Goal: Contribute content: Add original content to the website for others to see

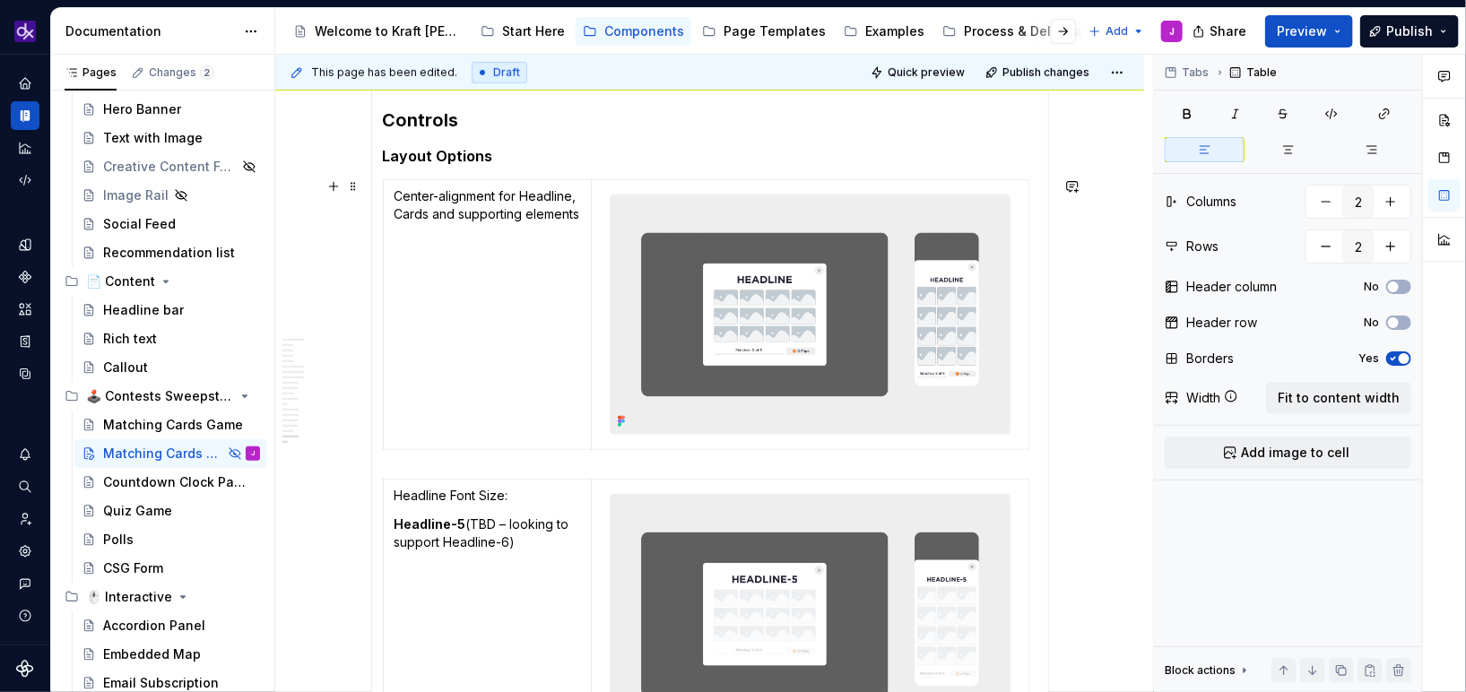
scroll to position [3675, 0]
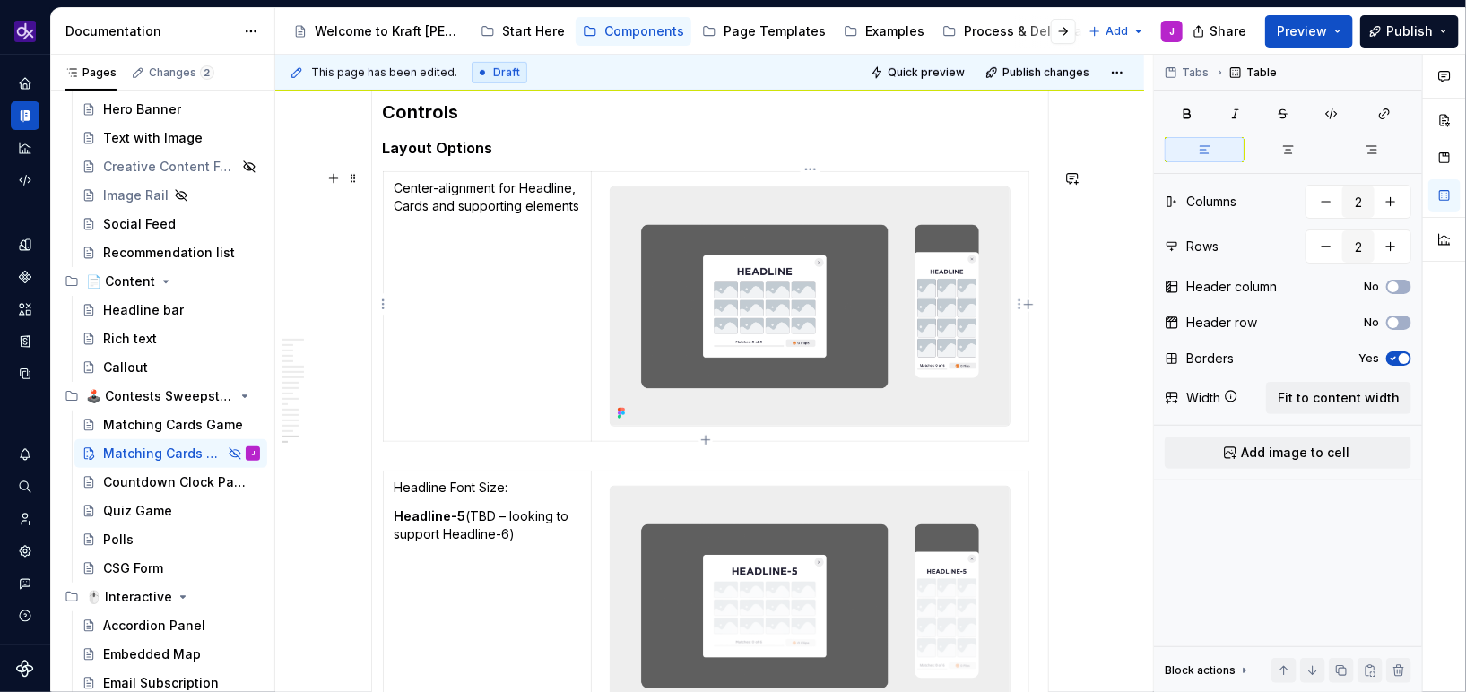
click at [748, 360] on img at bounding box center [810, 306] width 398 height 239
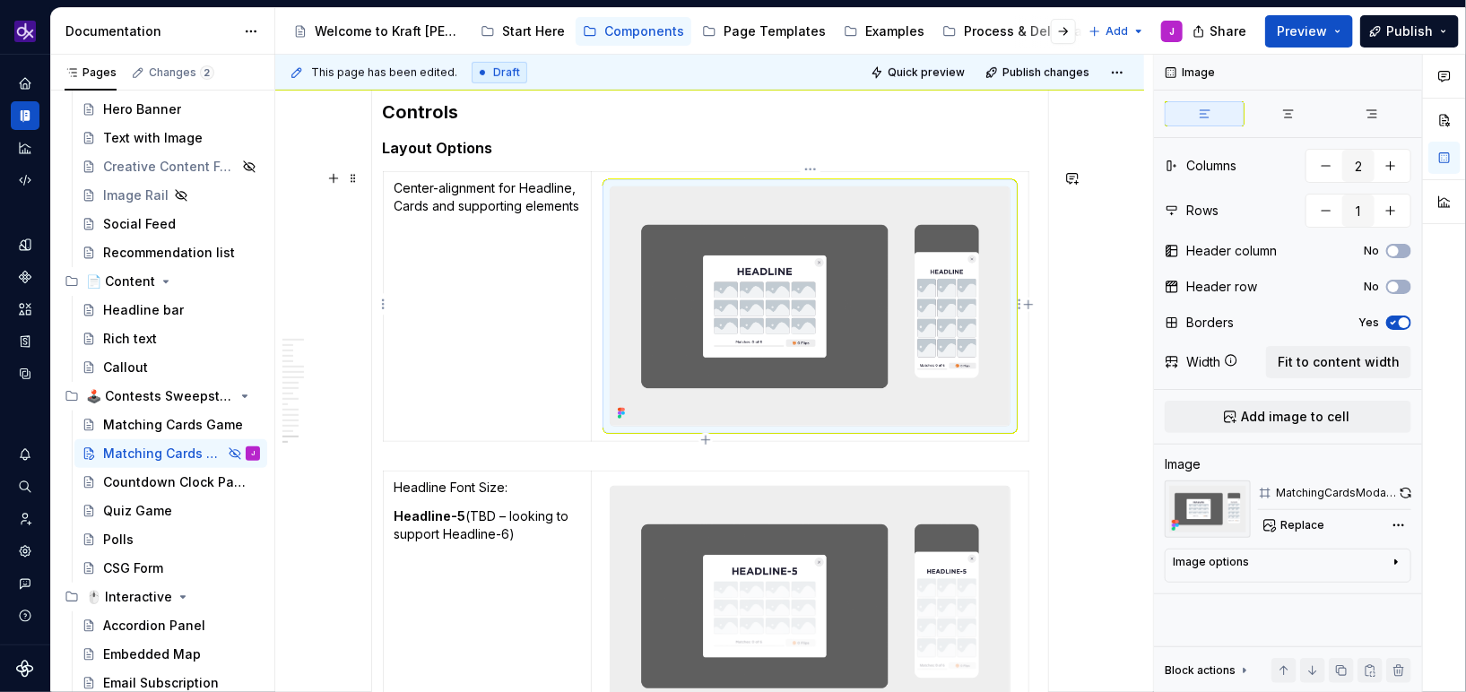
click at [833, 350] on img at bounding box center [810, 306] width 398 height 239
click at [1308, 519] on span "Replace" at bounding box center [1302, 525] width 44 height 14
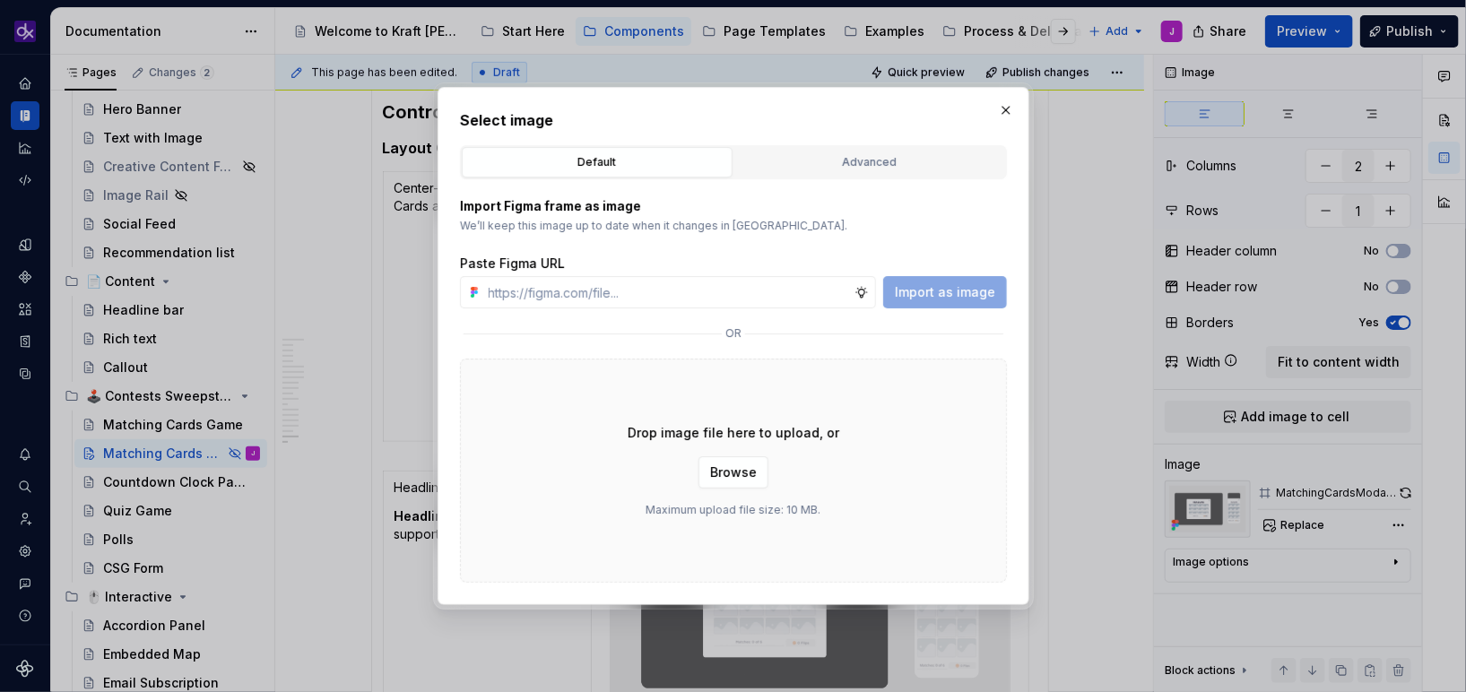
click at [835, 141] on div "Select image Default Advanced Import Figma frame as image We’ll keep this image…" at bounding box center [733, 345] width 547 height 473
type textarea "*"
click at [826, 154] on div "Advanced" at bounding box center [870, 162] width 258 height 18
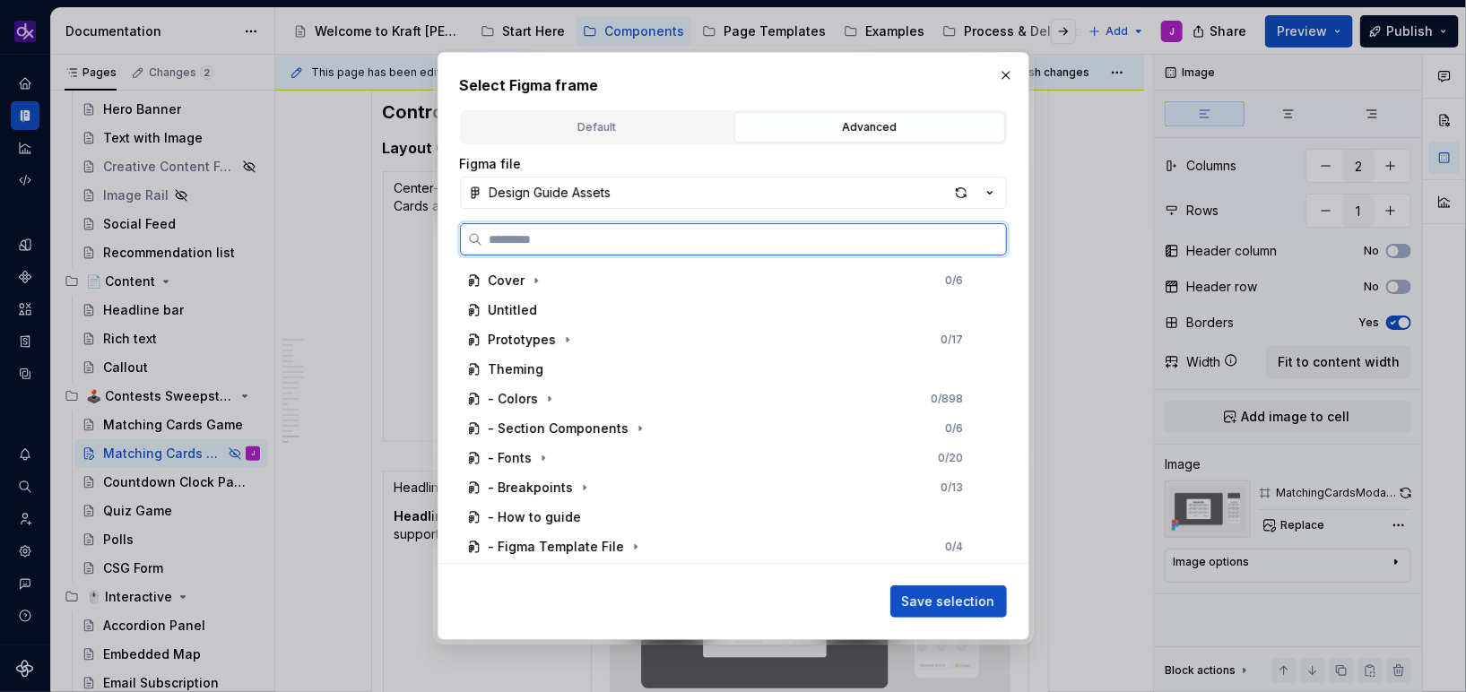
paste input "**********"
type input "**********"
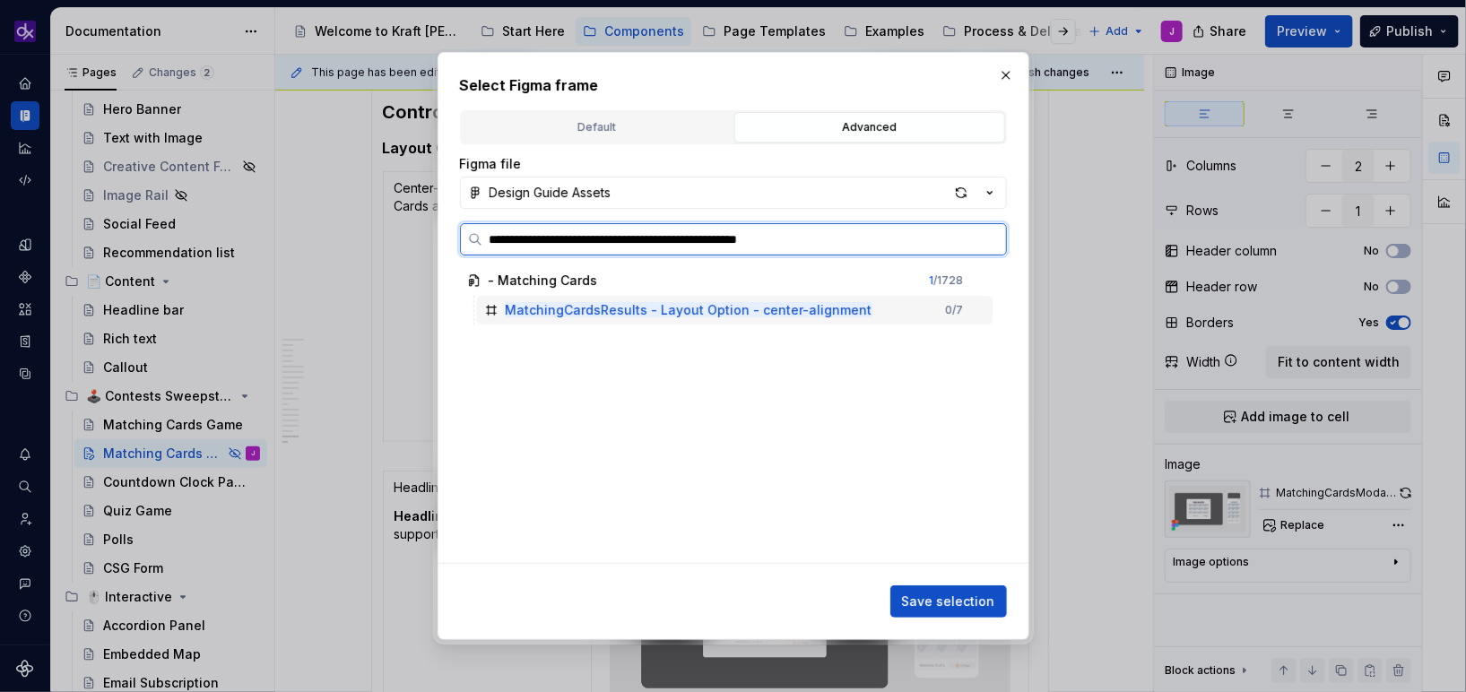
click at [787, 313] on mark "MatchingCardsResults - Layout Option - center-alignment" at bounding box center [689, 309] width 367 height 15
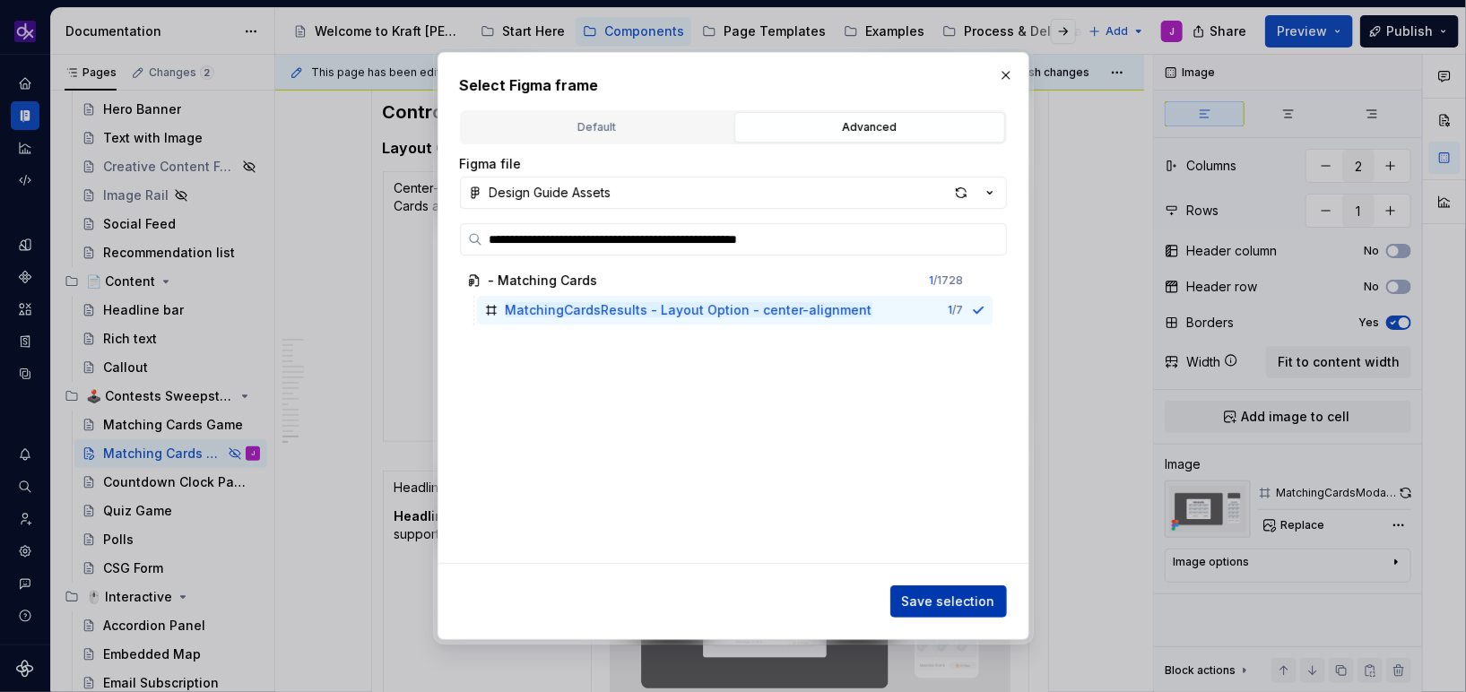
click at [937, 614] on button "Save selection" at bounding box center [948, 601] width 117 height 32
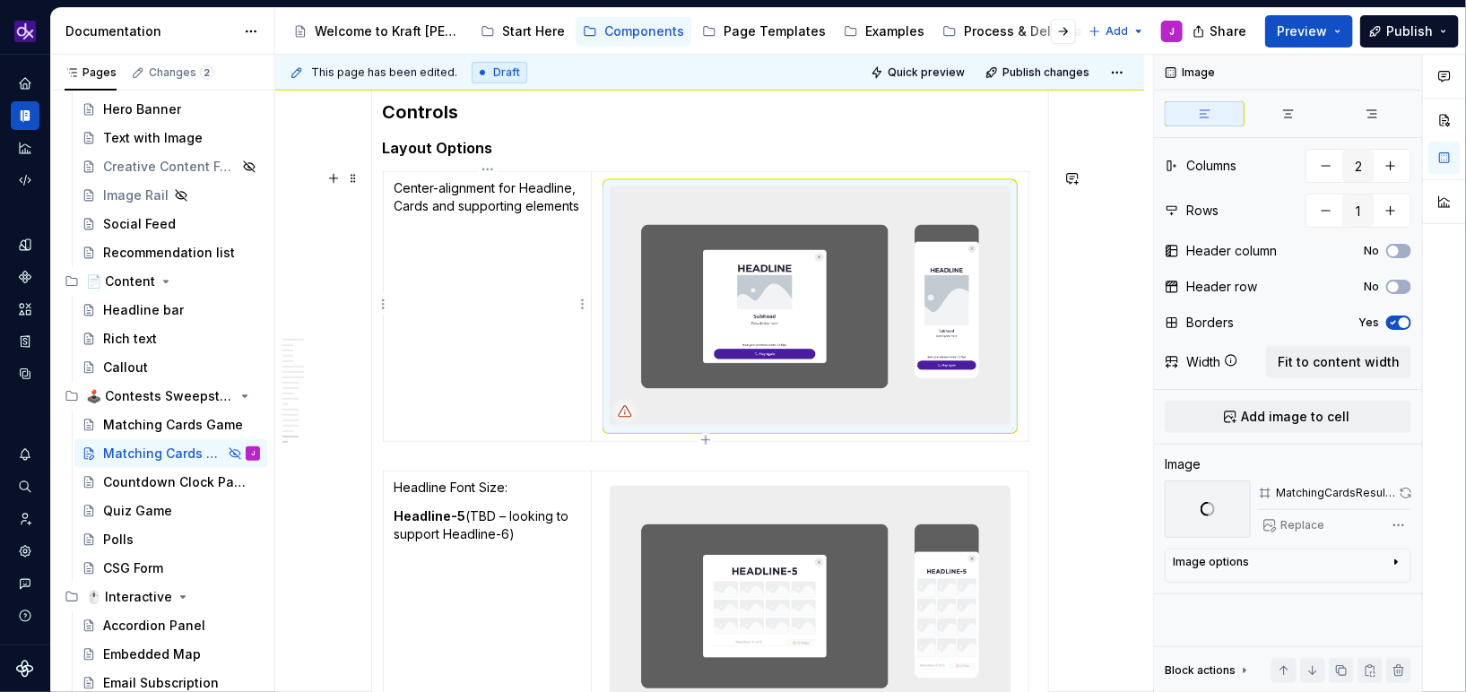
click at [507, 342] on td "Center-alignment for Headline, Cards and supporting elements" at bounding box center [487, 306] width 209 height 271
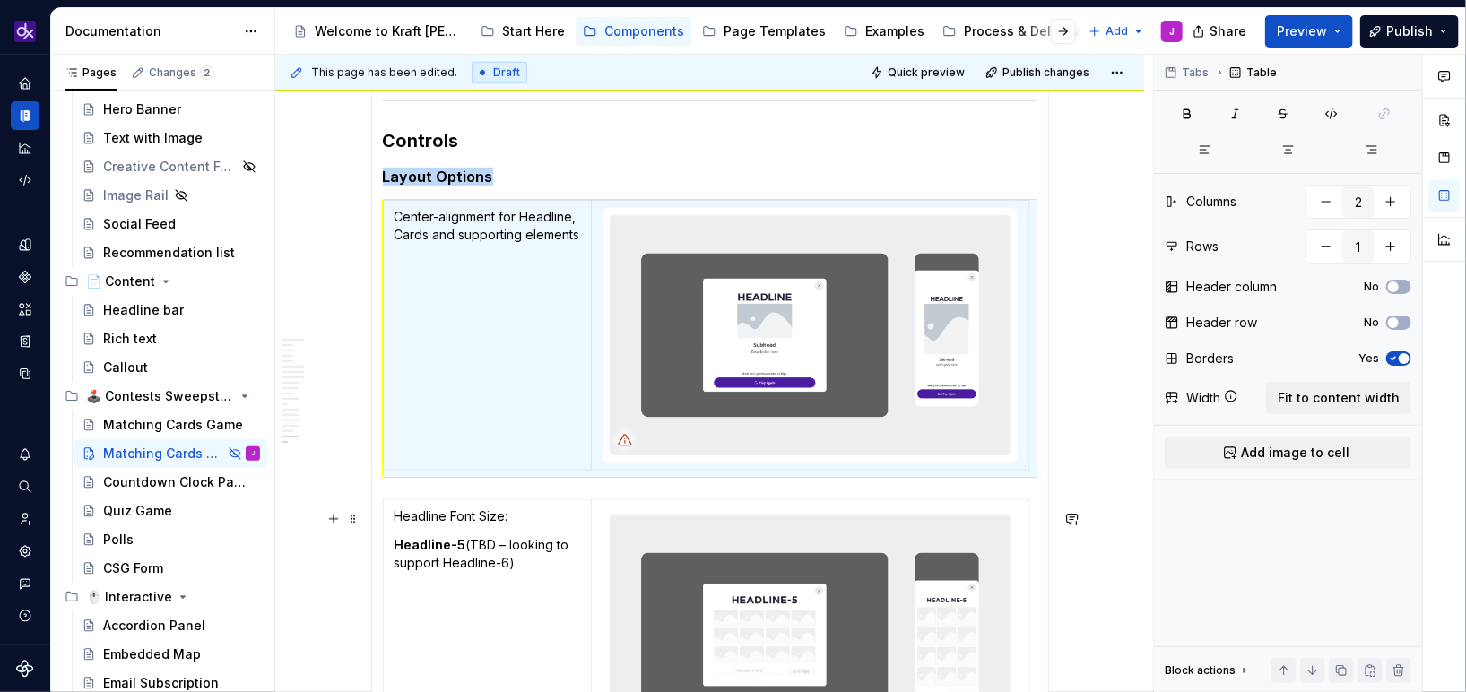
scroll to position [3831, 0]
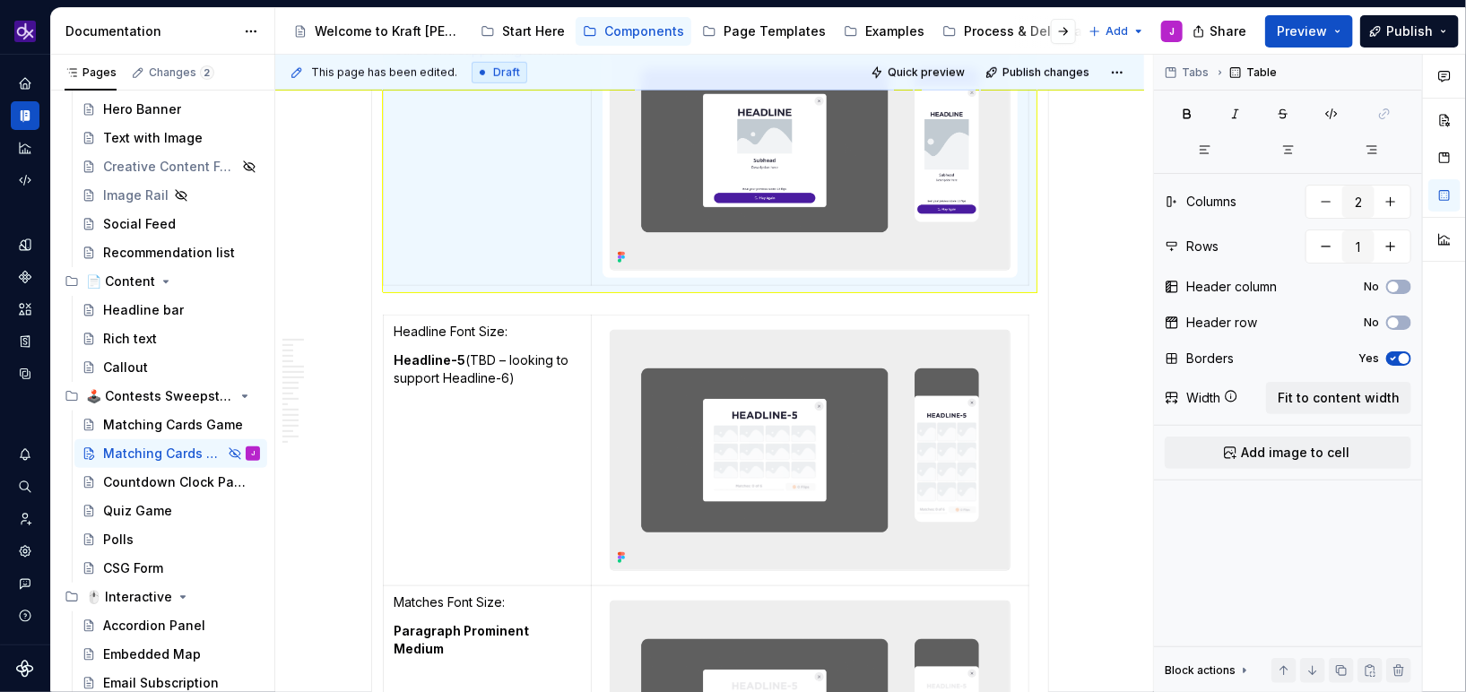
click at [711, 468] on img at bounding box center [810, 450] width 398 height 239
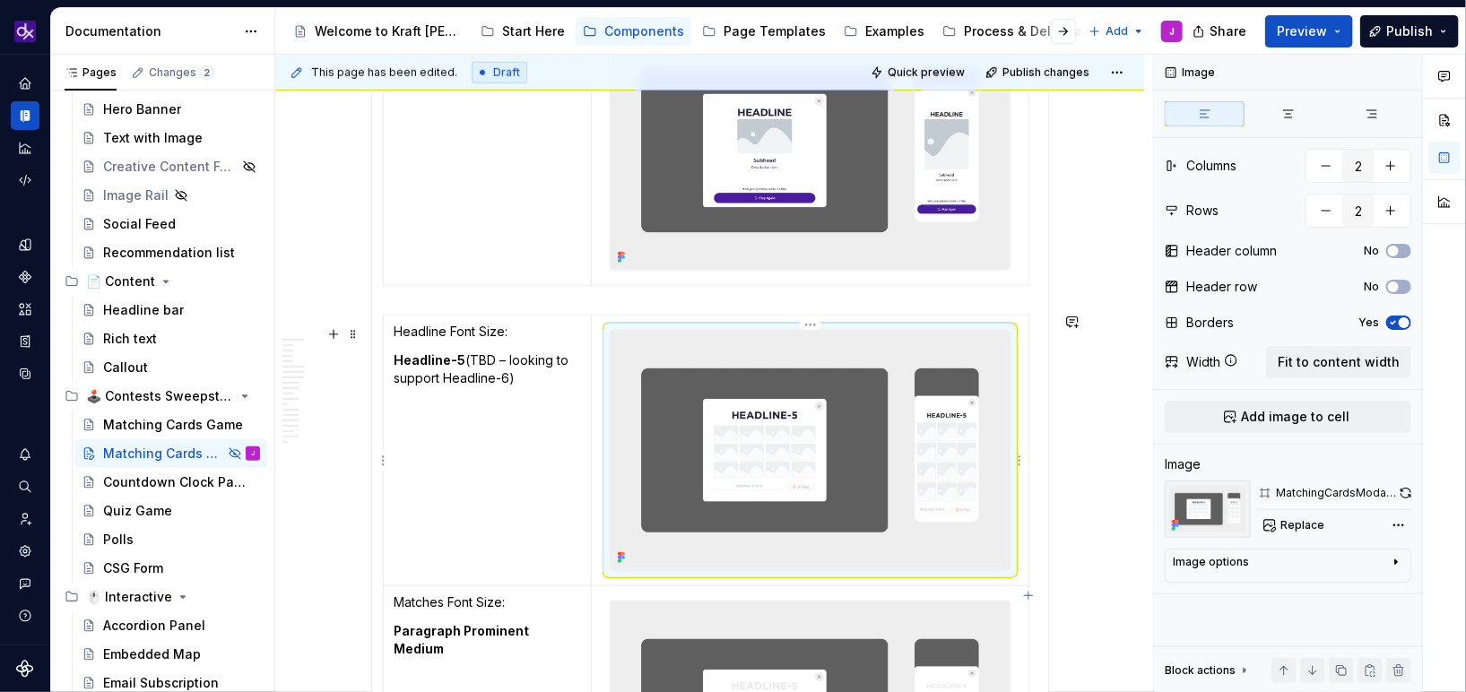
click at [711, 468] on img at bounding box center [810, 450] width 398 height 239
click at [1323, 495] on div "MatchingCardsModal - Layout Option - headline size" at bounding box center [1336, 493] width 120 height 14
click at [1315, 531] on span "Replace" at bounding box center [1302, 525] width 44 height 14
type textarea "*"
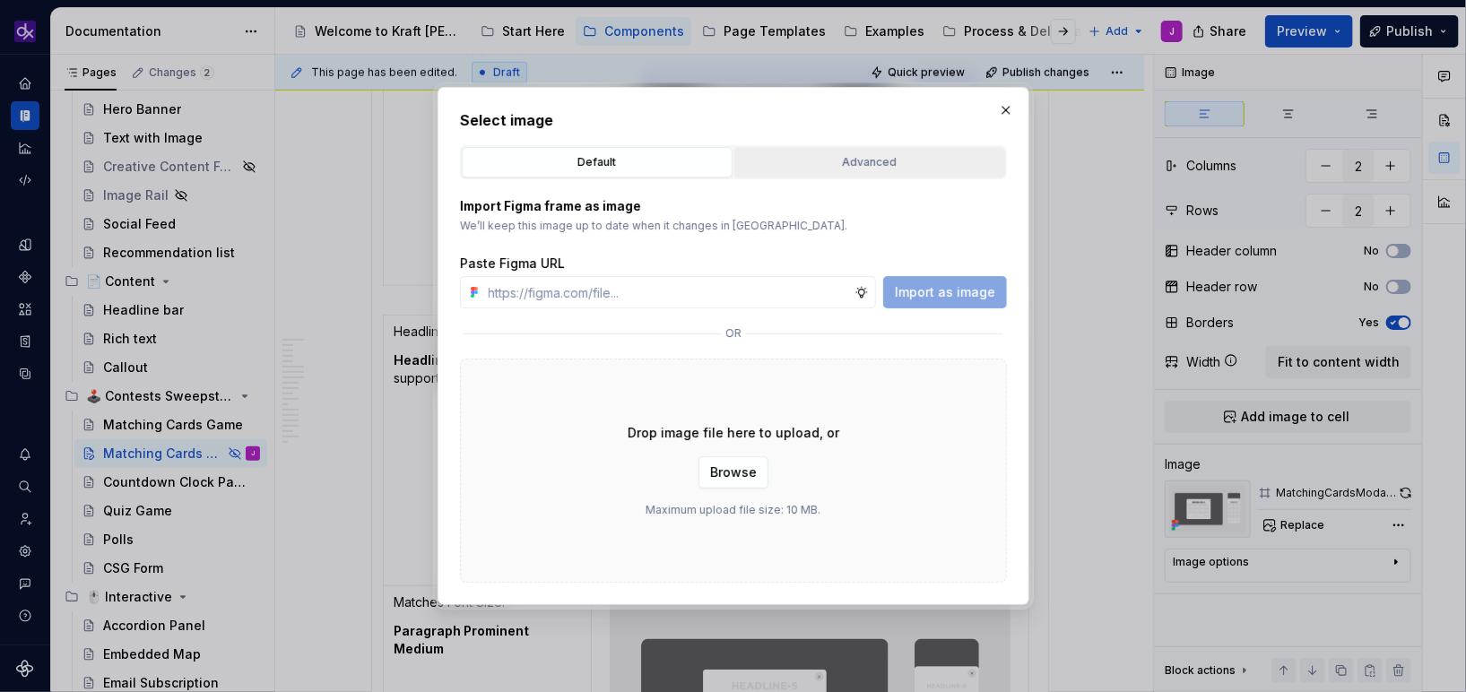
click at [888, 169] on div "Advanced" at bounding box center [870, 162] width 258 height 18
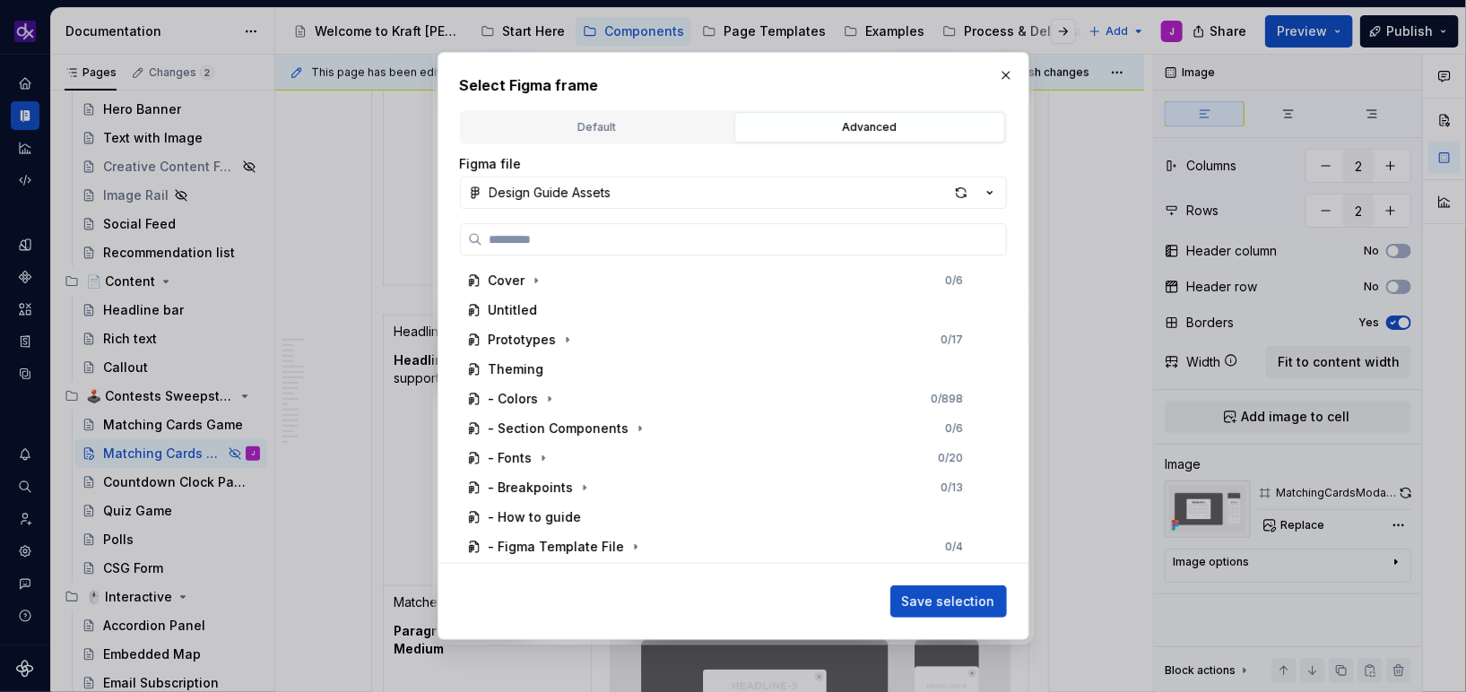
click at [759, 217] on div "Figma file Design Guide Assets Cover 0 / 6 Untitled Prototypes 0 / 17 Theming -…" at bounding box center [733, 359] width 547 height 409
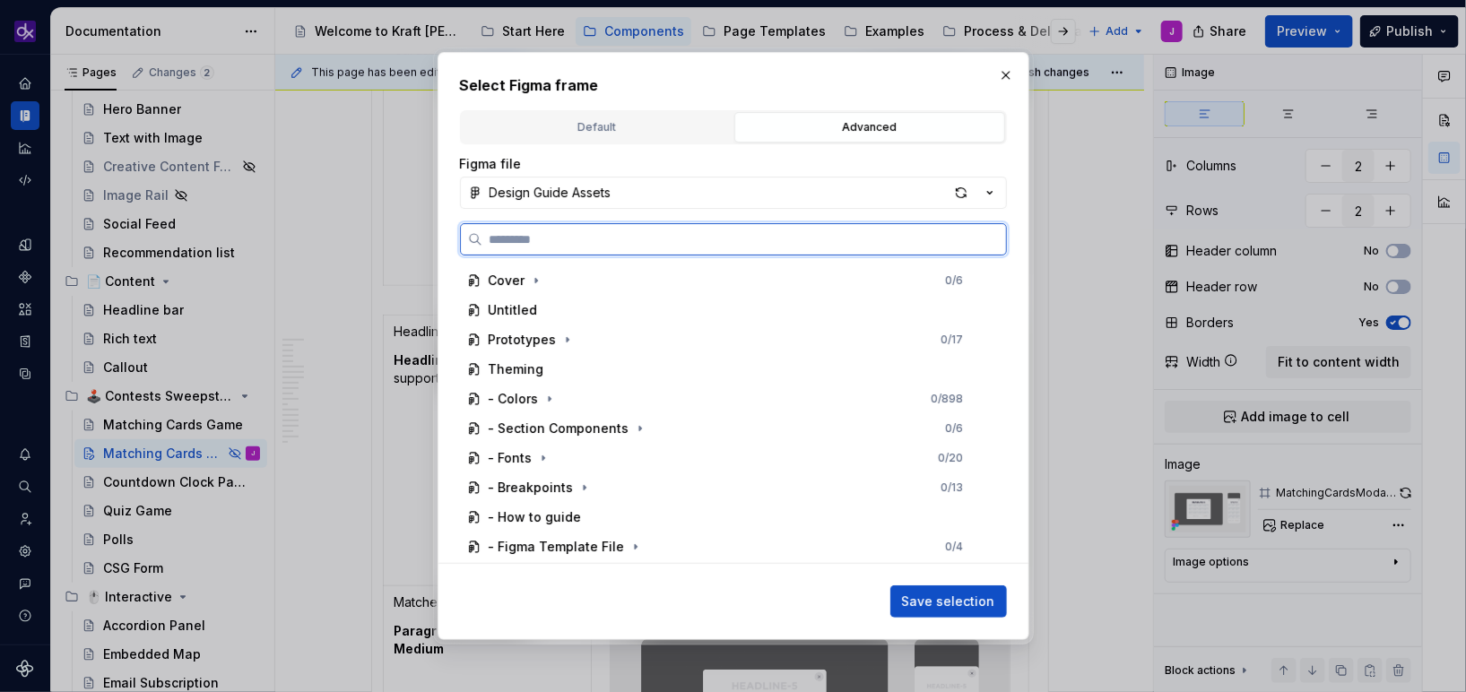
click at [754, 234] on input "search" at bounding box center [744, 239] width 524 height 18
paste input "**********"
type input "**********"
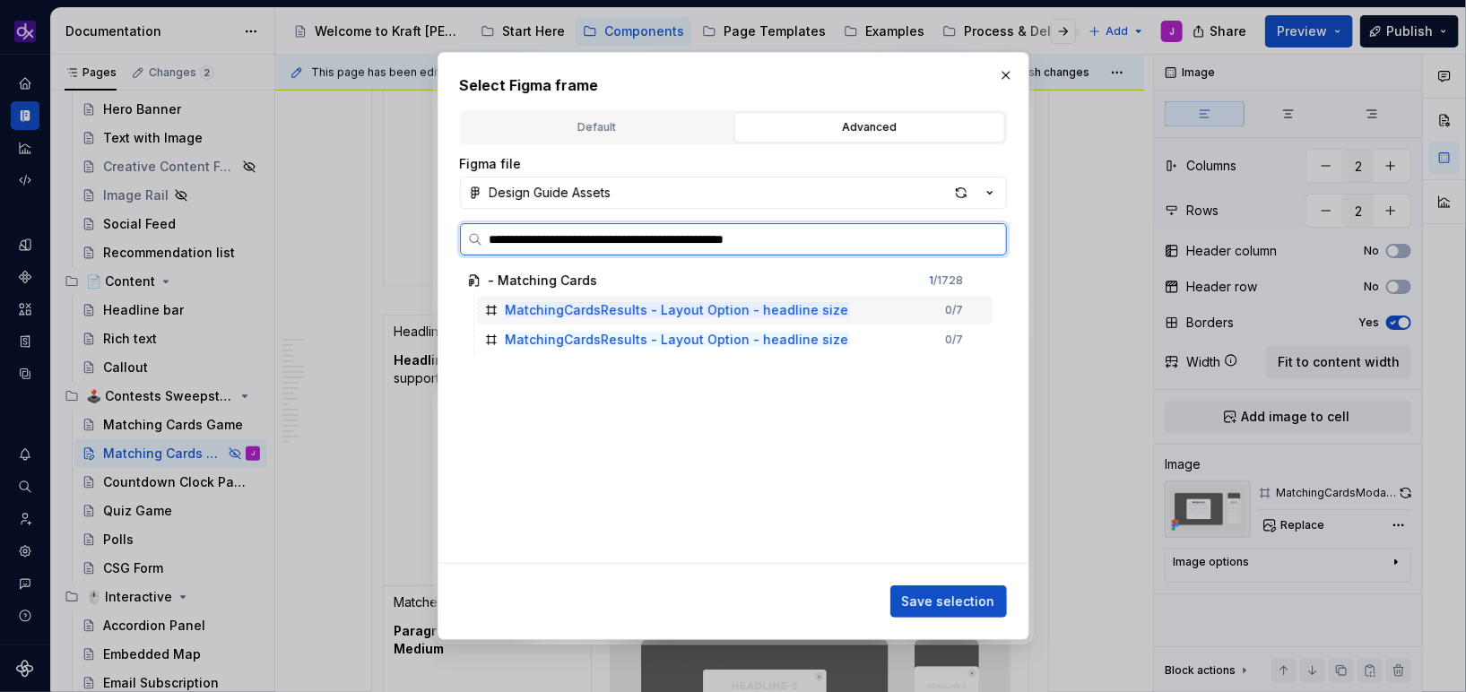
click at [753, 313] on mark "MatchingCardsResults - Layout Option - headline size" at bounding box center [677, 309] width 343 height 15
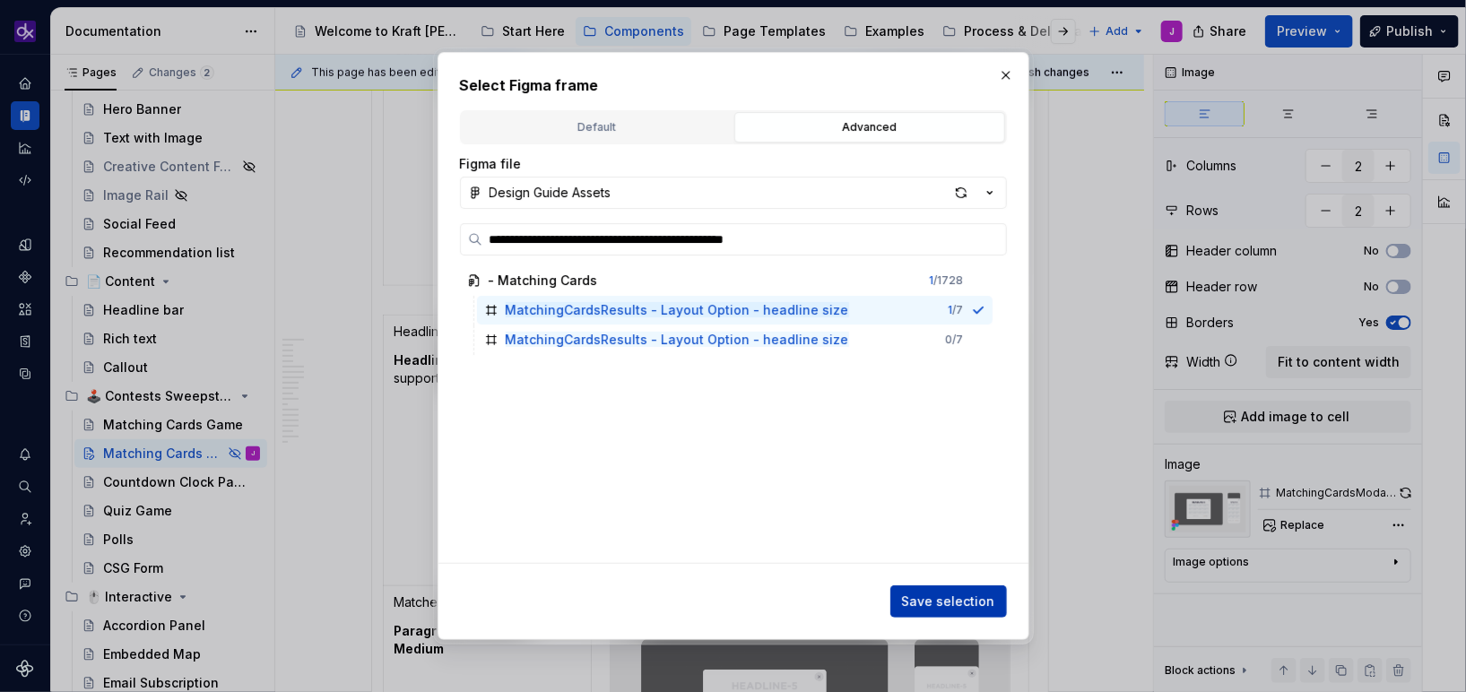
click at [967, 600] on span "Save selection" at bounding box center [948, 602] width 93 height 18
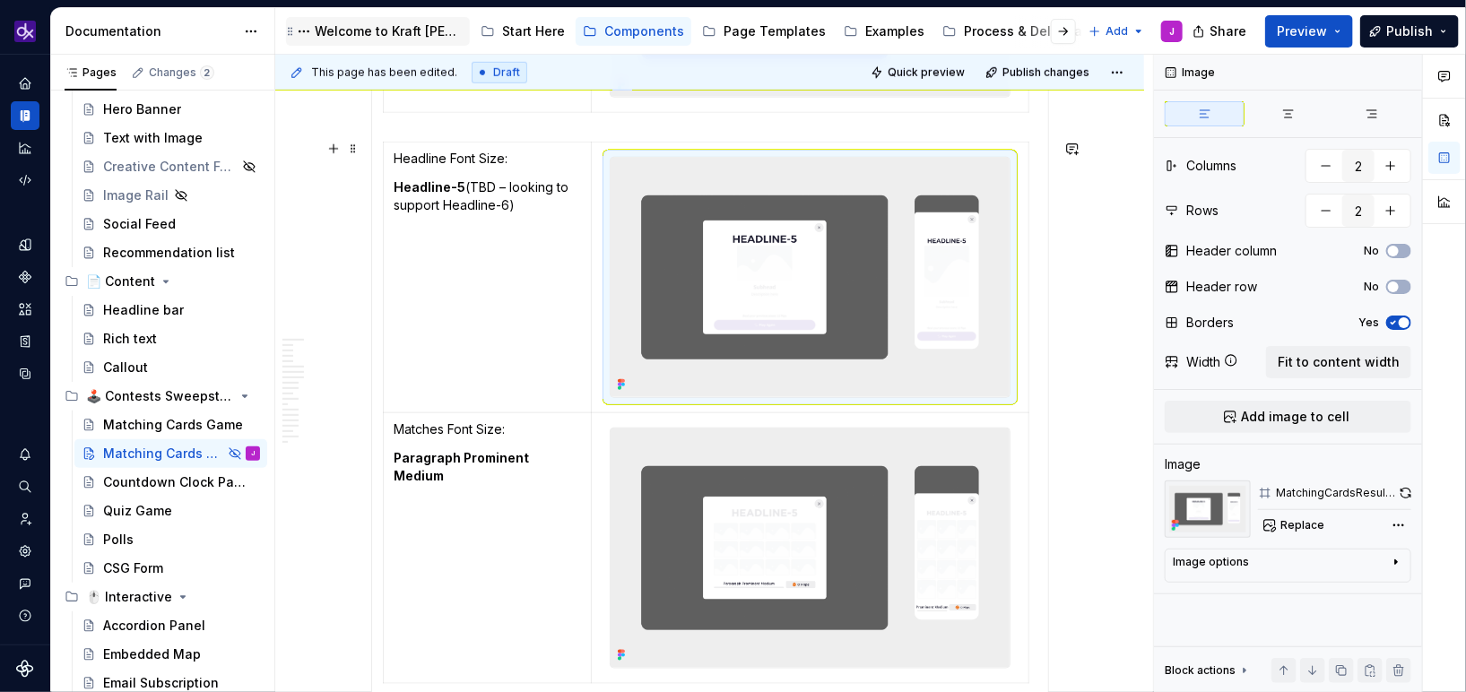
scroll to position [4009, 0]
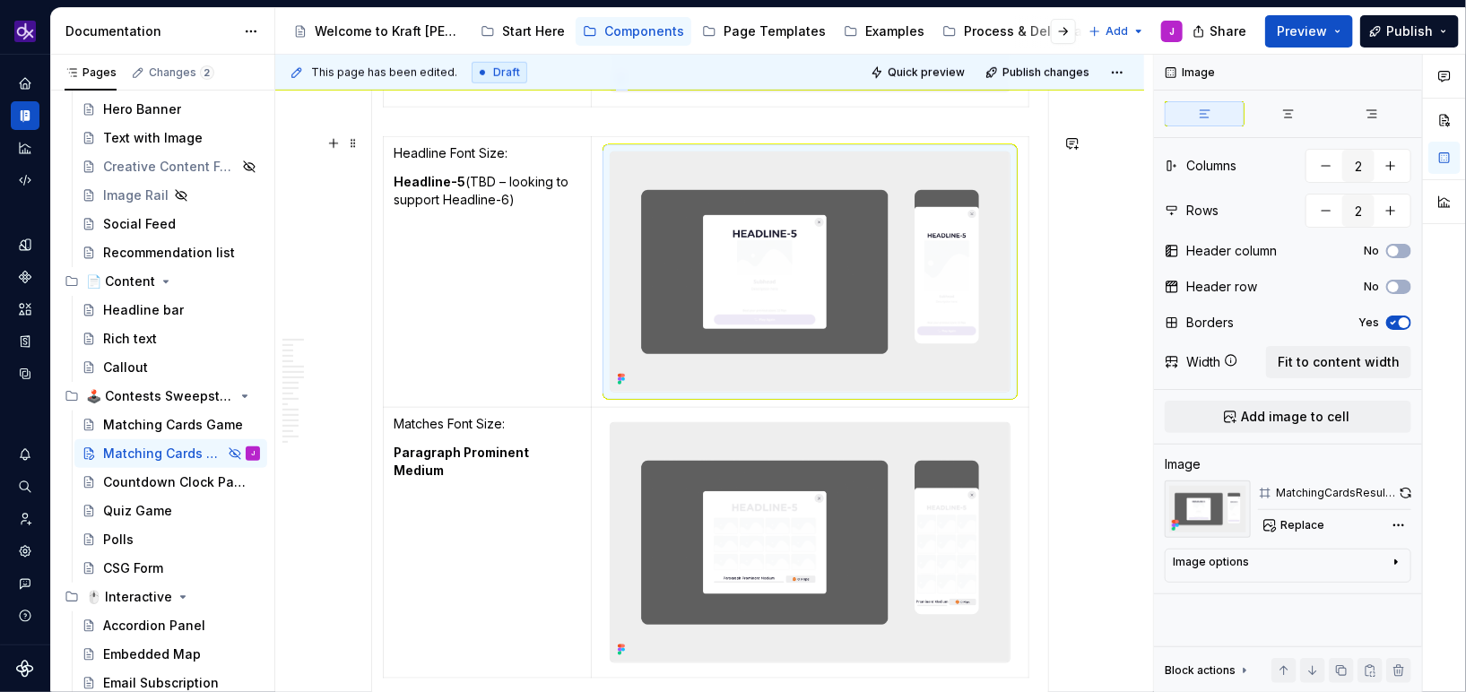
click at [745, 563] on img at bounding box center [810, 542] width 398 height 239
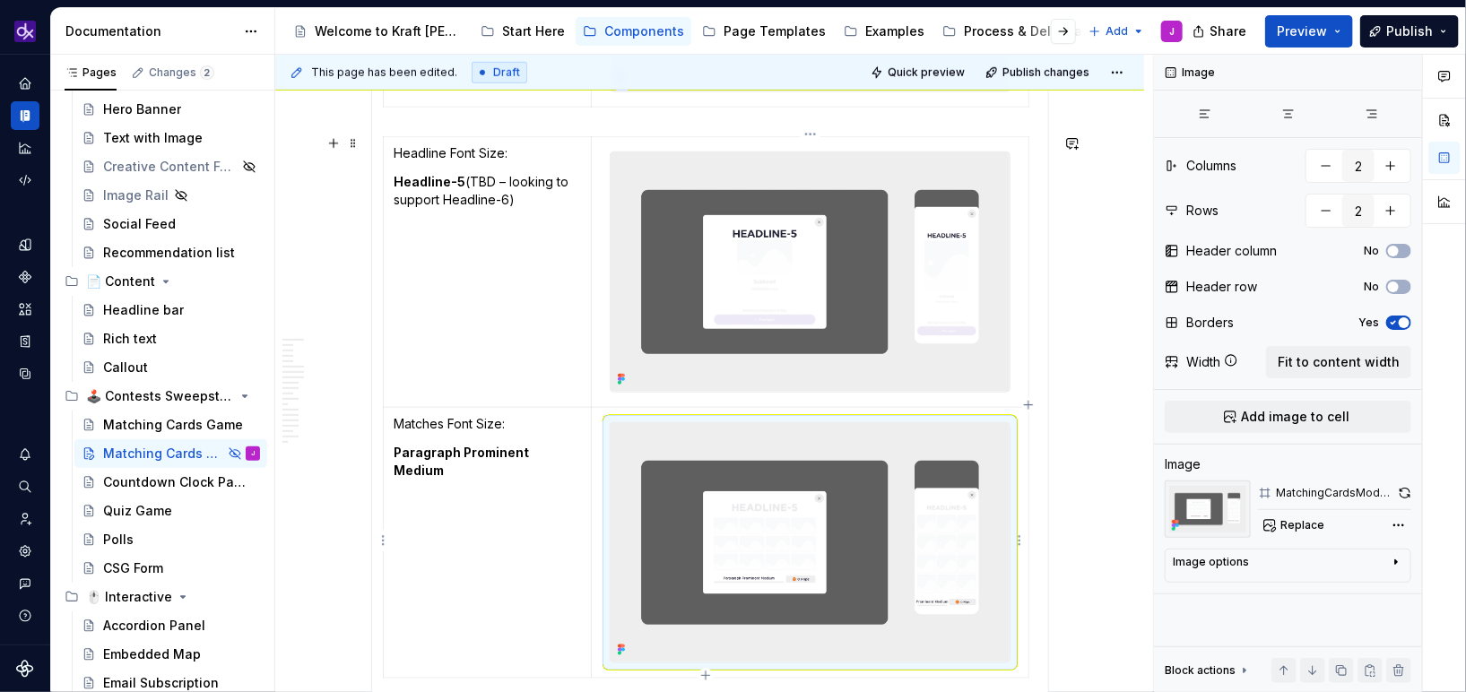
click at [745, 563] on img at bounding box center [810, 542] width 398 height 239
click at [813, 374] on img at bounding box center [810, 271] width 398 height 239
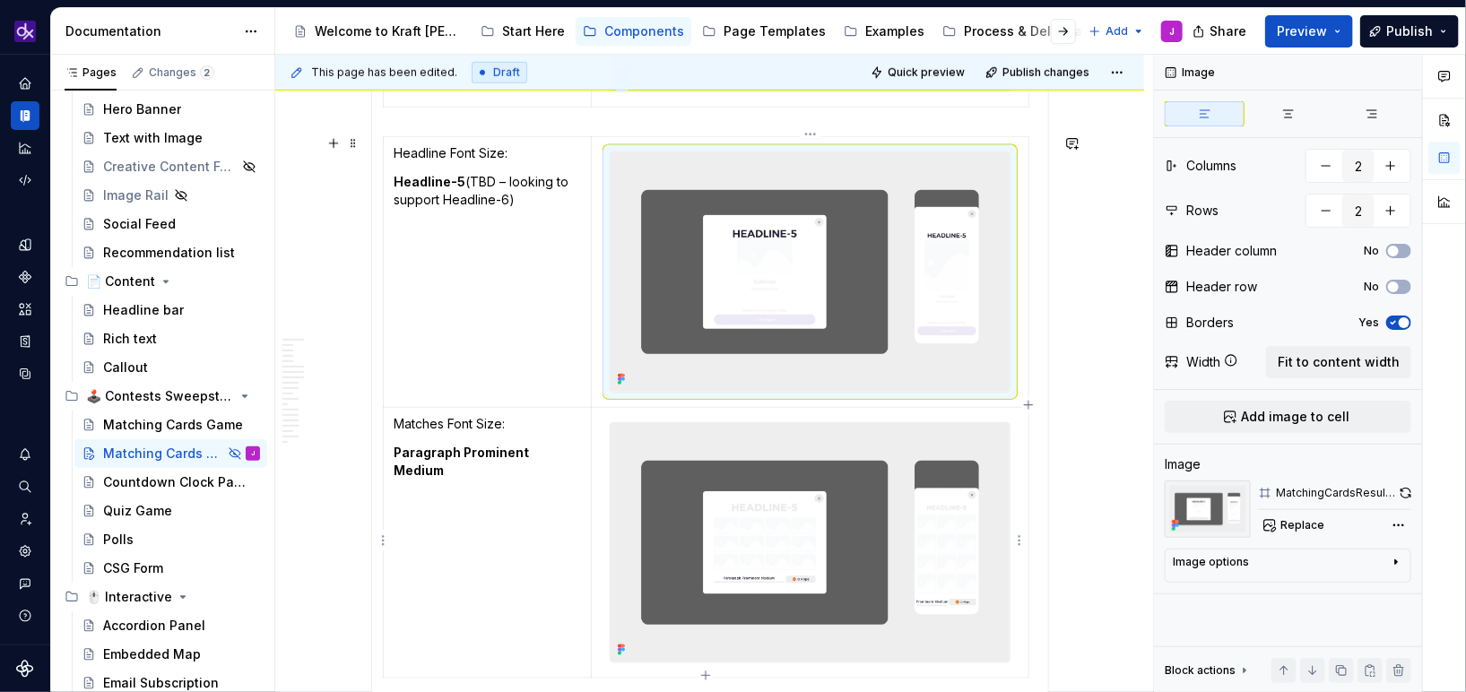
click at [804, 498] on img at bounding box center [810, 542] width 398 height 239
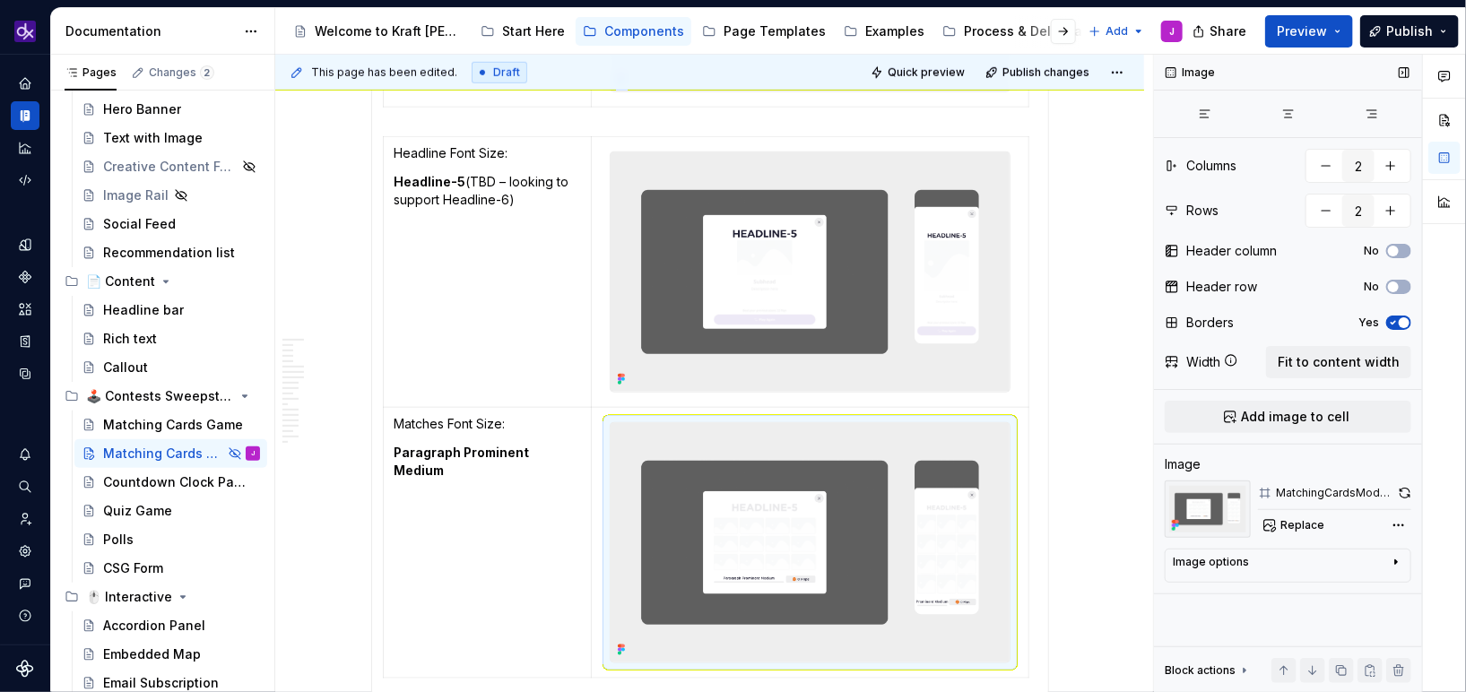
click at [1330, 497] on div "MatchingCardsModal - Layout Option - Matches" at bounding box center [1335, 493] width 119 height 14
click at [1314, 524] on span "Replace" at bounding box center [1302, 525] width 44 height 14
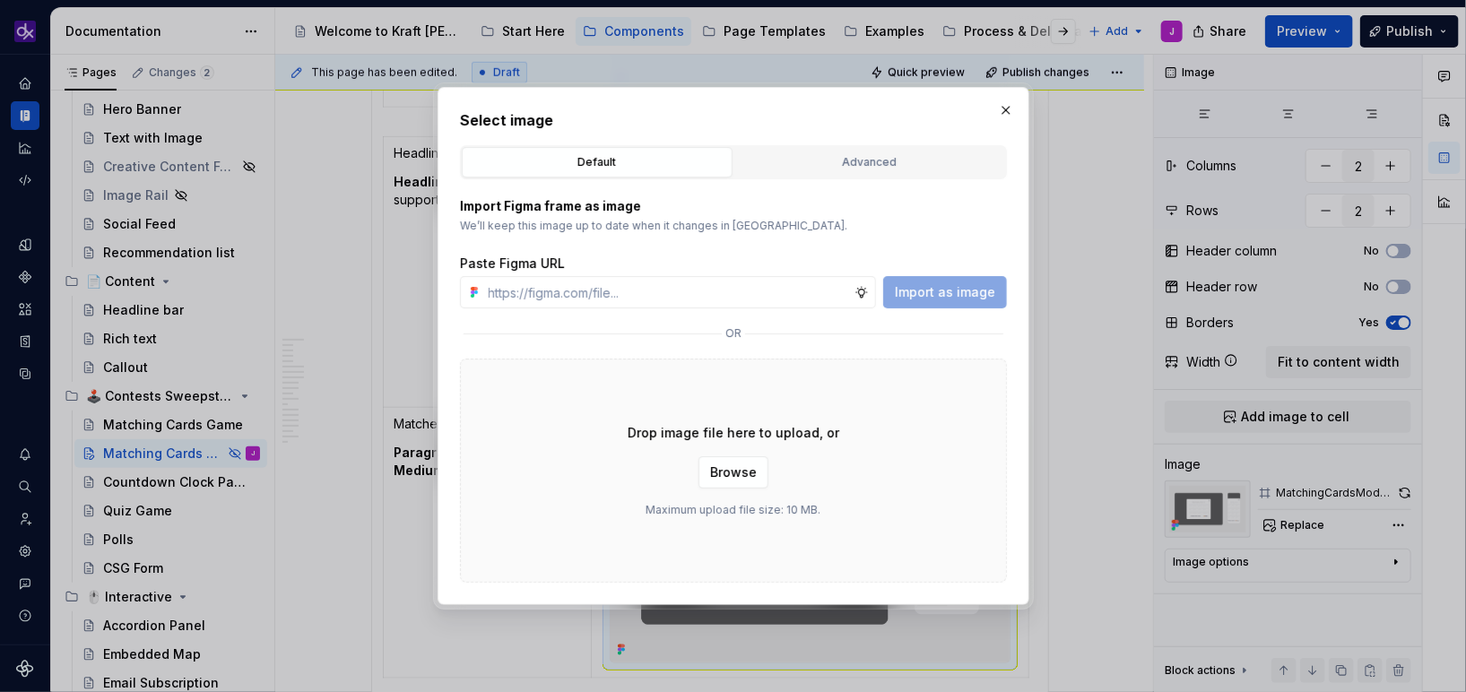
type textarea "*"
click at [897, 162] on div "Advanced" at bounding box center [870, 162] width 258 height 18
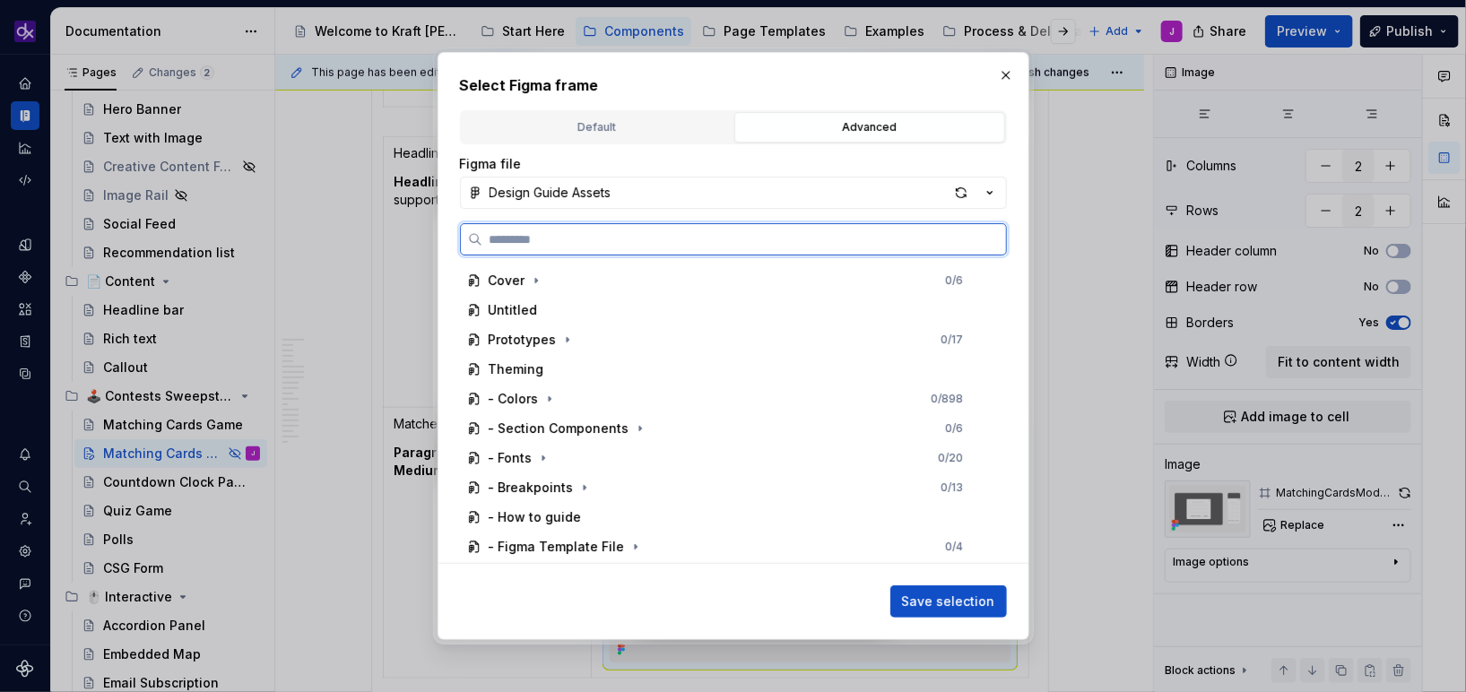
paste input "**********"
type input "**********"
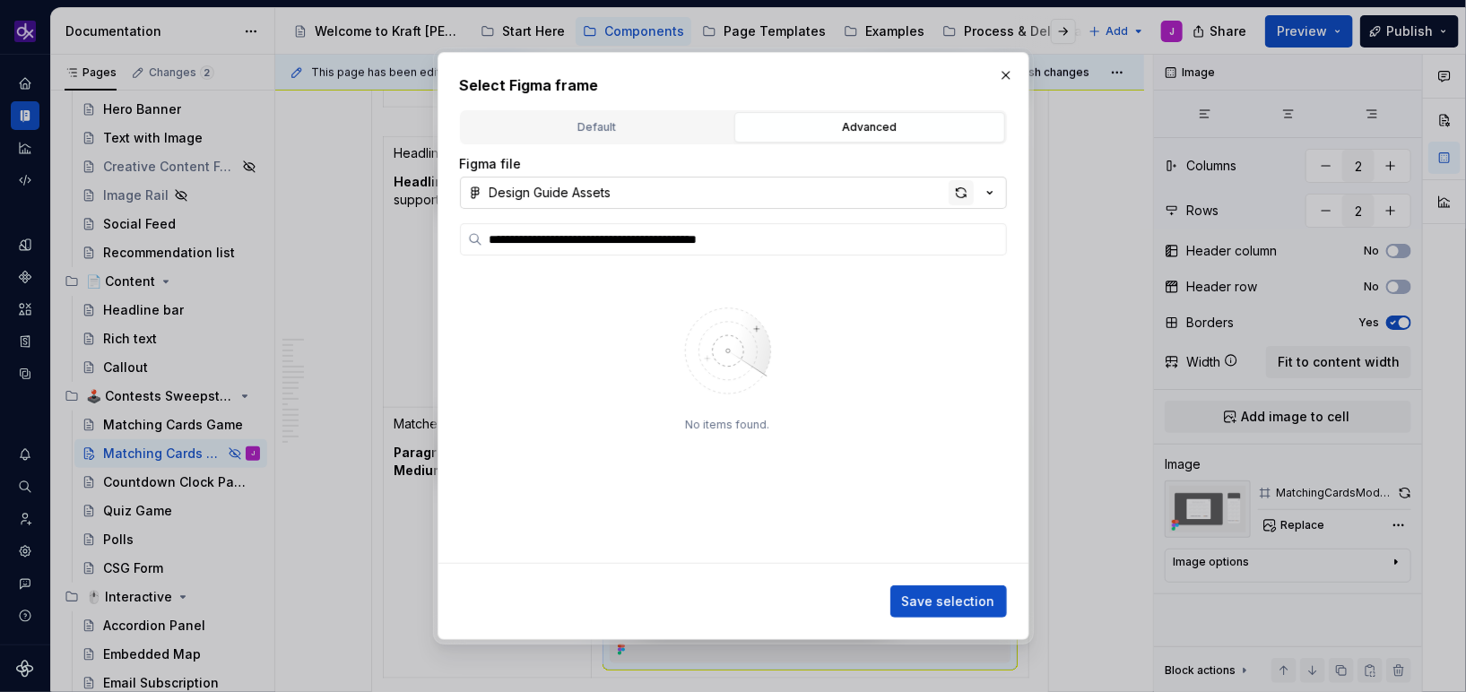
click at [958, 191] on div "button" at bounding box center [961, 192] width 25 height 25
type textarea "*"
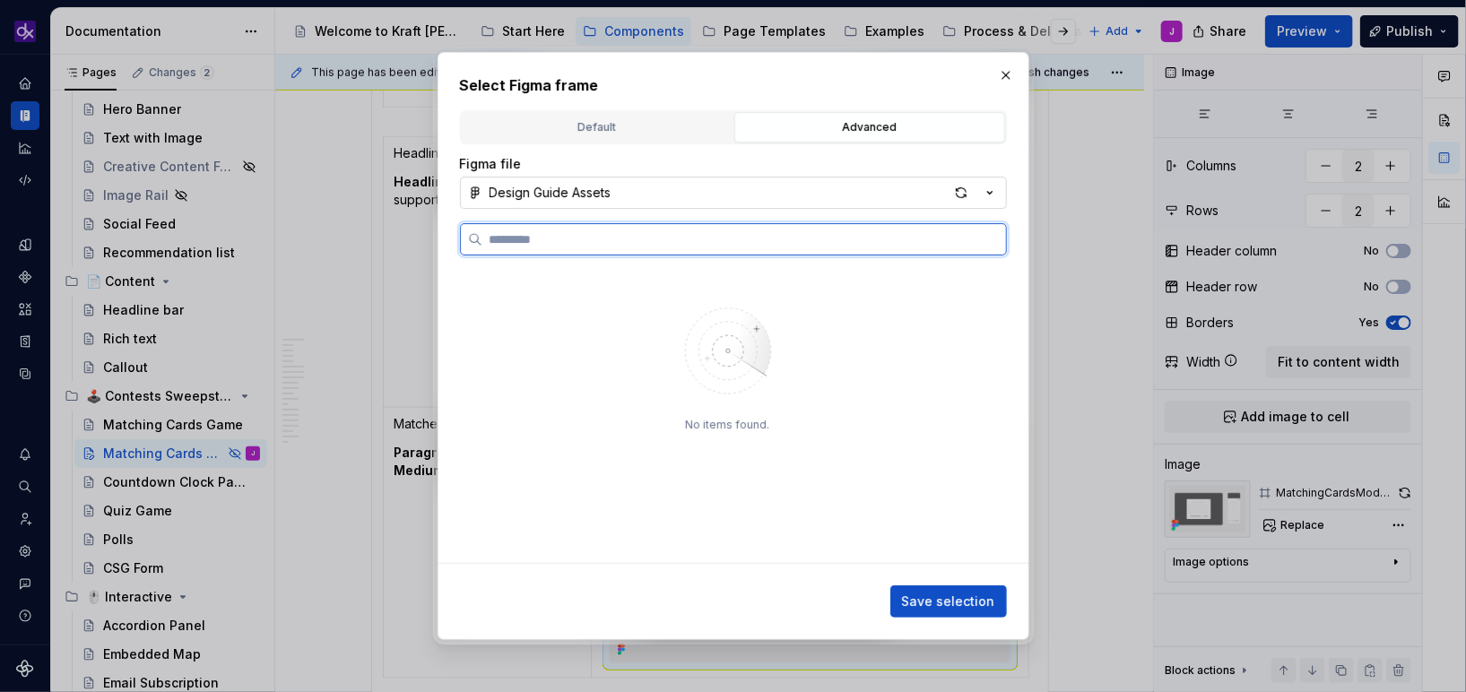
click at [721, 241] on input "search" at bounding box center [744, 239] width 524 height 18
paste input "**********"
type input "**********"
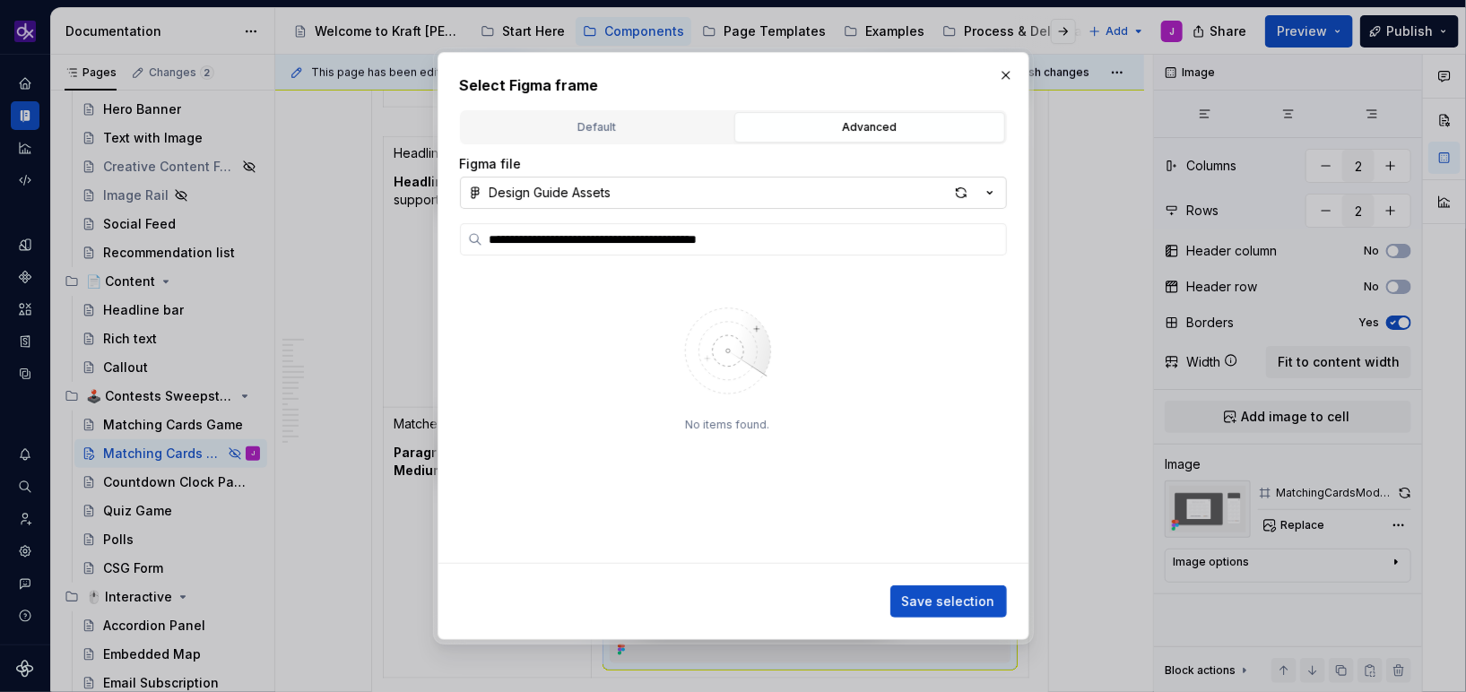
click at [941, 412] on div "No items found." at bounding box center [728, 415] width 536 height 298
click at [895, 228] on label "**********" at bounding box center [733, 239] width 547 height 32
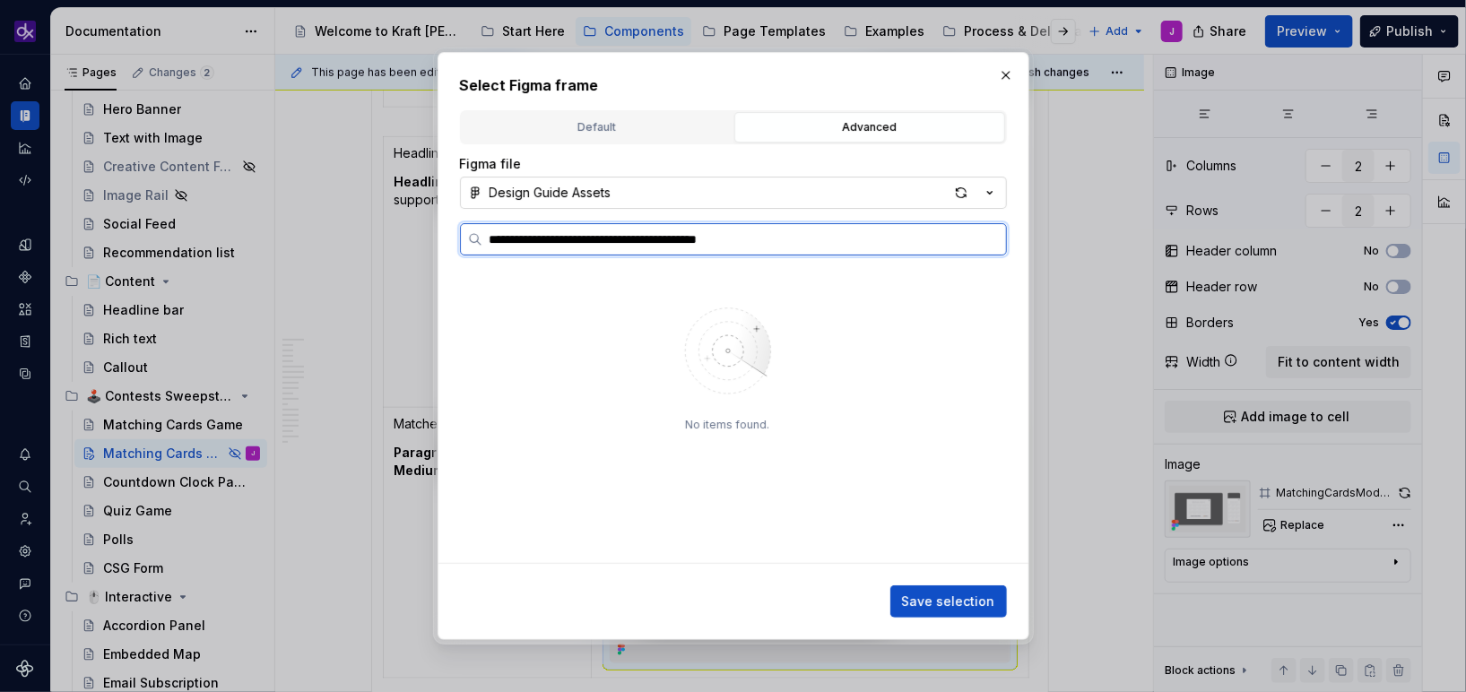
click at [895, 230] on input "**********" at bounding box center [744, 239] width 524 height 18
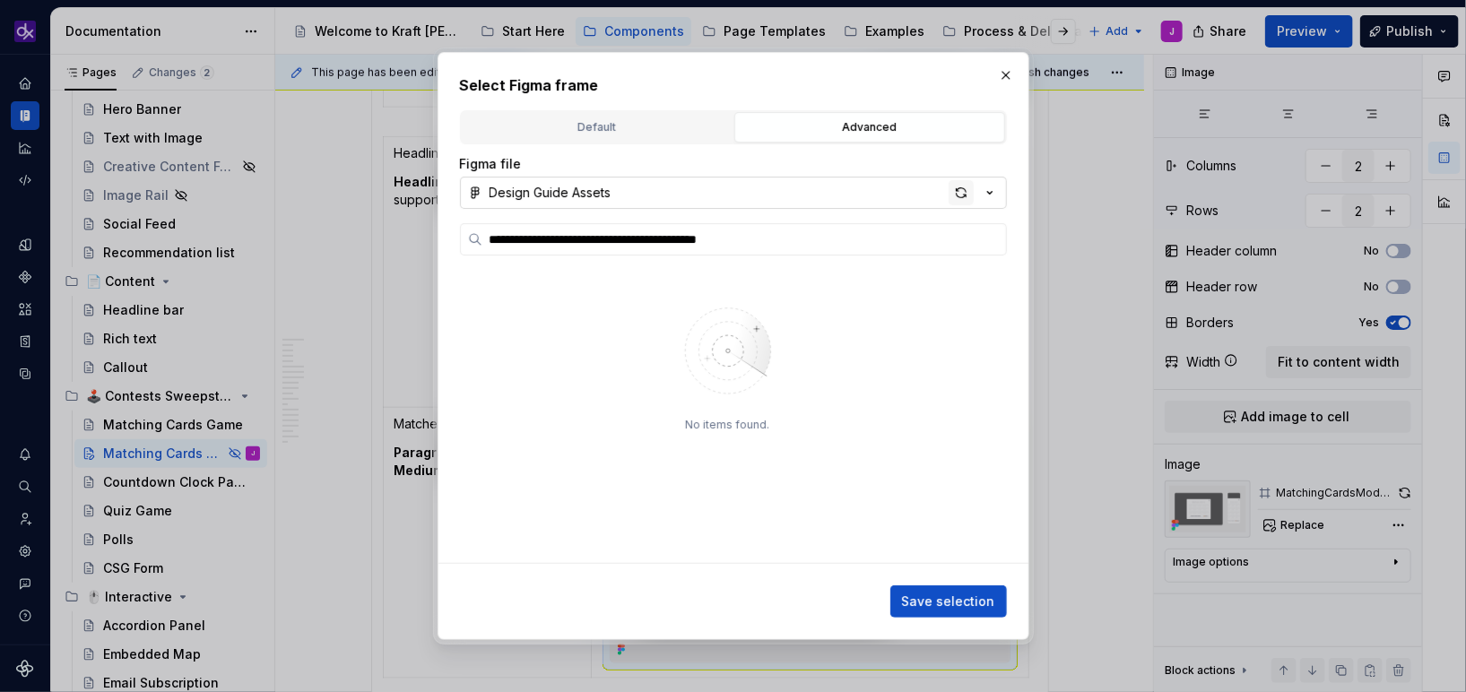
click at [968, 195] on div "button" at bounding box center [961, 192] width 25 height 25
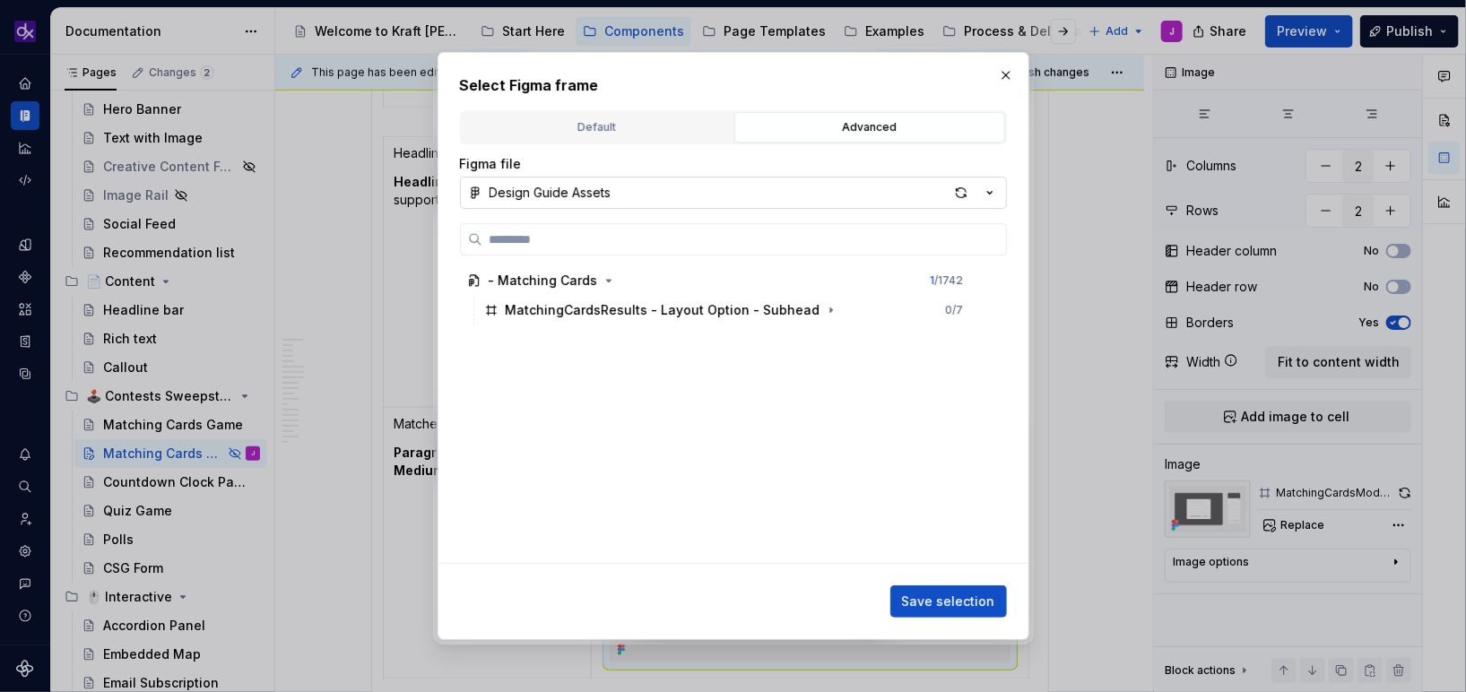
click at [710, 325] on div "- Matching Cards 1 / 1742 MatchingCardsResults - Layout Option - Subhead 0 / 7" at bounding box center [728, 415] width 536 height 298
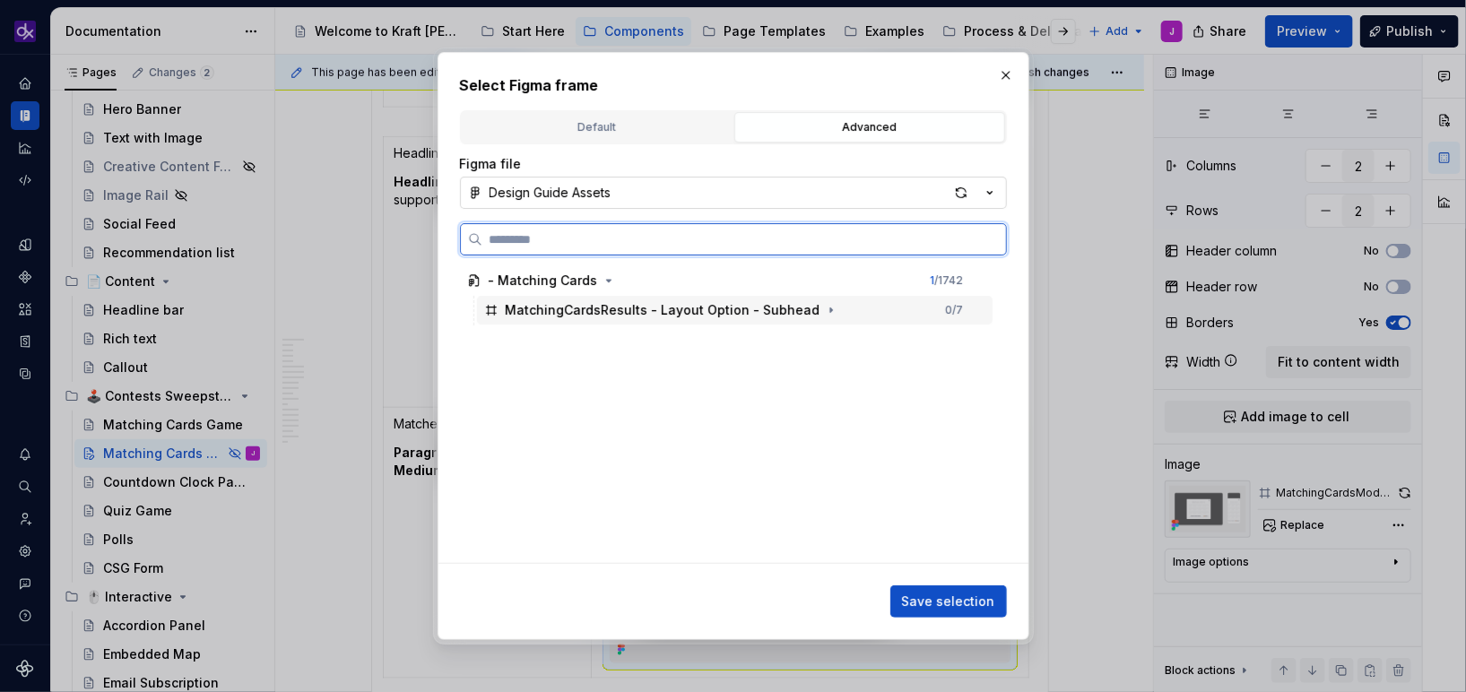
click at [722, 317] on div "MatchingCardsResults - Layout Option - Subhead" at bounding box center [663, 310] width 315 height 18
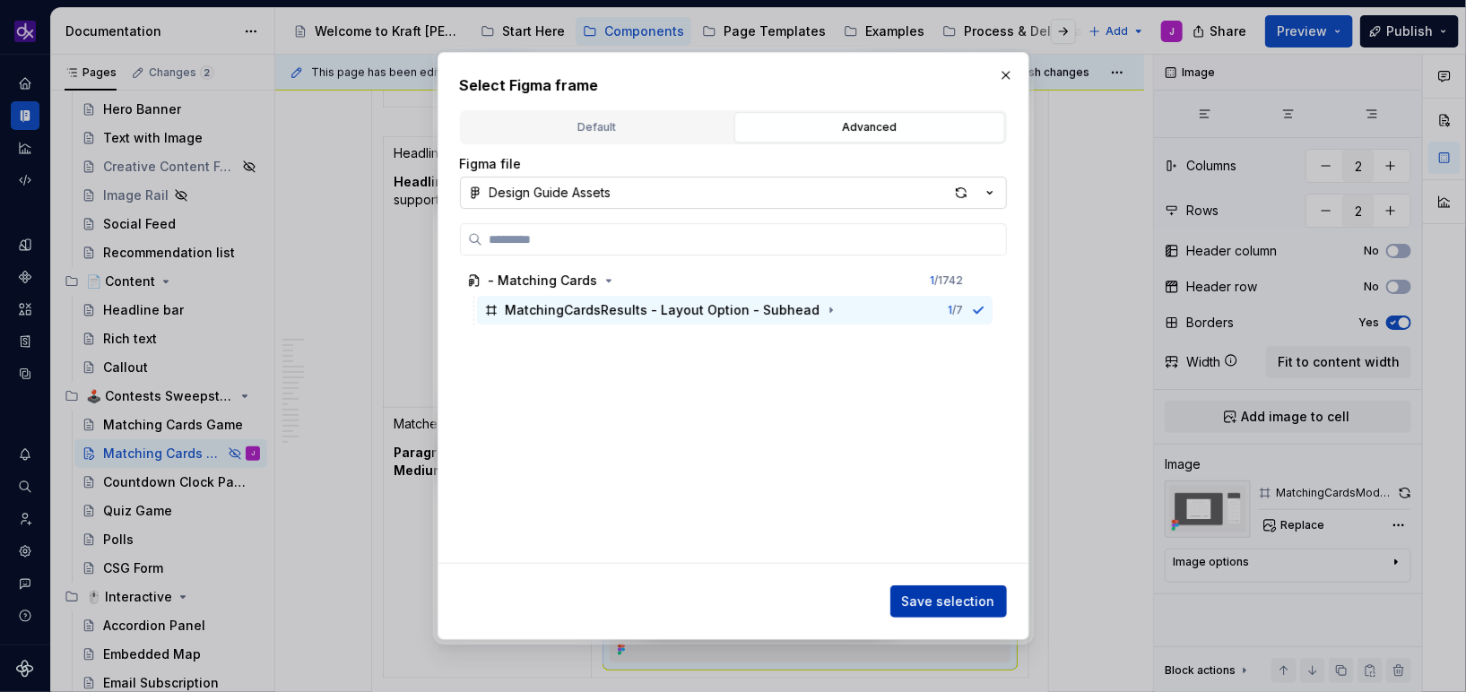
click at [933, 605] on span "Save selection" at bounding box center [948, 602] width 93 height 18
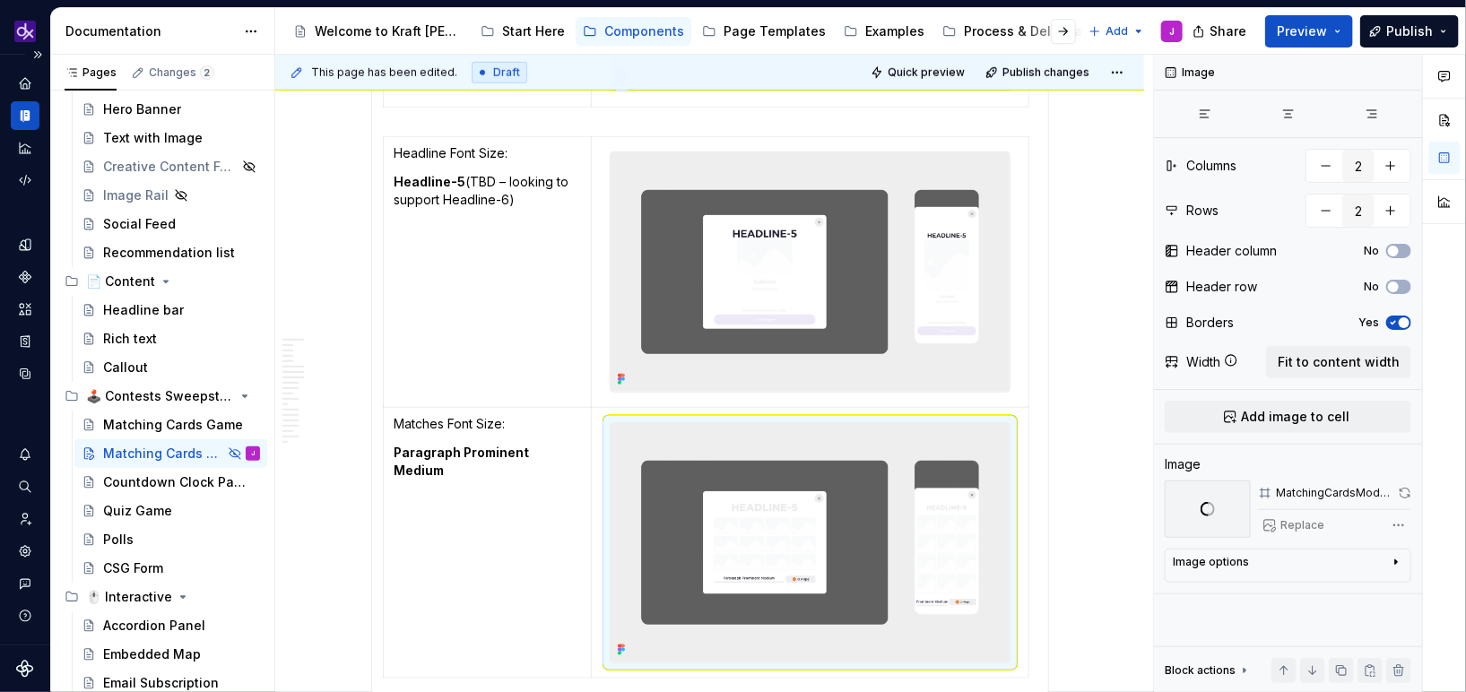
type textarea "*"
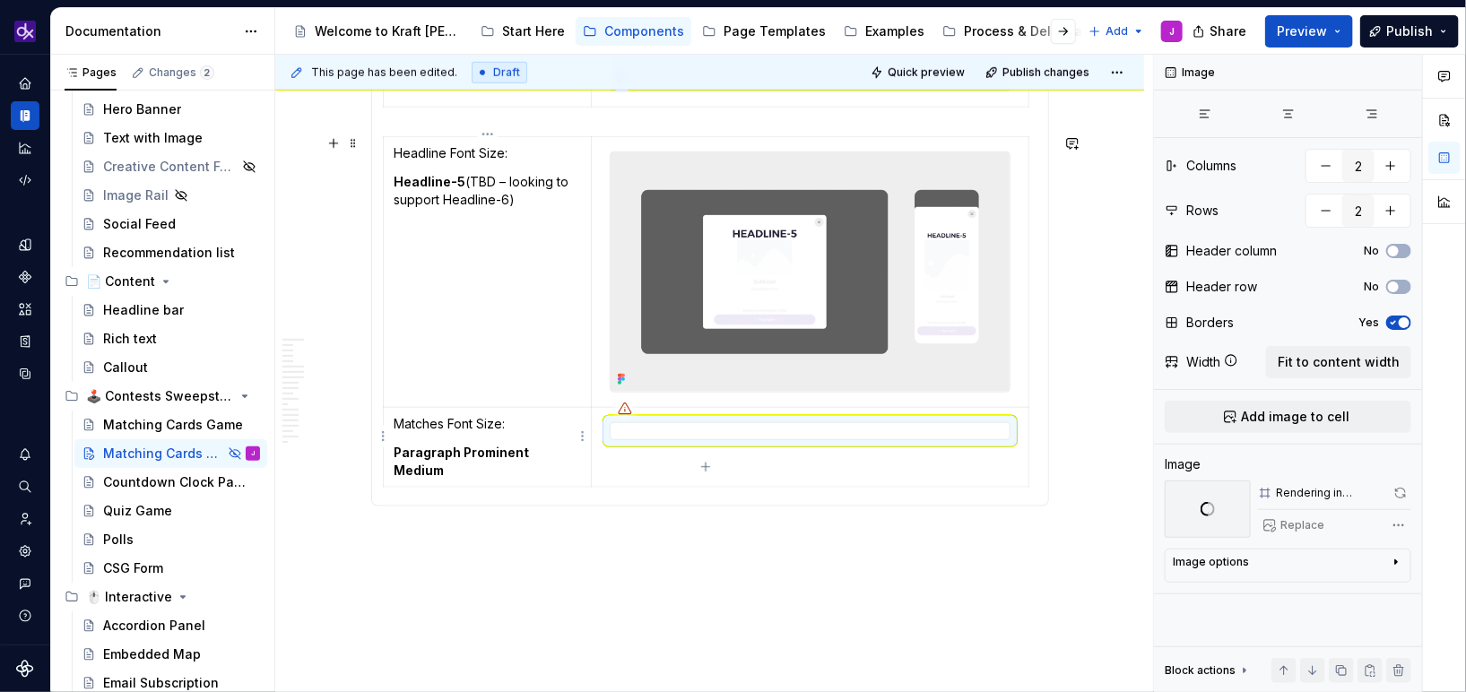
click at [499, 451] on strong "Paragraph Prominent Medium" at bounding box center [463, 461] width 138 height 33
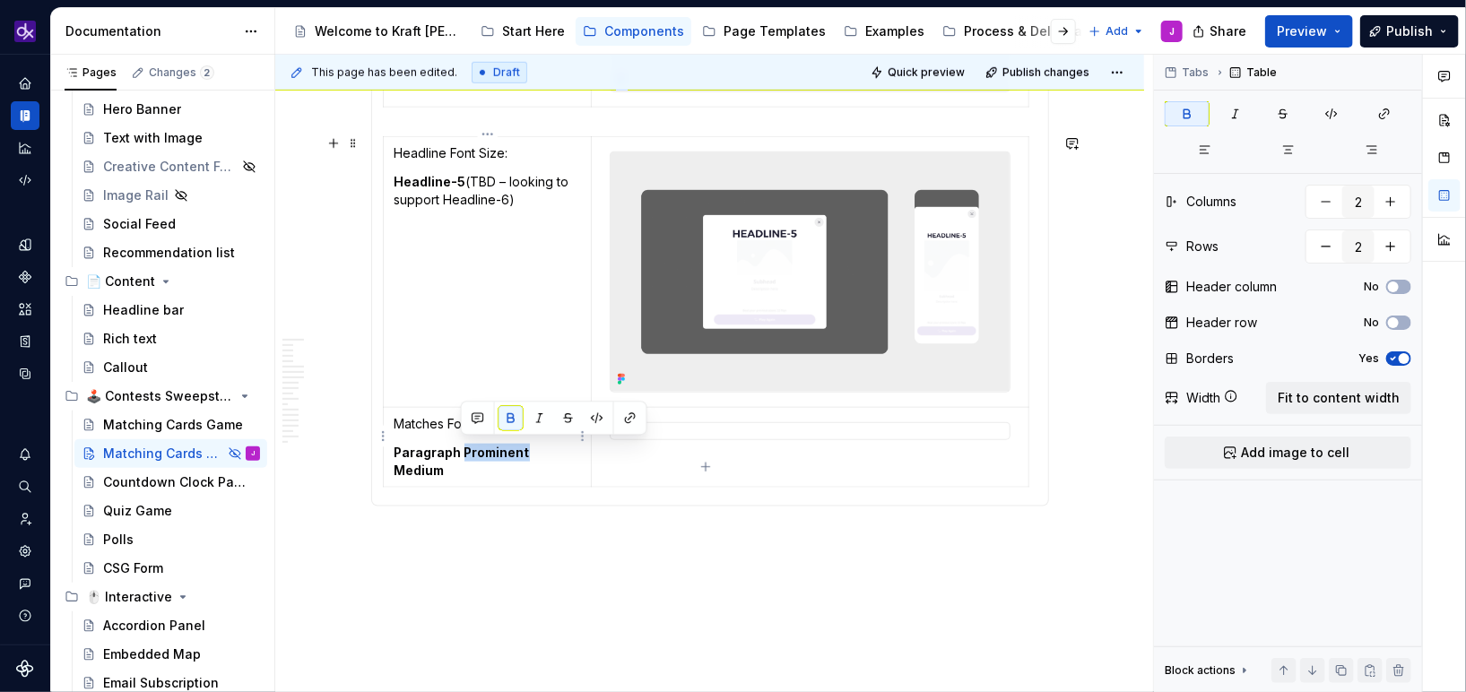
click at [499, 451] on strong "Paragraph Prominent Medium" at bounding box center [463, 461] width 138 height 33
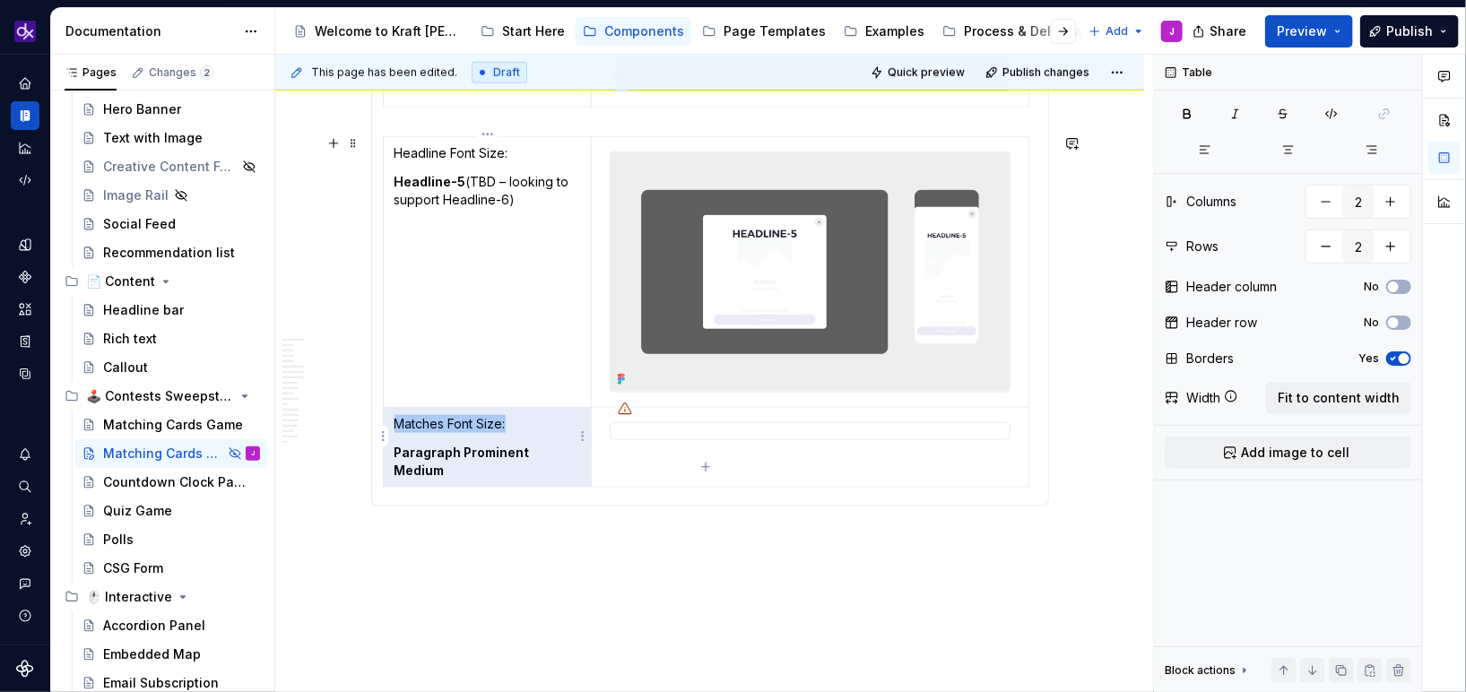
click at [499, 451] on strong "Paragraph Prominent Medium" at bounding box center [463, 461] width 138 height 33
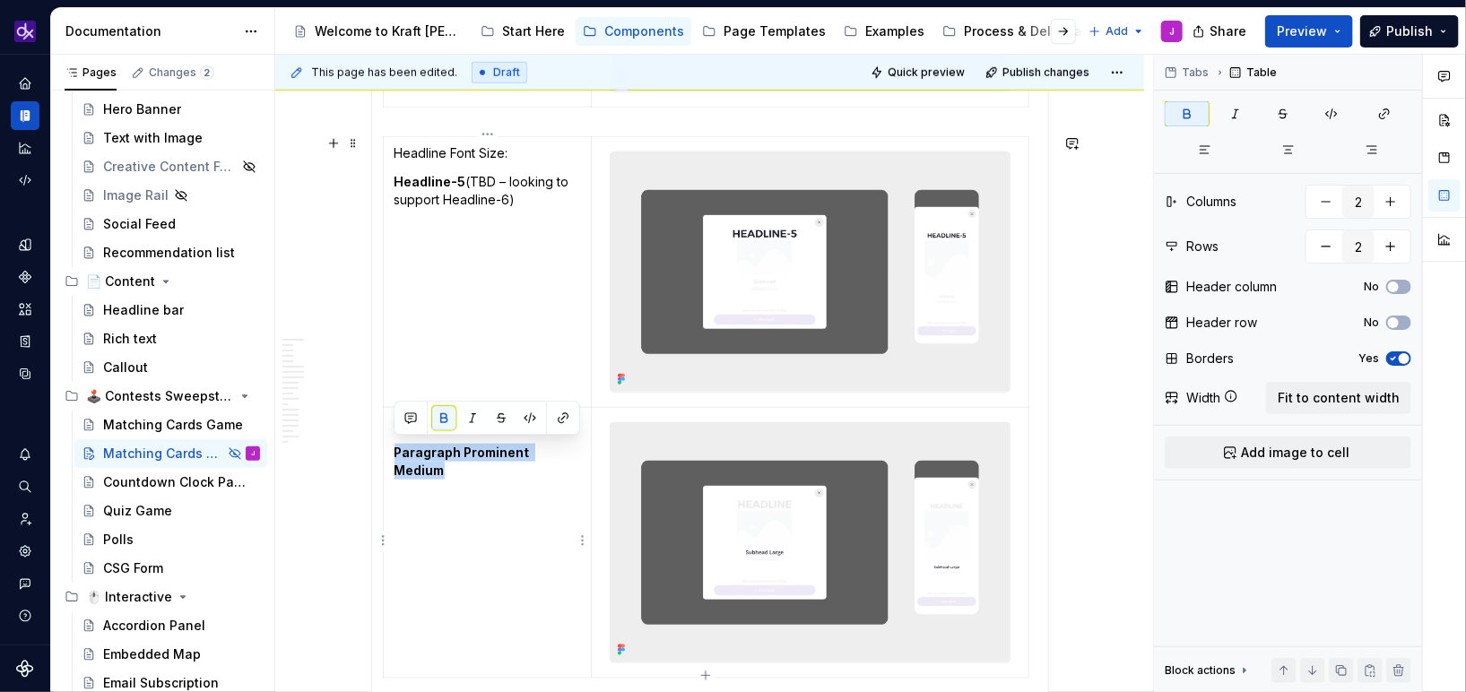
click at [483, 492] on td "Matches Font Size: Paragraph Prominent Medium" at bounding box center [487, 543] width 209 height 271
click at [520, 422] on p "Matches Font Size:" at bounding box center [487, 424] width 186 height 18
drag, startPoint x: 446, startPoint y: 423, endPoint x: 391, endPoint y: 423, distance: 54.7
click at [391, 423] on td "Matches Font Size: Paragraph Prominent Medium" at bounding box center [487, 543] width 209 height 271
click at [496, 450] on strong "Paragraph Prominent Medium" at bounding box center [463, 461] width 138 height 33
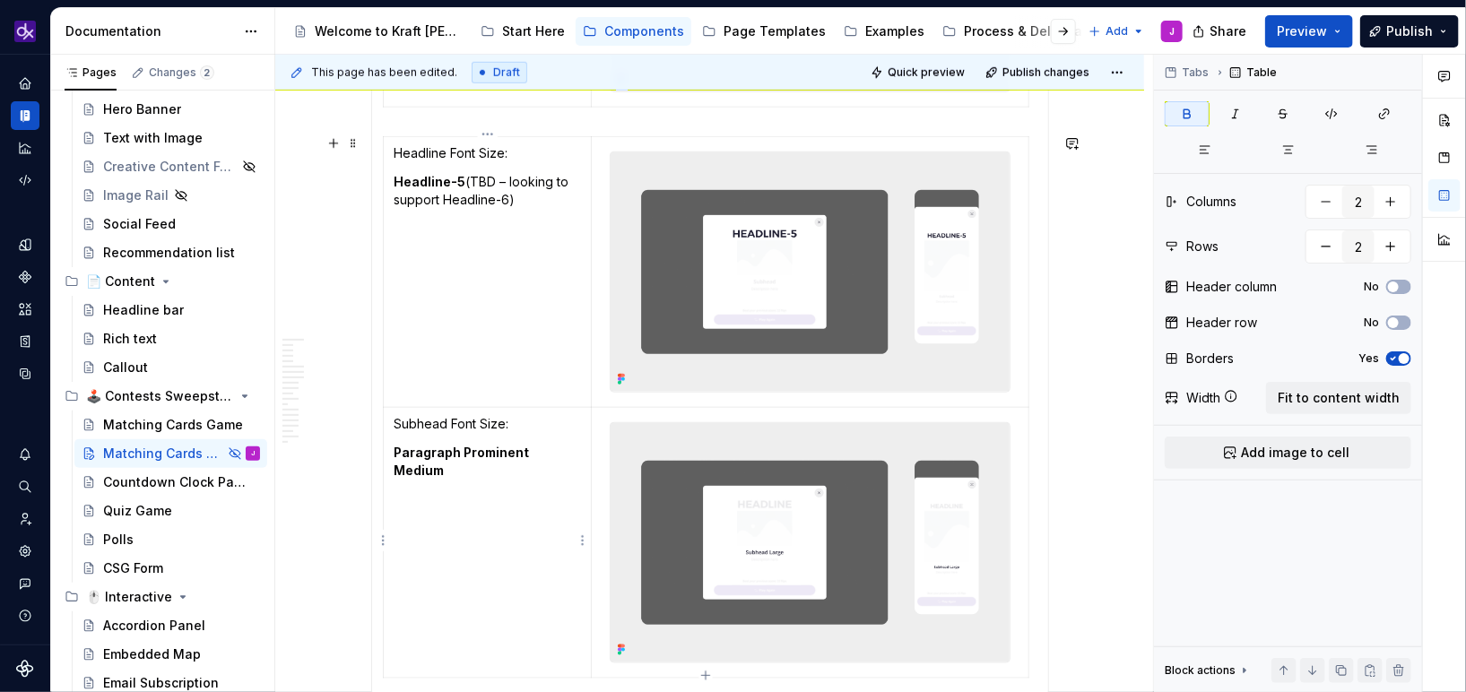
click at [496, 450] on strong "Paragraph Prominent Medium" at bounding box center [463, 461] width 138 height 33
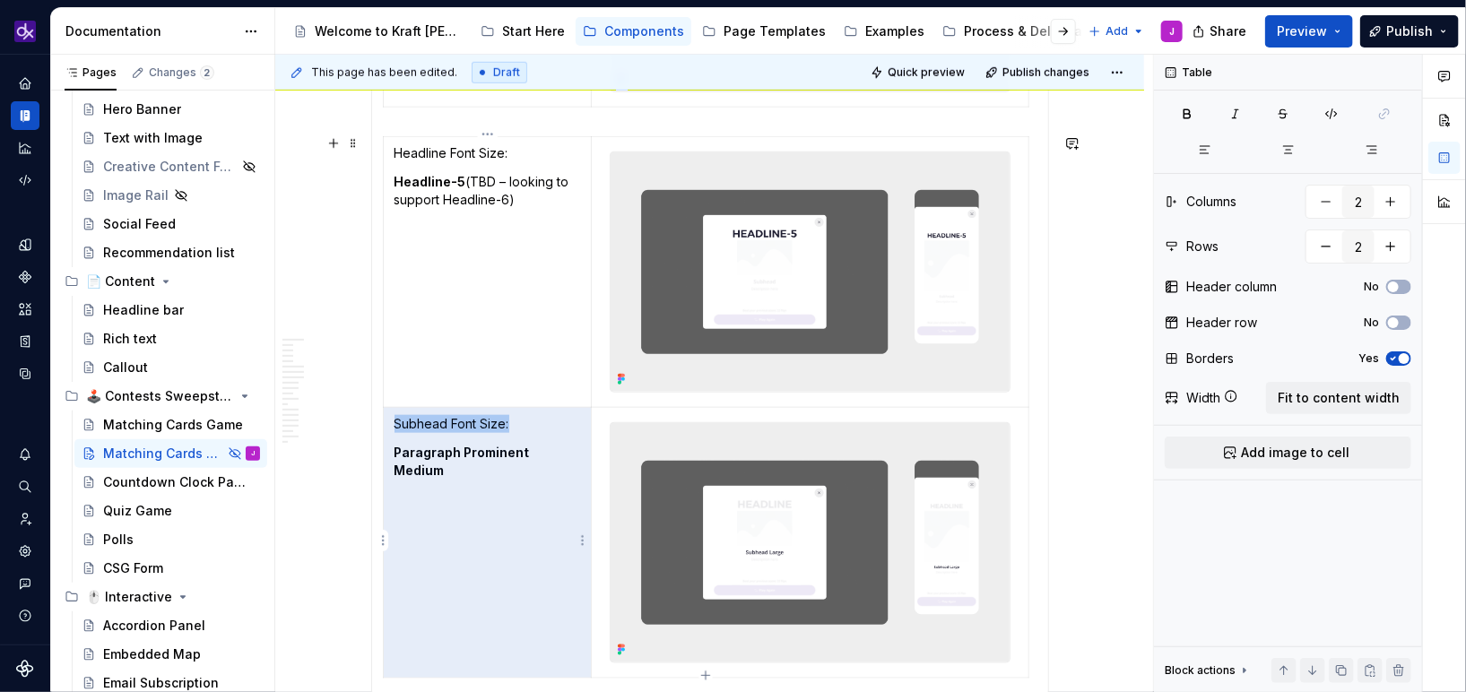
click at [491, 451] on strong "Paragraph Prominent Medium" at bounding box center [463, 461] width 138 height 33
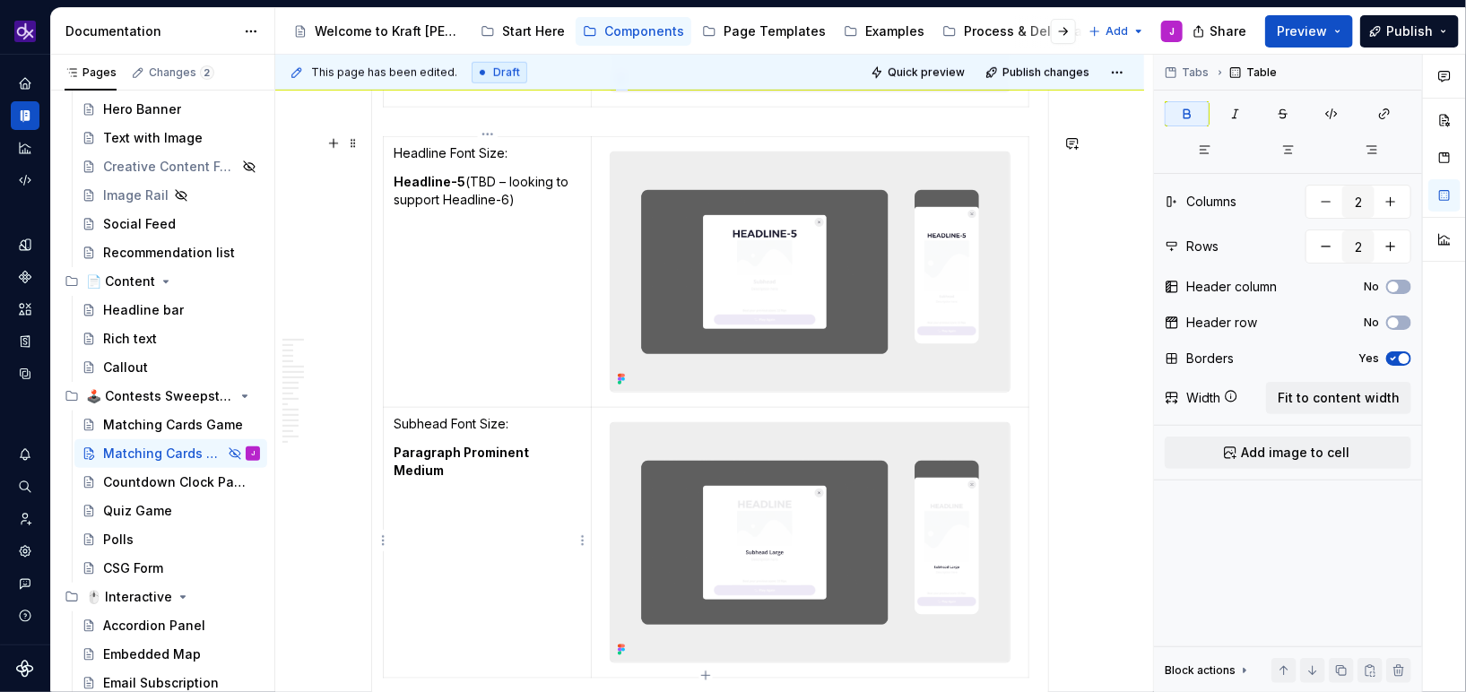
click at [491, 451] on strong "Paragraph Prominent Medium" at bounding box center [463, 461] width 138 height 33
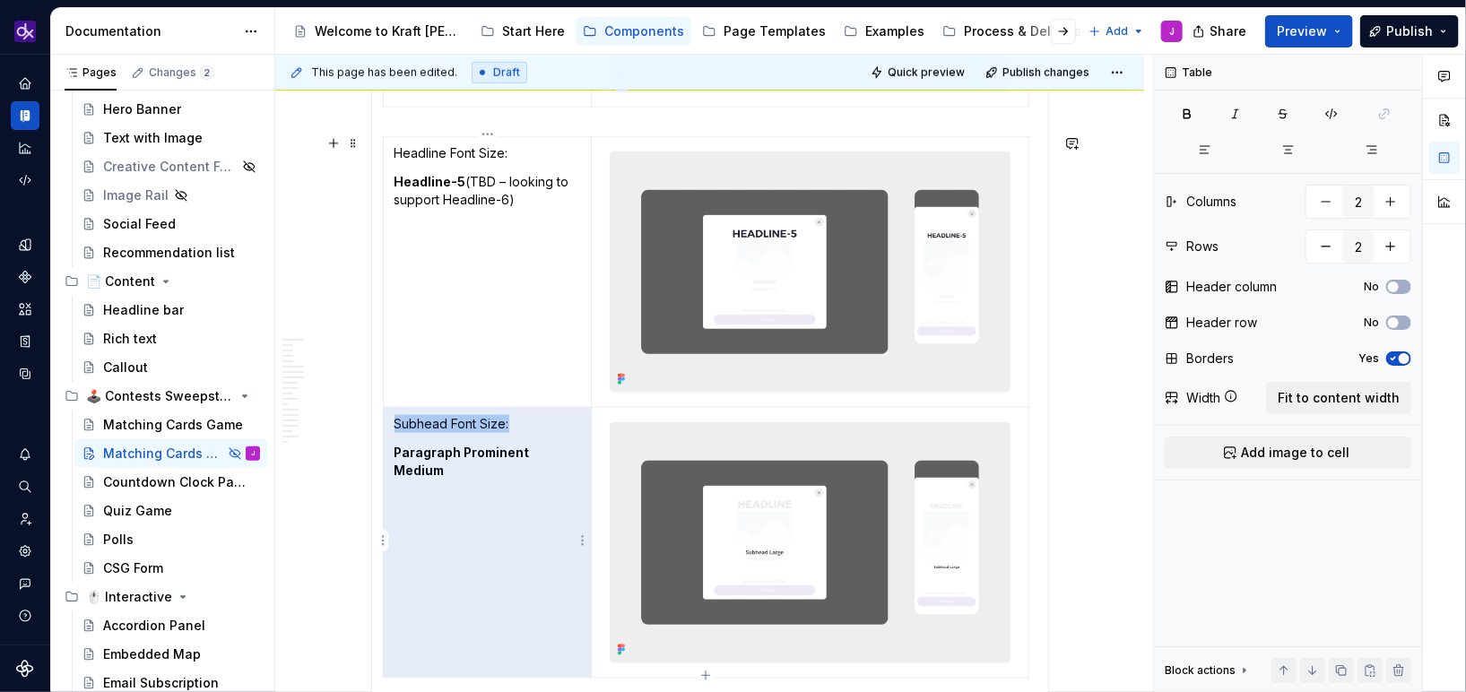
click at [493, 452] on strong "Paragraph Prominent Medium" at bounding box center [463, 461] width 138 height 33
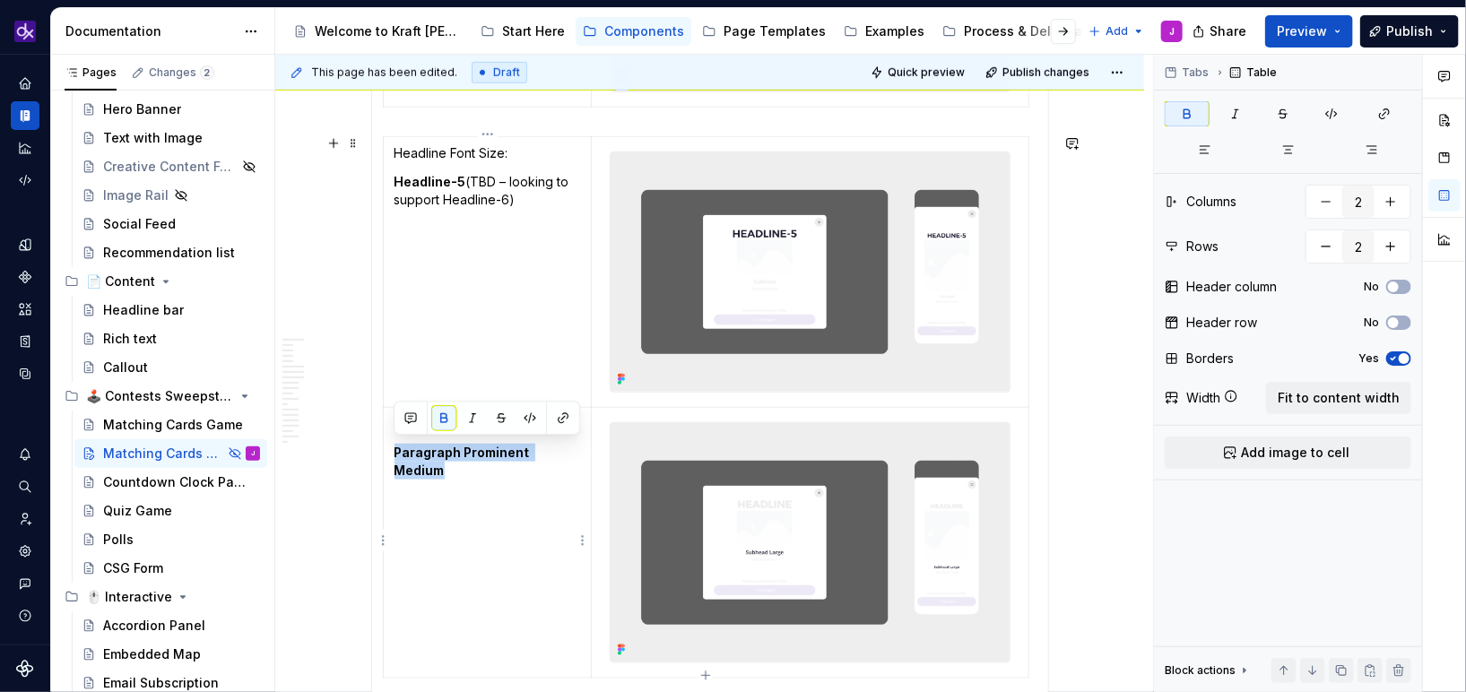
drag, startPoint x: 576, startPoint y: 452, endPoint x: 390, endPoint y: 446, distance: 185.7
click at [390, 446] on td "Subhead Font Size: Paragraph Prominent Medium" at bounding box center [487, 543] width 209 height 271
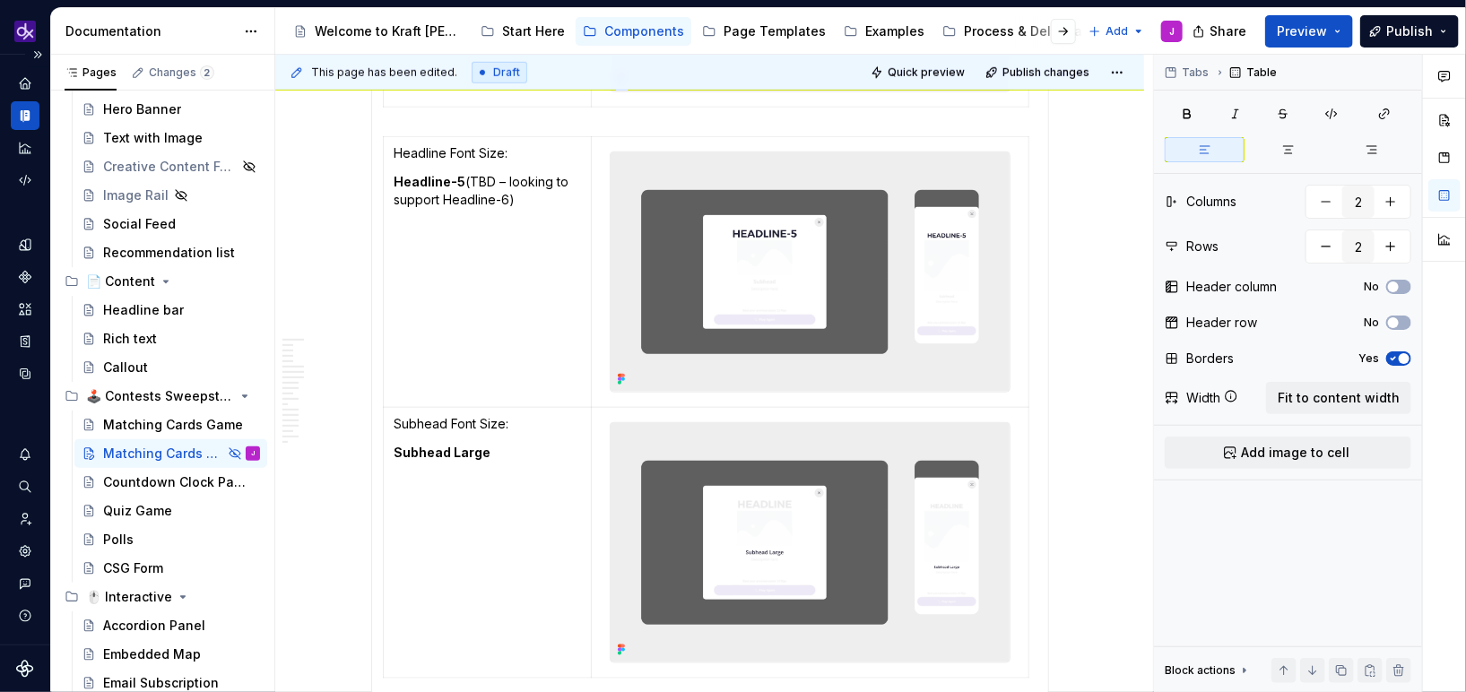
type textarea "*"
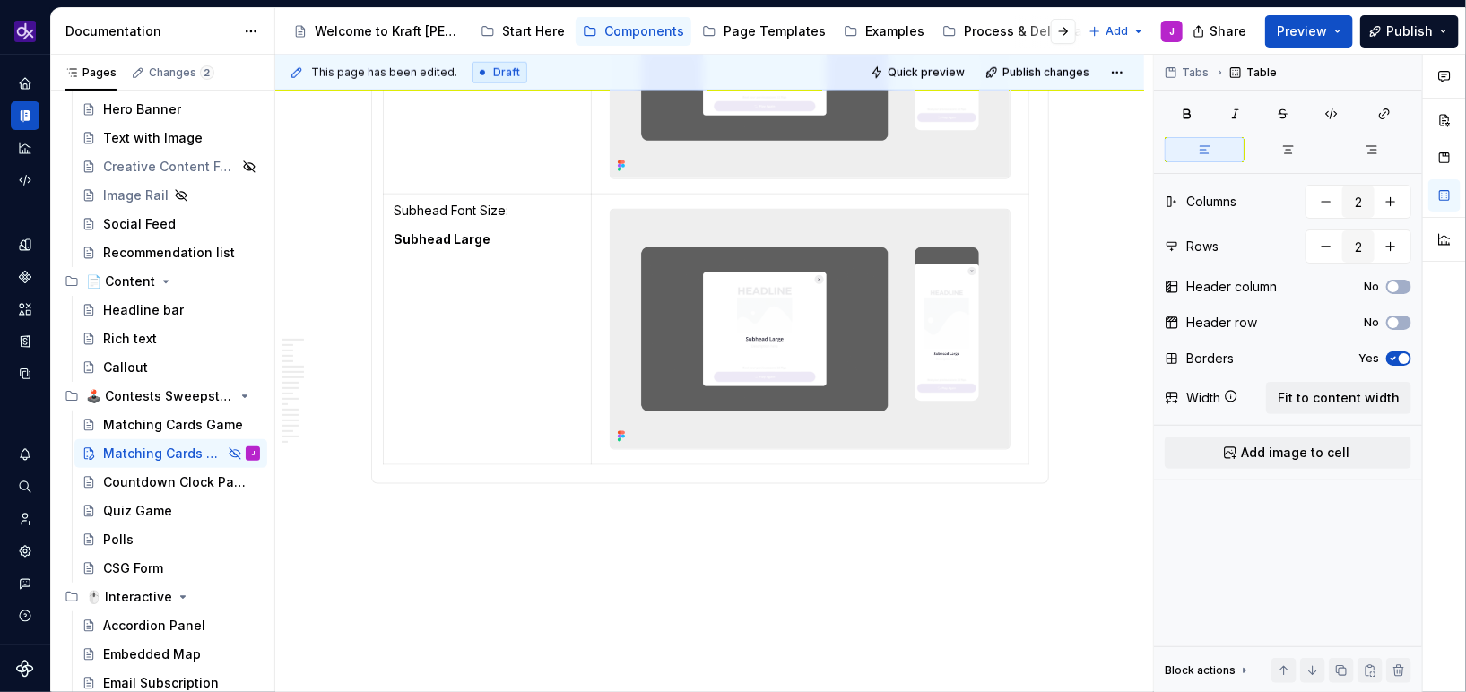
scroll to position [4240, 0]
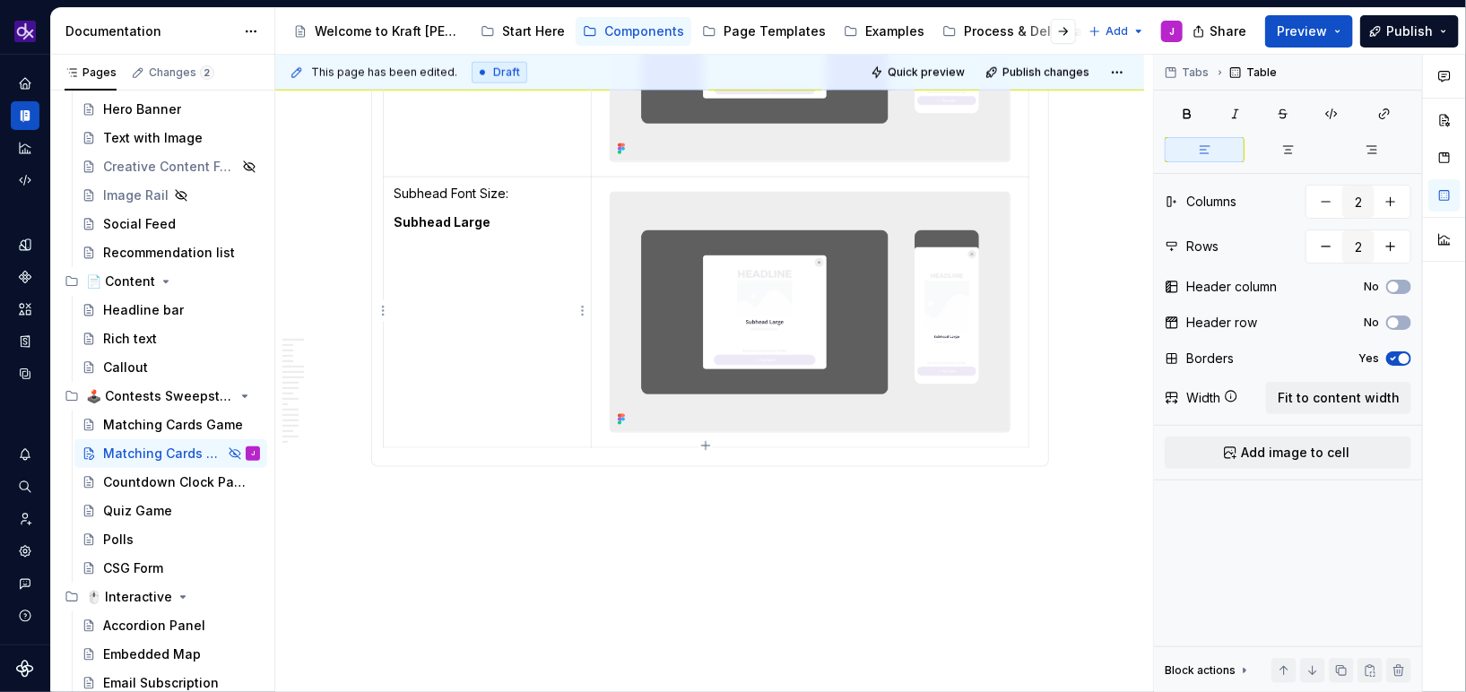
click at [454, 393] on td "Subhead Font Size: Subhead Large" at bounding box center [487, 313] width 209 height 271
click at [708, 446] on icon "button" at bounding box center [705, 445] width 14 height 14
type input "3"
click at [480, 464] on p at bounding box center [487, 464] width 186 height 18
click at [715, 482] on td at bounding box center [810, 479] width 437 height 62
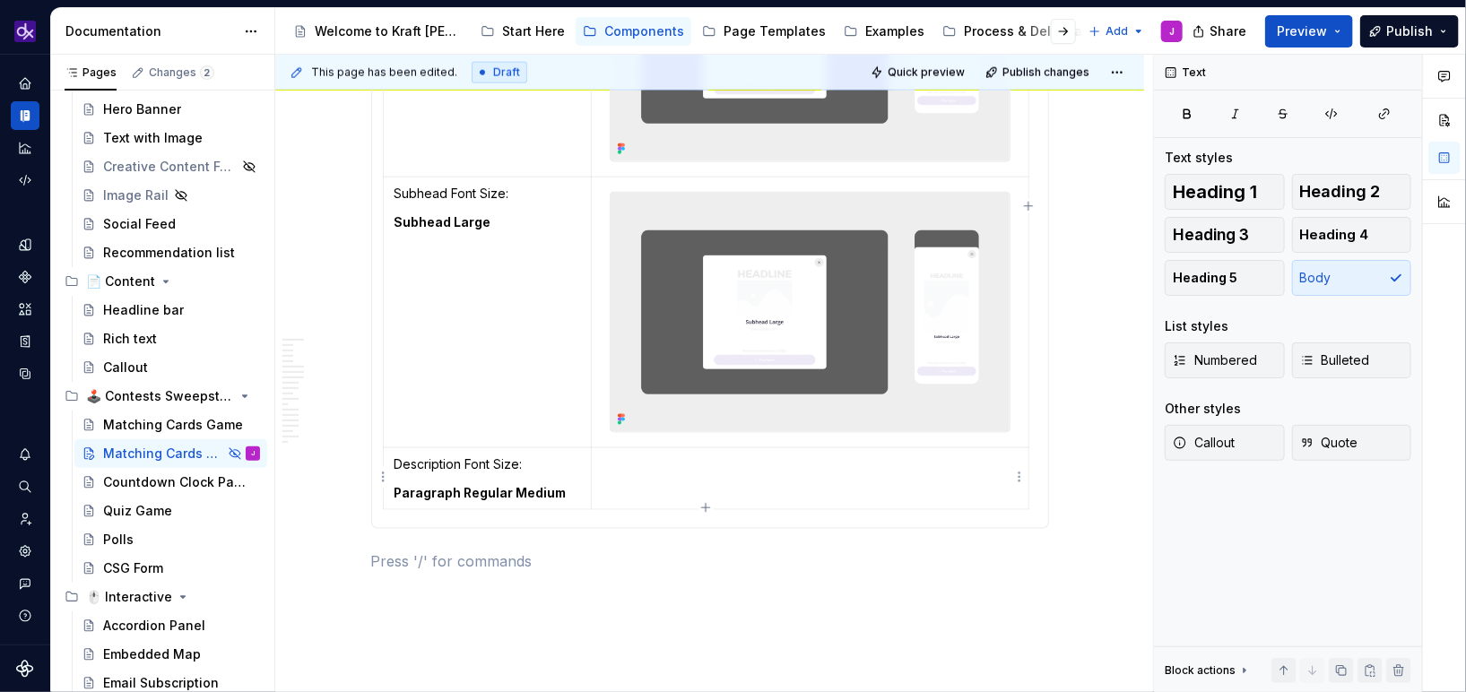
click at [659, 478] on td at bounding box center [810, 479] width 437 height 62
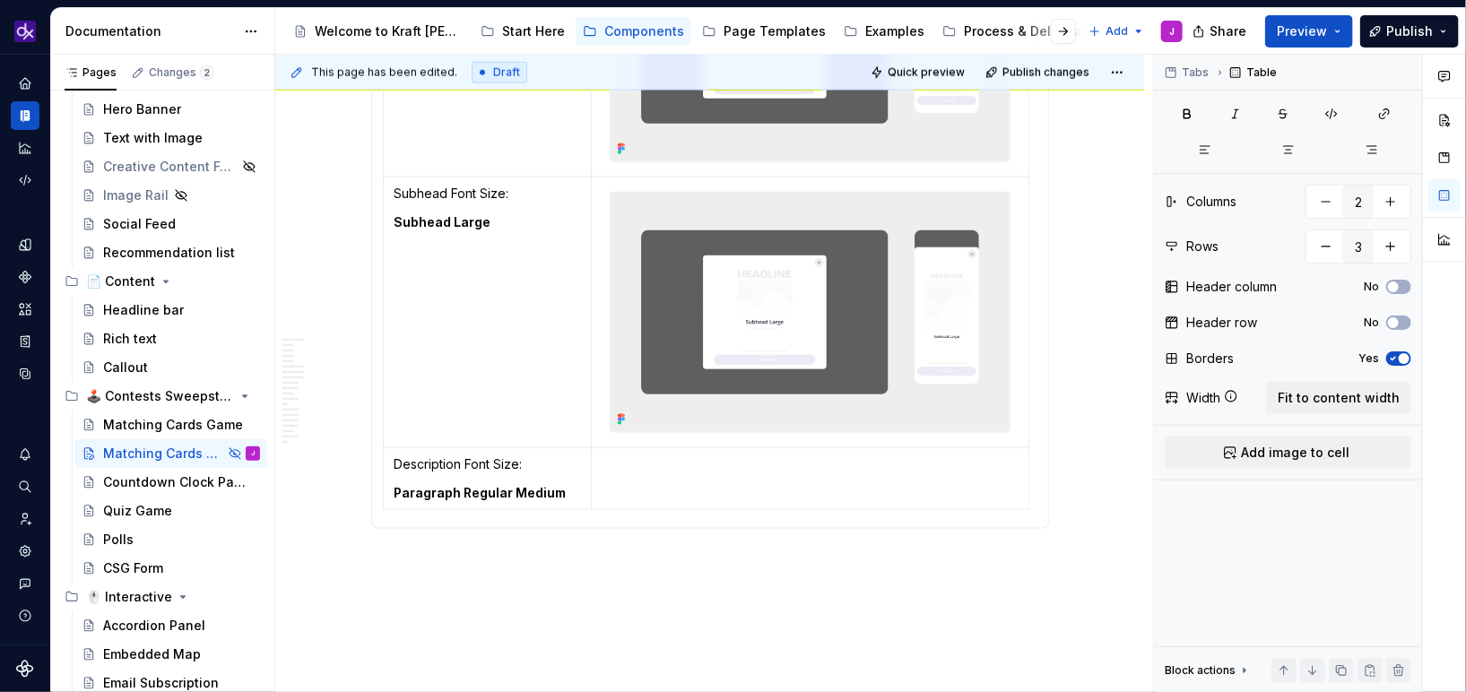
click at [624, 482] on td at bounding box center [810, 479] width 437 height 62
click at [669, 480] on td at bounding box center [810, 479] width 437 height 62
click at [825, 464] on p at bounding box center [809, 464] width 414 height 18
click at [1018, 475] on html "KH DXP J Design system data Documentation Accessibility guide for tree Page tre…" at bounding box center [733, 346] width 1466 height 692
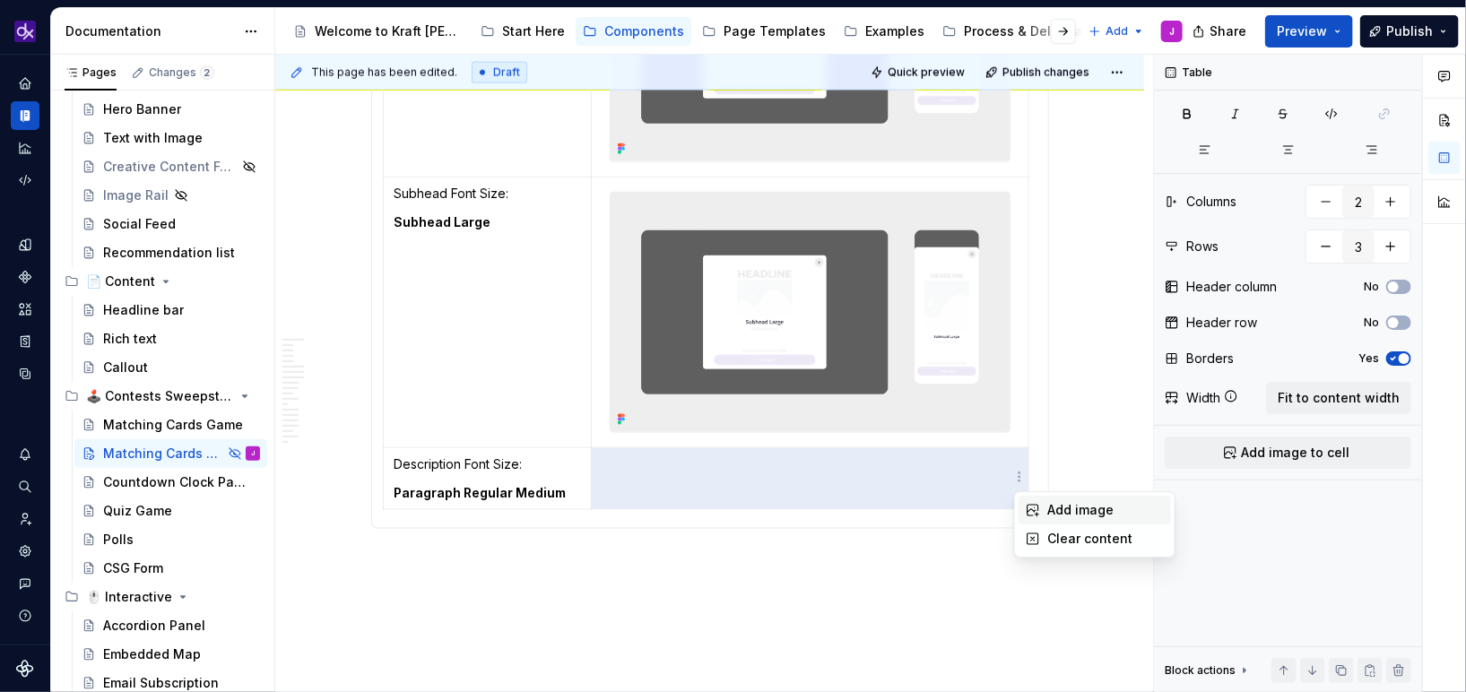
click at [1040, 501] on div "Add image" at bounding box center [1094, 510] width 152 height 29
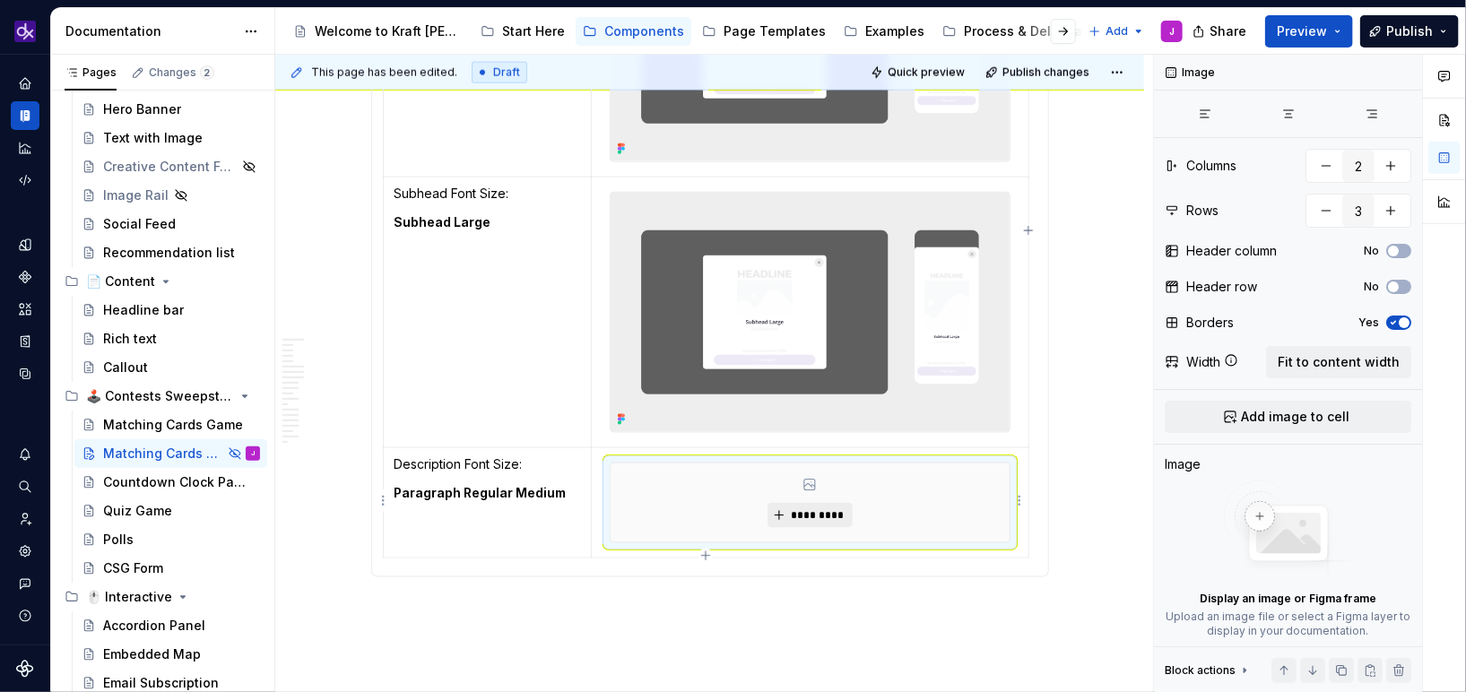
click at [823, 515] on span "*********" at bounding box center [817, 515] width 55 height 14
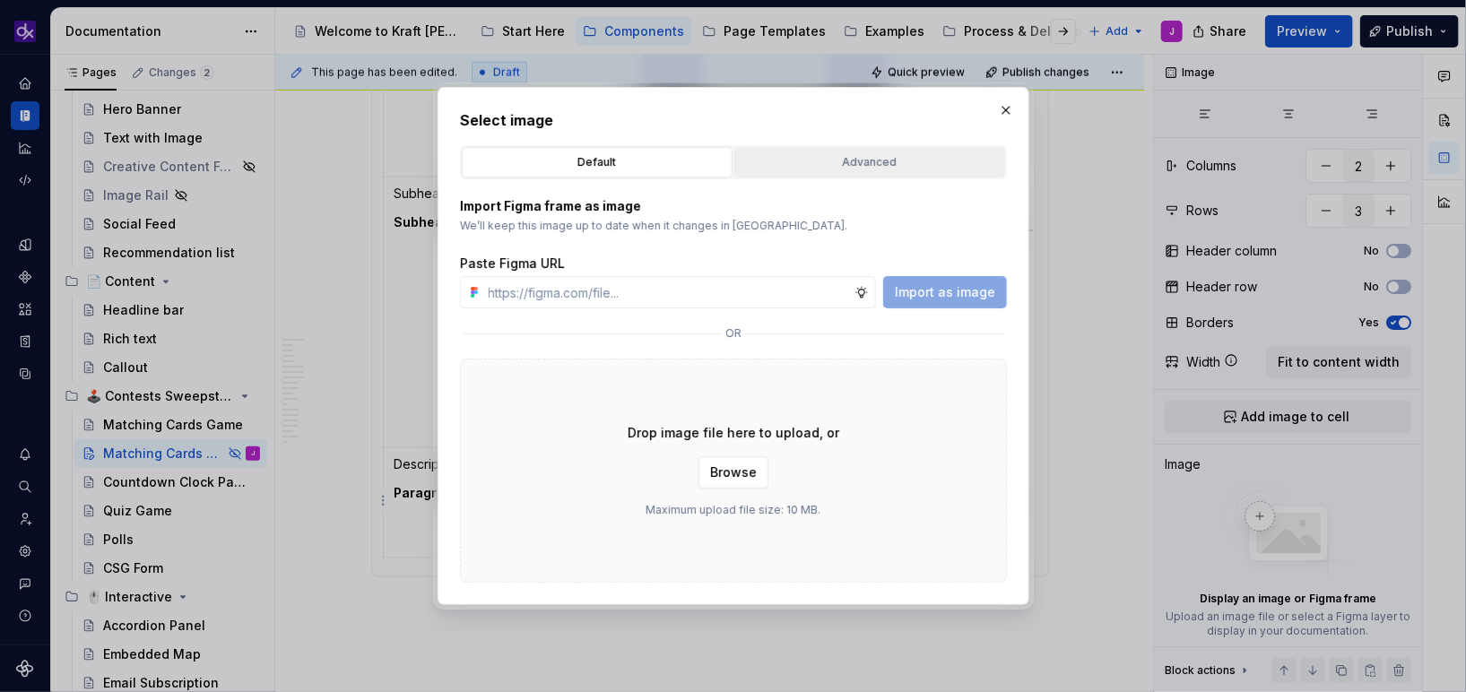
click at [880, 165] on div "Advanced" at bounding box center [870, 162] width 258 height 18
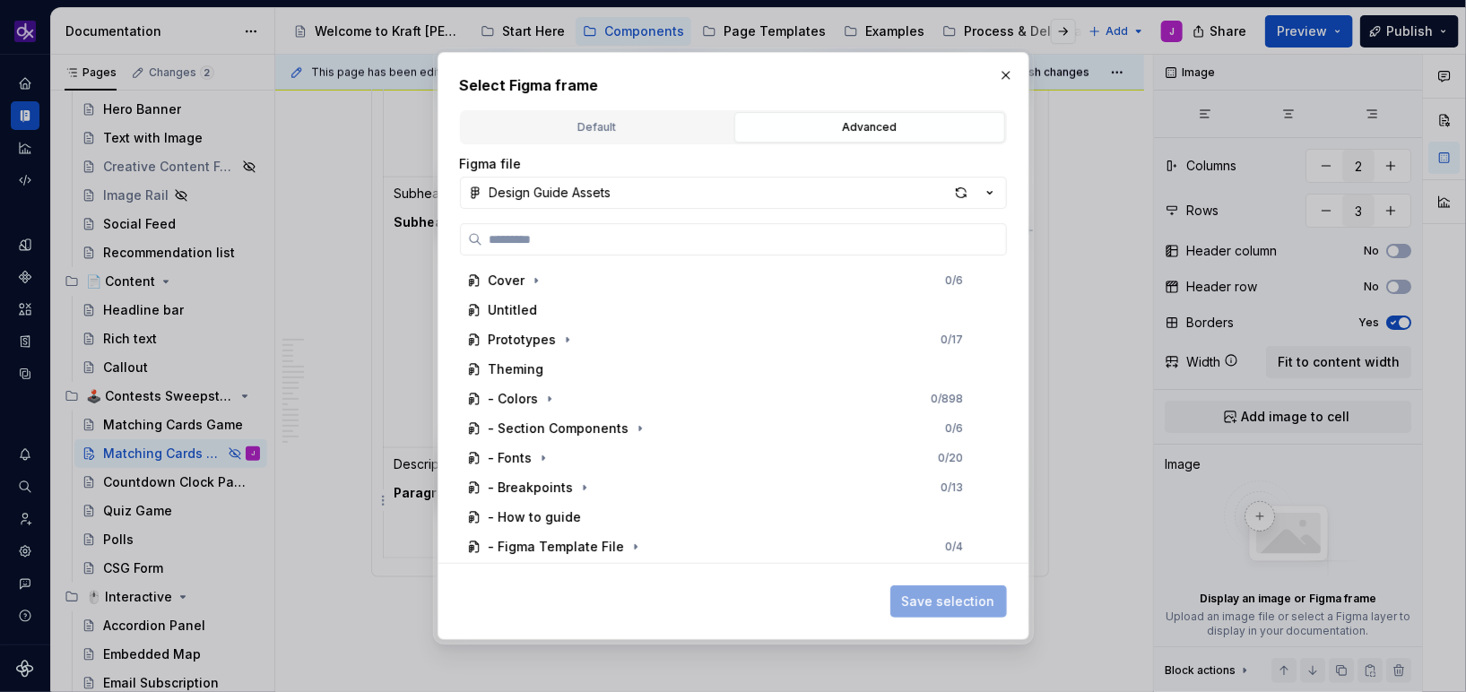
type textarea "*"
click at [835, 238] on input "search" at bounding box center [744, 239] width 524 height 18
type input "**********"
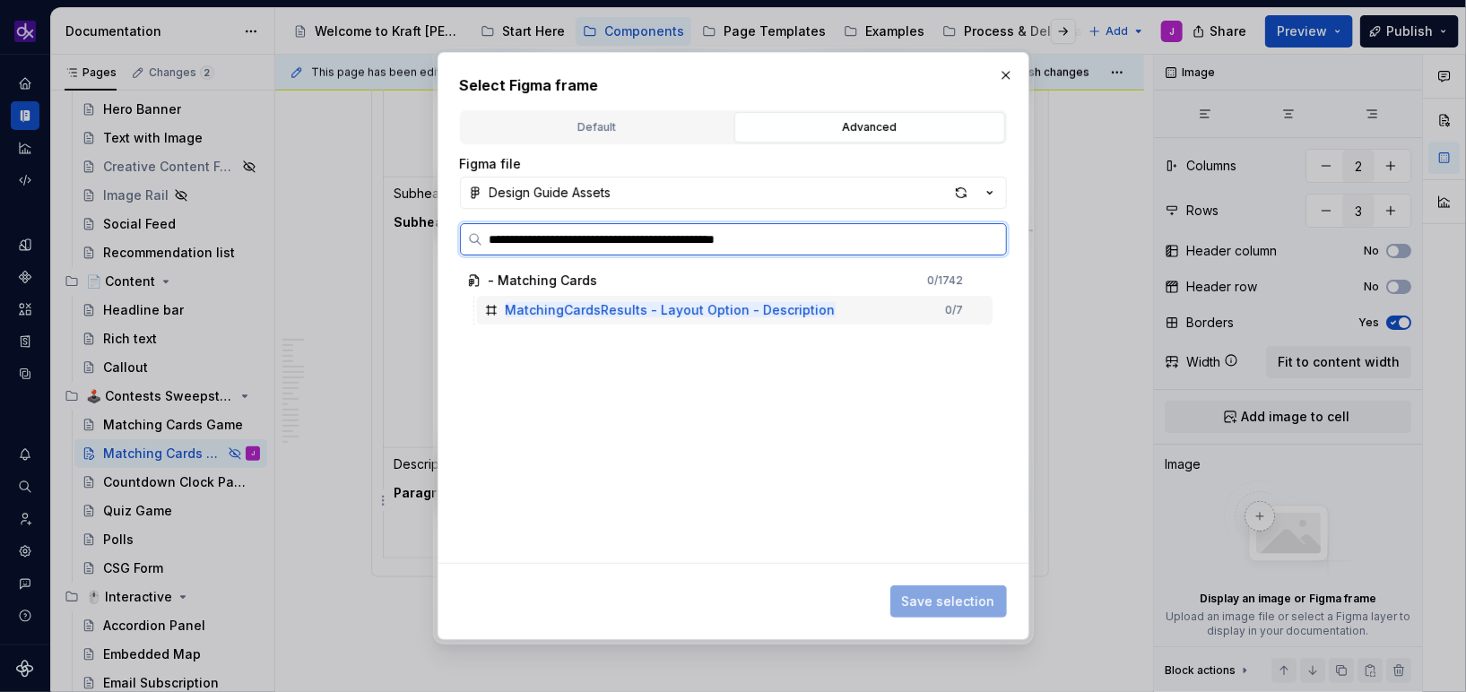
click at [882, 311] on div "MatchingCardsResults - Layout Option - Description 0 / 7" at bounding box center [735, 310] width 516 height 29
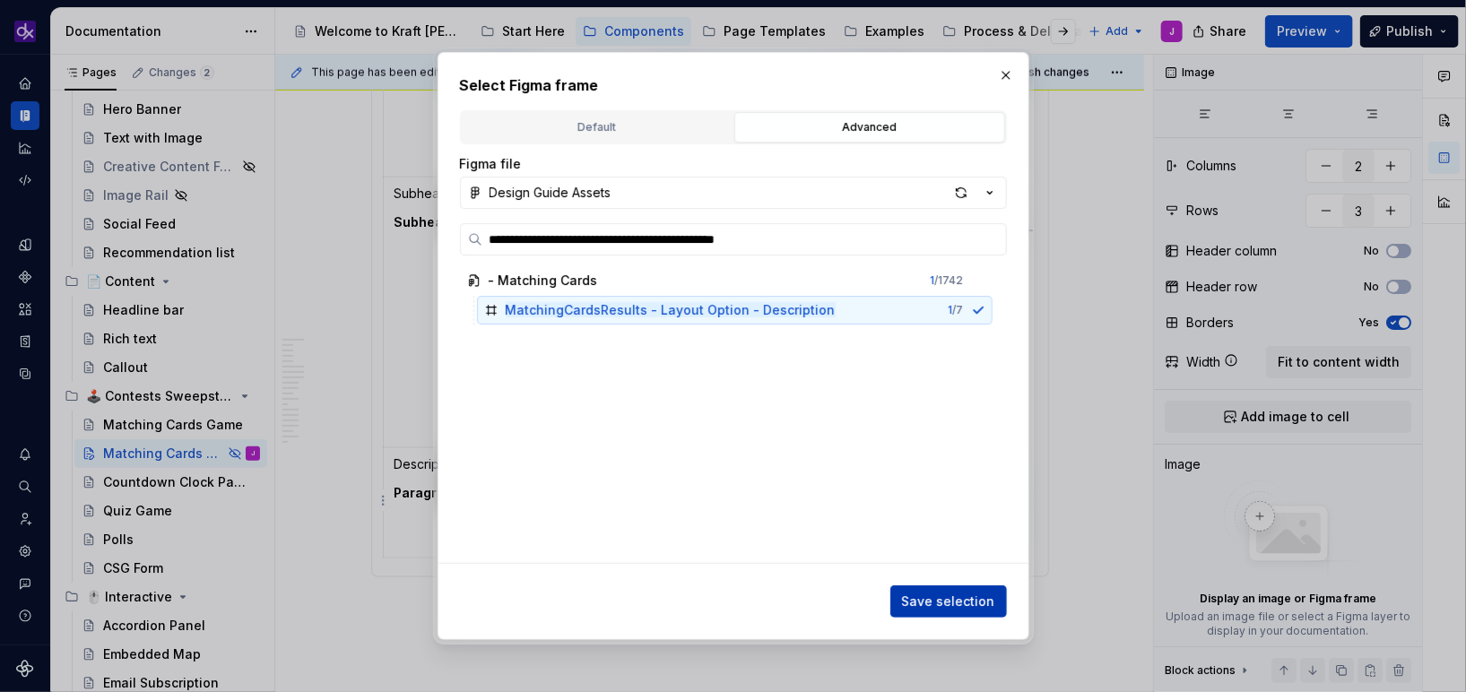
click at [971, 606] on span "Save selection" at bounding box center [948, 602] width 93 height 18
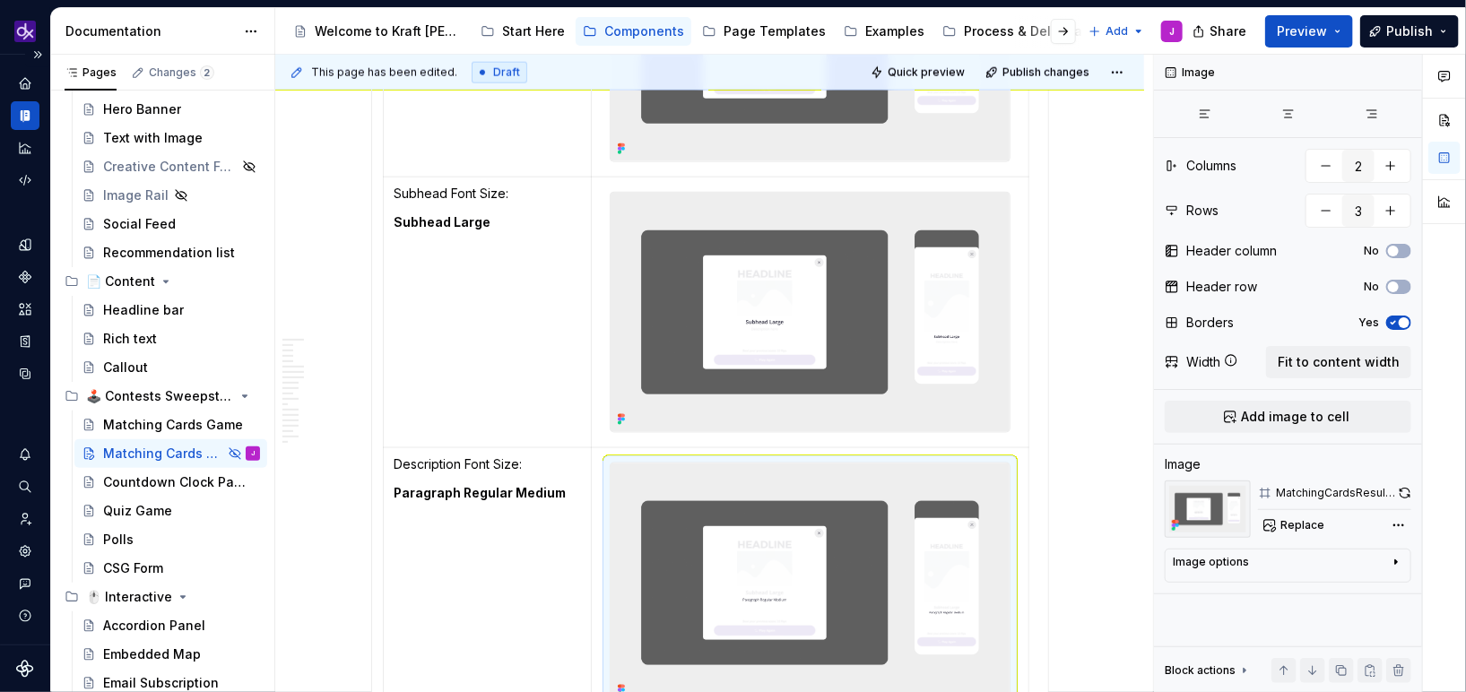
type textarea "*"
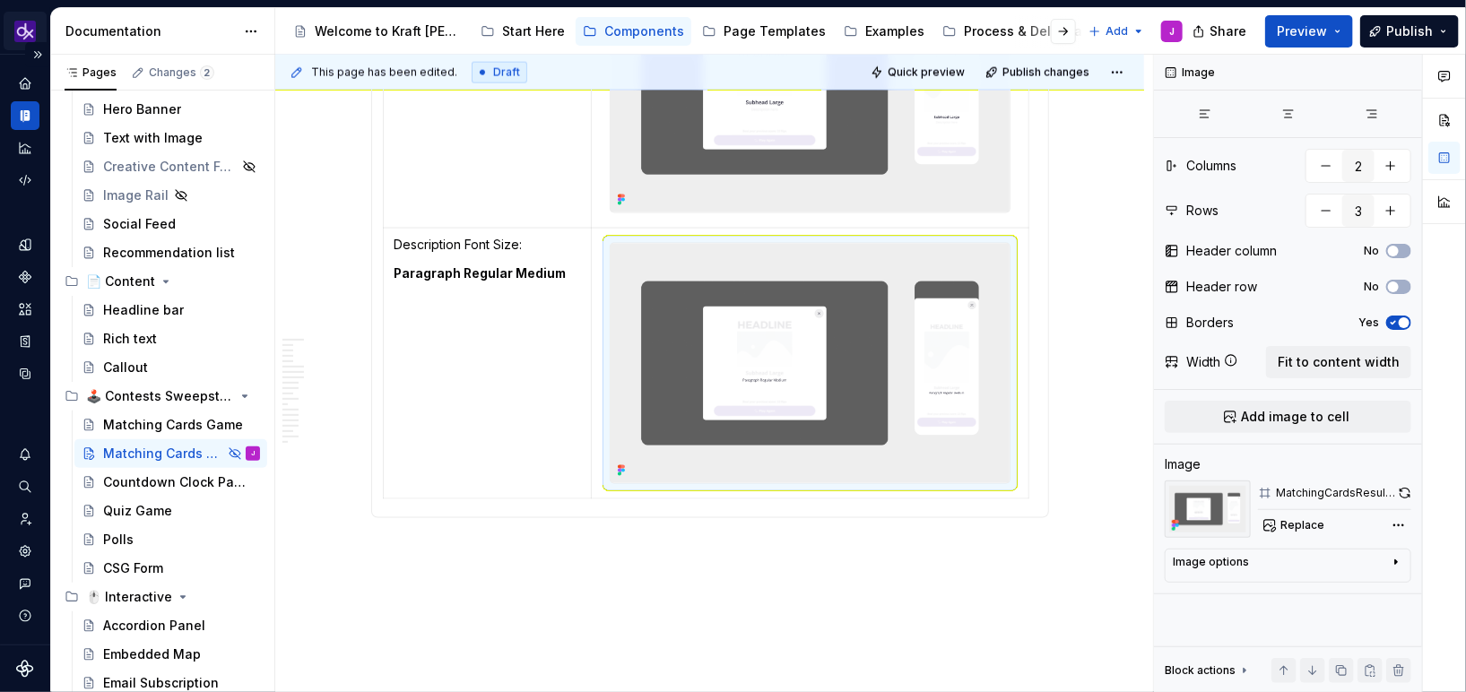
scroll to position [4467, 0]
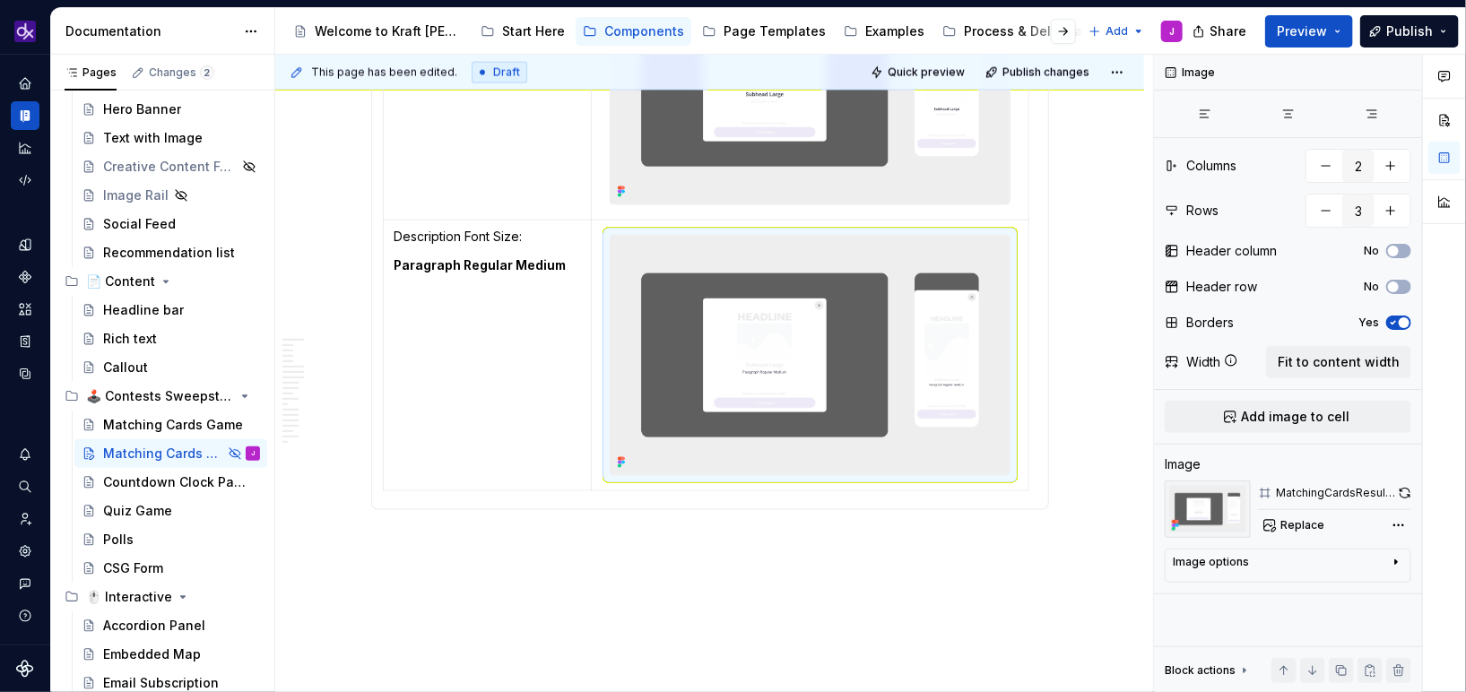
click at [706, 490] on div "Headline Font Size: Headline-5 (TBD – looking to support Headline-6) Subhead Fo…" at bounding box center [710, 88] width 654 height 820
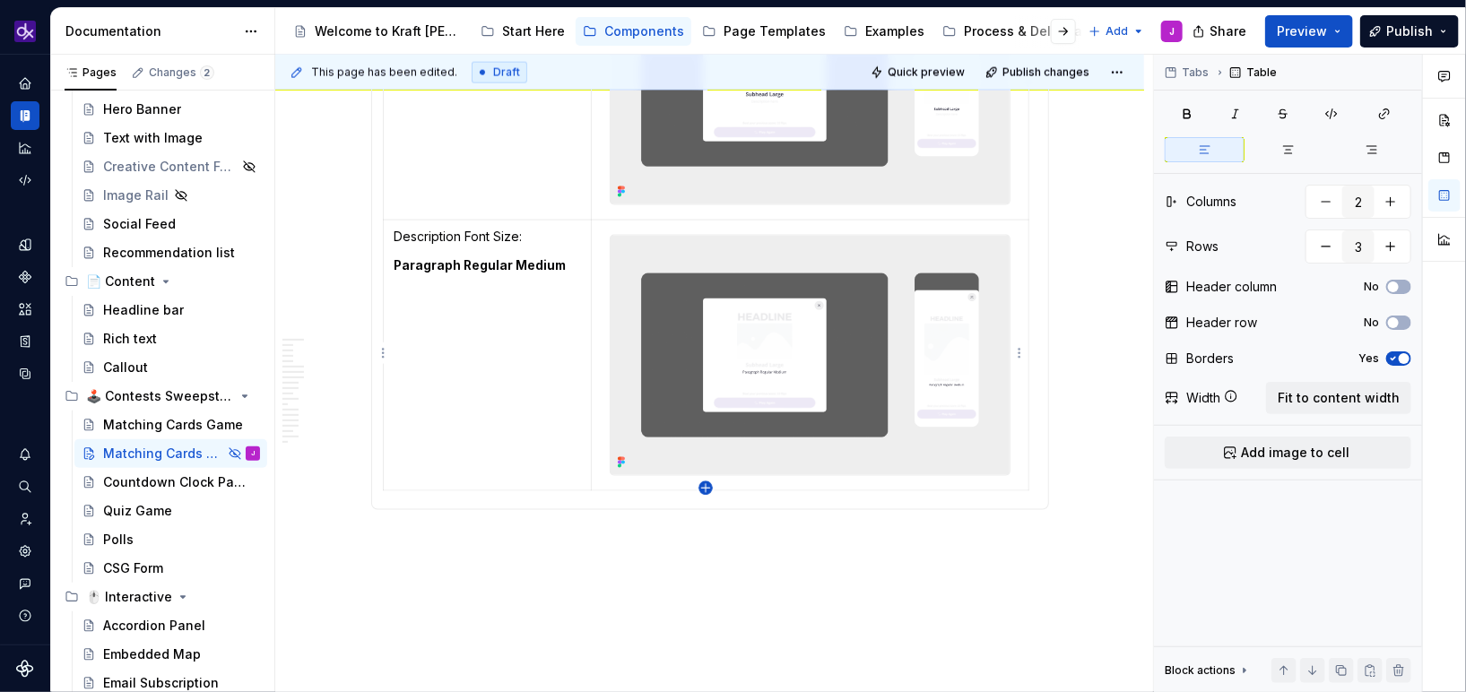
click at [707, 485] on icon "button" at bounding box center [705, 488] width 14 height 14
type input "4"
click at [530, 507] on p at bounding box center [487, 507] width 186 height 18
click at [649, 507] on p at bounding box center [809, 507] width 414 height 18
click at [1025, 507] on td at bounding box center [810, 507] width 437 height 33
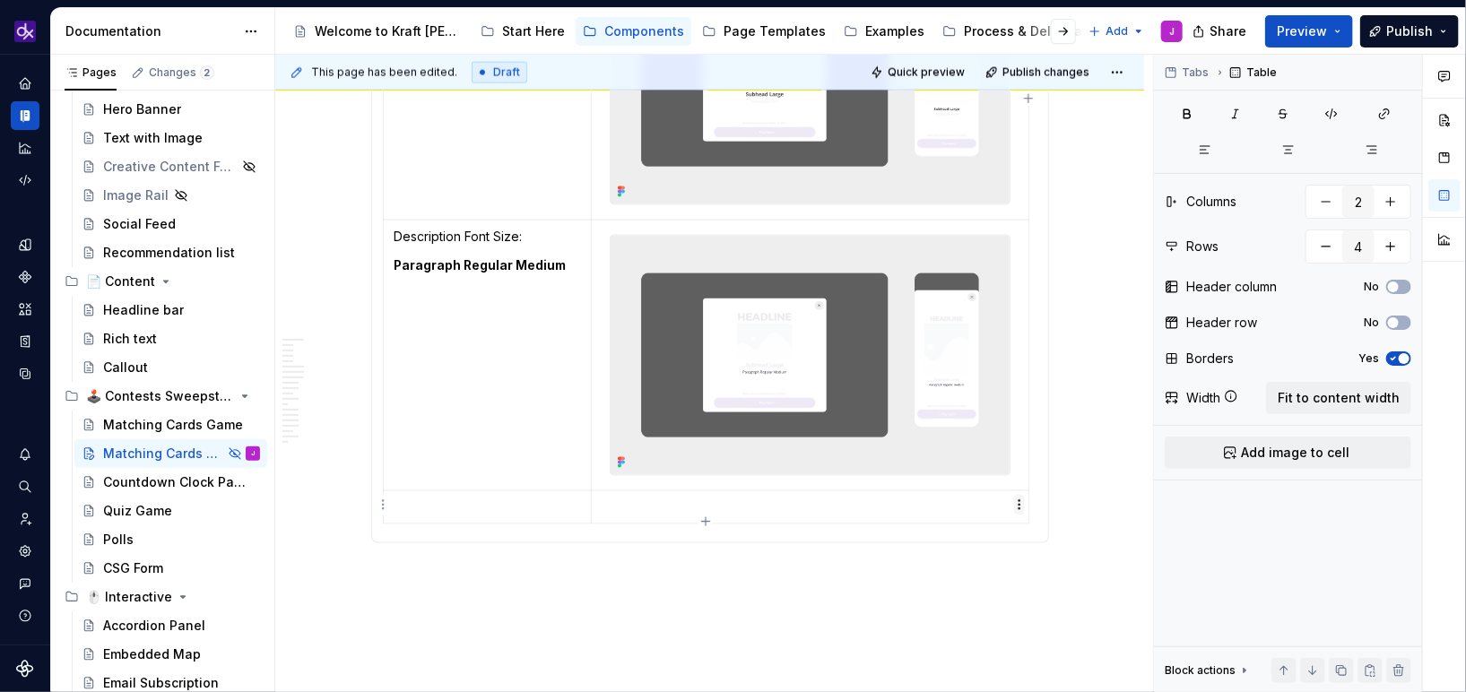
click at [1019, 507] on html "KH DXP J Design system data Documentation Accessibility guide for tree Page tre…" at bounding box center [733, 346] width 1466 height 692
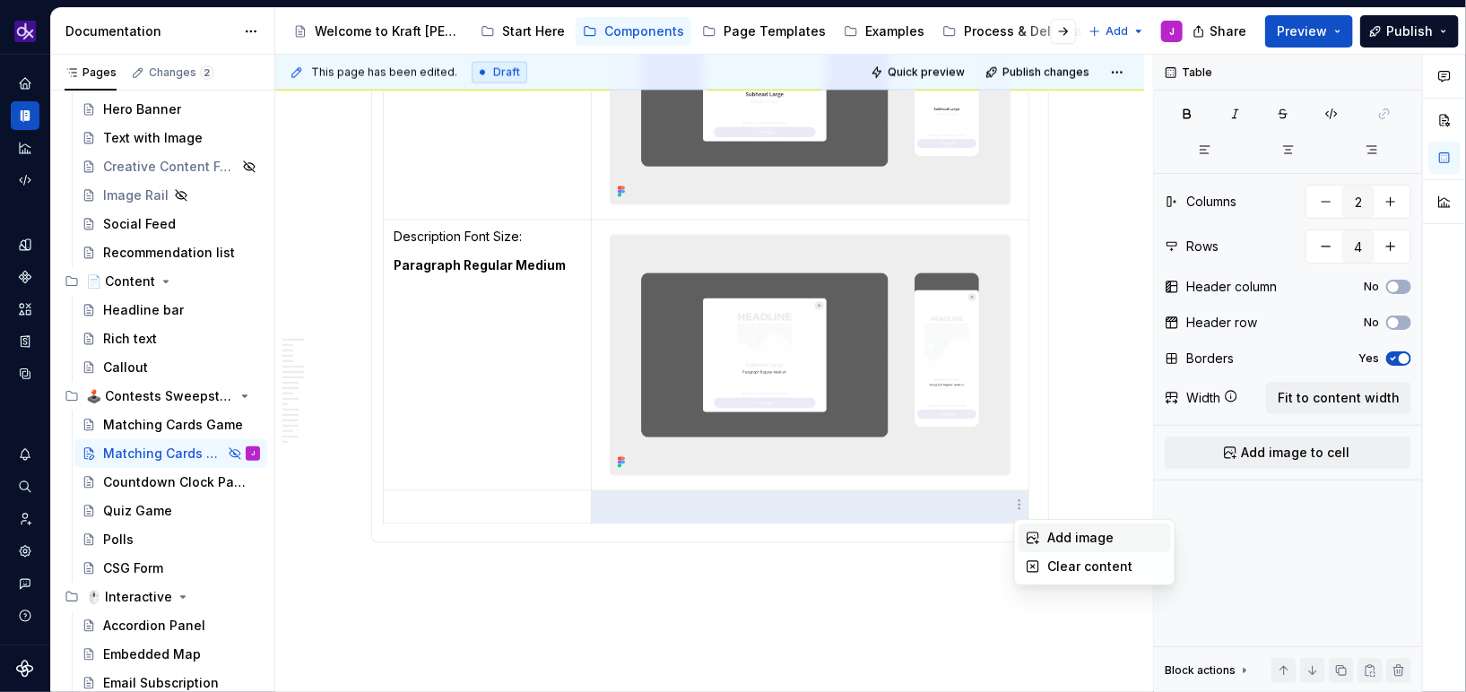
click at [1075, 539] on div "Add image" at bounding box center [1105, 538] width 117 height 18
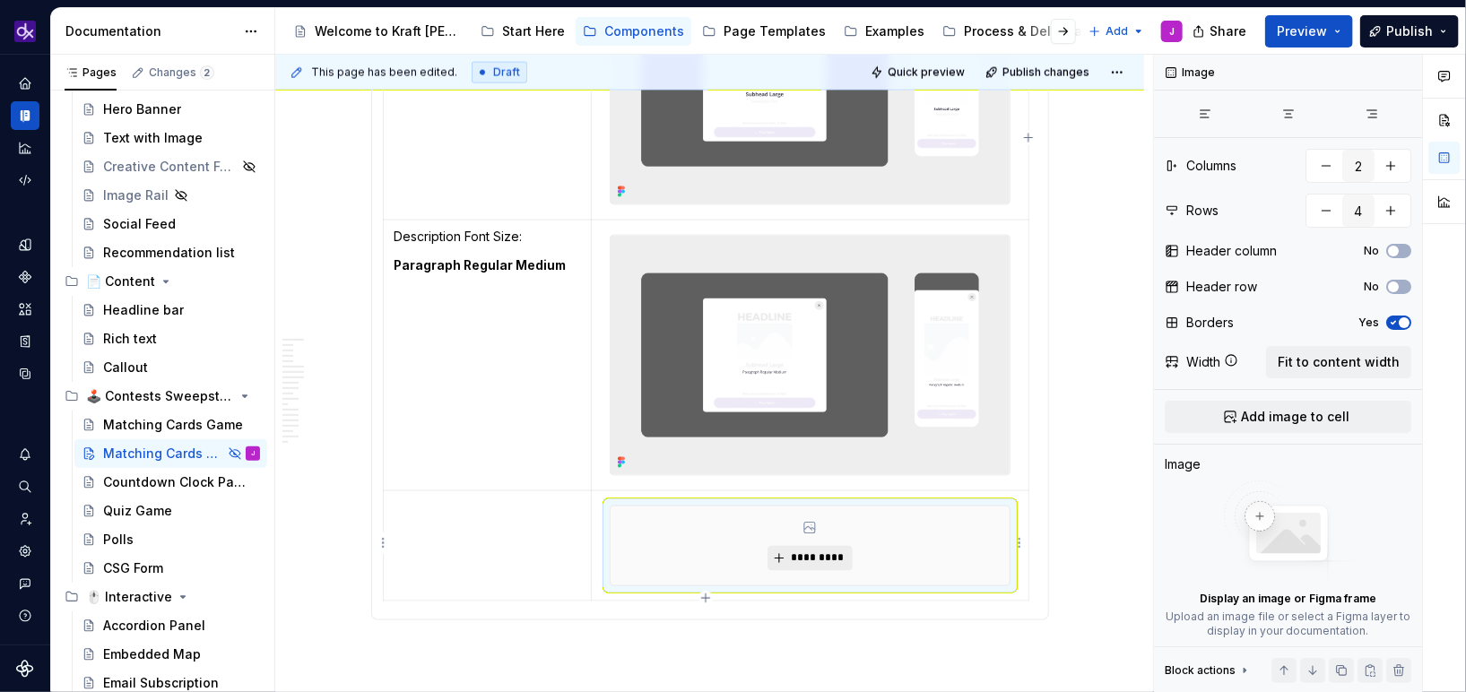
click at [828, 554] on span "*********" at bounding box center [817, 558] width 55 height 14
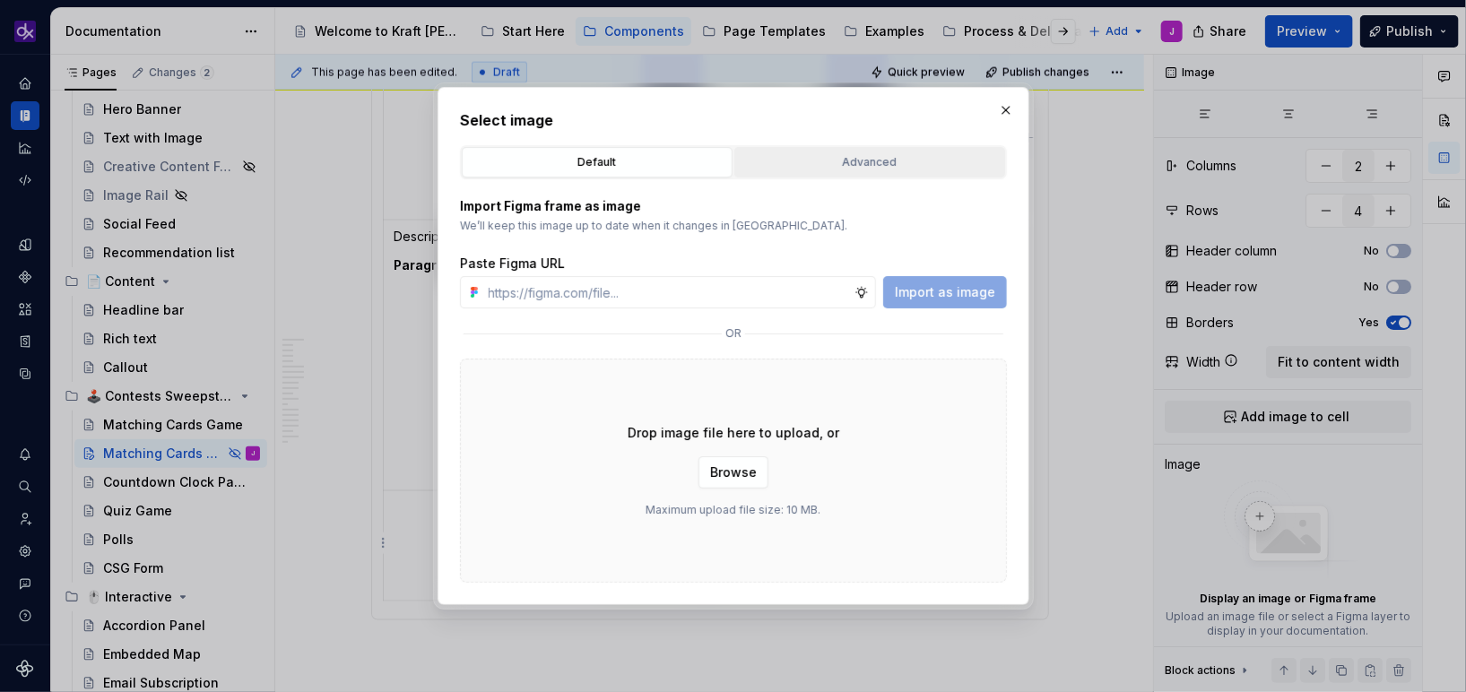
click at [836, 159] on div "Advanced" at bounding box center [870, 162] width 258 height 18
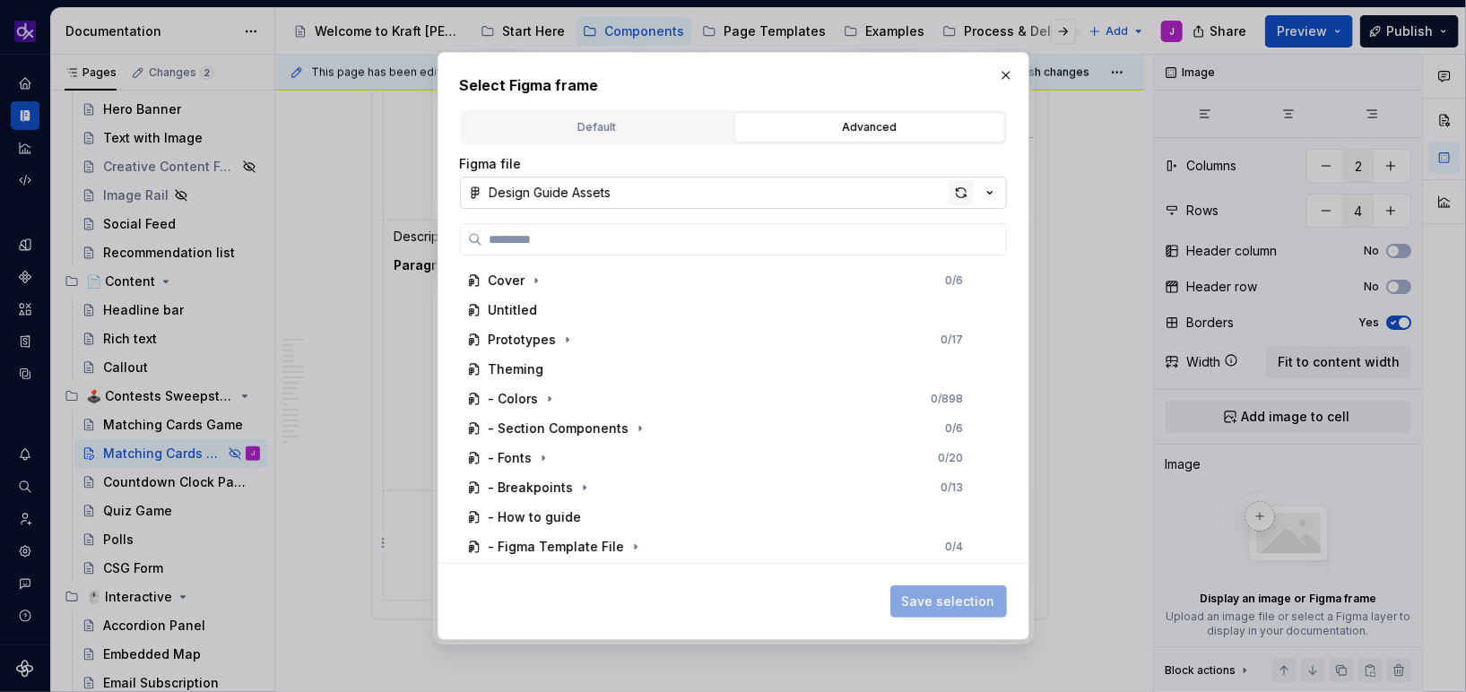
click at [964, 194] on div "button" at bounding box center [961, 192] width 25 height 25
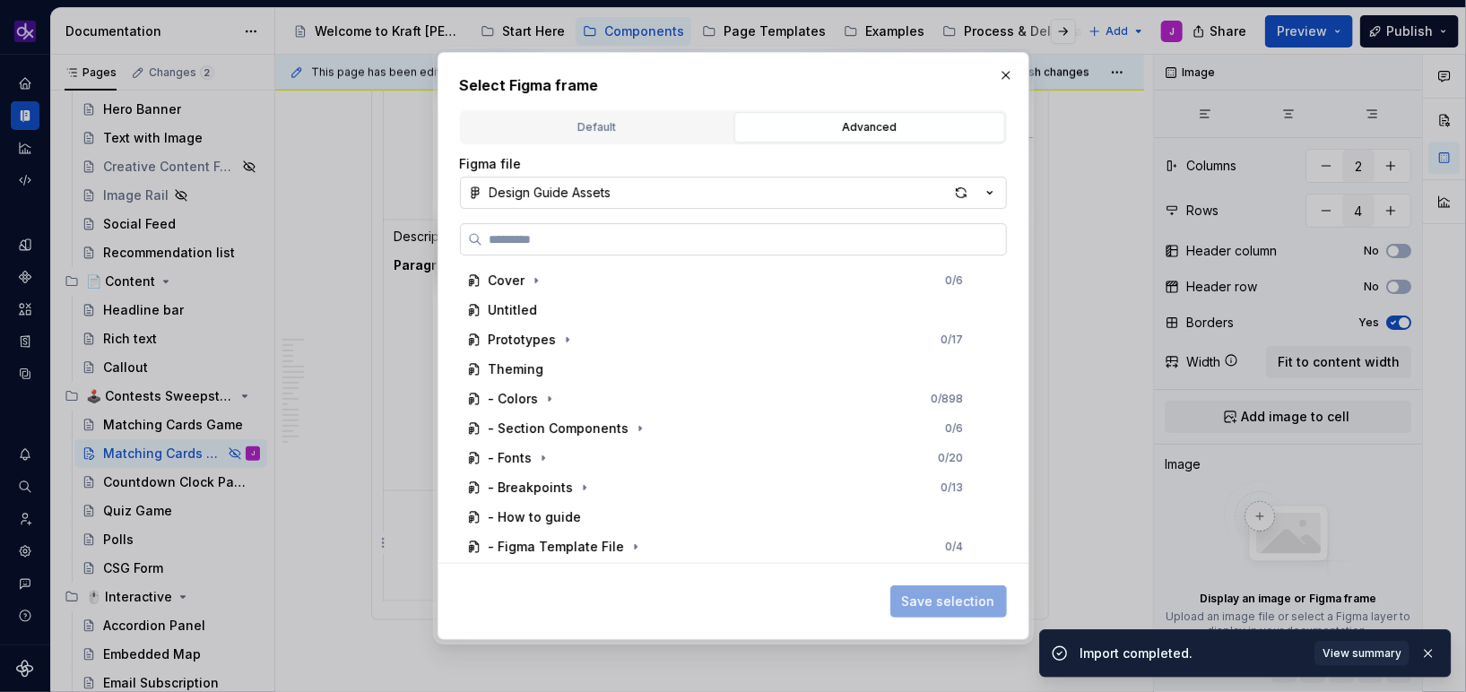
click at [791, 240] on input "search" at bounding box center [744, 239] width 524 height 18
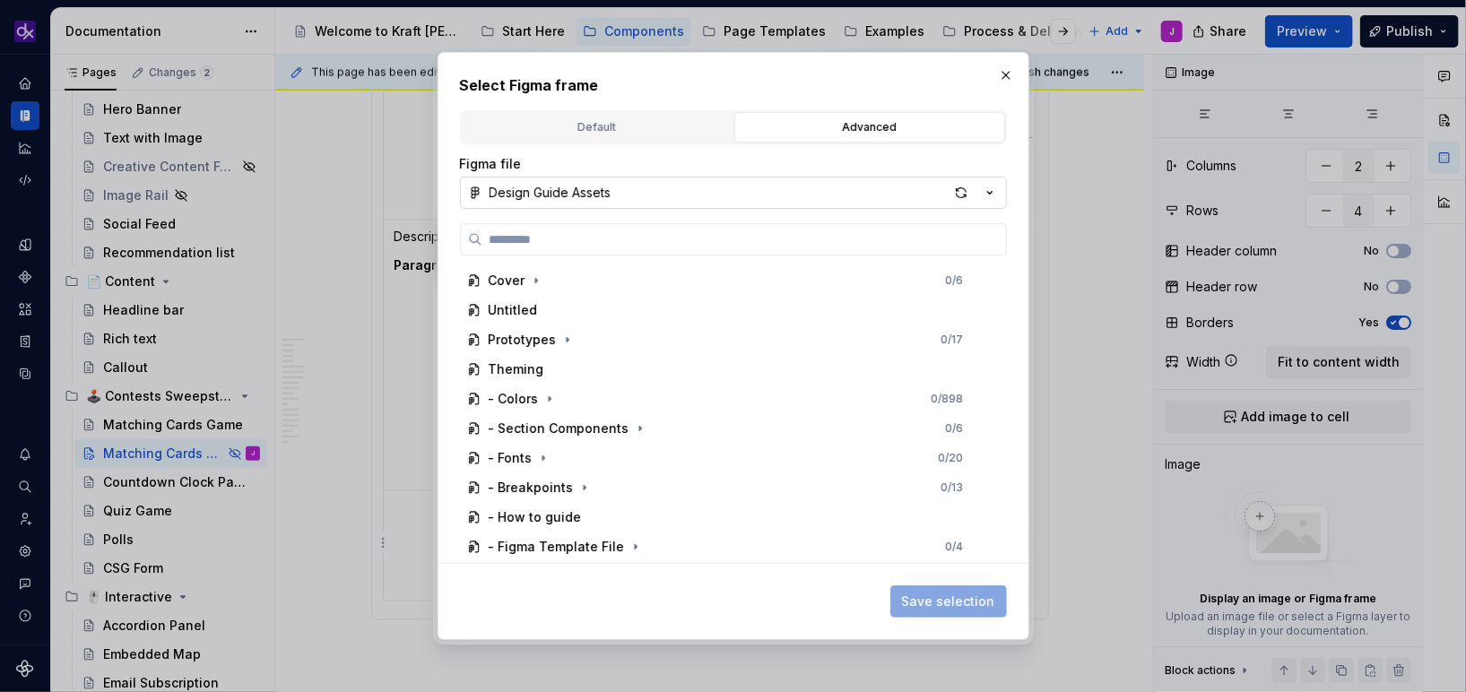
type textarea "*"
paste input "**********"
type input "**********"
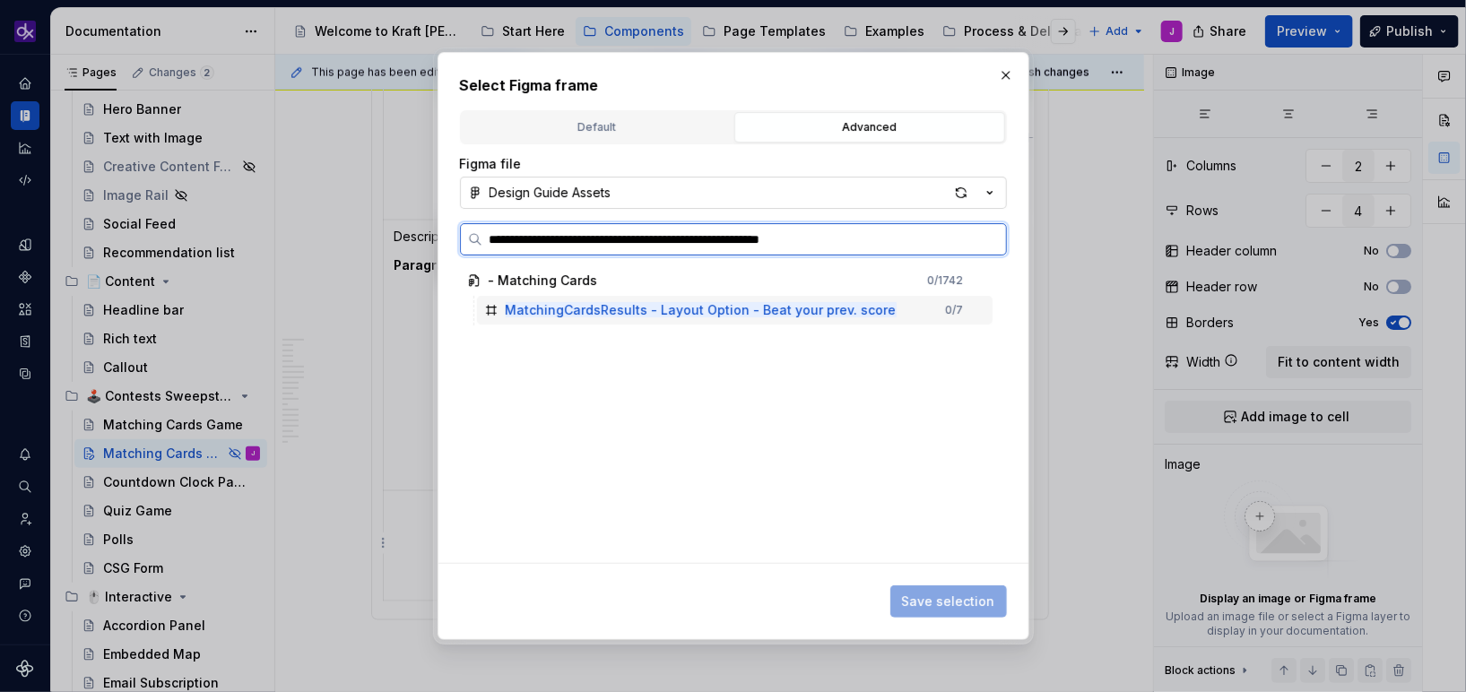
click at [865, 315] on mark "MatchingCardsResults - Layout Option - Beat your prev. score" at bounding box center [701, 309] width 391 height 15
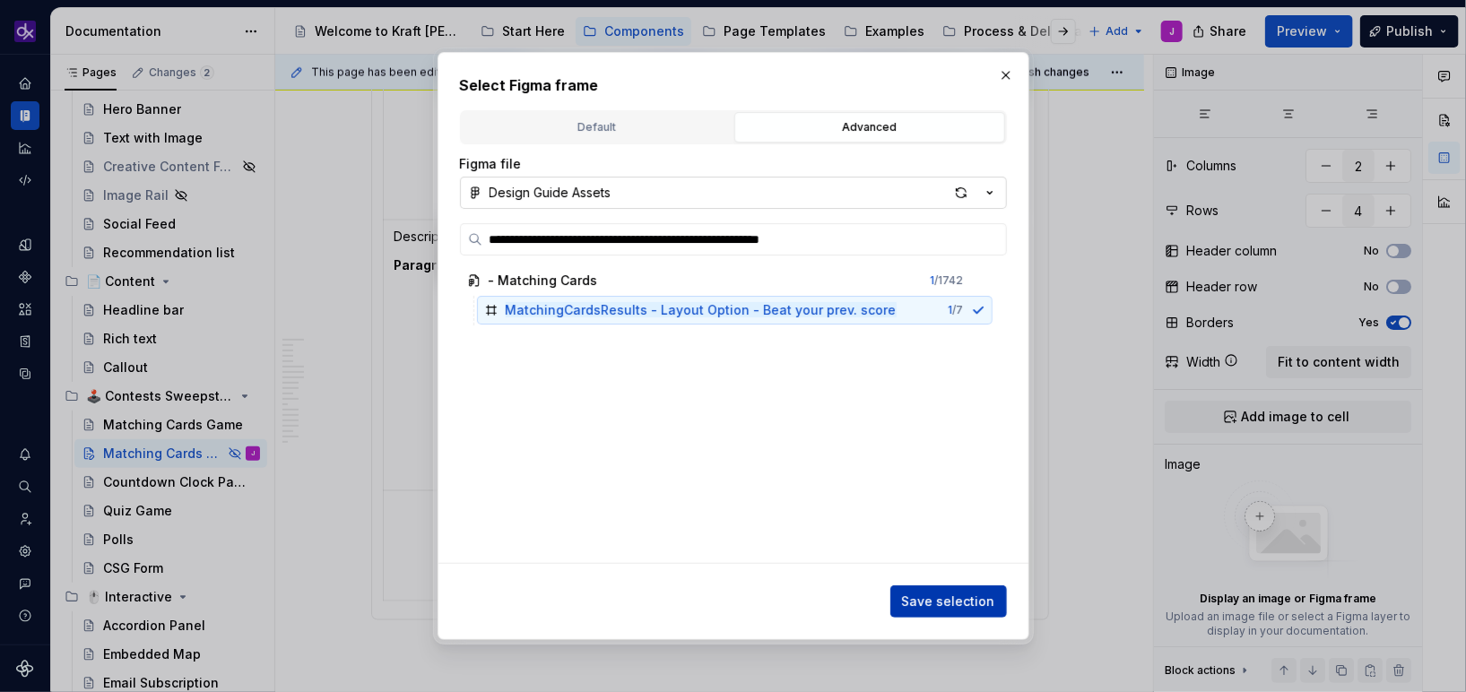
click at [967, 603] on span "Save selection" at bounding box center [948, 602] width 93 height 18
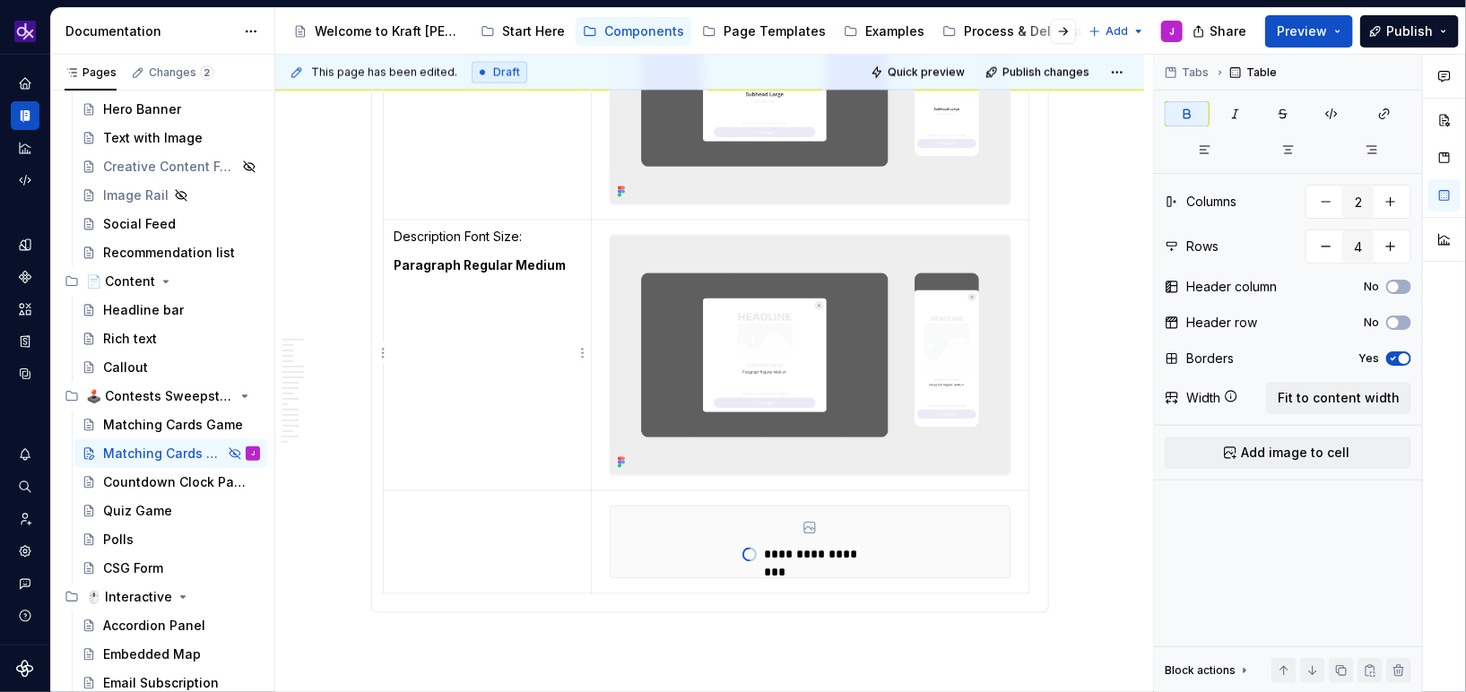
click at [475, 244] on td "Description Font Size: Paragraph Regular Medium" at bounding box center [487, 356] width 209 height 271
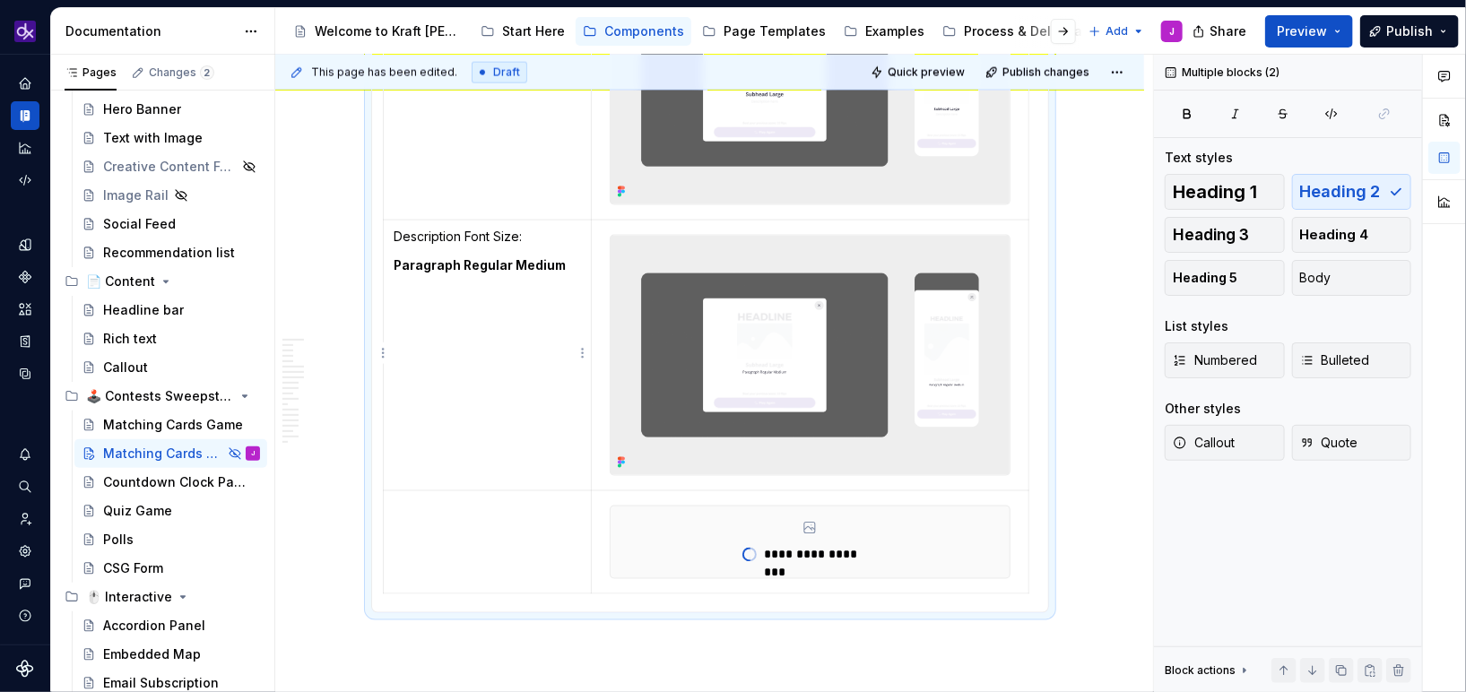
drag, startPoint x: 573, startPoint y: 263, endPoint x: 397, endPoint y: 233, distance: 178.2
click at [397, 233] on td "Description Font Size: Paragraph Regular Medium" at bounding box center [487, 356] width 209 height 271
click at [397, 233] on p "Description Font Size:" at bounding box center [487, 237] width 186 height 18
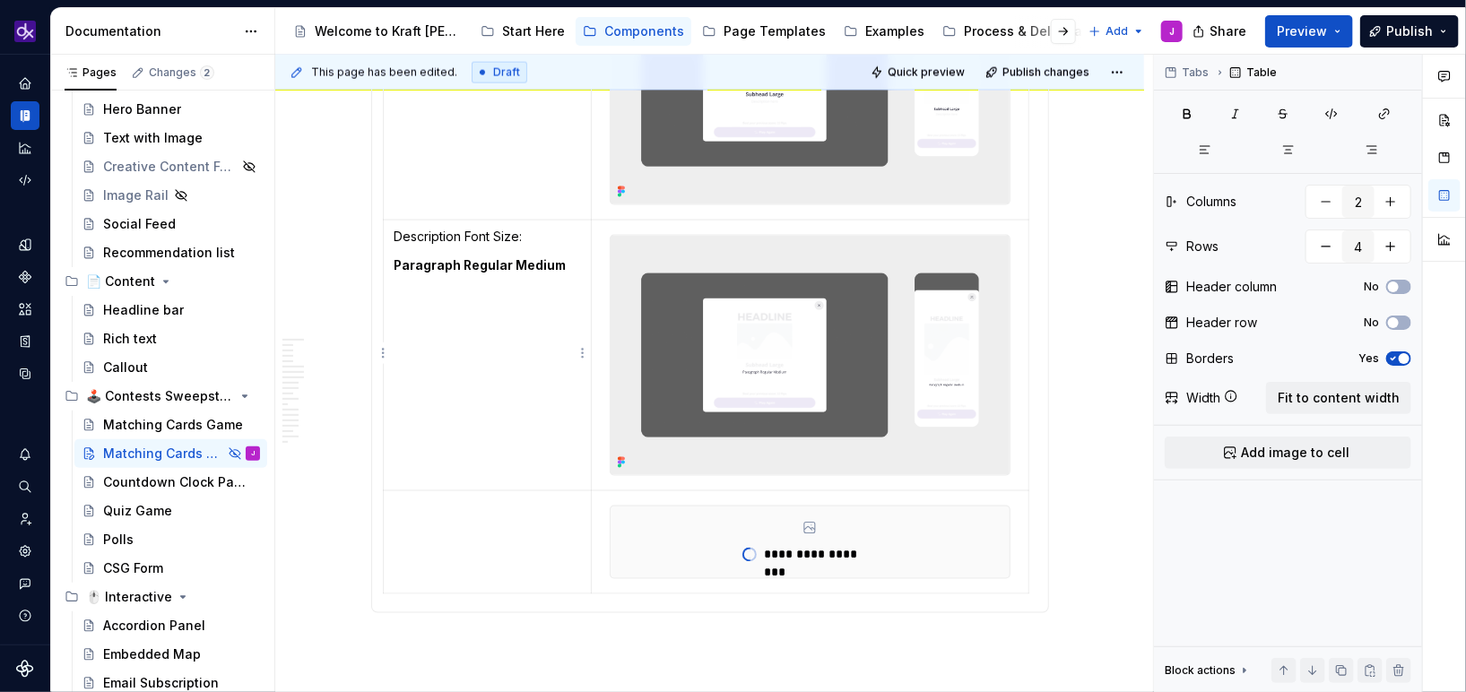
click at [397, 233] on p "Description Font Size:" at bounding box center [487, 237] width 186 height 18
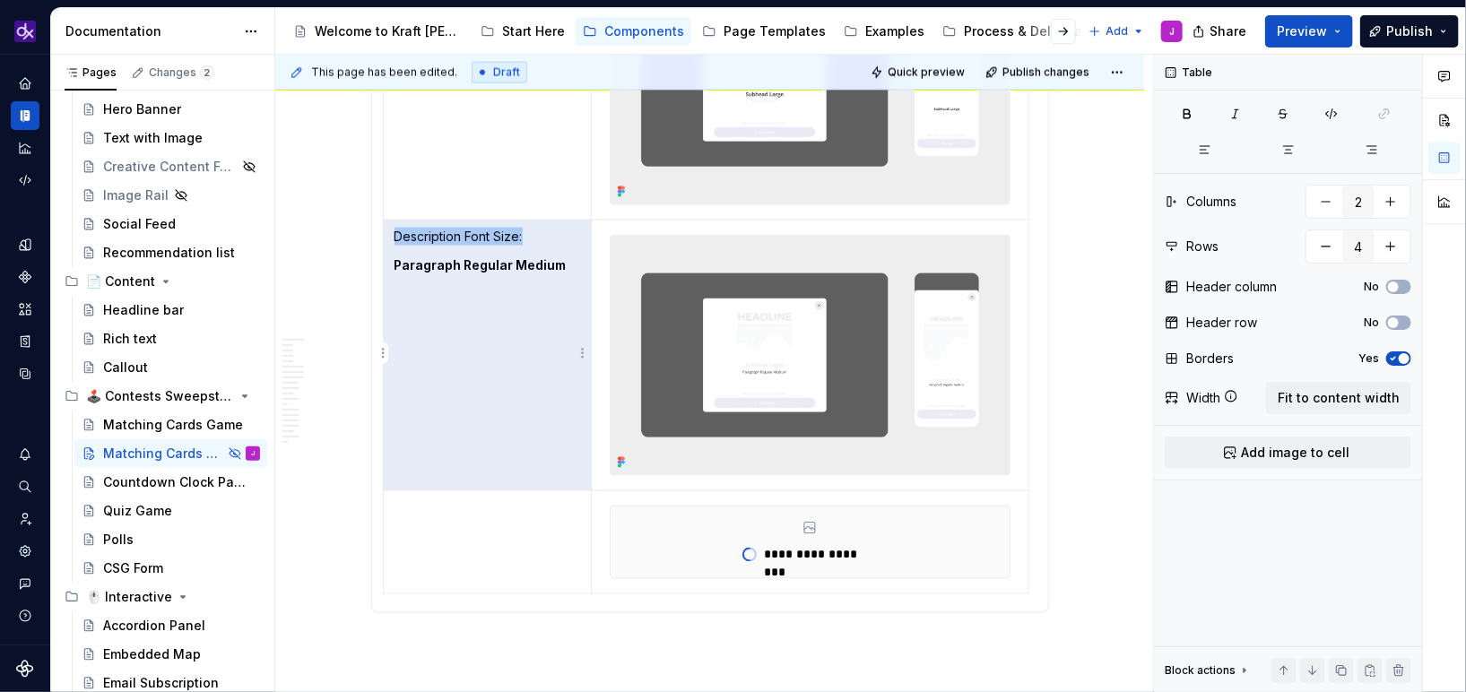
click at [424, 238] on p "Description Font Size:" at bounding box center [487, 237] width 186 height 18
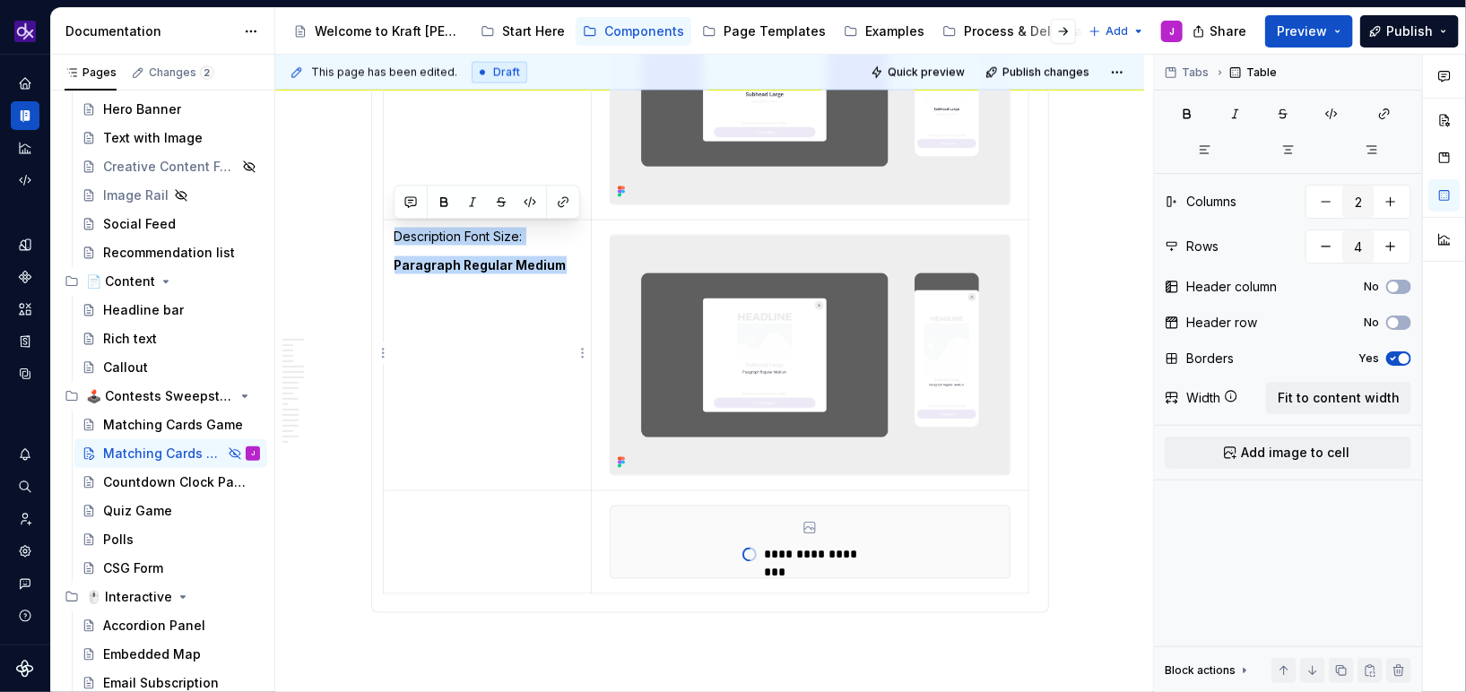
drag, startPoint x: 394, startPoint y: 236, endPoint x: 564, endPoint y: 273, distance: 173.6
click at [564, 273] on td "Description Font Size: Paragraph Regular Medium" at bounding box center [487, 356] width 209 height 271
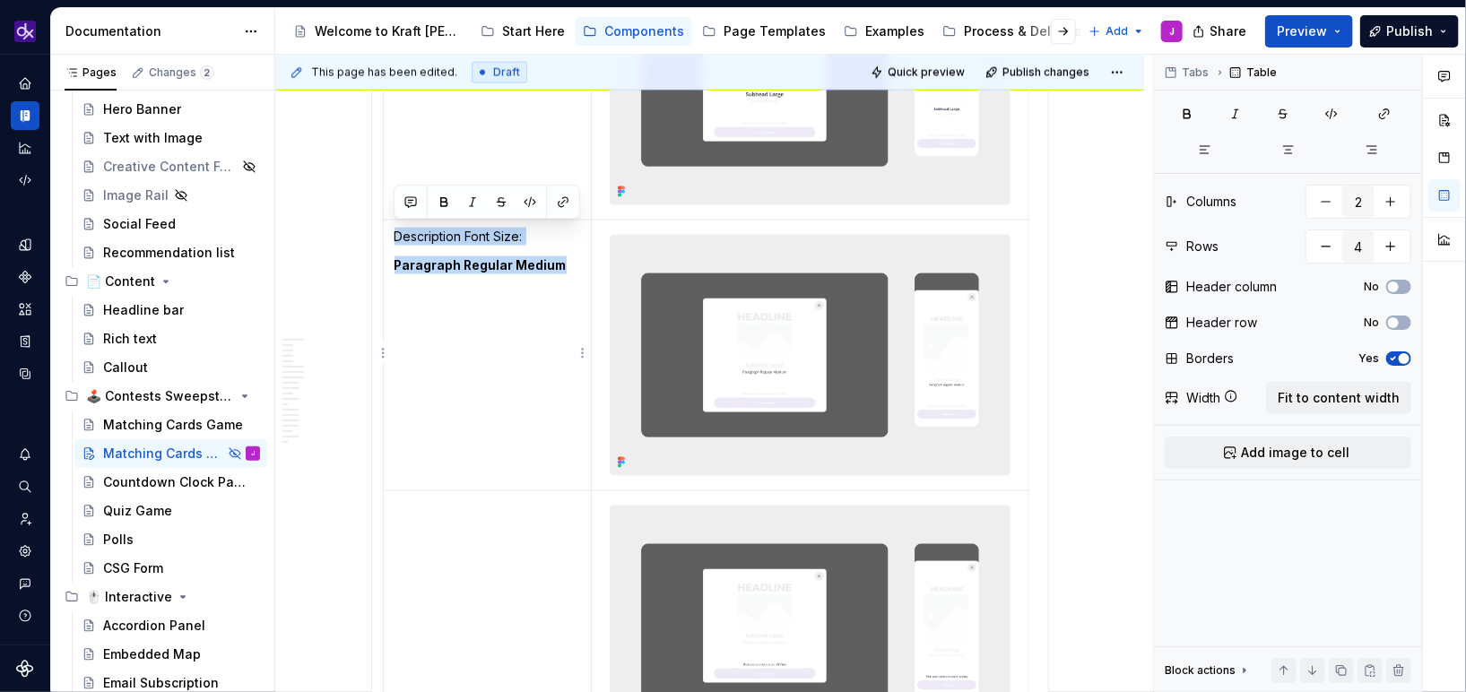
copy td "Description Font Size: Paragraph Regular Medium"
click at [477, 540] on td at bounding box center [487, 626] width 209 height 271
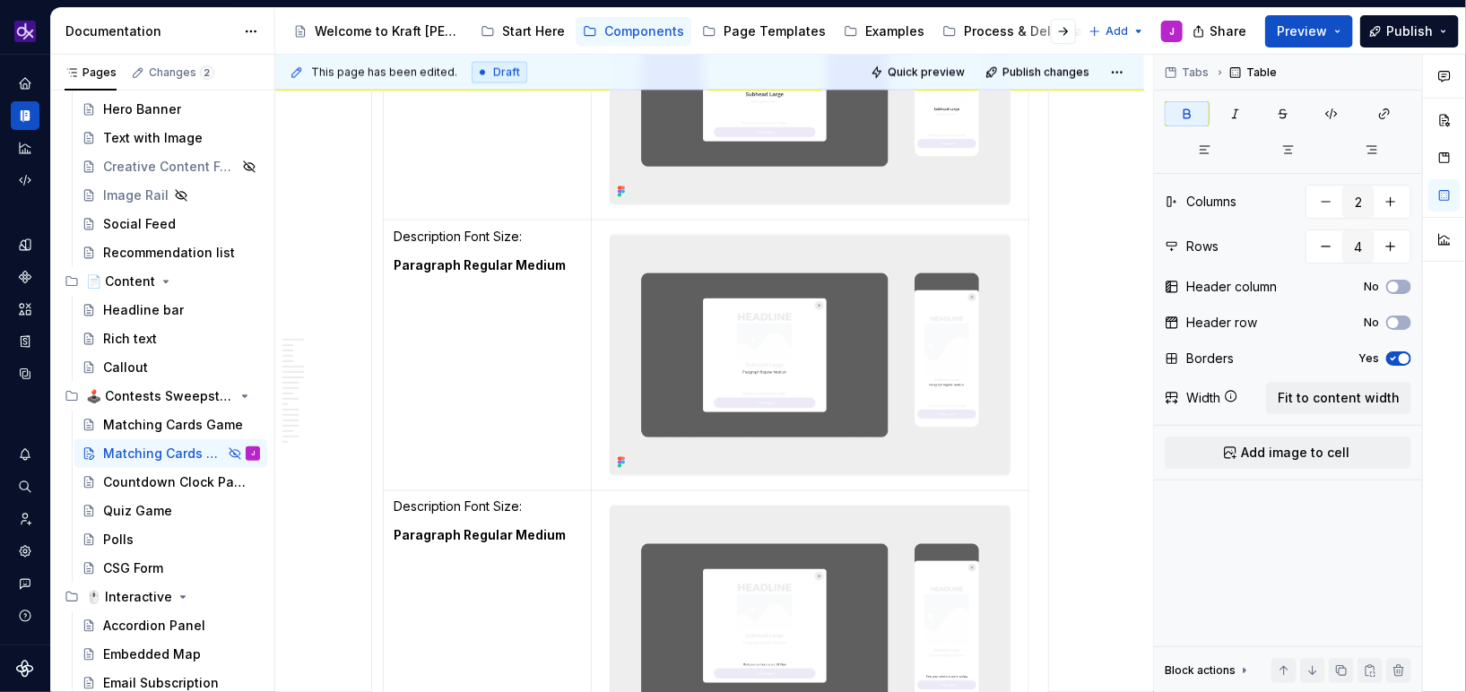
scroll to position [4565, 0]
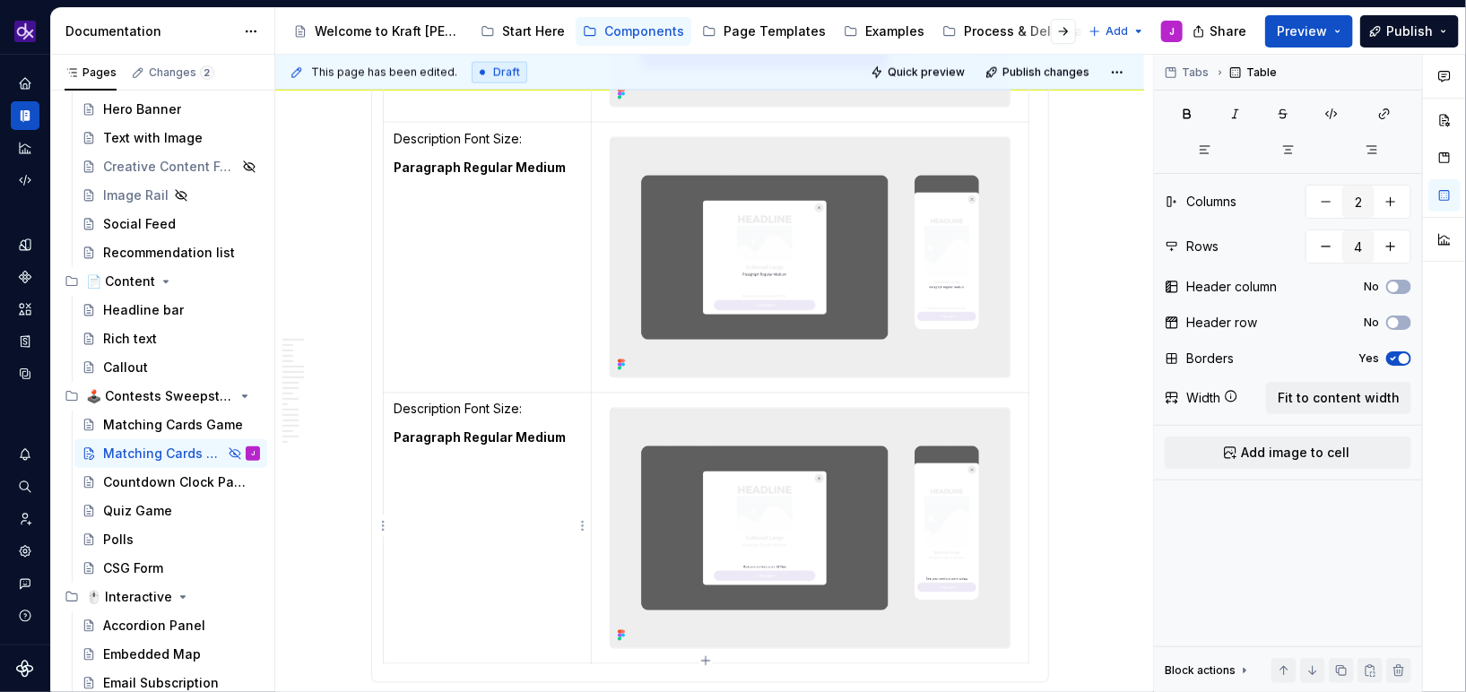
click at [551, 406] on p "Description Font Size:" at bounding box center [487, 410] width 186 height 18
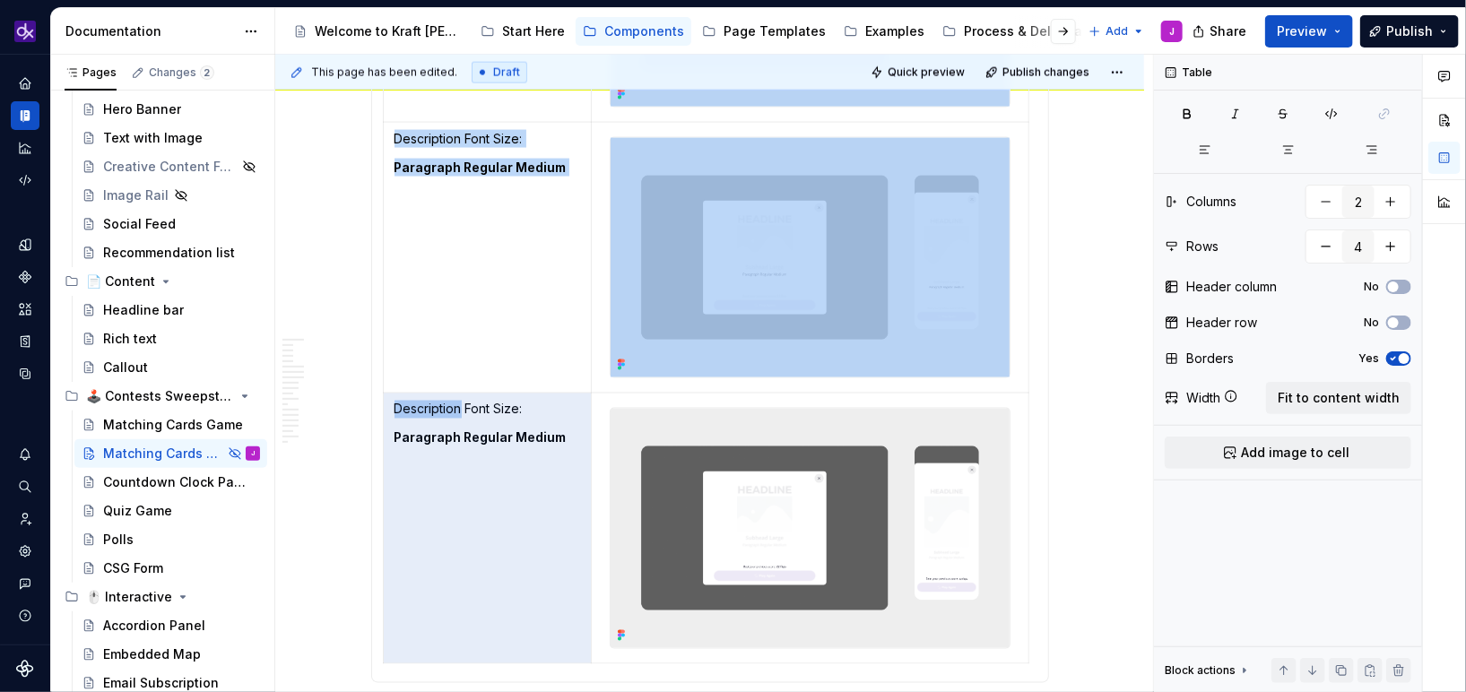
drag, startPoint x: 462, startPoint y: 406, endPoint x: 379, endPoint y: 406, distance: 82.5
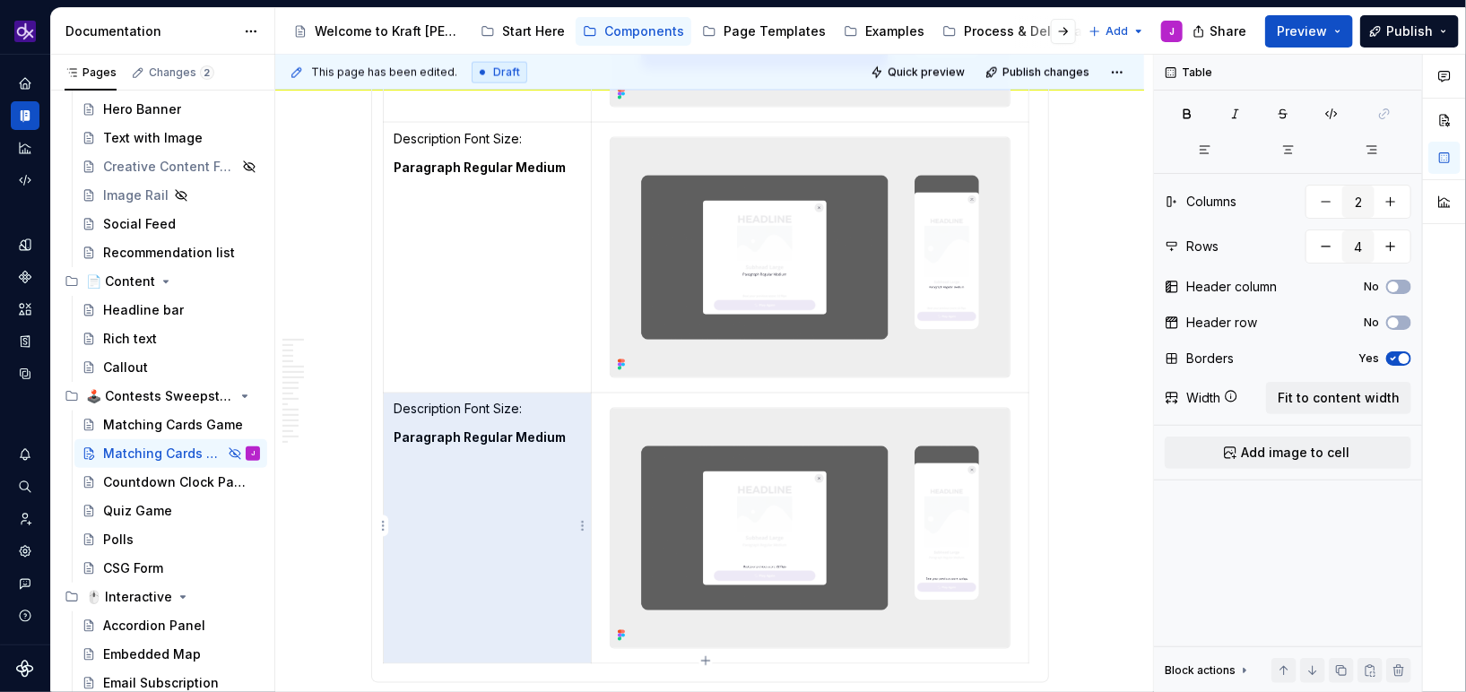
click at [422, 412] on p "Description Font Size:" at bounding box center [487, 410] width 186 height 18
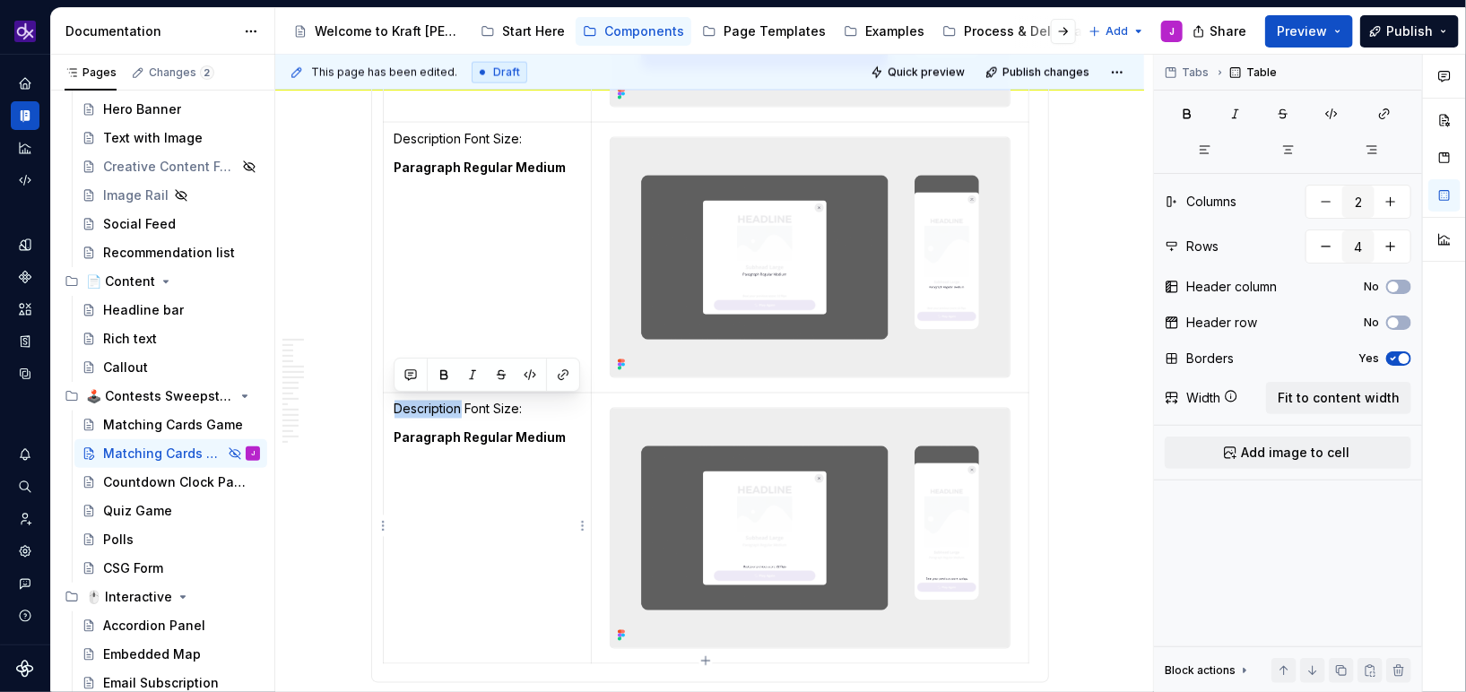
drag, startPoint x: 460, startPoint y: 410, endPoint x: 394, endPoint y: 411, distance: 66.4
click at [394, 411] on p "Description Font Size:" at bounding box center [487, 410] width 186 height 18
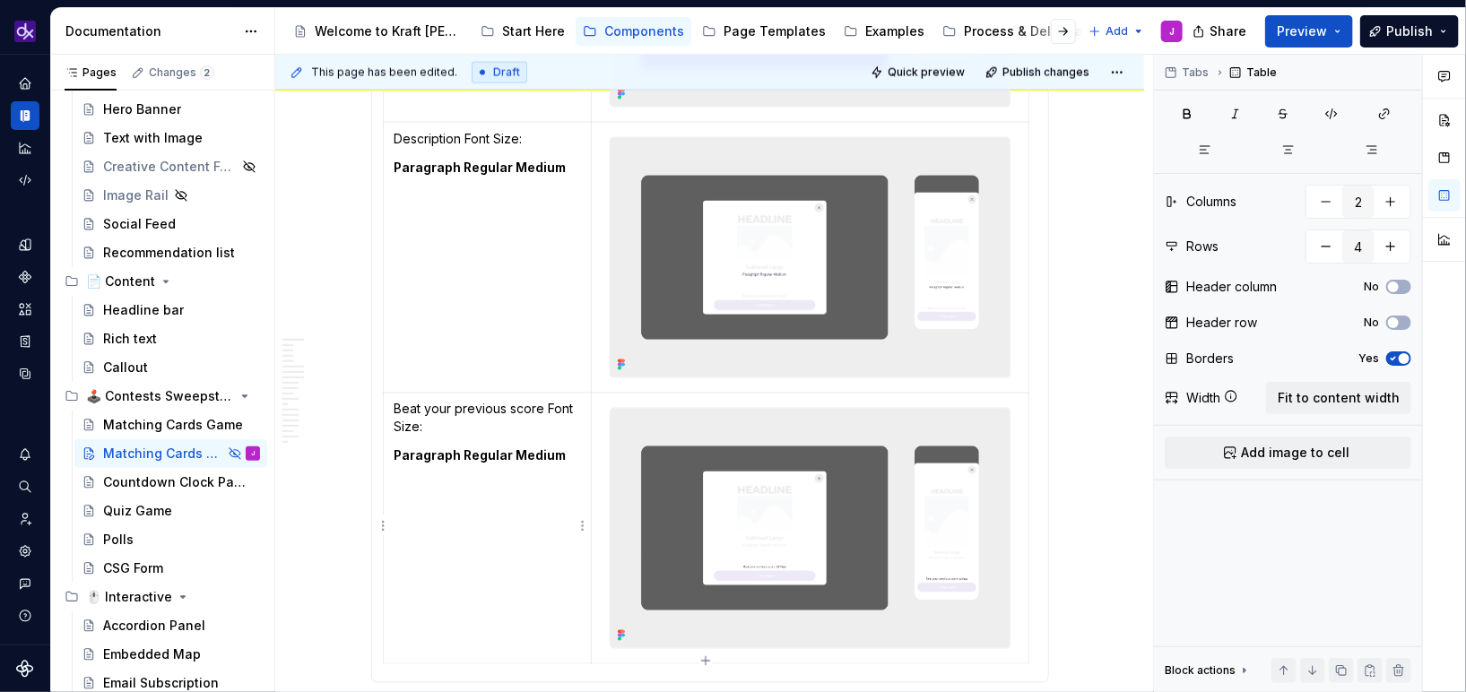
click at [399, 410] on p "Beat your previous score Font Size:" at bounding box center [487, 419] width 186 height 36
click at [548, 401] on p "‘Beat your previous score Font Size:" at bounding box center [487, 419] width 186 height 36
drag, startPoint x: 568, startPoint y: 451, endPoint x: 508, endPoint y: 451, distance: 60.1
click at [508, 451] on p "Paragraph Regular Medium" at bounding box center [487, 456] width 186 height 18
click at [511, 460] on strong "Paragraph Regular Medium" at bounding box center [480, 455] width 172 height 15
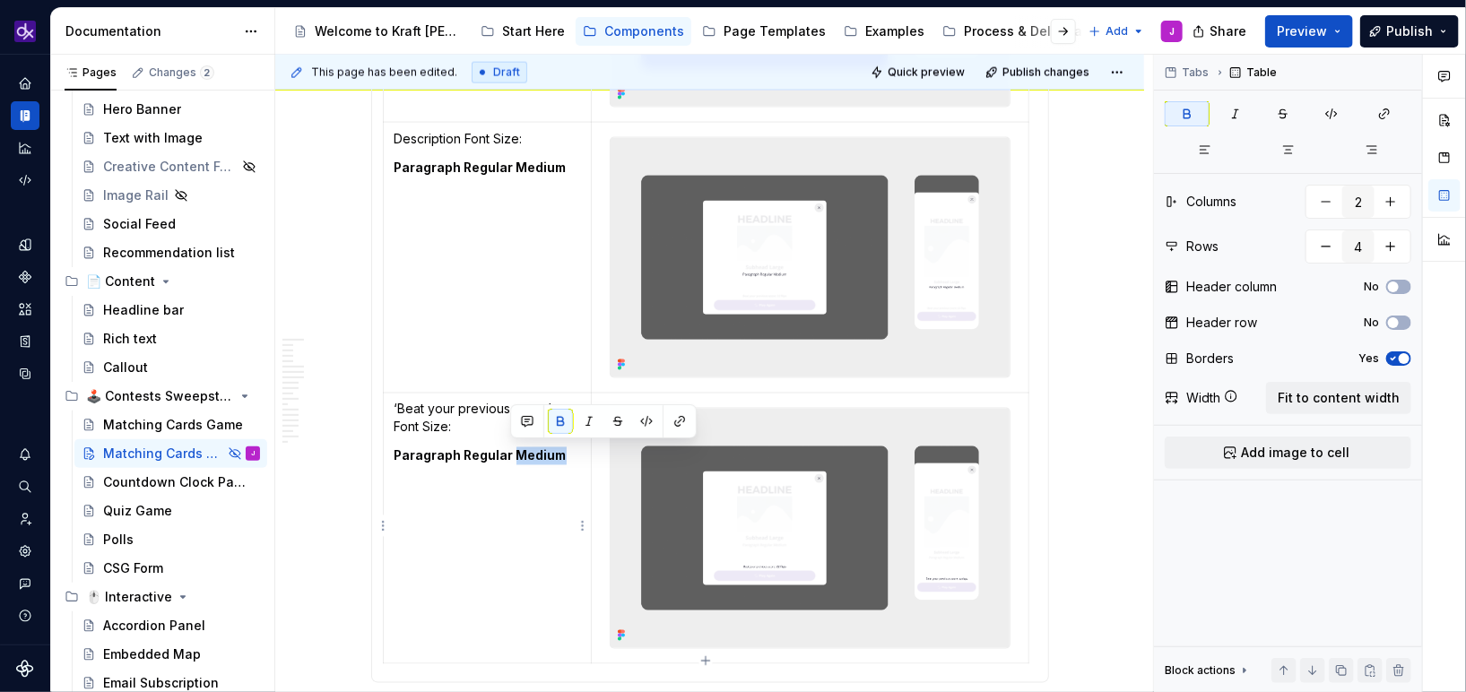
drag, startPoint x: 513, startPoint y: 457, endPoint x: 558, endPoint y: 457, distance: 44.8
click at [558, 457] on strong "Paragraph Regular Medium" at bounding box center [480, 455] width 172 height 15
click at [562, 455] on p "Paragraph Regular Small" at bounding box center [487, 456] width 186 height 18
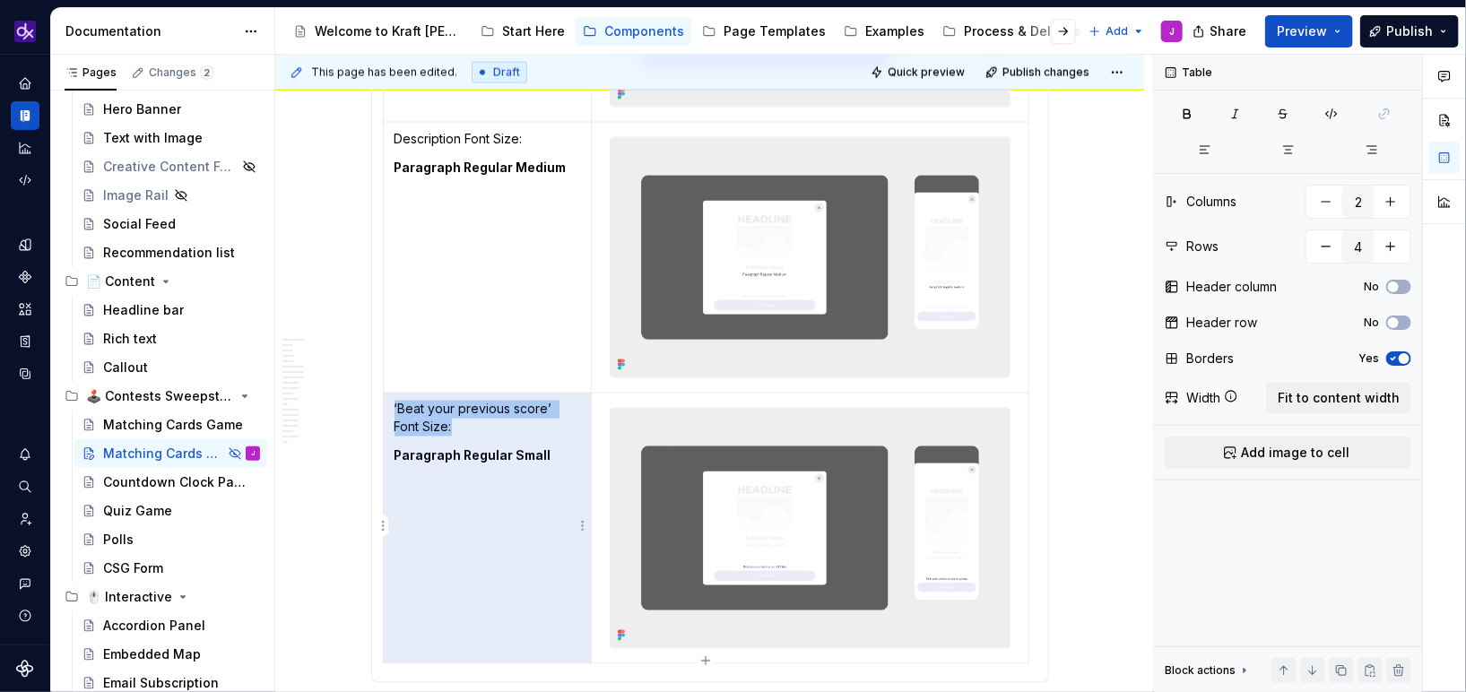
drag, startPoint x: 564, startPoint y: 453, endPoint x: 422, endPoint y: 423, distance: 144.7
click at [422, 423] on td "‘Beat your previous score’ Font Size: Paragraph Regular Small" at bounding box center [487, 529] width 209 height 271
click at [494, 459] on strong "Paragraph Regular Small" at bounding box center [472, 455] width 157 height 15
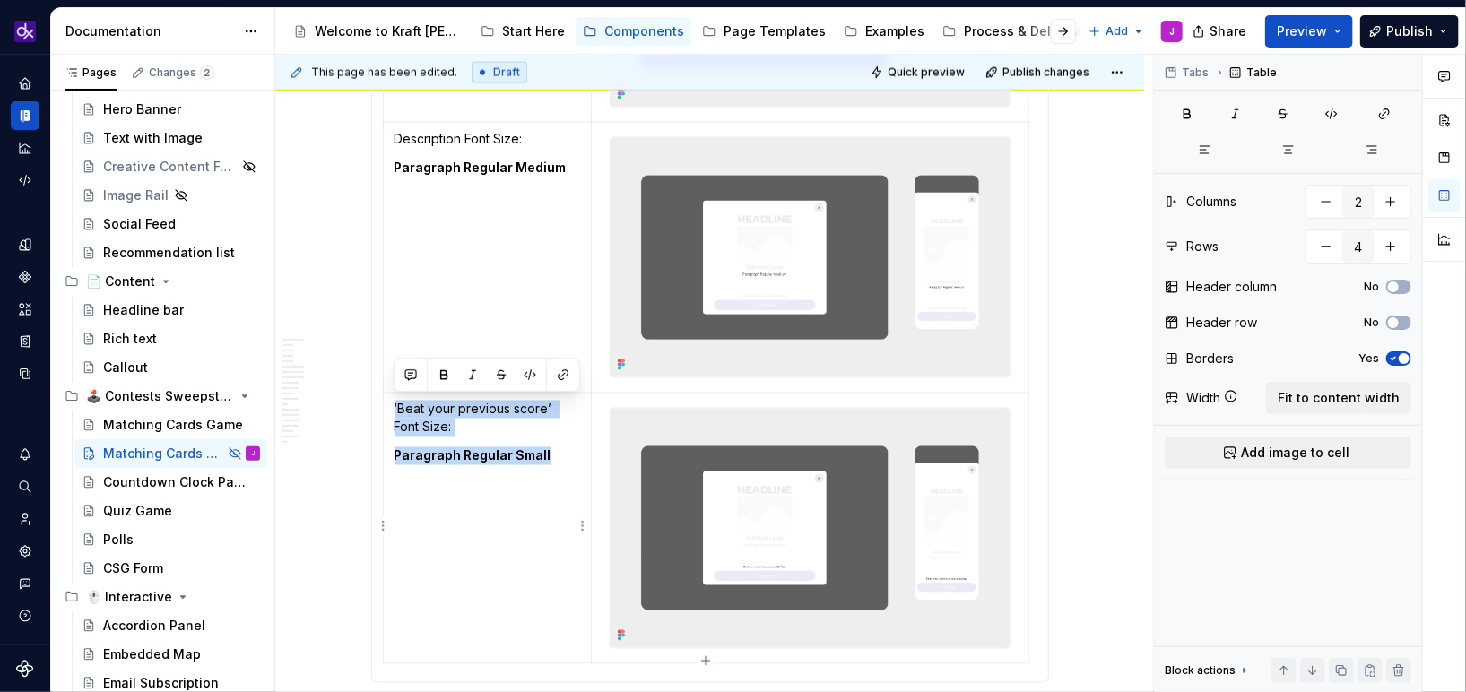
drag, startPoint x: 551, startPoint y: 452, endPoint x: 393, endPoint y: 405, distance: 165.4
click at [393, 405] on td "‘Beat your previous score’ Font Size: Paragraph Regular Small" at bounding box center [487, 529] width 209 height 271
copy td "‘Beat your previous score’ Font Size: Paragraph Regular Small"
click at [447, 476] on td "‘Beat your previous score’ Font Size: Paragraph Regular Small" at bounding box center [487, 529] width 209 height 271
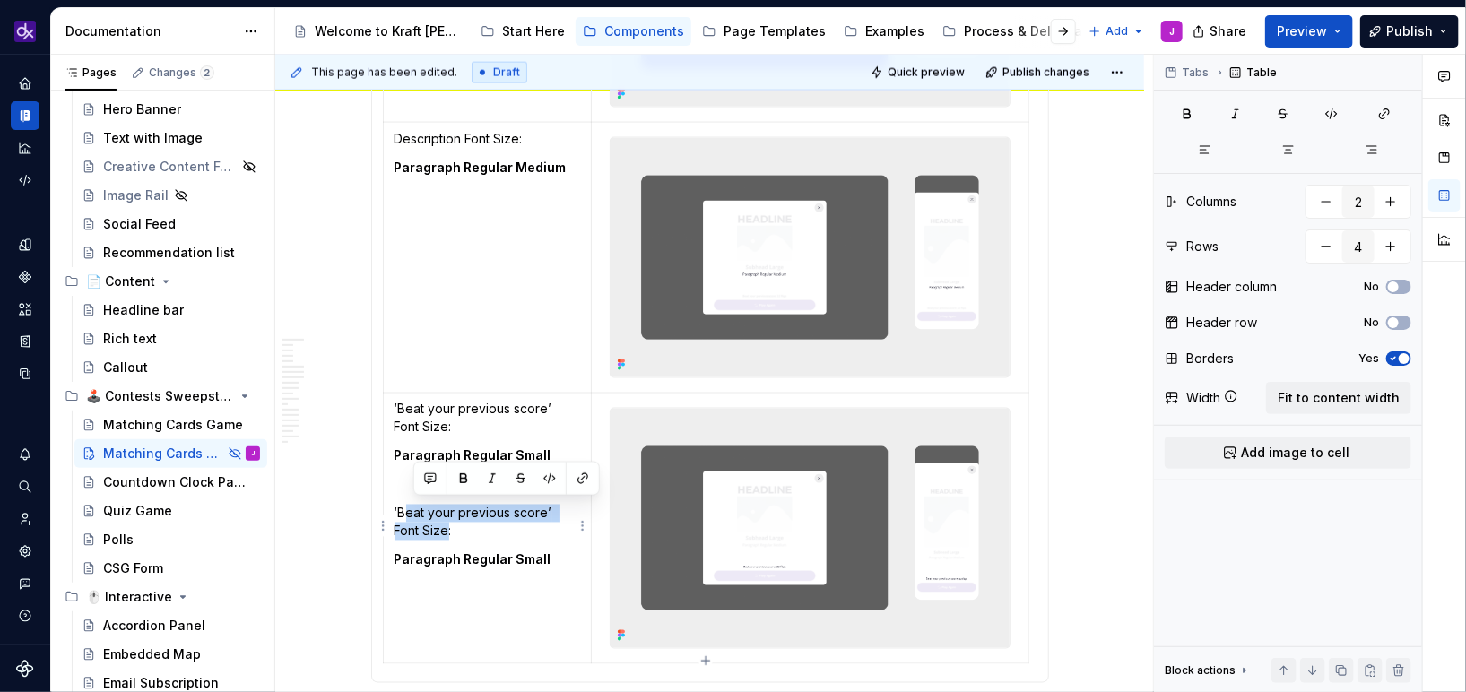
drag, startPoint x: 418, startPoint y: 532, endPoint x: 404, endPoint y: 507, distance: 28.5
click at [405, 507] on p "‘Beat your previous score’ Font Size:" at bounding box center [487, 523] width 186 height 36
click at [512, 544] on td "‘Beat your previous score’ Font Size: Paragraph Regular Small ‘Beat your previo…" at bounding box center [487, 529] width 209 height 271
drag, startPoint x: 544, startPoint y: 506, endPoint x: 399, endPoint y: 506, distance: 145.2
click at [399, 506] on p "‘Beat your previous score’ Font Size:" at bounding box center [487, 523] width 186 height 36
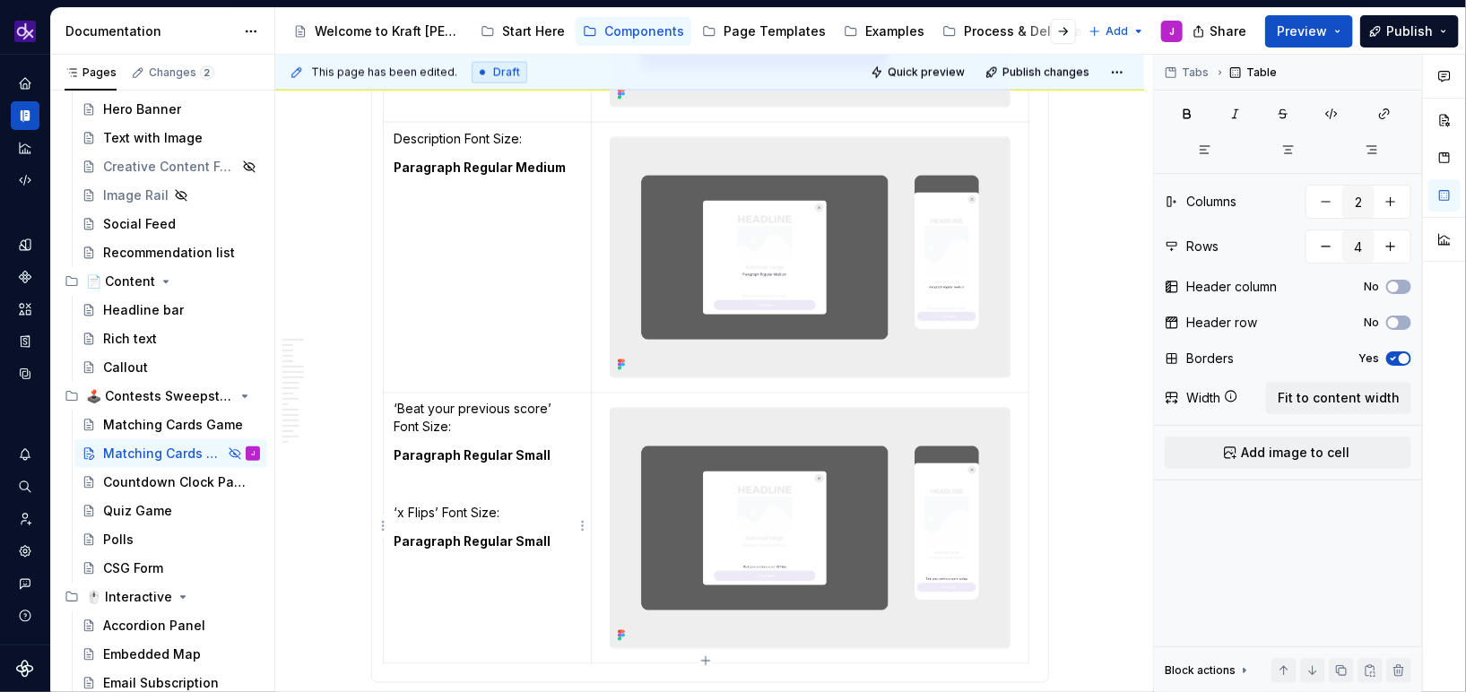
click at [502, 542] on strong "Paragraph Regular Small" at bounding box center [472, 541] width 157 height 15
drag, startPoint x: 507, startPoint y: 542, endPoint x: 463, endPoint y: 542, distance: 44.8
click at [463, 542] on strong "Paragraph Regular Small" at bounding box center [472, 541] width 157 height 15
click at [460, 631] on td "‘Beat your previous score’ Font Size: Paragraph Regular Small ‘x Flips’ Font Si…" at bounding box center [487, 529] width 209 height 271
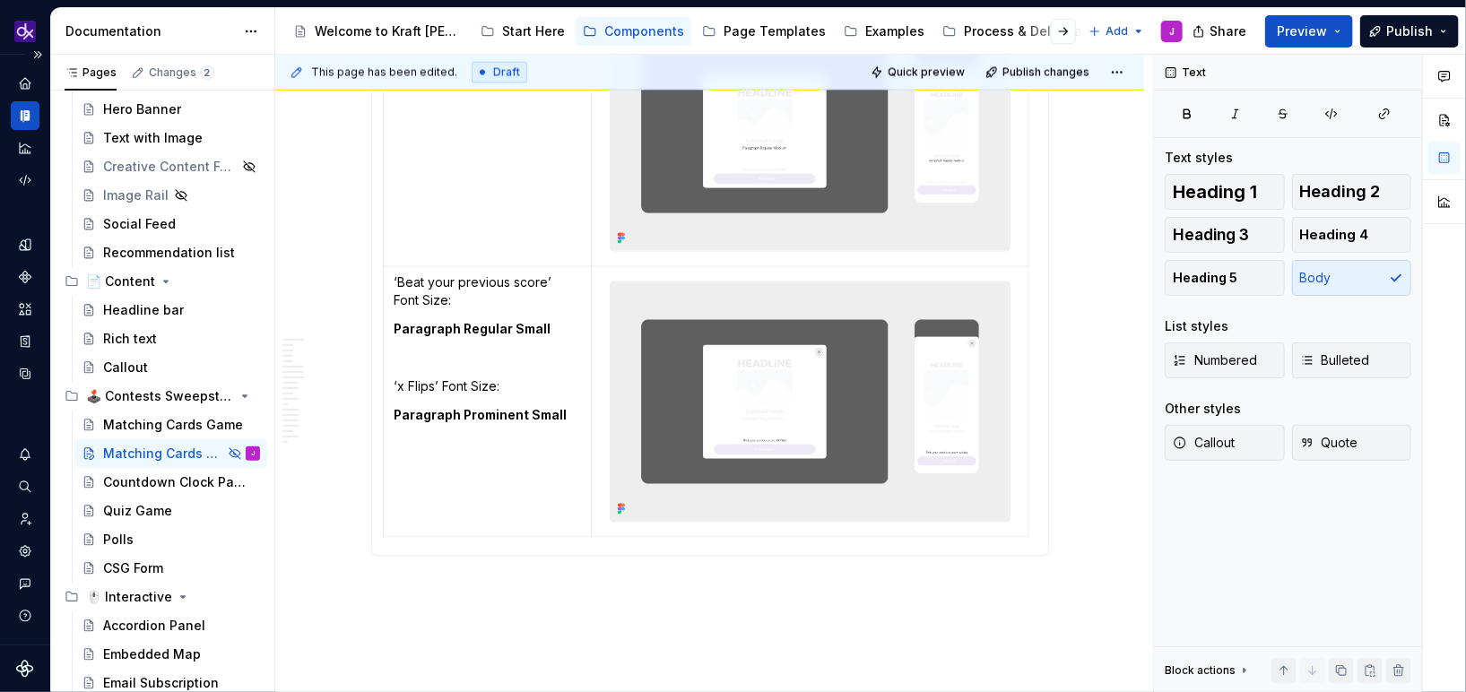
scroll to position [4778, 0]
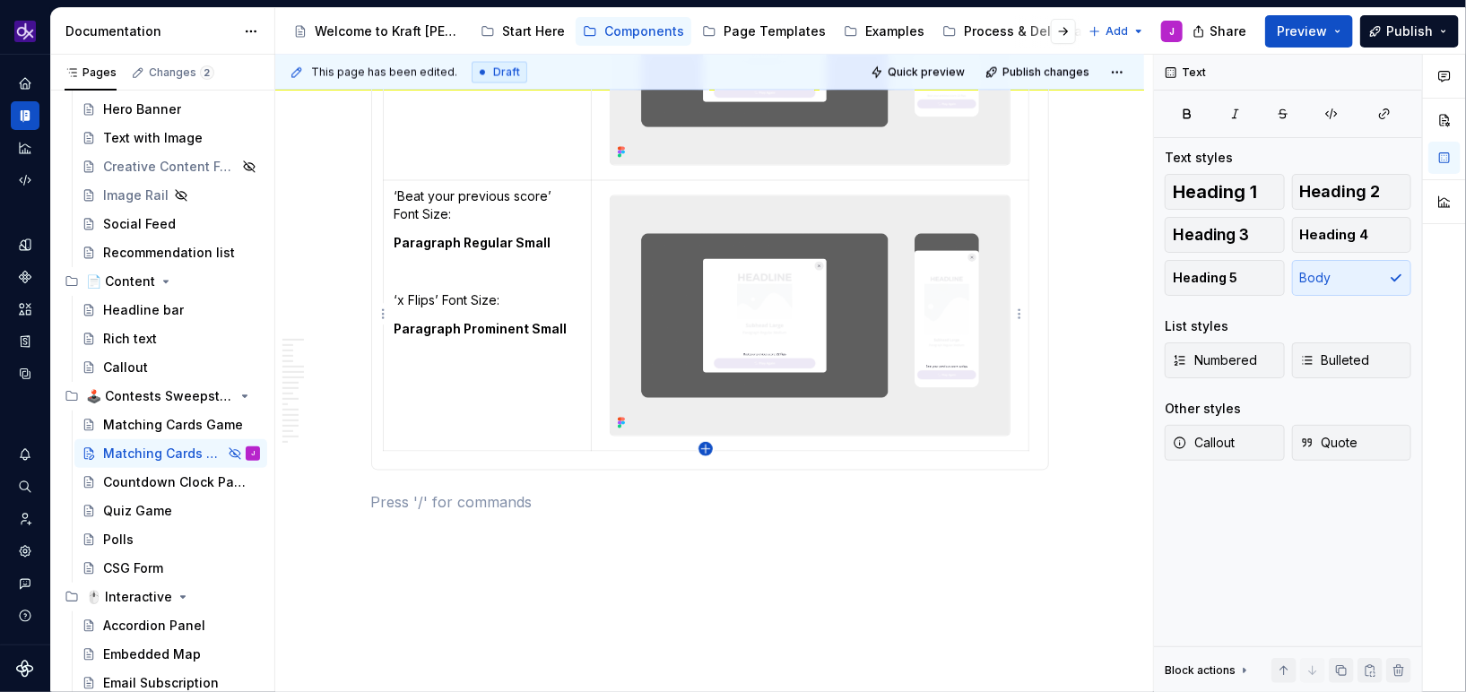
click at [703, 446] on icon "button" at bounding box center [705, 449] width 14 height 14
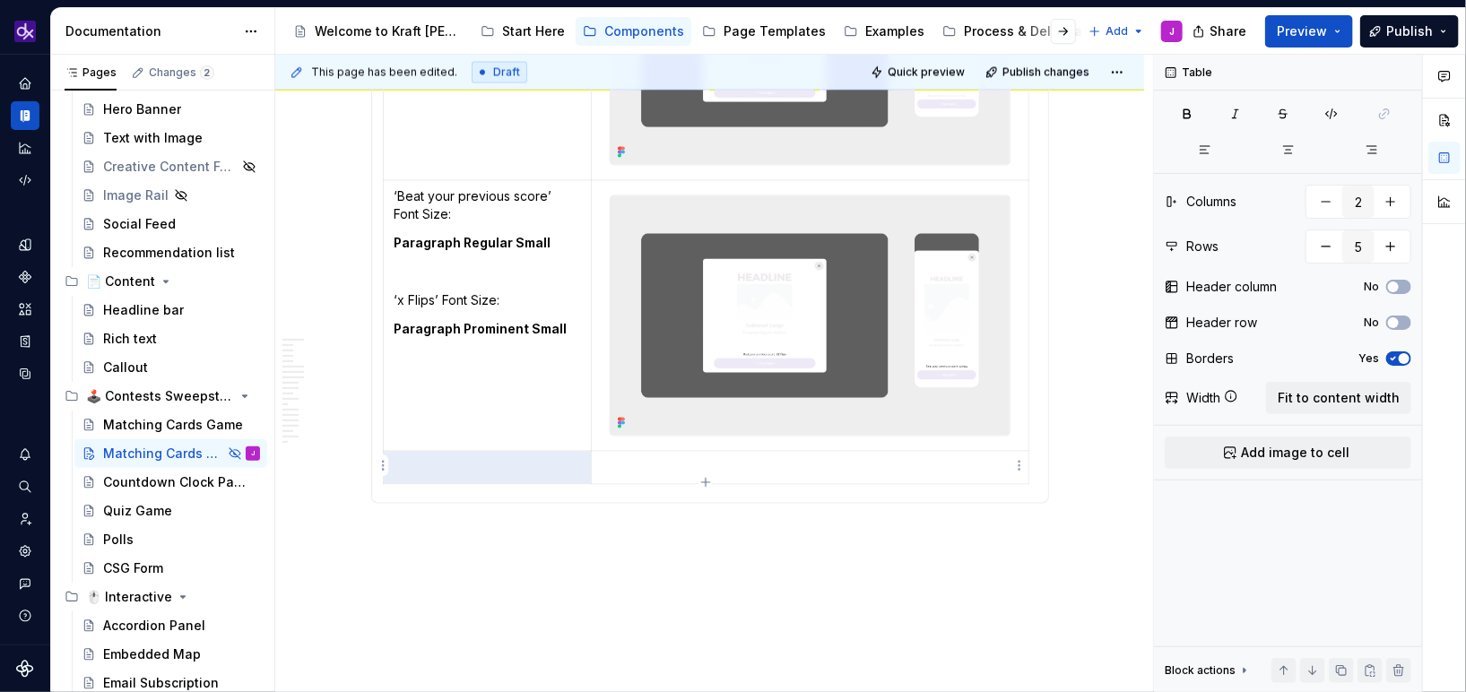
click at [685, 467] on p at bounding box center [809, 468] width 414 height 18
click at [1018, 464] on html "KH DXP J Design system data Documentation Accessibility guide for tree Page tre…" at bounding box center [733, 346] width 1466 height 692
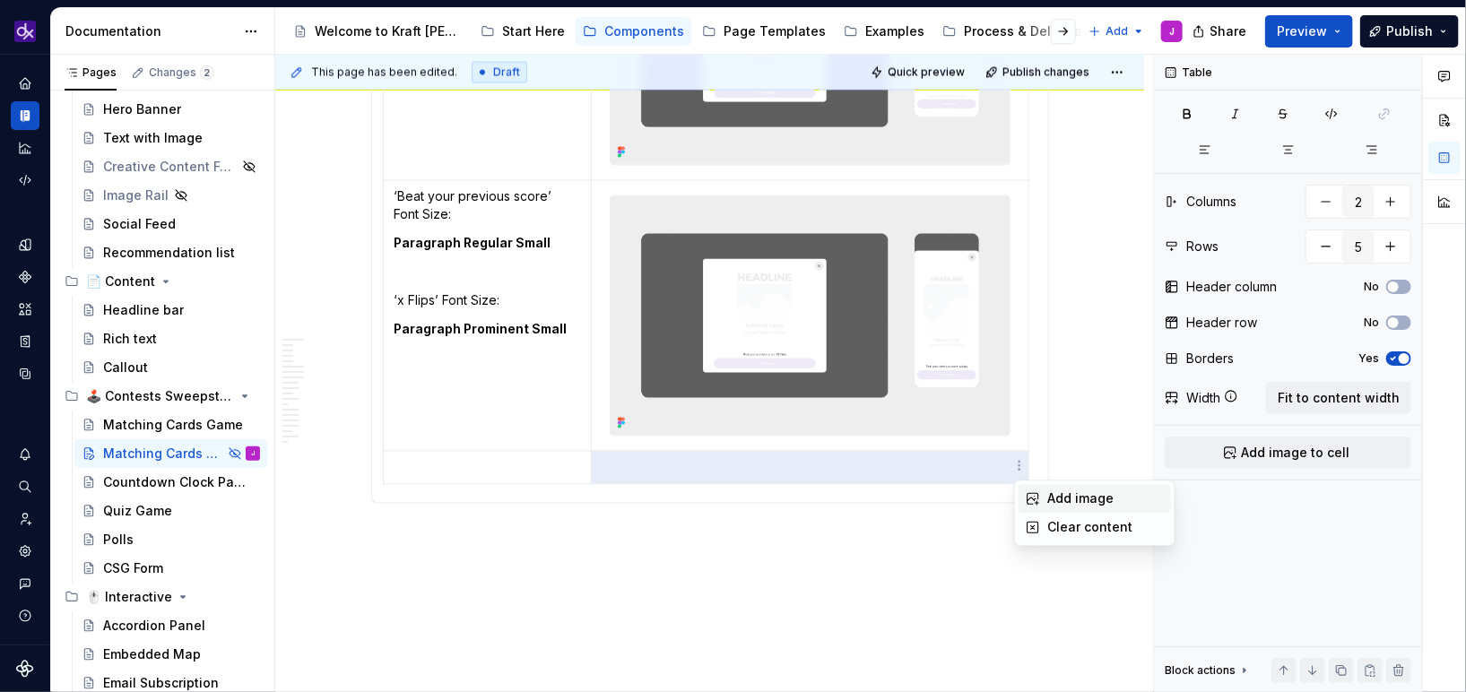
click at [1070, 490] on div "Add image" at bounding box center [1105, 499] width 117 height 18
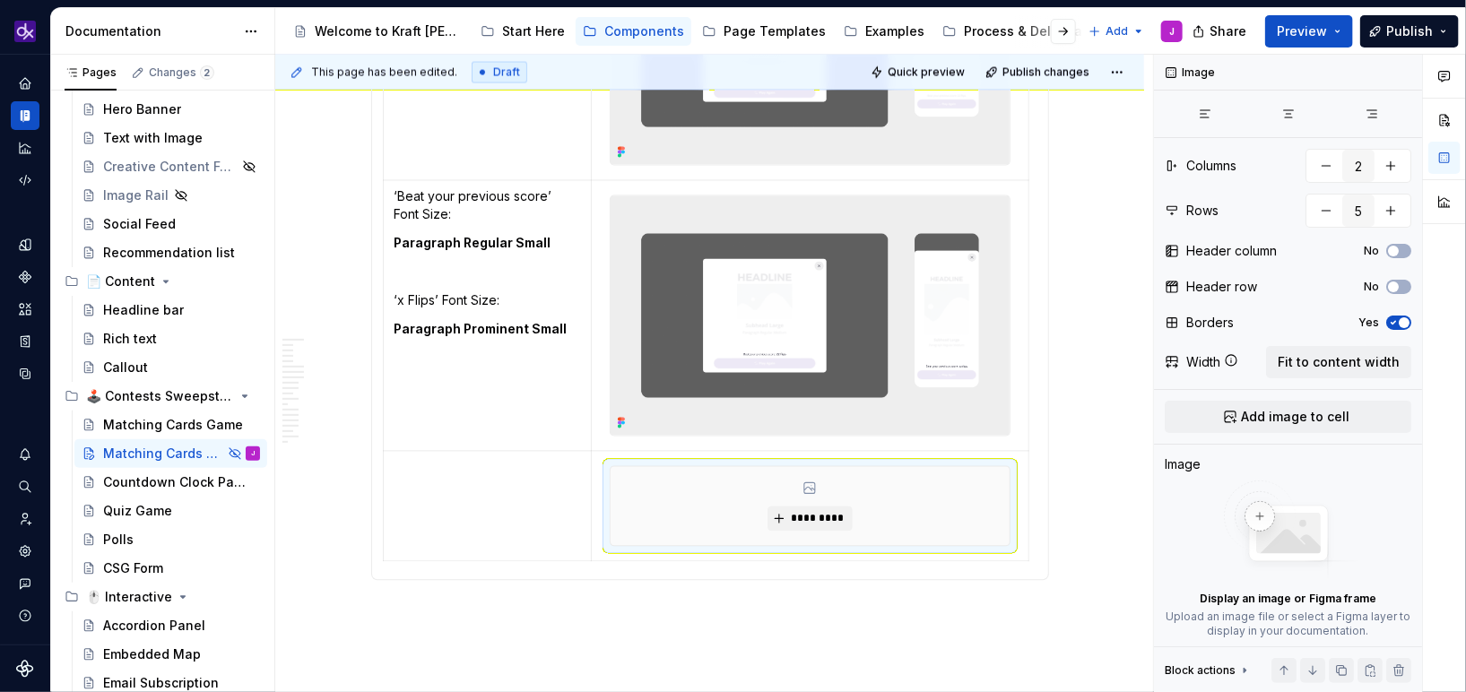
click at [479, 507] on td at bounding box center [487, 507] width 209 height 110
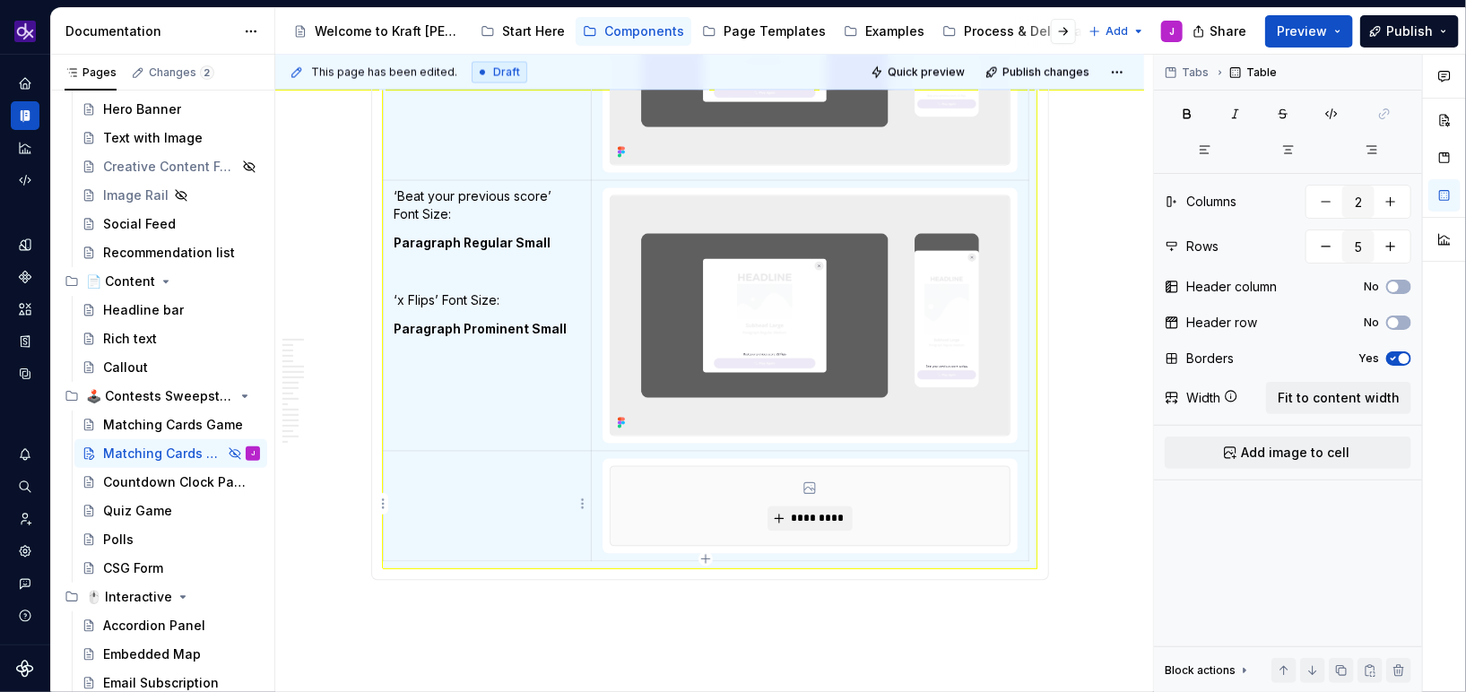
click at [479, 507] on td at bounding box center [487, 507] width 209 height 110
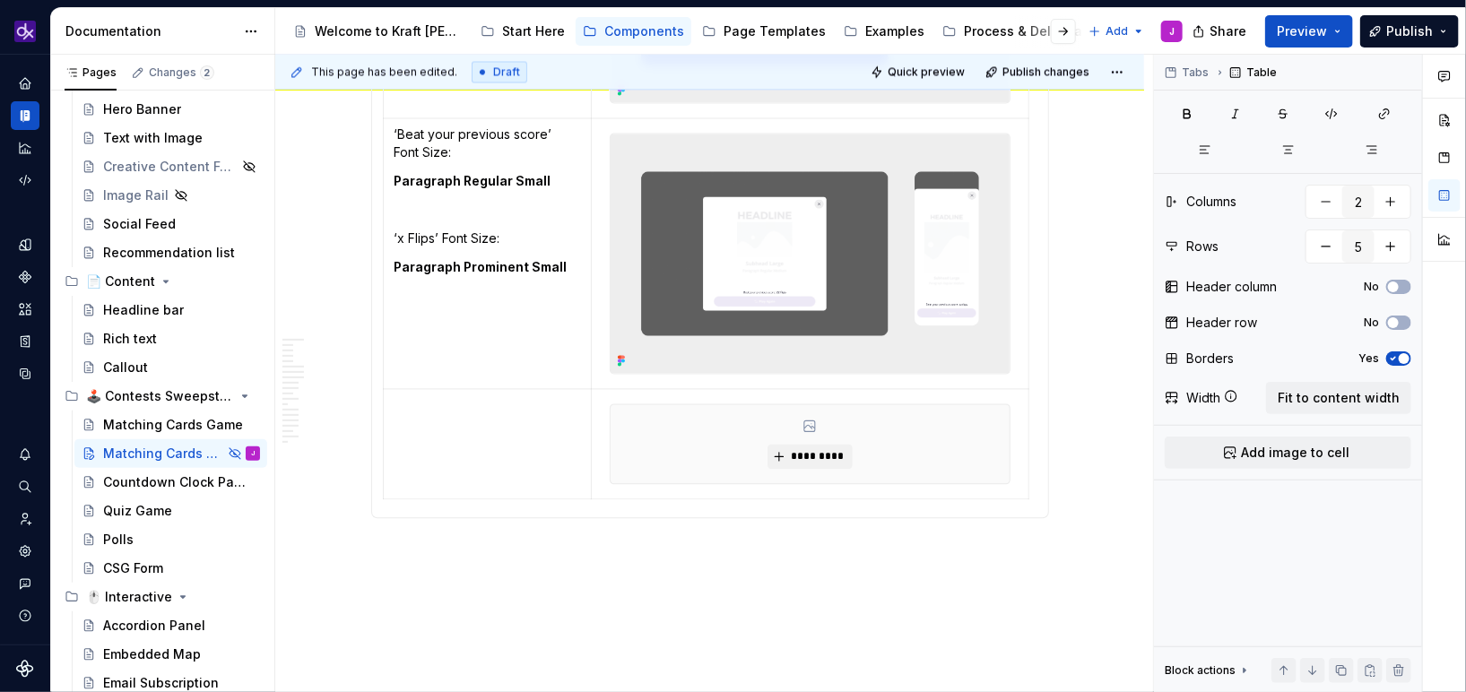
scroll to position [4837, 0]
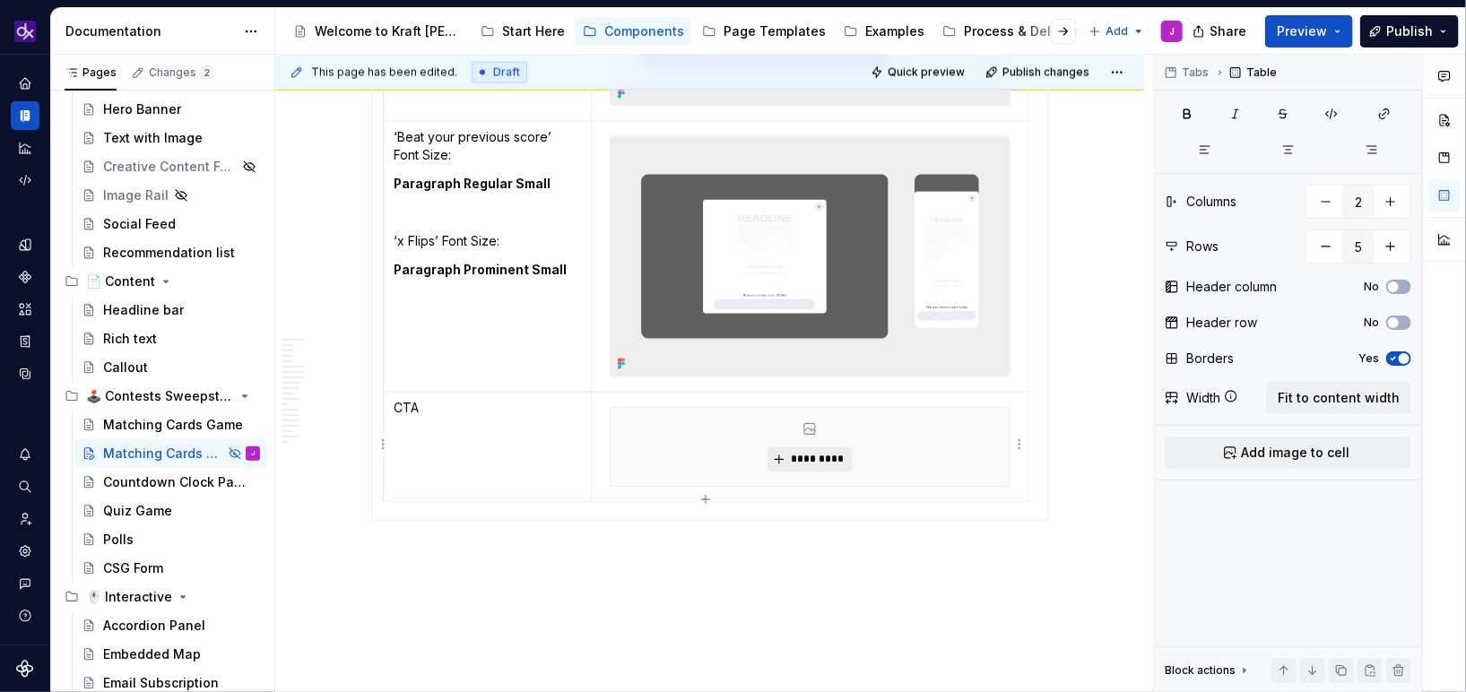
click at [821, 459] on span "*********" at bounding box center [817, 460] width 55 height 14
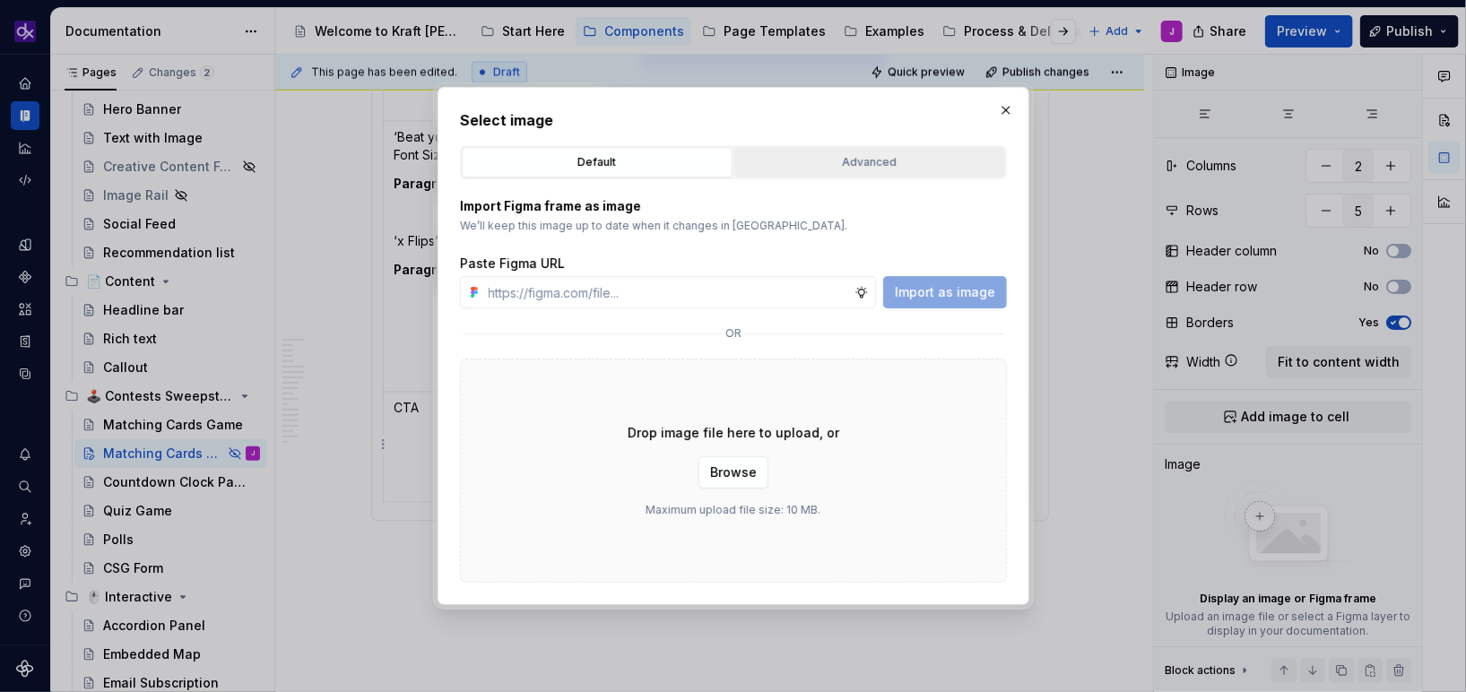
click at [902, 166] on div "Advanced" at bounding box center [870, 162] width 258 height 18
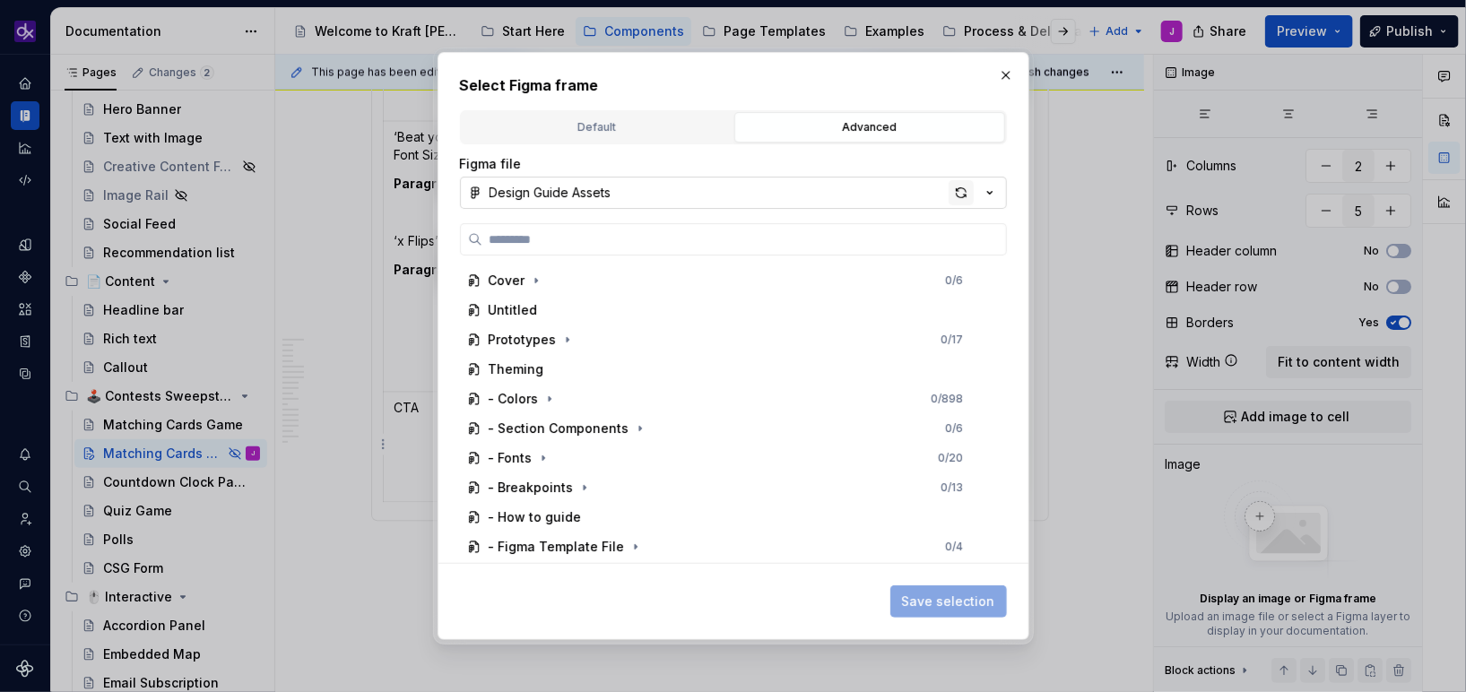
click at [968, 197] on div "button" at bounding box center [961, 192] width 25 height 25
type textarea "*"
click at [749, 229] on label at bounding box center [733, 239] width 547 height 32
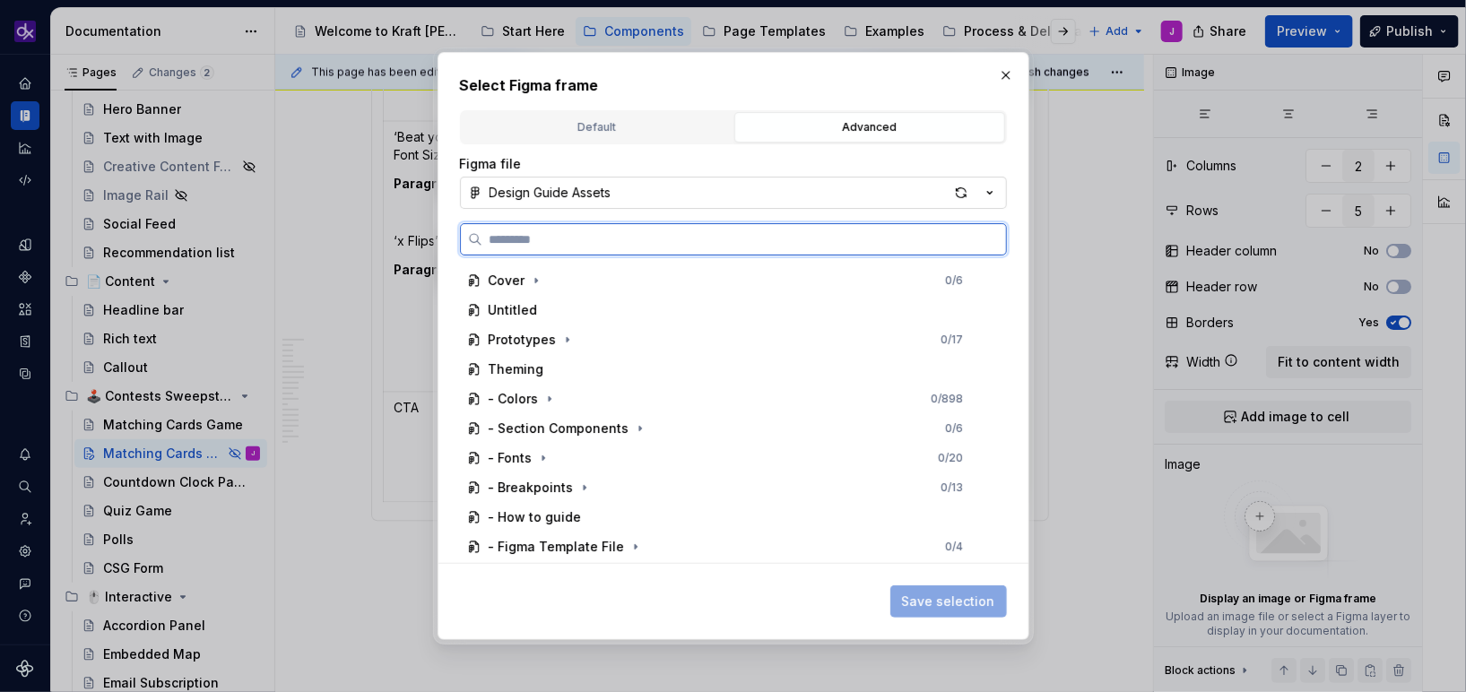
click at [749, 230] on input "search" at bounding box center [744, 239] width 524 height 18
paste input "**********"
type input "**********"
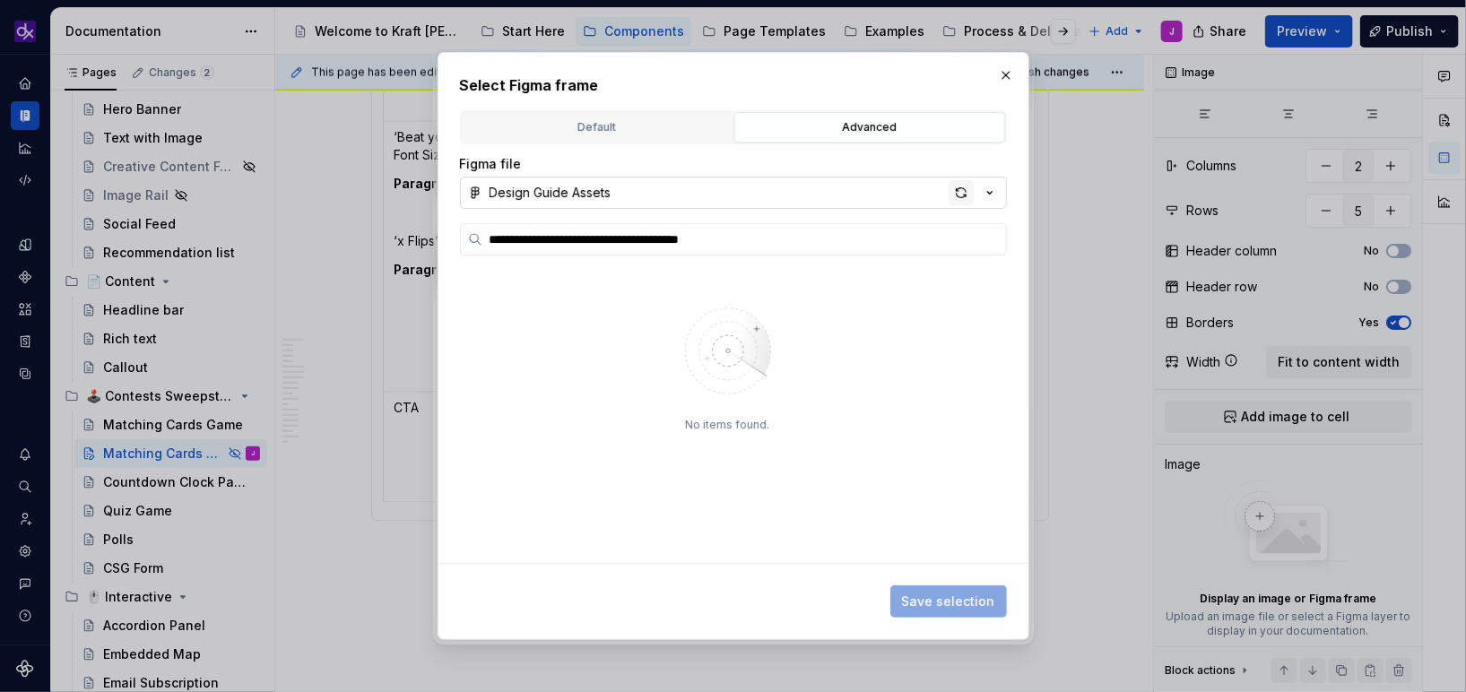
click at [953, 186] on div "button" at bounding box center [961, 192] width 25 height 25
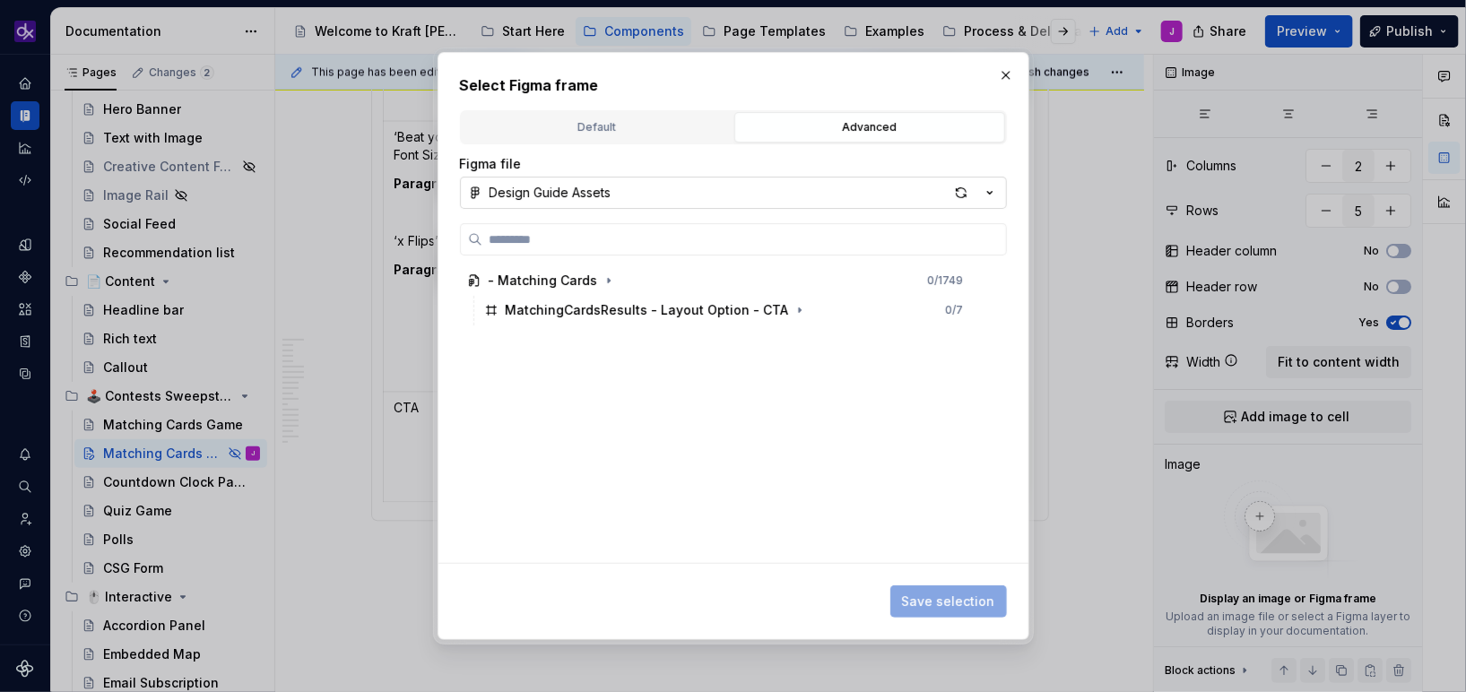
click at [664, 326] on div "- Matching Cards 0 / 1749 MatchingCardsResults - Layout Option - CTA 0 / 7" at bounding box center [728, 415] width 536 height 298
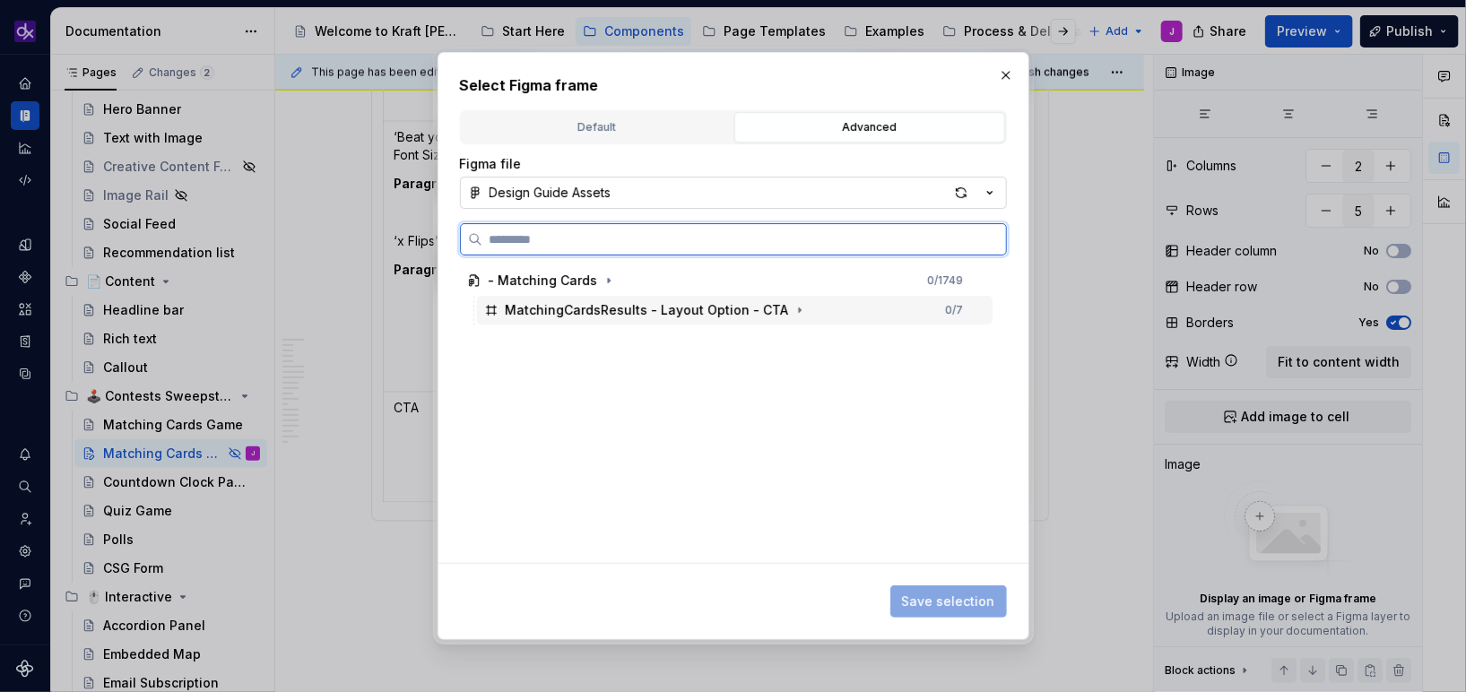
click at [685, 308] on div "MatchingCardsResults - Layout Option - CTA" at bounding box center [647, 310] width 283 height 18
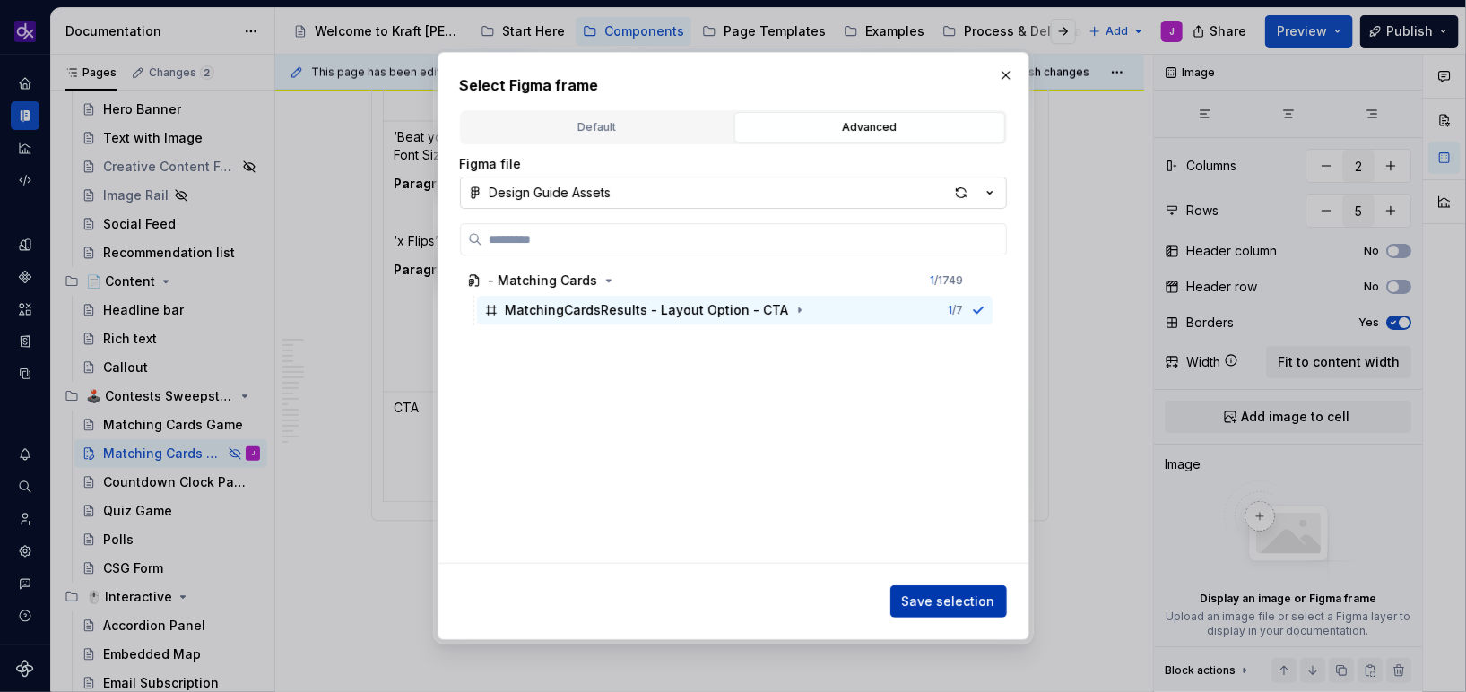
click at [962, 612] on button "Save selection" at bounding box center [948, 601] width 117 height 32
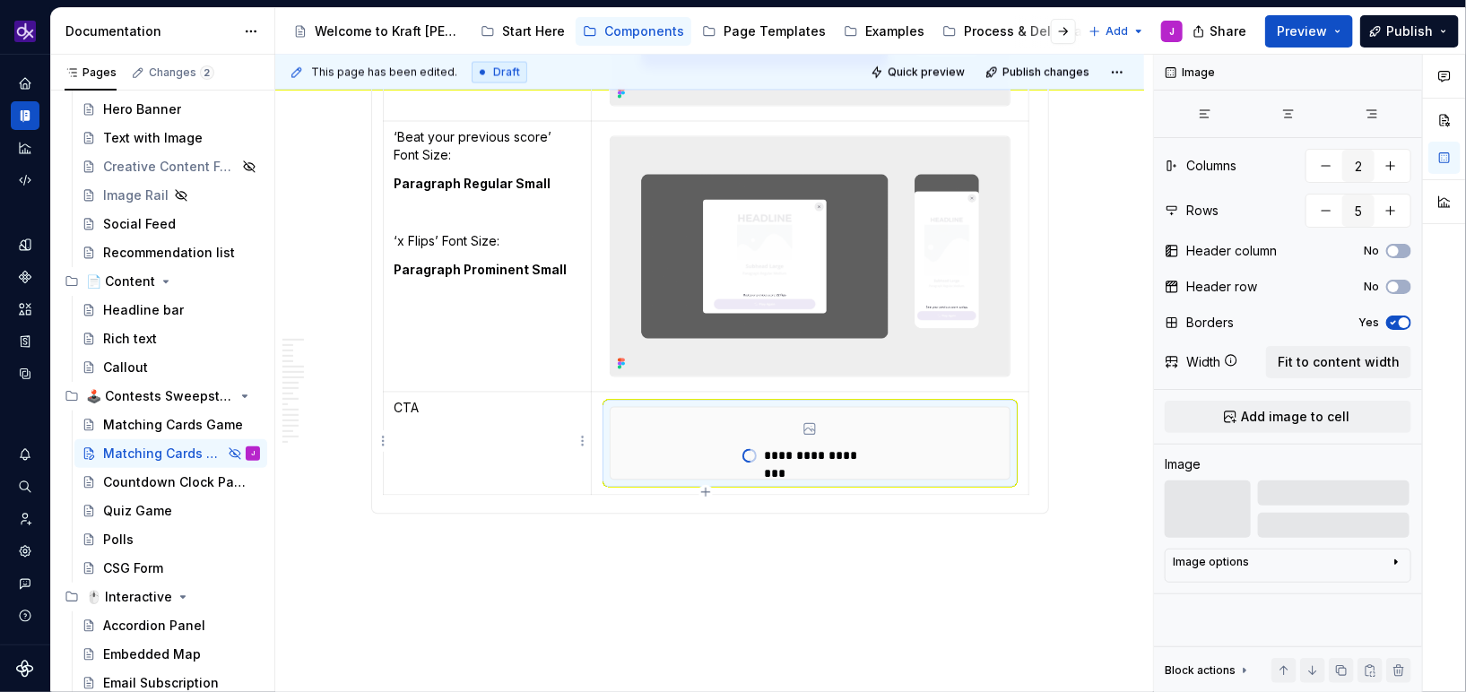
click at [507, 431] on td "CTA" at bounding box center [487, 444] width 209 height 103
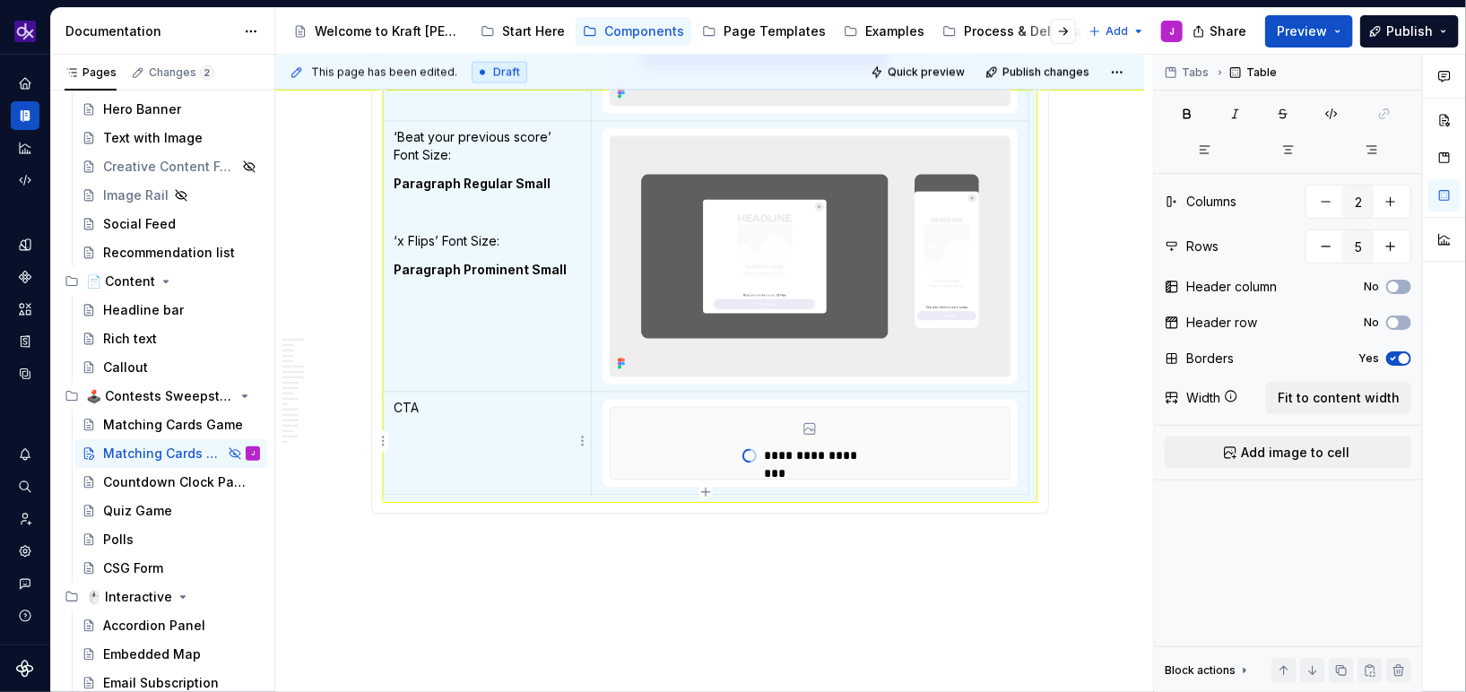
click at [507, 412] on p "CTA" at bounding box center [487, 409] width 186 height 18
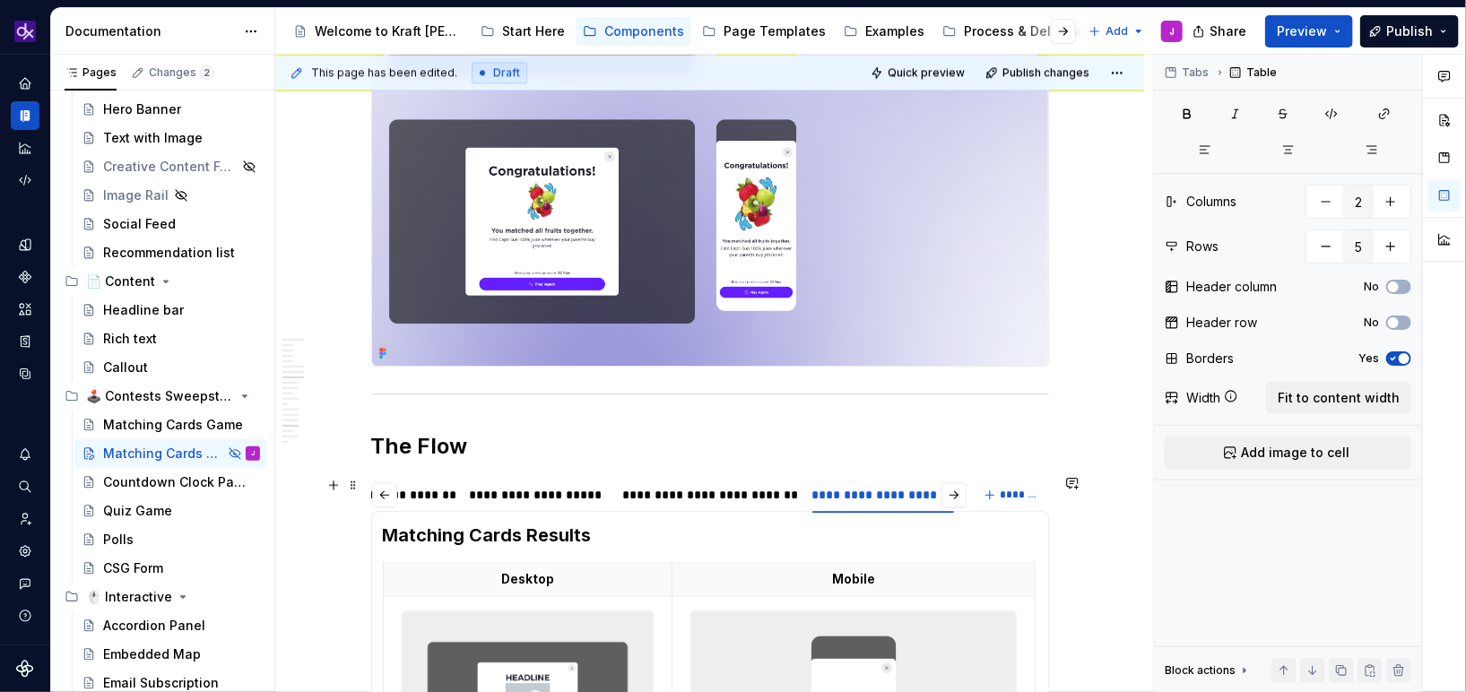
scroll to position [2152, 0]
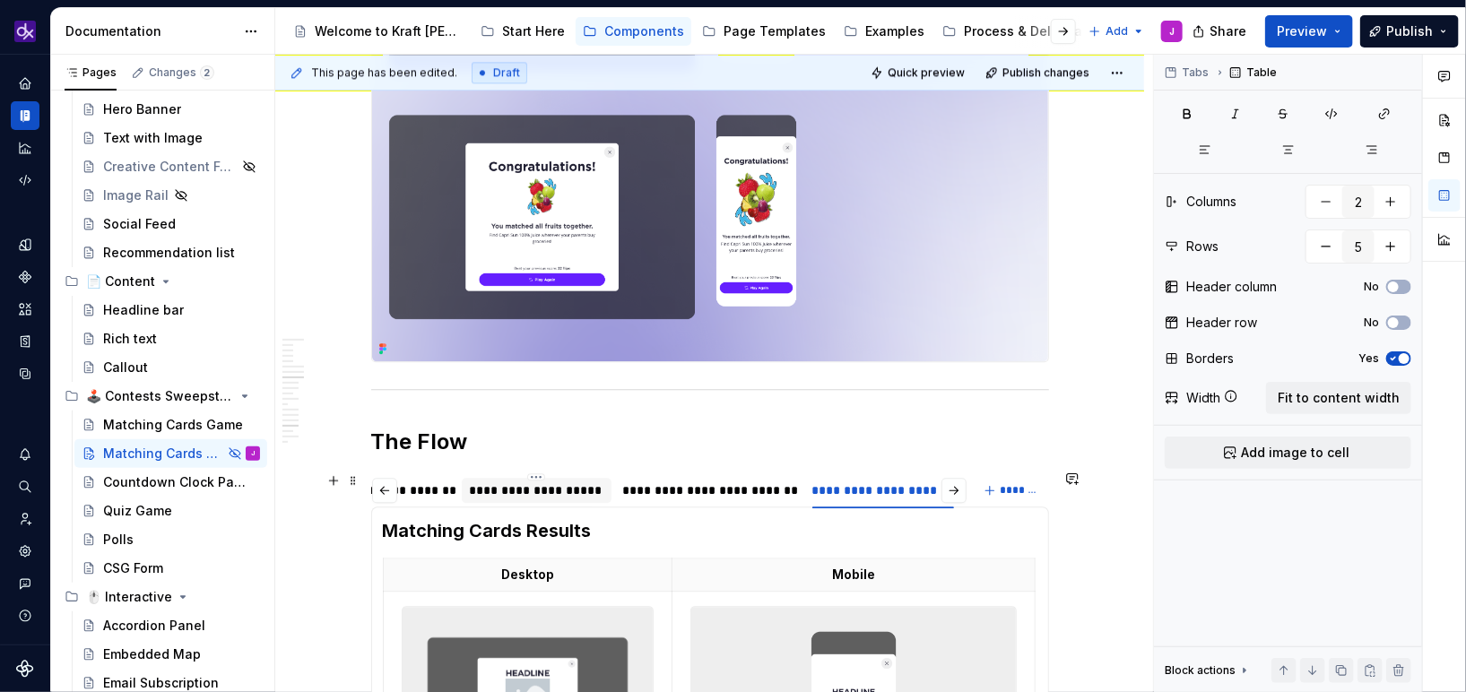
click at [539, 493] on div "**********" at bounding box center [536, 490] width 135 height 18
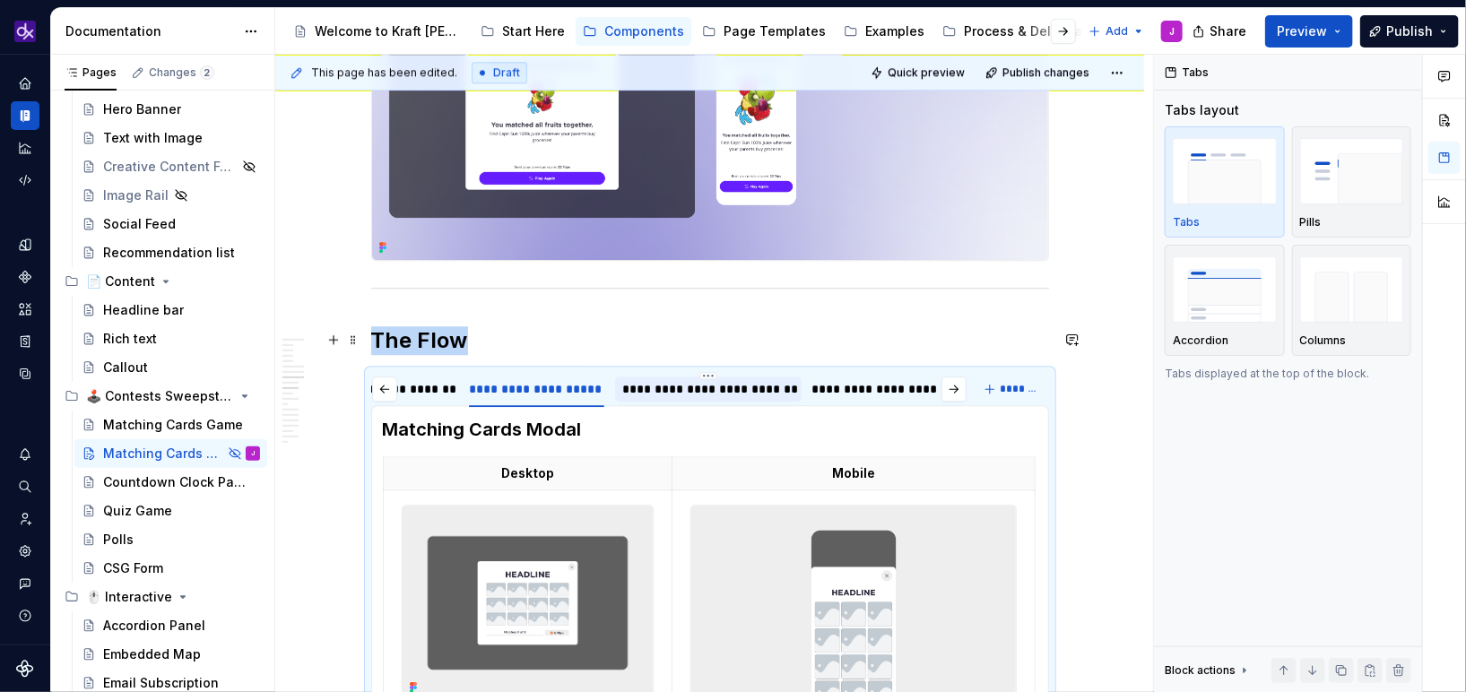
scroll to position [2259, 0]
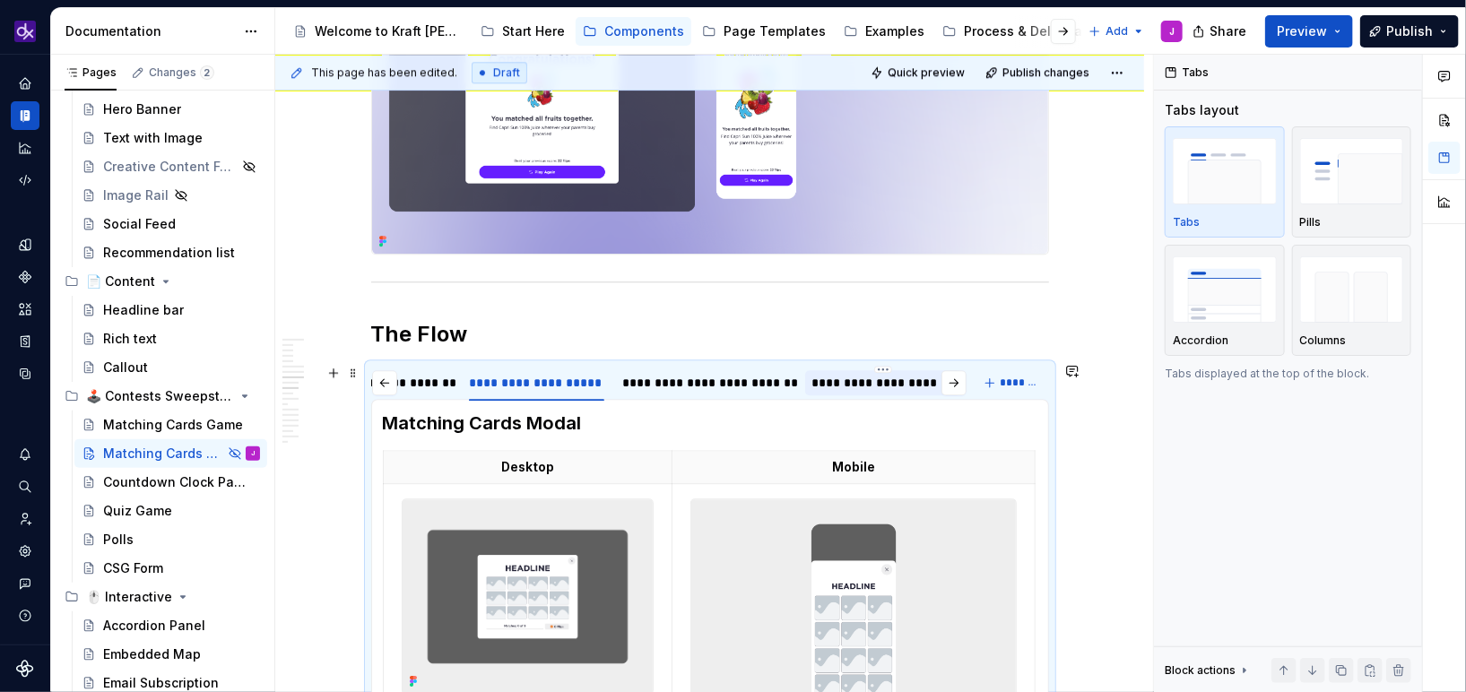
click at [851, 381] on div "**********" at bounding box center [883, 383] width 142 height 18
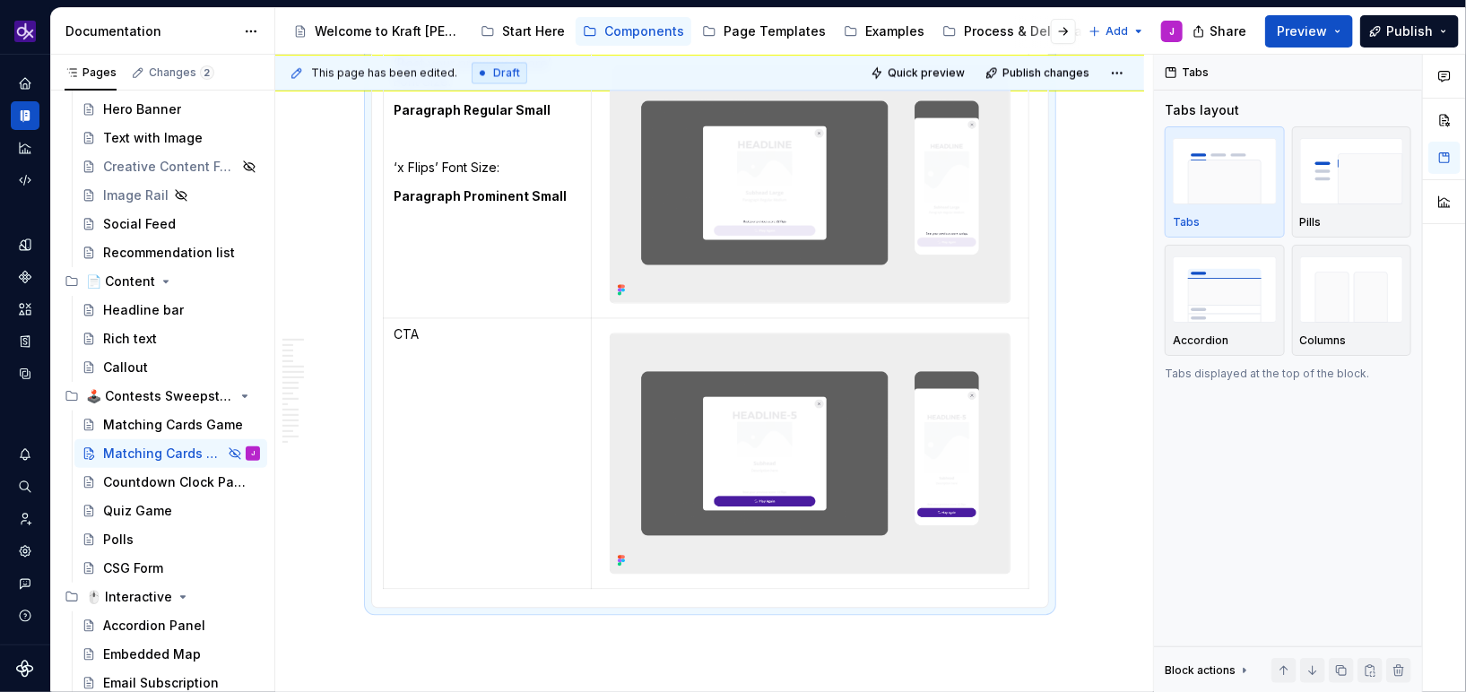
scroll to position [4925, 0]
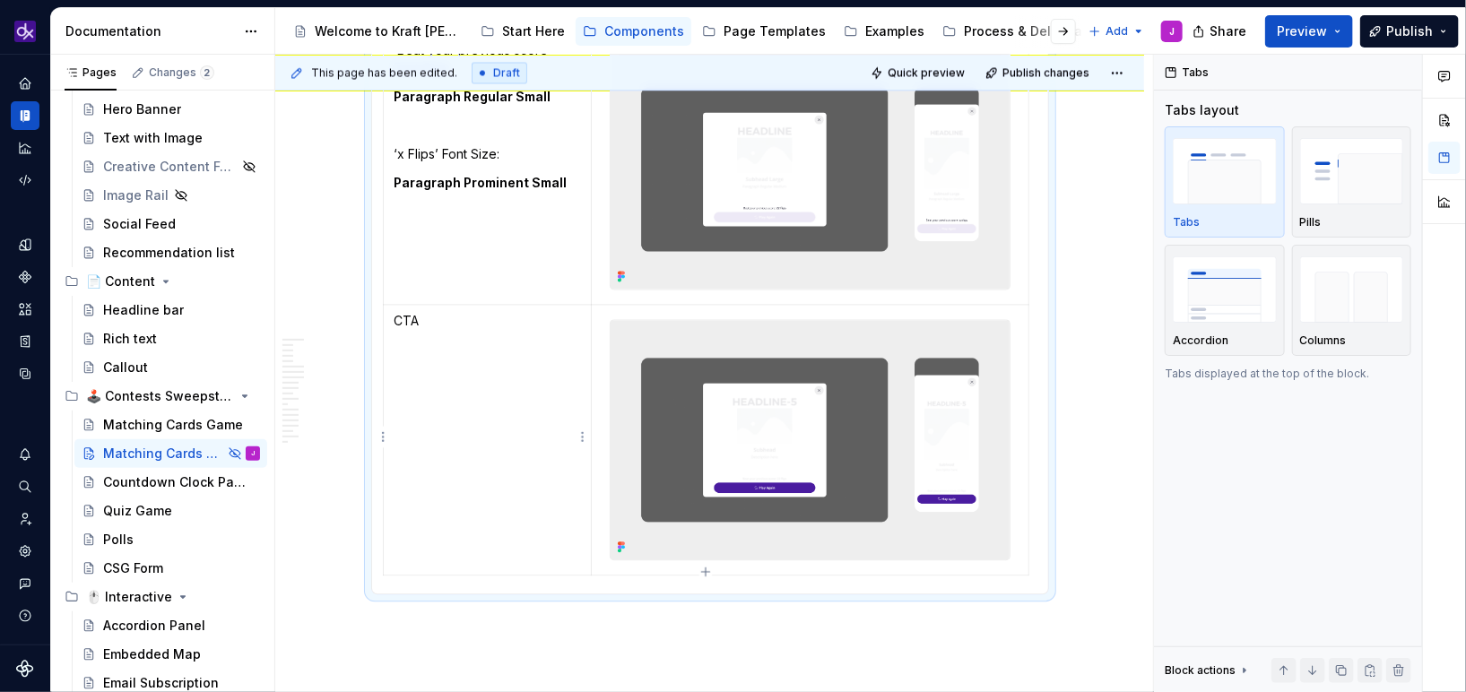
click at [438, 318] on p "CTA" at bounding box center [487, 321] width 186 height 18
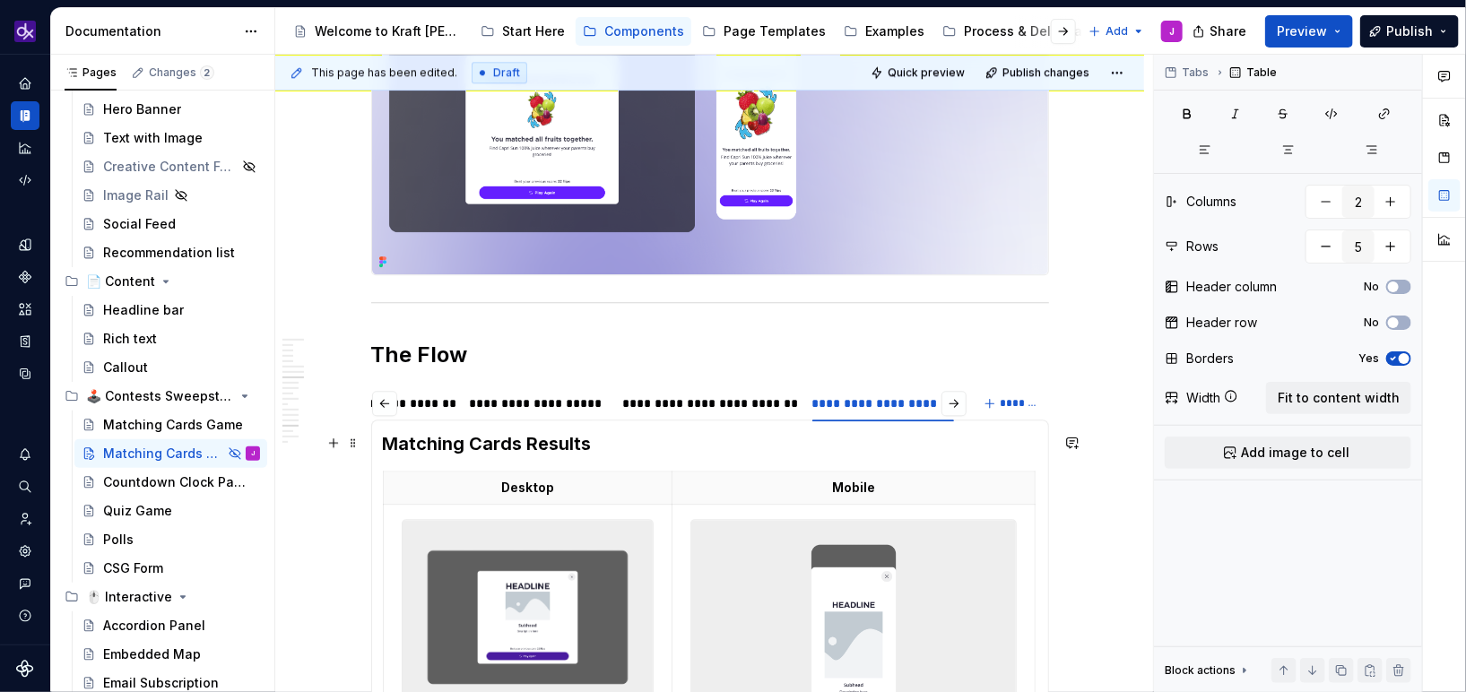
scroll to position [2209, 0]
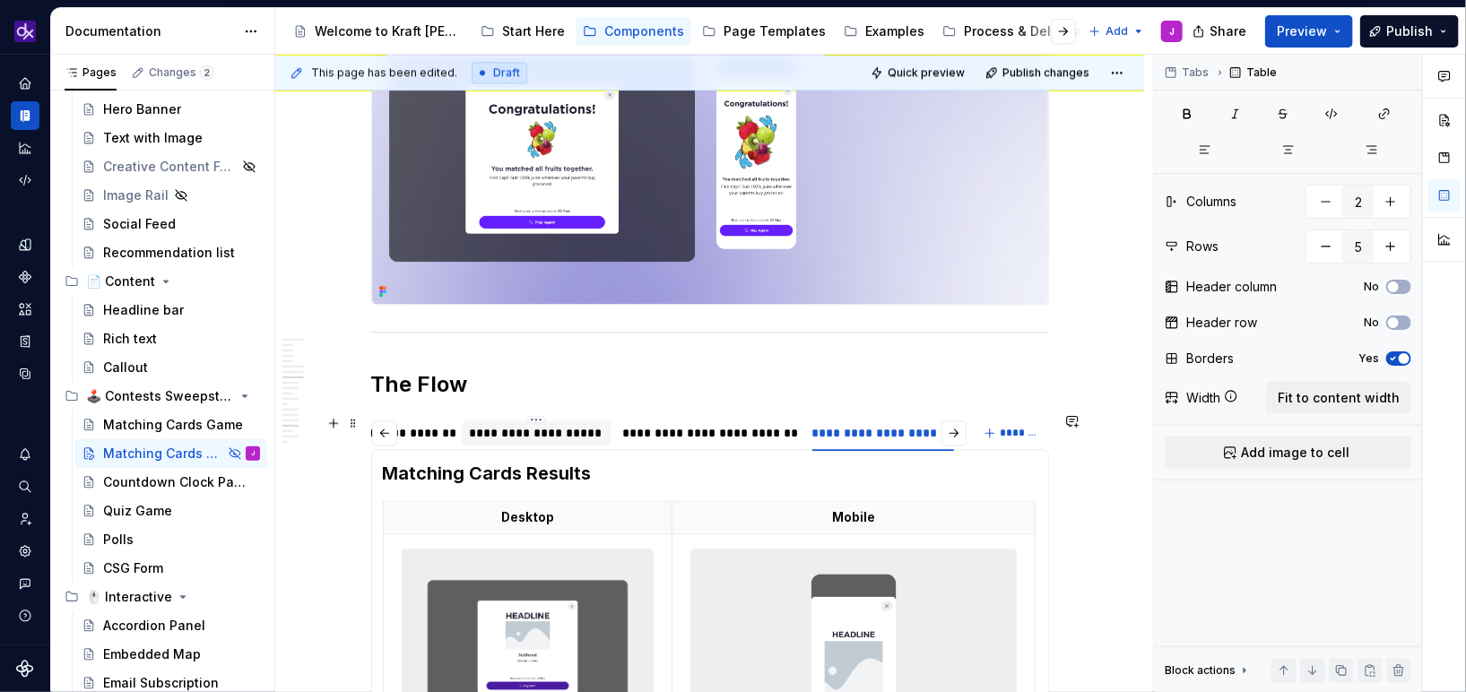
click at [561, 424] on div "**********" at bounding box center [536, 433] width 135 height 18
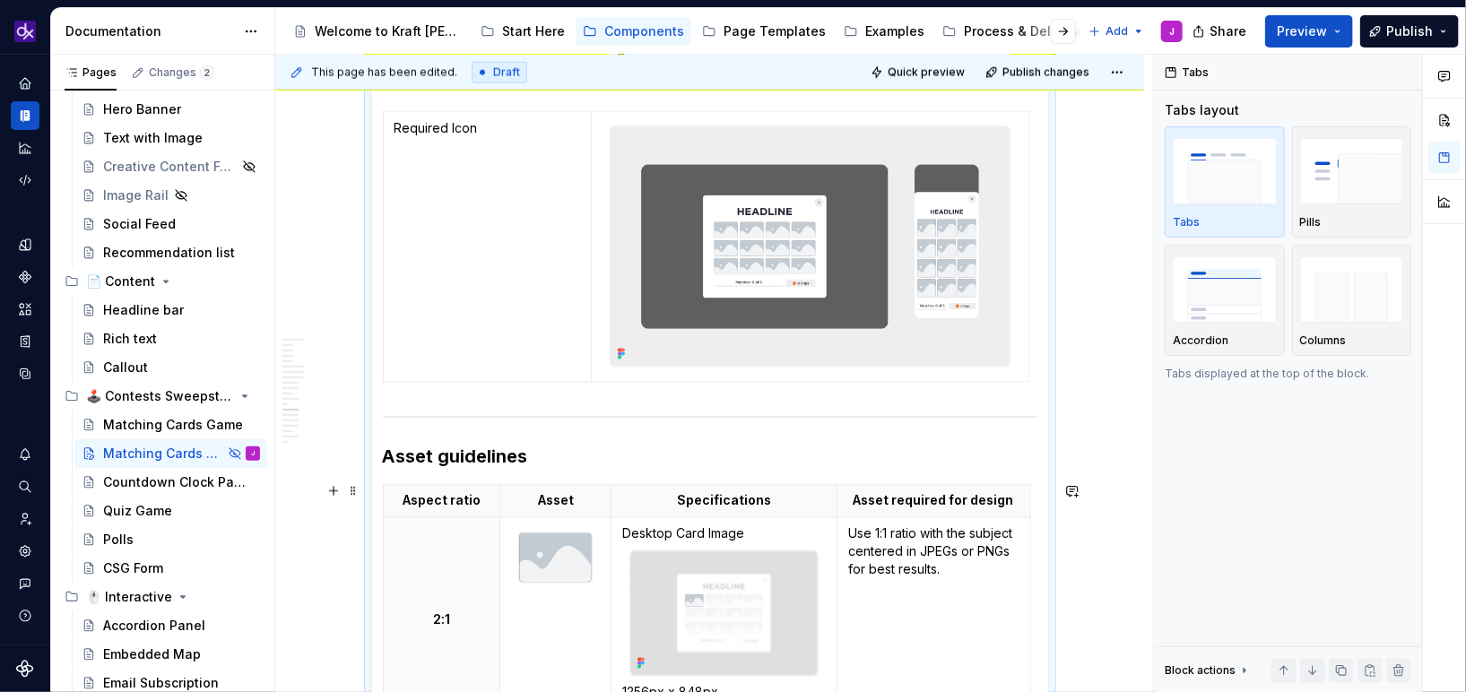
scroll to position [4609, 0]
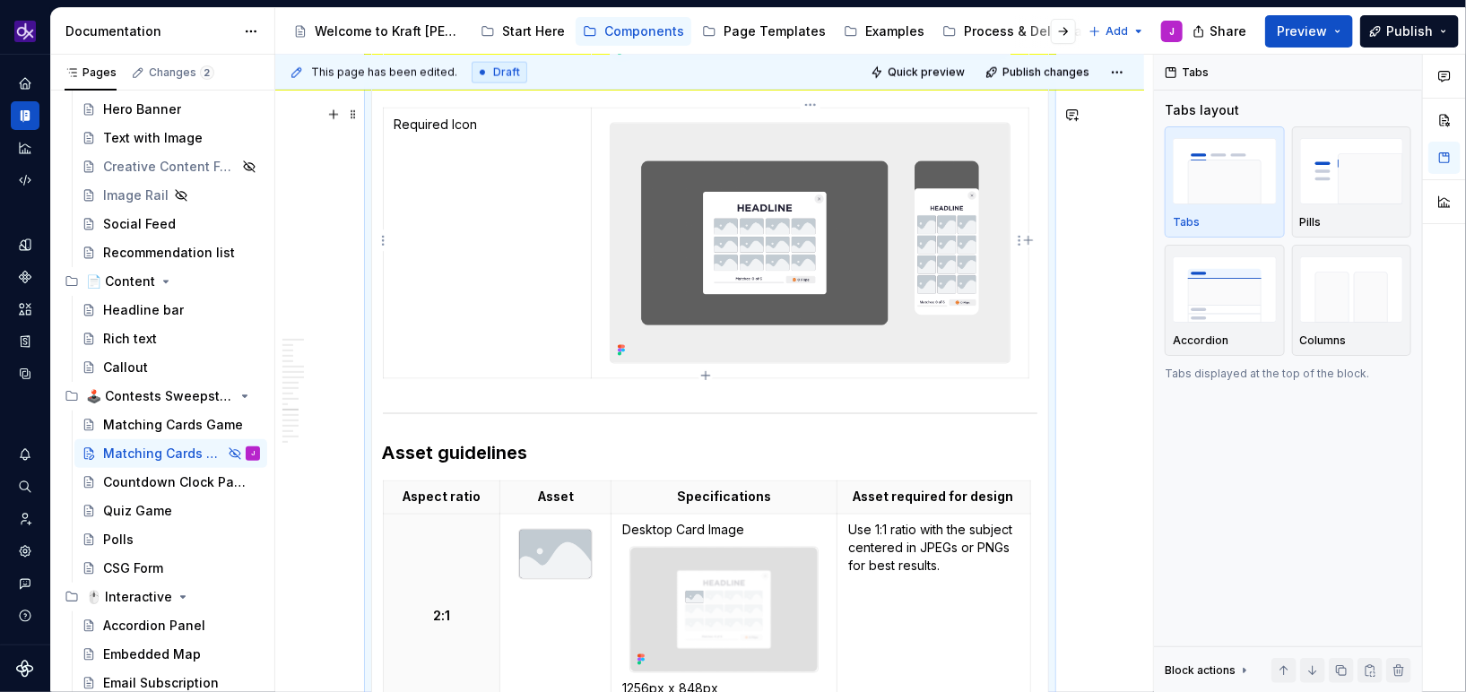
click at [826, 214] on img at bounding box center [810, 243] width 398 height 239
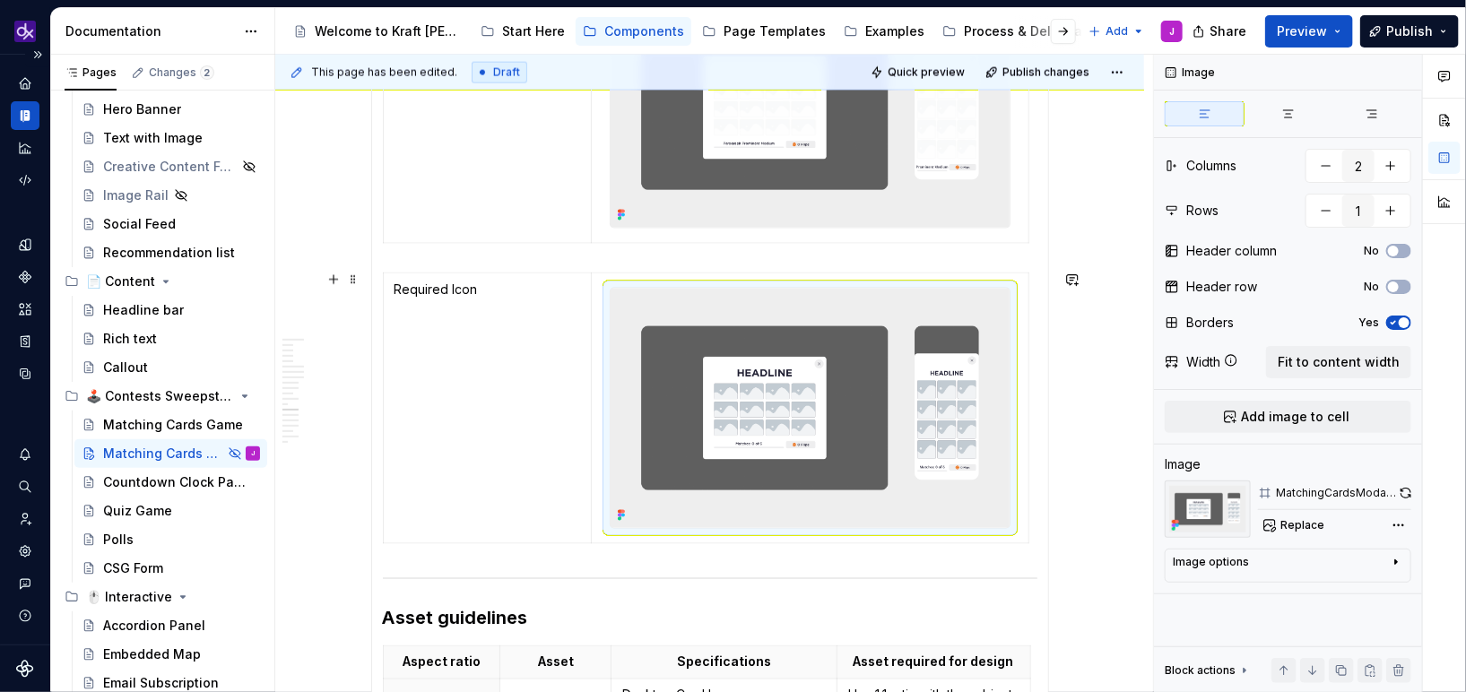
scroll to position [4434, 0]
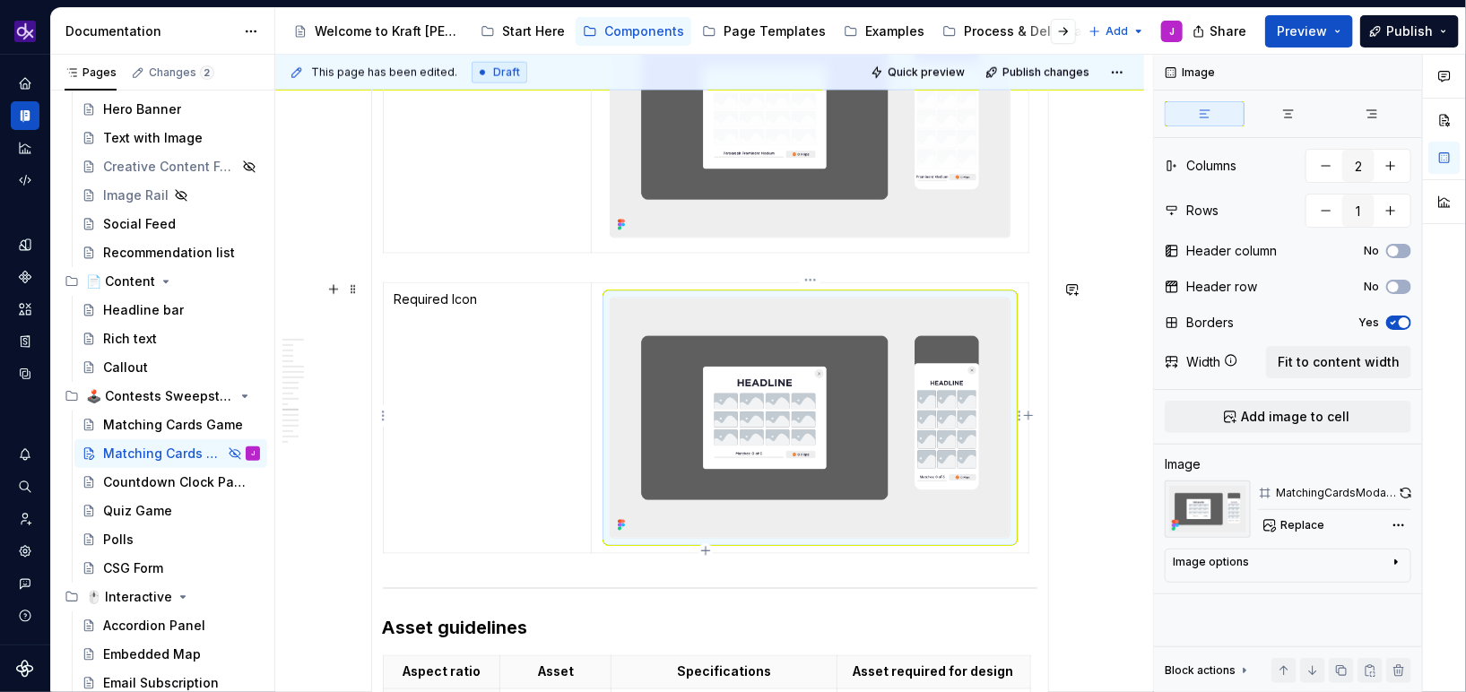
click at [830, 461] on img at bounding box center [810, 418] width 398 height 239
click at [1308, 524] on span "Replace" at bounding box center [1302, 525] width 44 height 14
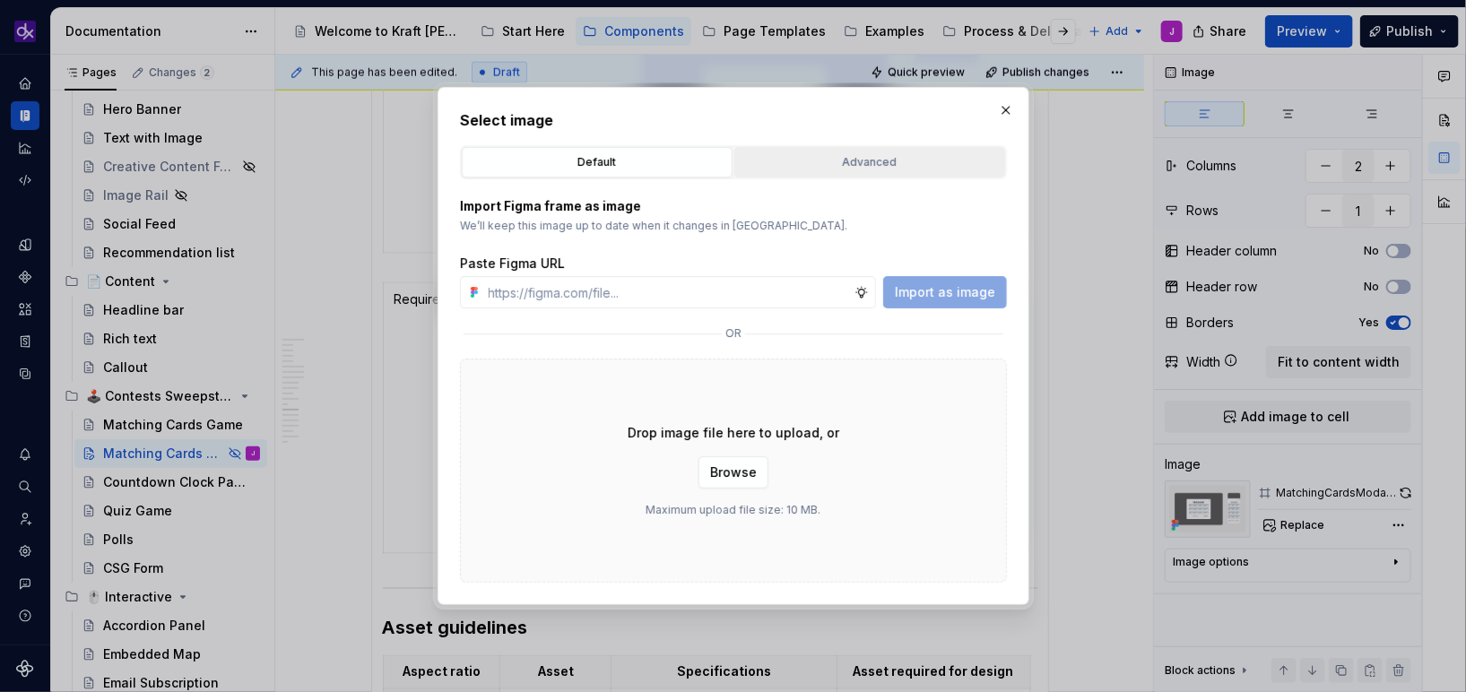
click at [938, 169] on div "Advanced" at bounding box center [870, 162] width 258 height 18
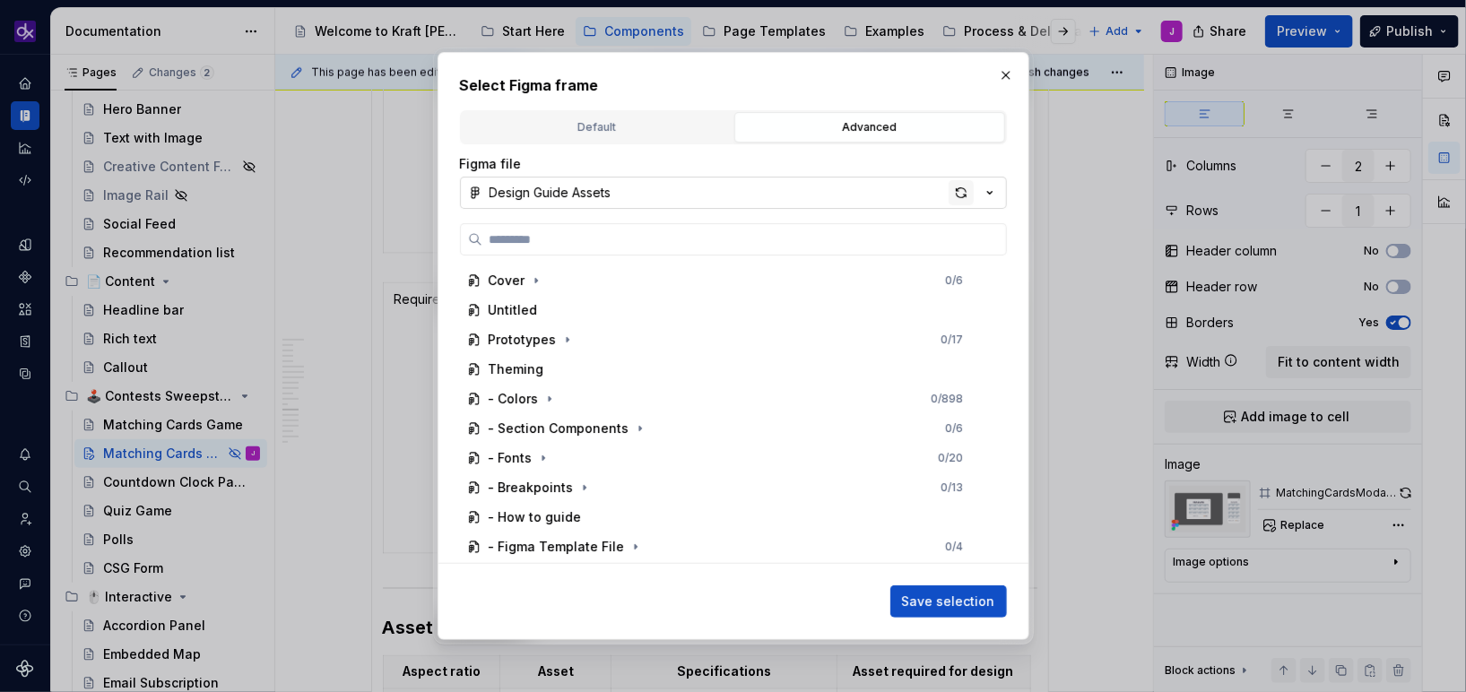
click at [964, 188] on div "button" at bounding box center [961, 192] width 25 height 25
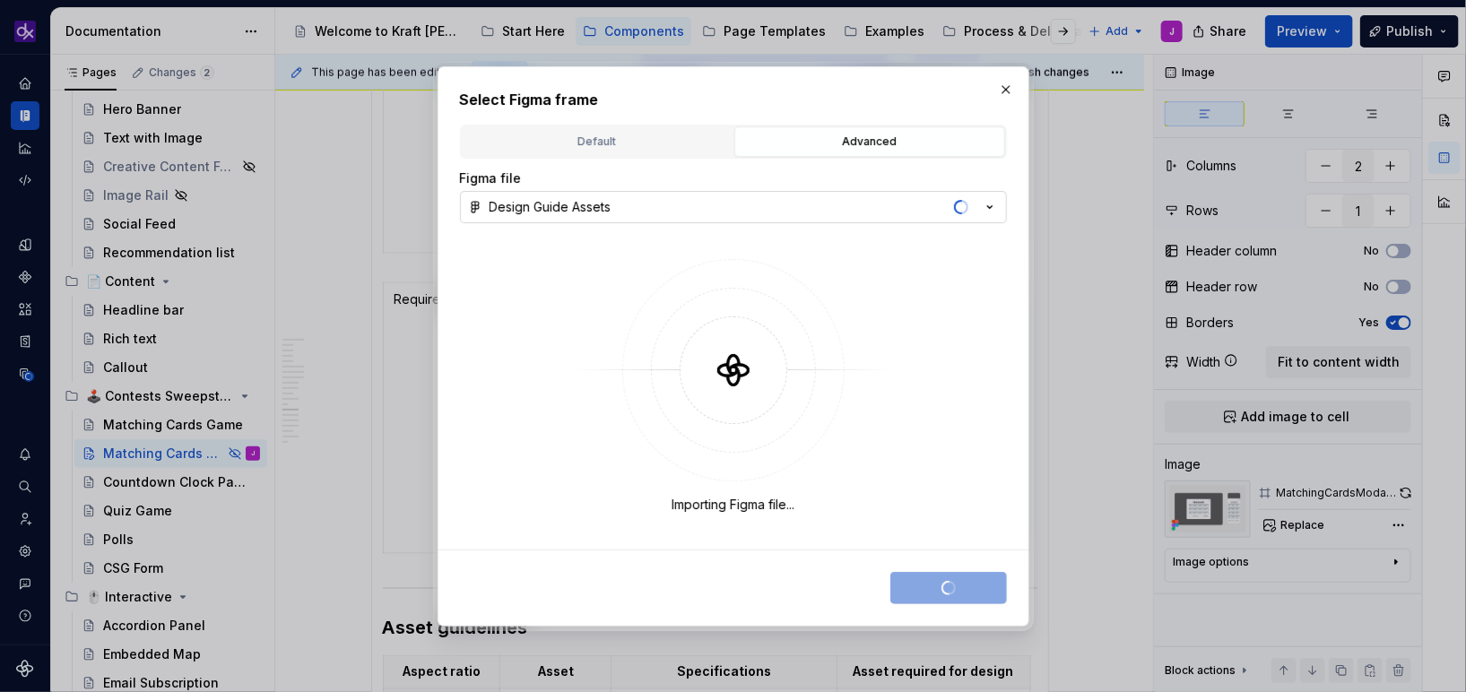
type textarea "*"
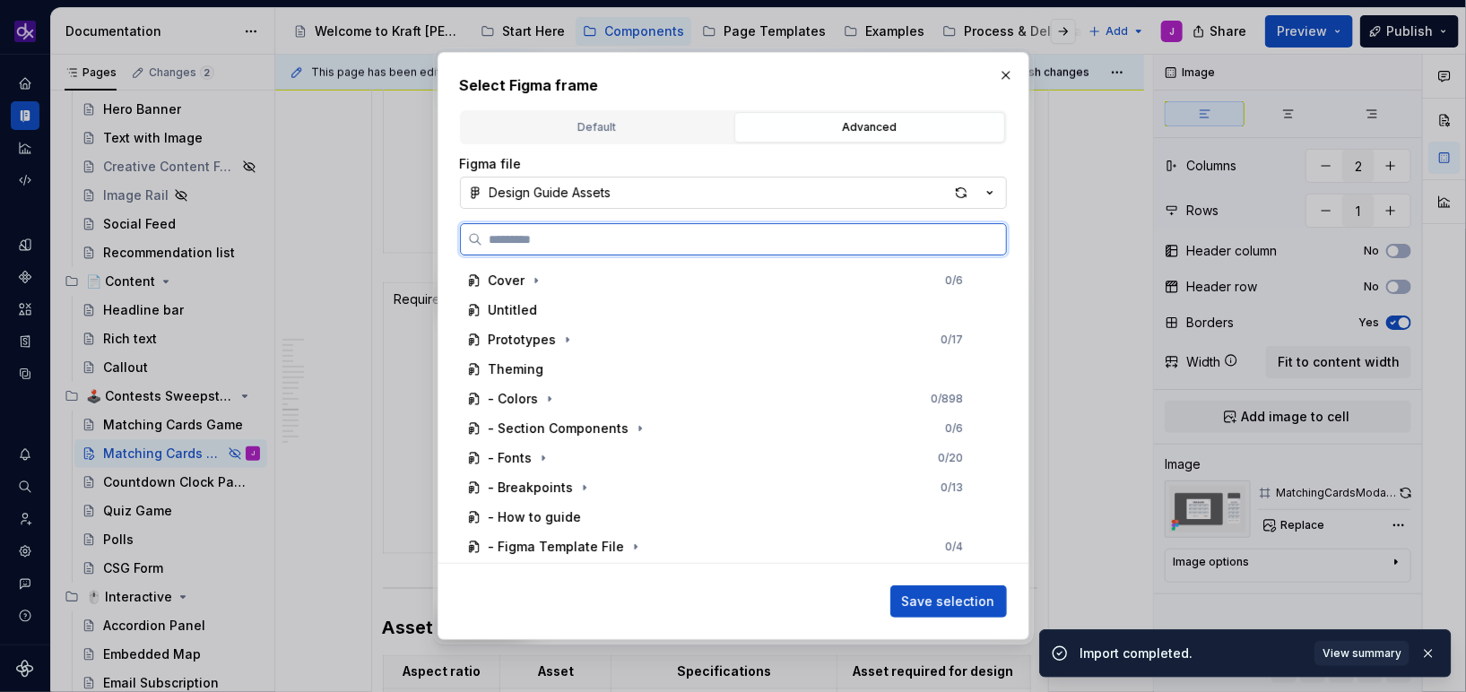
paste input "**********"
type input "**********"
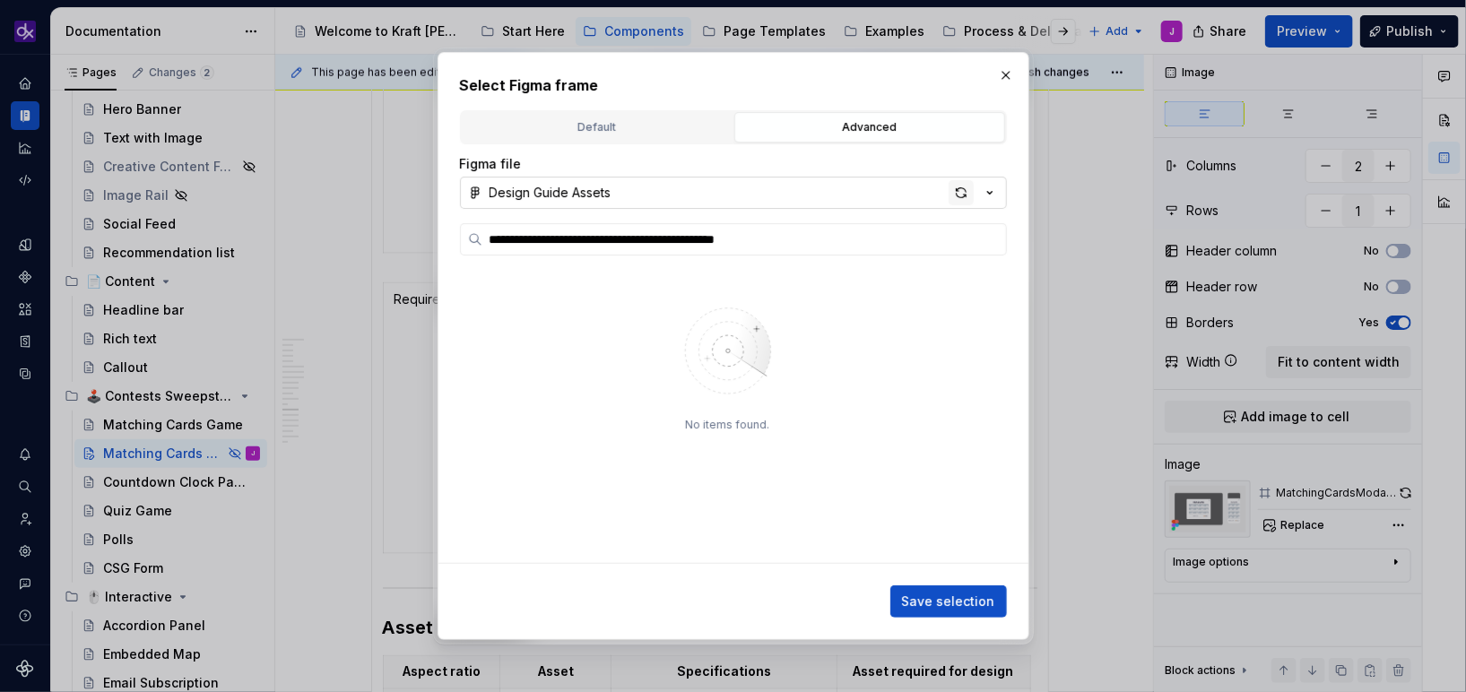
click at [955, 194] on div "button" at bounding box center [961, 192] width 25 height 25
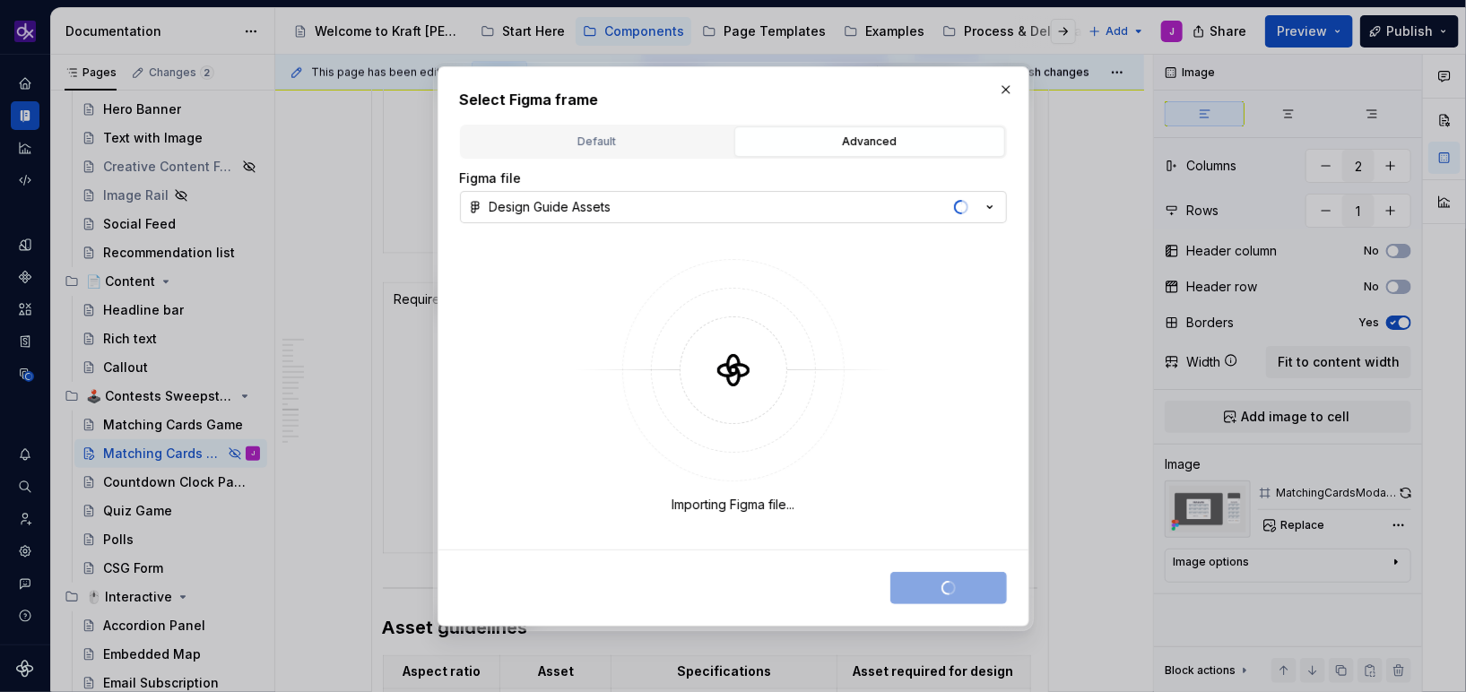
type textarea "*"
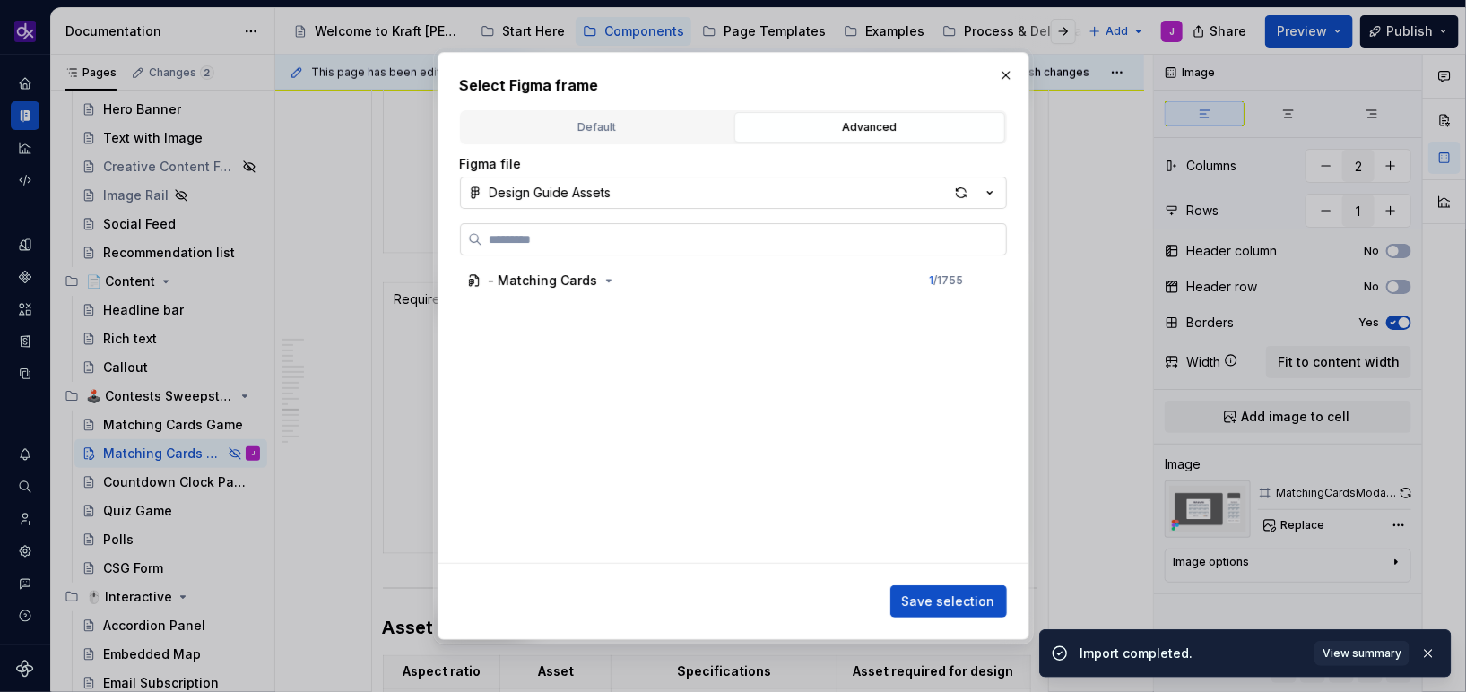
click at [887, 239] on input "search" at bounding box center [744, 239] width 524 height 18
type input "**********"
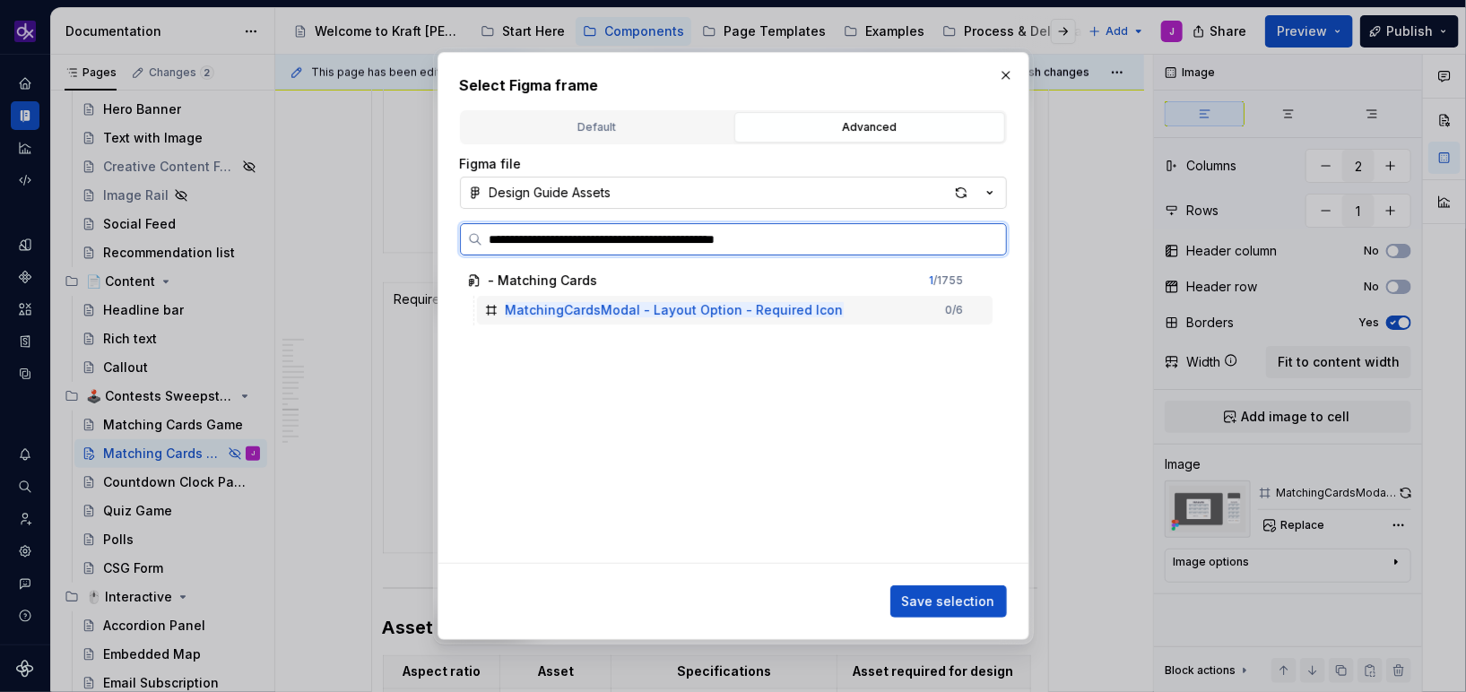
click at [864, 303] on div "MatchingCardsModal - Layout Option - Required Icon 0 / 6" at bounding box center [735, 310] width 516 height 29
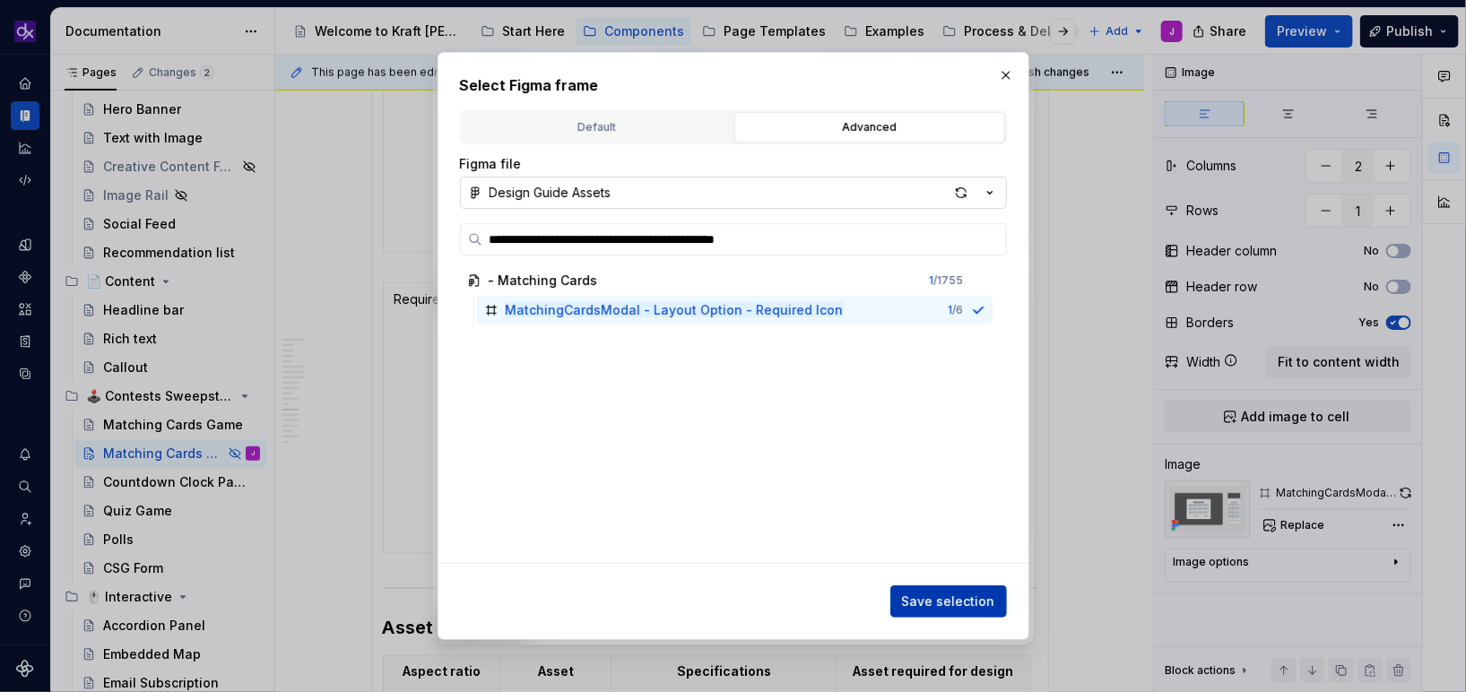
click at [963, 604] on span "Save selection" at bounding box center [948, 602] width 93 height 18
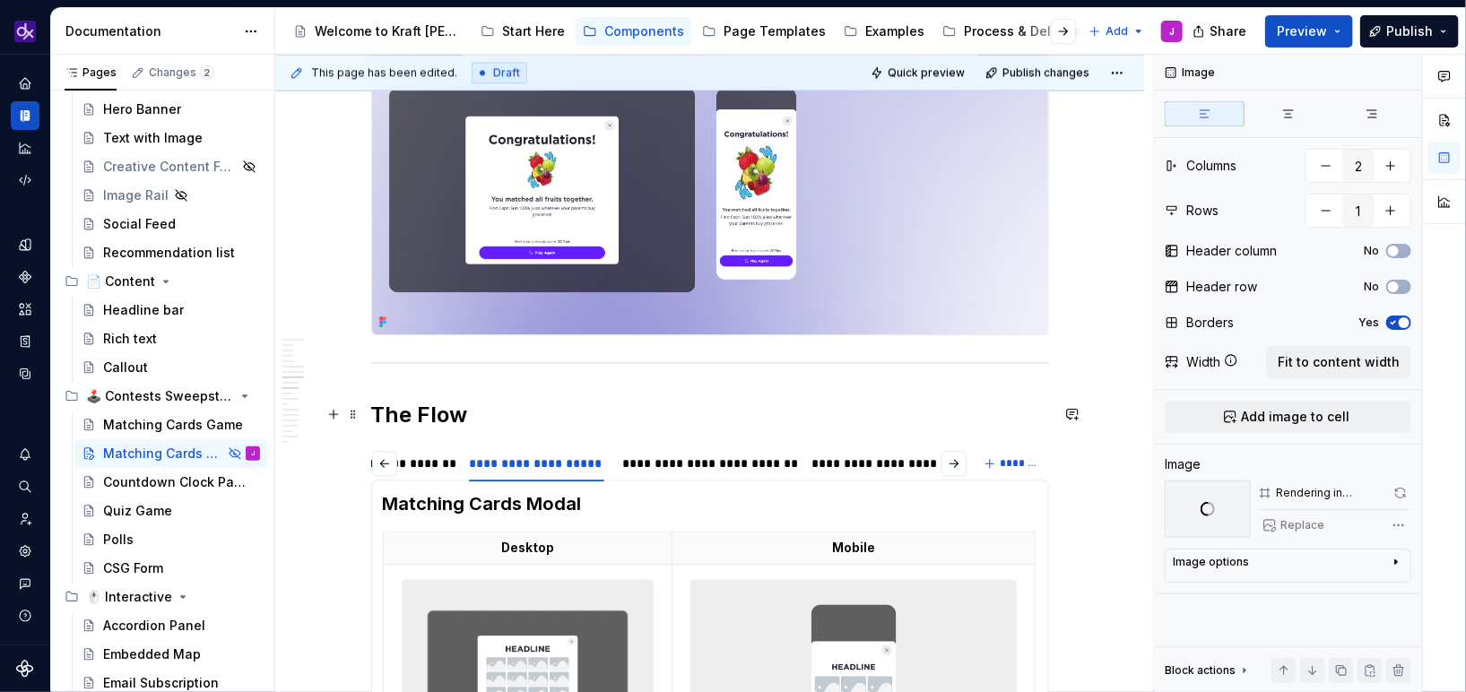
scroll to position [2178, 0]
click at [890, 471] on div "**********" at bounding box center [883, 464] width 142 height 18
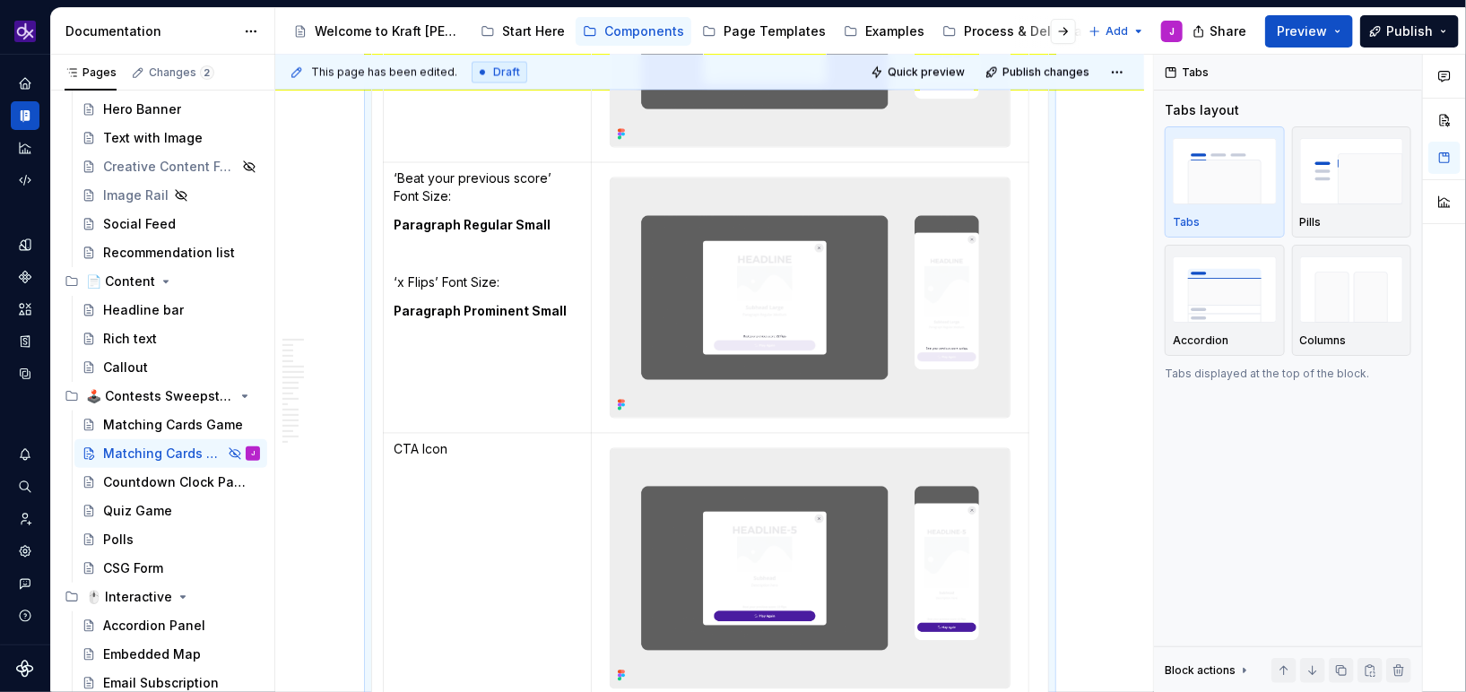
scroll to position [4982, 0]
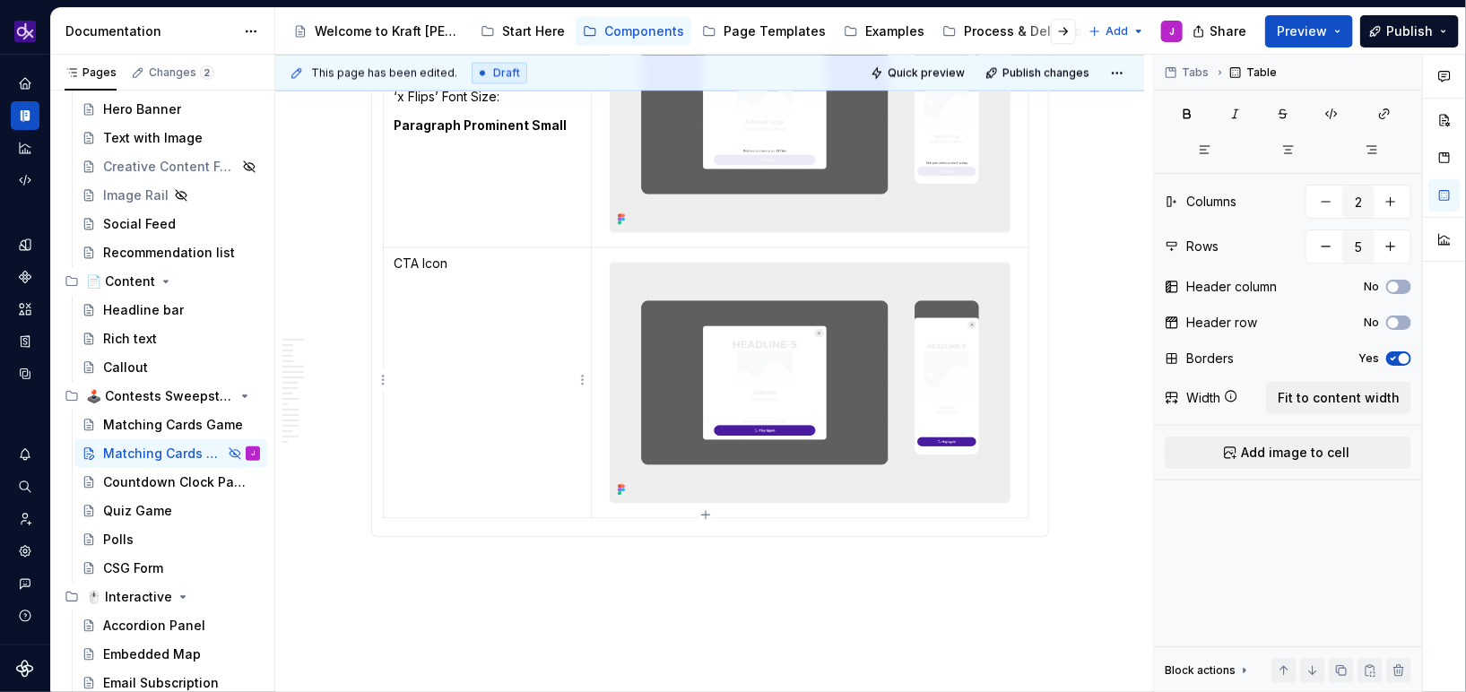
click at [463, 272] on p "CTA Icon" at bounding box center [487, 273] width 186 height 36
click at [475, 263] on p "CTA Icon" at bounding box center [487, 273] width 186 height 36
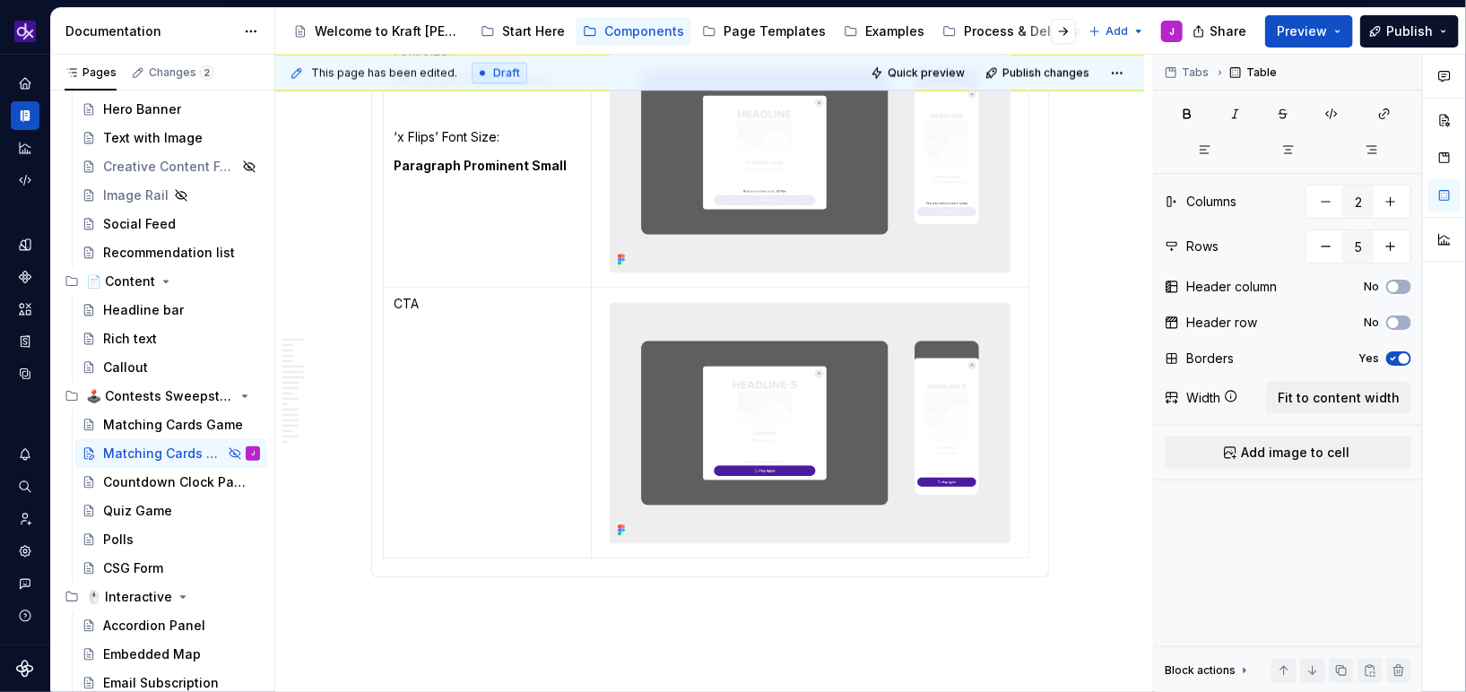
scroll to position [4899, 0]
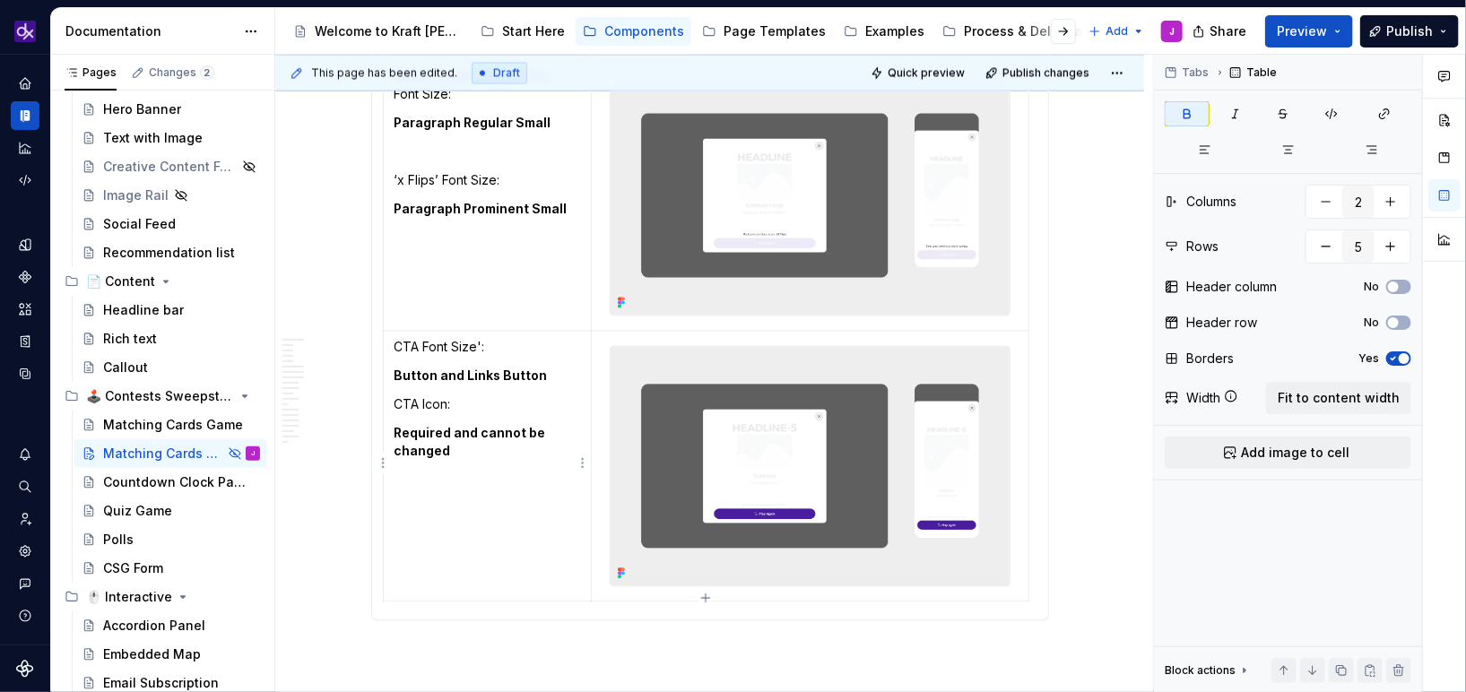
click at [396, 401] on p "CTA Icon:" at bounding box center [487, 404] width 186 height 18
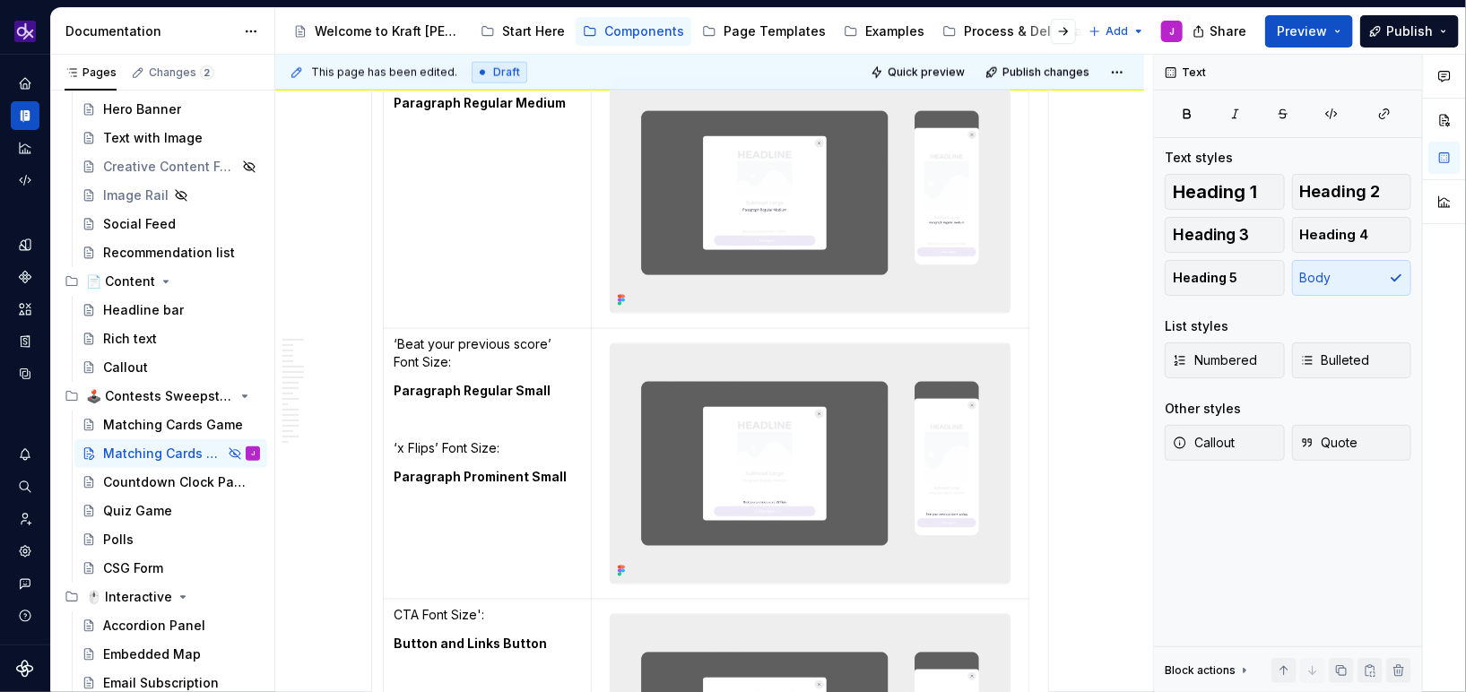
scroll to position [5095, 0]
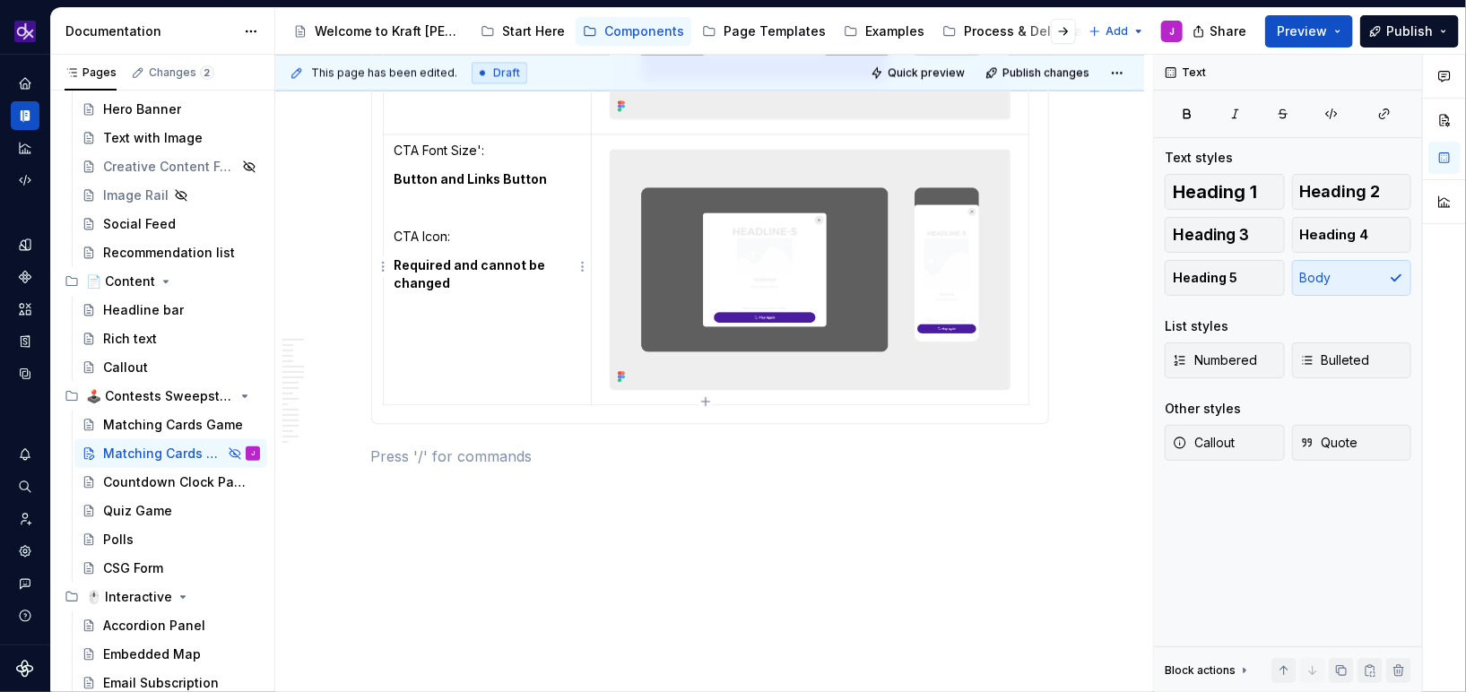
click at [487, 399] on td "CTA Font Size': Button and Links Button CTA Icon: Required and cannot be changed" at bounding box center [487, 269] width 209 height 271
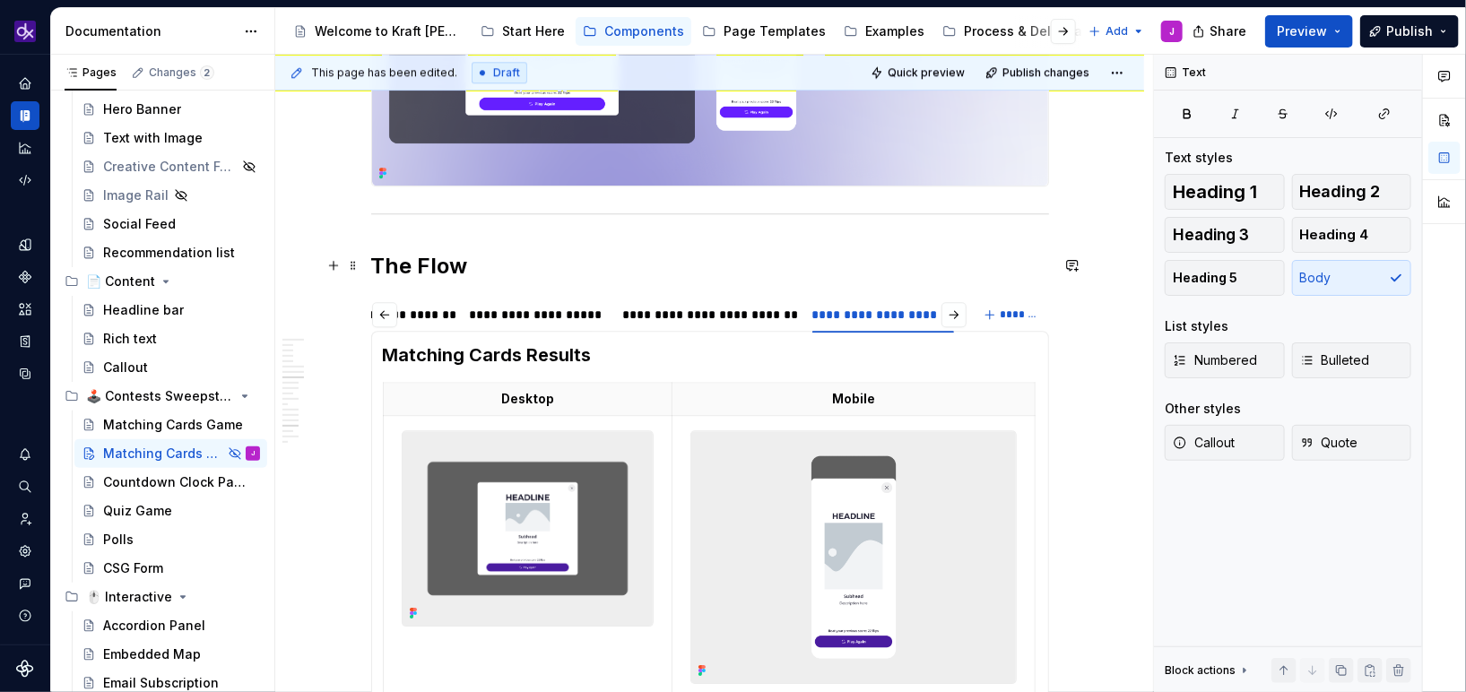
scroll to position [2329, 0]
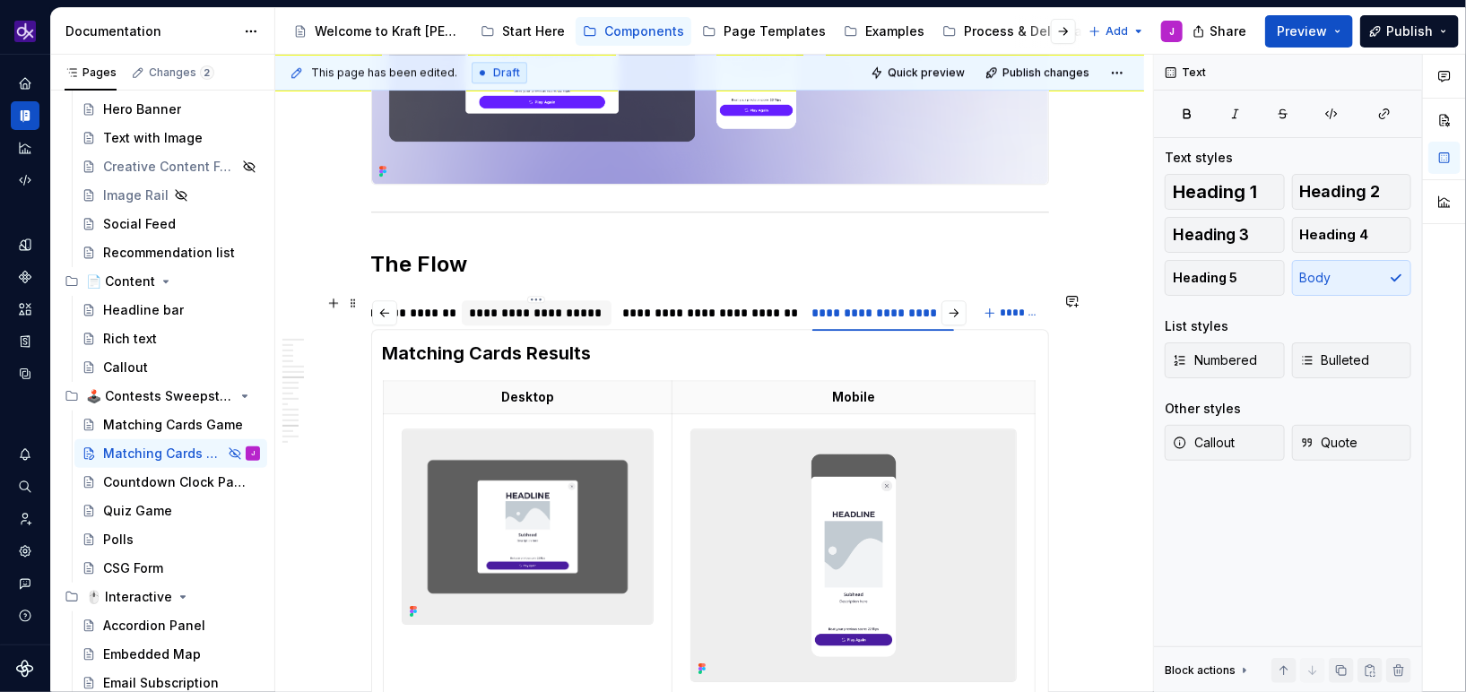
click at [560, 311] on div "**********" at bounding box center [536, 313] width 135 height 18
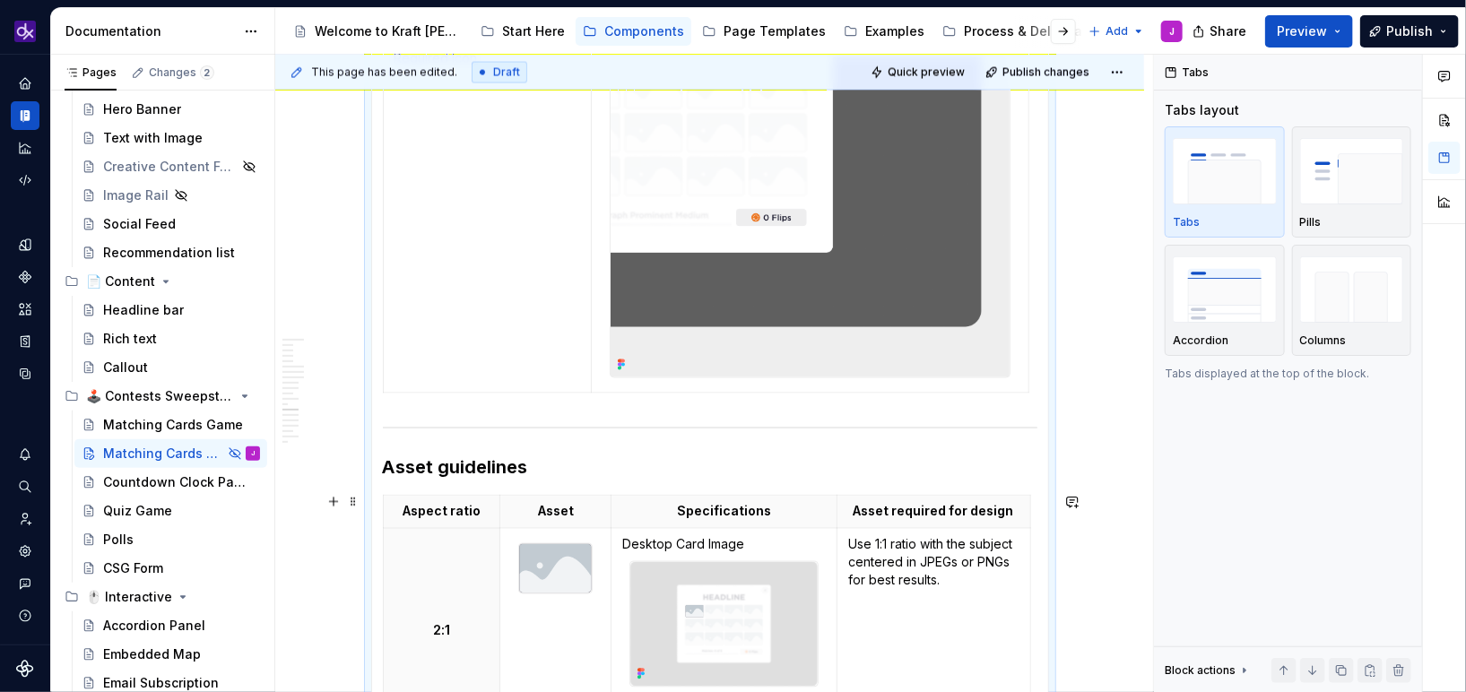
scroll to position [4746, 0]
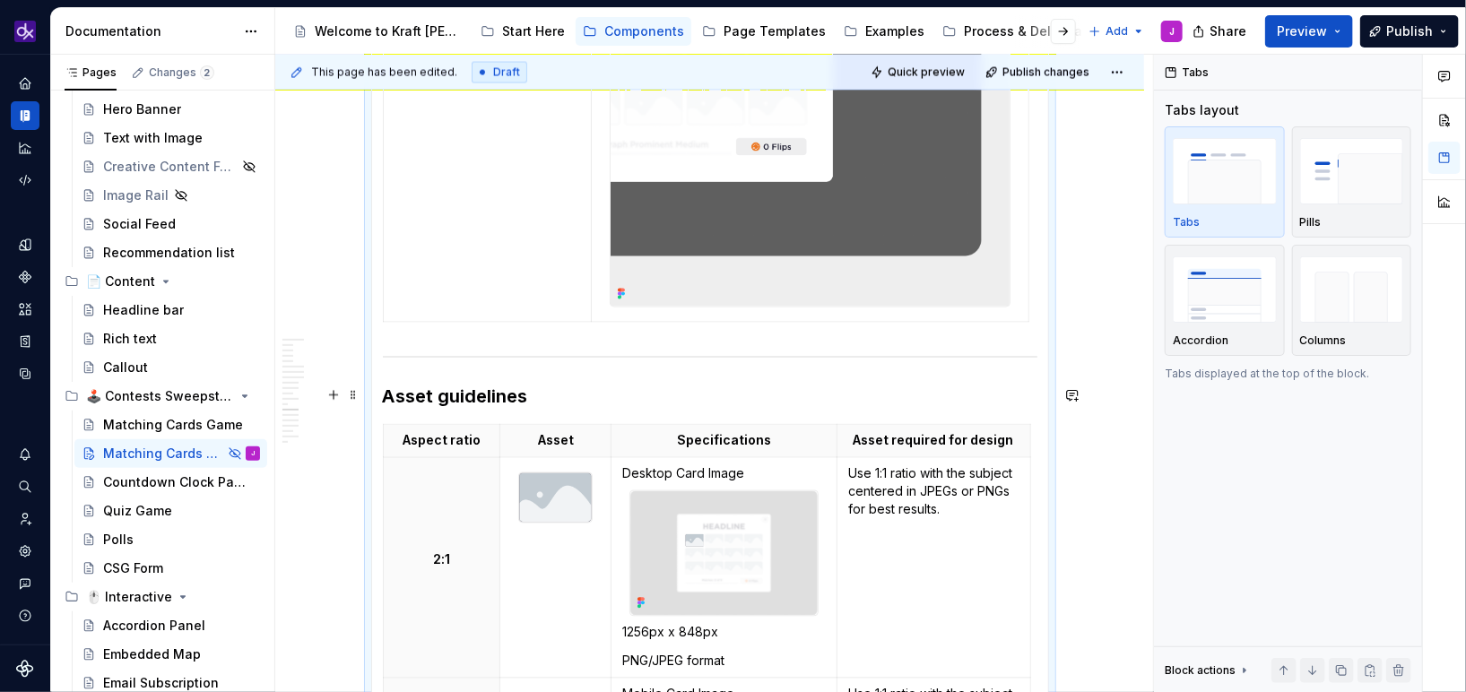
click at [464, 393] on h3 "Asset guidelines" at bounding box center [710, 397] width 654 height 25
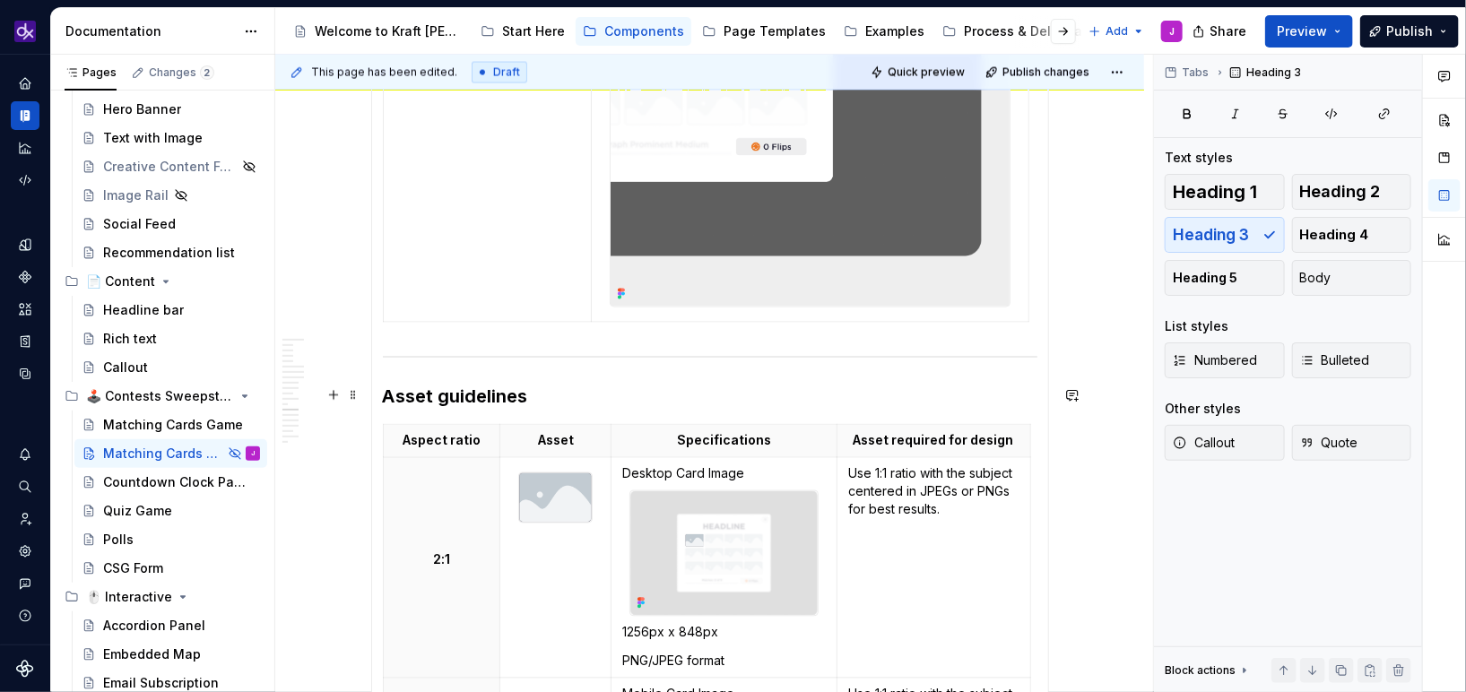
click at [438, 401] on h3 "Asset guidelines" at bounding box center [710, 397] width 654 height 25
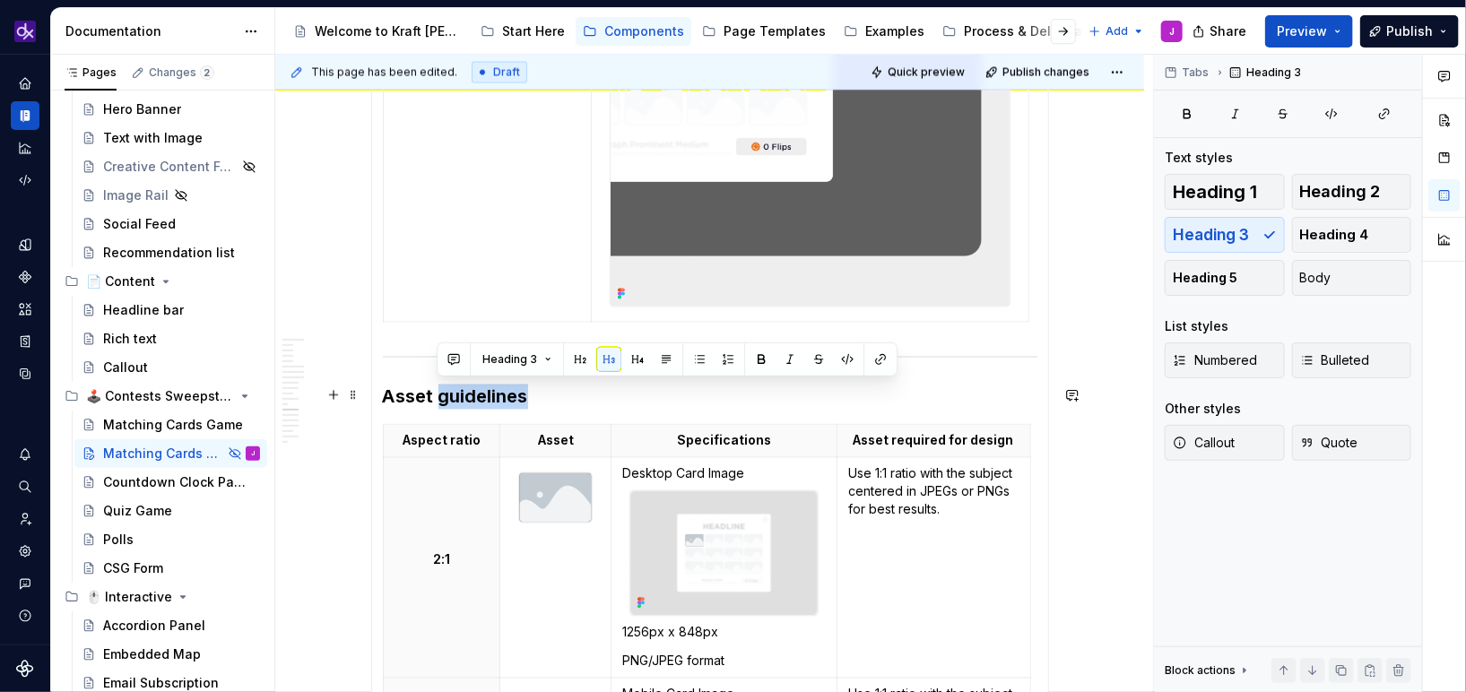
click at [438, 401] on h3 "Asset guidelines" at bounding box center [710, 397] width 654 height 25
copy h3 "Asset guidelines"
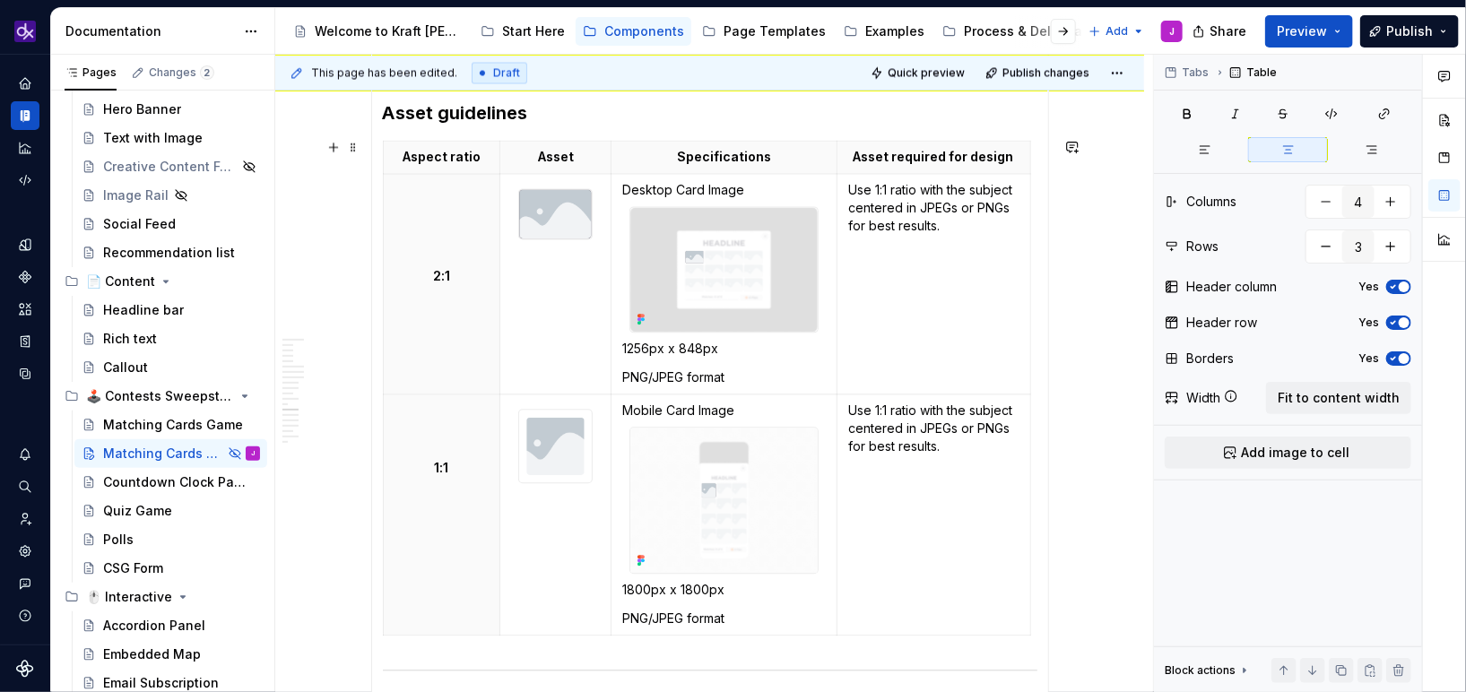
scroll to position [5031, 0]
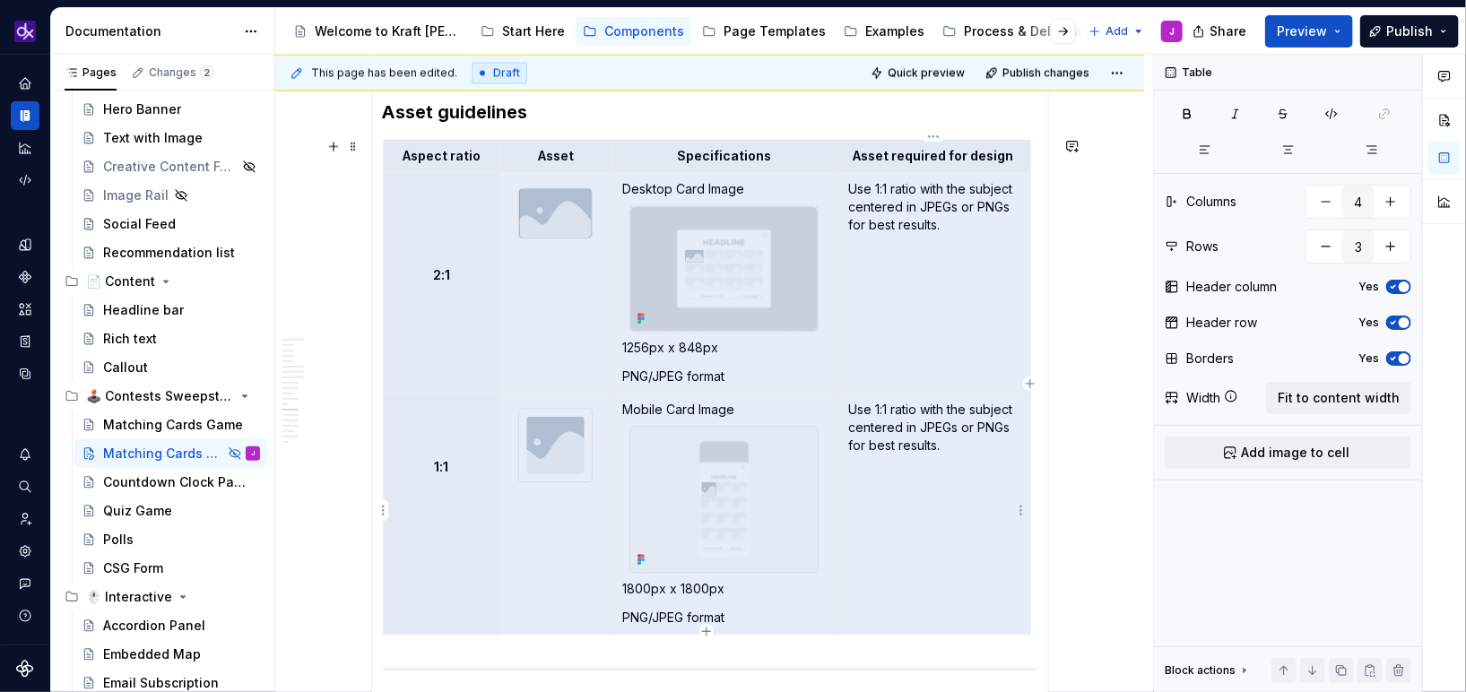
drag, startPoint x: 402, startPoint y: 153, endPoint x: 957, endPoint y: 559, distance: 687.7
click at [957, 559] on tbody "Aspect ratio Asset Specifications Asset required for design 2:1 Desktop Card Im…" at bounding box center [706, 386] width 647 height 495
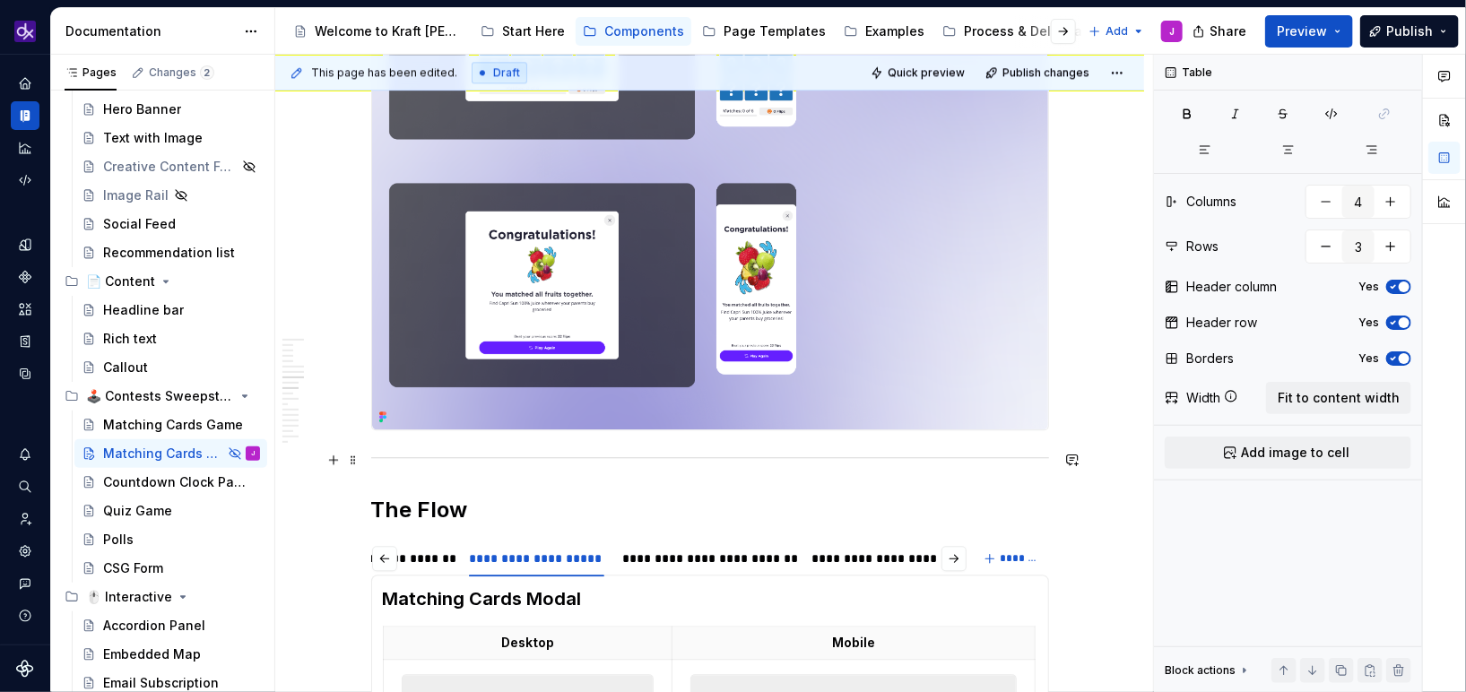
scroll to position [2346, 0]
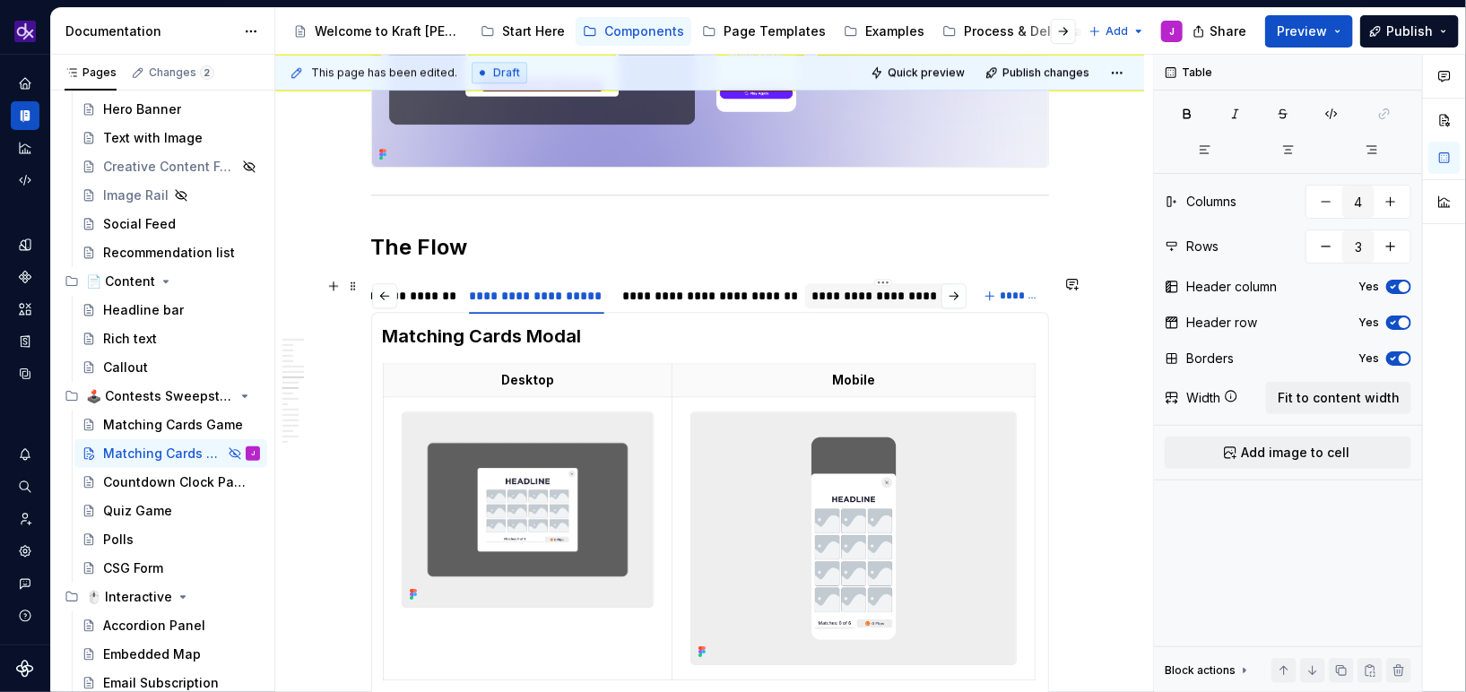
click at [838, 295] on div "**********" at bounding box center [883, 296] width 142 height 18
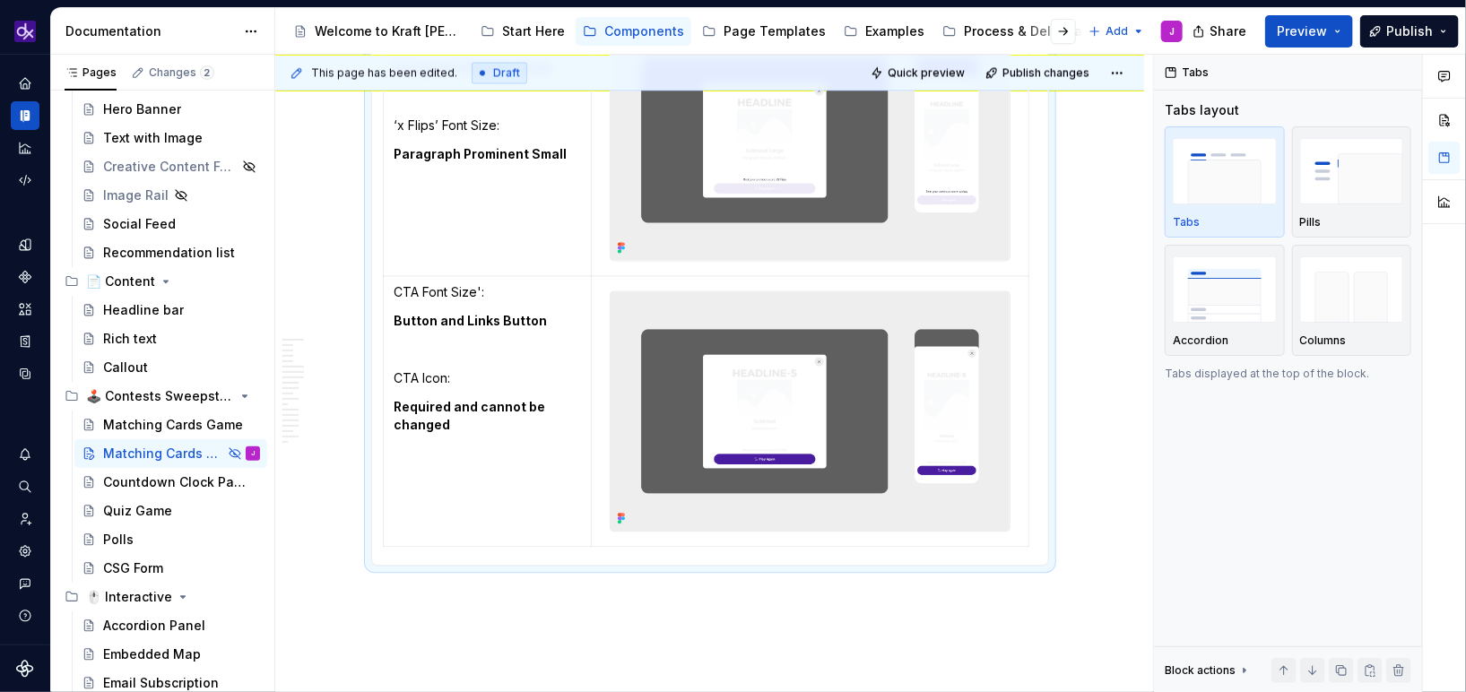
scroll to position [5095, 0]
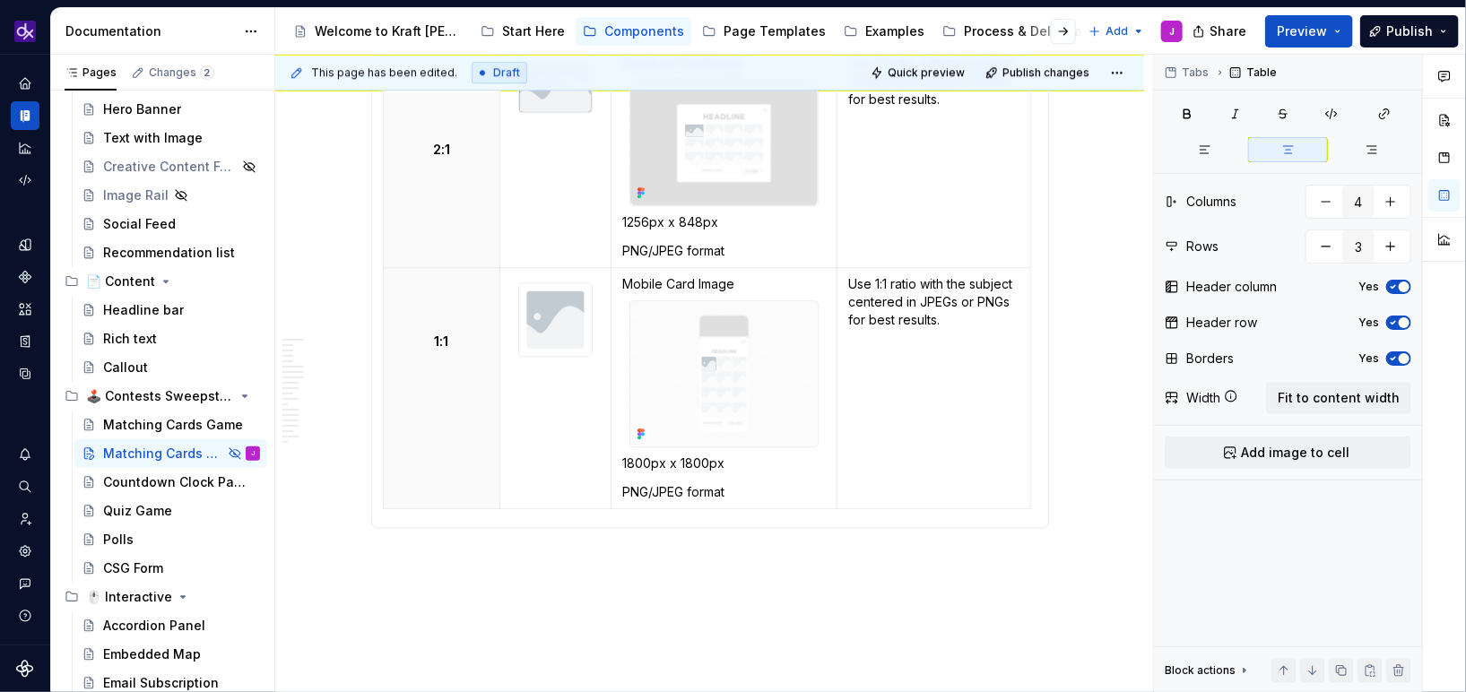
scroll to position [5592, 0]
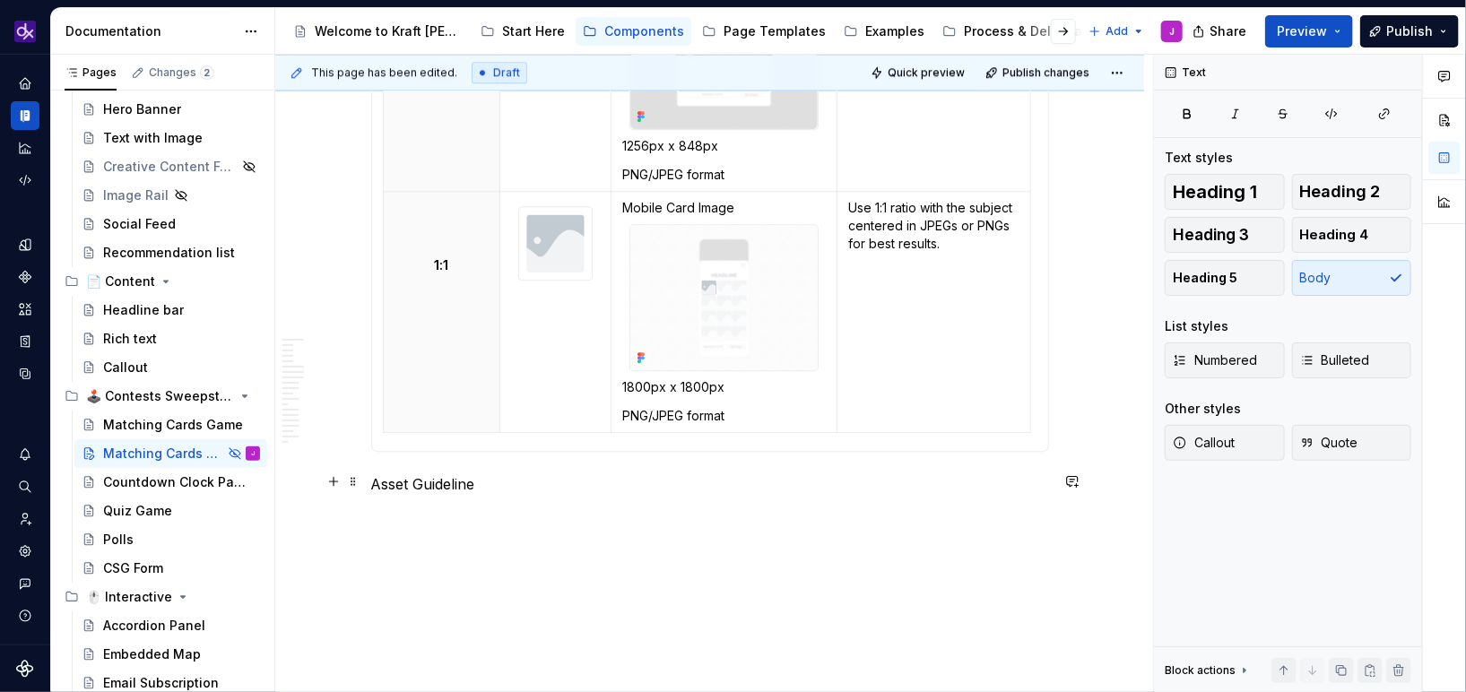
click at [431, 488] on p "Asset Guideline" at bounding box center [710, 484] width 678 height 22
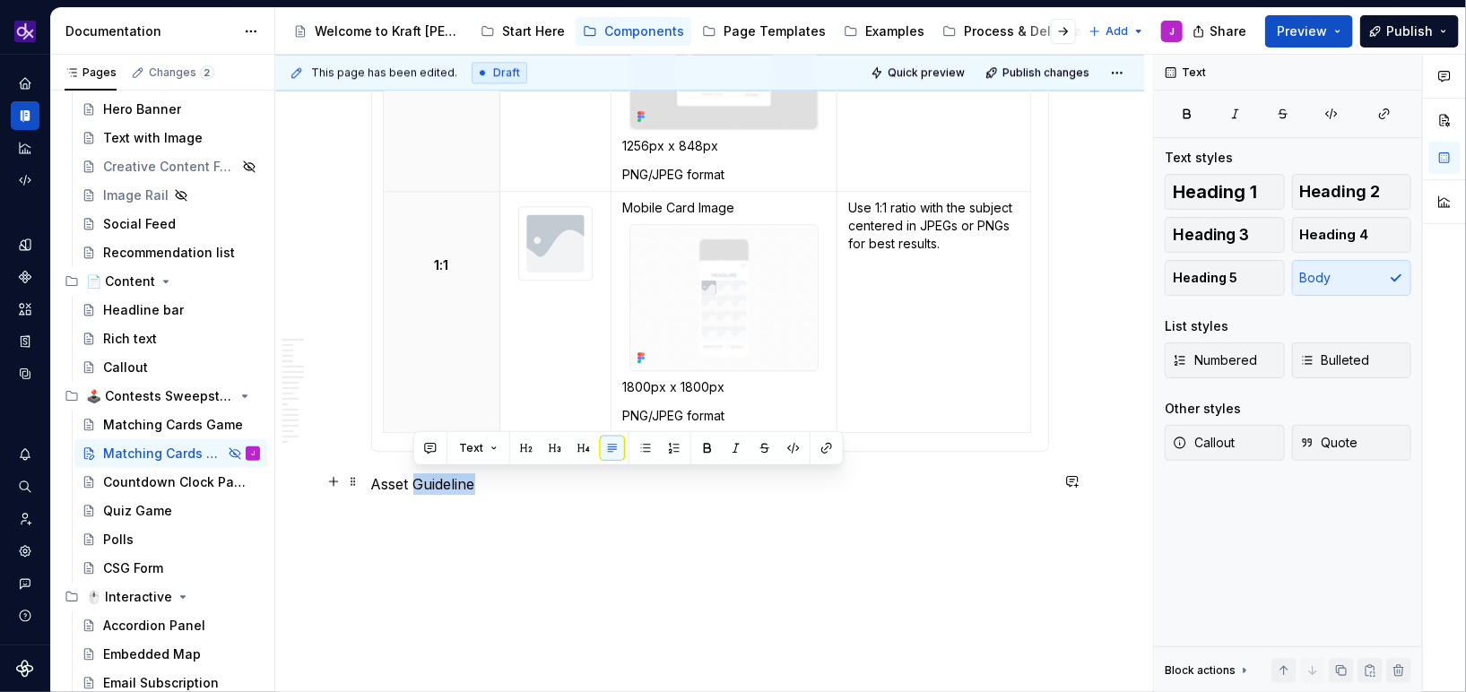
click at [431, 488] on p "Asset Guideline" at bounding box center [710, 484] width 678 height 22
click at [511, 449] on button "button" at bounding box center [512, 448] width 25 height 25
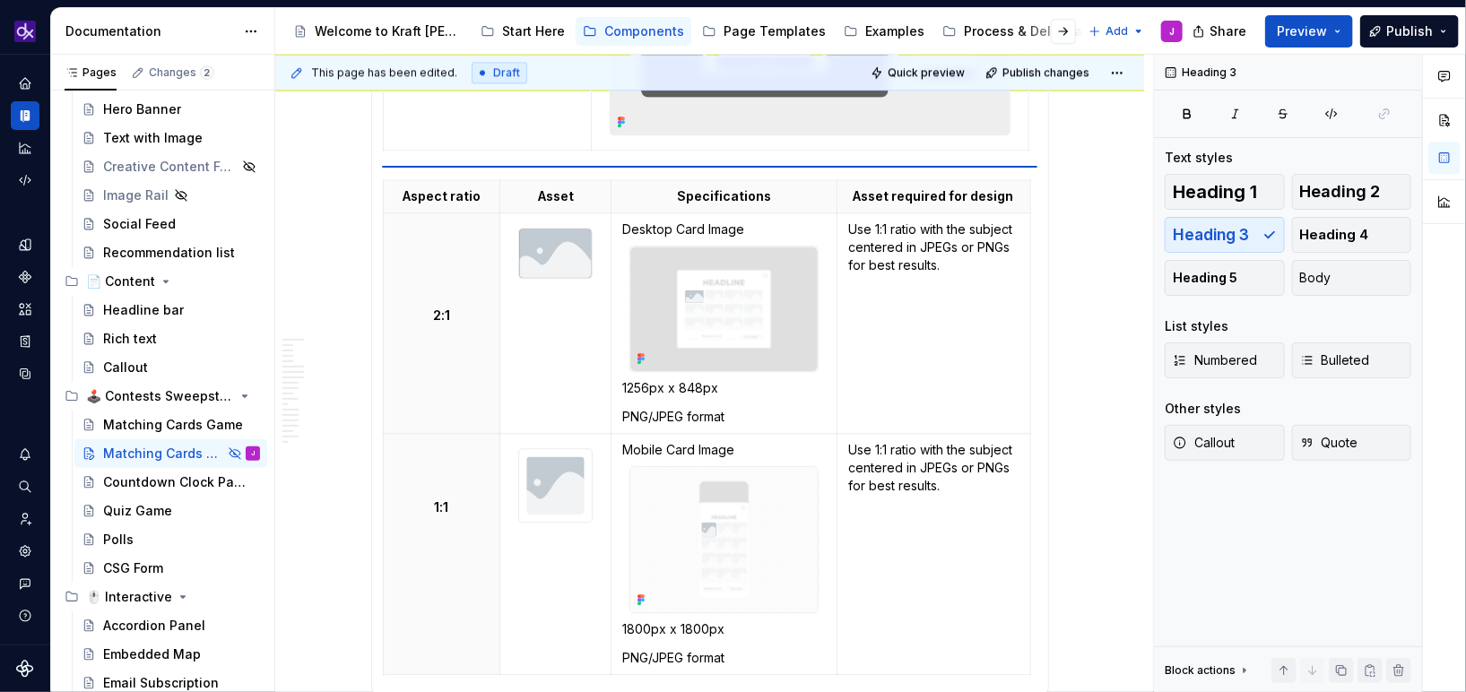
scroll to position [5347, 0]
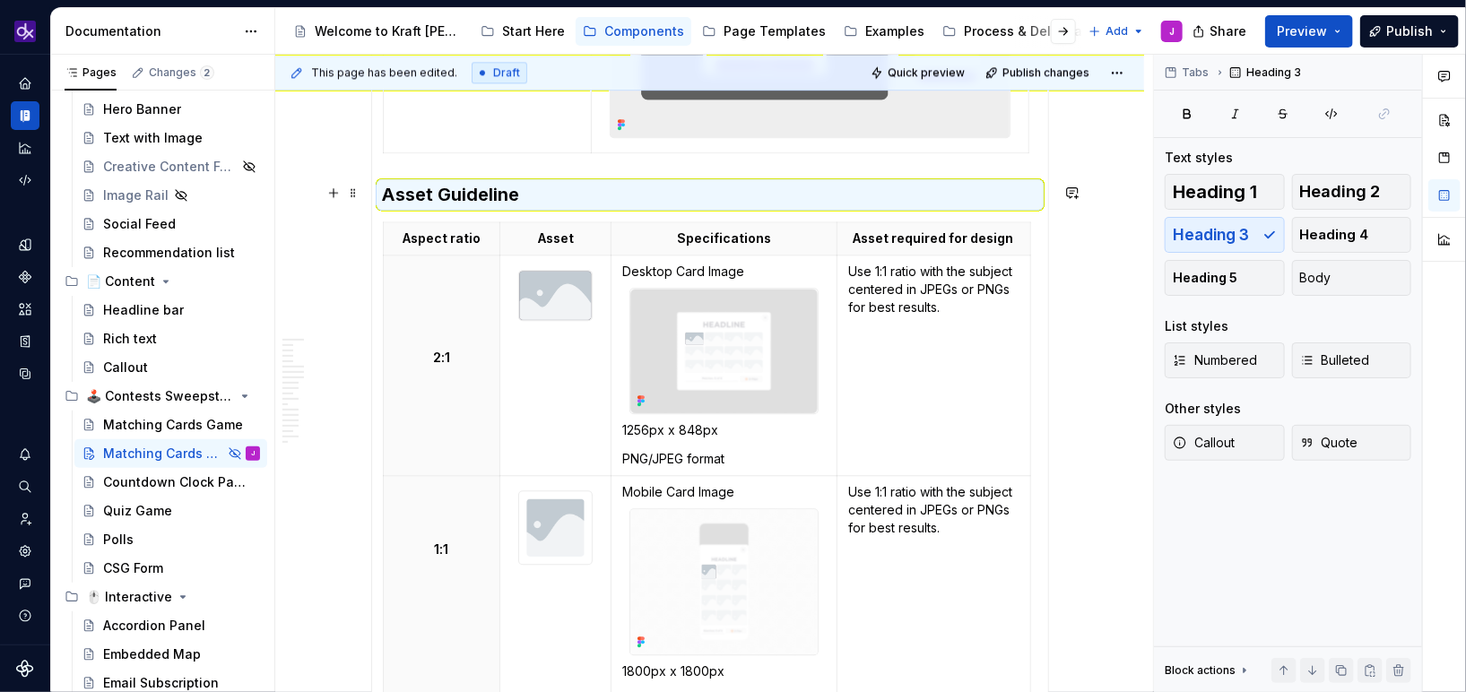
click at [400, 190] on h3 "Asset Guideline" at bounding box center [710, 194] width 654 height 25
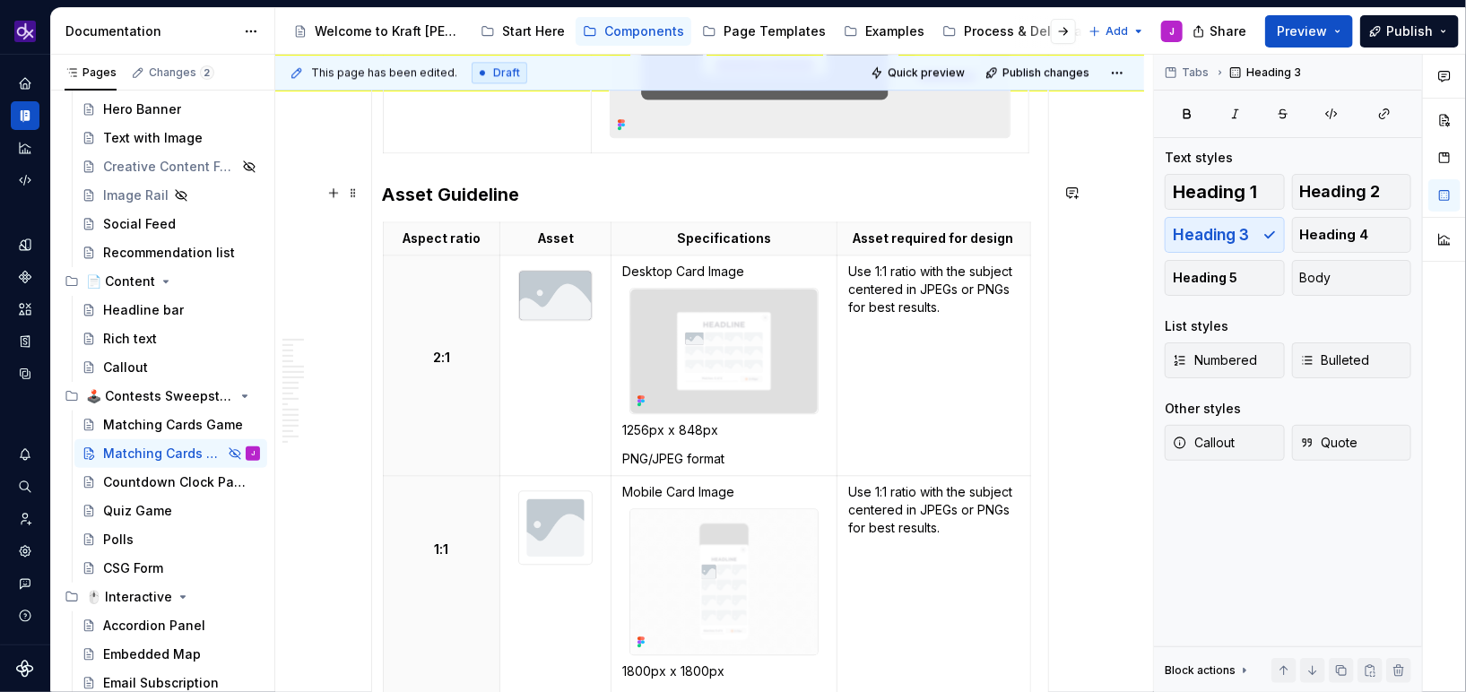
click at [384, 194] on h3 "Asset Guideline" at bounding box center [710, 194] width 654 height 25
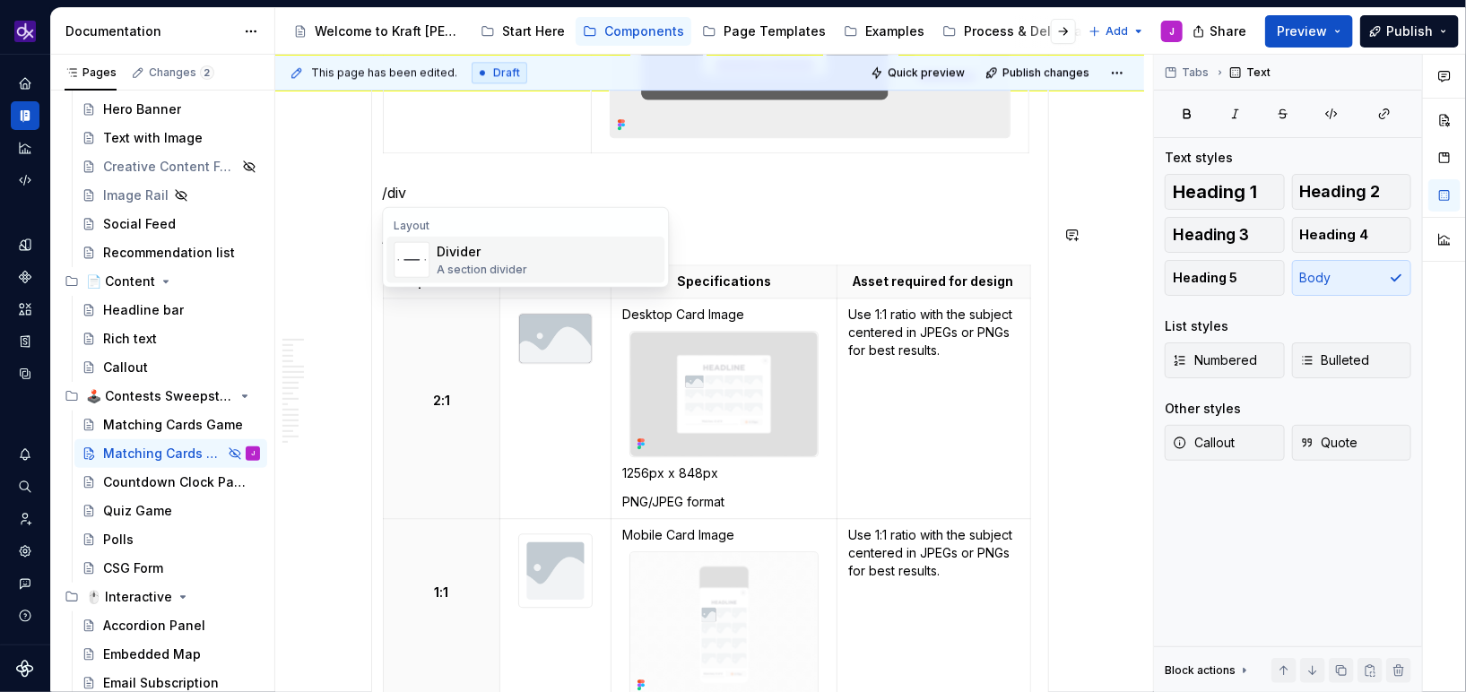
click at [457, 238] on span "Divider A section divider" at bounding box center [525, 260] width 278 height 47
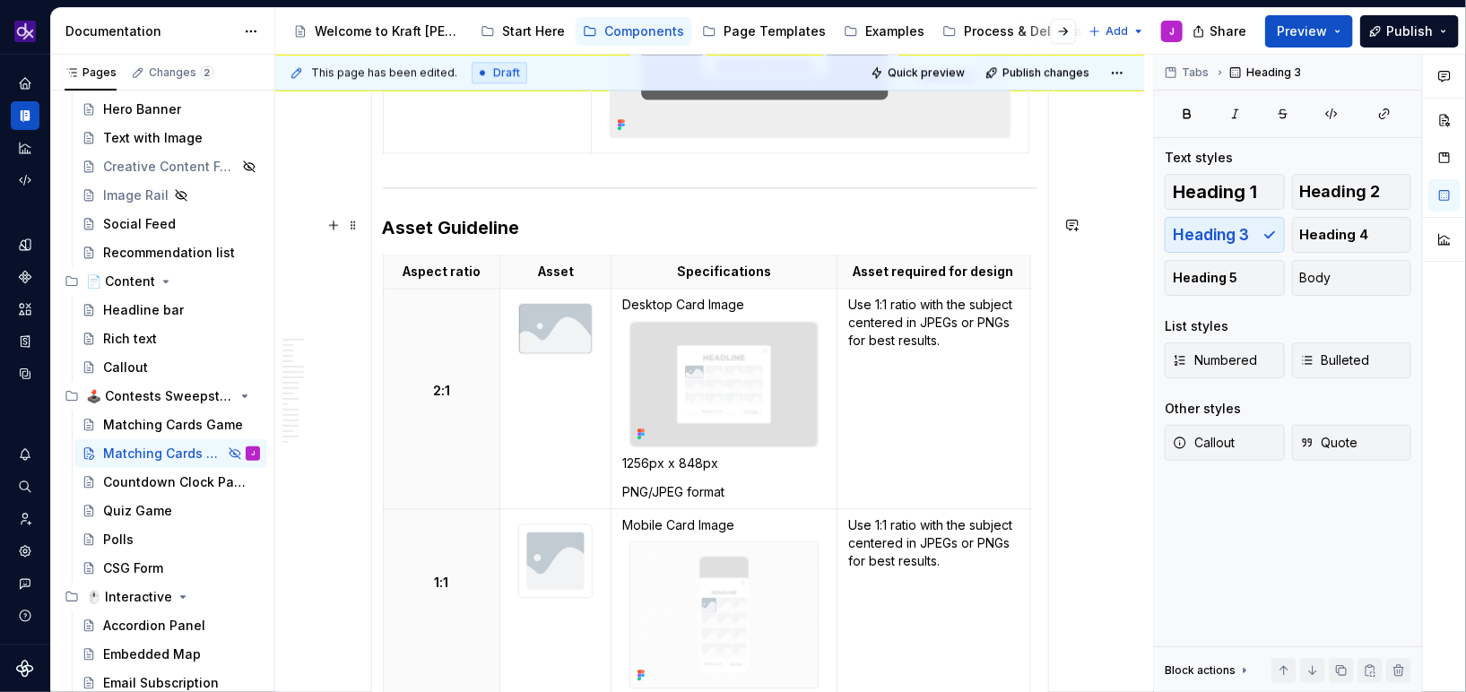
click at [599, 231] on h3 "Asset Guideline" at bounding box center [710, 227] width 654 height 25
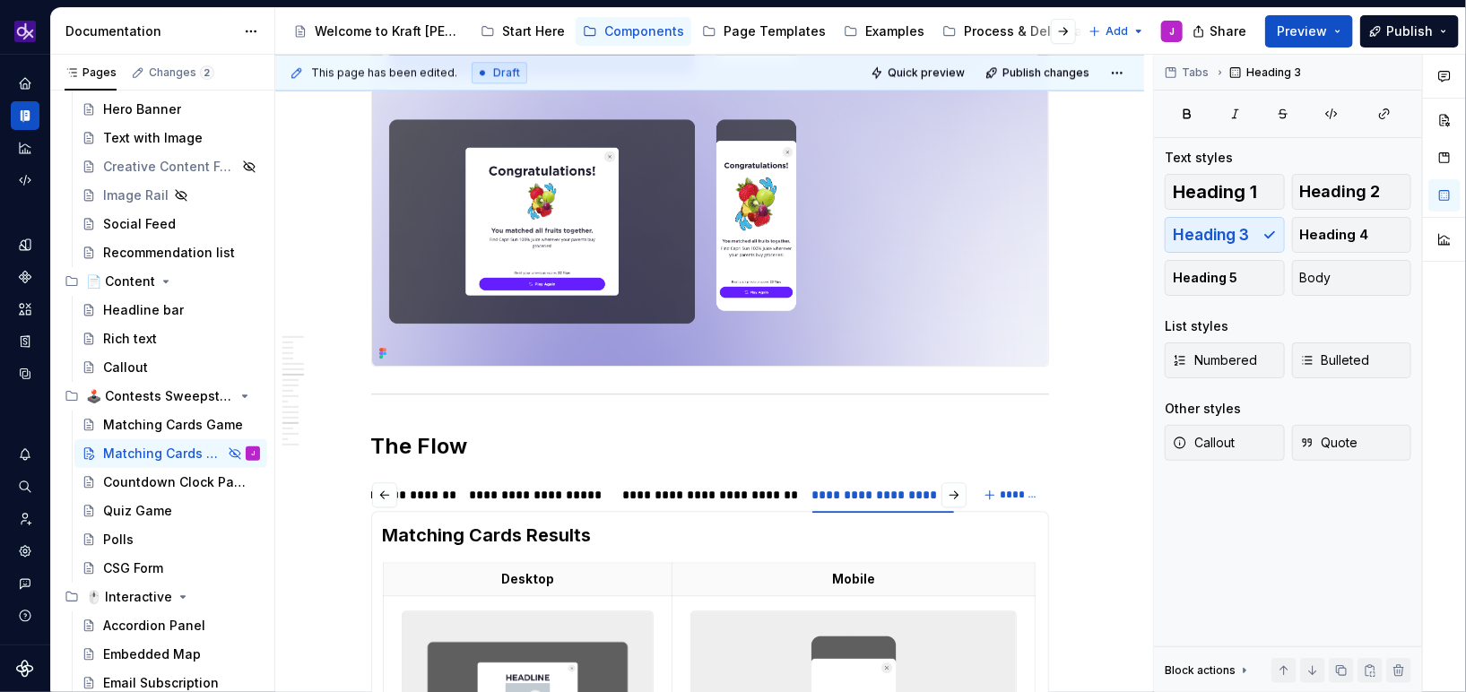
scroll to position [2146, 0]
click at [570, 504] on div "**********" at bounding box center [537, 495] width 150 height 25
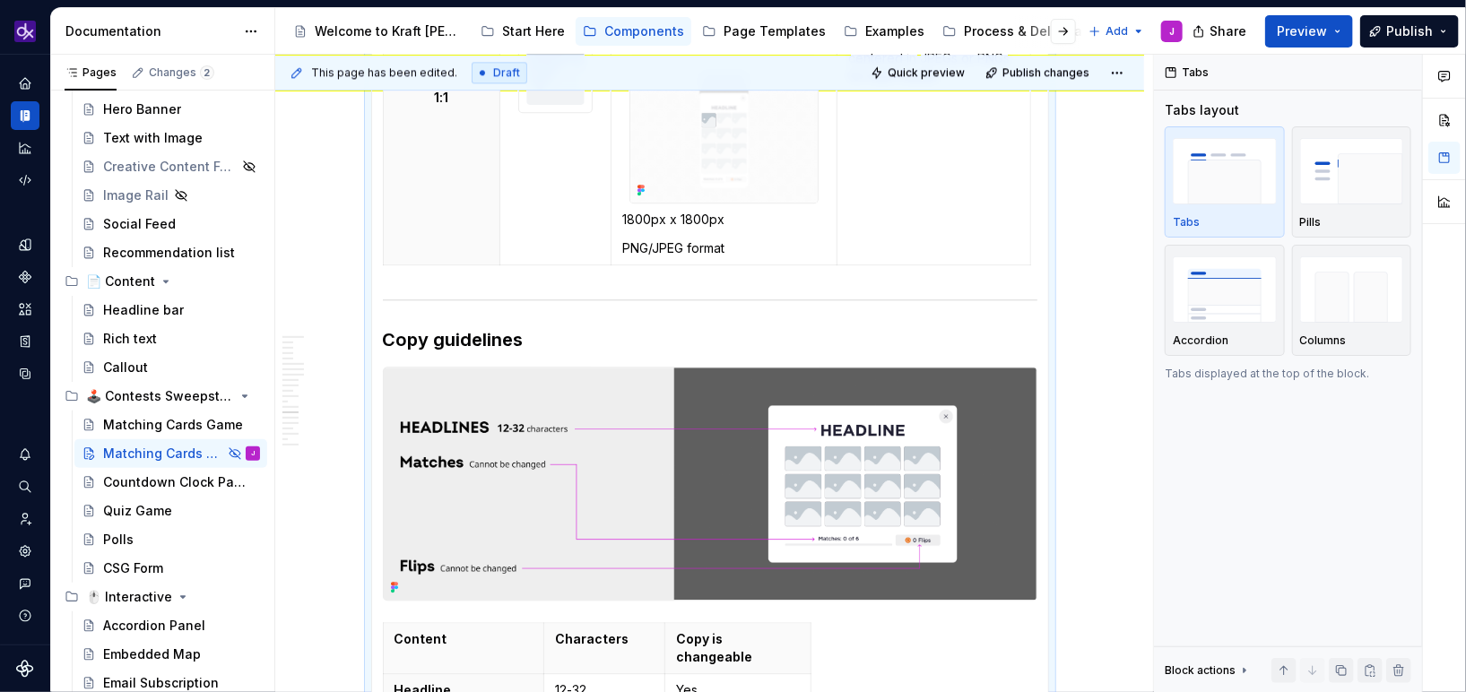
scroll to position [5426, 0]
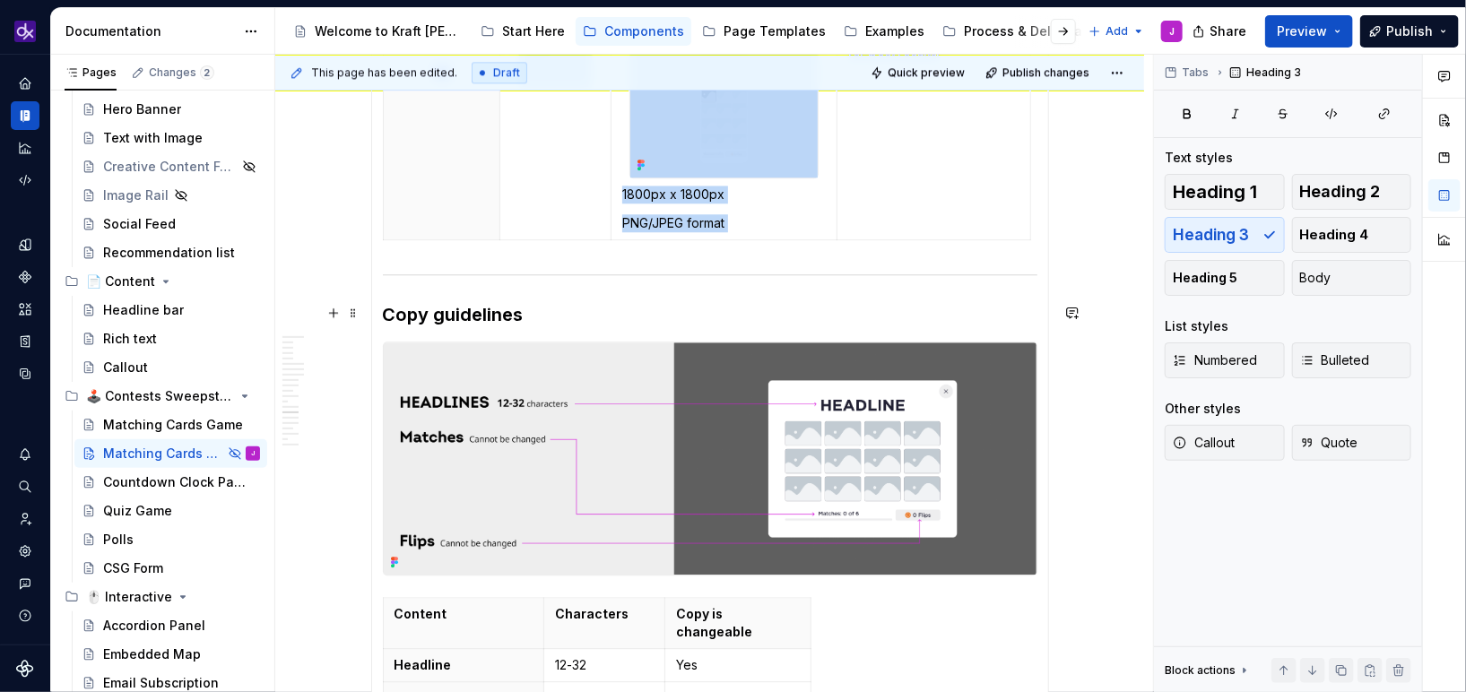
click at [384, 275] on div at bounding box center [710, 275] width 654 height 12
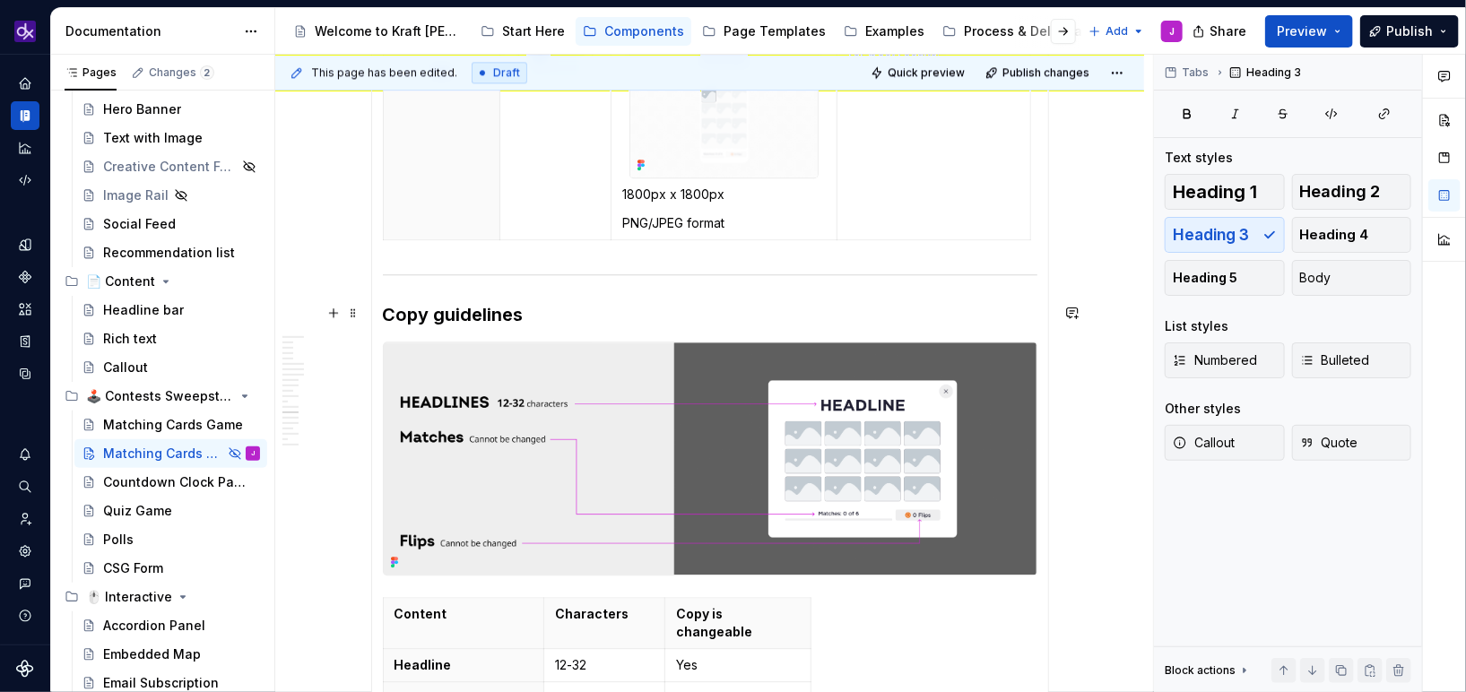
click at [398, 314] on h3 "Copy guidelines" at bounding box center [710, 314] width 654 height 25
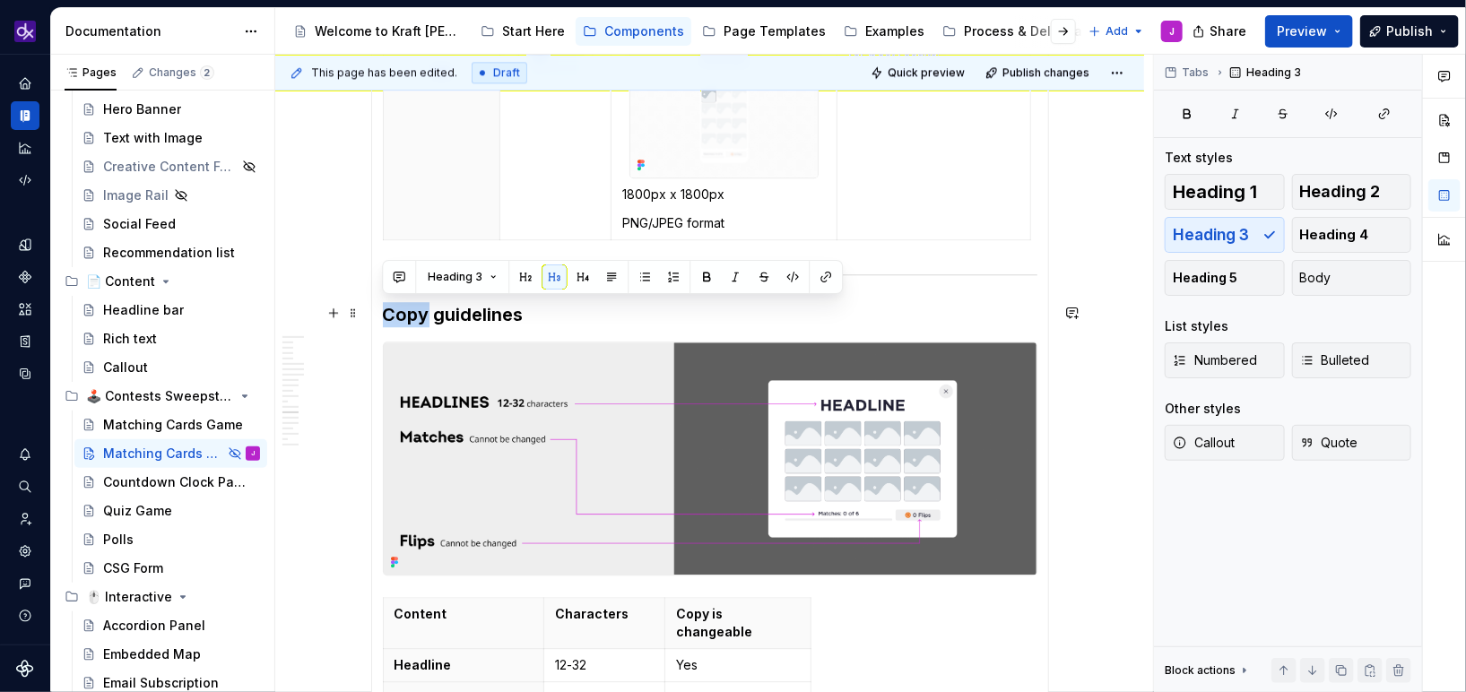
click at [398, 314] on h3 "Copy guidelines" at bounding box center [710, 314] width 654 height 25
copy h3 "Copy guidelines"
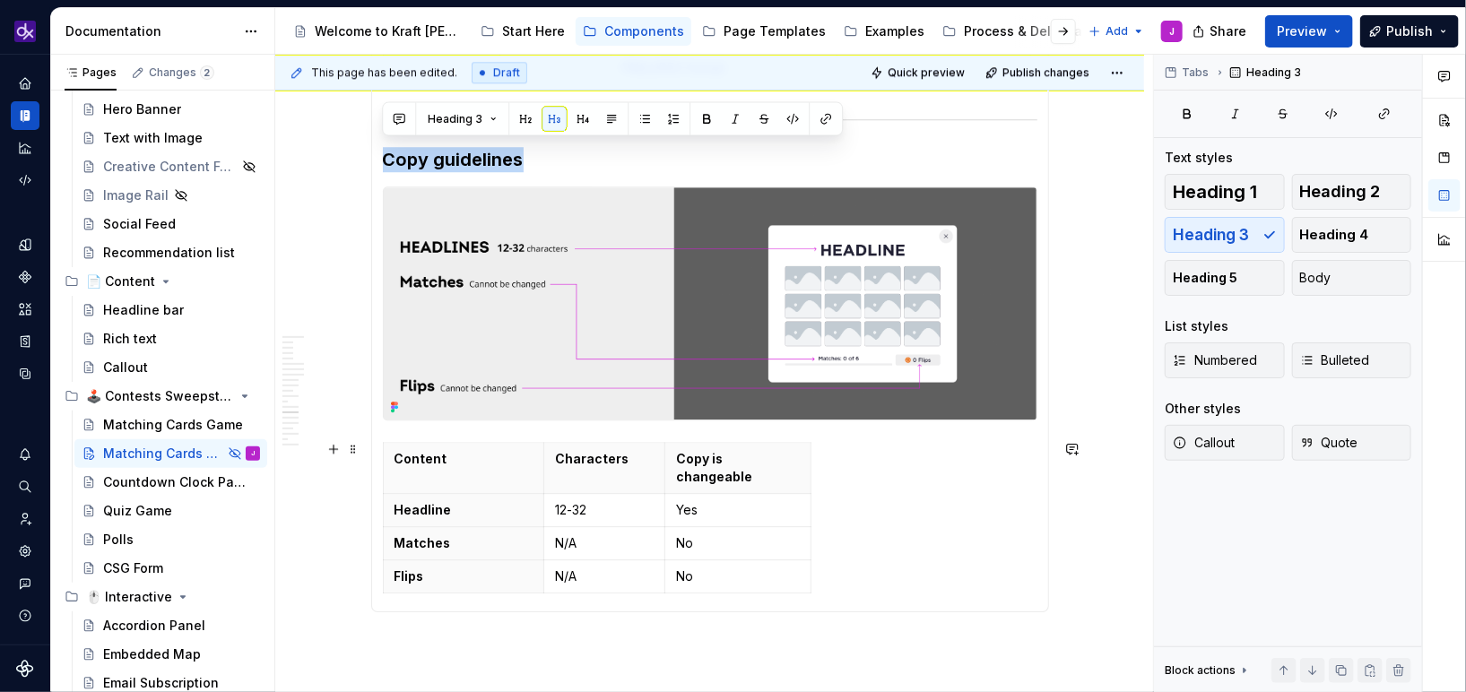
scroll to position [5585, 0]
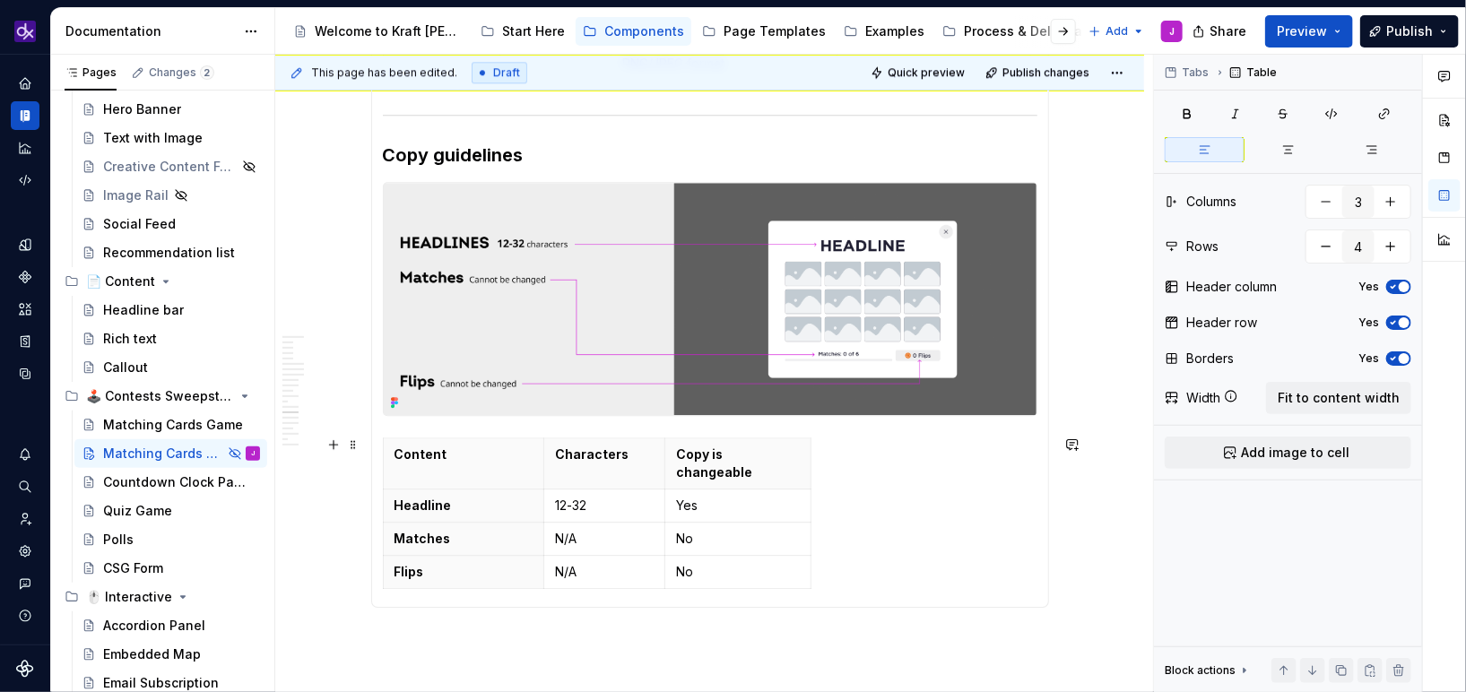
click at [835, 537] on div "Content Characters Copy is changeable Headline 12-32 Yes Matches N/A No Flips N…" at bounding box center [710, 517] width 654 height 159
drag, startPoint x: 834, startPoint y: 535, endPoint x: 602, endPoint y: 411, distance: 263.5
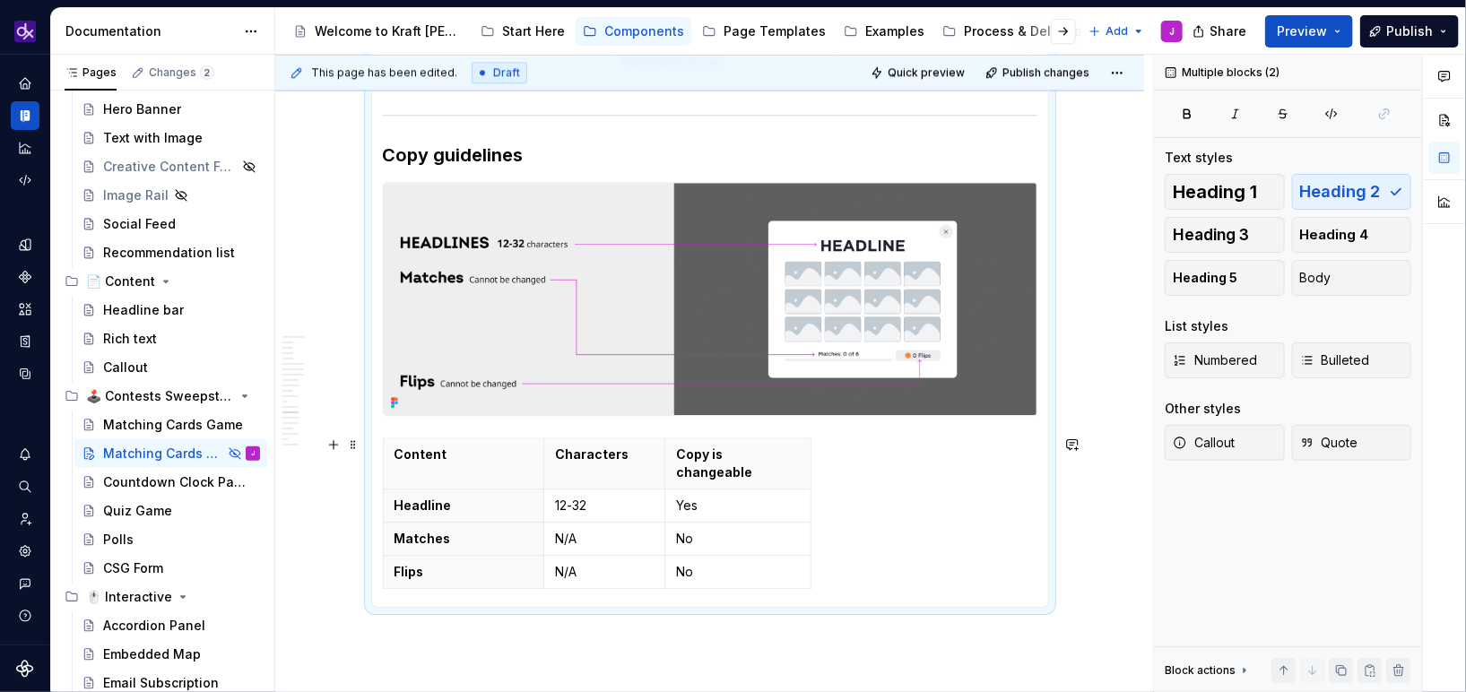
drag, startPoint x: 734, startPoint y: 558, endPoint x: 435, endPoint y: 472, distance: 311.6
click at [432, 472] on tbody "Content Characters Copy is changeable Headline 12-32 Yes Matches N/A No Flips N…" at bounding box center [597, 513] width 428 height 151
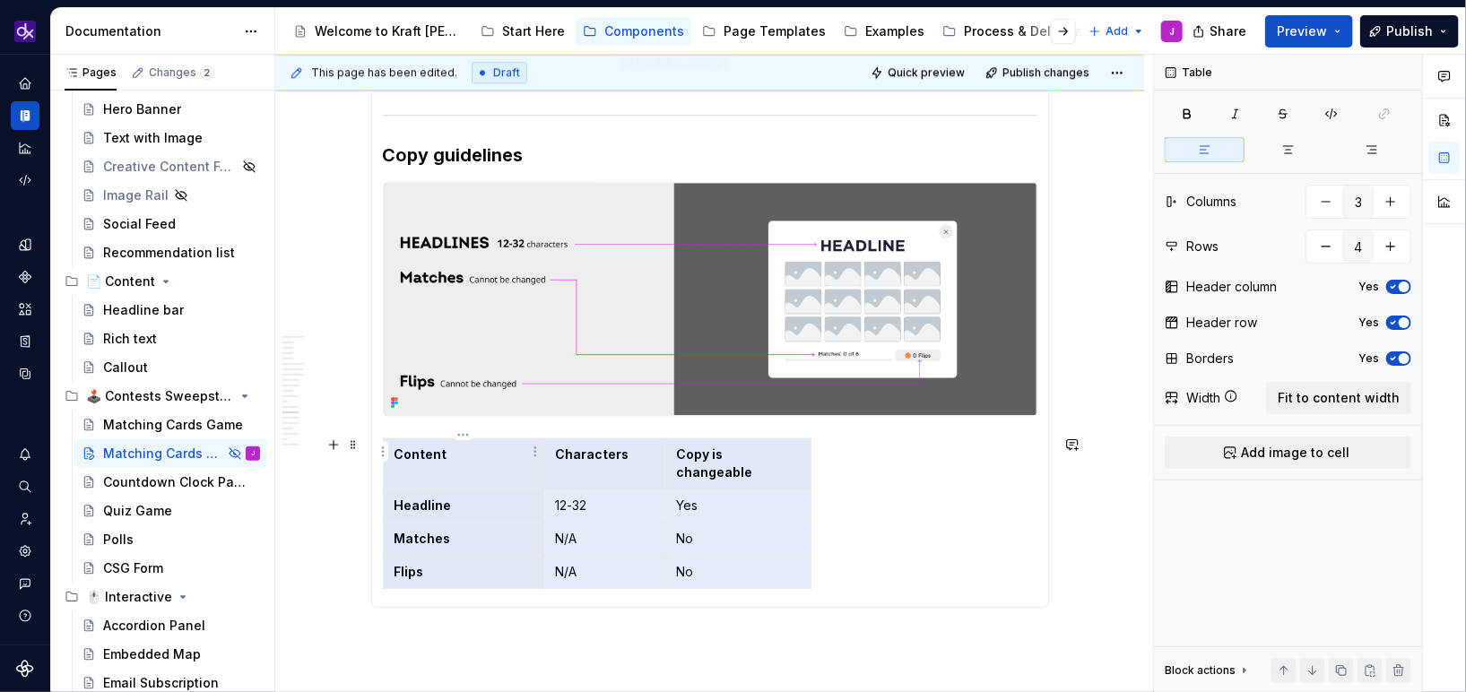
drag, startPoint x: 718, startPoint y: 548, endPoint x: 391, endPoint y: 438, distance: 345.0
click at [391, 438] on tbody "Content Characters Copy is changeable Headline 12-32 Yes Matches N/A No Flips N…" at bounding box center [597, 513] width 428 height 151
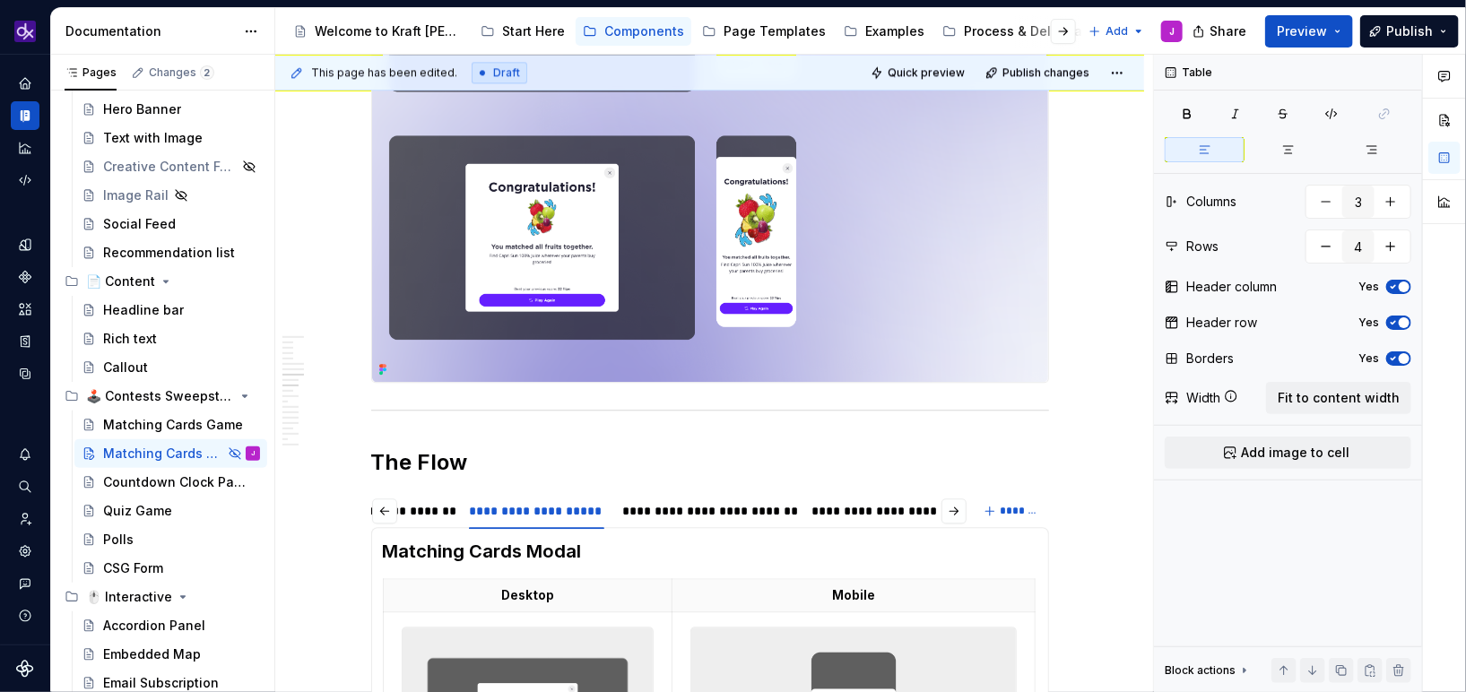
scroll to position [2128, 0]
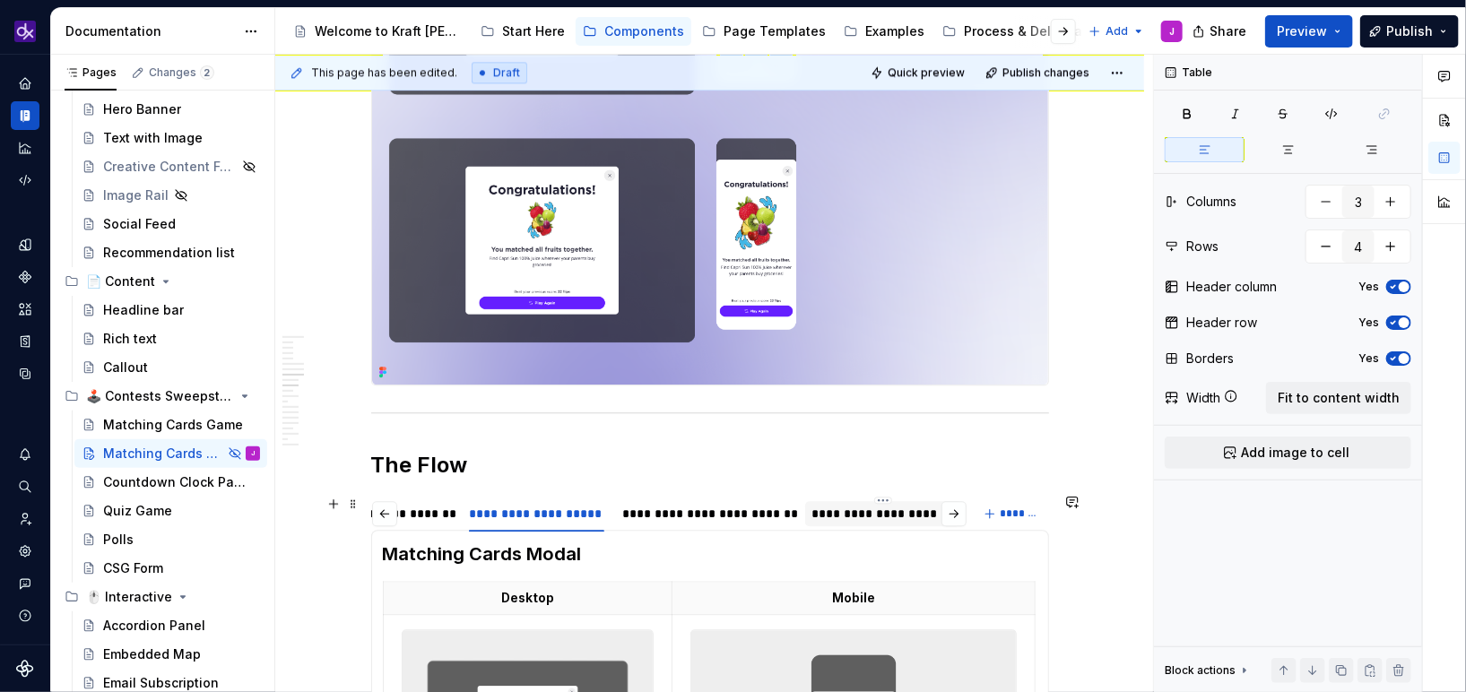
click at [902, 508] on div "**********" at bounding box center [883, 514] width 142 height 18
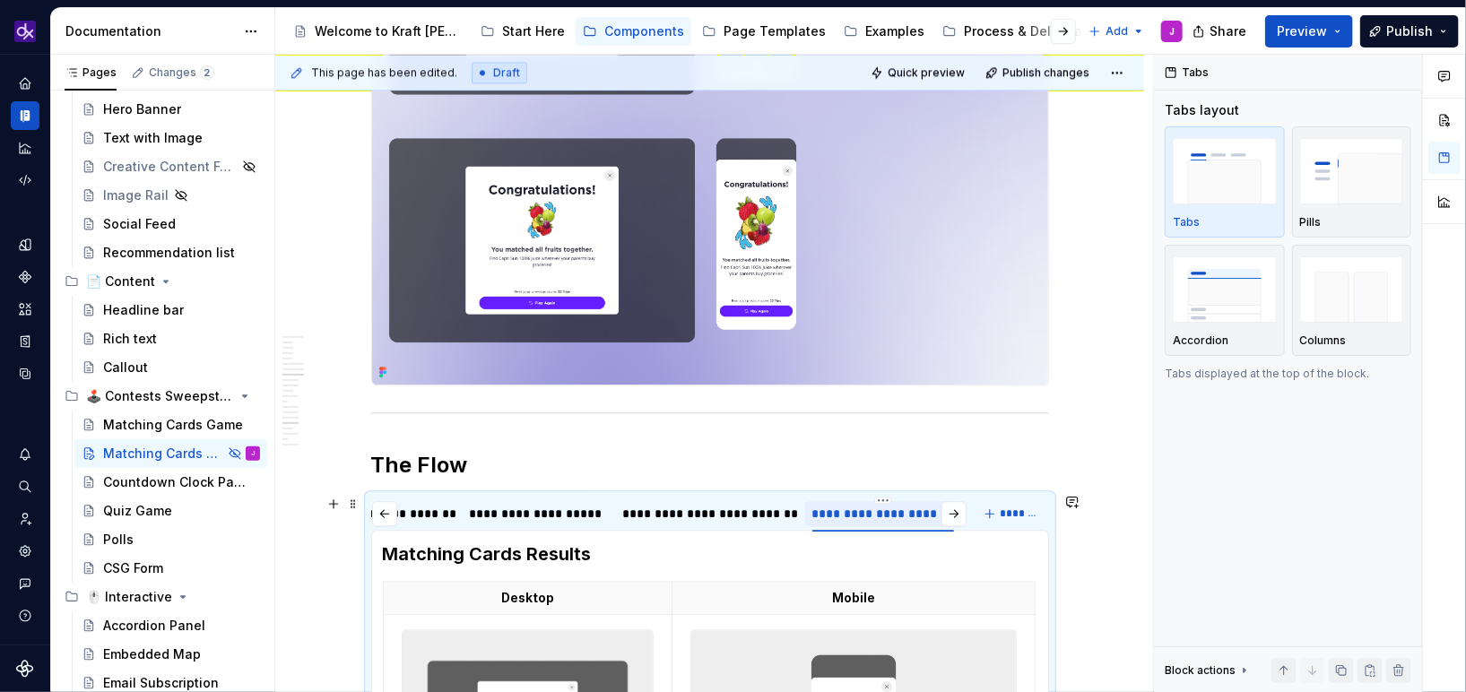
click at [868, 510] on div "**********" at bounding box center [883, 514] width 142 height 18
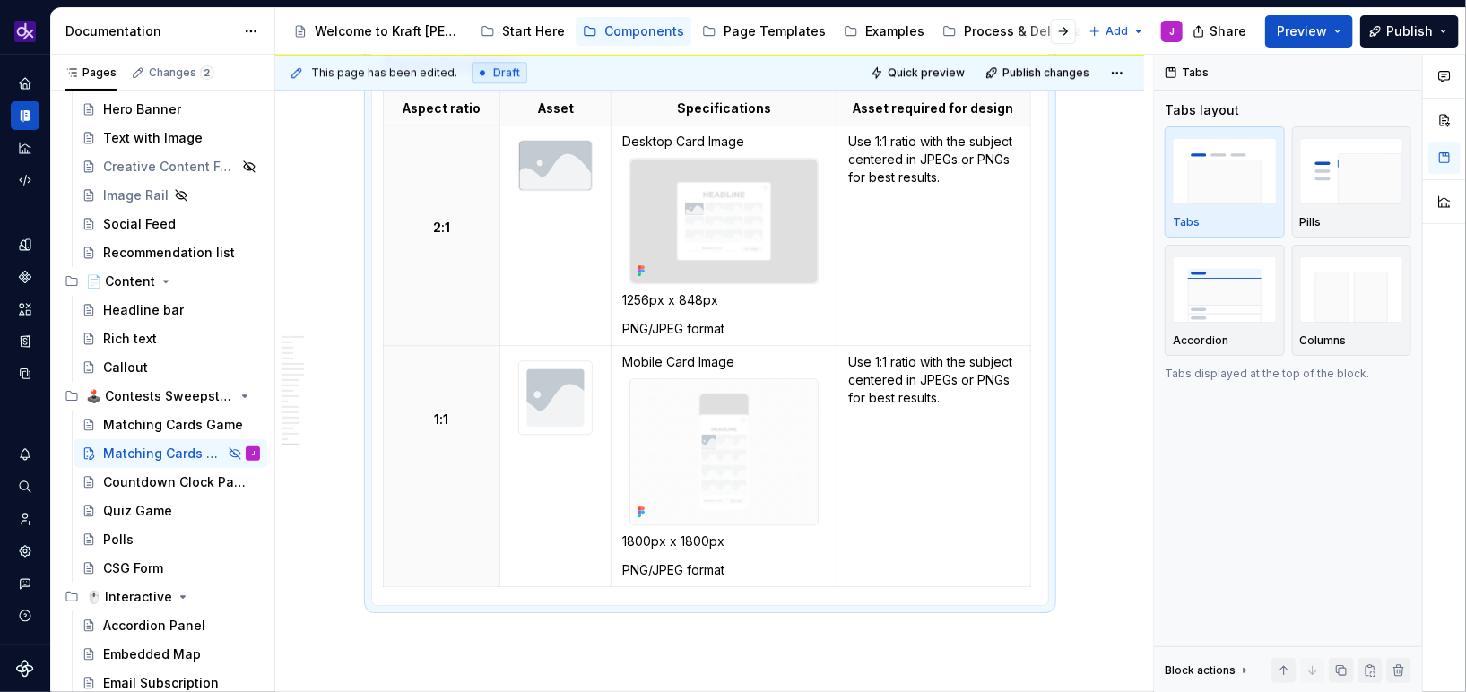
scroll to position [5664, 0]
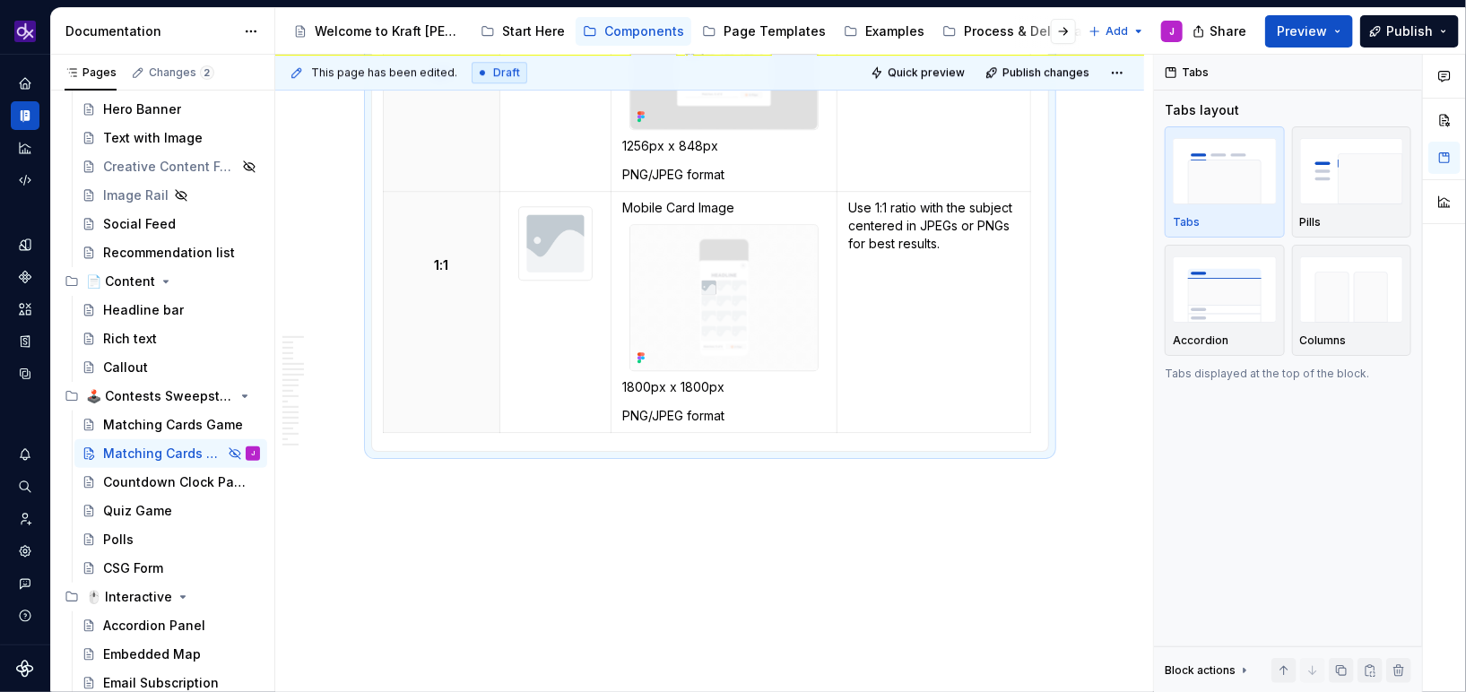
click at [674, 510] on div "**********" at bounding box center [714, 374] width 878 height 638
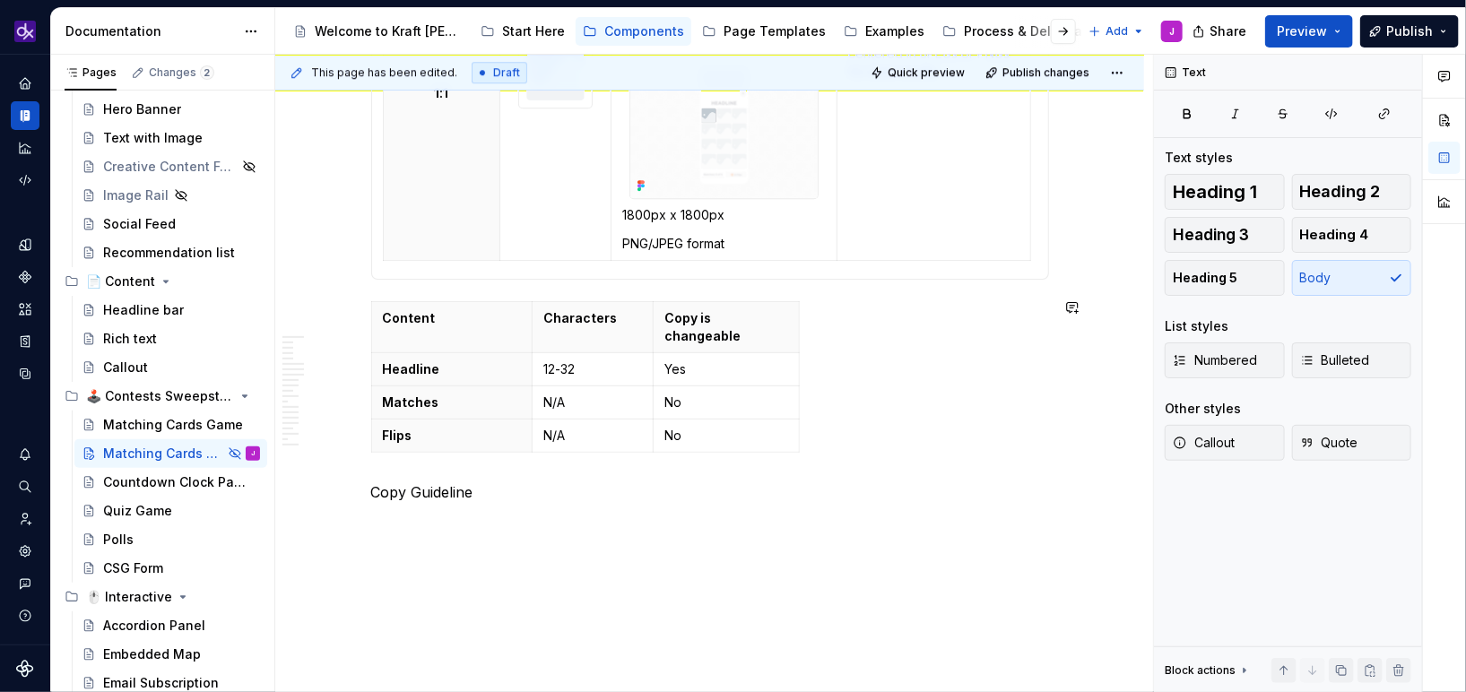
scroll to position [5846, 0]
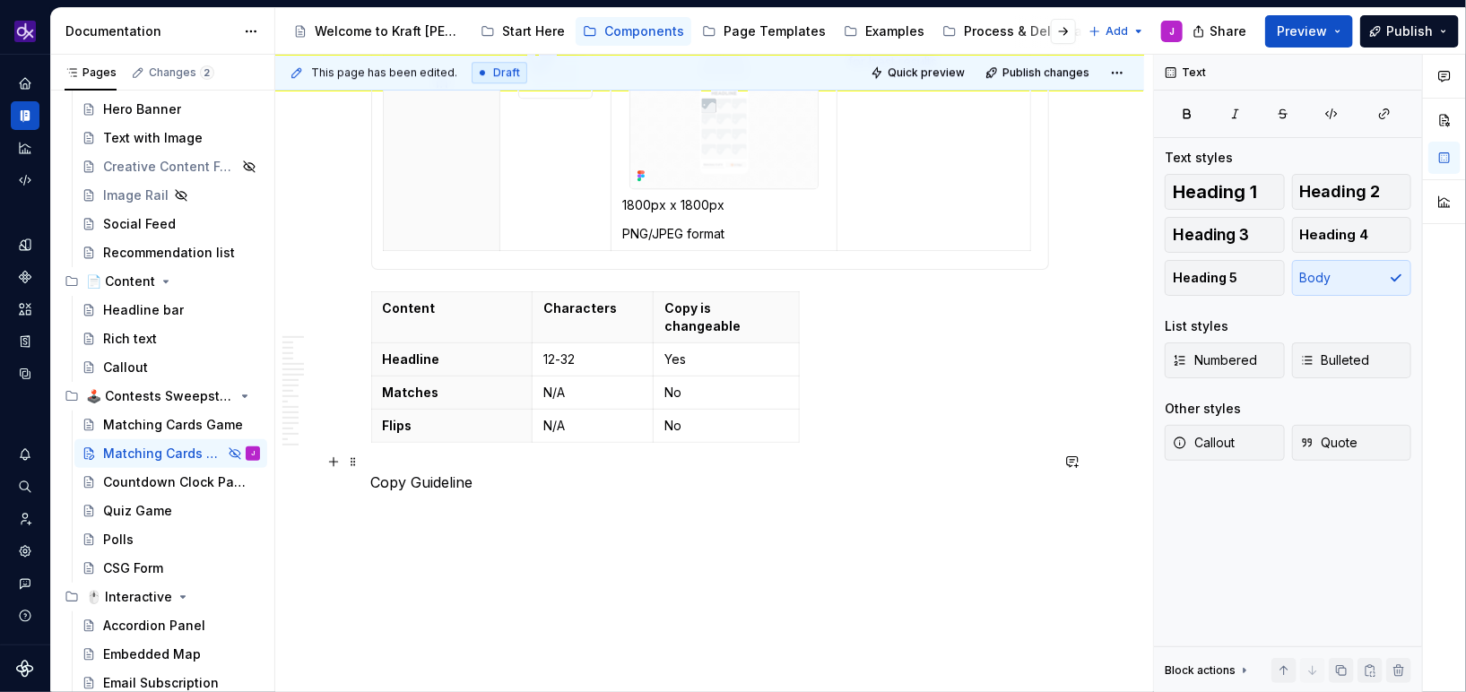
click at [394, 472] on p "Copy Guideline" at bounding box center [710, 483] width 678 height 22
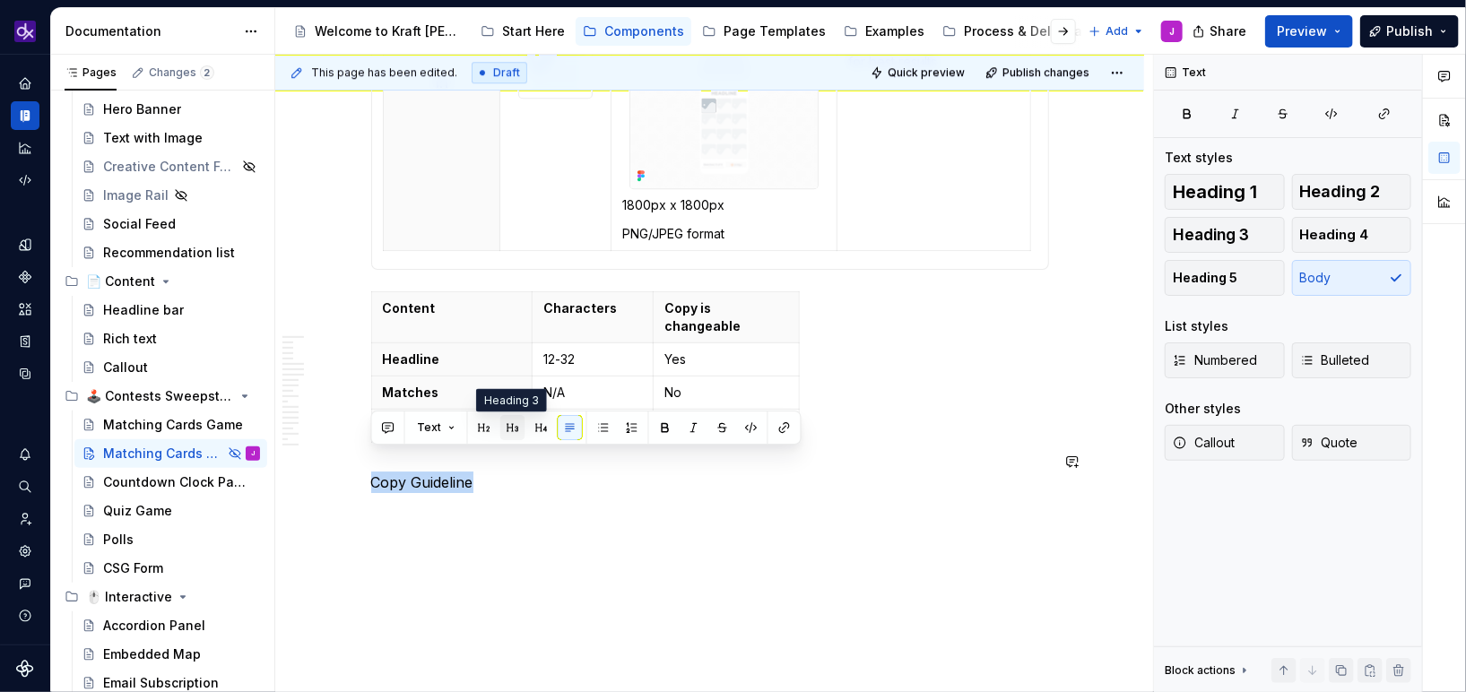
click at [510, 429] on button "button" at bounding box center [512, 427] width 25 height 25
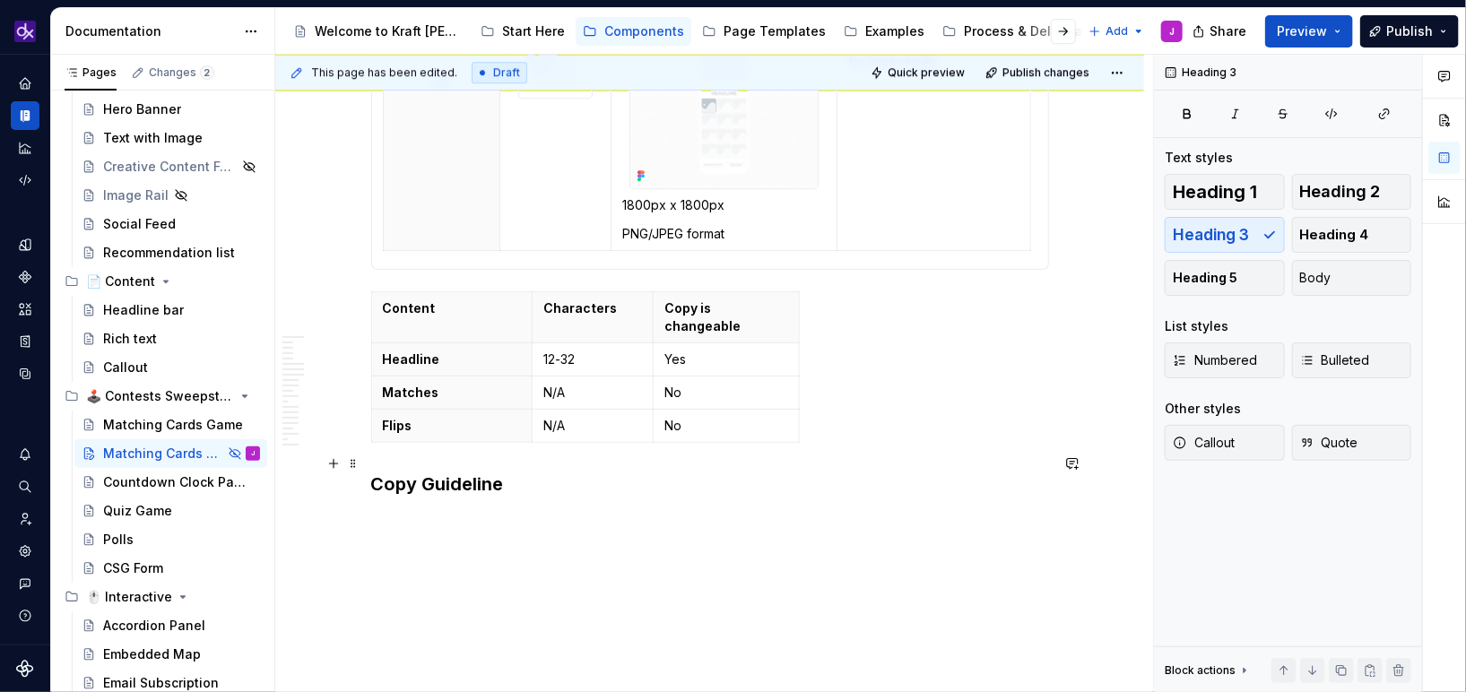
click at [374, 472] on h3 "Copy Guideline" at bounding box center [710, 484] width 678 height 25
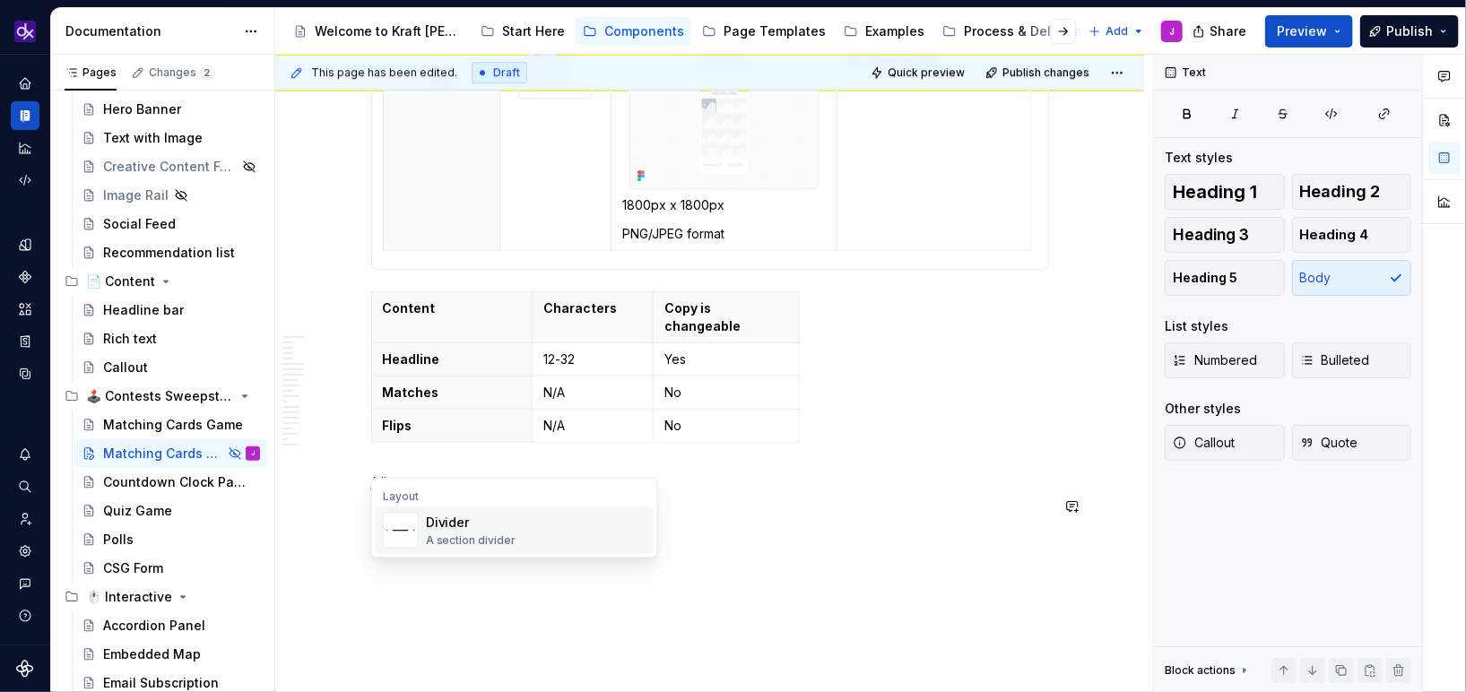
click at [416, 525] on img "Suggestions" at bounding box center [401, 531] width 34 height 36
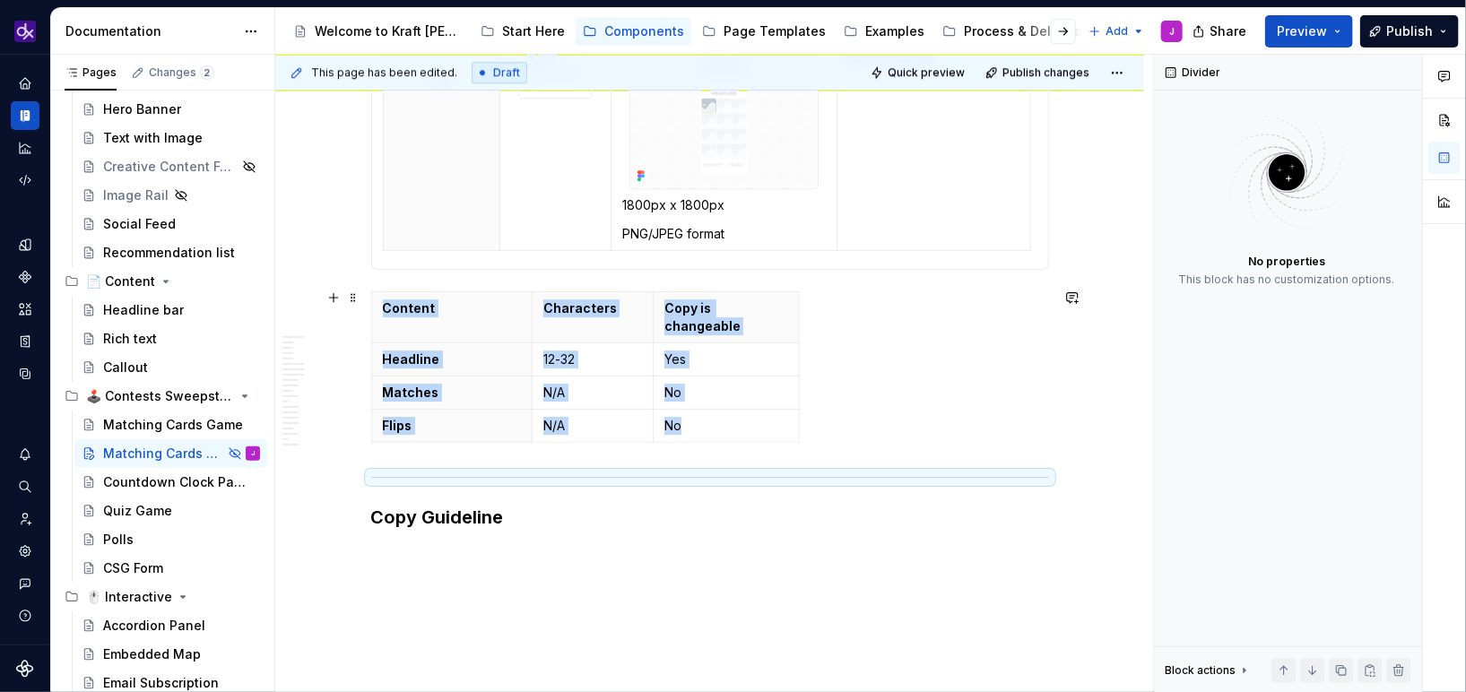
scroll to position [5780, 0]
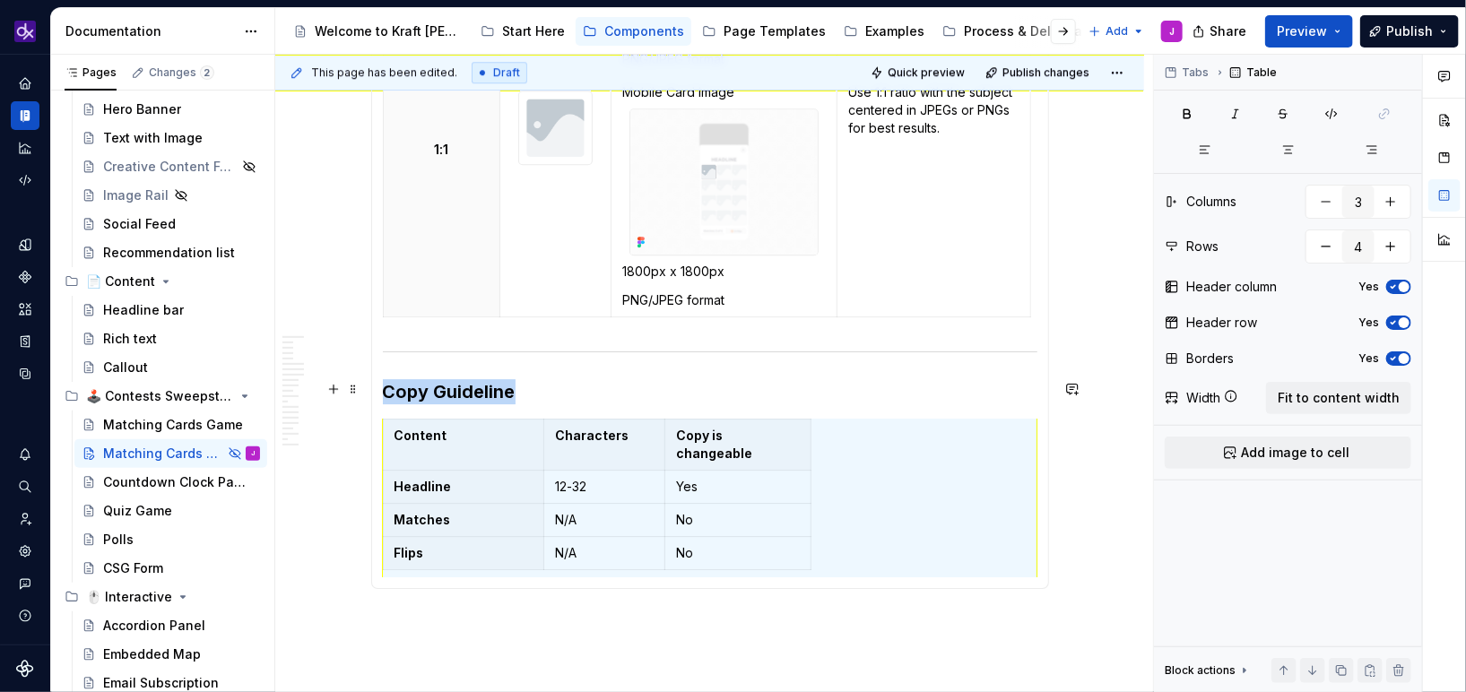
click at [533, 394] on h3 "Copy Guideline" at bounding box center [710, 391] width 654 height 25
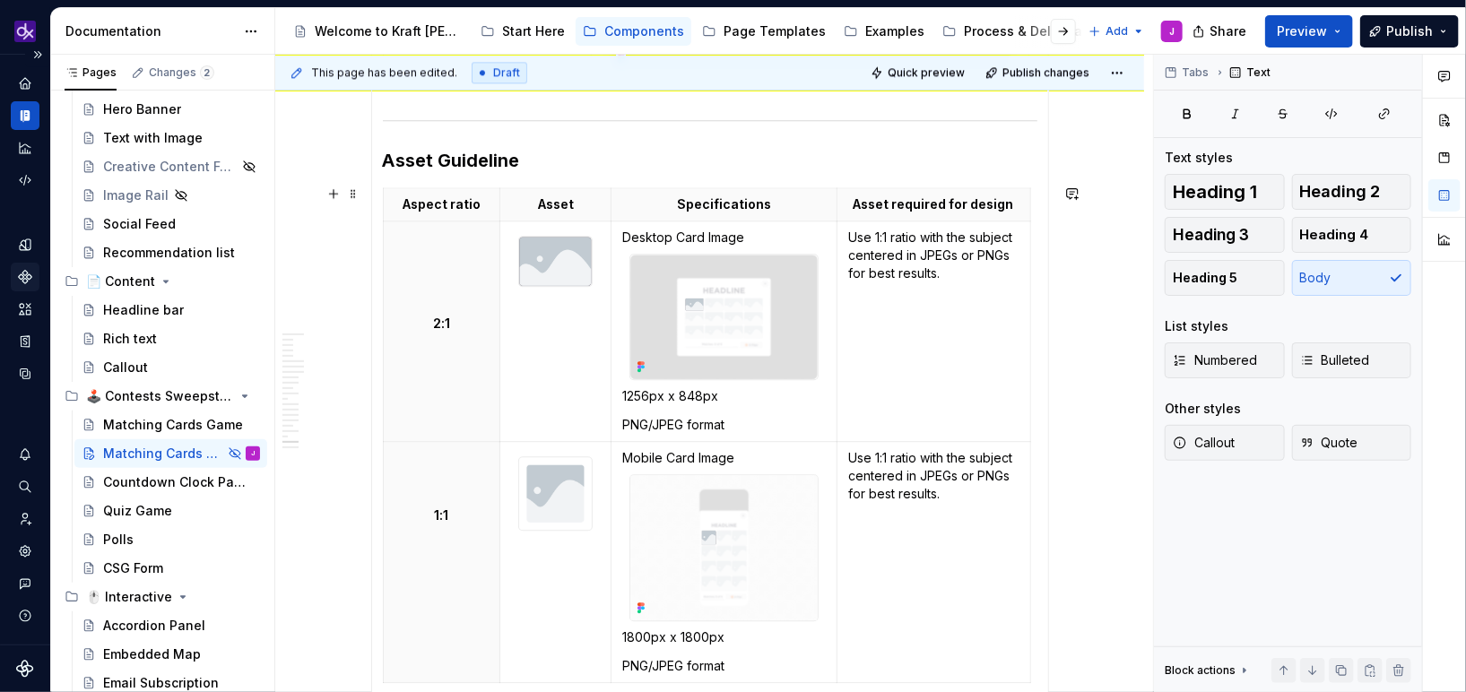
scroll to position [5388, 0]
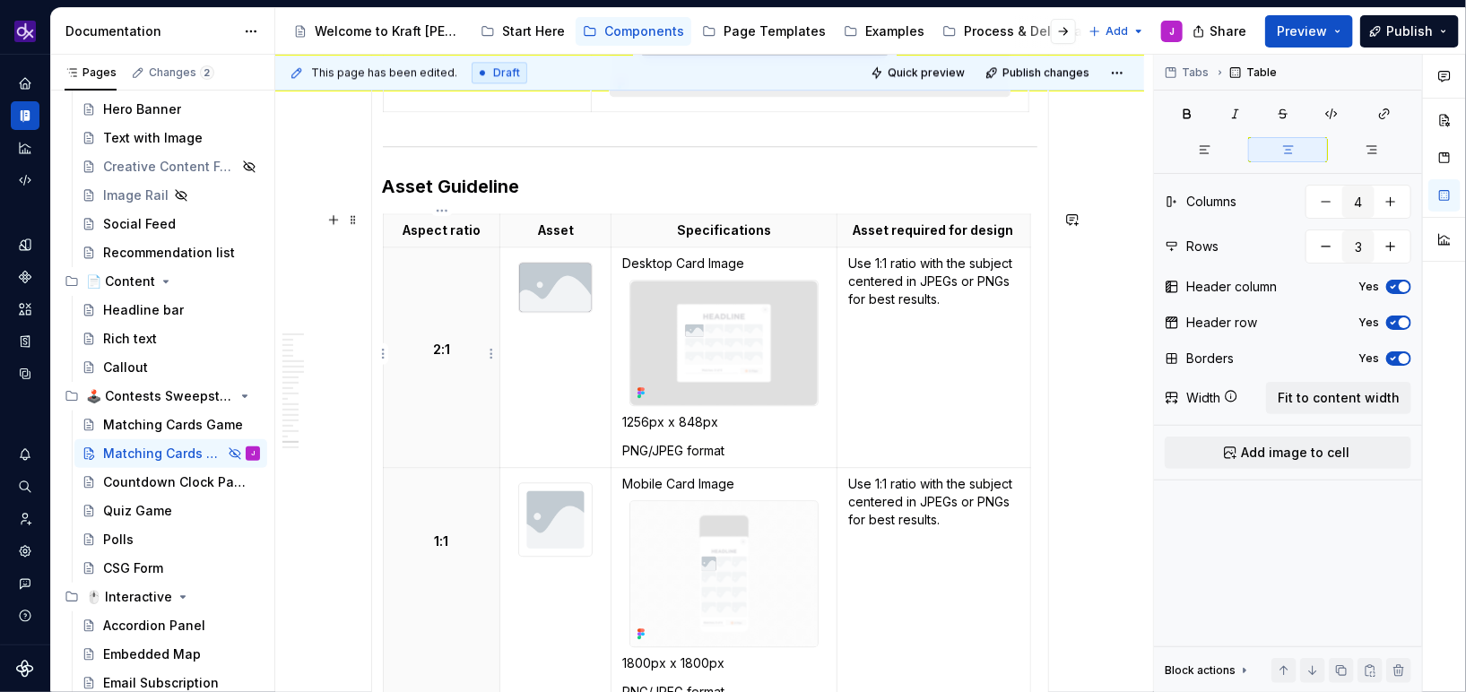
click at [446, 350] on p "2:1" at bounding box center [441, 350] width 95 height 18
click at [440, 349] on p "2:1" at bounding box center [441, 350] width 95 height 18
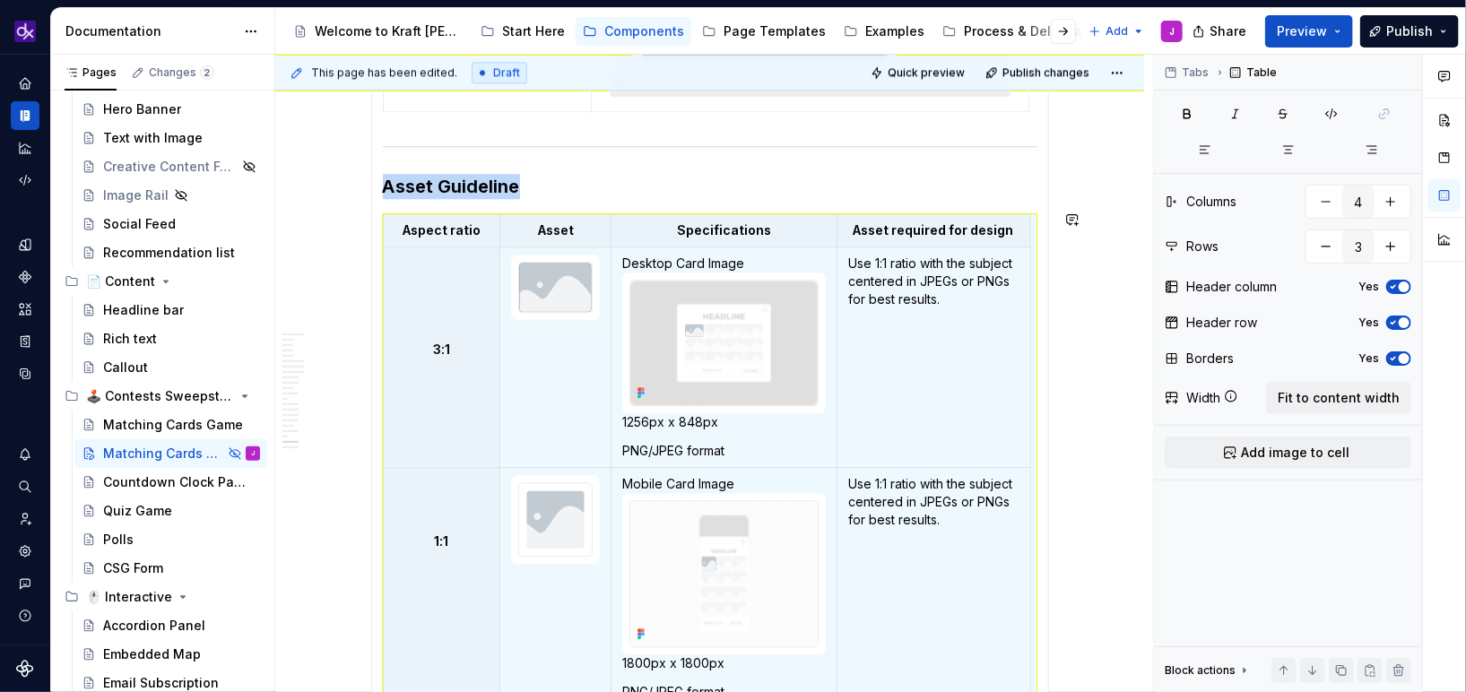
scroll to position [5421, 0]
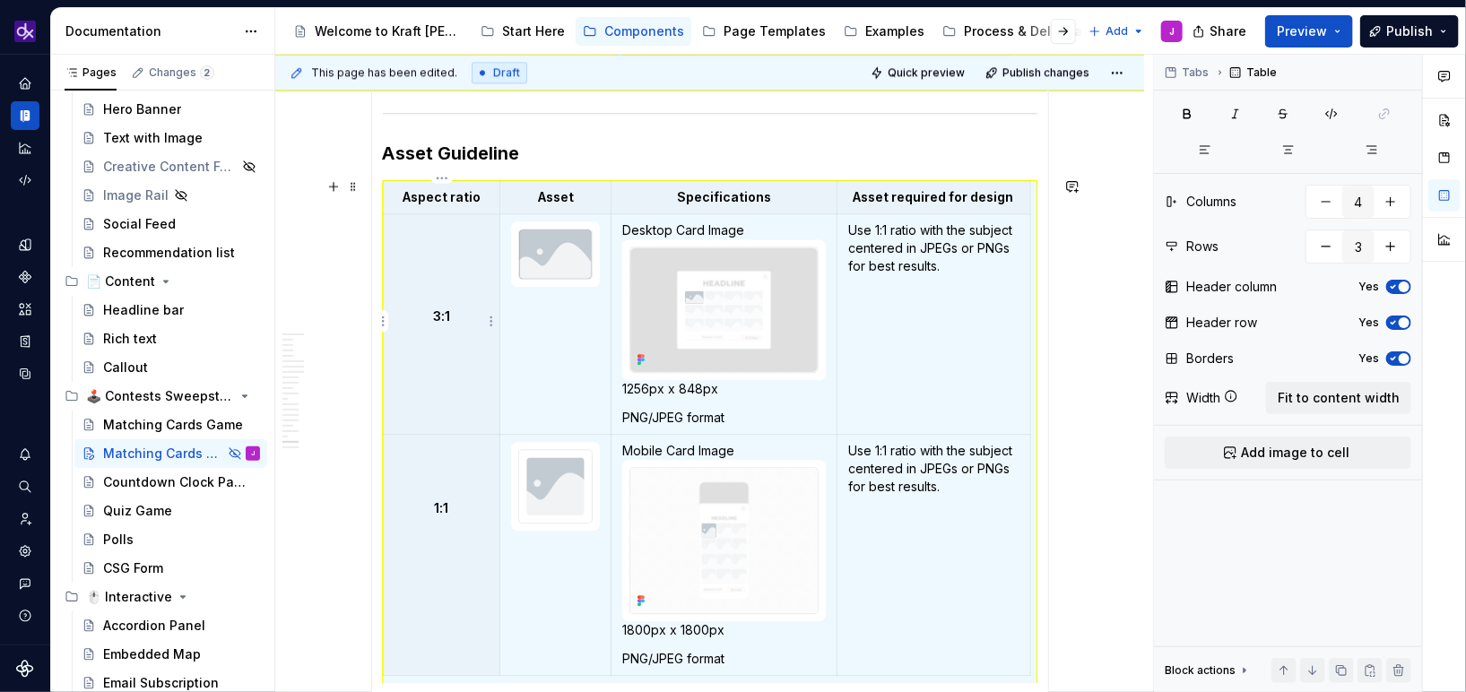
click at [445, 318] on p "3:1" at bounding box center [441, 317] width 95 height 18
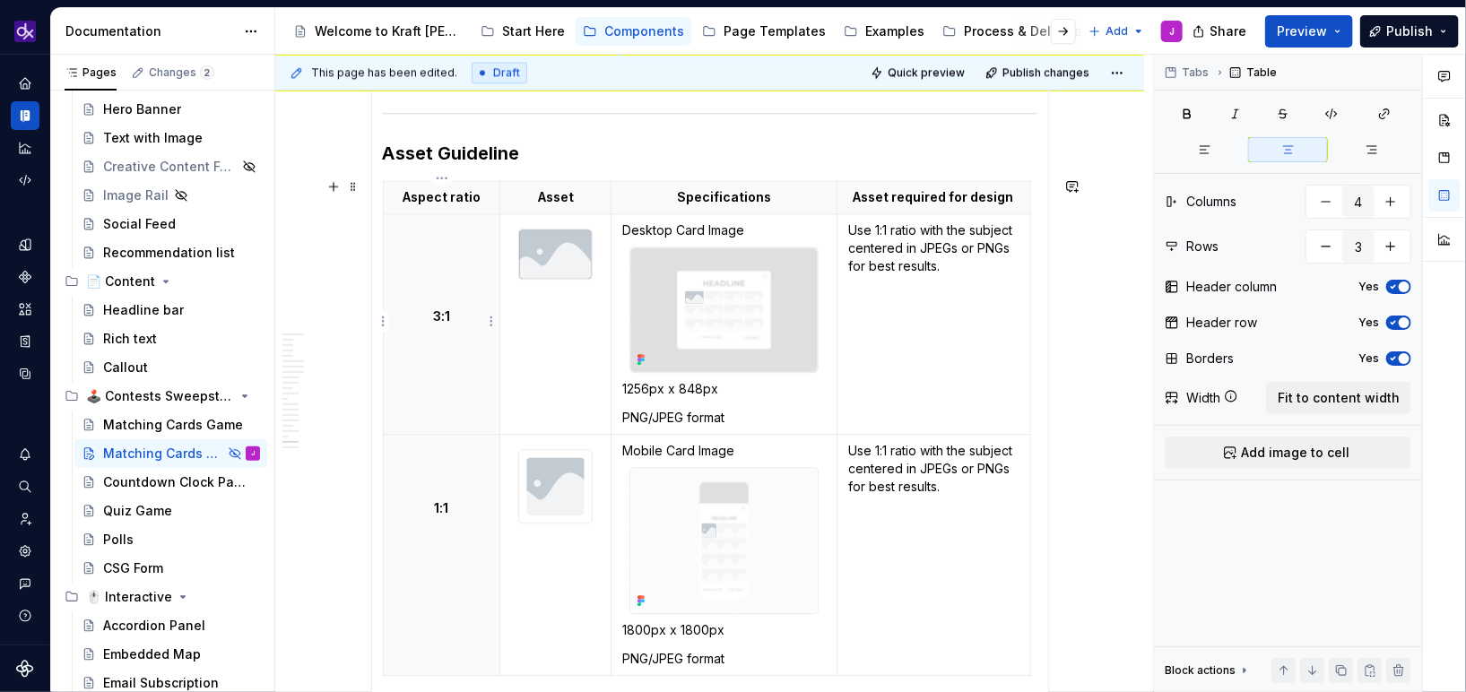
click at [454, 316] on p "3:1" at bounding box center [441, 317] width 95 height 18
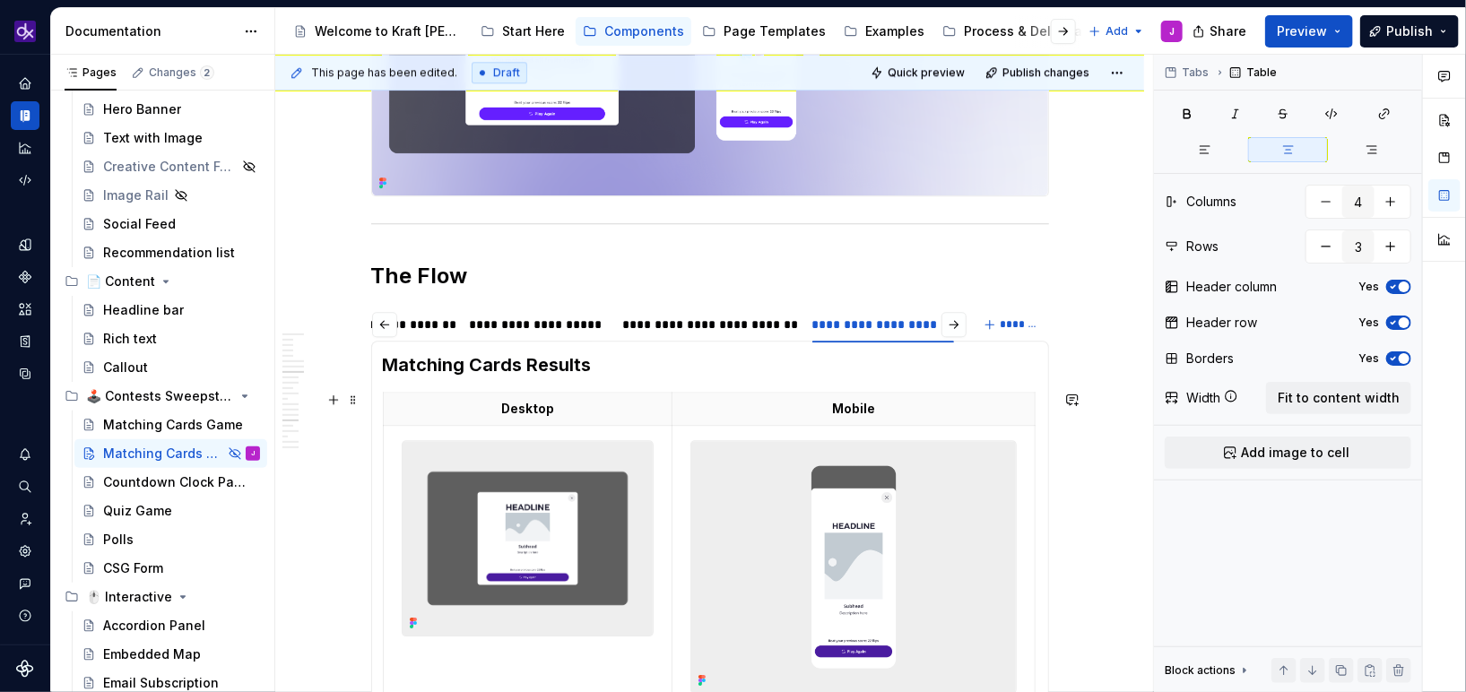
scroll to position [2289, 0]
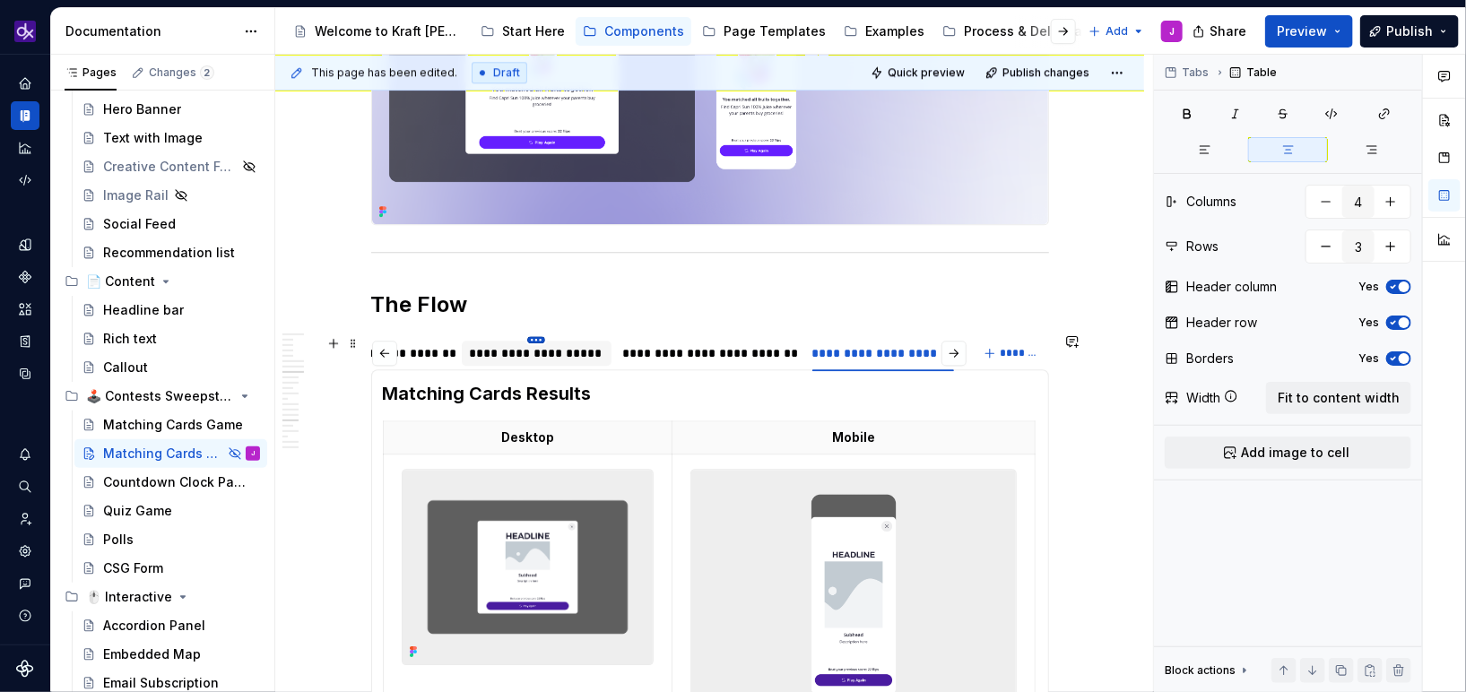
click at [533, 334] on html "KH DXP J Design system data Documentation Accessibility guide for tree Page tre…" at bounding box center [733, 346] width 1466 height 692
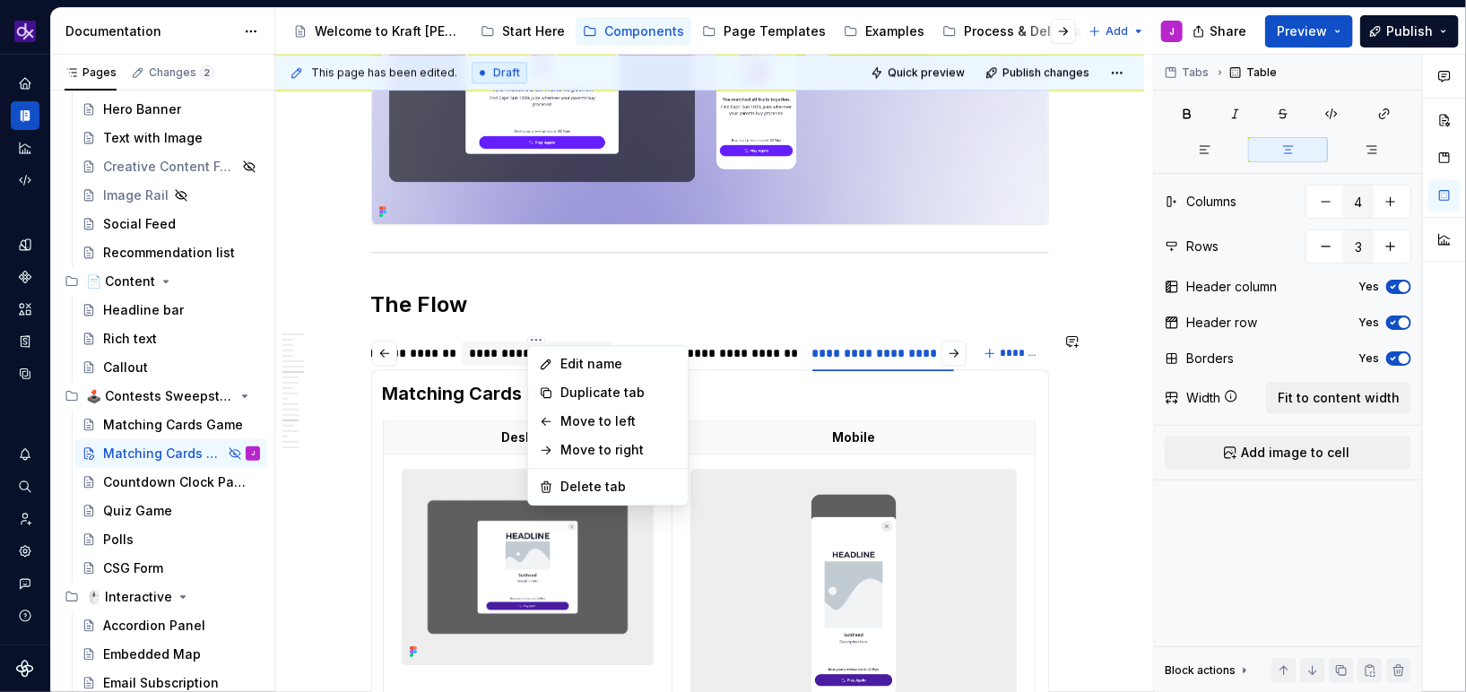
click at [501, 356] on html "KH DXP J Design system data Documentation Accessibility guide for tree Page tre…" at bounding box center [733, 346] width 1466 height 692
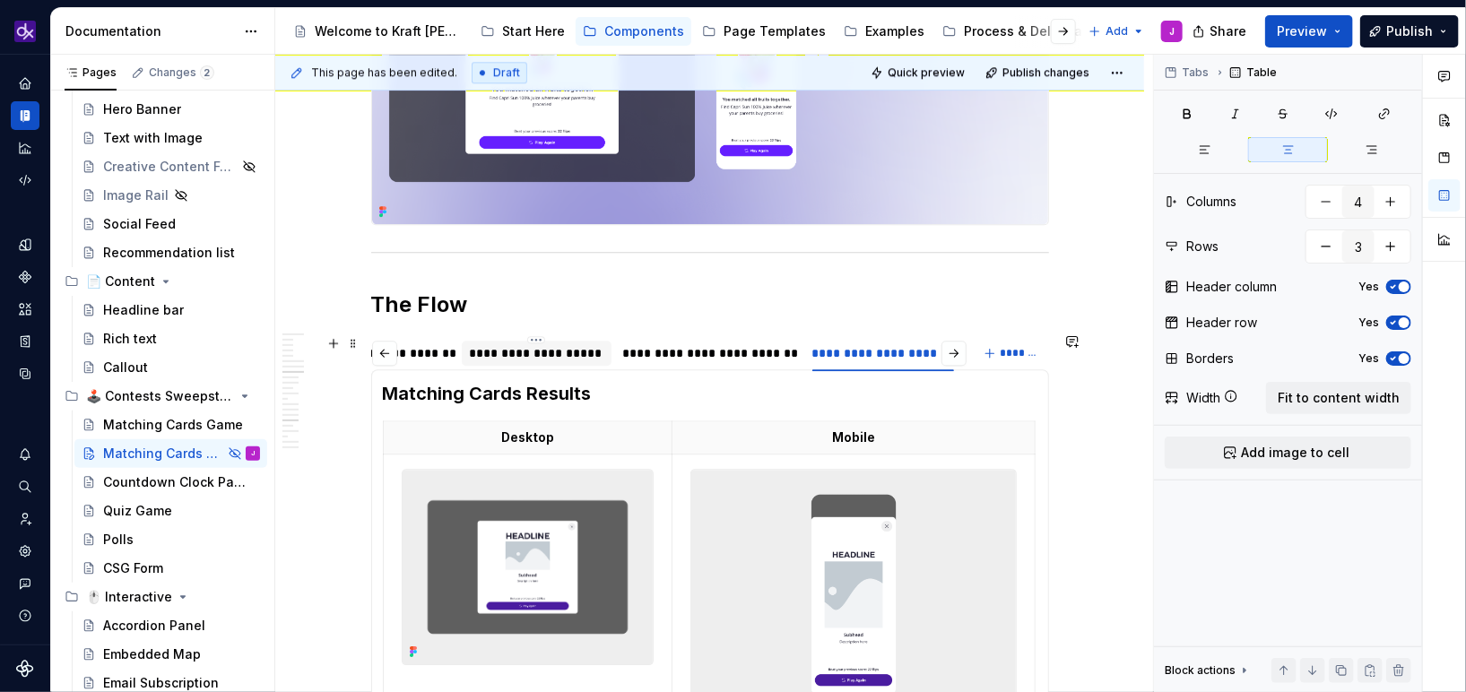
click at [508, 352] on div "**********" at bounding box center [536, 353] width 135 height 18
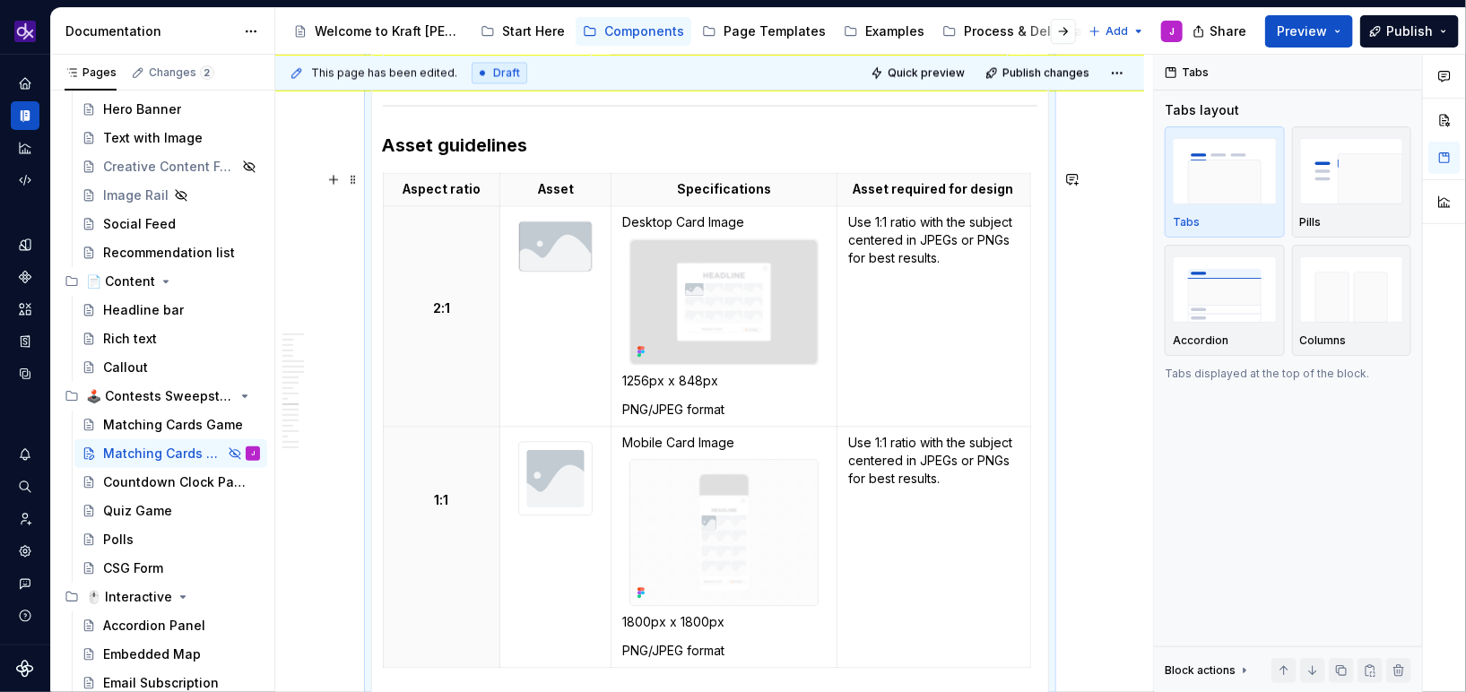
scroll to position [4984, 0]
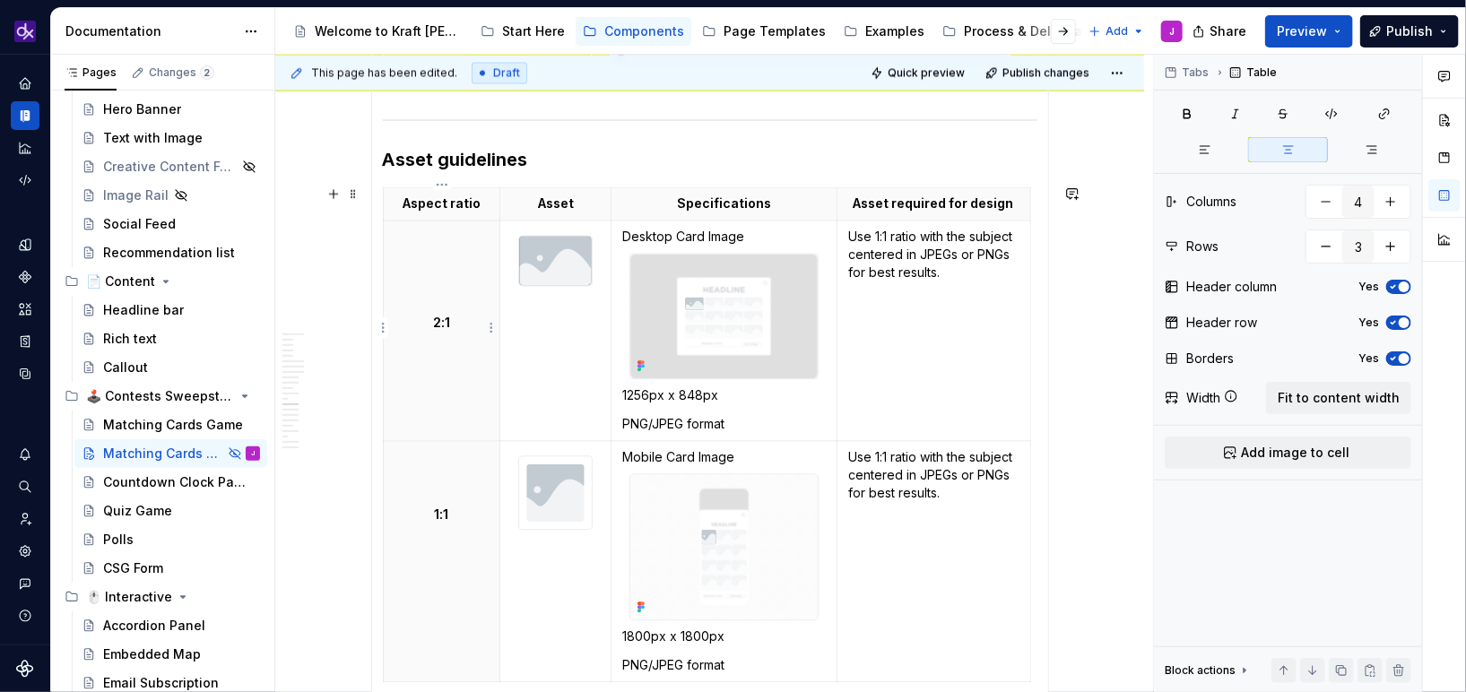
click at [438, 316] on p "2:1" at bounding box center [441, 323] width 95 height 18
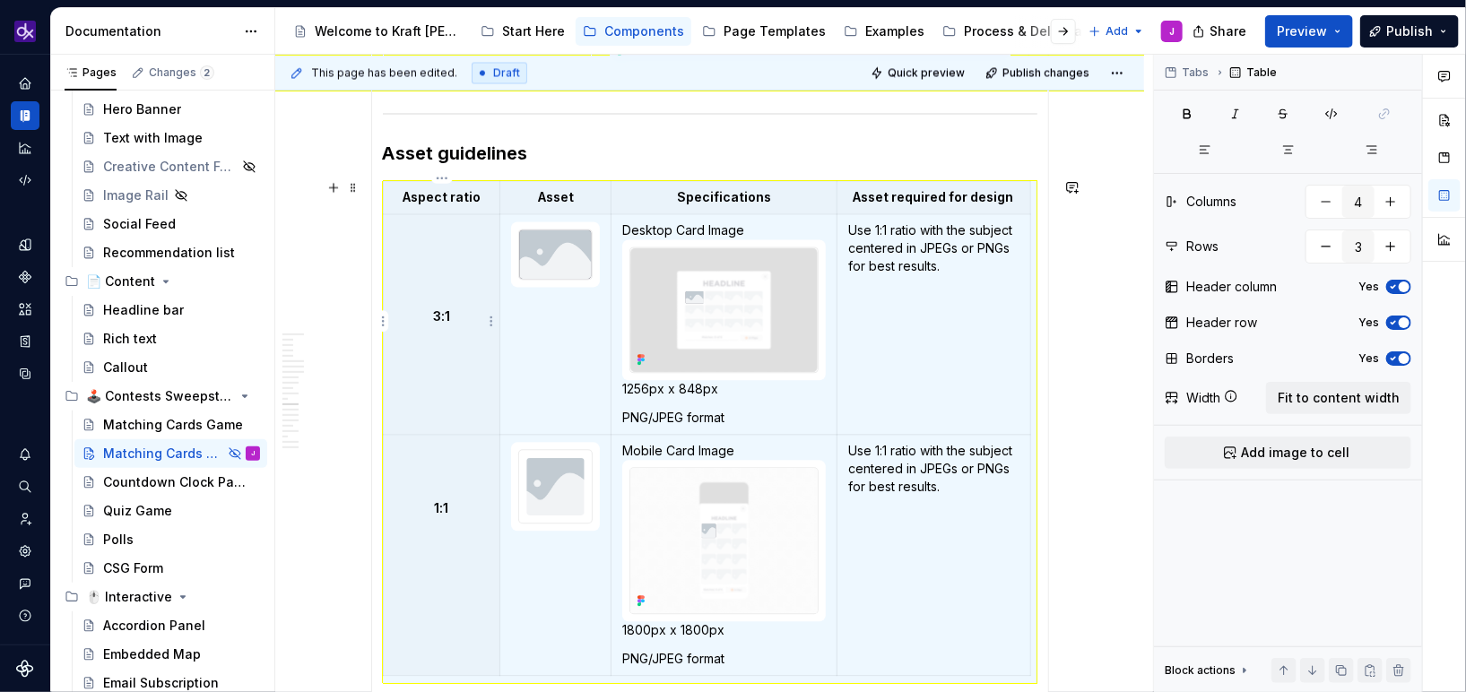
click at [454, 316] on p "3:1" at bounding box center [441, 317] width 95 height 18
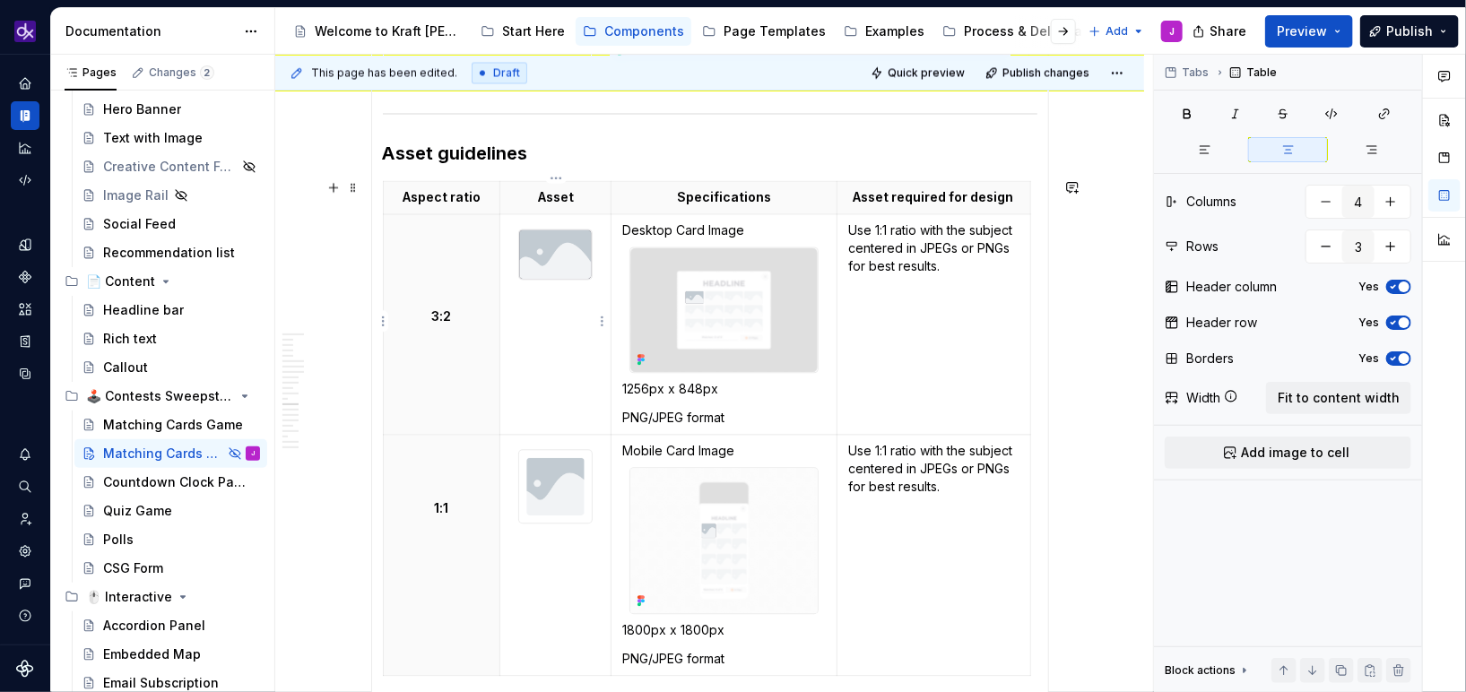
click at [561, 364] on td at bounding box center [555, 323] width 111 height 221
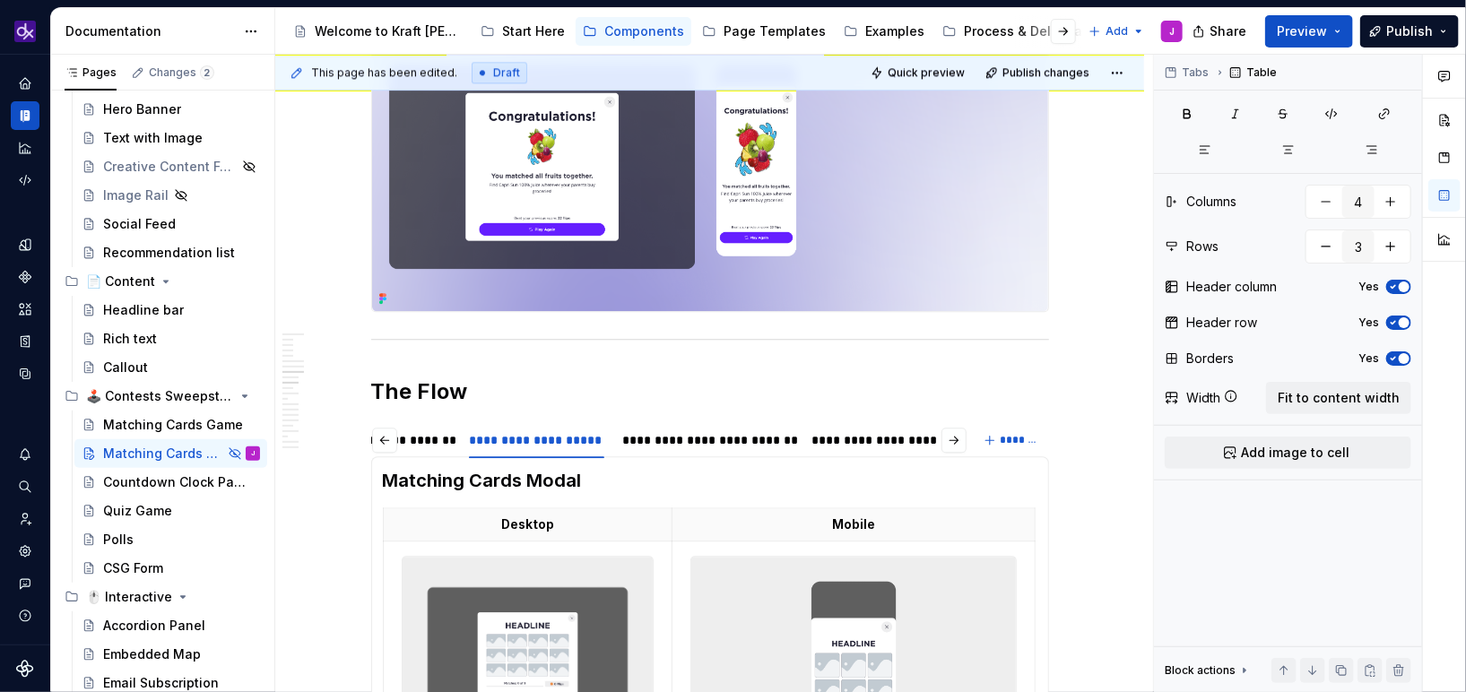
scroll to position [2188, 0]
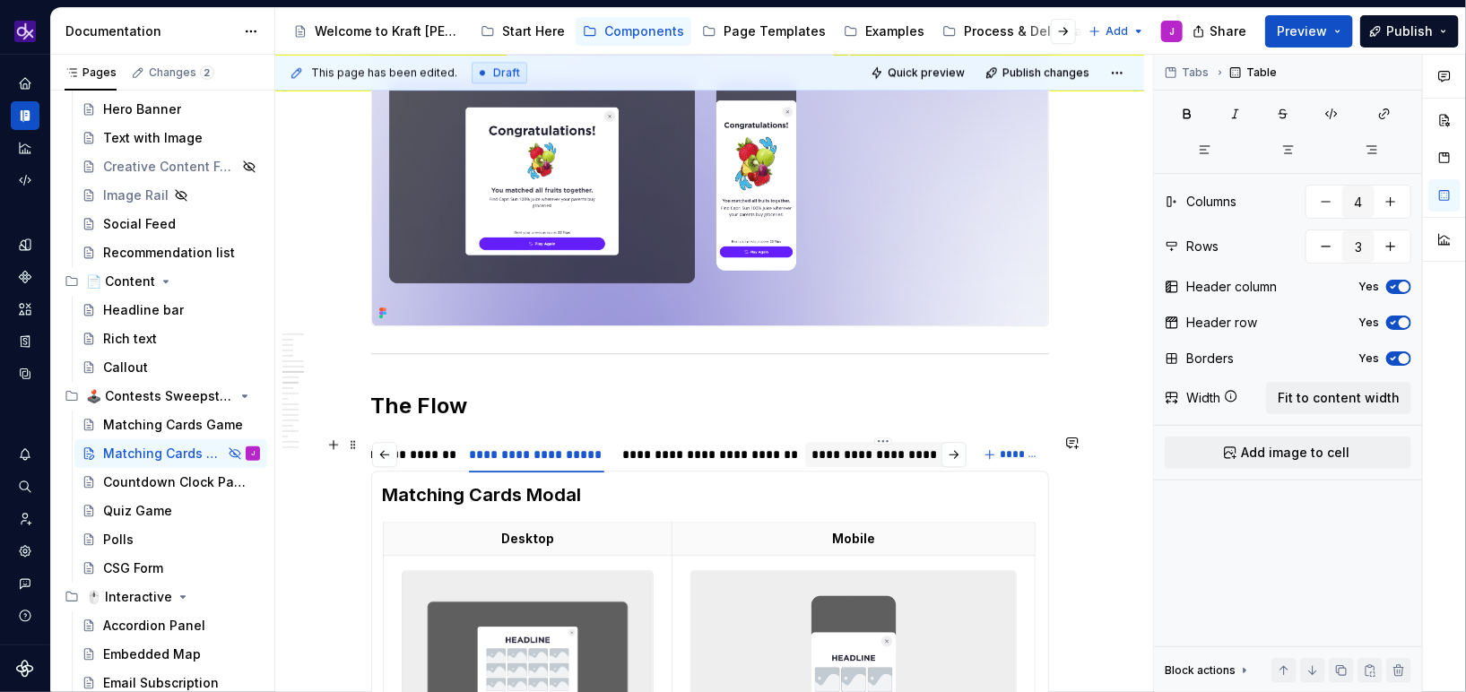
click at [879, 446] on div "**********" at bounding box center [883, 455] width 142 height 18
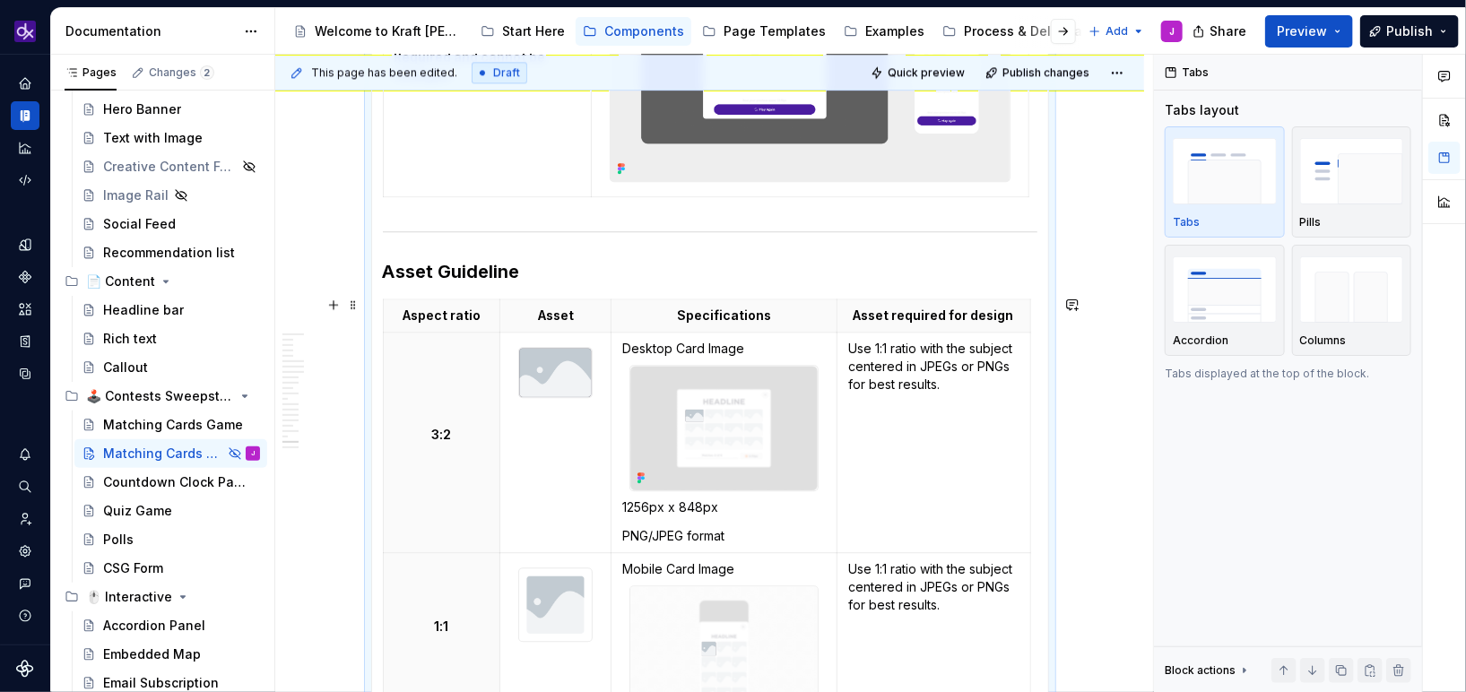
scroll to position [5306, 0]
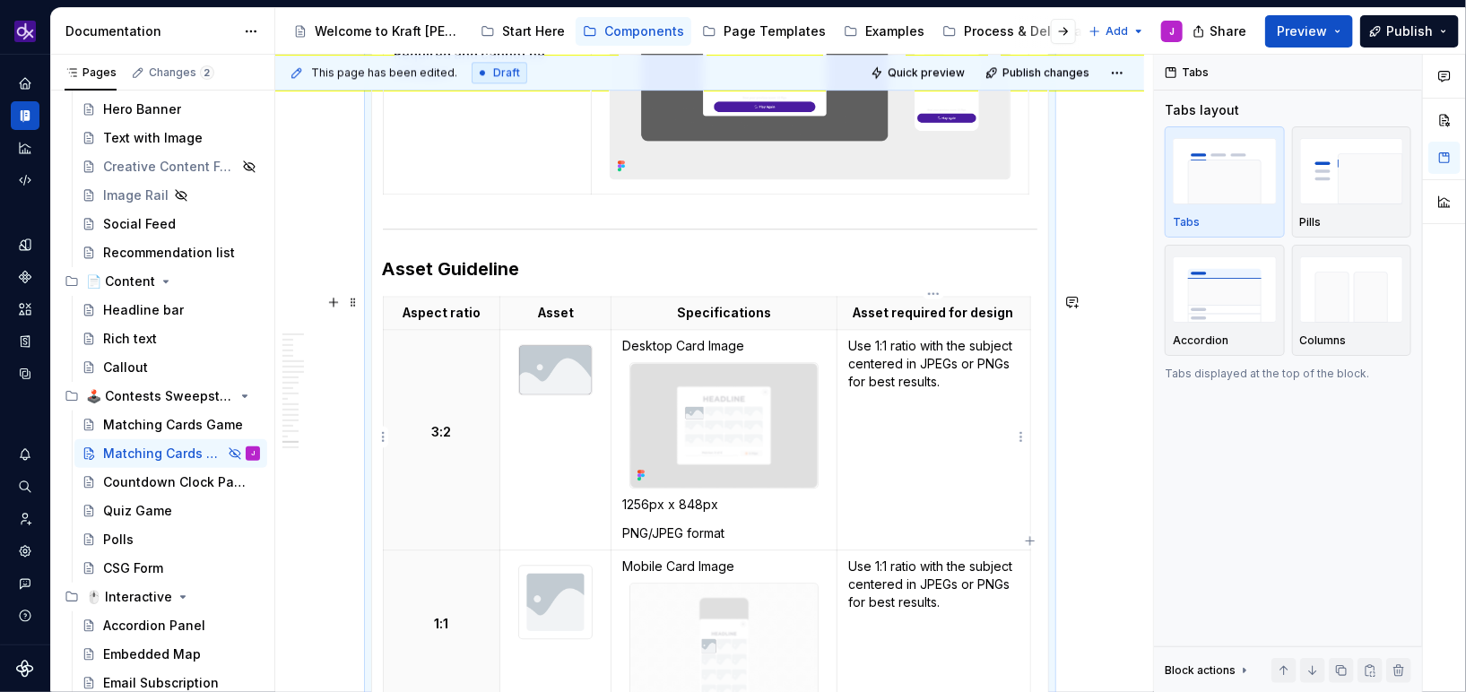
click at [914, 348] on p "Use 1:1 ratio with the subject centered in JPEGs or PNGs for best results." at bounding box center [933, 364] width 171 height 54
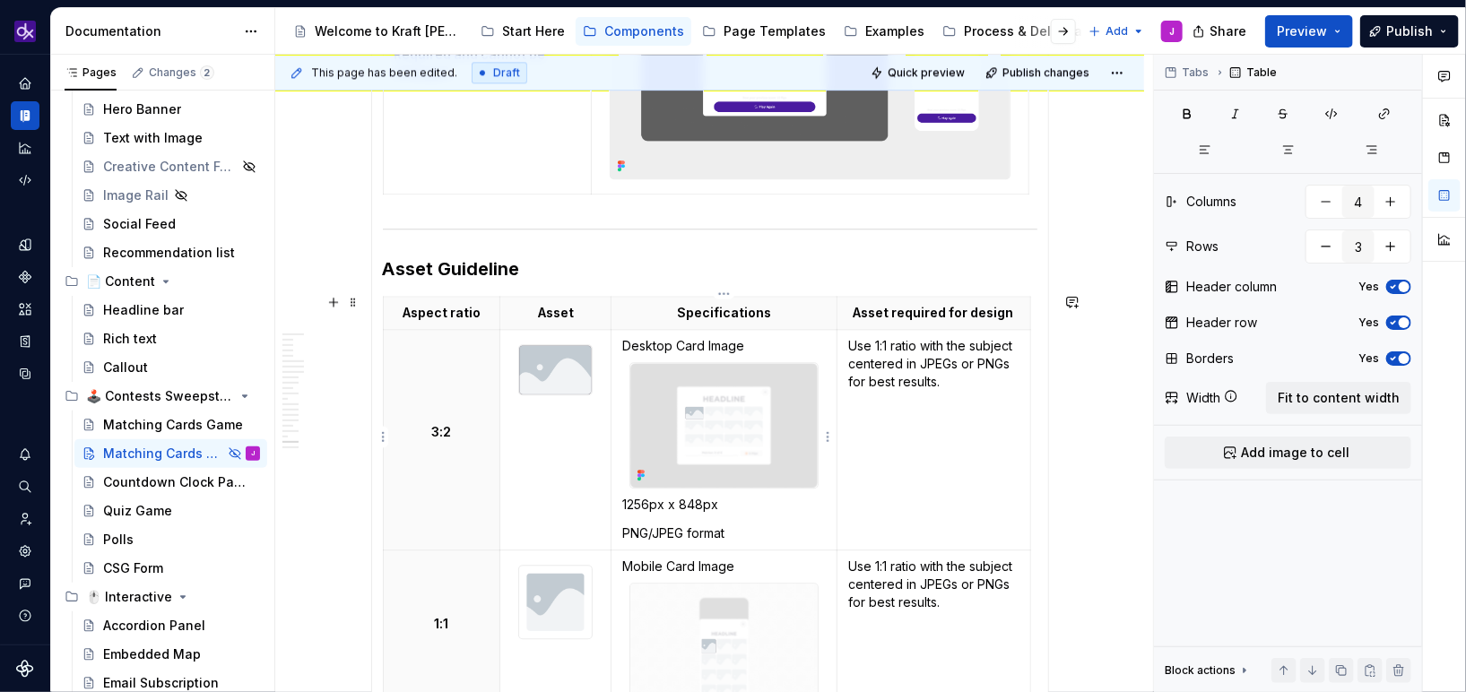
click at [769, 402] on img at bounding box center [723, 425] width 187 height 125
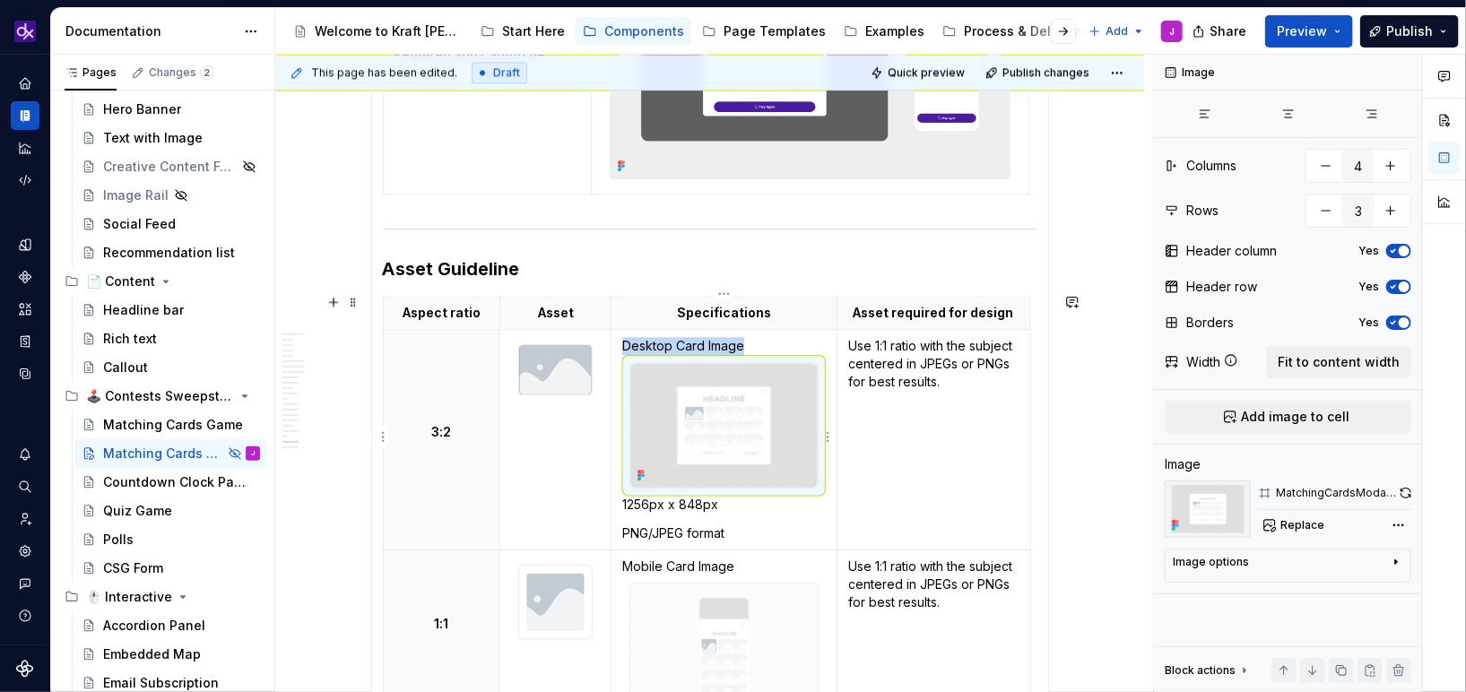
click at [769, 402] on img at bounding box center [723, 425] width 187 height 125
click at [1308, 494] on div "MatchingCardsModal - Asepct Ratio 2:1 – Specifications" at bounding box center [1336, 493] width 121 height 14
click at [1313, 531] on span "Replace" at bounding box center [1302, 525] width 44 height 14
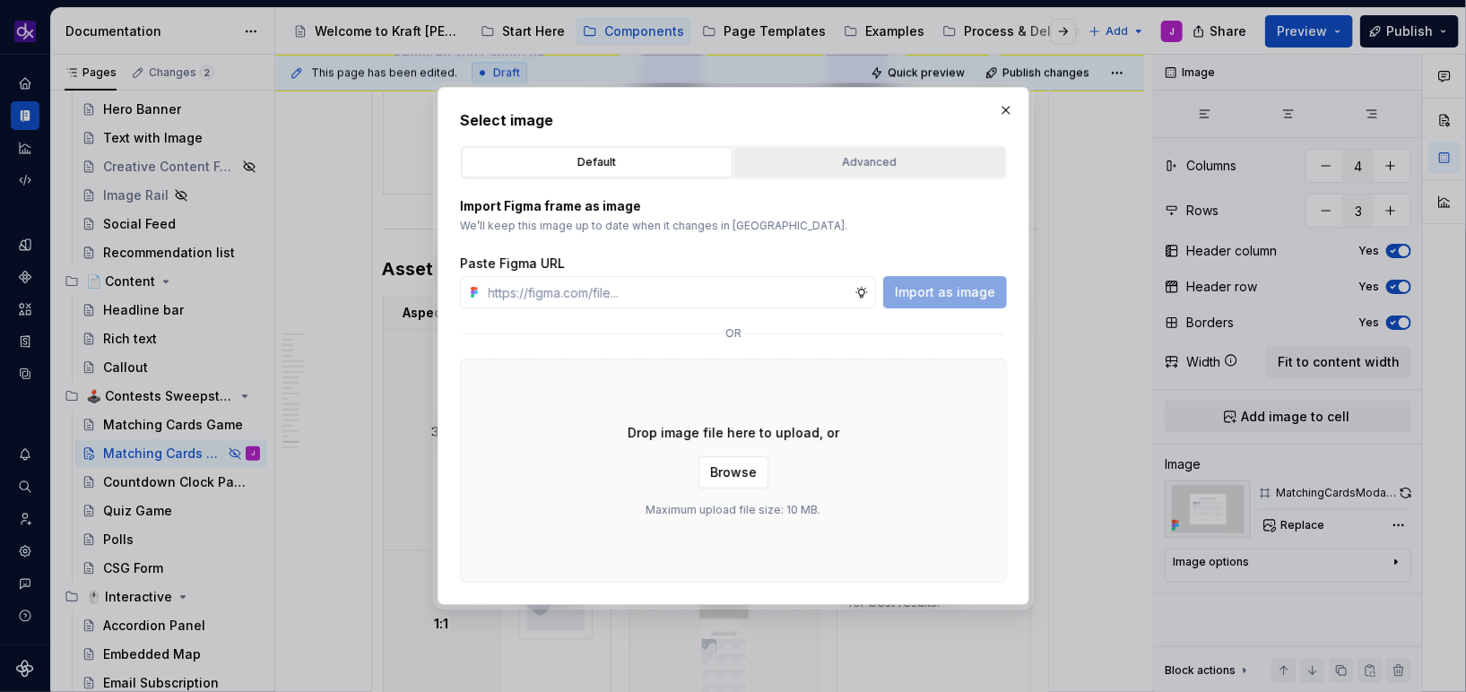
click at [920, 163] on div "Advanced" at bounding box center [870, 162] width 258 height 18
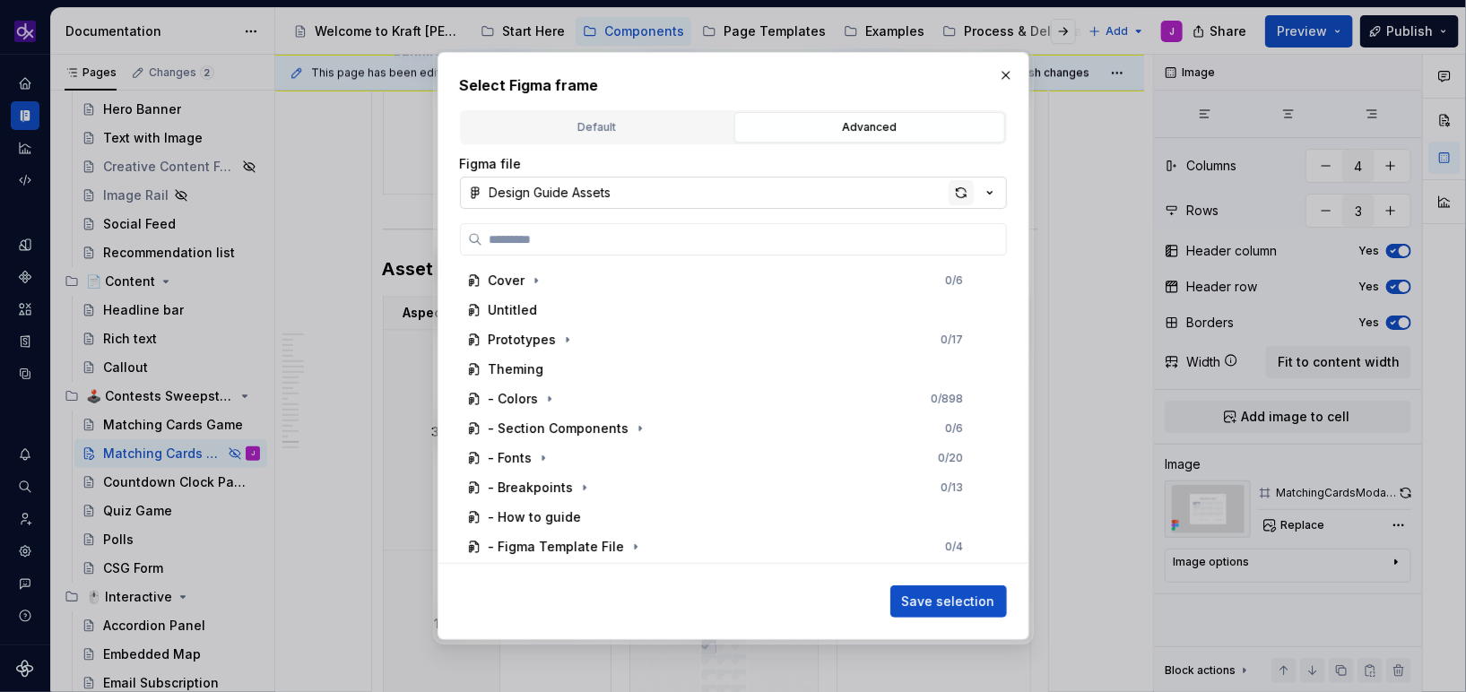
click at [961, 197] on div "button" at bounding box center [961, 192] width 25 height 25
click at [1009, 77] on button "button" at bounding box center [1005, 75] width 25 height 25
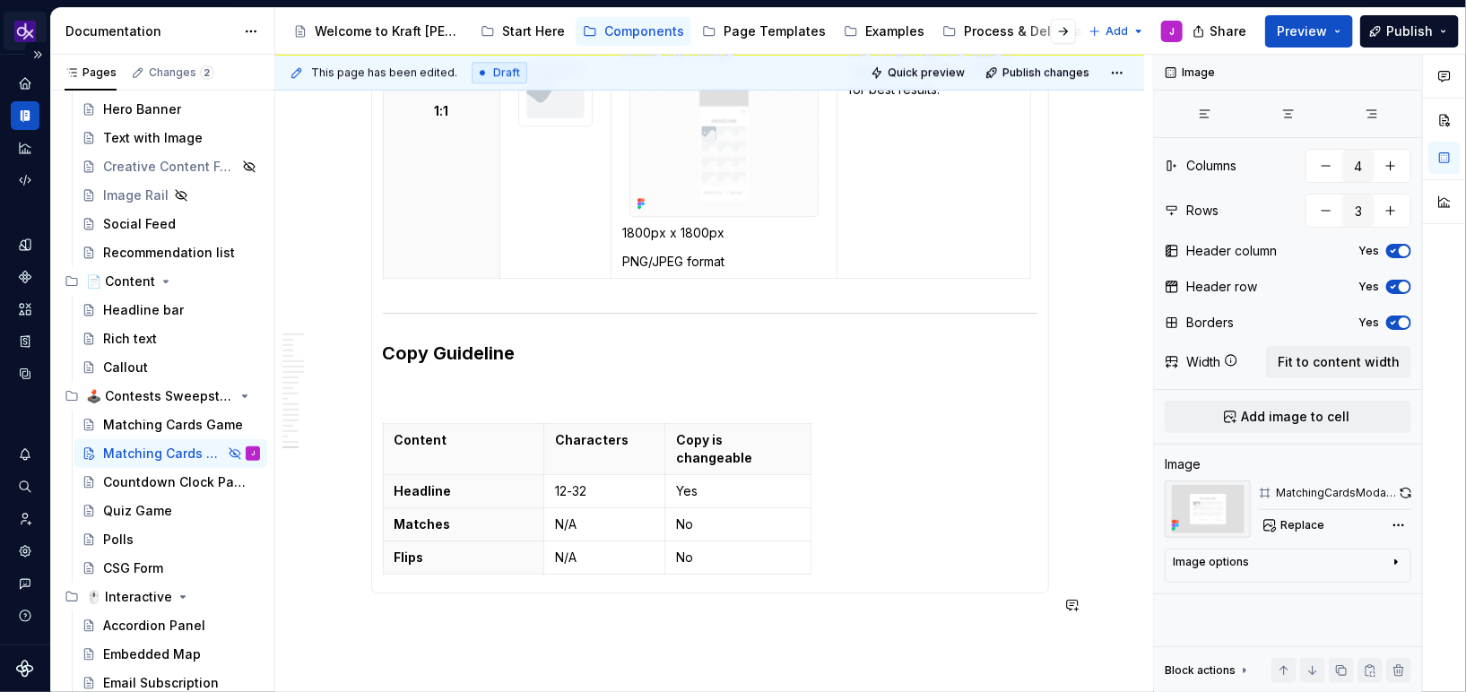
scroll to position [5803, 0]
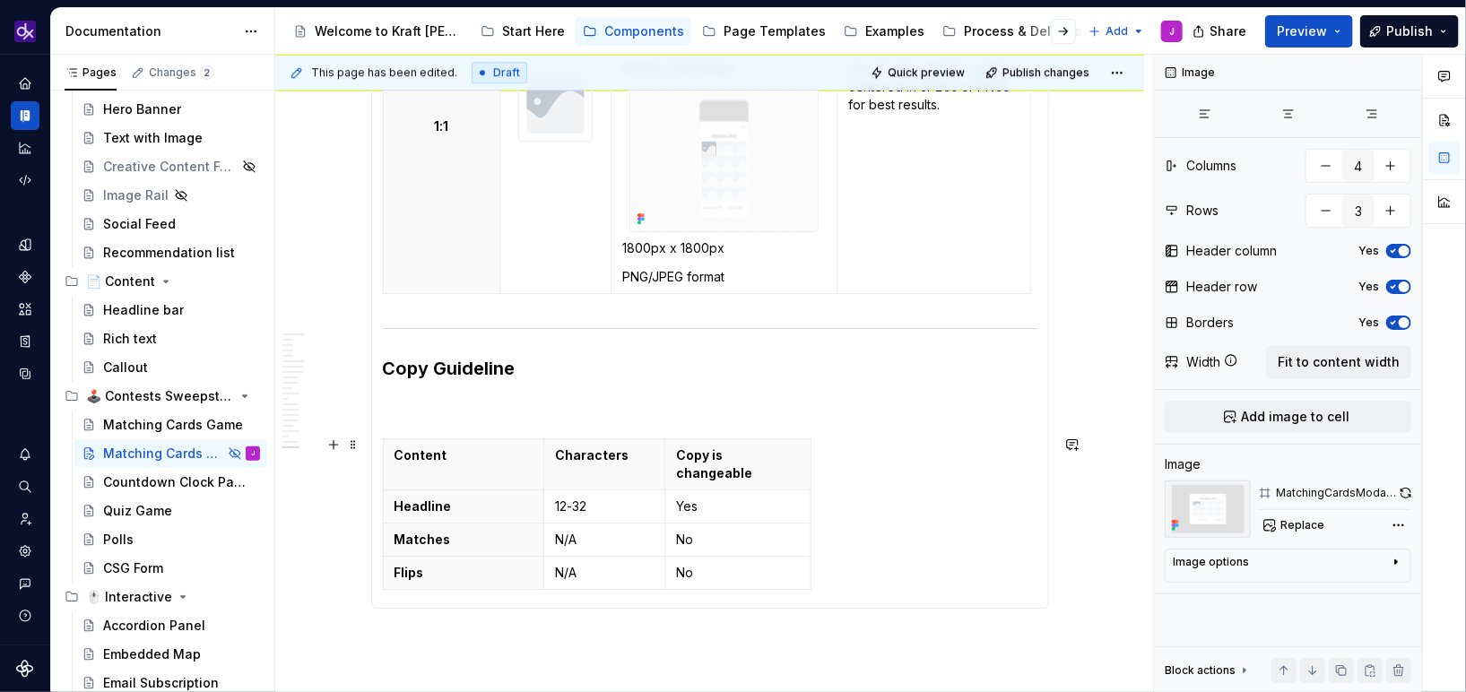
click at [664, 403] on p at bounding box center [710, 406] width 654 height 22
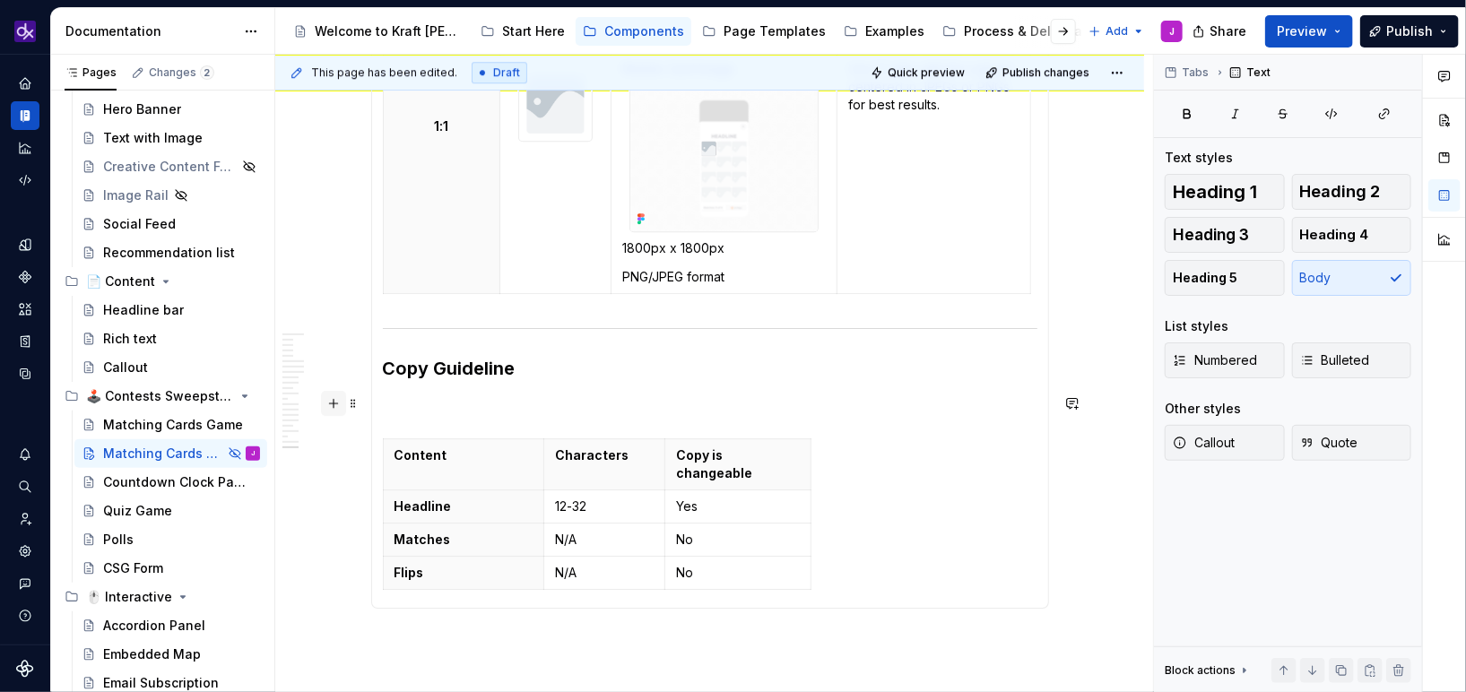
click at [332, 401] on button "button" at bounding box center [333, 403] width 25 height 25
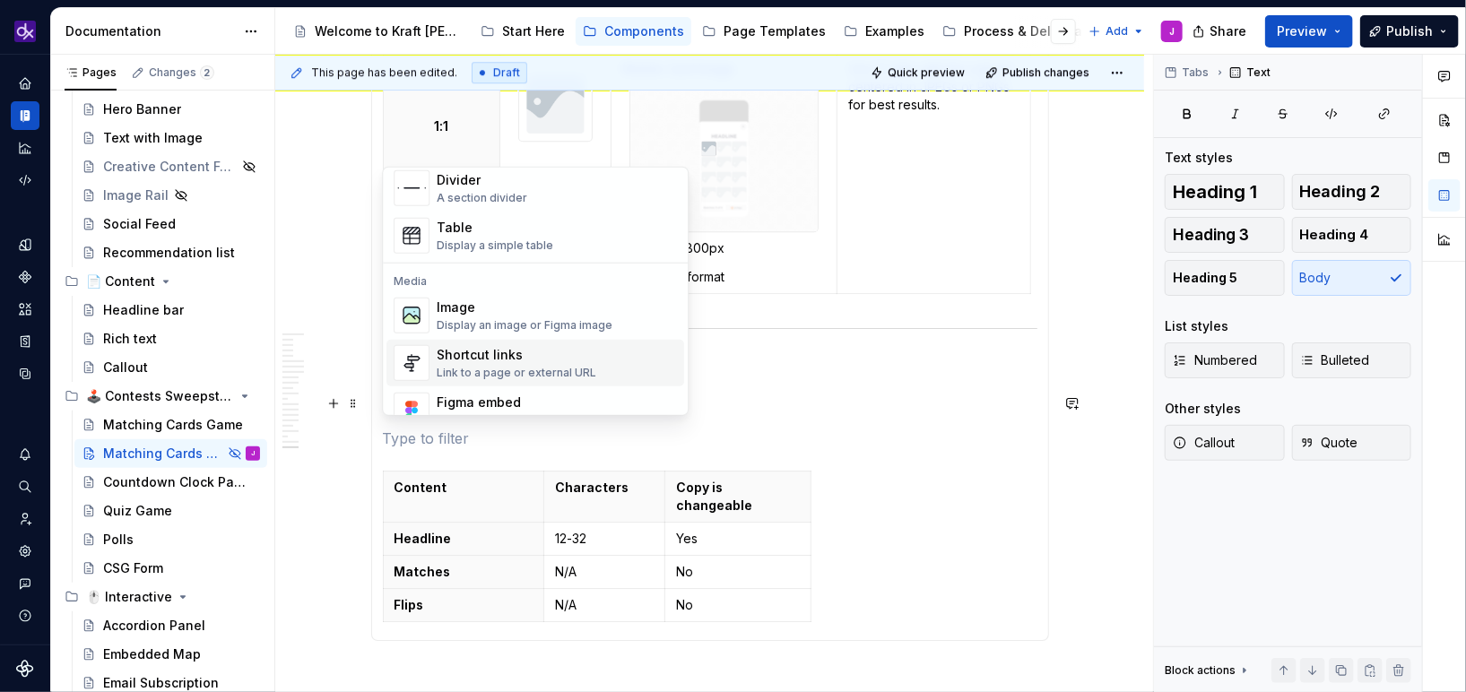
scroll to position [617, 0]
click at [494, 316] on div "Image" at bounding box center [525, 309] width 176 height 18
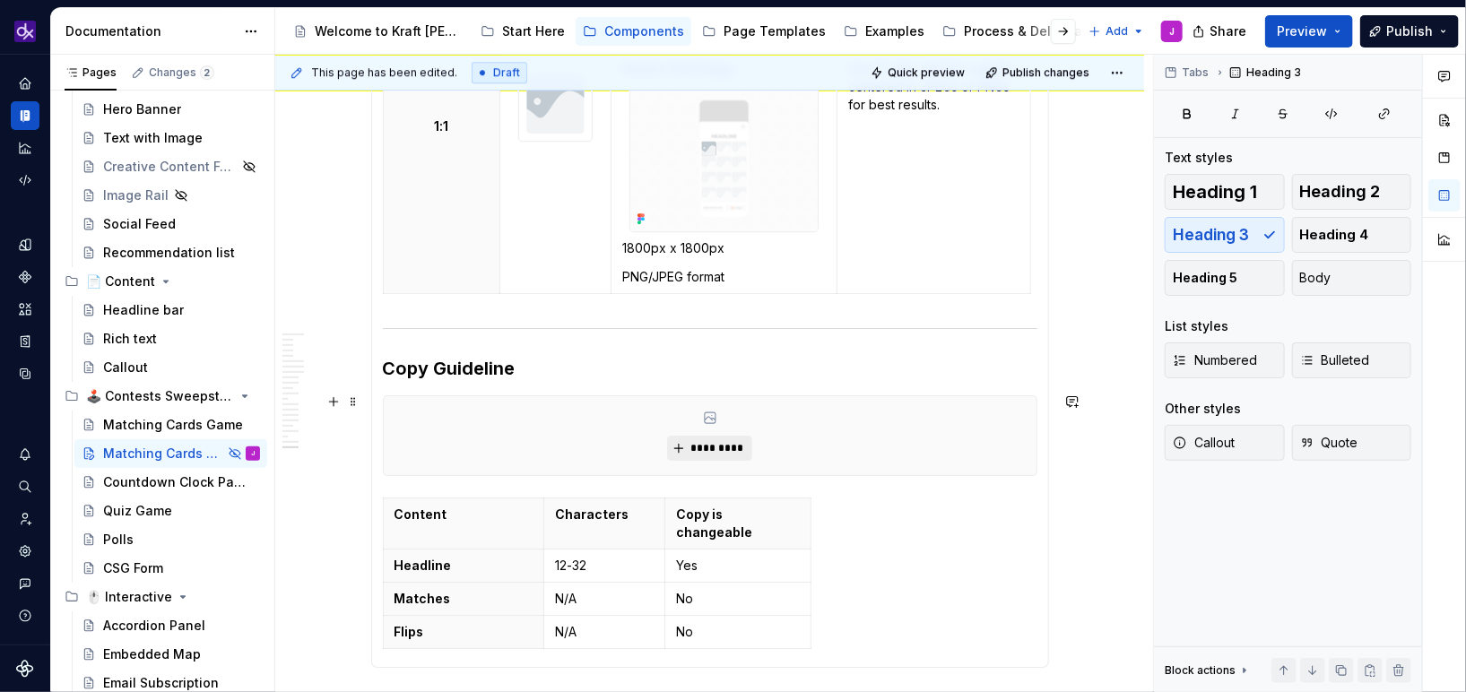
click at [731, 445] on span "*********" at bounding box center [716, 448] width 55 height 14
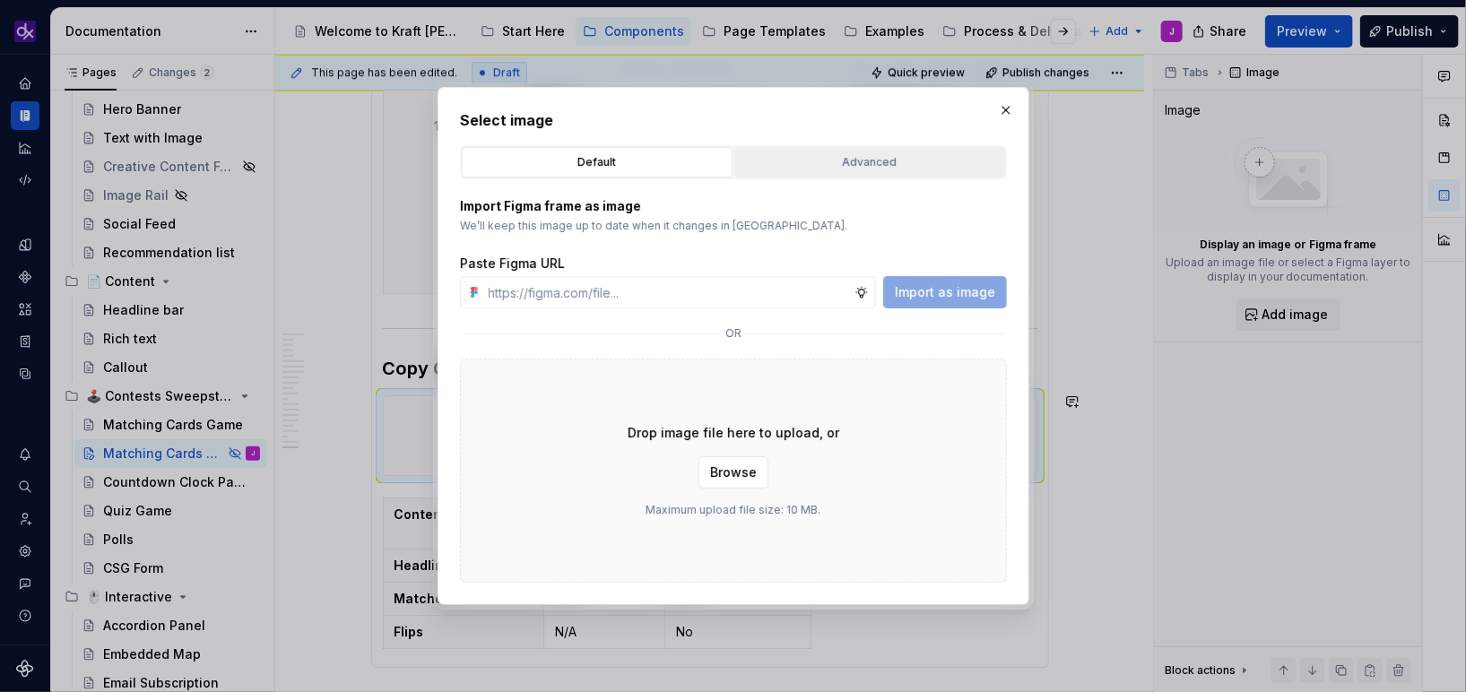
click at [895, 168] on div "Advanced" at bounding box center [870, 162] width 258 height 18
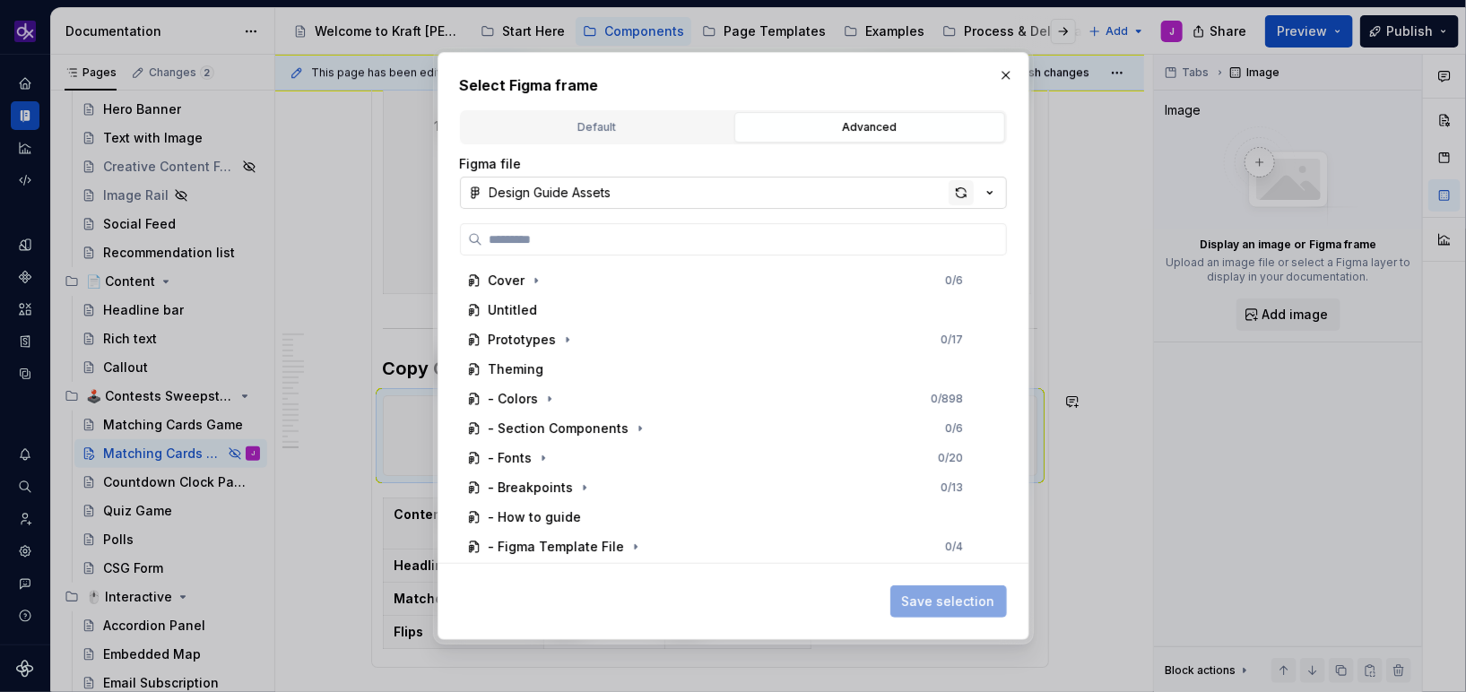
click at [957, 194] on div "button" at bounding box center [961, 192] width 25 height 25
type textarea "*"
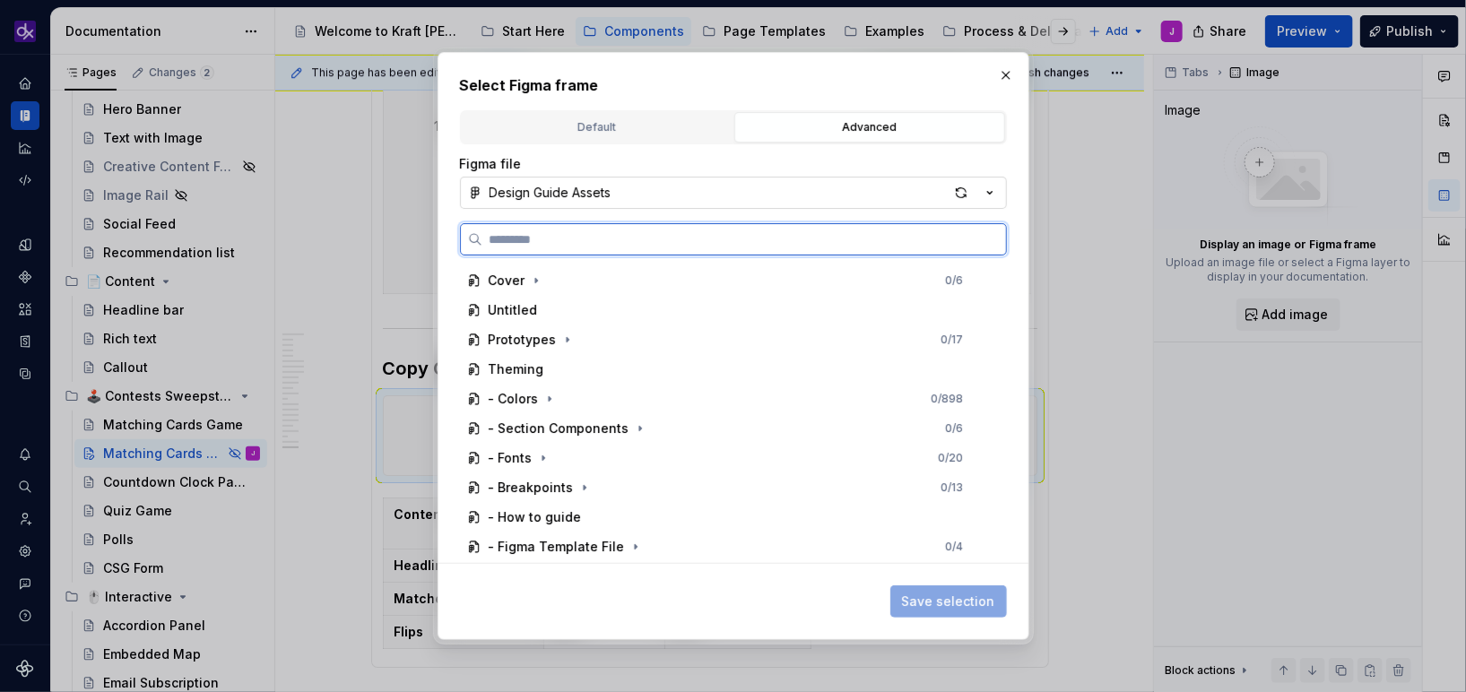
paste input "**********"
type input "**********"
paste input "**********"
type input "**********"
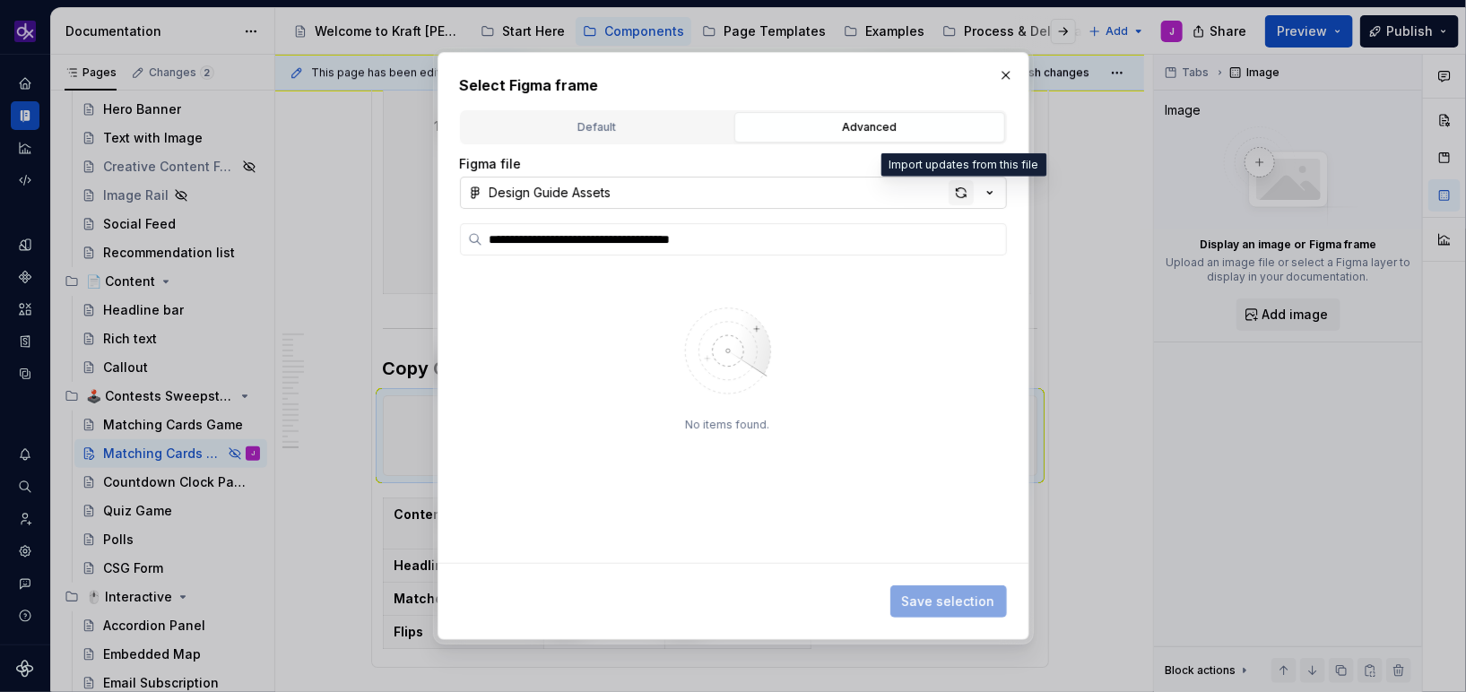
click at [957, 193] on div "button" at bounding box center [961, 192] width 25 height 25
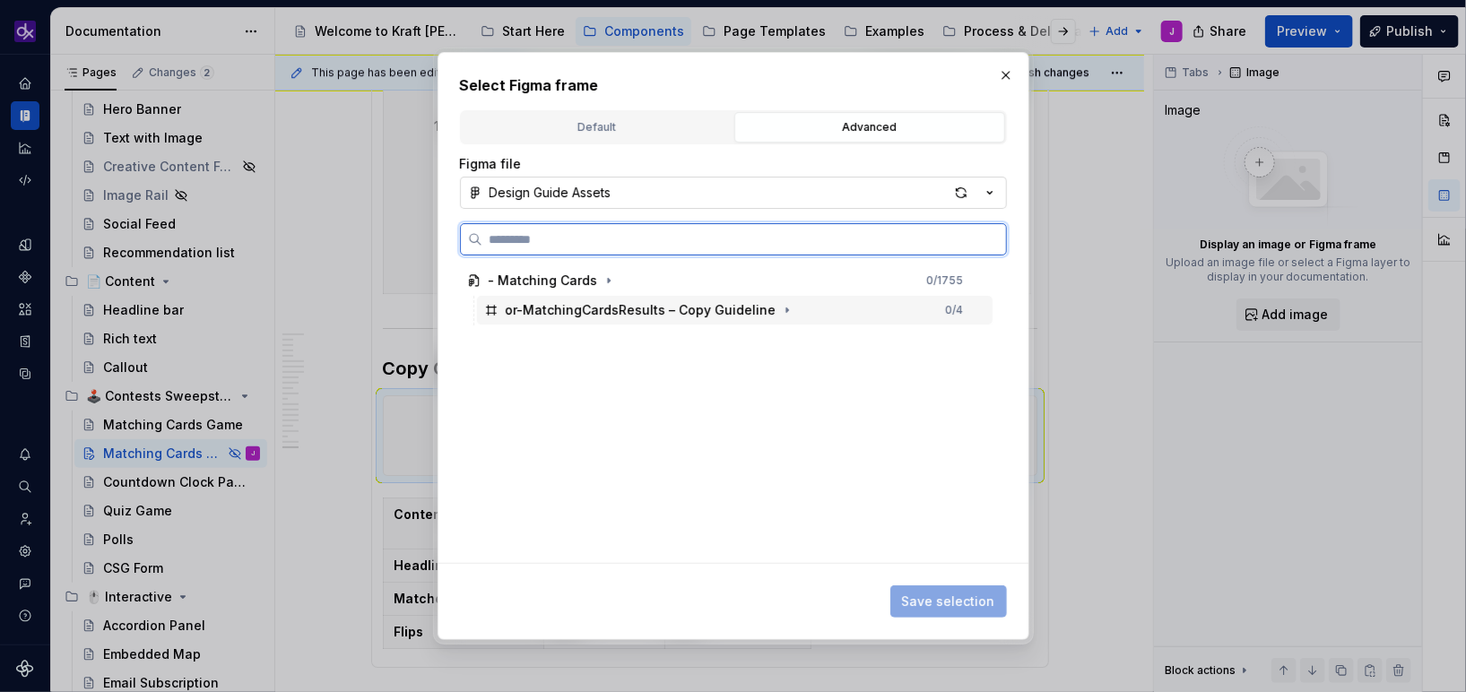
click at [737, 307] on div "or-MatchingCardsResults – Copy Guideline" at bounding box center [641, 310] width 271 height 18
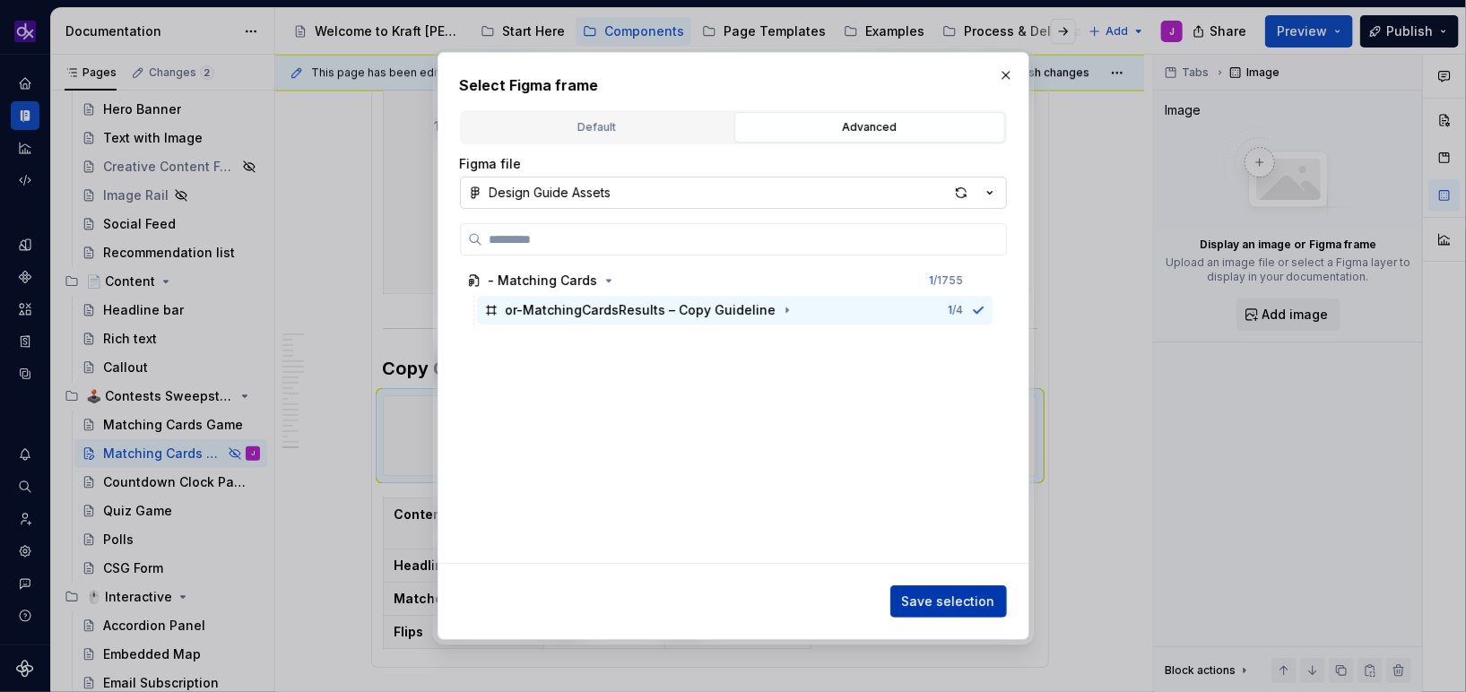
click at [924, 609] on span "Save selection" at bounding box center [948, 602] width 93 height 18
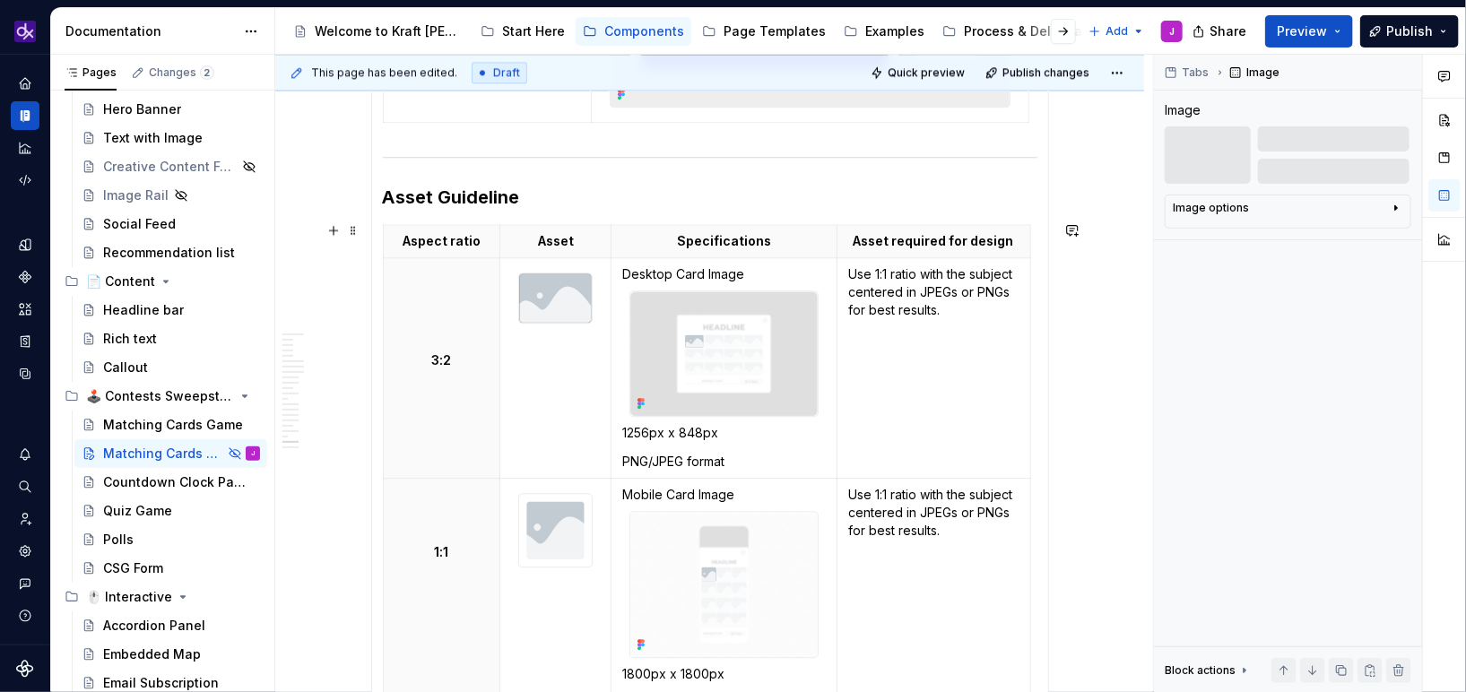
scroll to position [5362, 0]
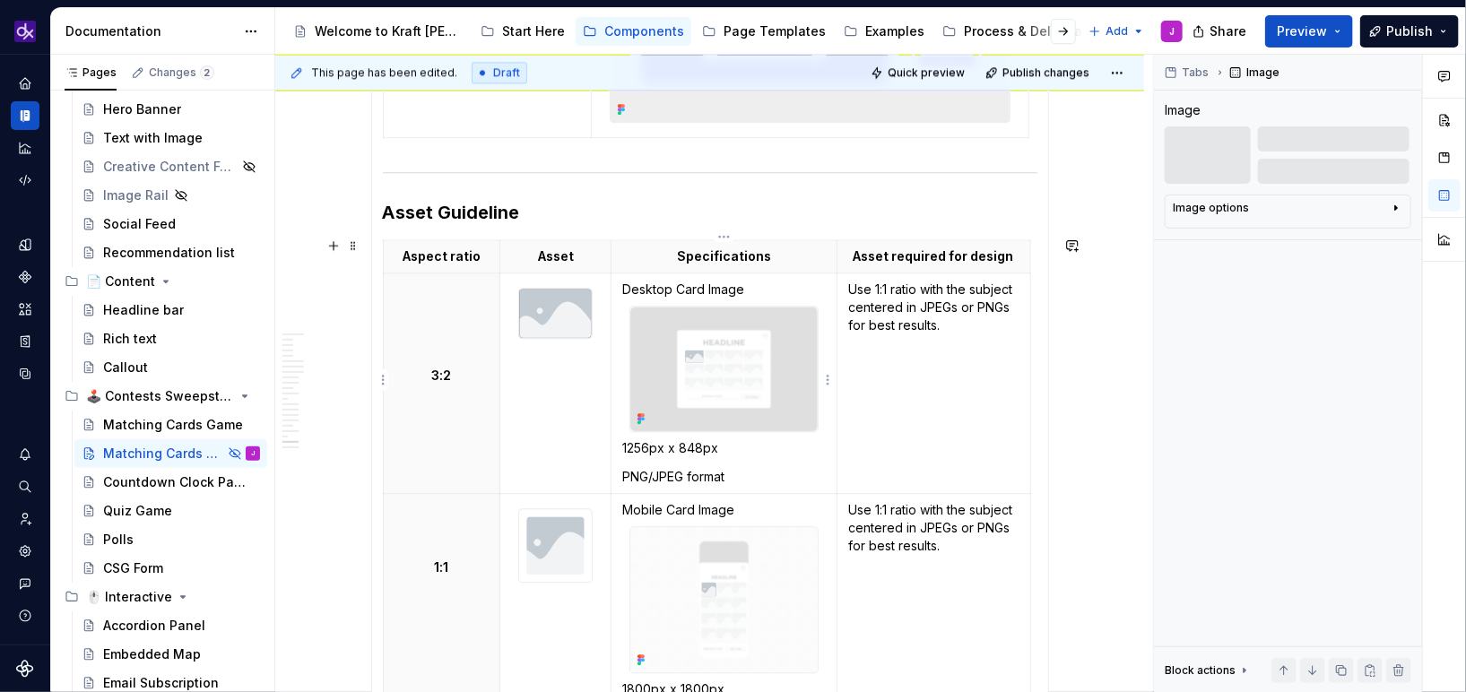
click at [720, 377] on img at bounding box center [723, 369] width 187 height 125
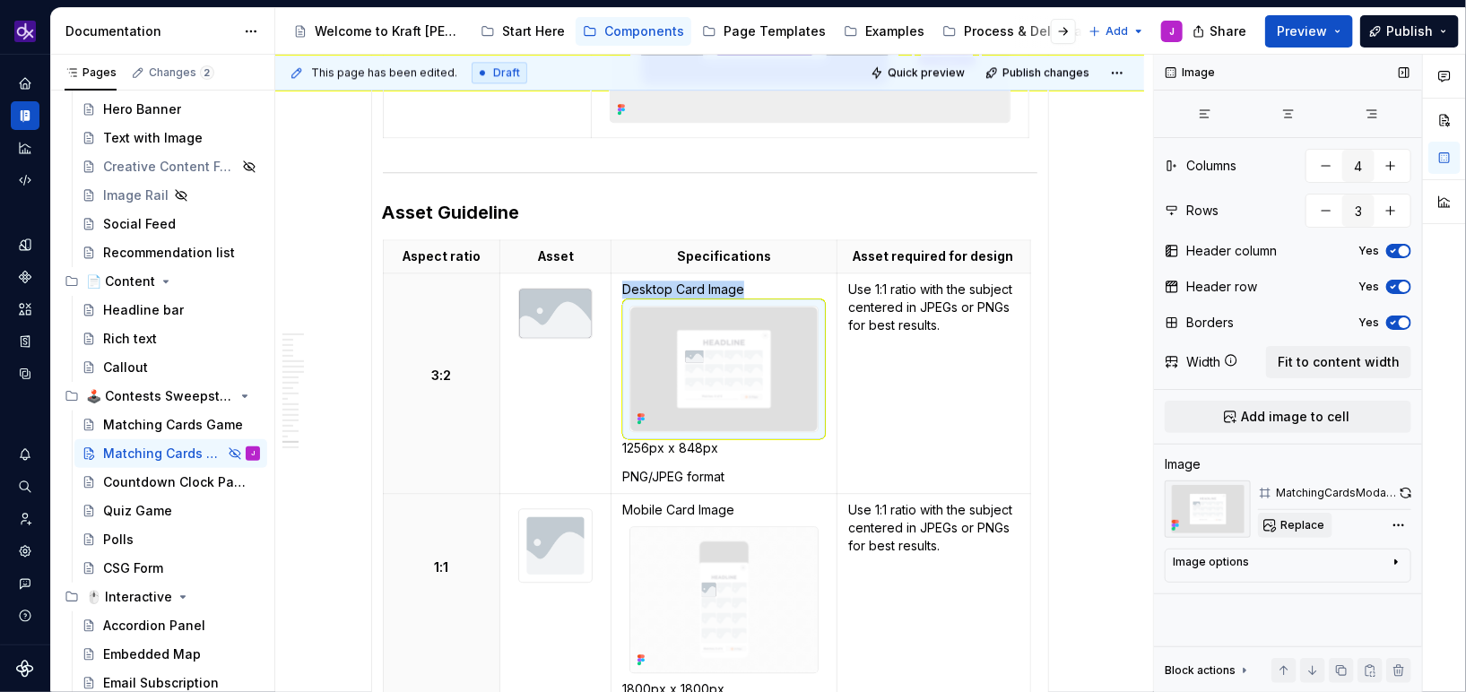
click at [1287, 527] on span "Replace" at bounding box center [1302, 525] width 44 height 14
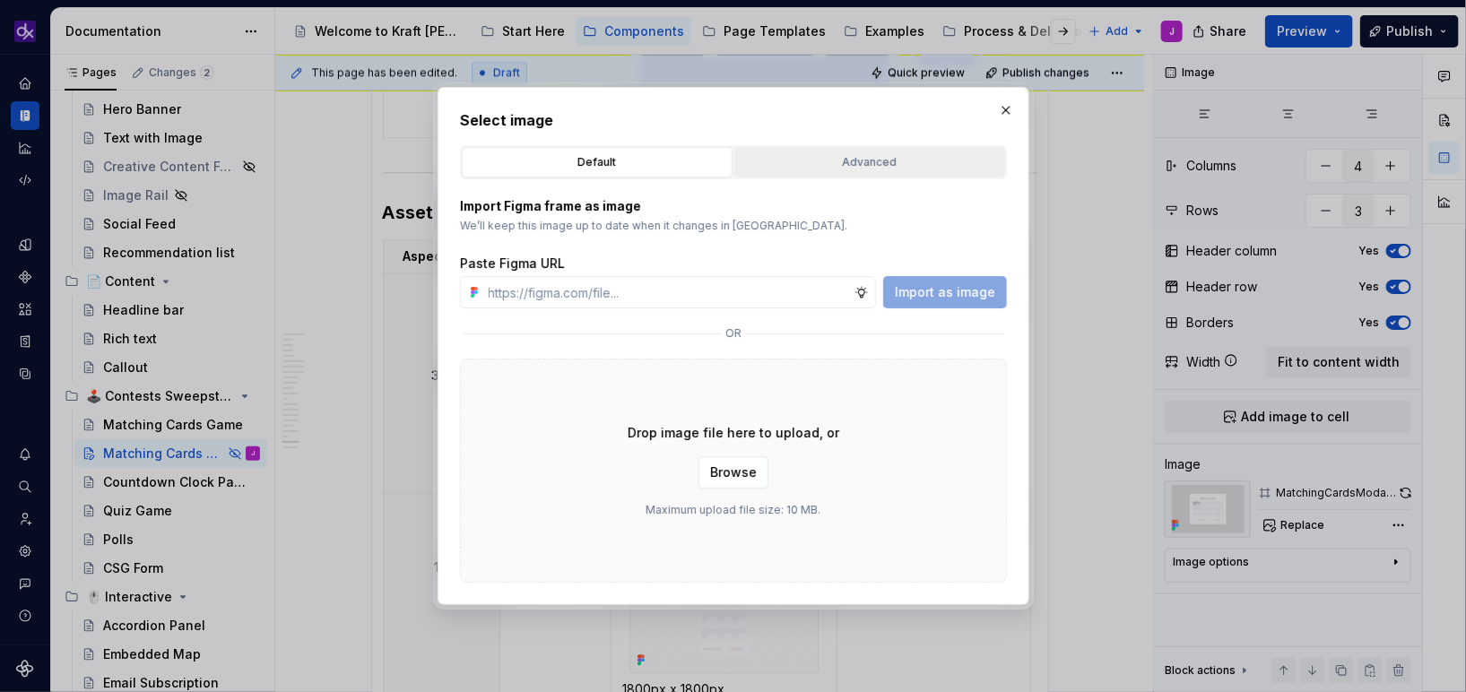
type textarea "*"
click at [930, 167] on div "Advanced" at bounding box center [870, 162] width 258 height 18
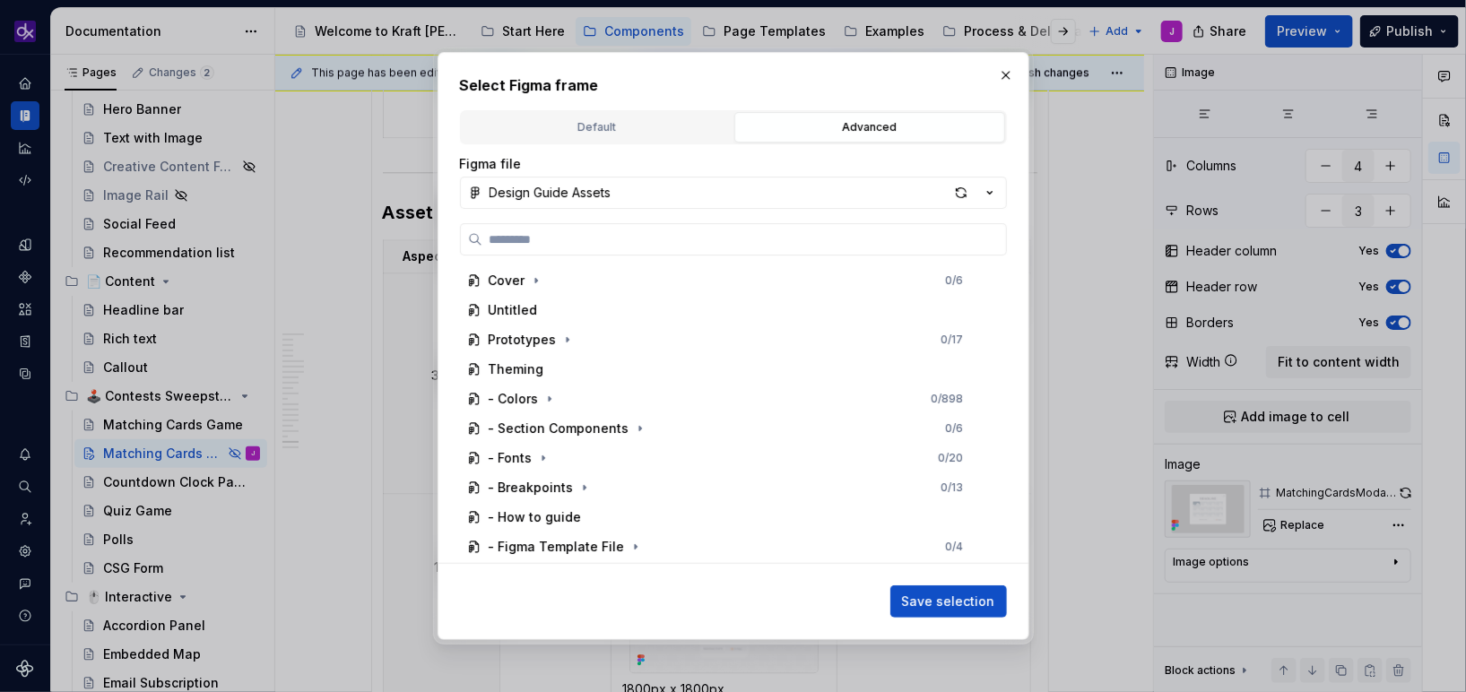
paste input "**********"
type input "**********"
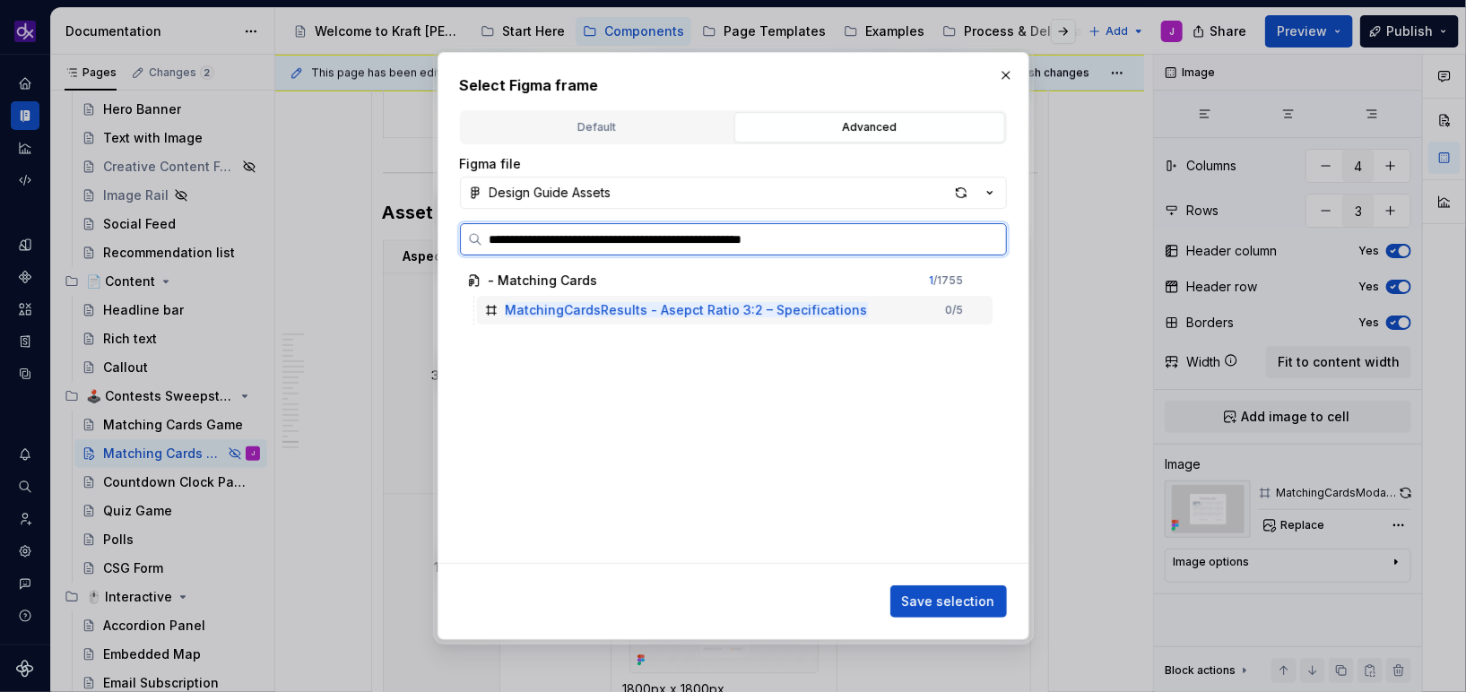
click at [904, 319] on div "MatchingCardsResults - Asepct Ratio 3:2 – Specifications 0 / 5" at bounding box center [735, 310] width 516 height 29
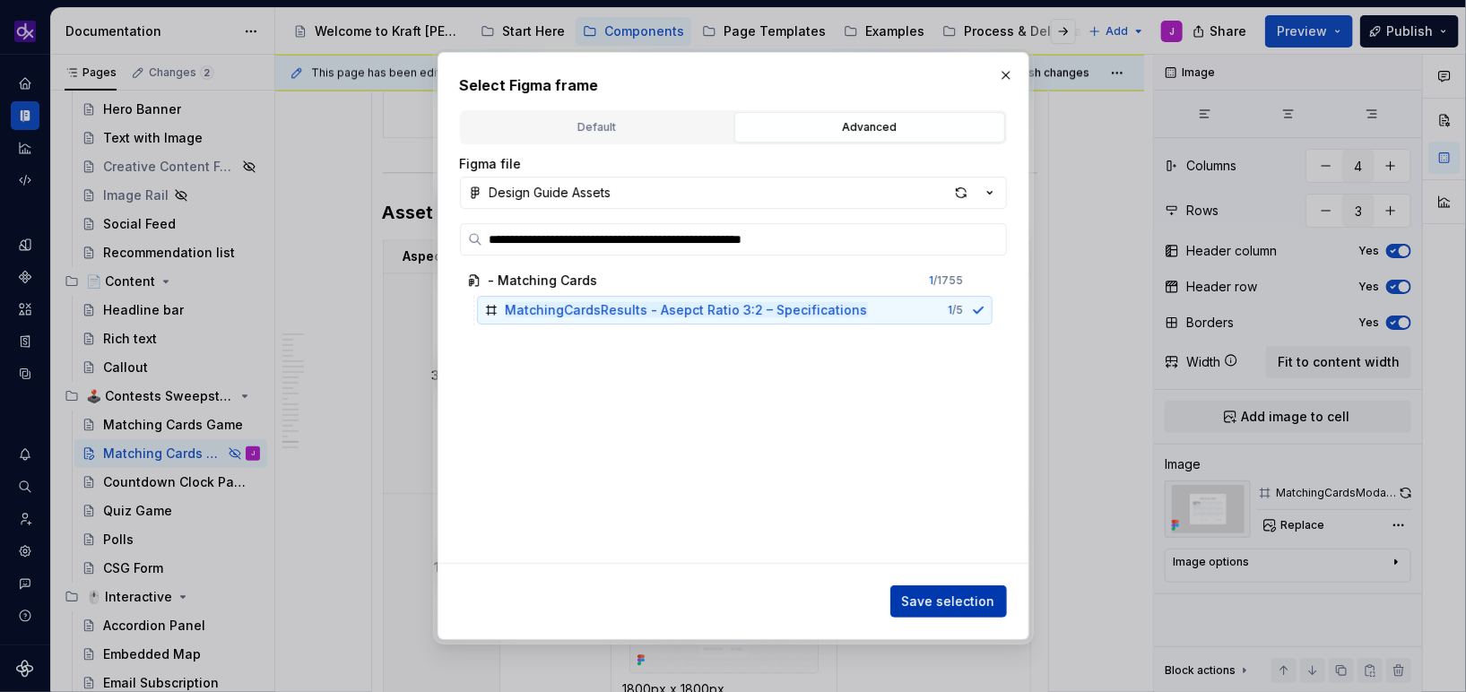
click at [981, 598] on span "Save selection" at bounding box center [948, 602] width 93 height 18
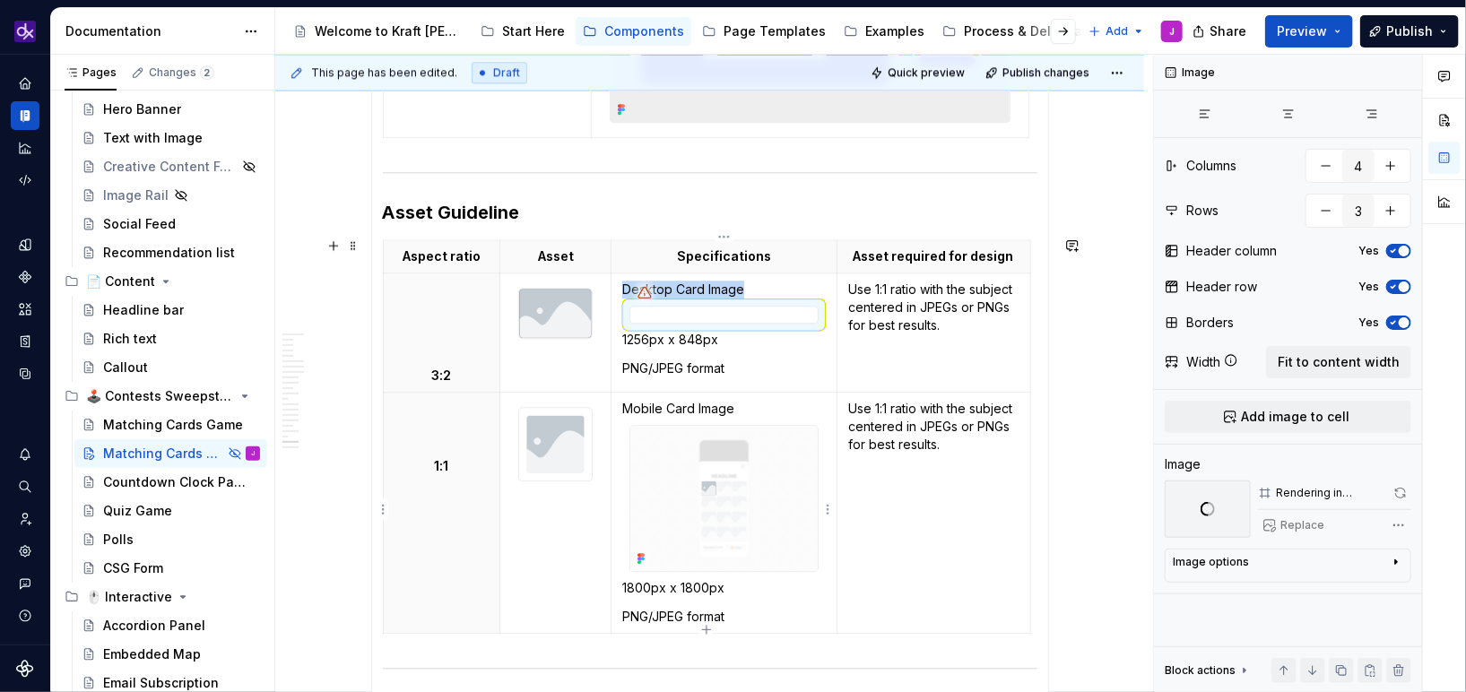
click at [731, 513] on img at bounding box center [723, 498] width 187 height 145
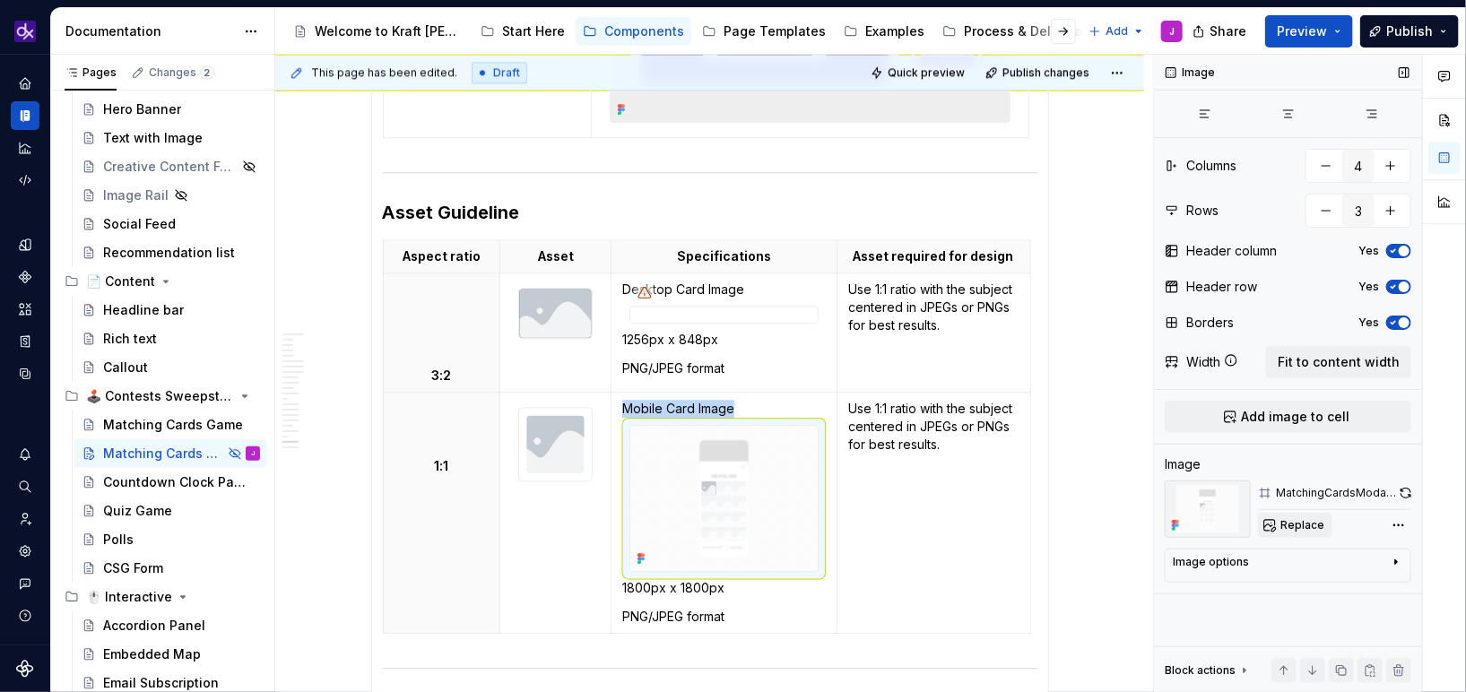
click at [1313, 524] on span "Replace" at bounding box center [1302, 525] width 44 height 14
type textarea "*"
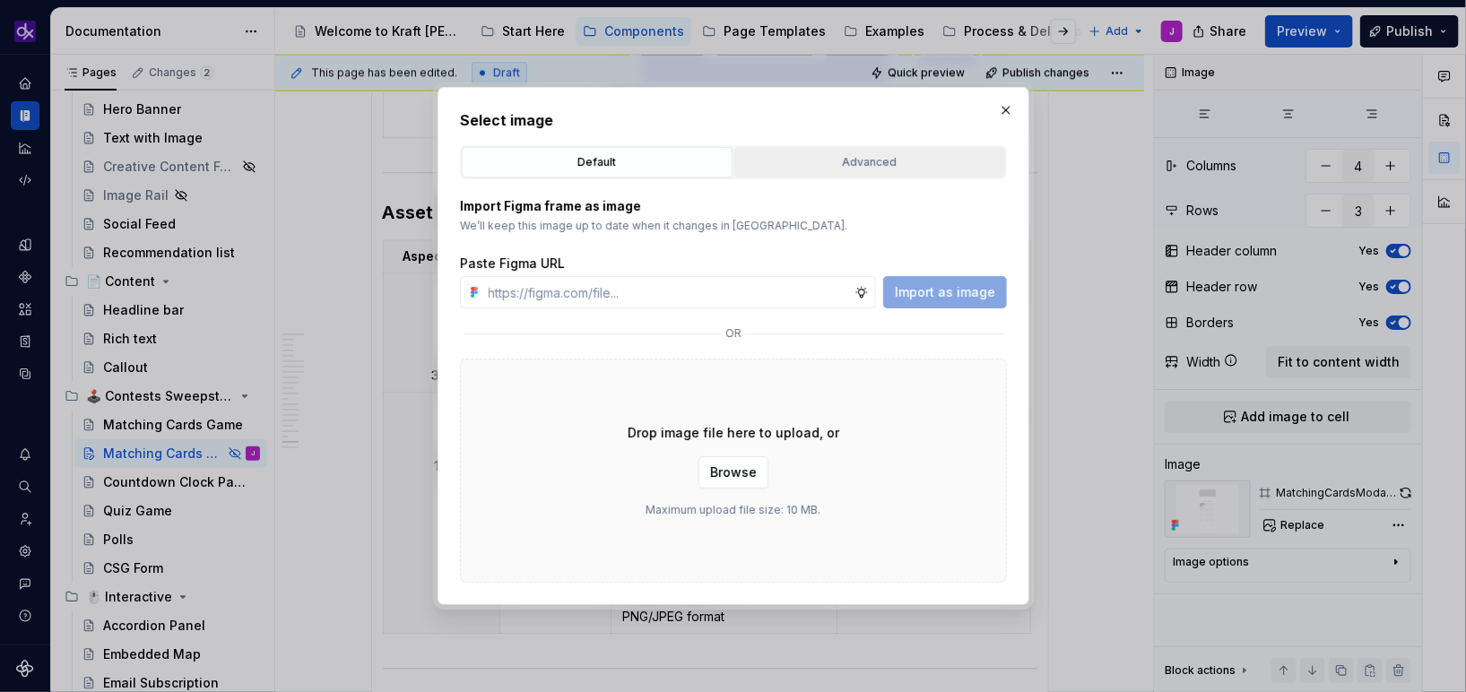
click at [875, 160] on div "Advanced" at bounding box center [870, 162] width 258 height 18
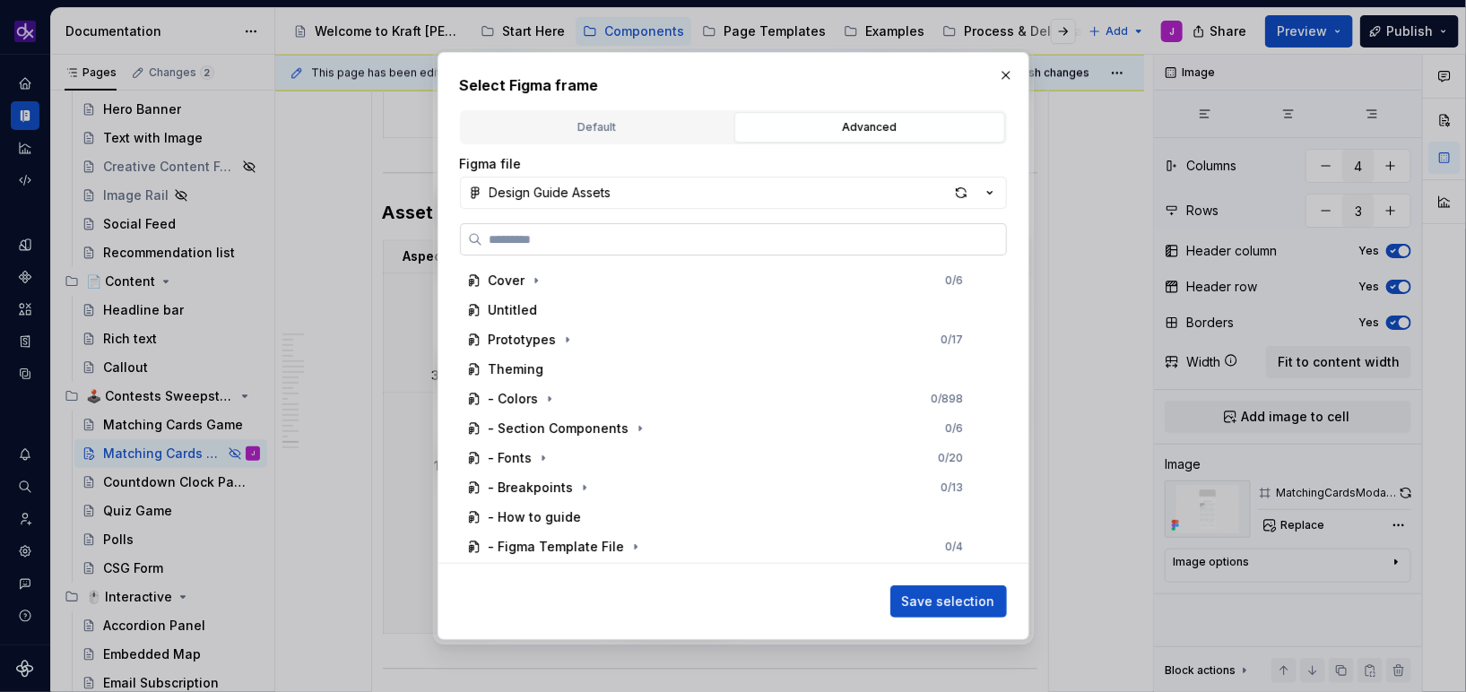
paste input "**********"
type input "**********"
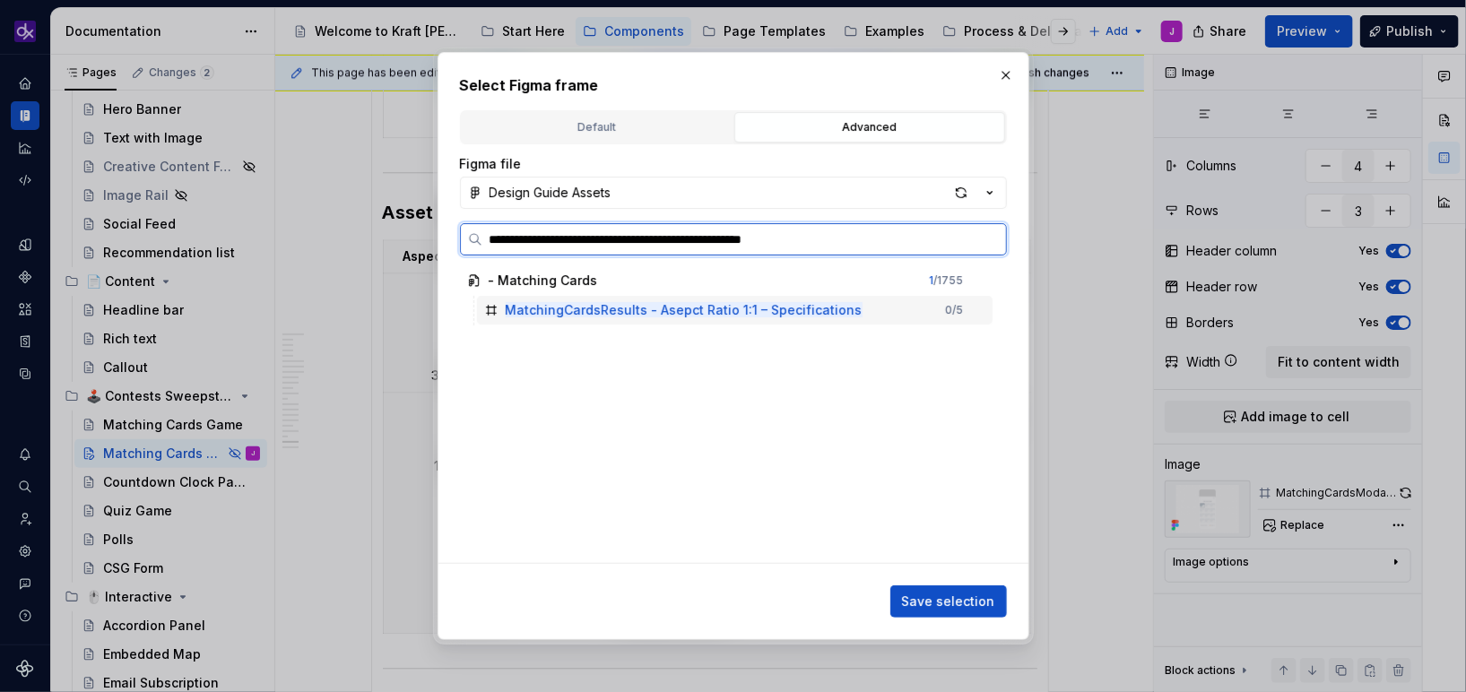
click at [882, 317] on div "MatchingCardsResults - Asepct Ratio 1:1 – Specifications 0 / 5" at bounding box center [735, 310] width 516 height 29
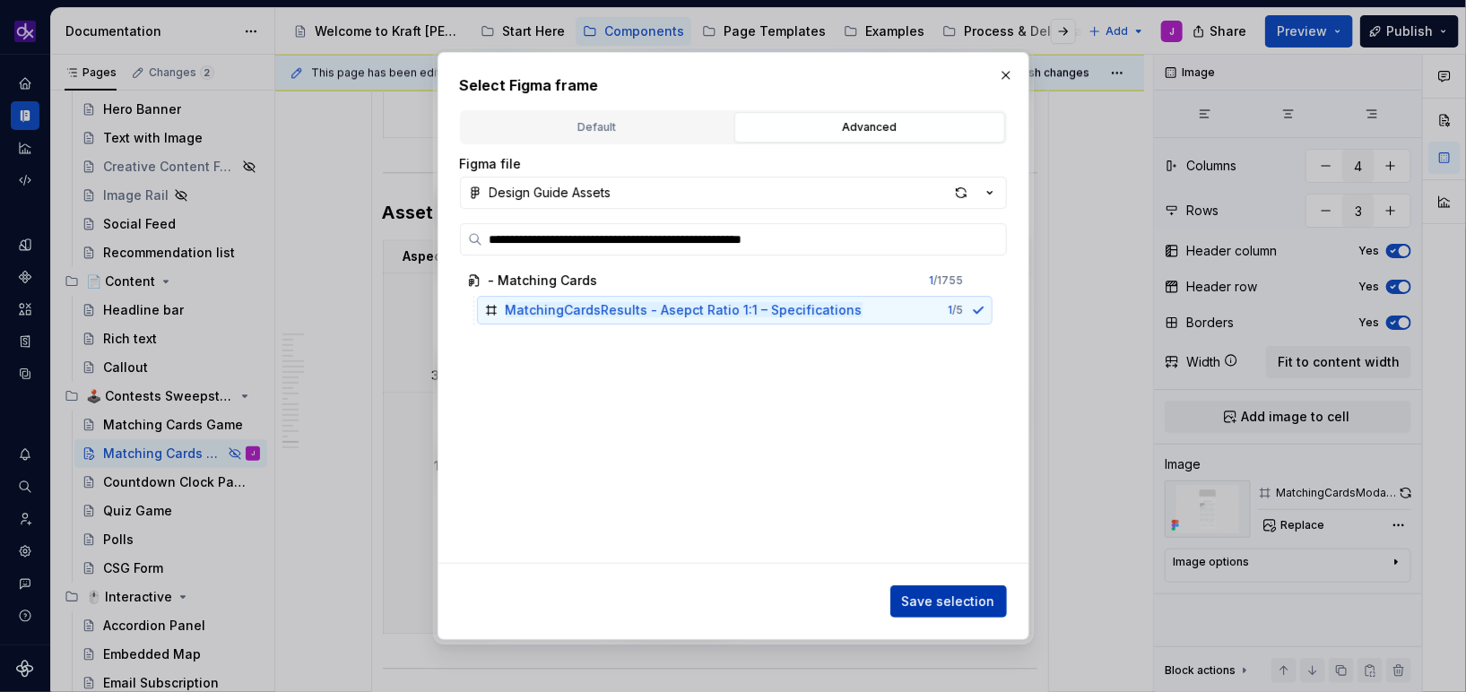
click at [954, 614] on button "Save selection" at bounding box center [948, 601] width 117 height 32
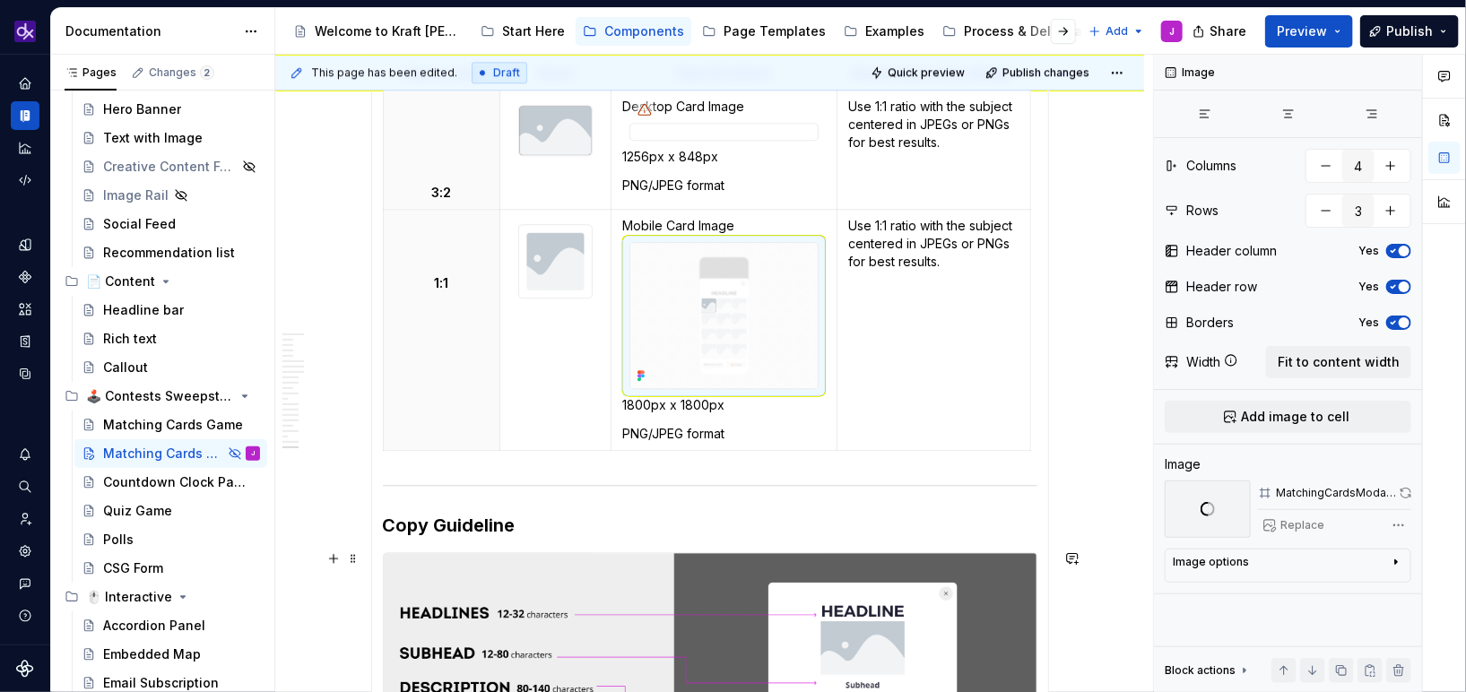
type textarea "*"
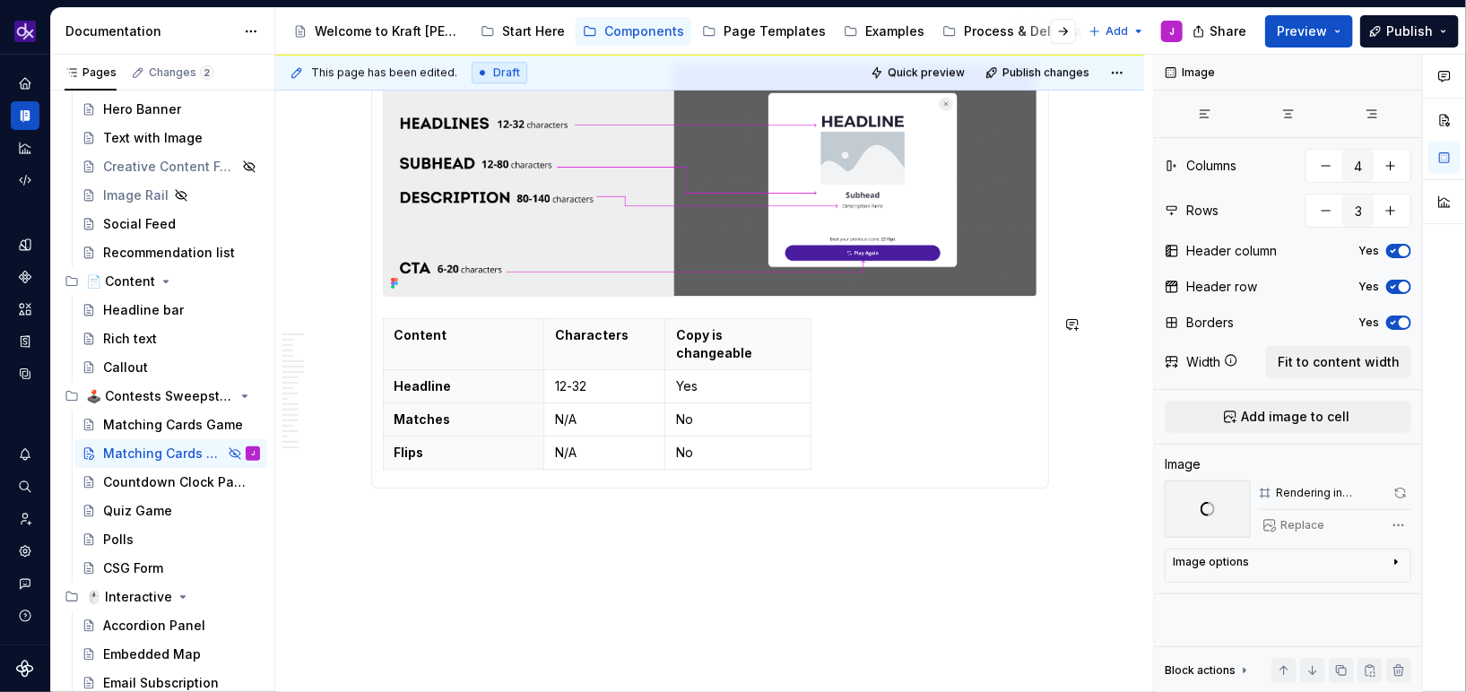
scroll to position [5918, 0]
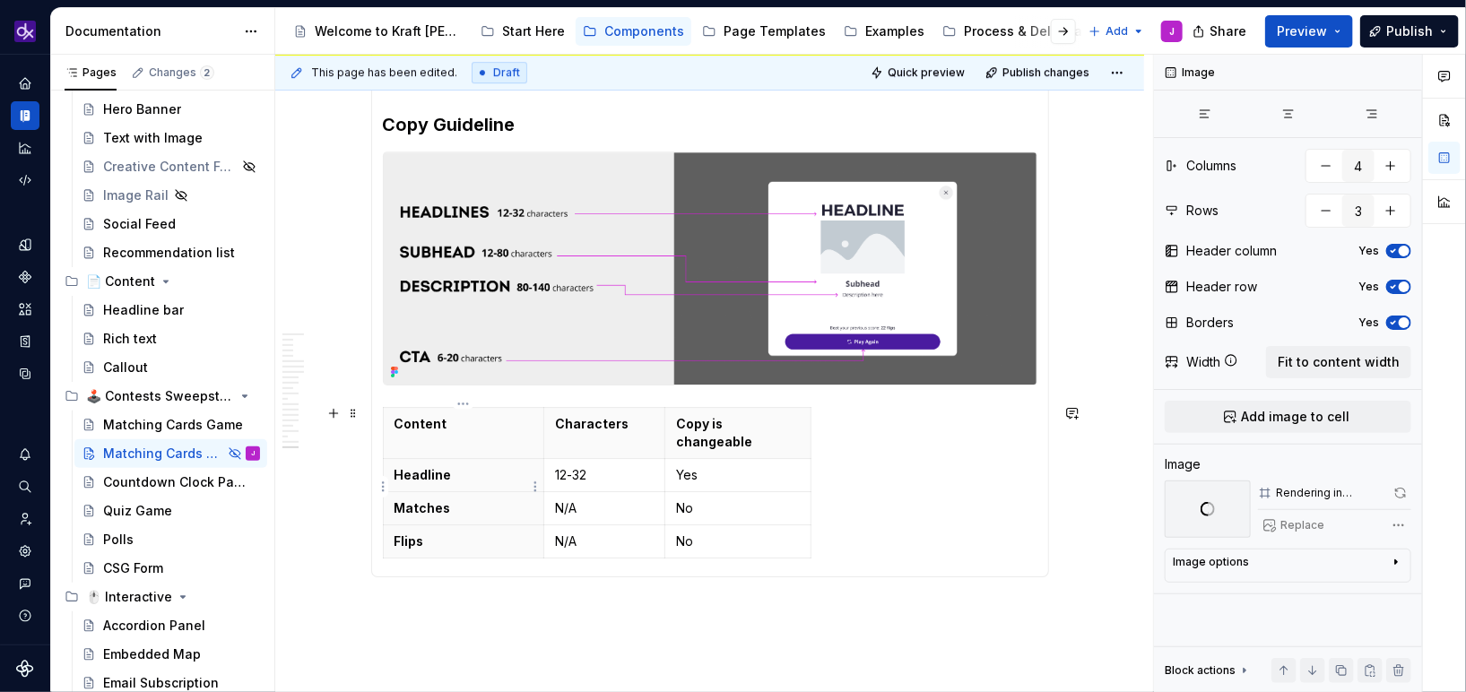
click at [462, 499] on p "Matches" at bounding box center [463, 508] width 139 height 18
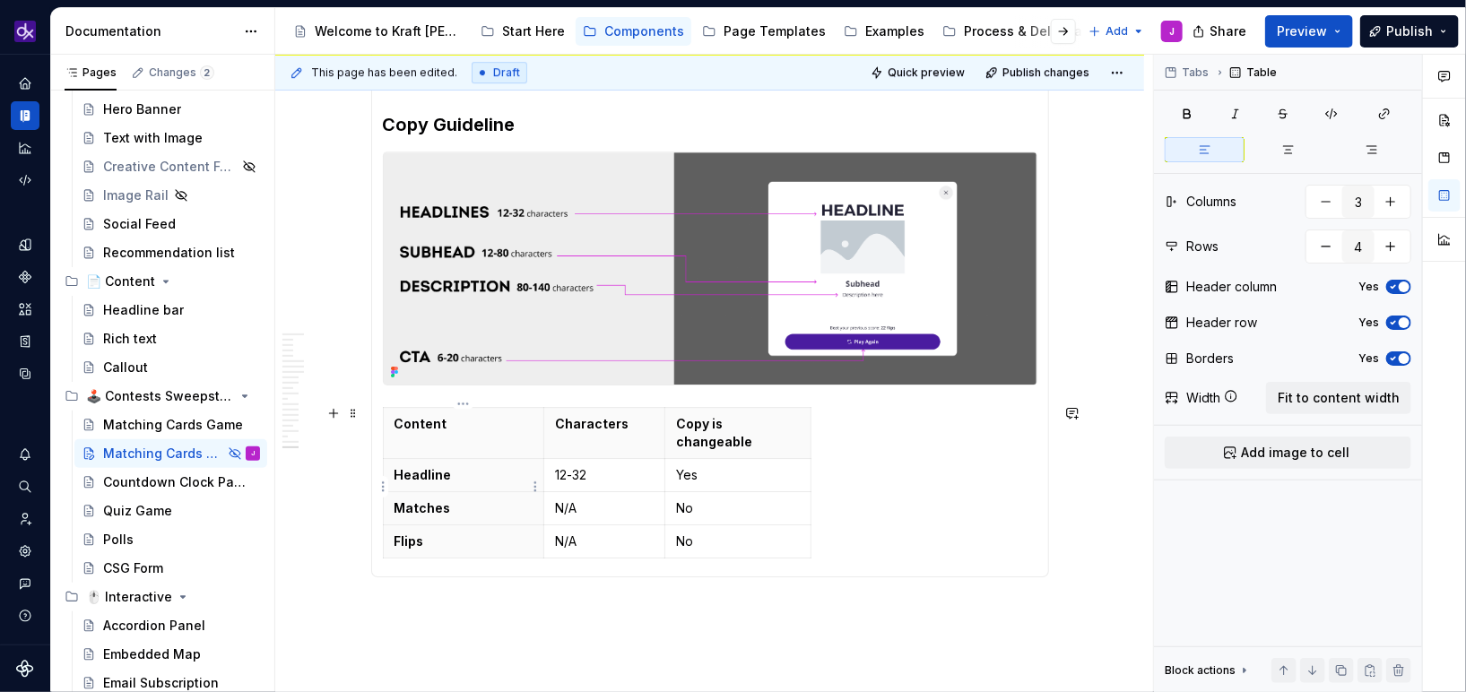
click at [462, 499] on p "Matches" at bounding box center [463, 508] width 139 height 18
click at [435, 499] on p "Matches" at bounding box center [463, 508] width 139 height 18
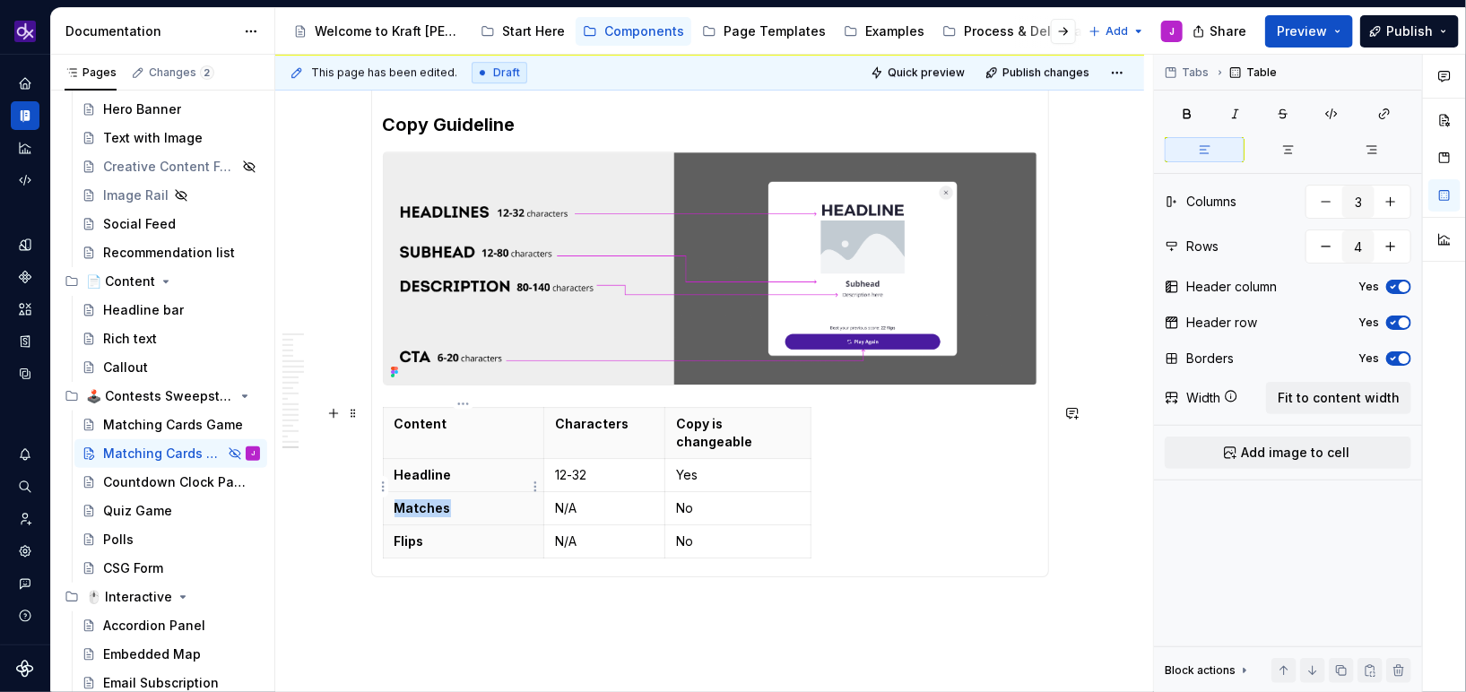
click at [435, 499] on p "Matches" at bounding box center [463, 508] width 139 height 18
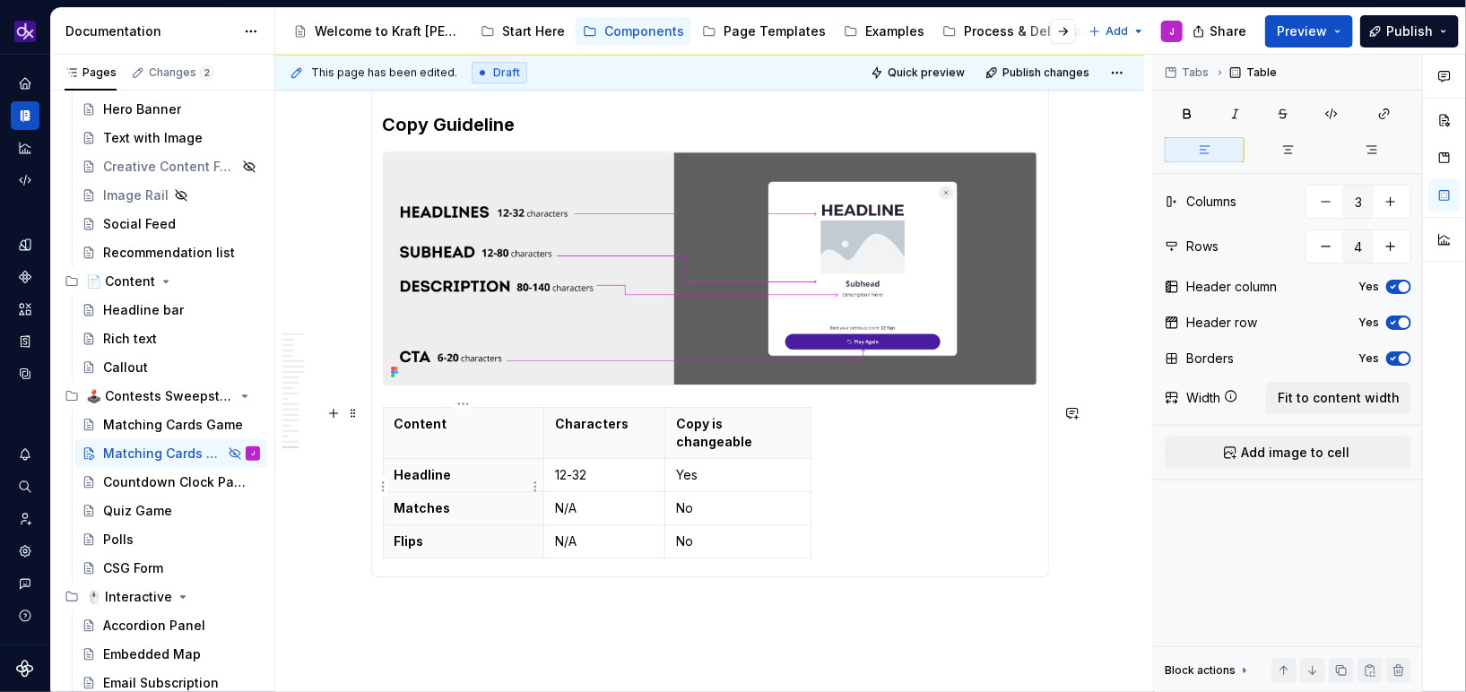
click at [435, 499] on p "Matches" at bounding box center [463, 508] width 139 height 18
click at [416, 533] on p "Flips" at bounding box center [463, 542] width 139 height 18
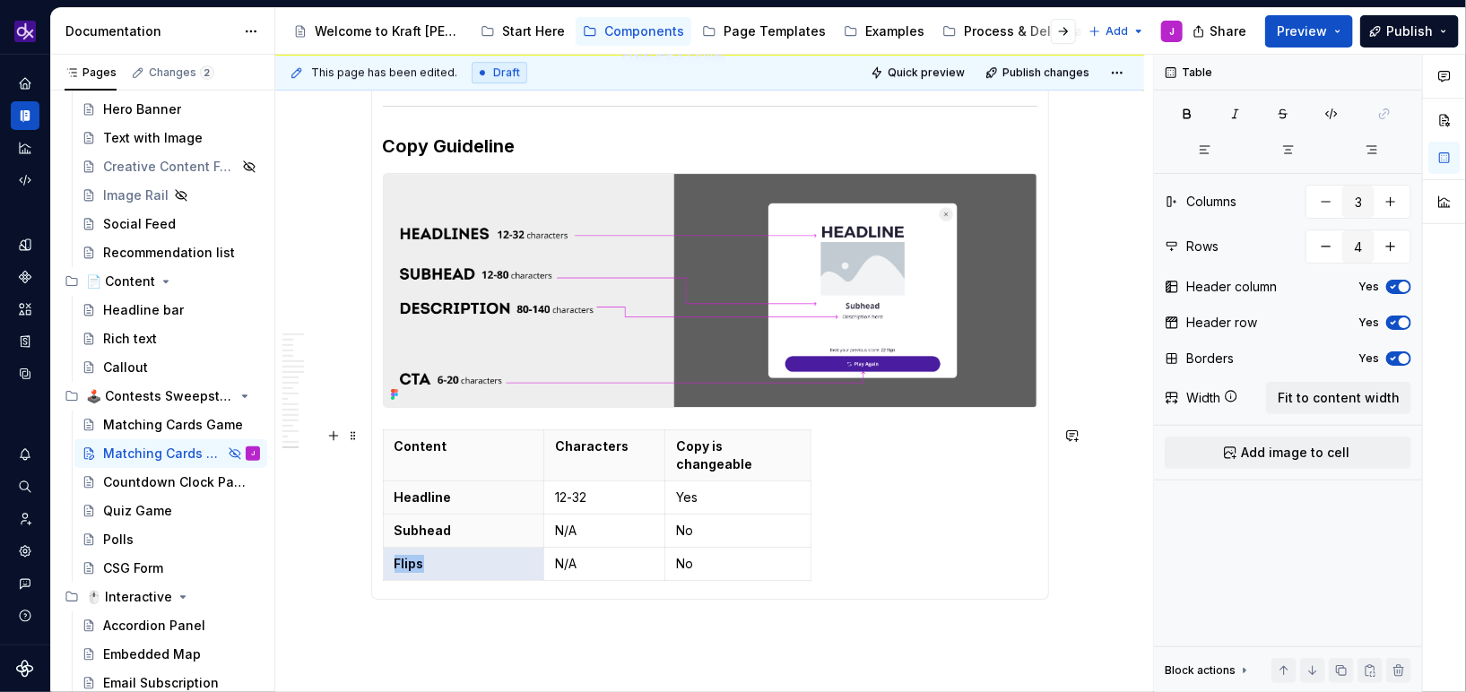
scroll to position [6037, 0]
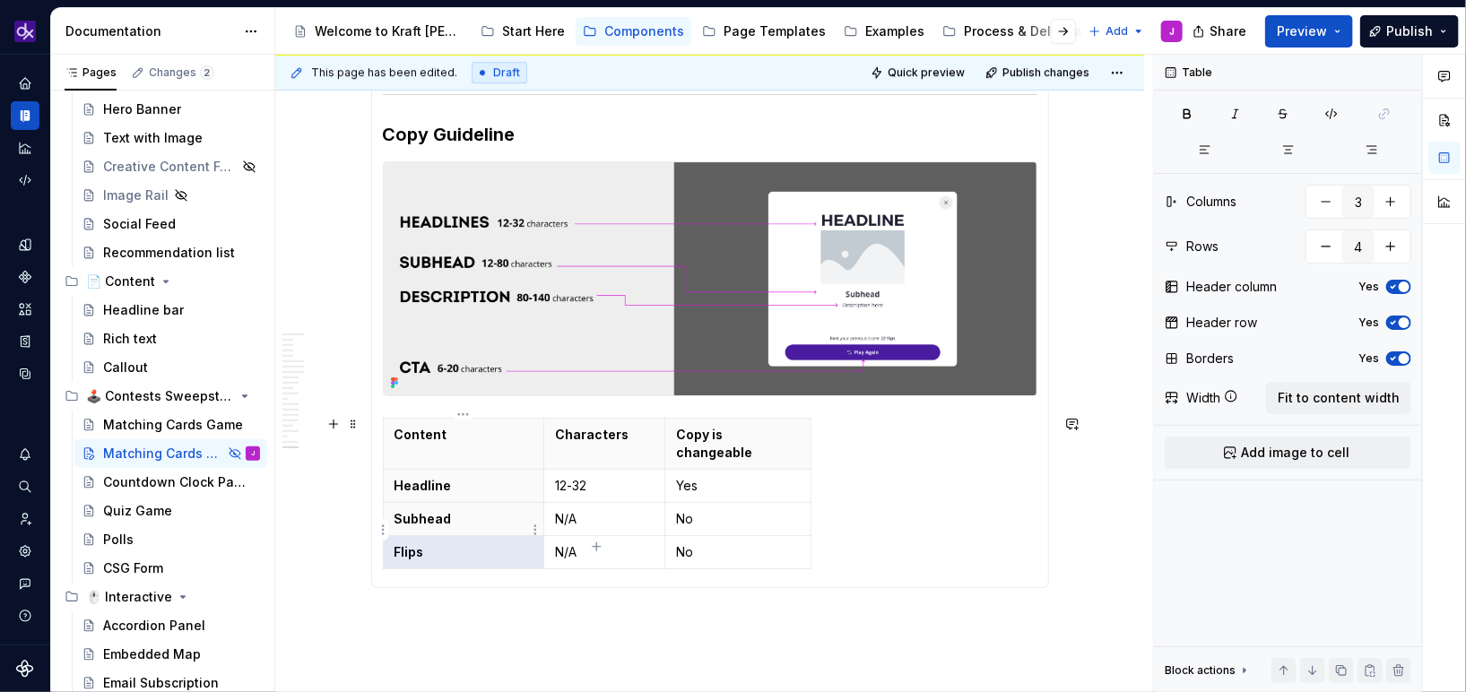
click at [404, 543] on p "Flips" at bounding box center [463, 552] width 139 height 18
click at [597, 549] on div "Content Characters Copy is changeable Headline 12-32 Yes Subhead N/A No Descrip…" at bounding box center [710, 497] width 654 height 159
click at [594, 548] on icon "button" at bounding box center [596, 547] width 14 height 14
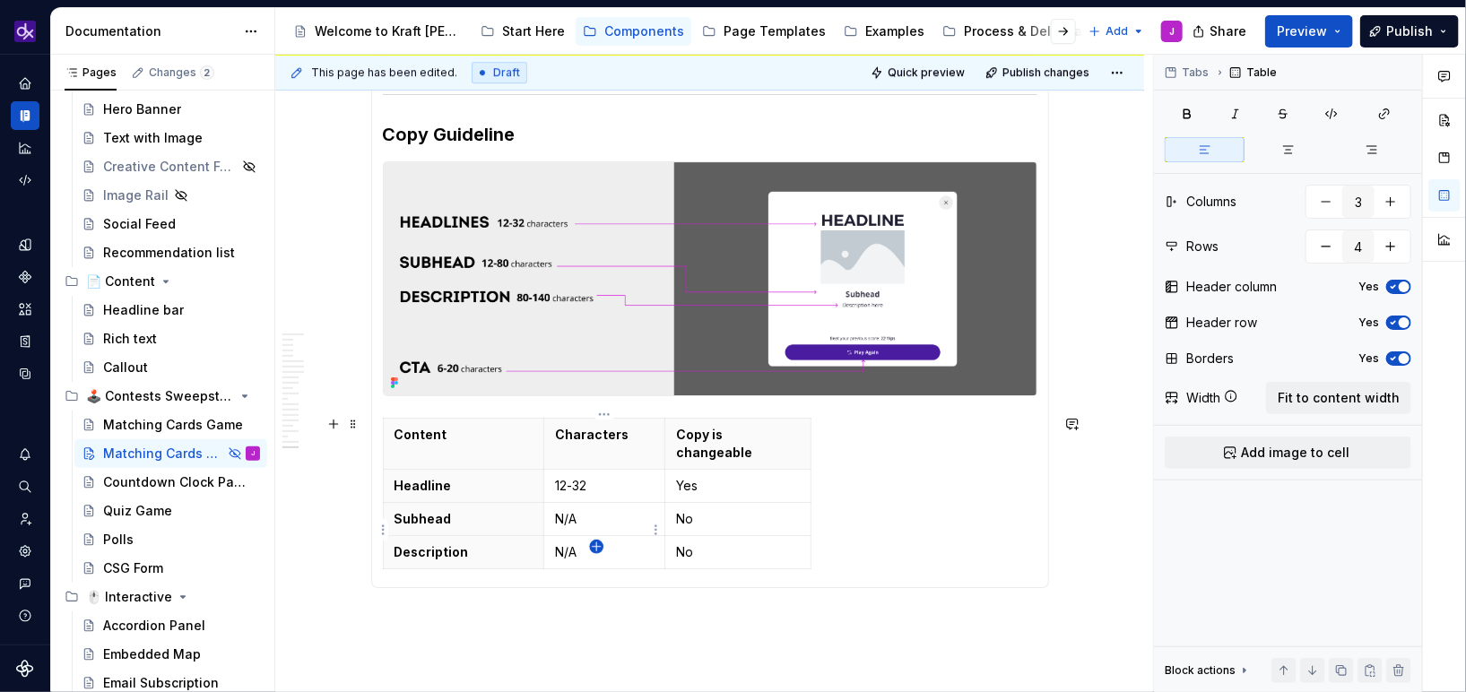
type input "5"
click at [426, 576] on p at bounding box center [463, 585] width 139 height 18
click at [594, 576] on p at bounding box center [604, 585] width 99 height 18
drag, startPoint x: 579, startPoint y: 499, endPoint x: 552, endPoint y: 498, distance: 26.9
click at [552, 502] on td "N/A" at bounding box center [604, 518] width 121 height 33
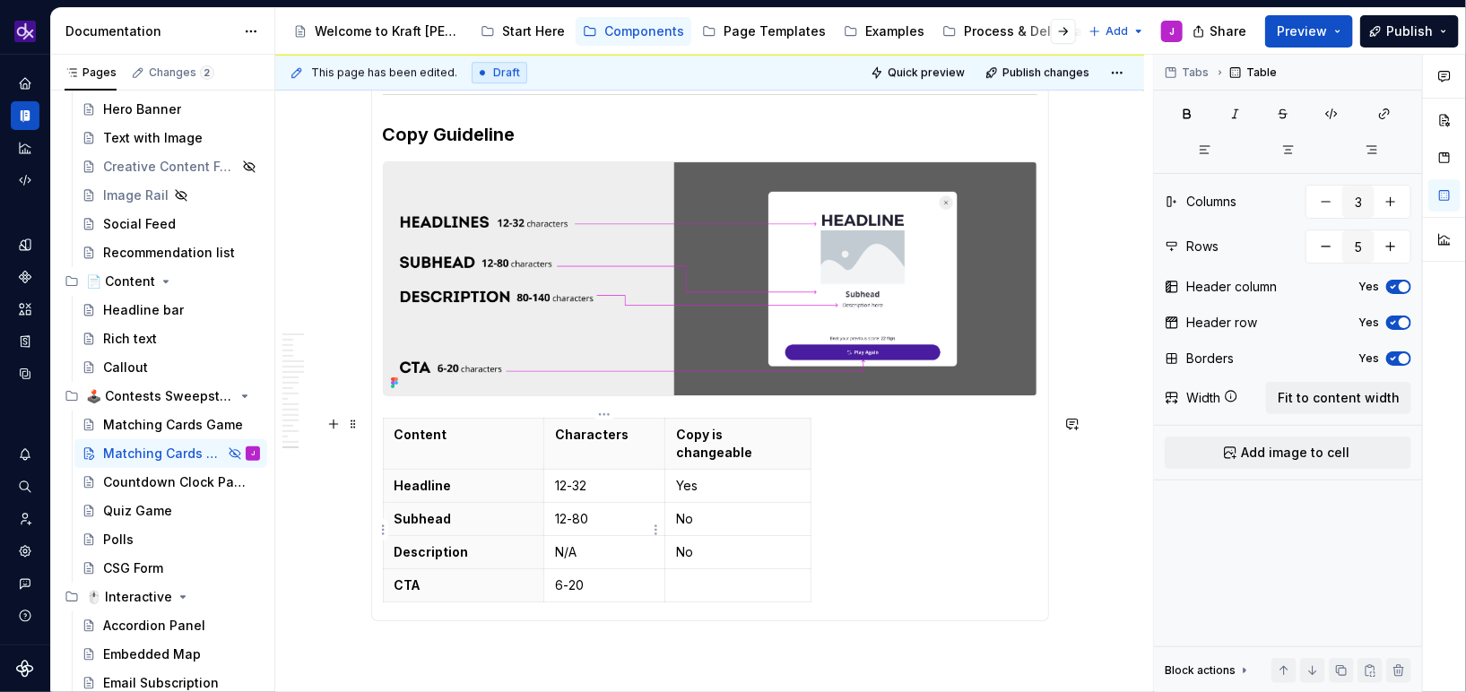
click at [586, 543] on p "N/A" at bounding box center [604, 552] width 99 height 18
click at [715, 576] on p at bounding box center [738, 585] width 124 height 18
click at [710, 510] on p "No" at bounding box center [738, 519] width 124 height 18
click at [746, 543] on p "No" at bounding box center [738, 552] width 124 height 18
click at [758, 576] on p at bounding box center [738, 585] width 124 height 18
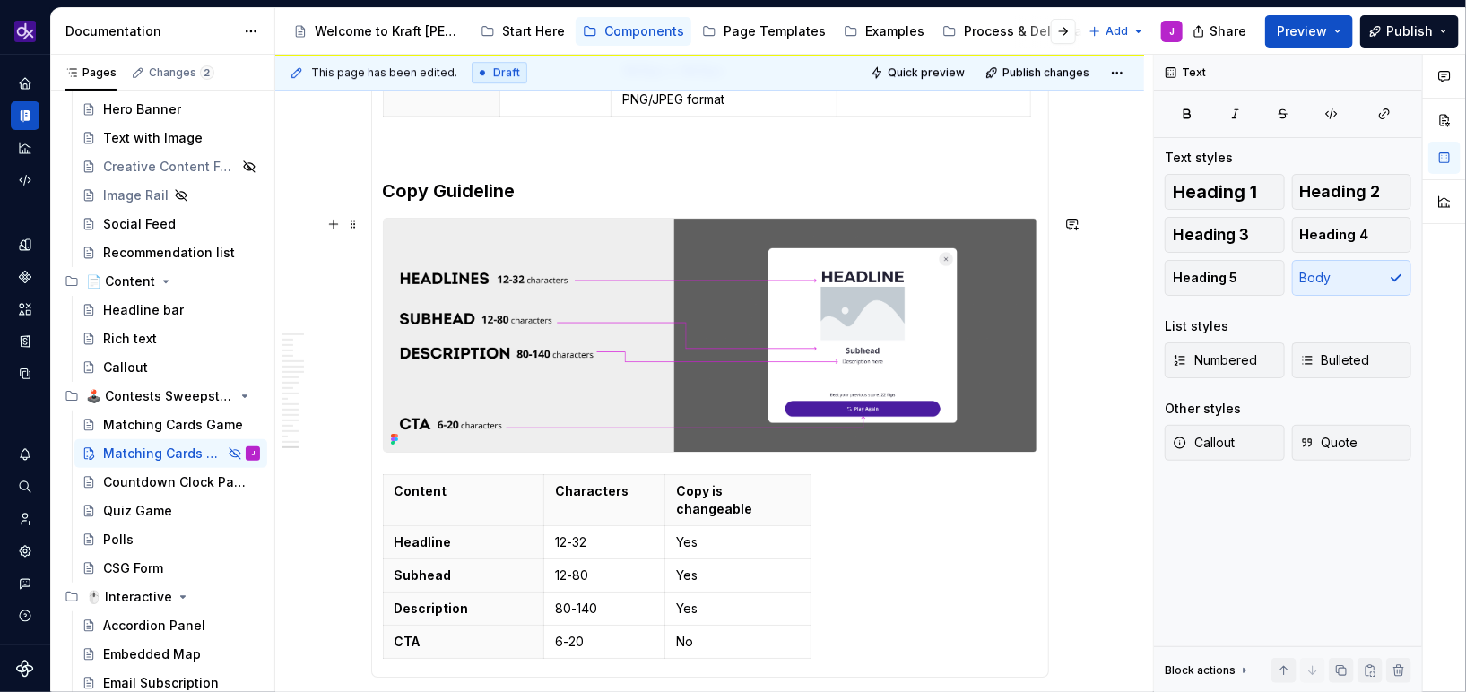
scroll to position [5945, 0]
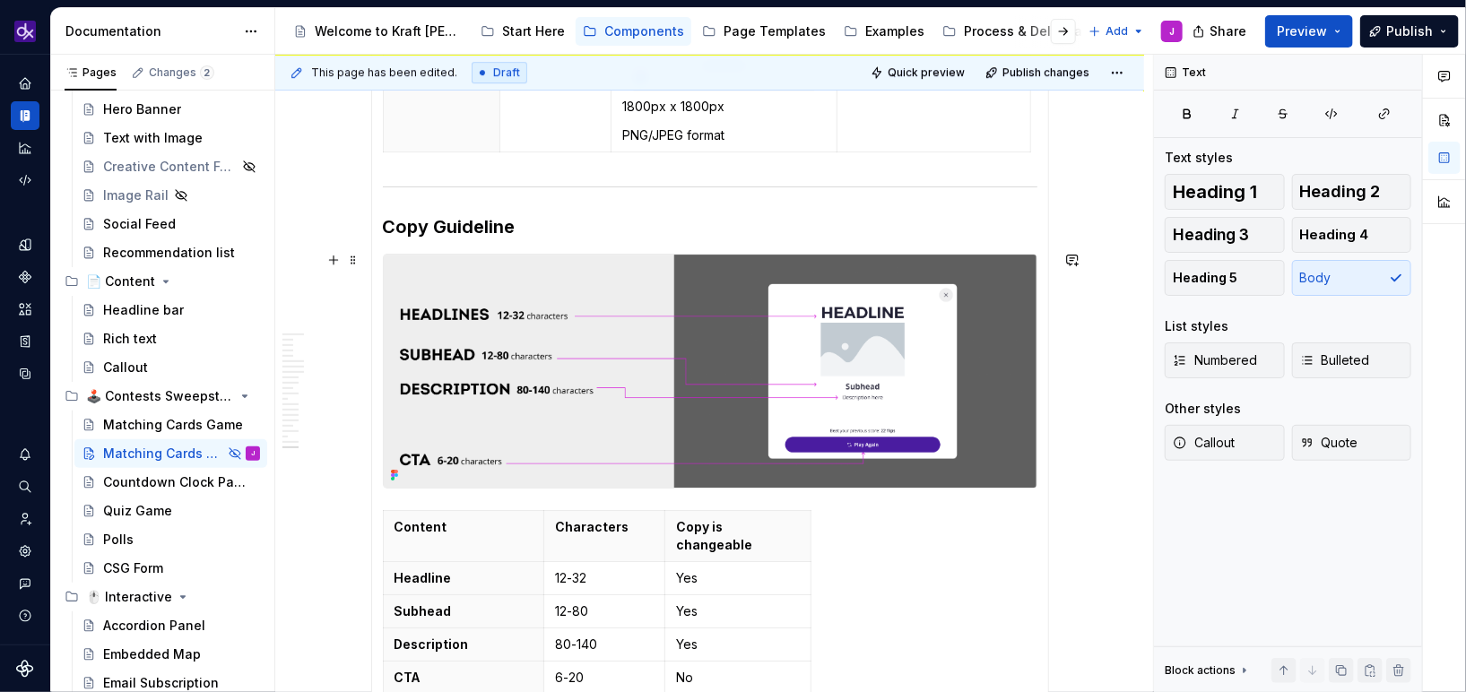
click at [845, 363] on img at bounding box center [710, 371] width 653 height 232
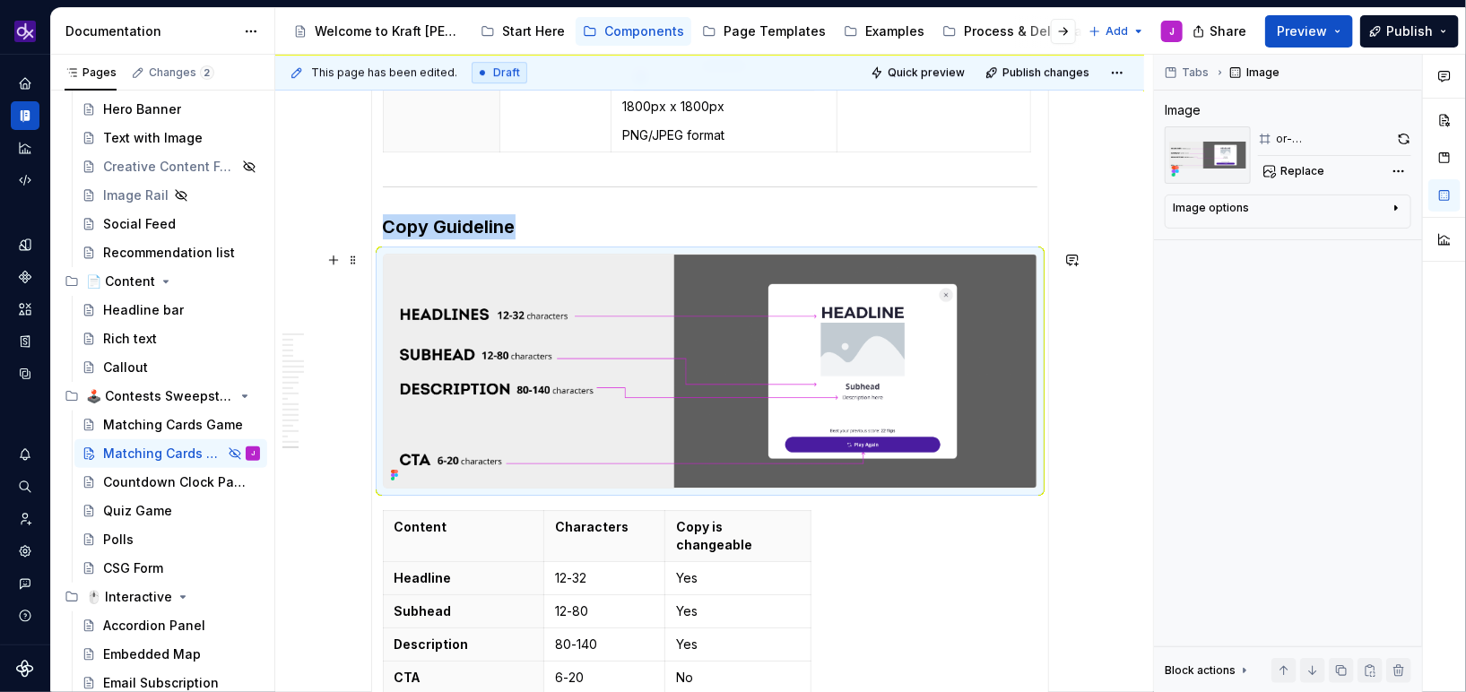
click at [845, 363] on img at bounding box center [710, 371] width 653 height 232
click at [1404, 138] on button "button" at bounding box center [1404, 138] width 13 height 25
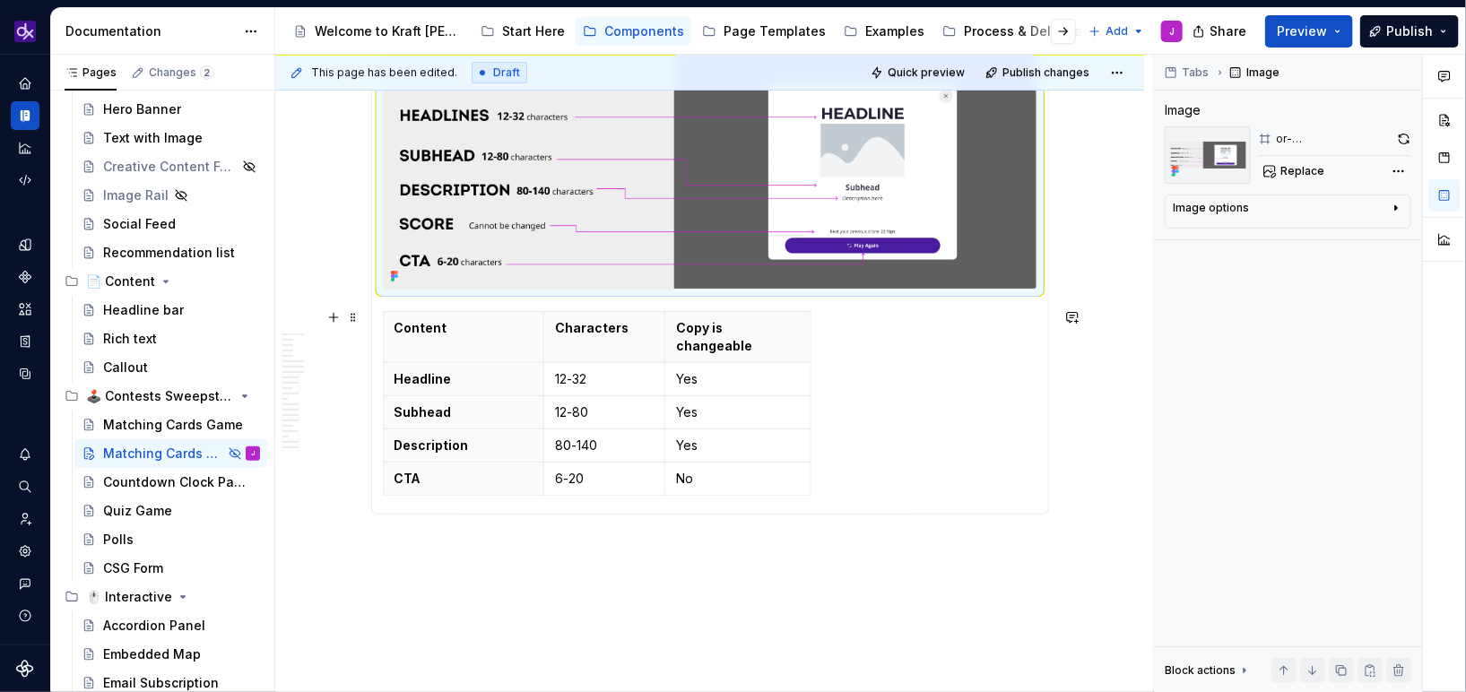
scroll to position [6108, 0]
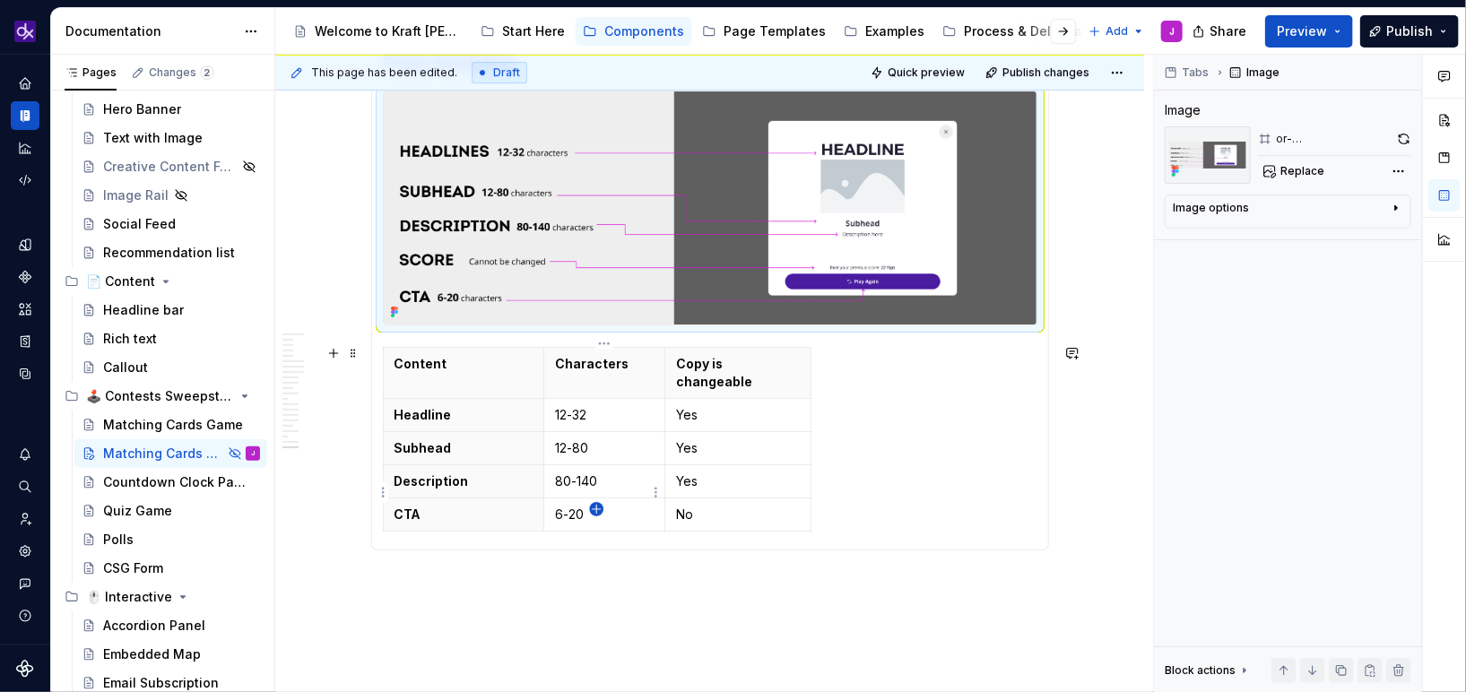
click at [593, 513] on icon "button" at bounding box center [596, 509] width 14 height 14
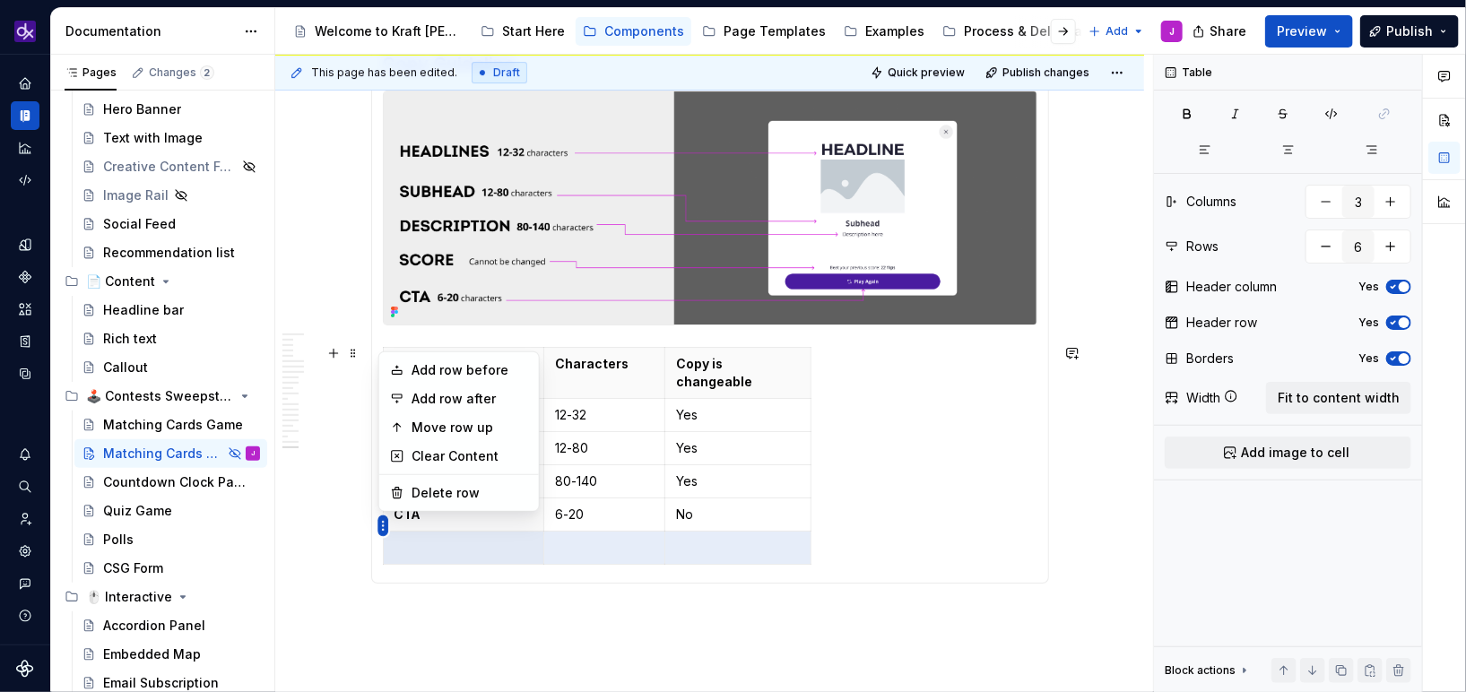
click at [391, 464] on body "KH DXP J Design system data Documentation Accessibility guide for tree Page tre…" at bounding box center [733, 346] width 1466 height 692
click at [574, 480] on html "KH DXP J Design system data Documentation Accessibility guide for tree Page tre…" at bounding box center [733, 346] width 1466 height 692
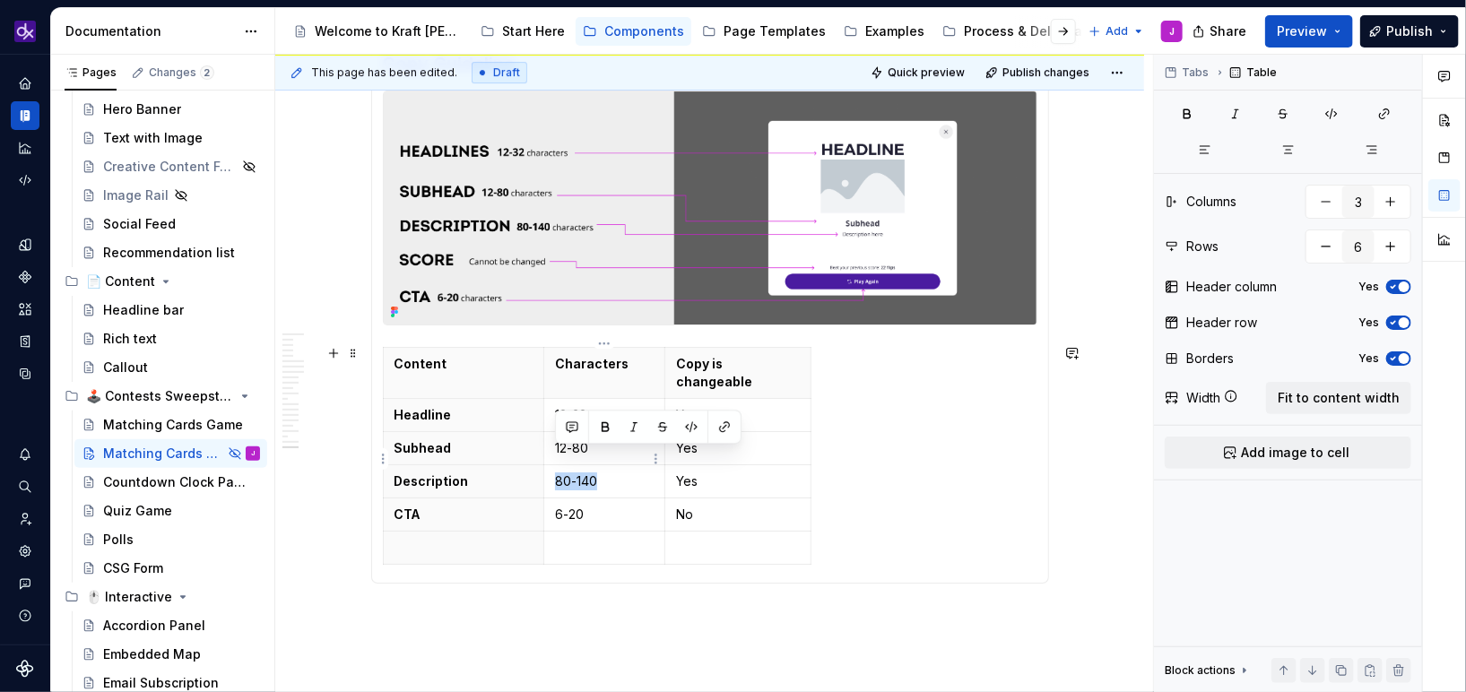
drag, startPoint x: 569, startPoint y: 521, endPoint x: 582, endPoint y: 470, distance: 52.6
click at [582, 470] on html "KH DXP J Design system data Documentation Accessibility guide for tree Page tre…" at bounding box center [733, 346] width 1466 height 692
click at [455, 502] on th "CTA" at bounding box center [463, 514] width 161 height 33
click at [384, 494] on html "KH DXP J Design system data Documentation Accessibility guide for tree Page tre…" at bounding box center [733, 346] width 1466 height 692
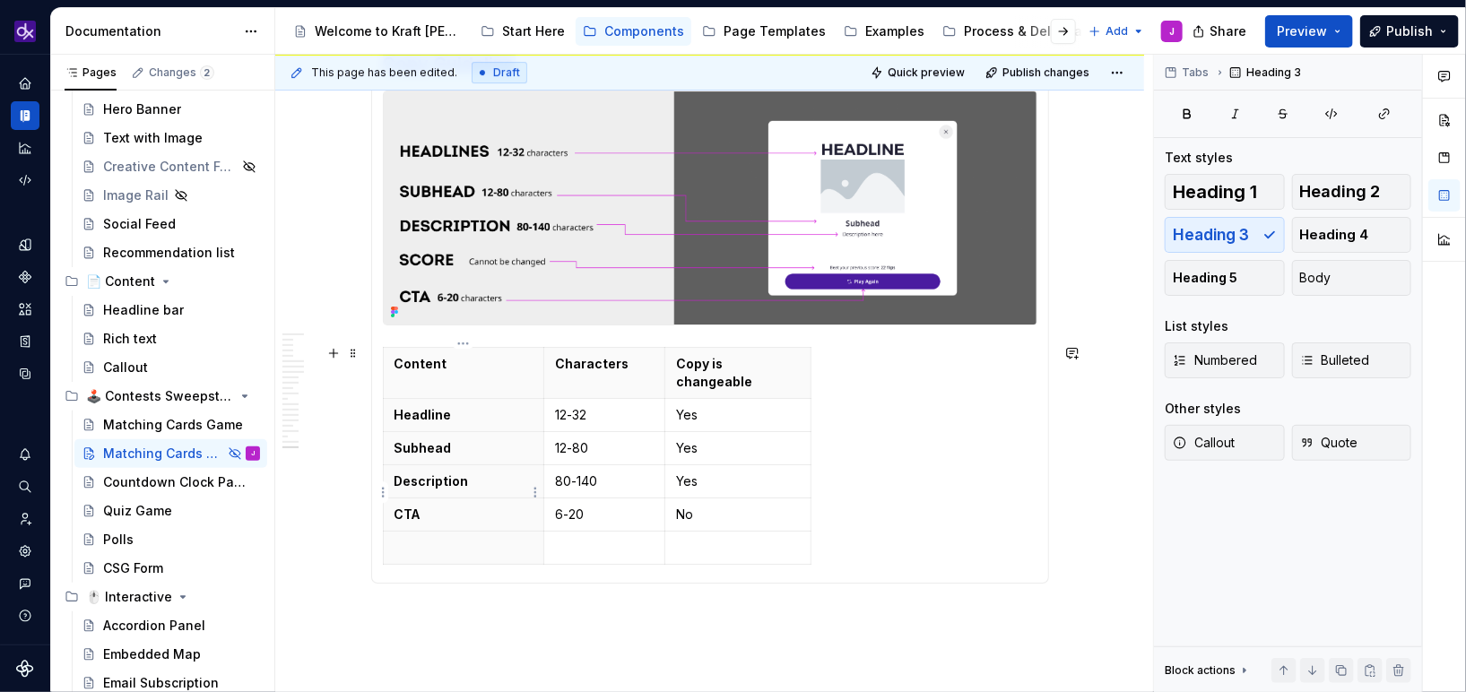
drag, startPoint x: 383, startPoint y: 493, endPoint x: 389, endPoint y: 522, distance: 29.4
click at [389, 523] on html "KH DXP J Design system data Documentation Accessibility guide for tree Page tre…" at bounding box center [733, 346] width 1466 height 692
click at [390, 498] on th "CTA" at bounding box center [463, 514] width 161 height 33
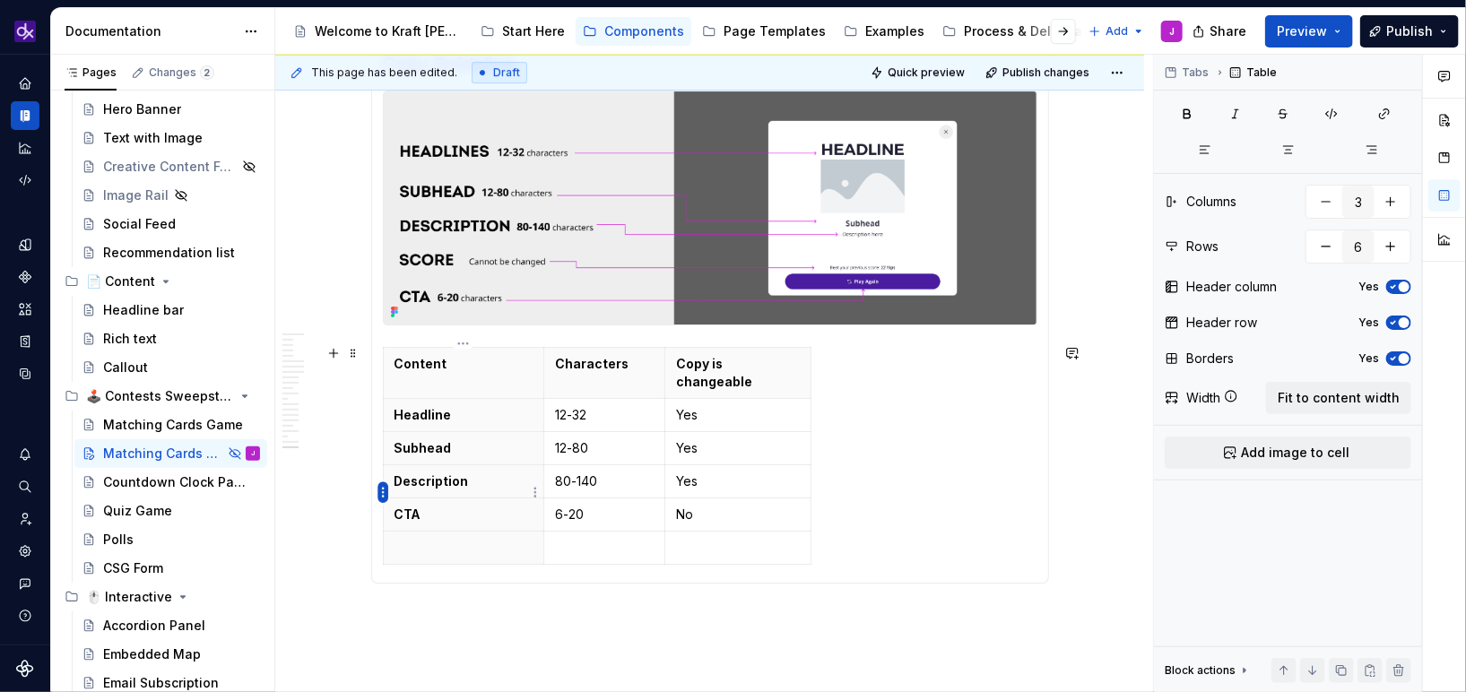
click at [385, 492] on html "KH DXP J Design system data Documentation Accessibility guide for tree Page tre…" at bounding box center [733, 346] width 1466 height 692
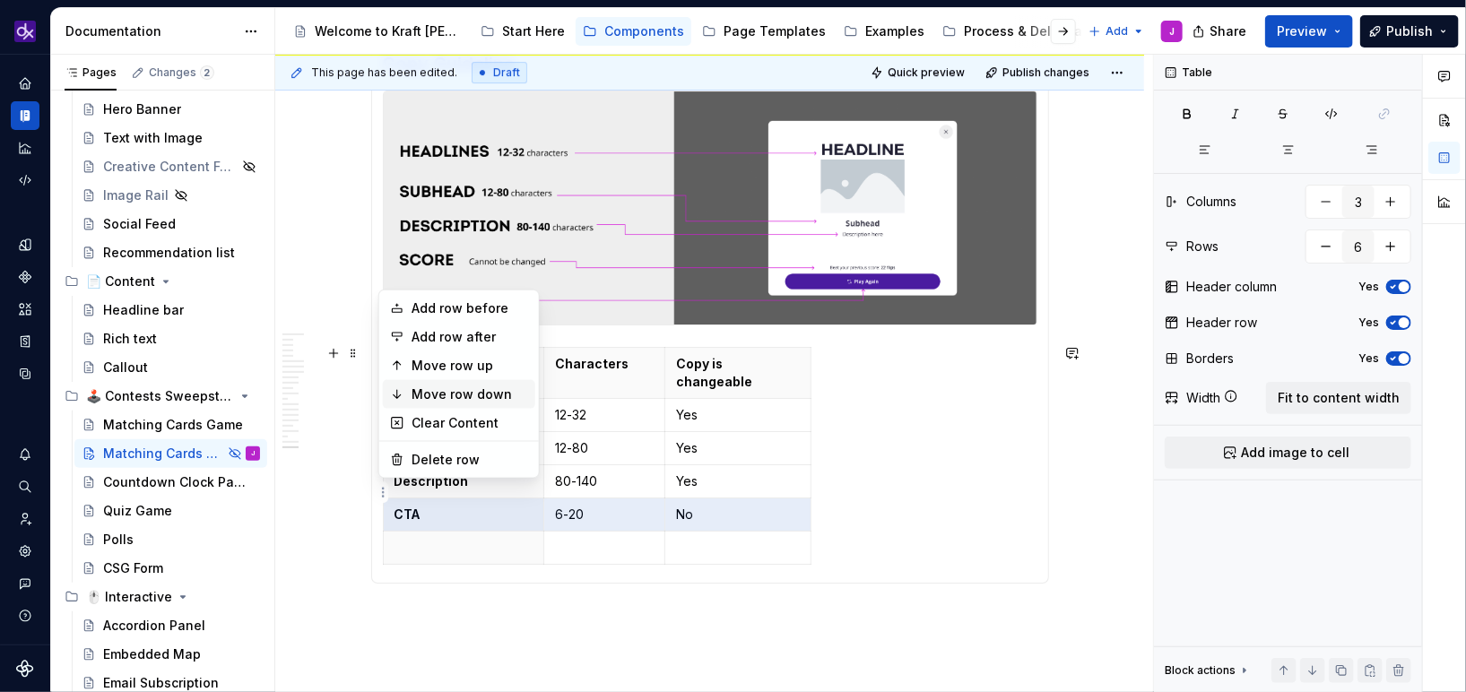
click at [451, 395] on div "Move row down" at bounding box center [470, 395] width 117 height 18
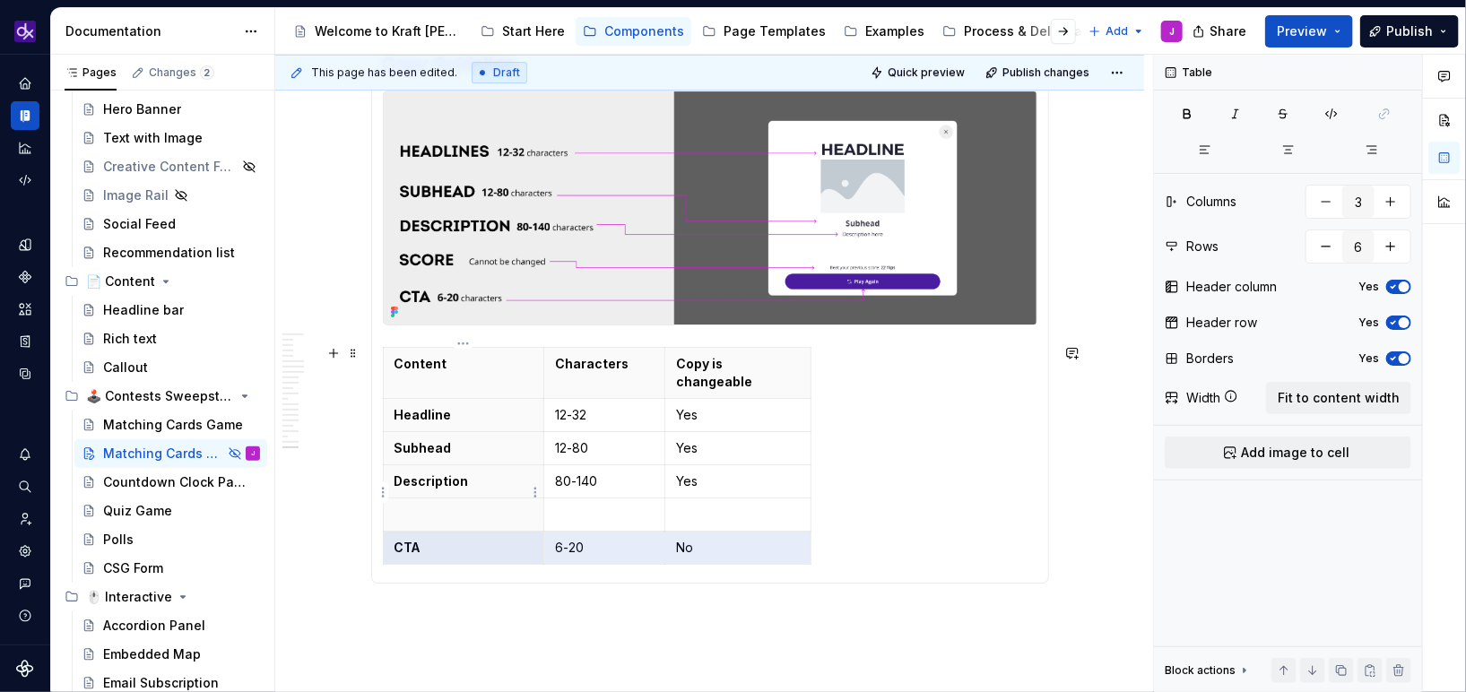
click at [440, 506] on p at bounding box center [463, 515] width 139 height 18
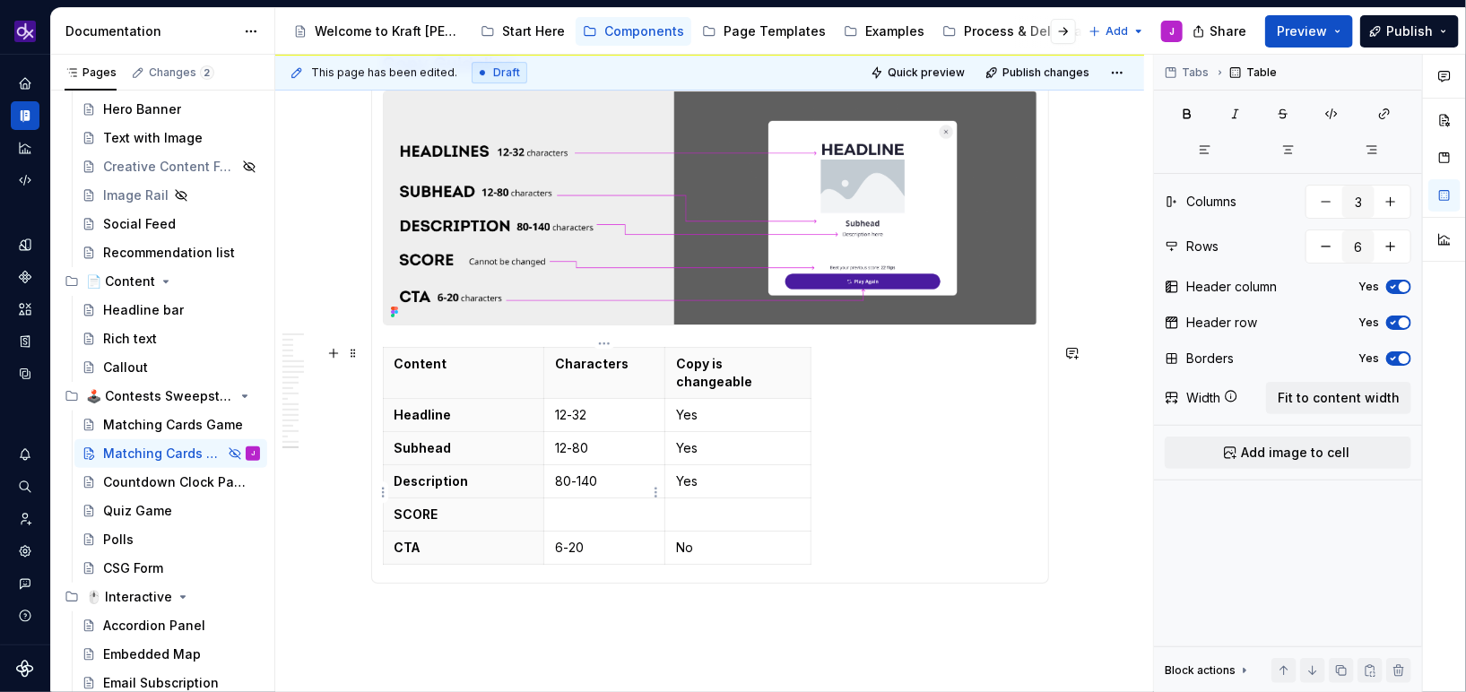
click at [598, 506] on p at bounding box center [604, 515] width 99 height 18
click at [570, 539] on p "6-20" at bounding box center [604, 548] width 99 height 18
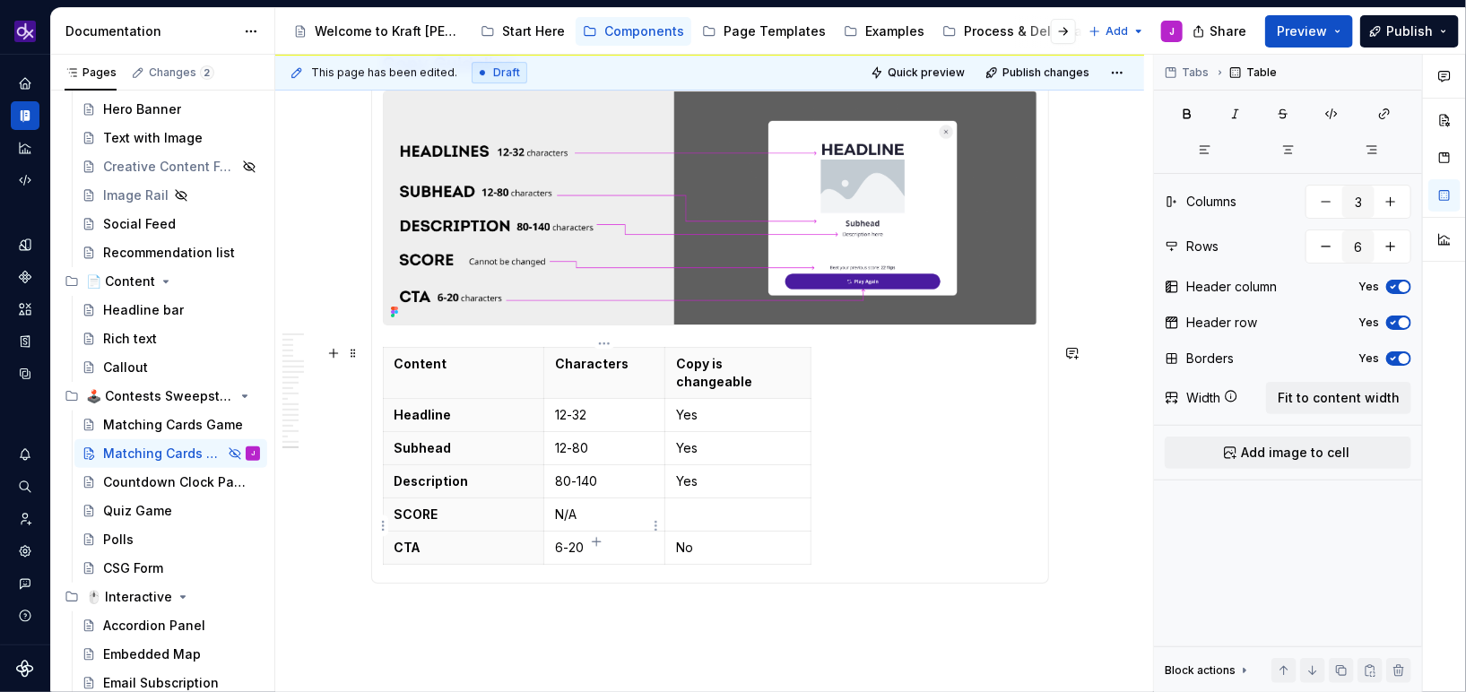
click at [570, 539] on p "6-20" at bounding box center [604, 548] width 99 height 18
click at [583, 539] on p "6-20" at bounding box center [604, 548] width 99 height 18
click at [695, 501] on td at bounding box center [737, 514] width 146 height 33
click at [710, 506] on p at bounding box center [738, 515] width 124 height 18
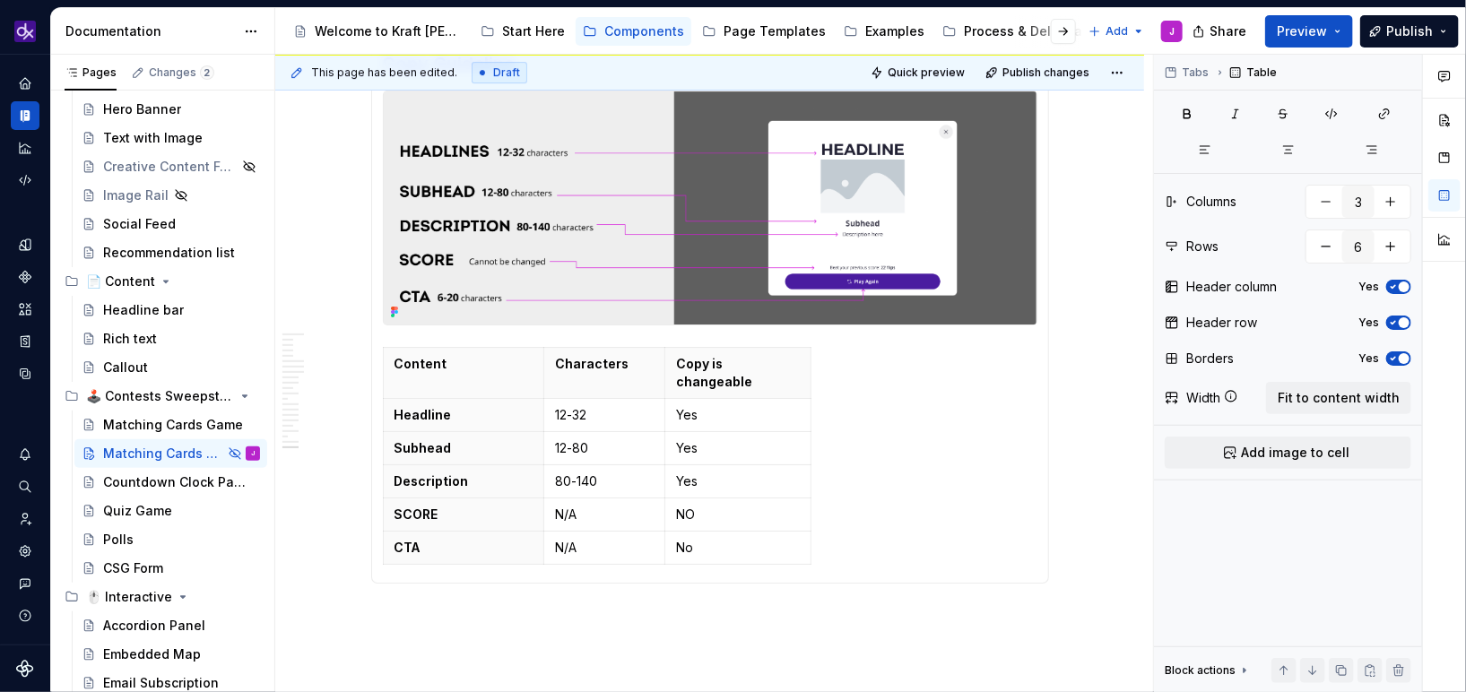
click at [877, 291] on img at bounding box center [710, 207] width 653 height 232
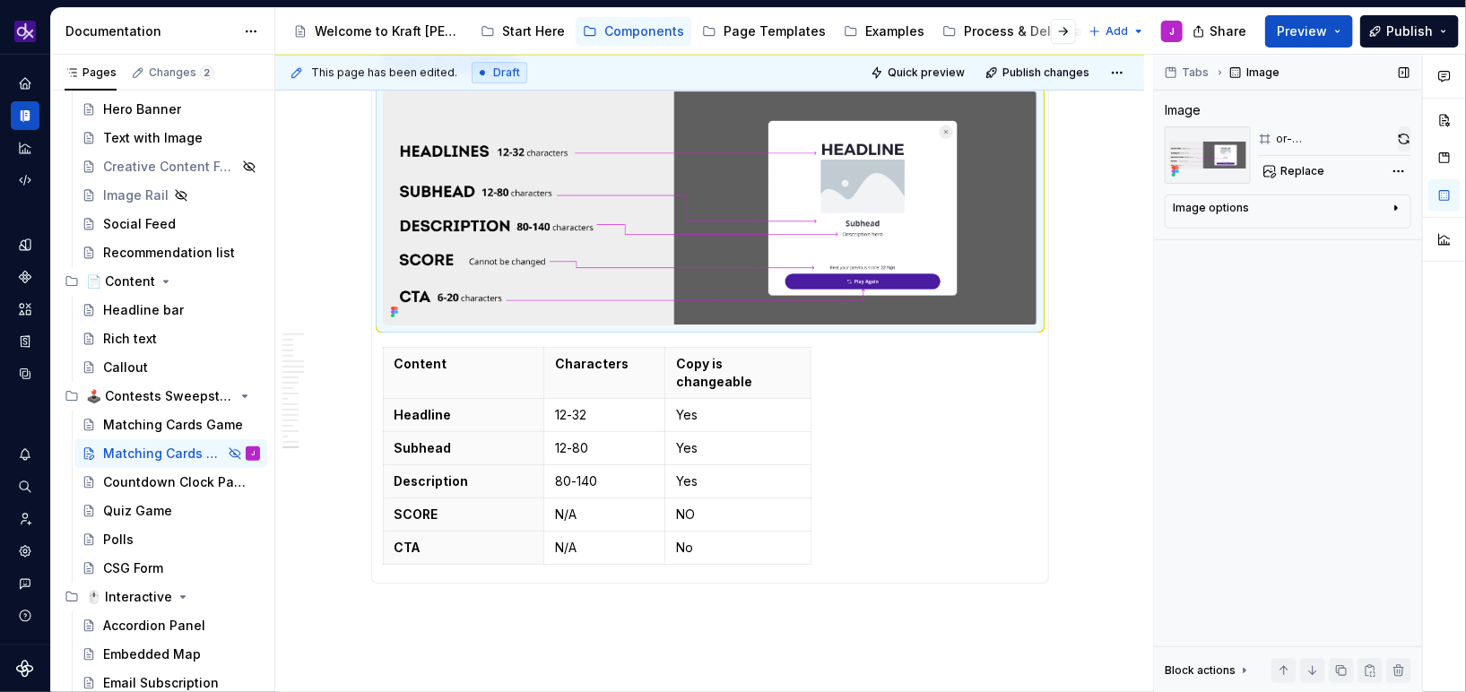
click at [1408, 141] on button "button" at bounding box center [1404, 138] width 13 height 25
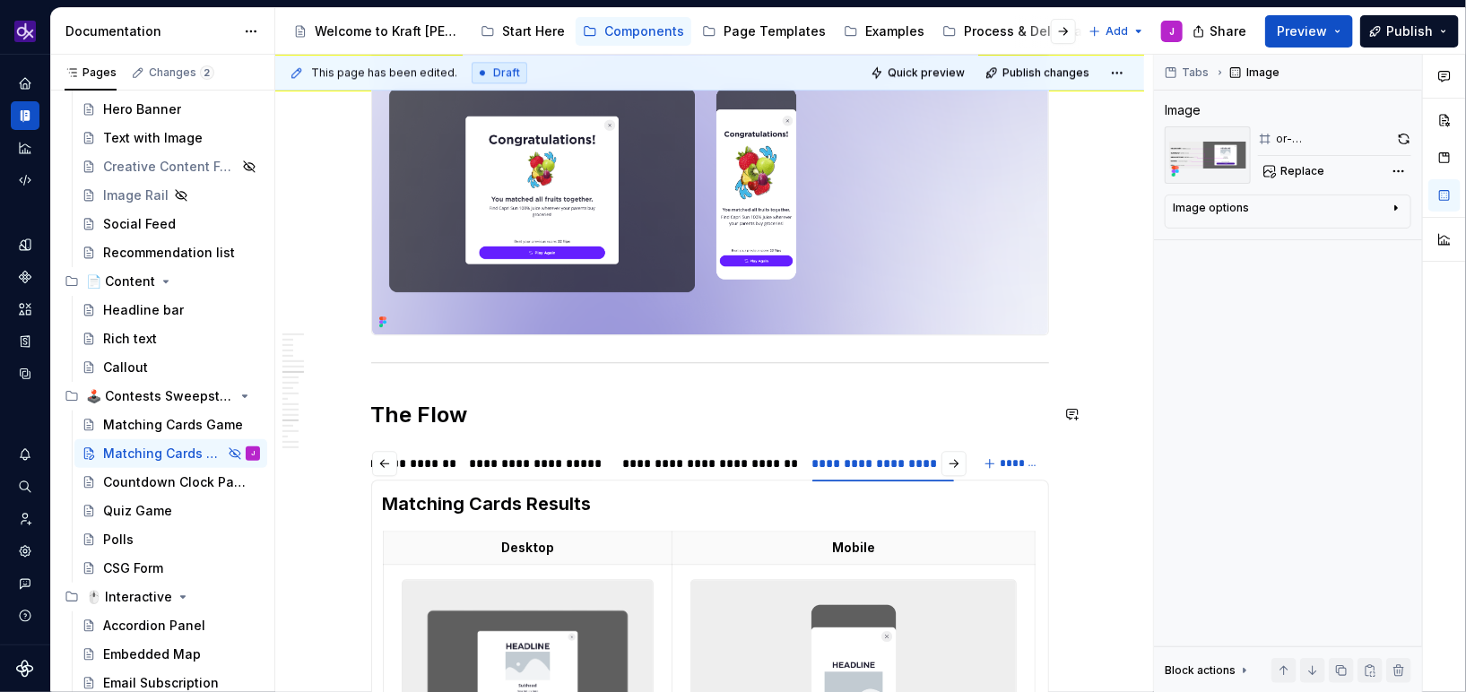
scroll to position [2260, 0]
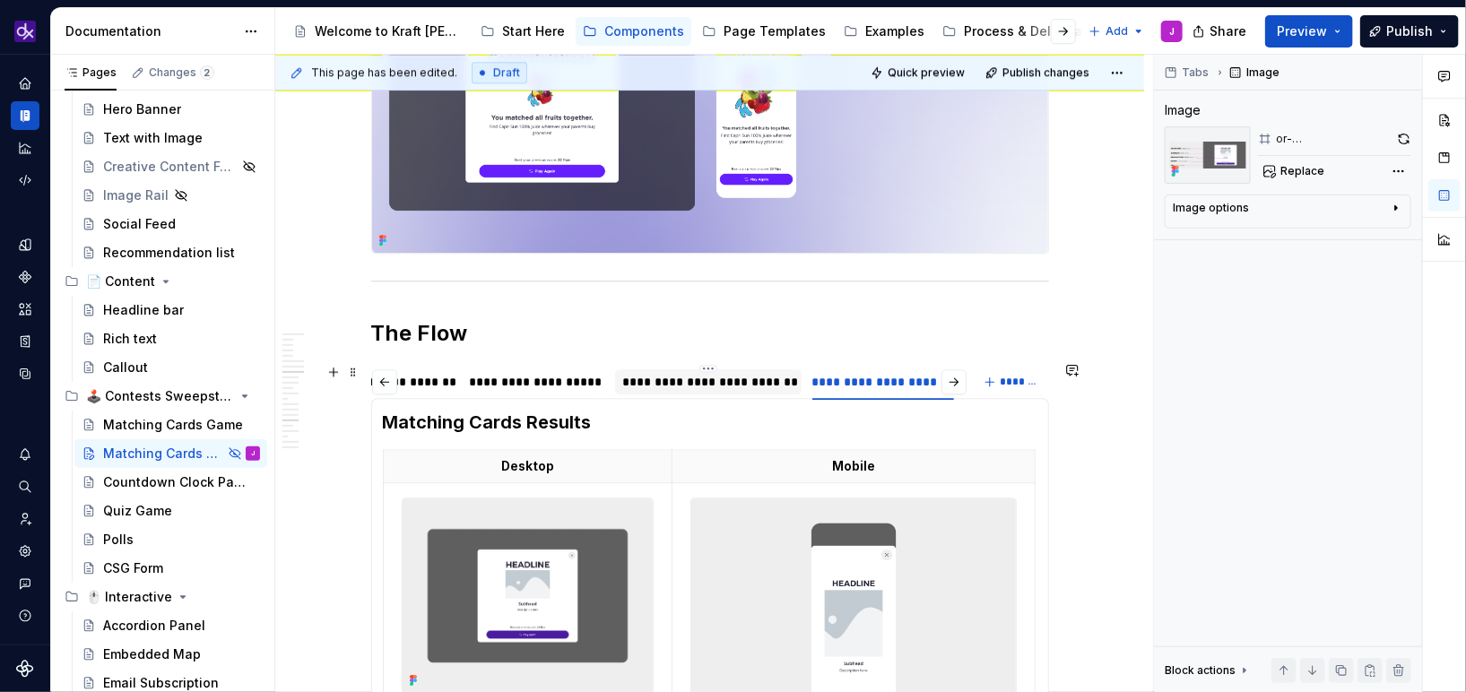
click at [751, 384] on div "**********" at bounding box center [708, 382] width 172 height 18
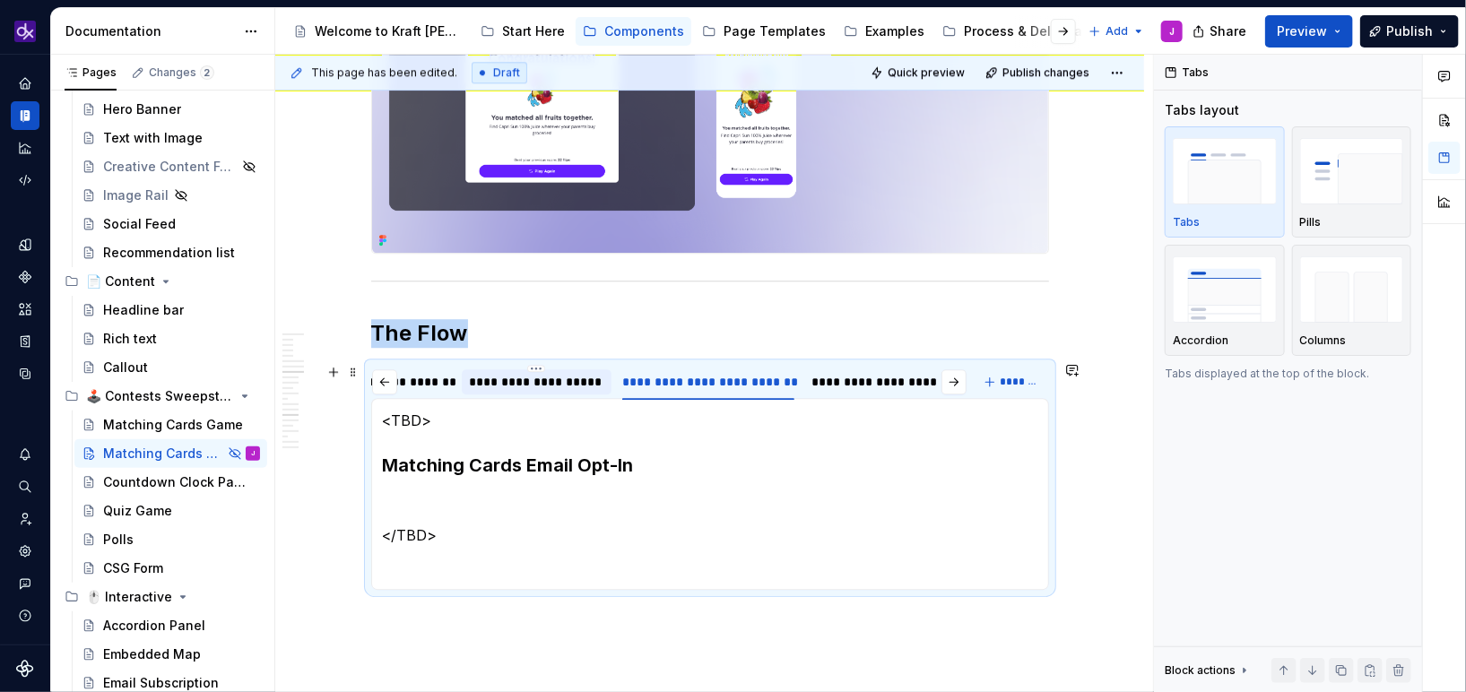
click at [553, 386] on div "**********" at bounding box center [536, 382] width 135 height 18
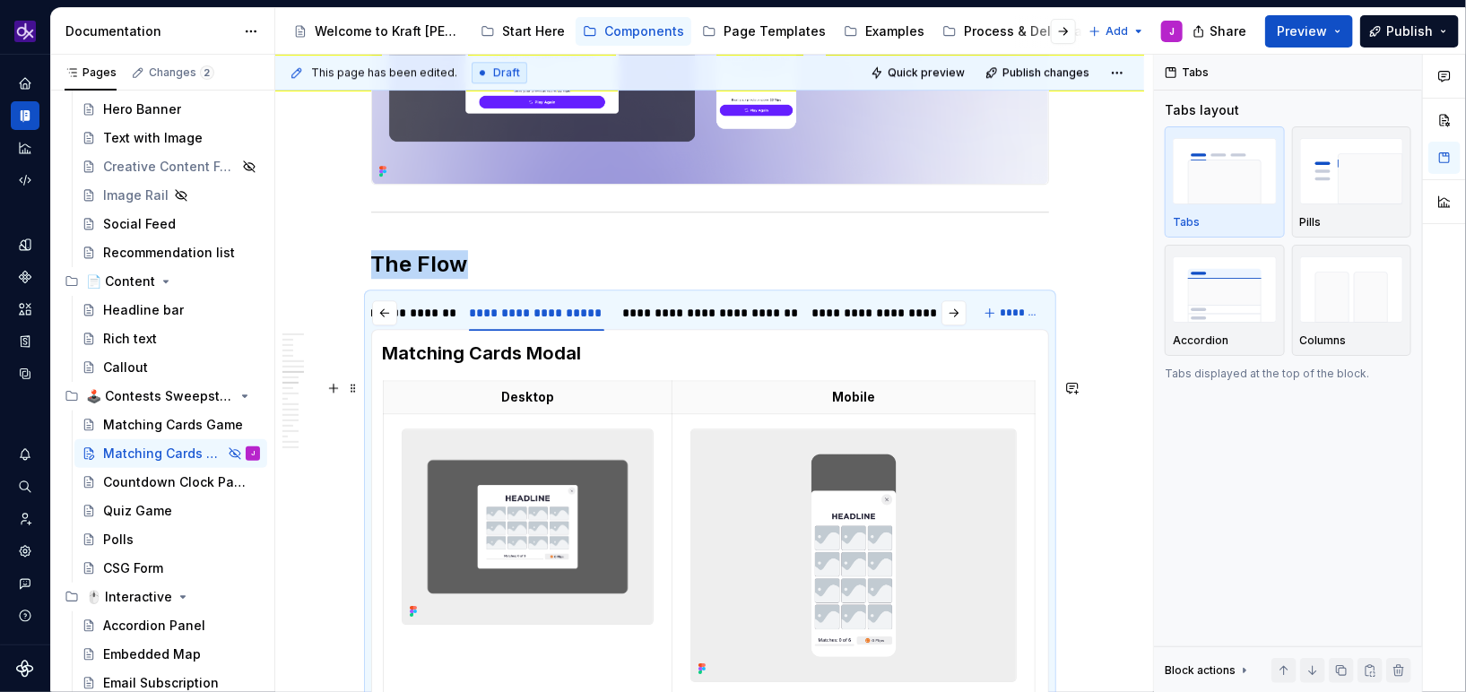
scroll to position [2331, 0]
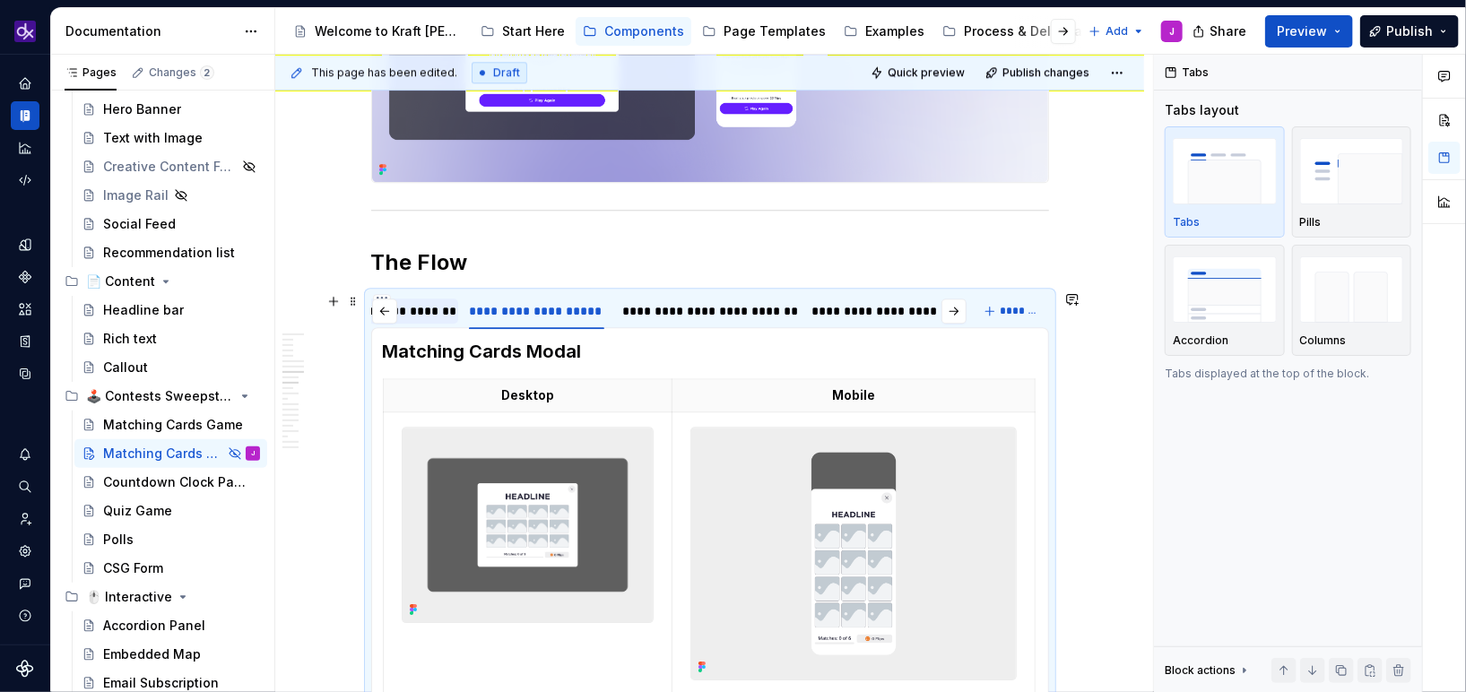
click at [426, 309] on div "**********" at bounding box center [383, 311] width 138 height 18
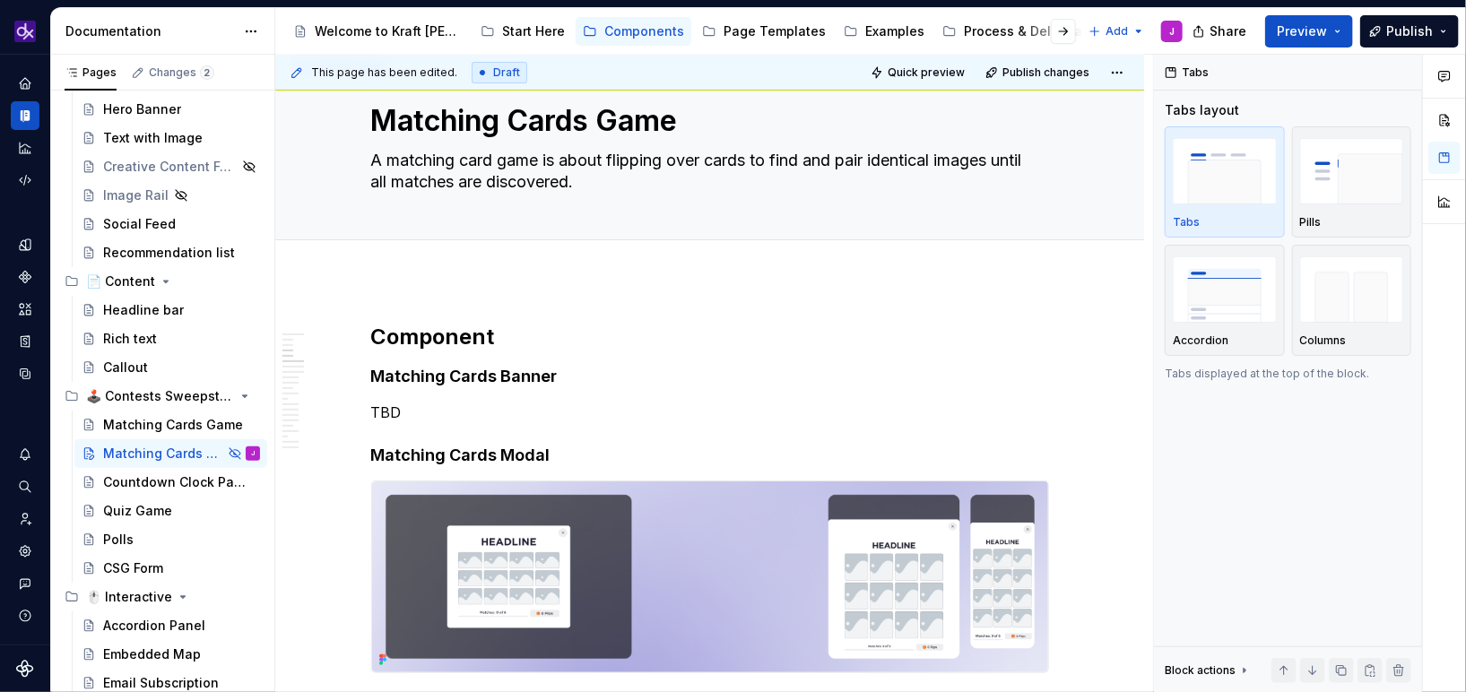
scroll to position [0, 0]
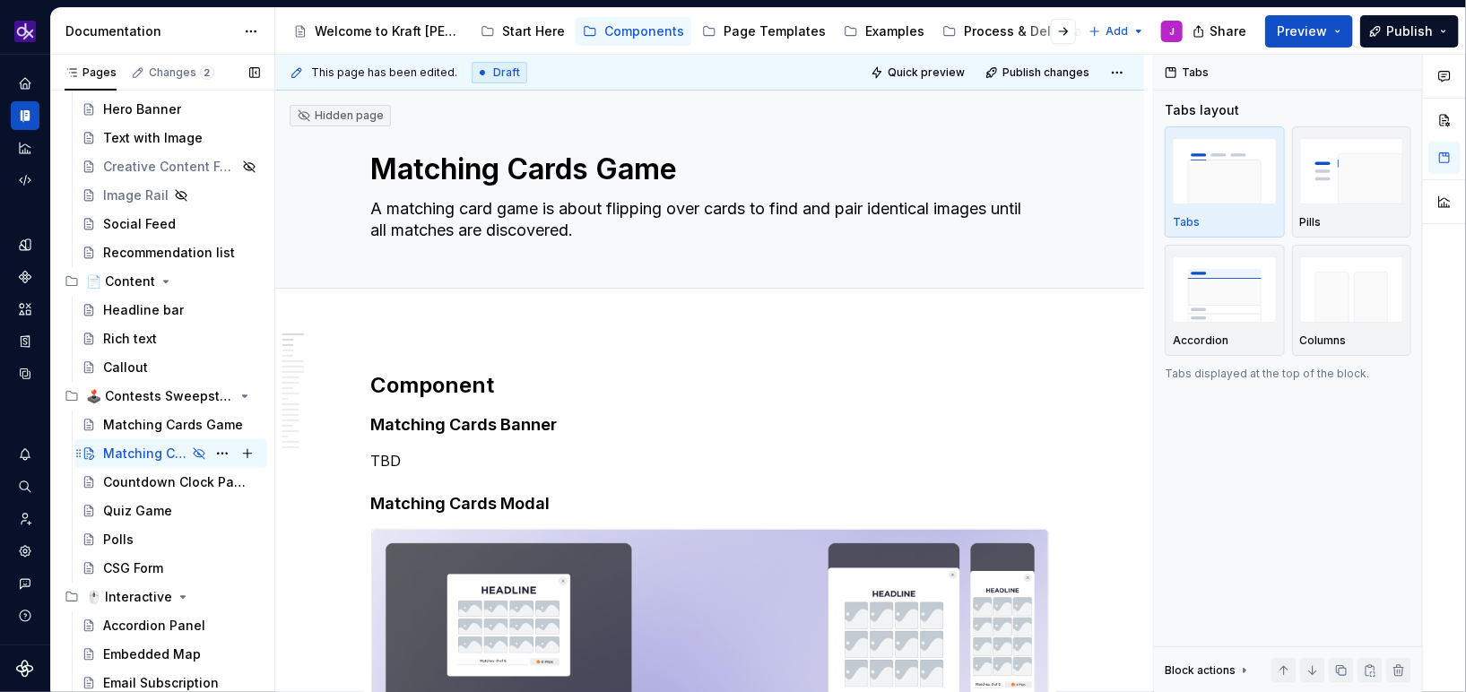
click at [150, 448] on div "Matching Cards Game" at bounding box center [144, 454] width 83 height 18
click at [158, 423] on div "Matching Cards Game" at bounding box center [154, 425] width 103 height 18
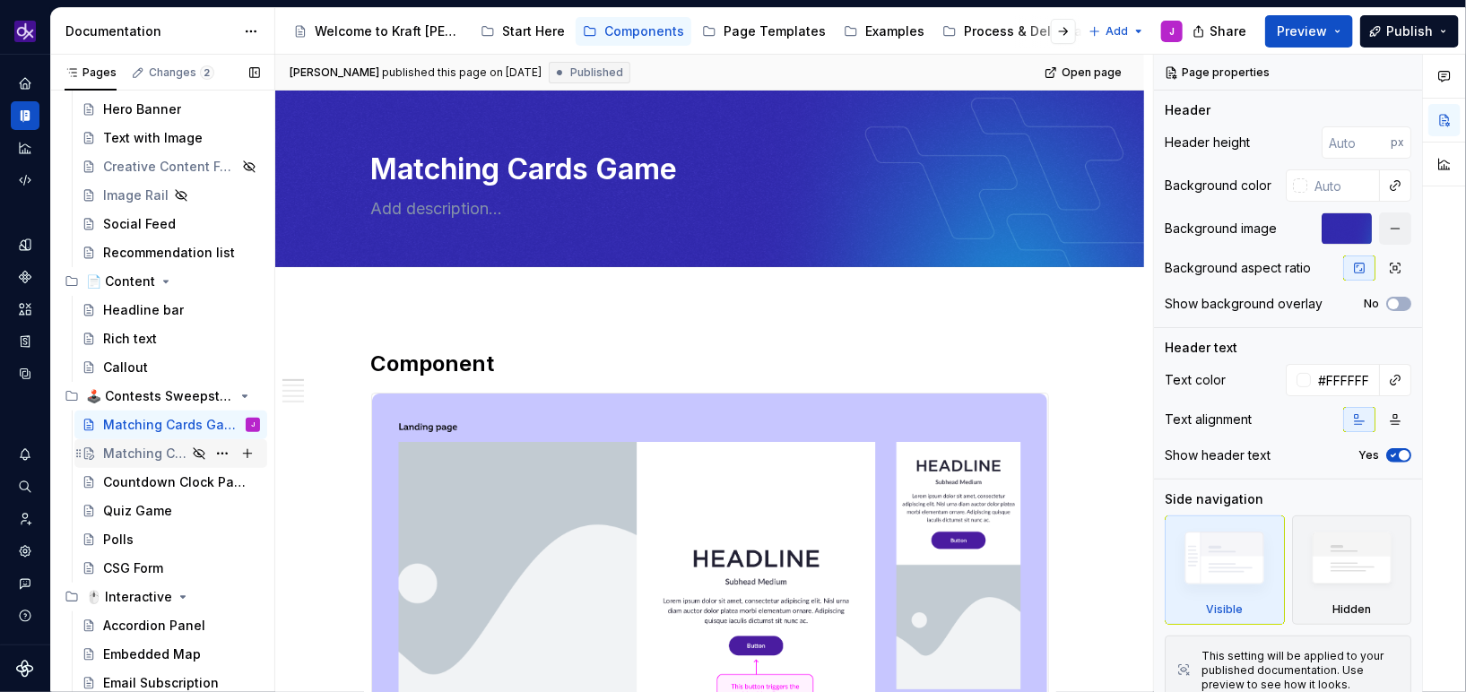
click at [146, 455] on div "Matching Cards Game" at bounding box center [144, 454] width 83 height 18
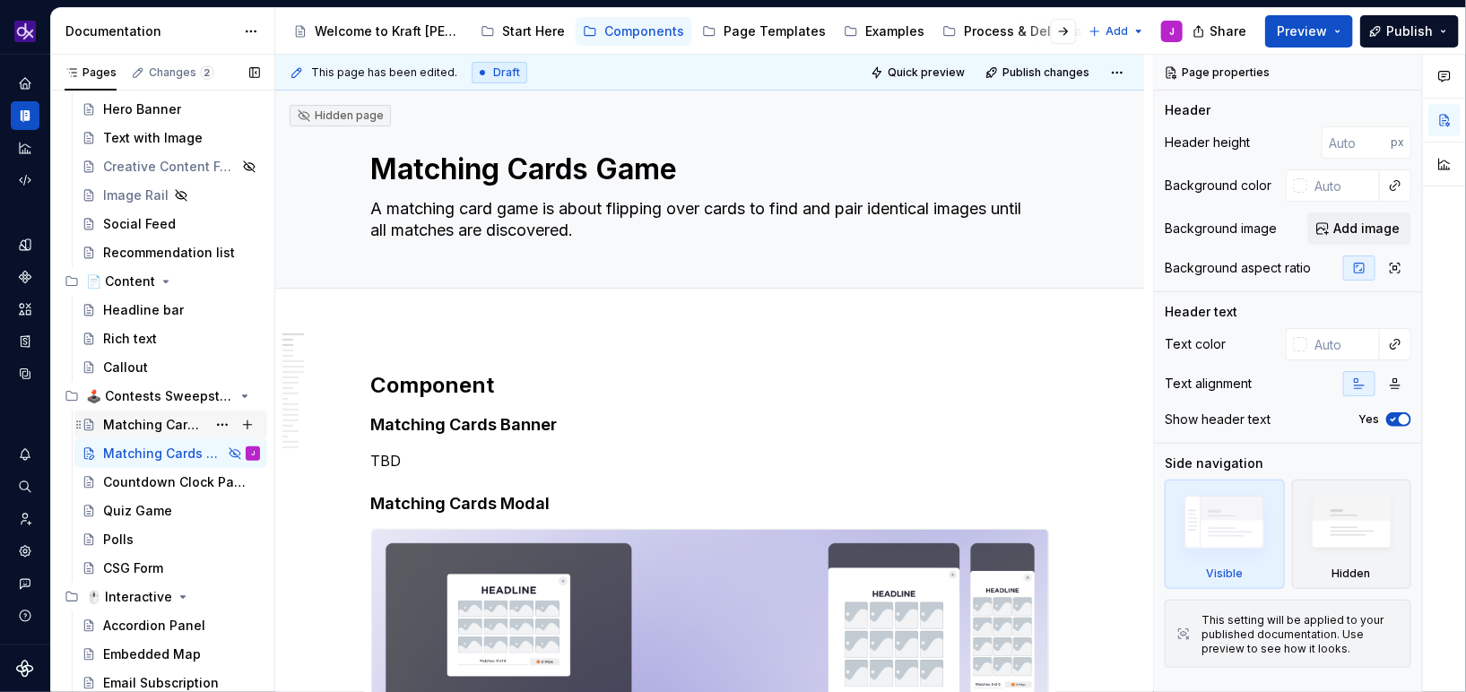
click at [152, 436] on div "Matching Cards Game" at bounding box center [181, 424] width 157 height 25
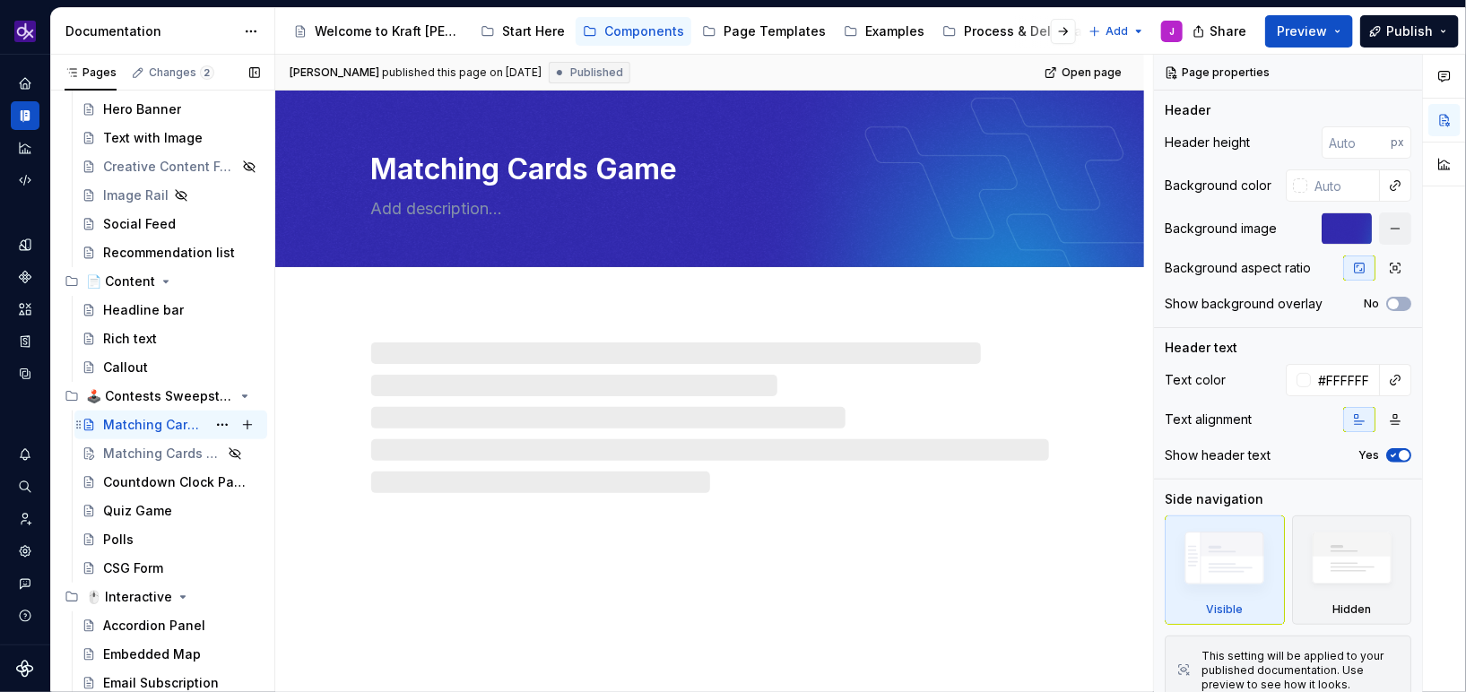
click at [161, 429] on div "Matching Cards Game" at bounding box center [154, 425] width 103 height 18
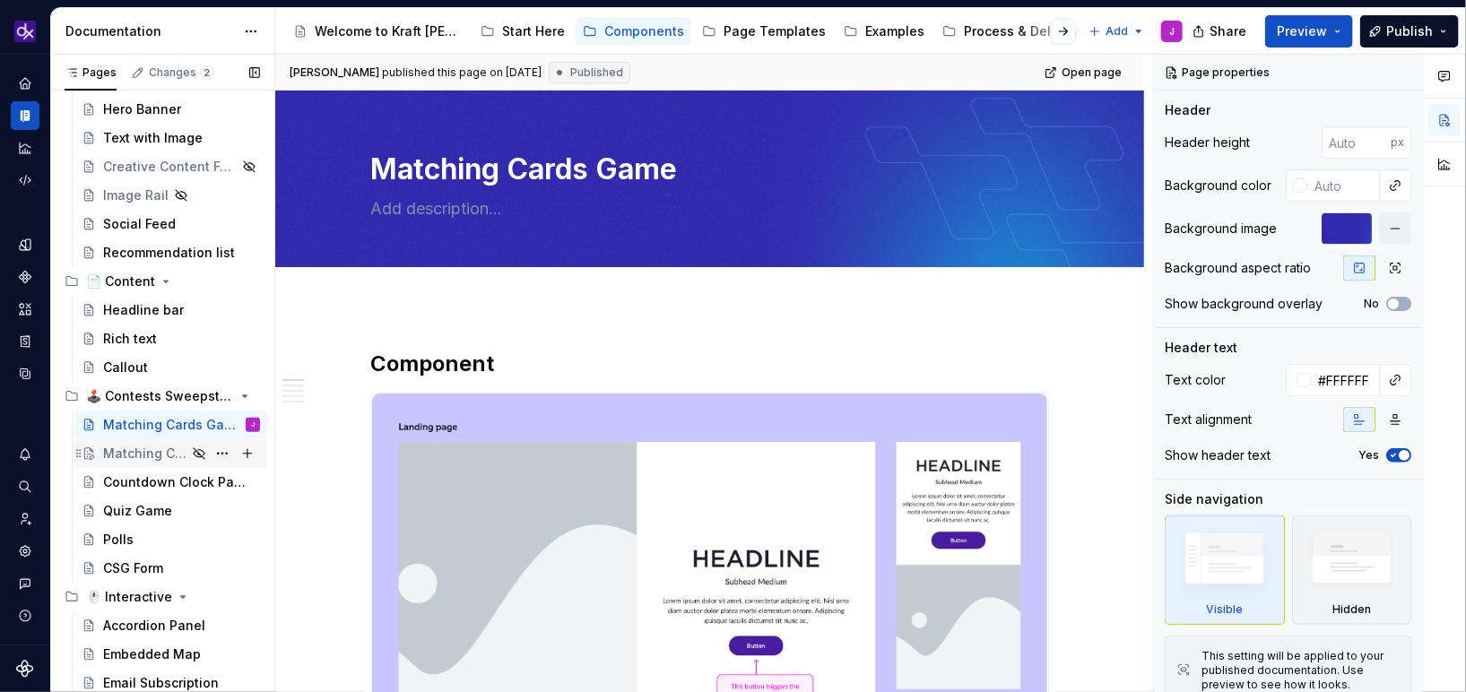
click at [150, 456] on div "Matching Cards Game" at bounding box center [144, 454] width 83 height 18
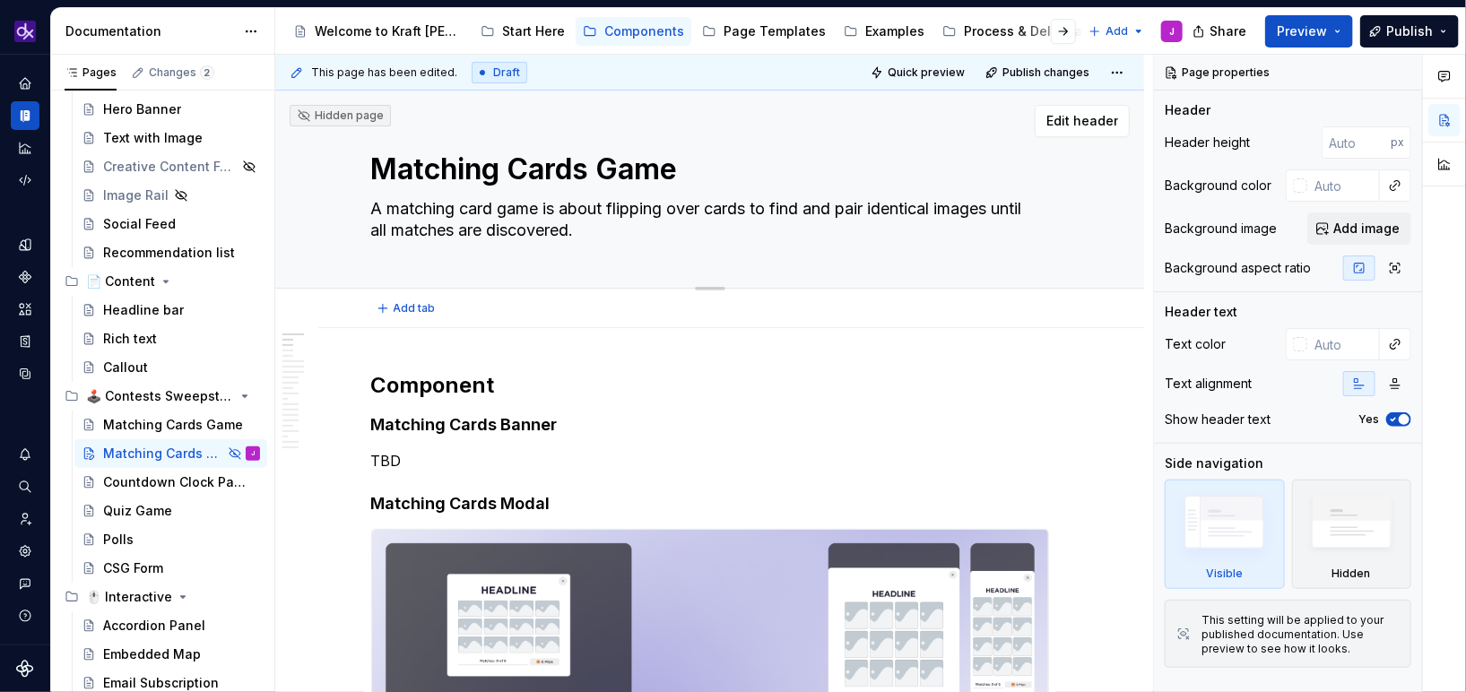
click at [724, 169] on textarea "Matching Cards Game" at bounding box center [707, 169] width 678 height 43
type textarea "*"
type textarea "Matching Cards Game"
type textarea "*"
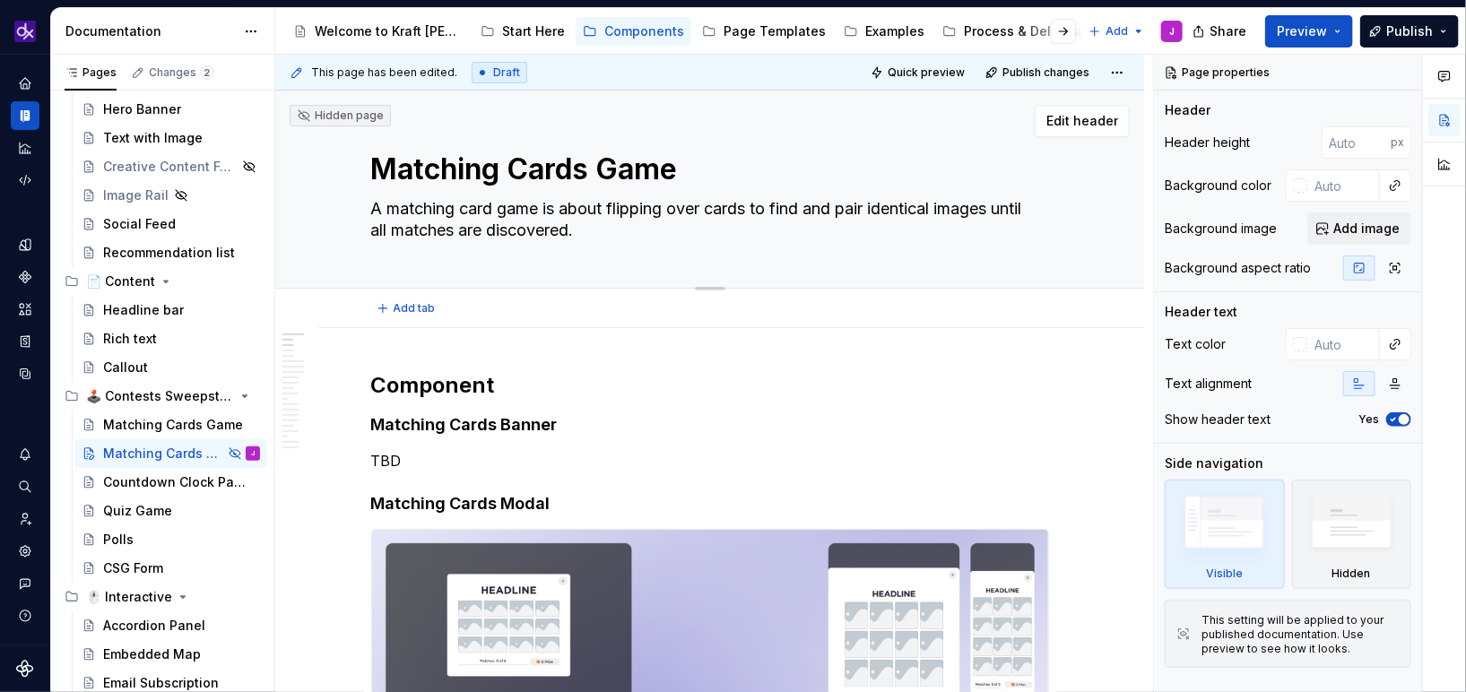
type textarea "Matching Cards Game ("
type textarea "*"
type textarea "Matching Cards Game (D"
type textarea "*"
type textarea "Matching Cards Game (De"
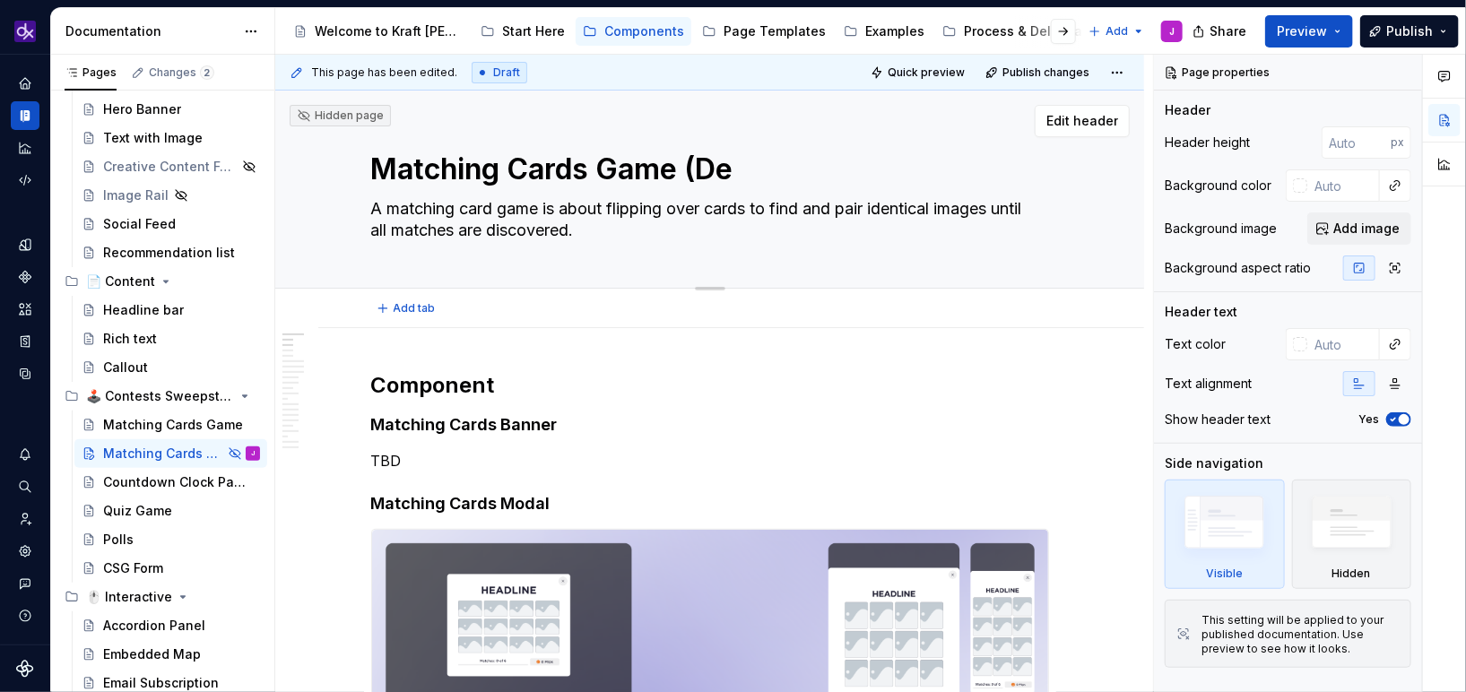
type textarea "*"
type textarea "Matching Cards Game (D"
type textarea "*"
type textarea "Matching Cards Game (Dr"
type textarea "*"
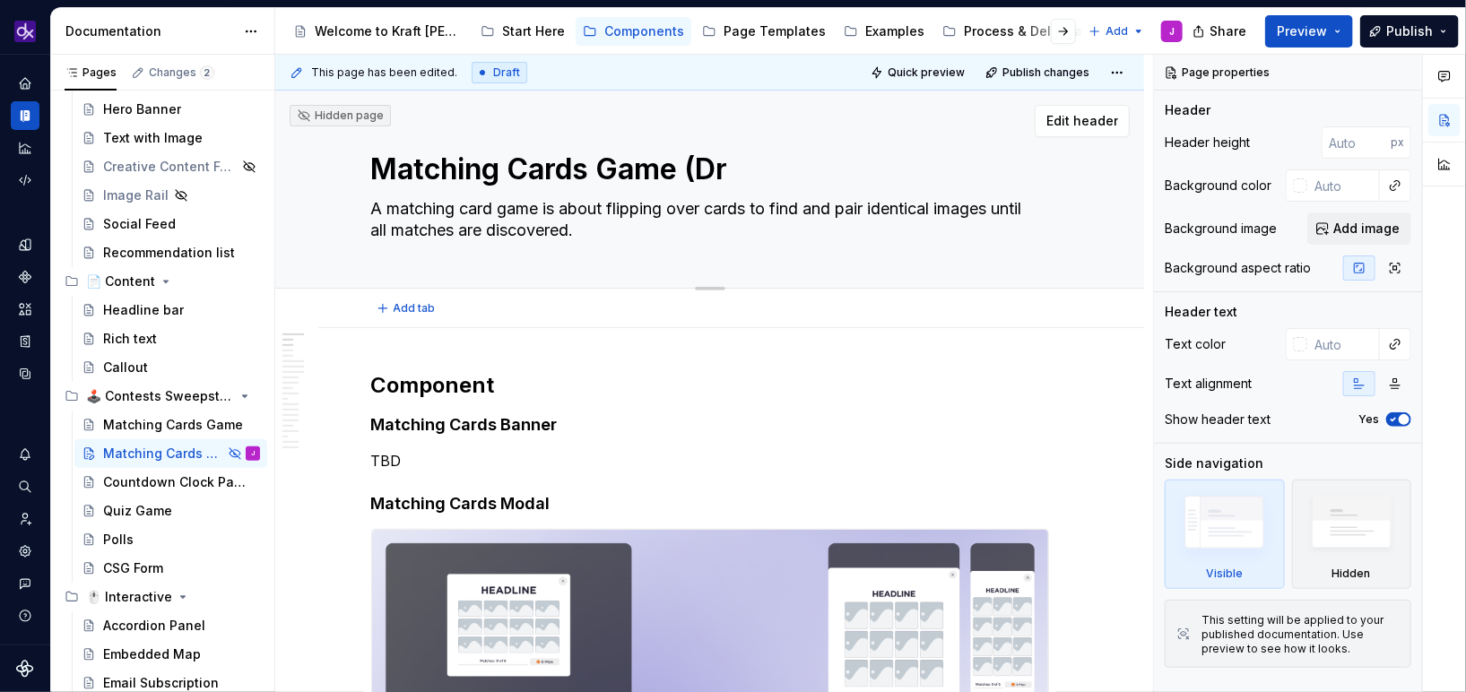
type textarea "Matching Cards Game (Dra"
type textarea "*"
type textarea "Matching Cards Game (Draf"
type textarea "*"
type textarea "Matching Cards Game (Draft"
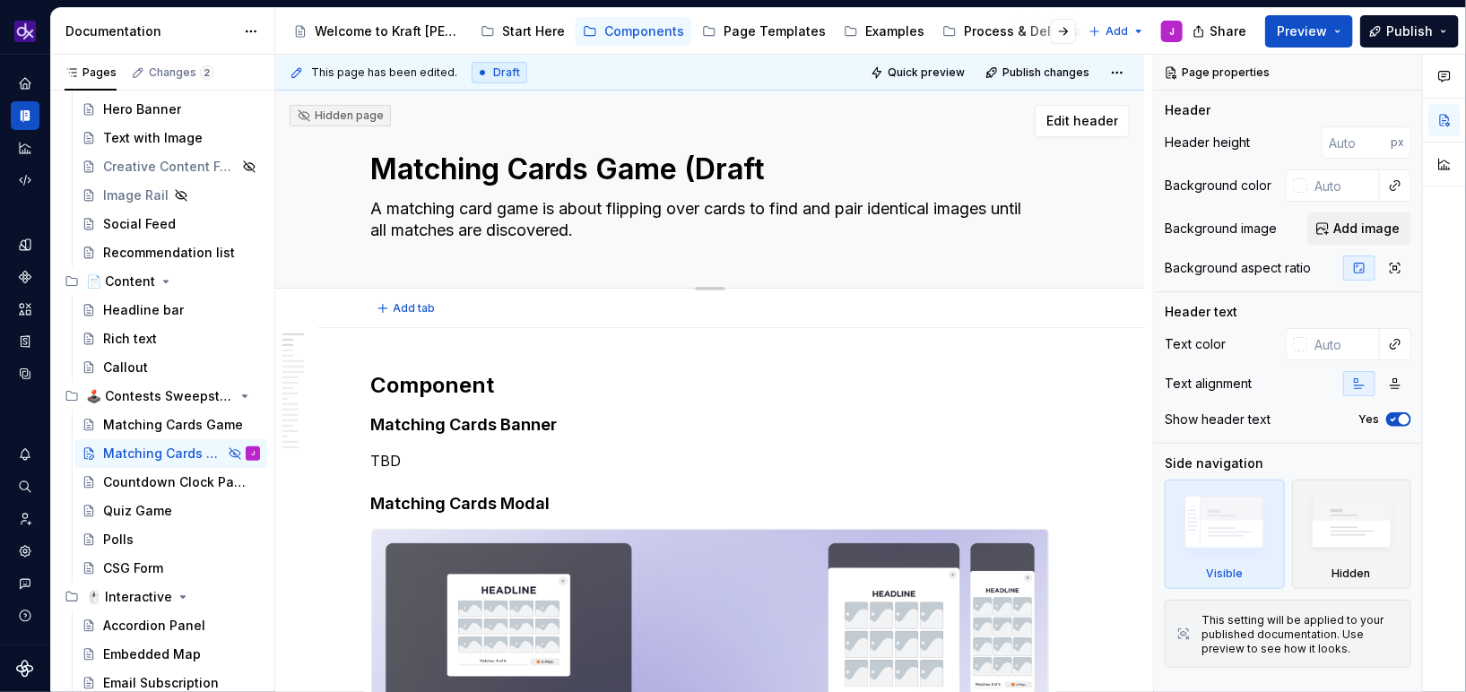
type textarea "*"
type textarea "Matching Cards Game (Draft)"
type textarea "*"
type textarea "Matching Cards Game (Draft)"
click at [703, 422] on h4 "Matching Cards Banner" at bounding box center [710, 425] width 678 height 22
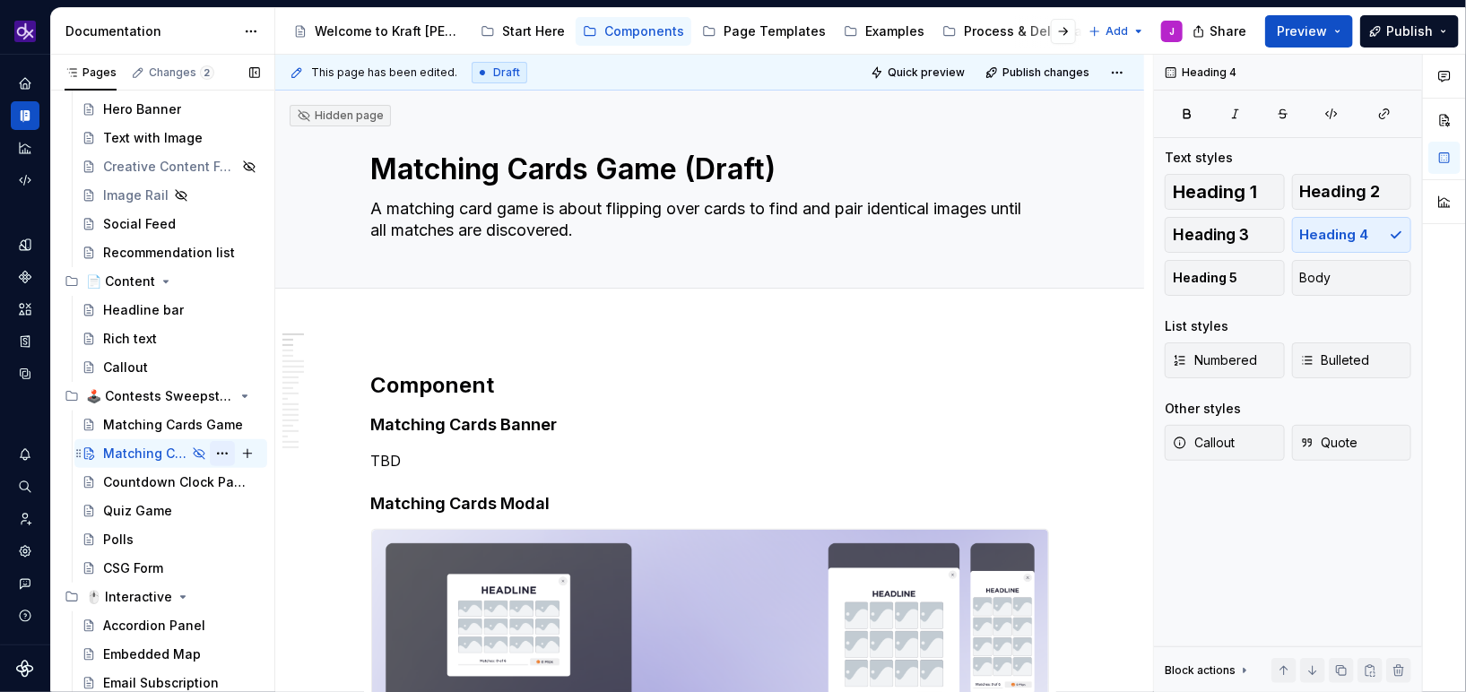
click at [212, 452] on button "Page tree" at bounding box center [222, 453] width 25 height 25
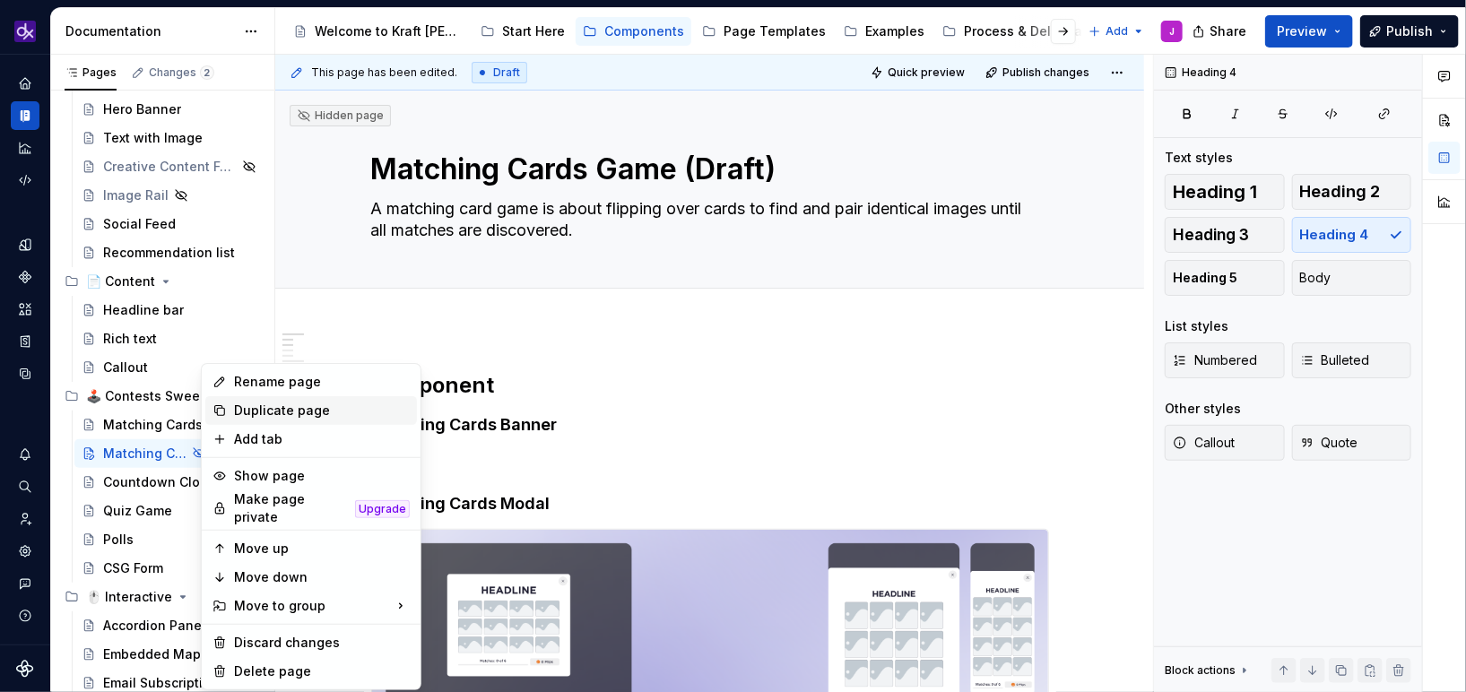
click at [289, 412] on div "Duplicate page" at bounding box center [322, 411] width 176 height 18
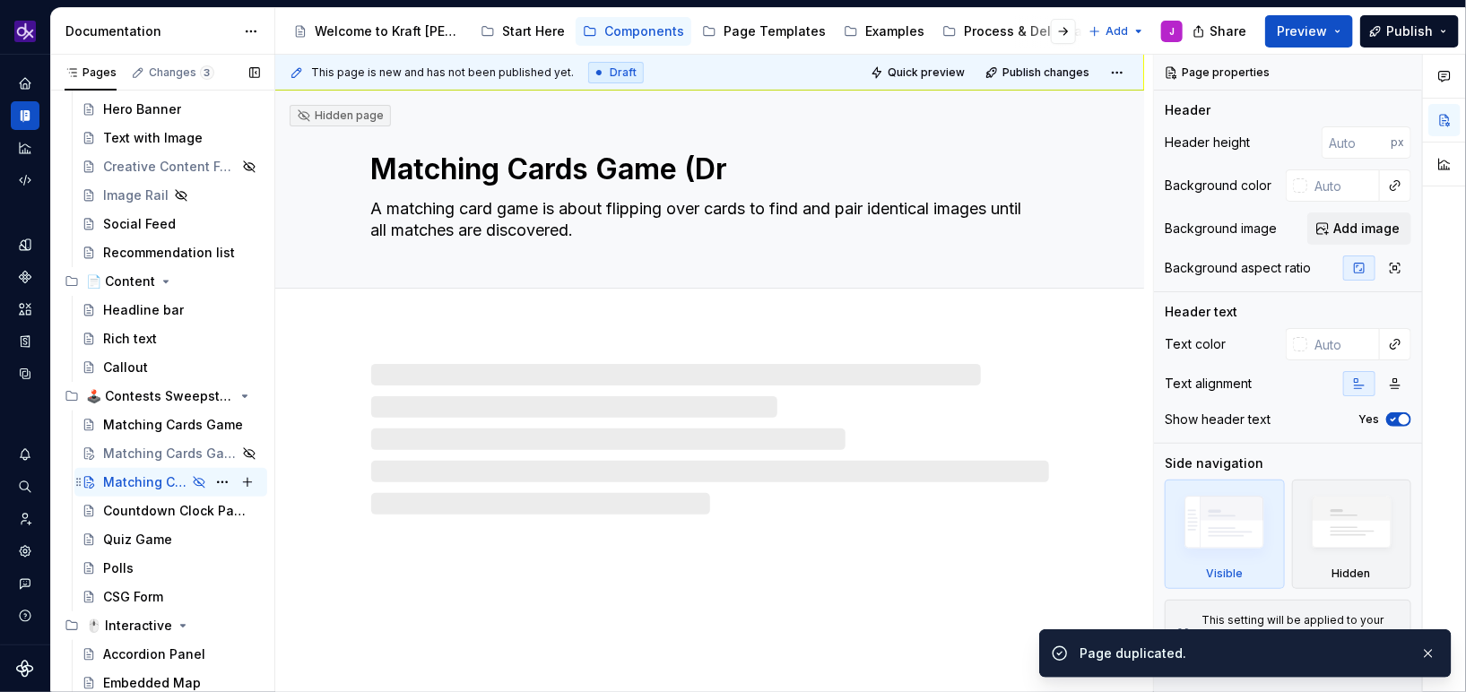
click at [151, 481] on div "Matching Cards Game (Dr" at bounding box center [144, 482] width 83 height 18
click at [681, 169] on textarea "Matching Cards Game (Dr" at bounding box center [707, 169] width 678 height 43
click at [741, 169] on textarea "Matching Cards Game (Dr" at bounding box center [707, 169] width 678 height 43
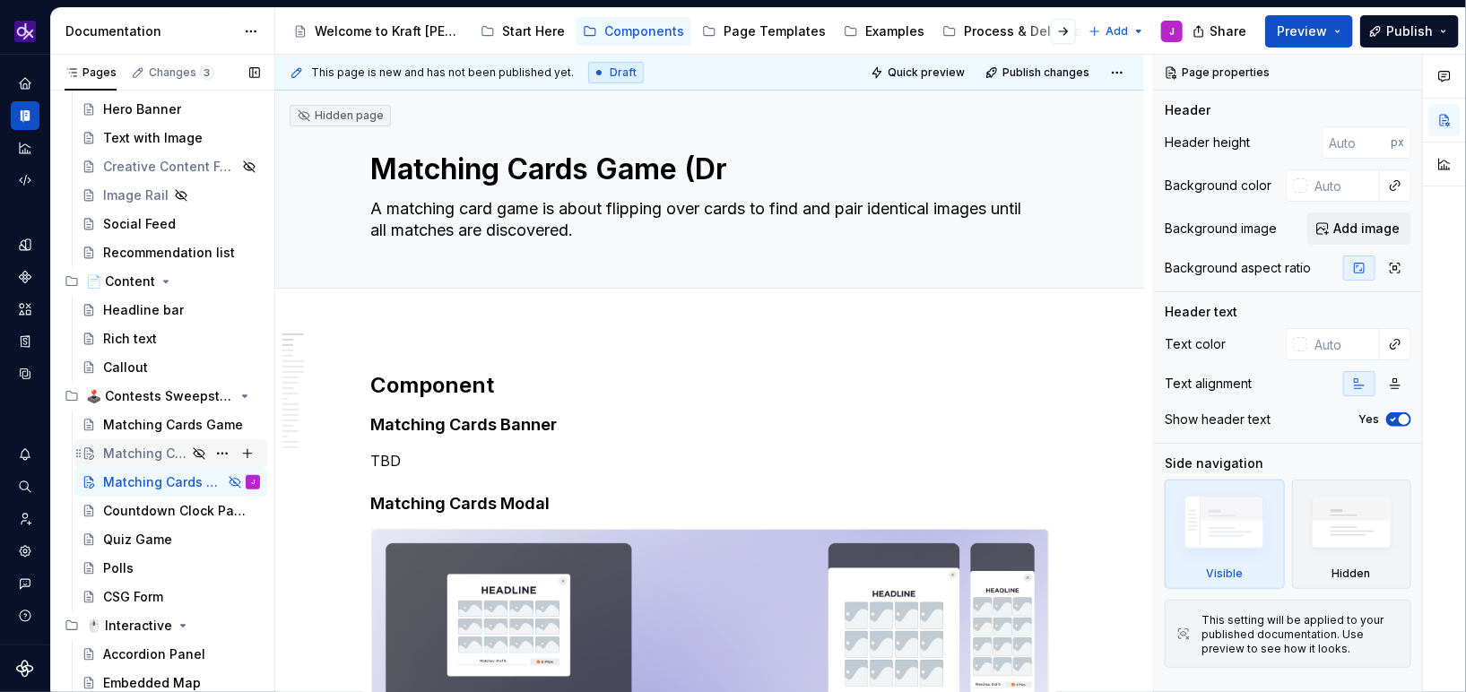
click at [149, 441] on div "Matching Cards Game (Draft)" at bounding box center [181, 453] width 157 height 25
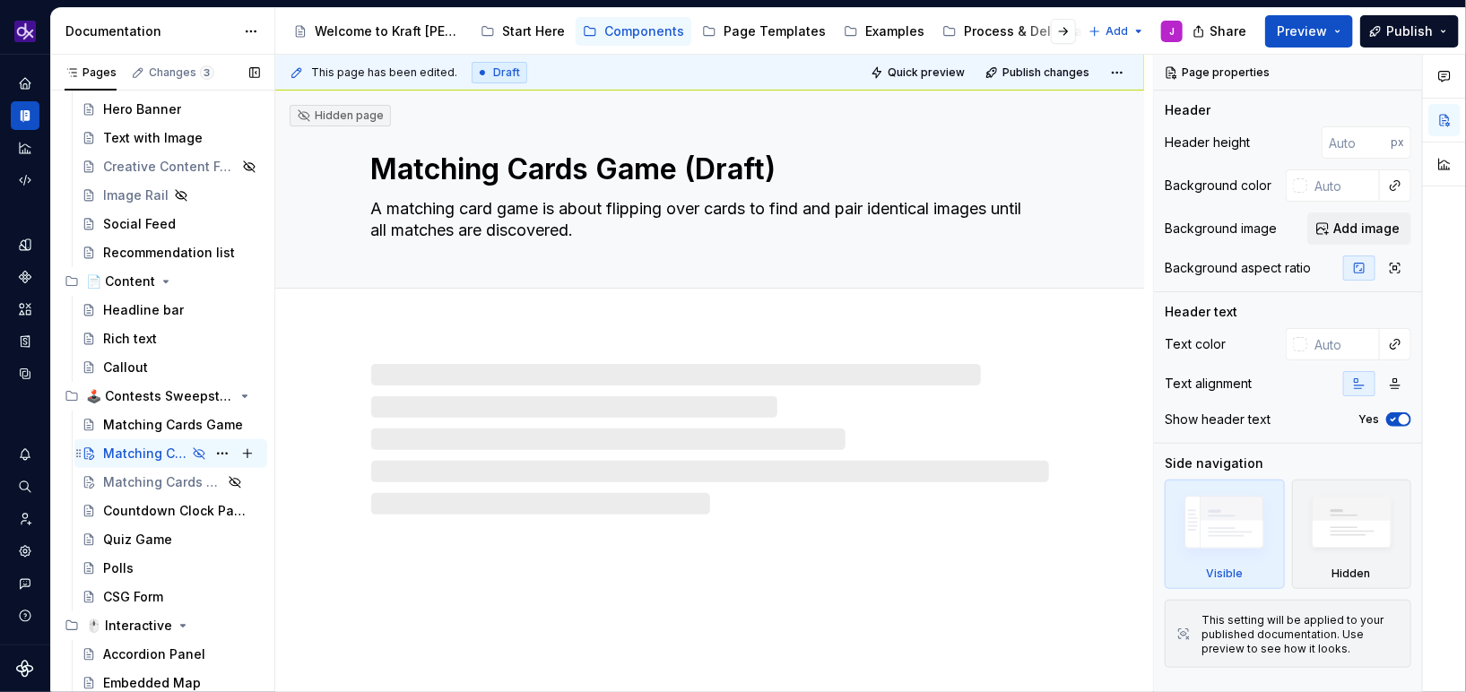
click at [138, 451] on div "Matching Cards Game (Draft)" at bounding box center [144, 454] width 83 height 18
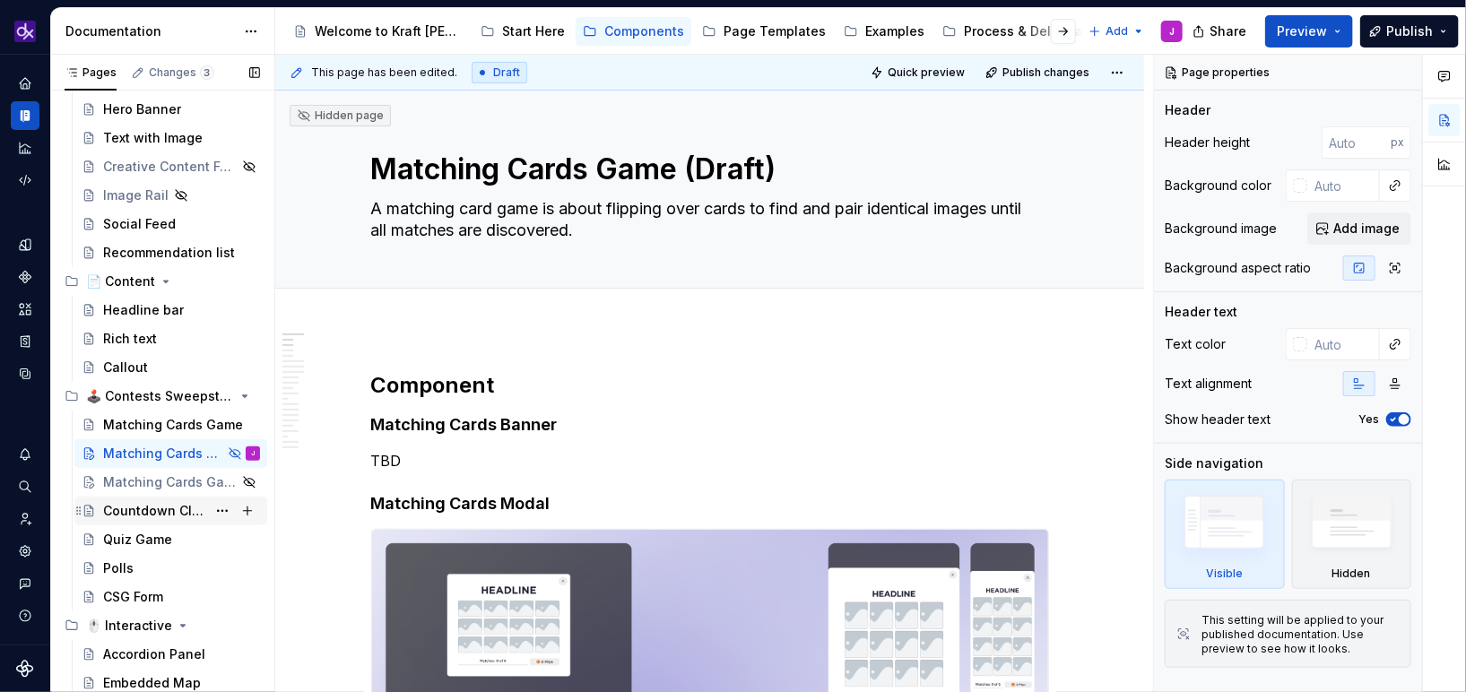
click at [144, 499] on div "Countdown Clock Panel" at bounding box center [181, 510] width 157 height 25
click at [152, 481] on div "Matching Cards Game (Dr" at bounding box center [144, 482] width 83 height 18
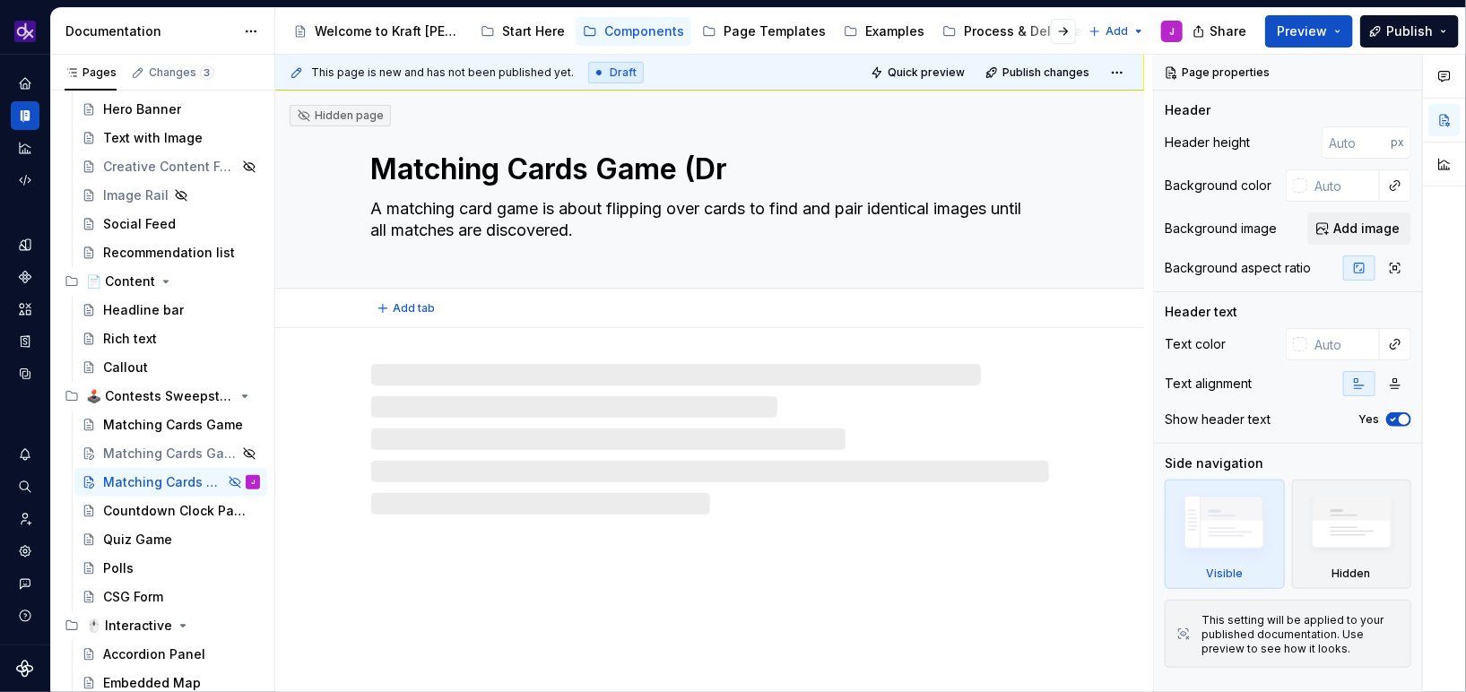
click at [710, 157] on textarea "Matching Cards Game (Dr" at bounding box center [707, 169] width 678 height 43
click at [669, 168] on textarea "Matching Cards Game (Dr" at bounding box center [707, 169] width 678 height 43
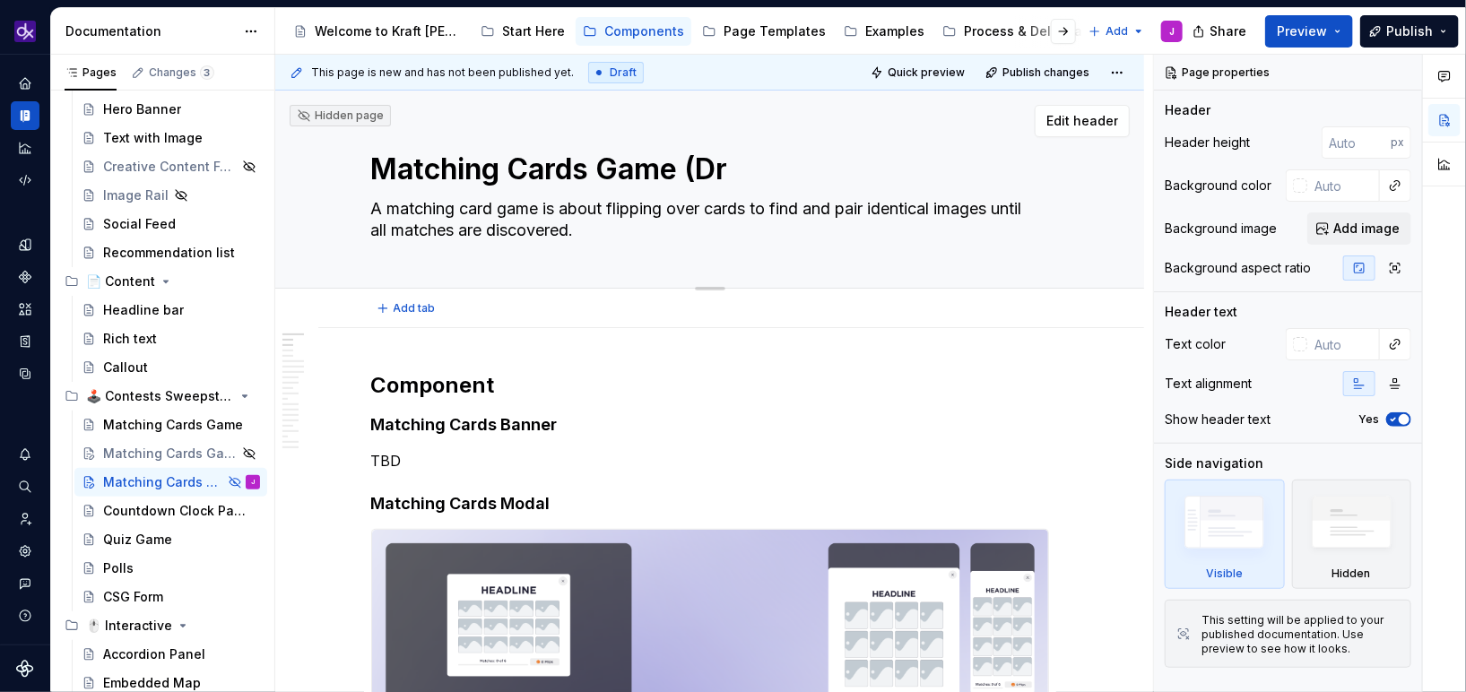
click at [679, 168] on textarea "Matching Cards Game (Dr" at bounding box center [707, 169] width 678 height 43
drag, startPoint x: 679, startPoint y: 169, endPoint x: 365, endPoint y: 160, distance: 313.9
click at [365, 160] on div "Matching Cards Game (Dr A matching card game is about flipping over cards to fi…" at bounding box center [709, 189] width 725 height 197
type textarea "*"
type textarea "Q (Dr"
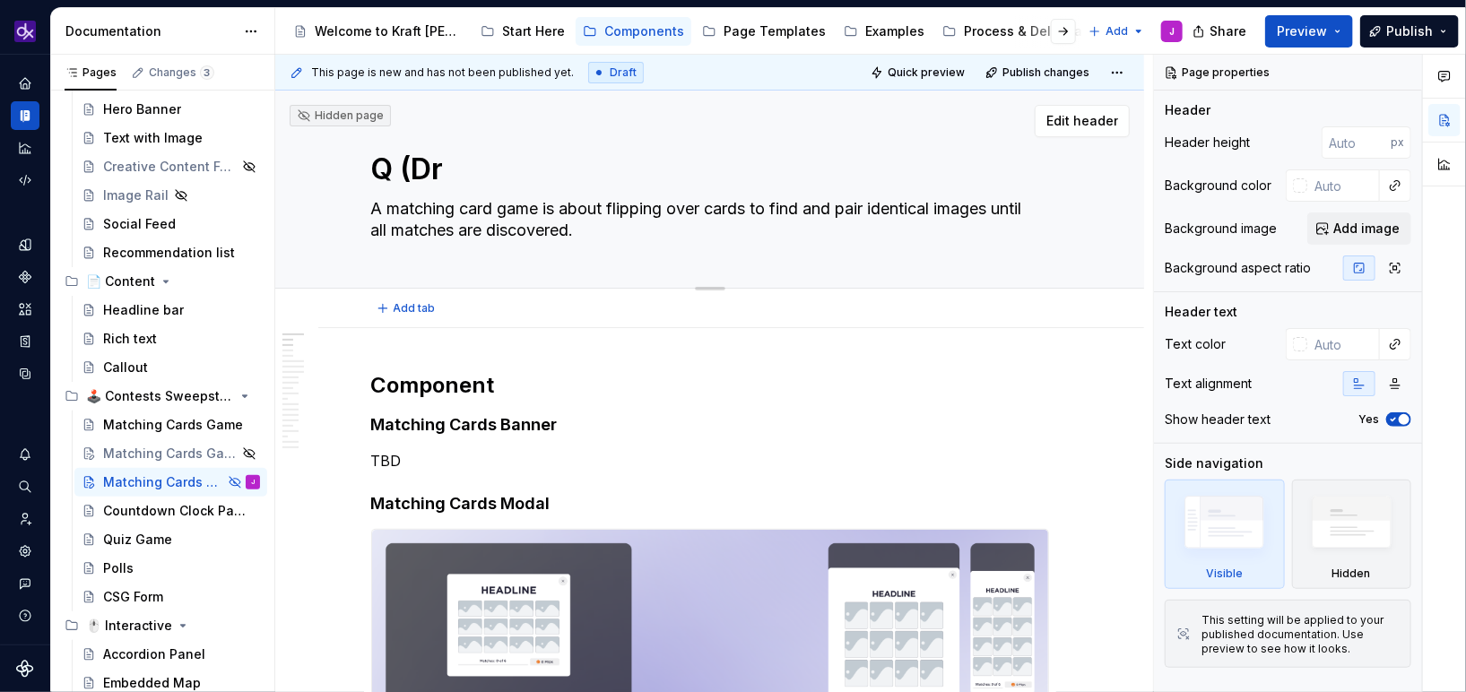
type textarea "*"
type textarea "Qu (Dr"
type textarea "*"
type textarea "Qui (Dr"
type textarea "*"
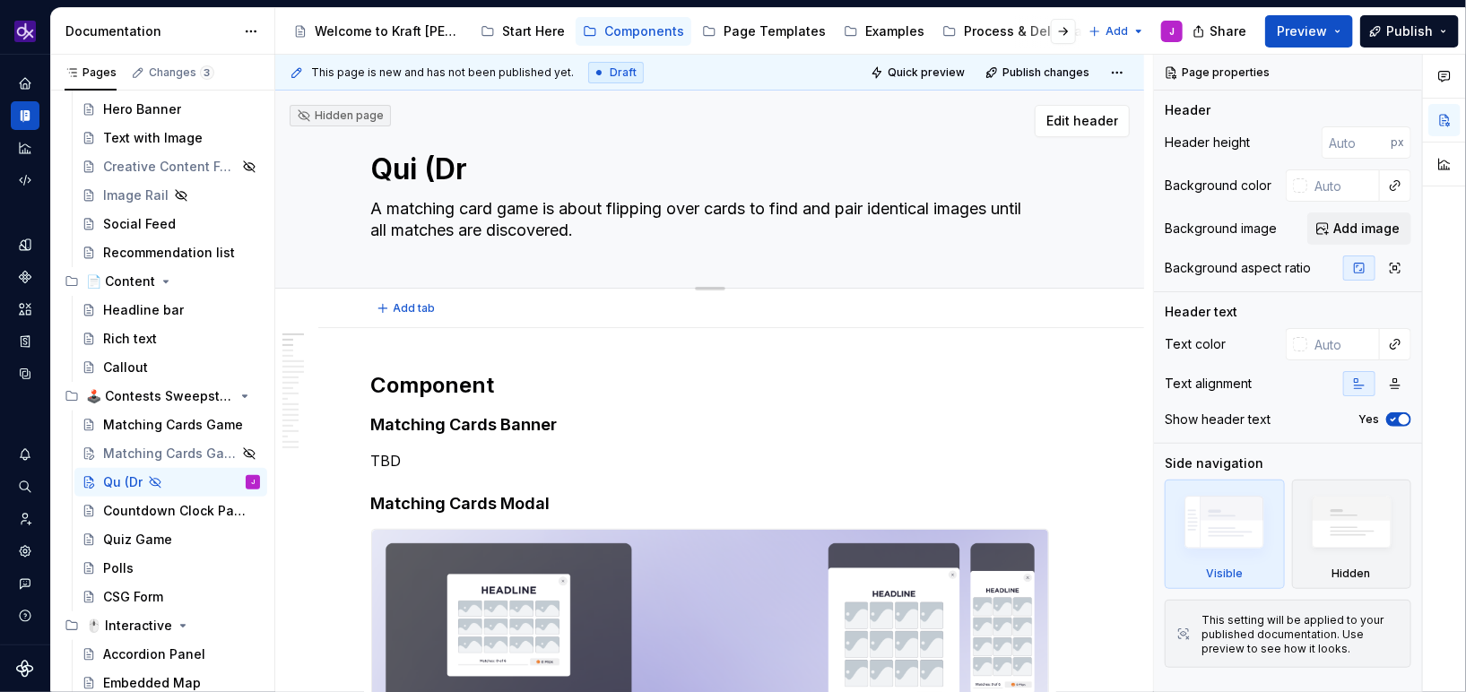
type textarea "Quiz (Dr"
click at [482, 159] on textarea "Quiz (Dr" at bounding box center [707, 169] width 678 height 43
type textarea "*"
type textarea "Quiz (Dra"
type textarea "*"
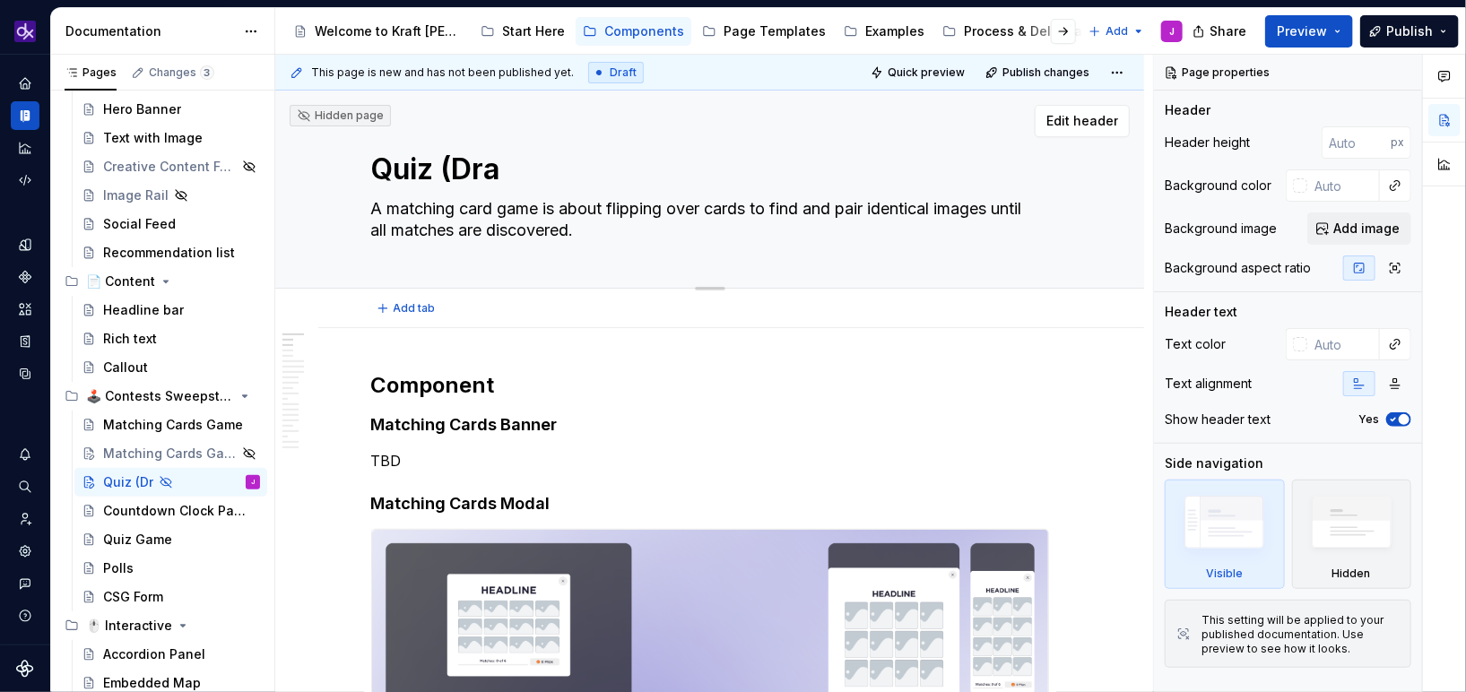
type textarea "Quiz (Draf"
type textarea "*"
type textarea "Quiz (Draft"
type textarea "*"
type textarea "Quiz (Draft)"
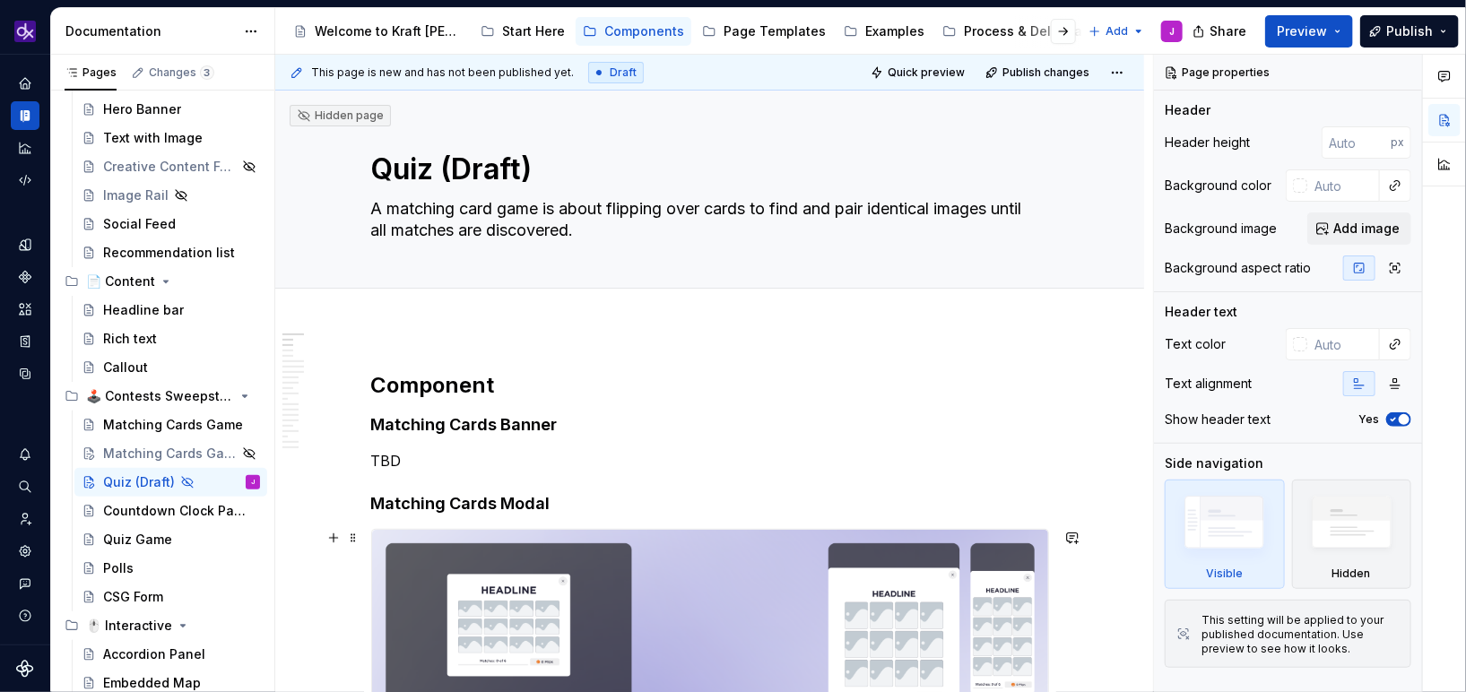
type textarea "*"
type textarea "Quiz (Draft)"
click at [542, 224] on textarea "A matching card game is about flipping over cards to find and pair identical im…" at bounding box center [707, 220] width 678 height 50
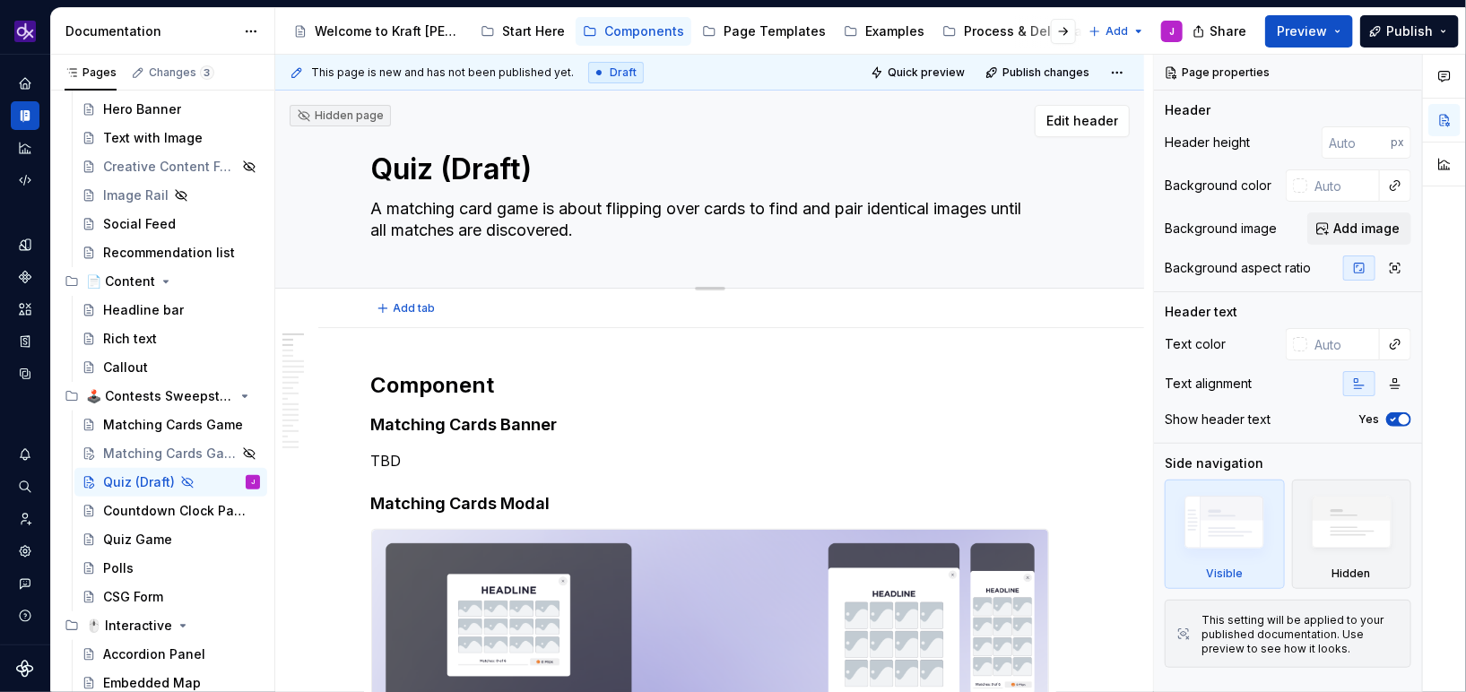
click at [528, 215] on textarea "A matching card game is about flipping over cards to find and pair identical im…" at bounding box center [707, 220] width 678 height 50
click at [555, 205] on textarea "A matching card game is about flipping over cards to find and pair identical im…" at bounding box center [707, 220] width 678 height 50
click at [494, 221] on textarea "A matching card game is about flipping over cards to find and pair identical im…" at bounding box center [707, 220] width 678 height 50
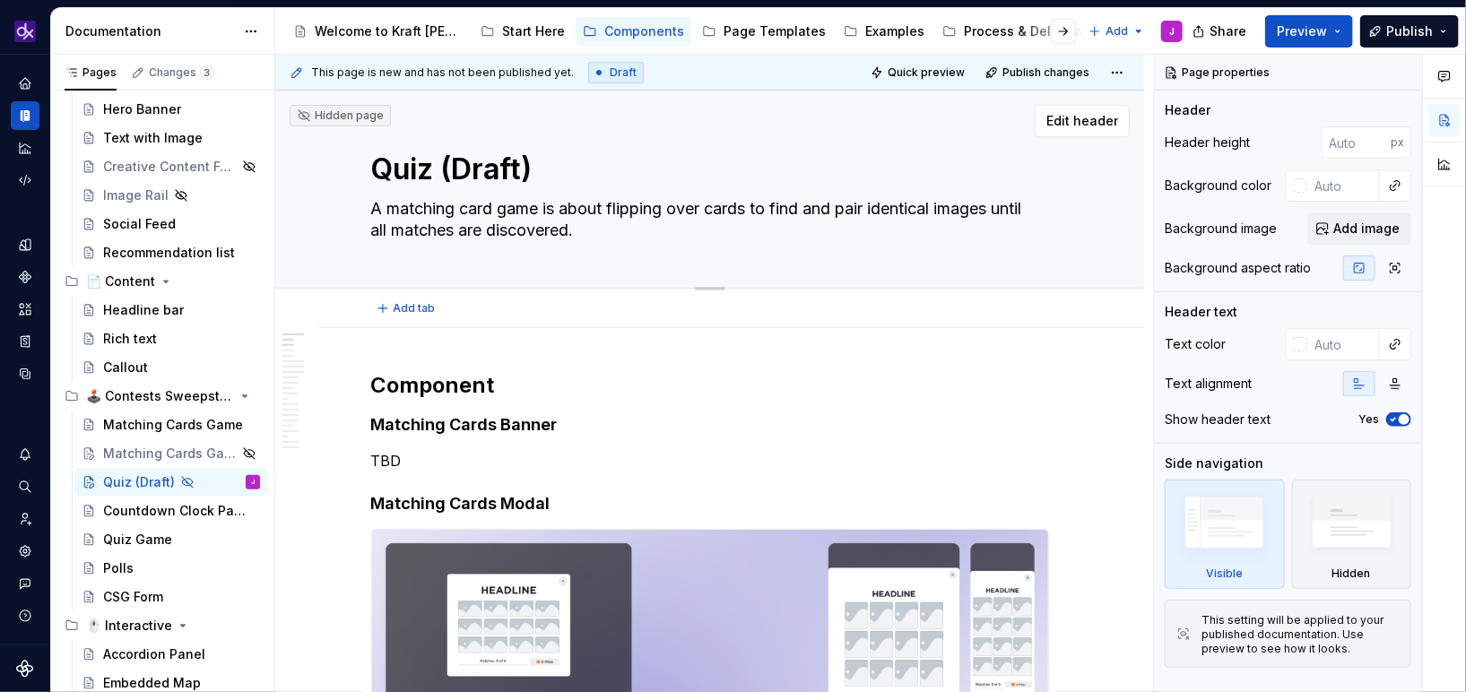
click at [494, 221] on textarea "A matching card game is about flipping over cards to find and pair identical im…" at bounding box center [707, 220] width 678 height 50
click at [522, 209] on textarea "A matching card game is about flipping over cards to find and pair identical im…" at bounding box center [707, 220] width 678 height 50
drag, startPoint x: 543, startPoint y: 208, endPoint x: 385, endPoint y: 208, distance: 158.7
click at [385, 208] on textarea "A matching card game is about flipping over cards to find and pair identical im…" at bounding box center [707, 220] width 678 height 50
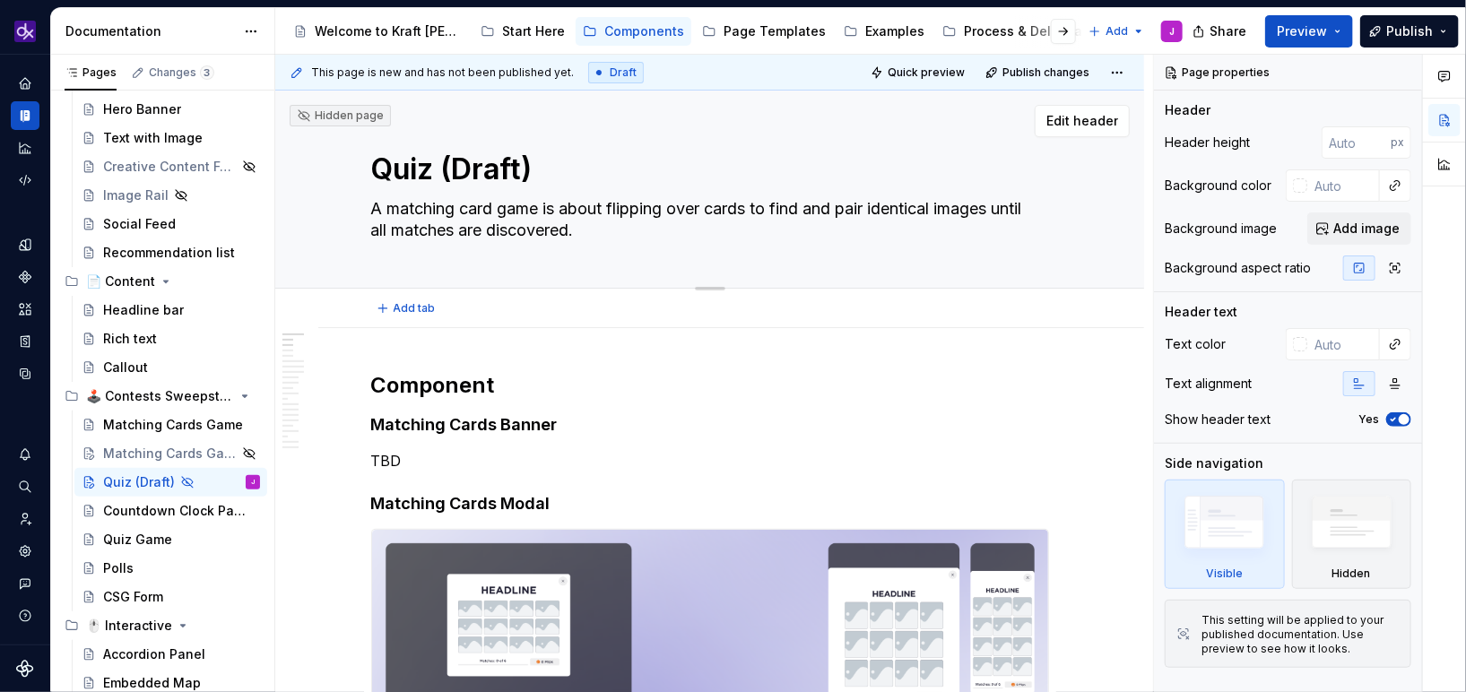
type textarea "*"
type textarea "A u is about flipping over cards to find and pair identical images until all ma…"
type textarea "*"
type textarea "A is about flipping over cards to find and pair identical images until all matc…"
type textarea "*"
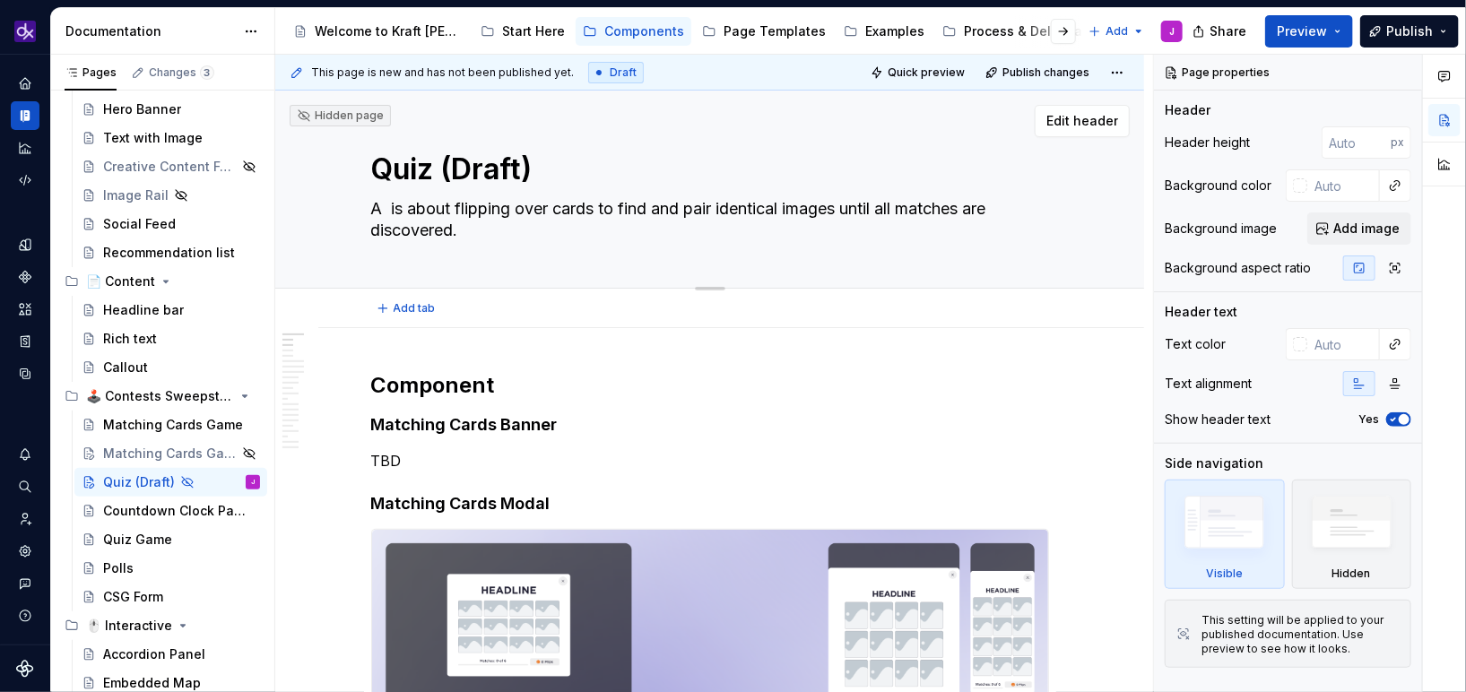
type textarea "A q is about flipping over cards to find and pair identical images until all ma…"
type textarea "*"
type textarea "A qu is about flipping over cards to find and pair identical images until all m…"
type textarea "*"
type textarea "A qui is about flipping over cards to find and pair identical images until all …"
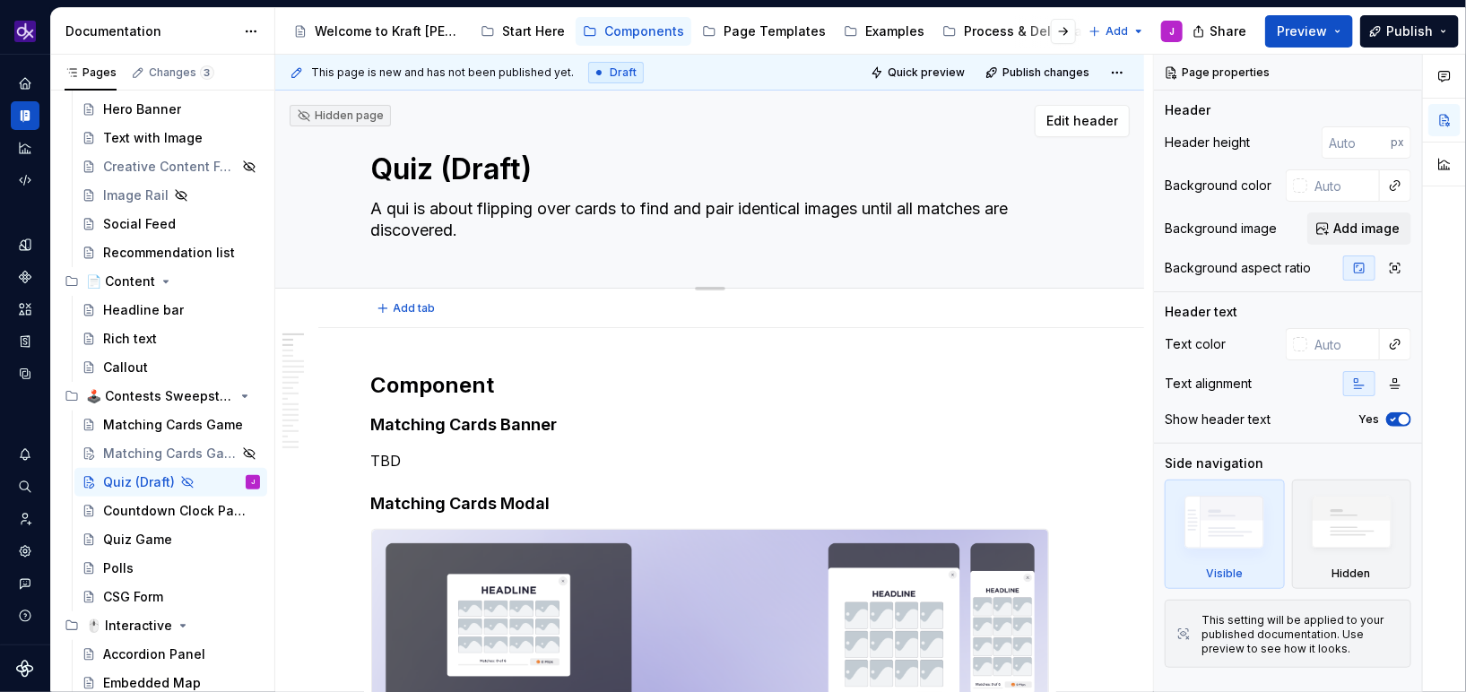
type textarea "*"
type textarea "A quiz is about flipping over cards to find and pair identical images until all…"
click at [478, 225] on textarea "A quiz is about flipping over cards to find and pair identical images until all…" at bounding box center [707, 220] width 678 height 50
drag, startPoint x: 501, startPoint y: 237, endPoint x: 299, endPoint y: 287, distance: 207.9
click at [305, 279] on div "Hidden page Quiz (Draft) A quiz is about flipping over cards to find and pair i…" at bounding box center [709, 190] width 869 height 198
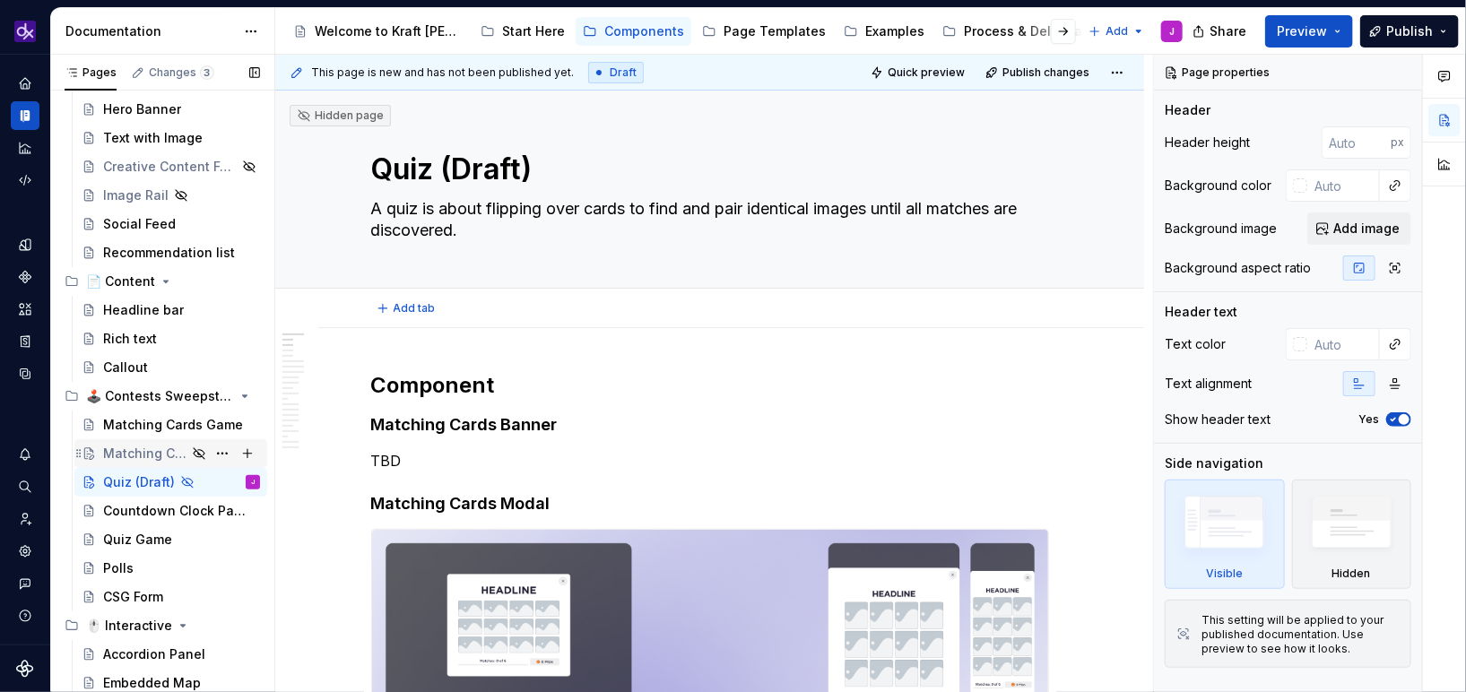
type textarea "*"
type textarea "A quiz is about flipping over cards to find and pair identical images until all…"
click at [135, 540] on div "Quiz Game" at bounding box center [137, 540] width 69 height 18
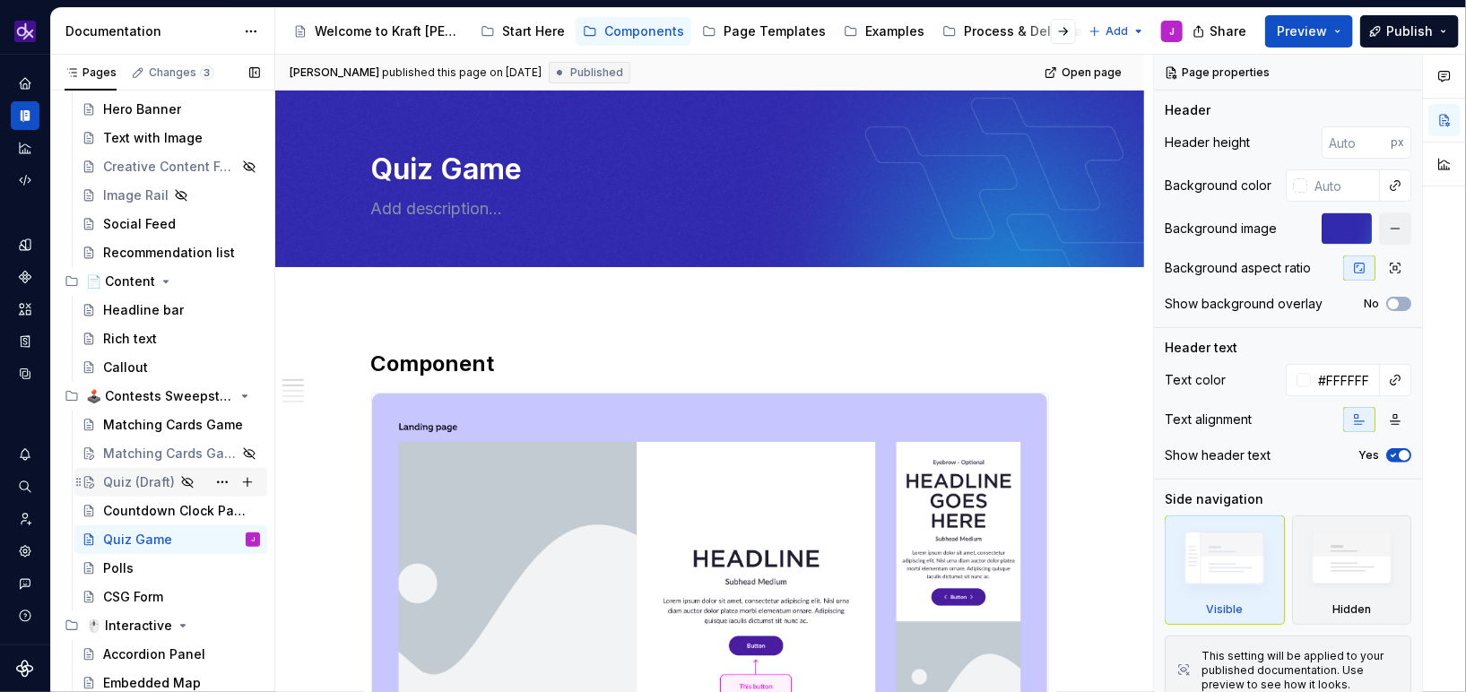
click at [129, 479] on div "Quiz (Draft)" at bounding box center [139, 482] width 72 height 18
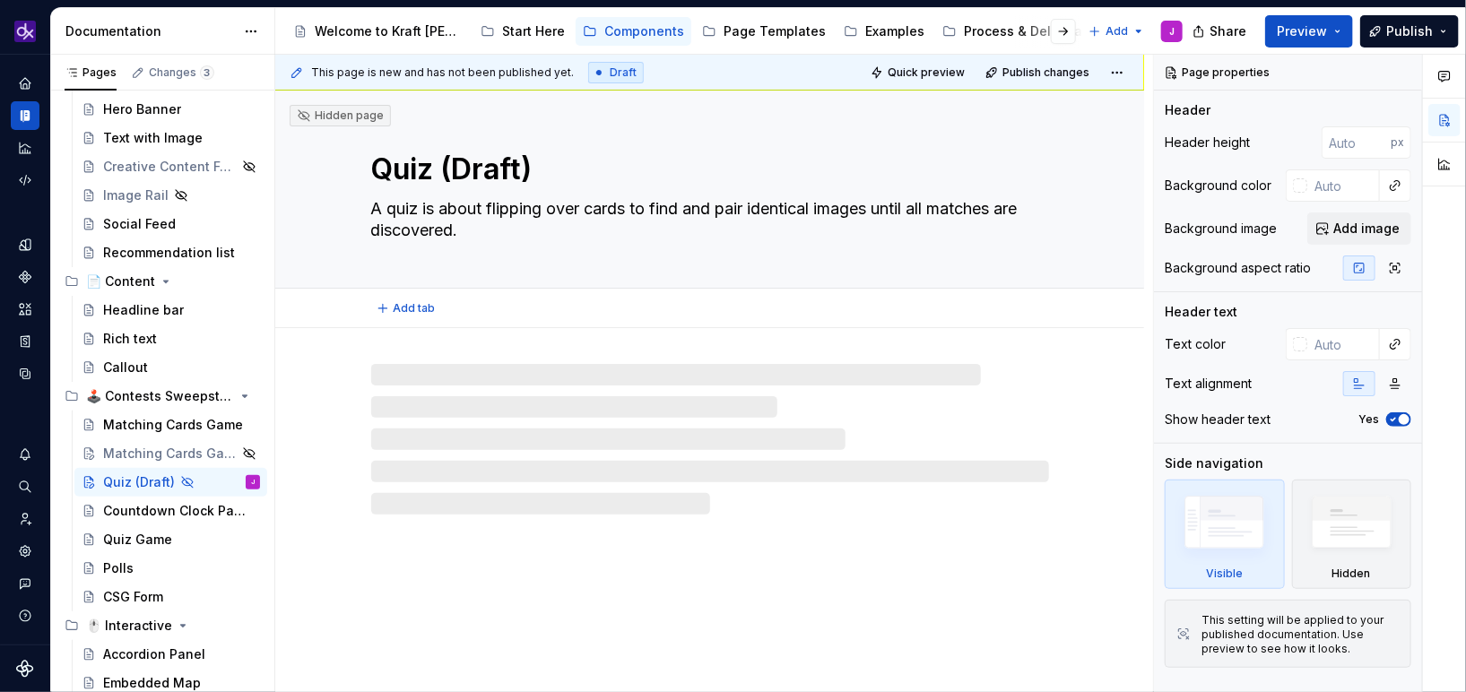
click at [462, 223] on textarea "A quiz is about flipping over cards to find and pair identical images until all…" at bounding box center [707, 220] width 678 height 50
type textarea "*"
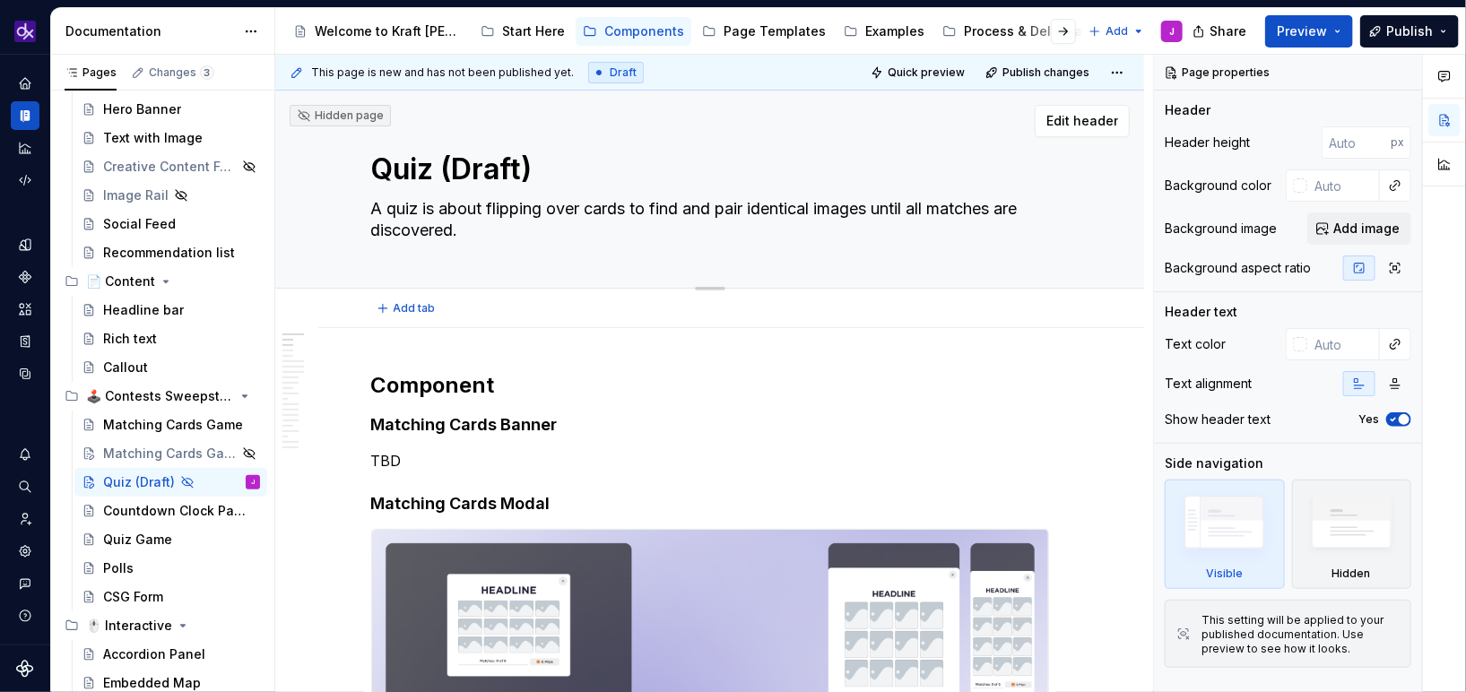
click at [421, 207] on textarea "A quiz is about flipping over cards to find and pair identical images until all…" at bounding box center [707, 220] width 678 height 50
type textarea "A quiz gis about flipping over cards to find and pair identical images until al…"
type textarea "*"
type textarea "A quiz gais about flipping over cards to find and pair identical images until a…"
type textarea "*"
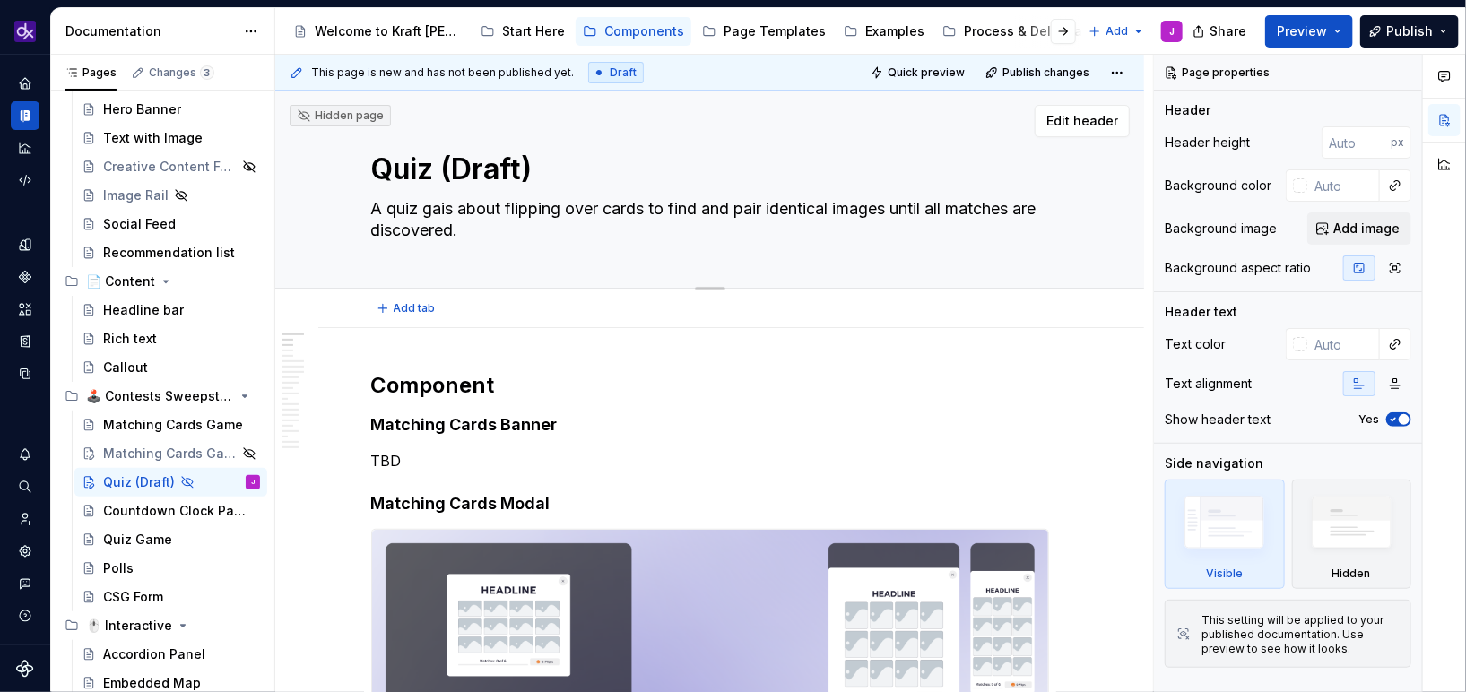
type textarea "A quiz gis about flipping over cards to find and pair identical images until al…"
type textarea "*"
type textarea "A quiz gais about flipping over cards to find and pair identical images until a…"
type textarea "*"
type textarea "A quiz gamis about flipping over cards to find and pair identical images until …"
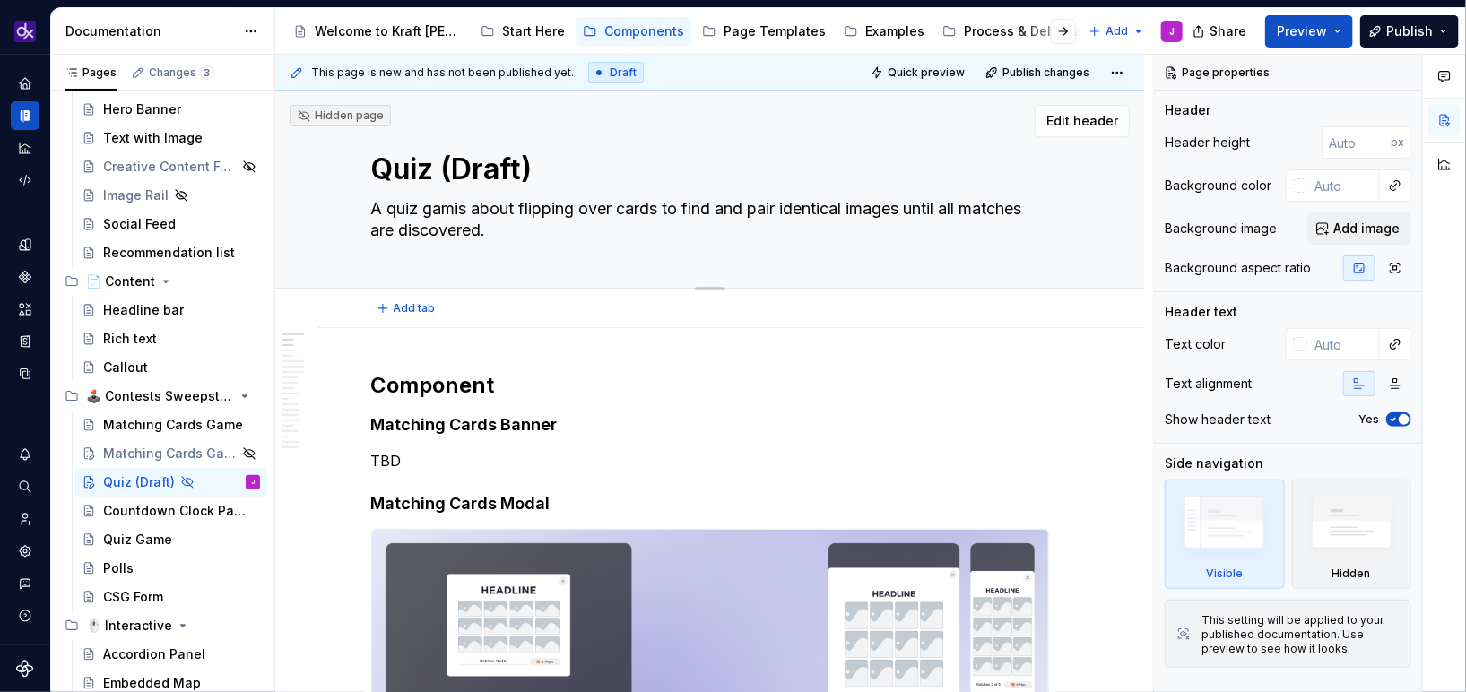
type textarea "*"
type textarea "A quiz gameis about flipping over cards to find and pair identical images until…"
type textarea "*"
type textarea "A quiz game is about flipping over cards to find and pair identical images unti…"
click at [473, 215] on textarea "A quiz game is about flipping over cards to find and pair identical images unti…" at bounding box center [707, 220] width 678 height 50
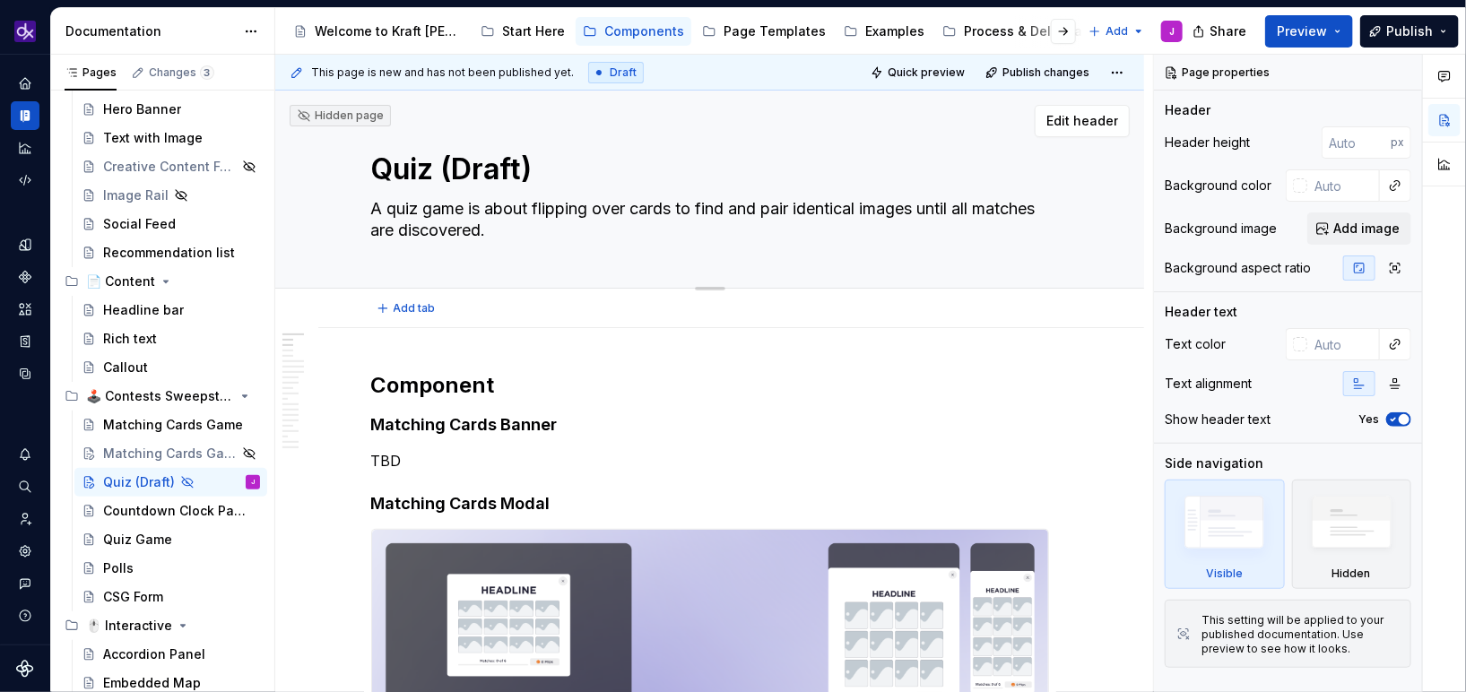
drag, startPoint x: 470, startPoint y: 211, endPoint x: 551, endPoint y: 233, distance: 84.6
click at [551, 233] on textarea "A quiz game is about flipping over cards to find and pair identical images unti…" at bounding box center [707, 220] width 678 height 50
type textarea "*"
type textarea "A quiz game ."
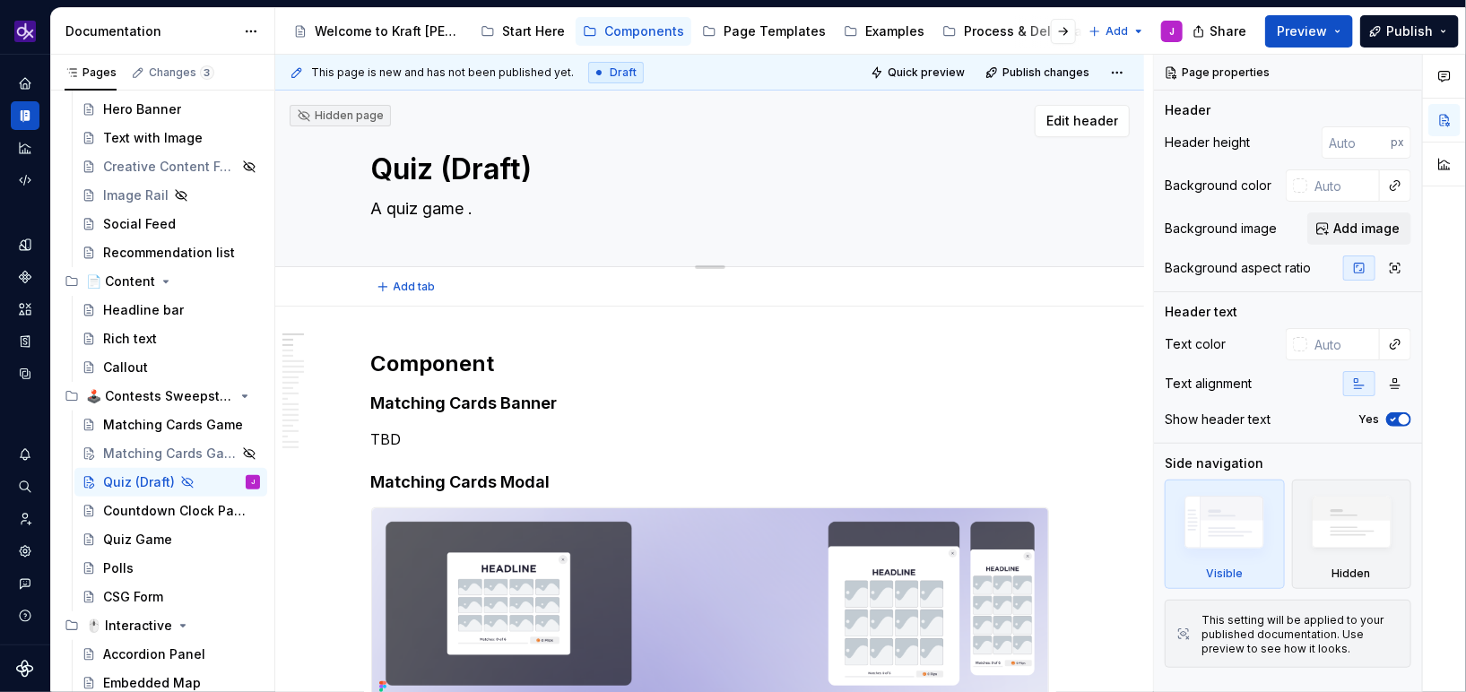
type textarea "*"
type textarea "A quiz game."
type textarea "*"
type textarea "A quiz game ."
type textarea "*"
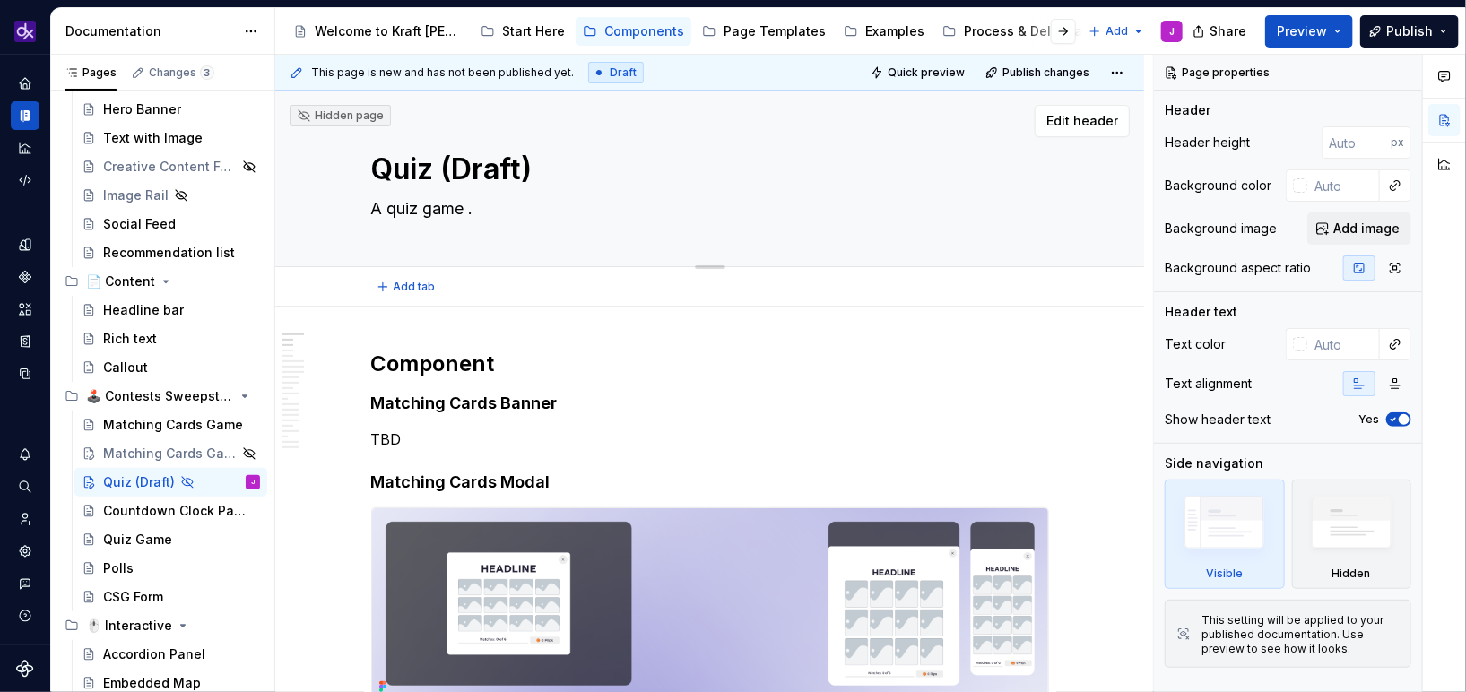
type textarea "A quiz game a."
type textarea "*"
type textarea "A quiz game al."
type textarea "*"
type textarea "A quiz game all."
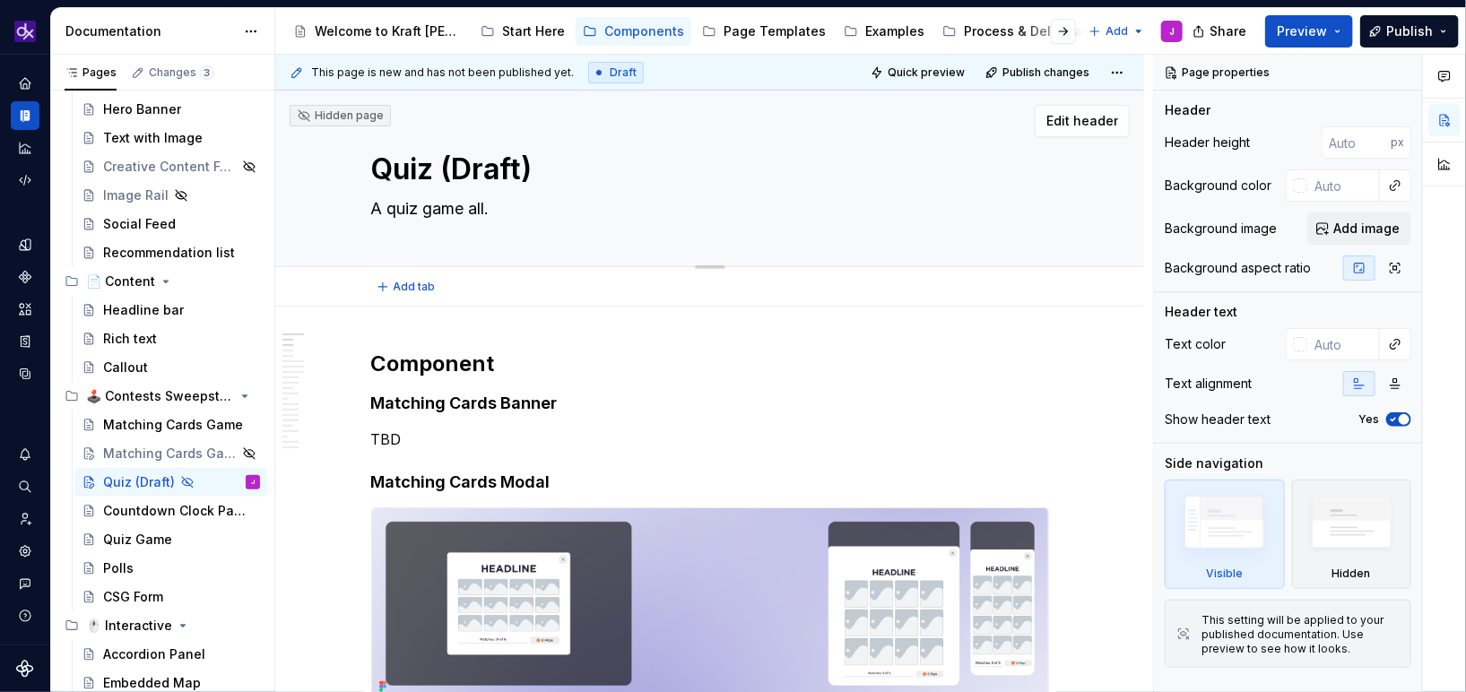
type textarea "*"
type textarea "A quiz game allo."
type textarea "*"
type textarea "A quiz game allow."
type textarea "*"
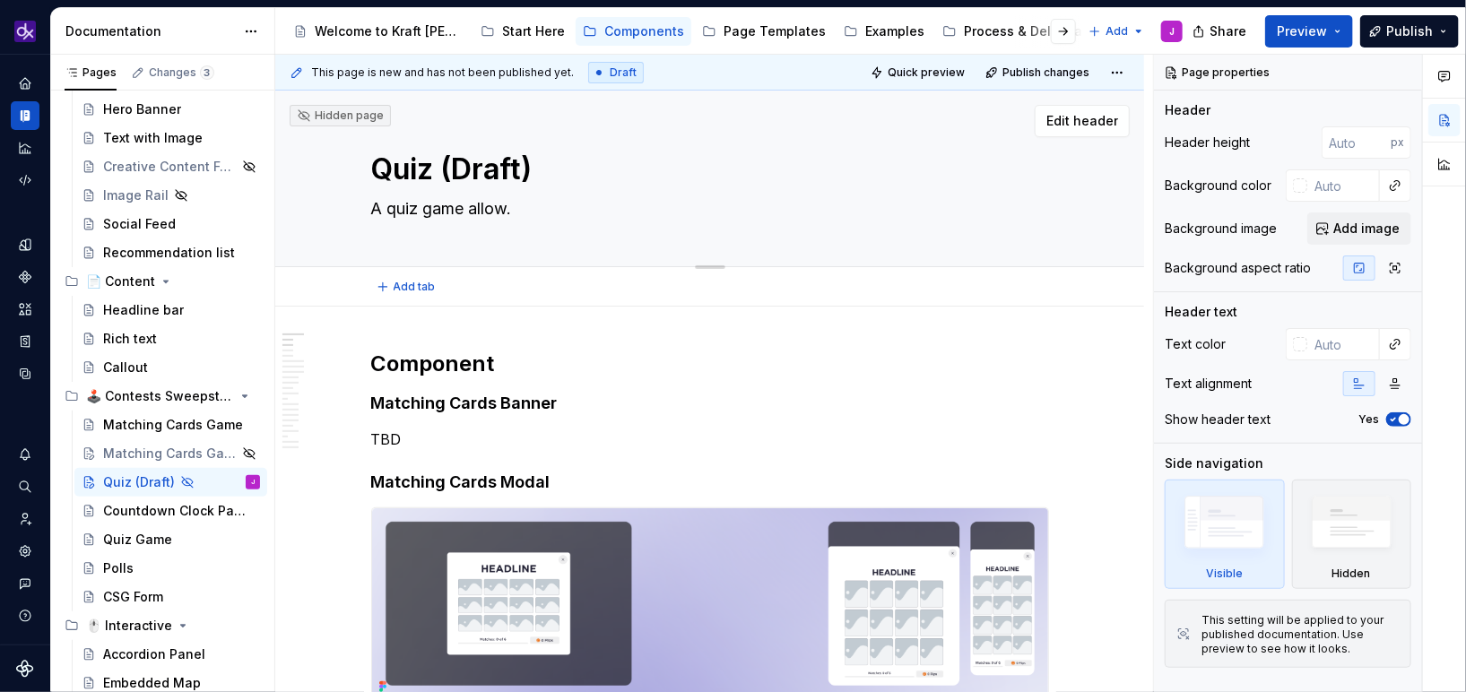
type textarea "A quiz game allows."
type textarea "*"
type textarea "A quiz game allows ."
type textarea "*"
type textarea "A quiz game allows co."
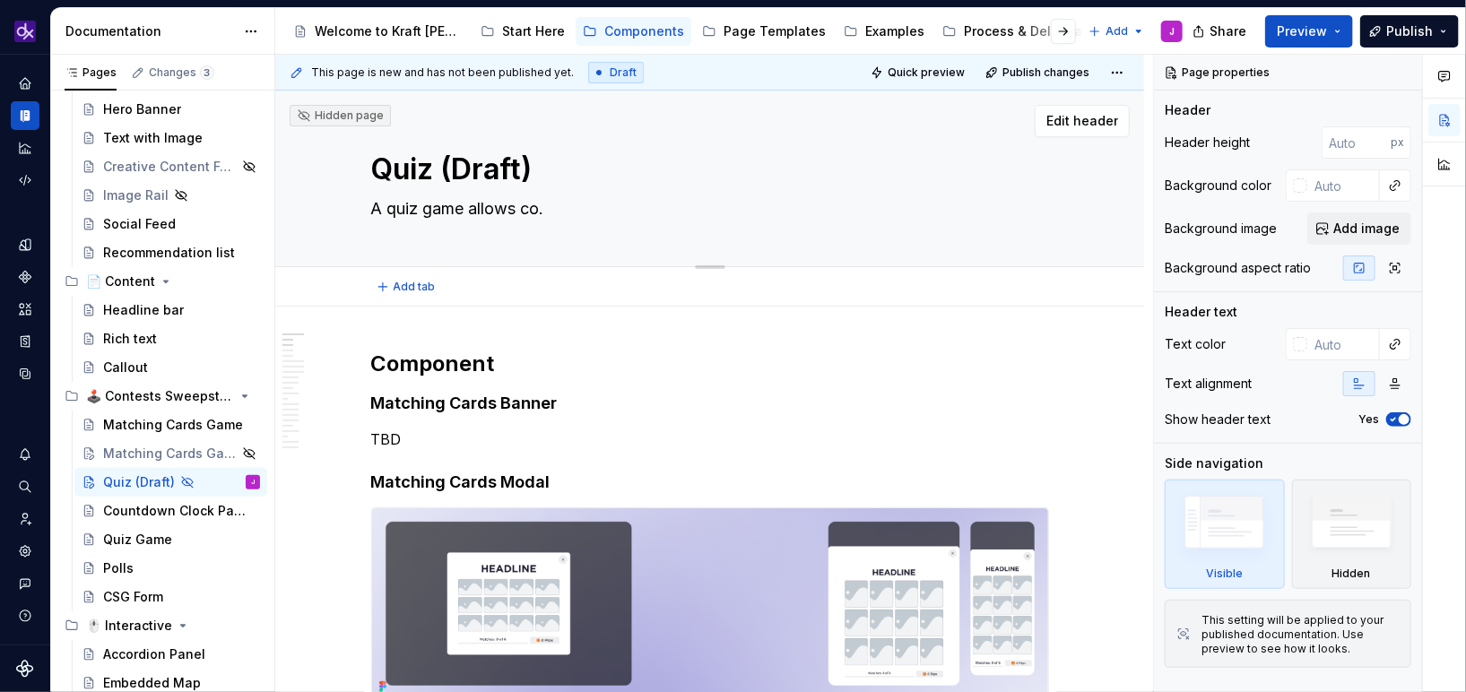
type textarea "*"
type textarea "A quiz game allows c."
type textarea "*"
type textarea "A quiz game allows ."
type textarea "*"
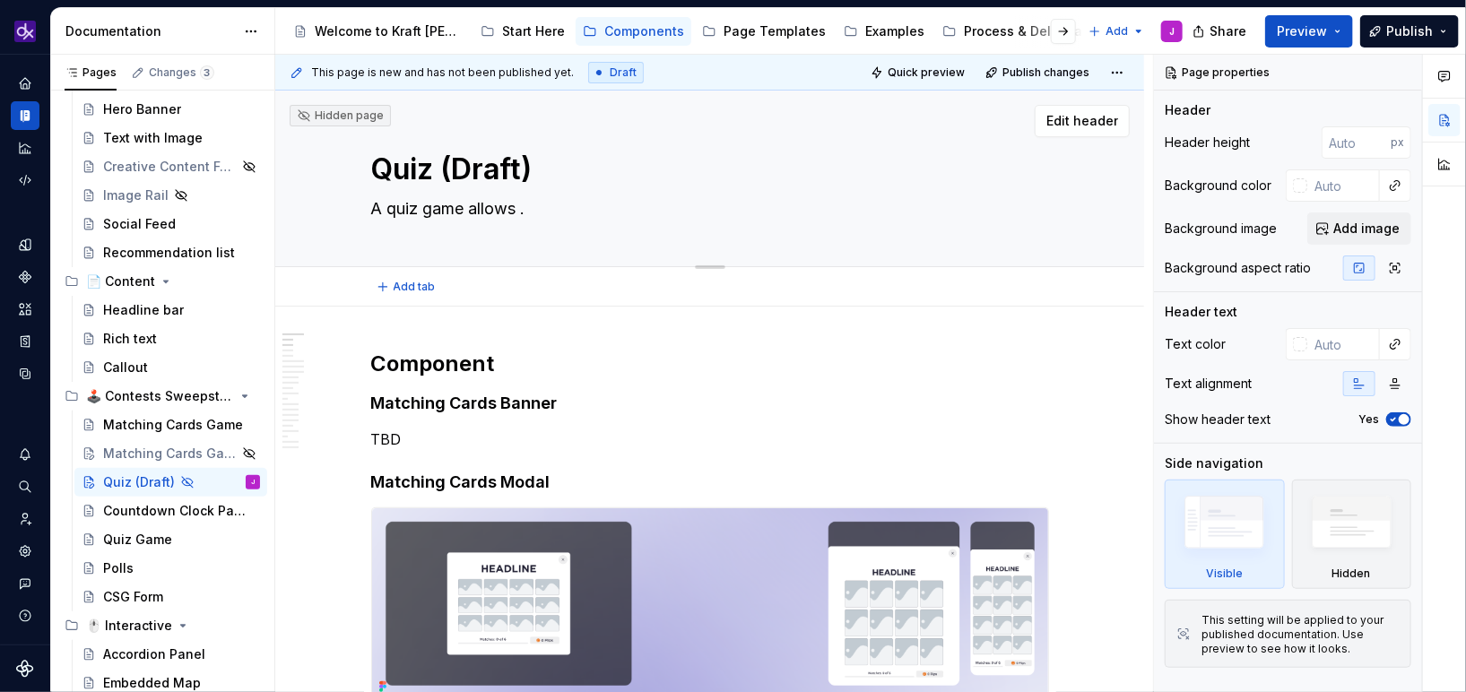
type textarea "A quiz game allows."
type textarea "*"
type textarea "A quiz game allows ."
type textarea "*"
type textarea "A quiz game allows u."
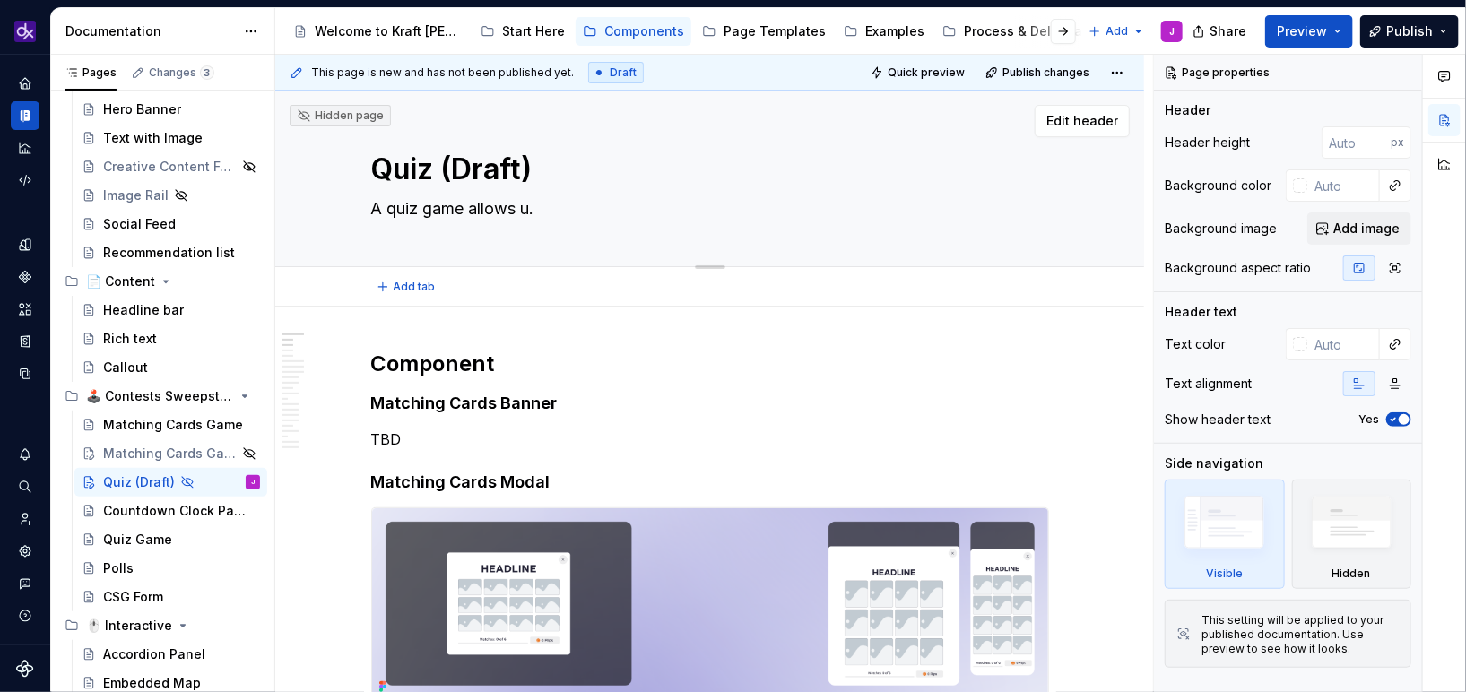
type textarea "*"
type textarea "A quiz game allows us."
type textarea "*"
type textarea "A quiz game allows use."
type textarea "*"
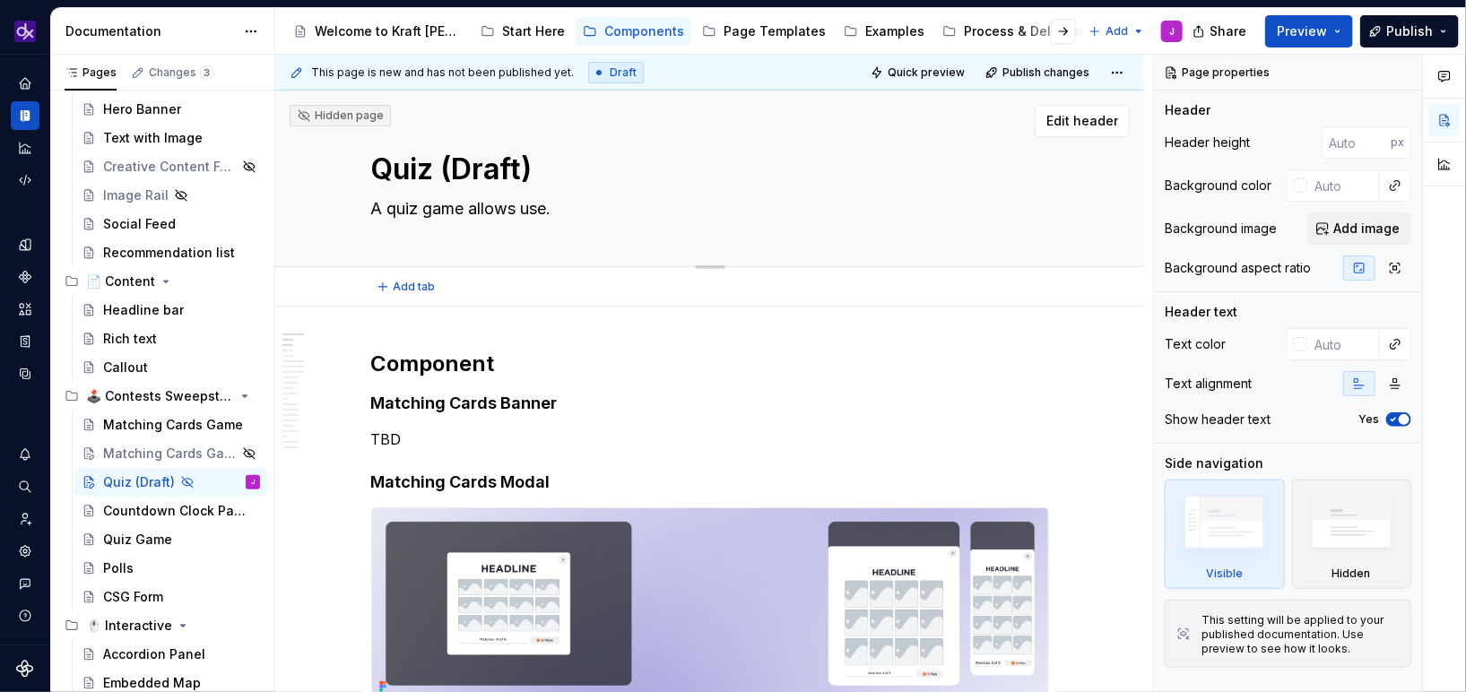
type textarea "A quiz game allows user."
type textarea "*"
type textarea "A quiz game allows users."
type textarea "*"
type textarea "A quiz game allows users ."
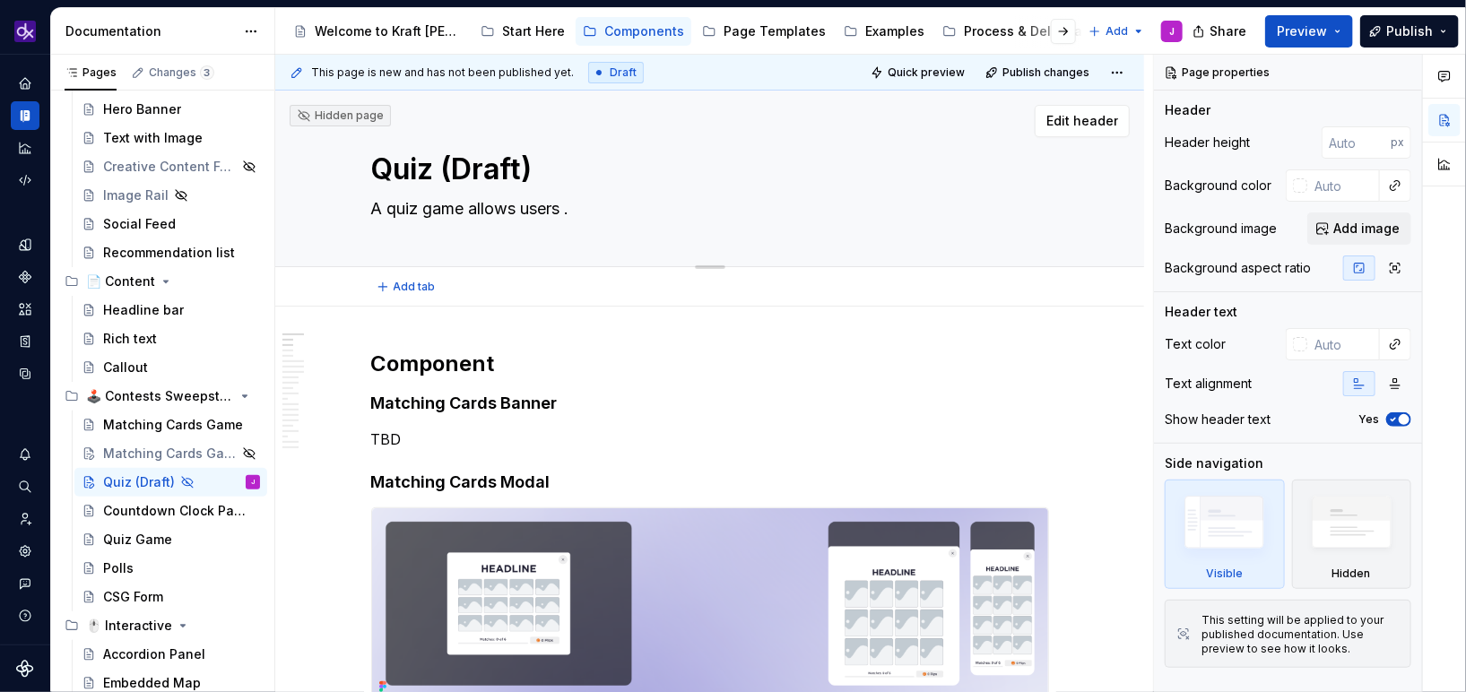
type textarea "*"
type textarea "A quiz game allows users t."
type textarea "*"
type textarea "A quiz game allows users to."
type textarea "*"
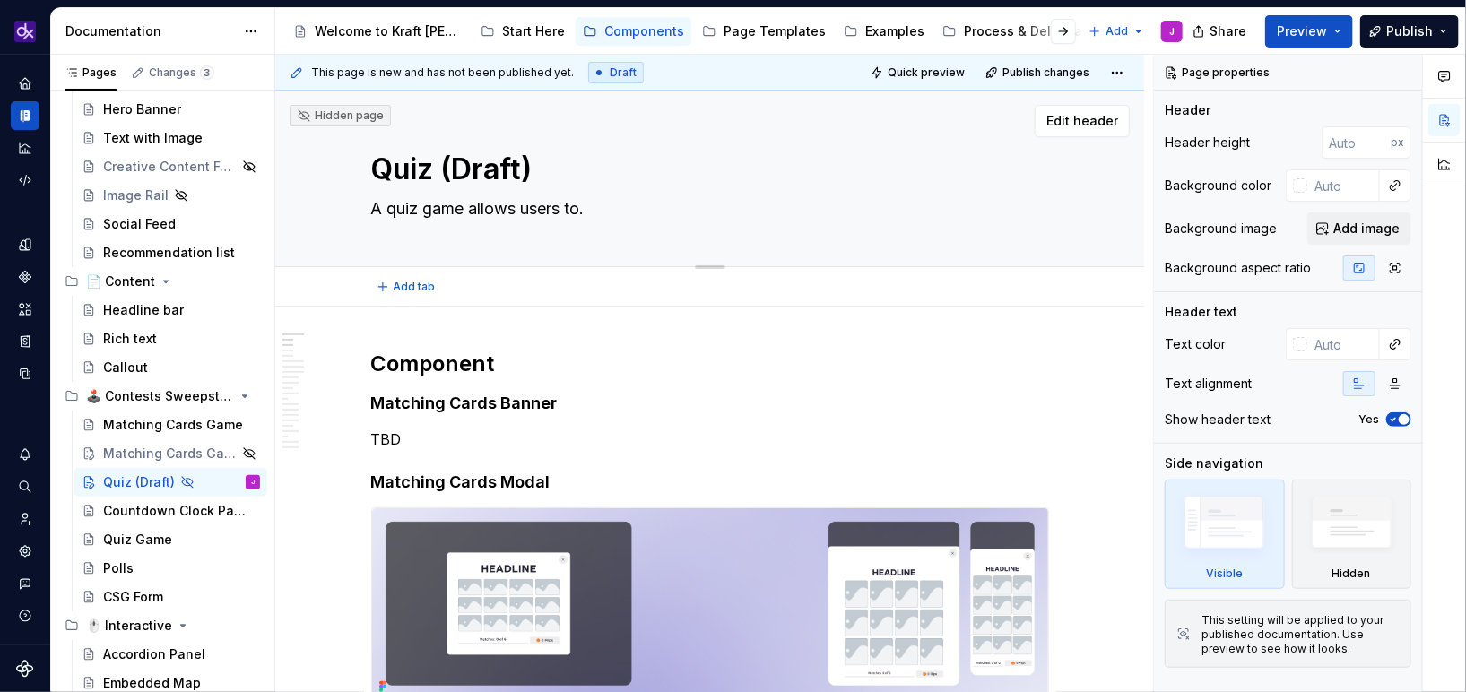
type textarea "A quiz game allows users to ."
type textarea "*"
type textarea "A quiz game allows users to c."
type textarea "*"
type textarea "A quiz game allows users to co."
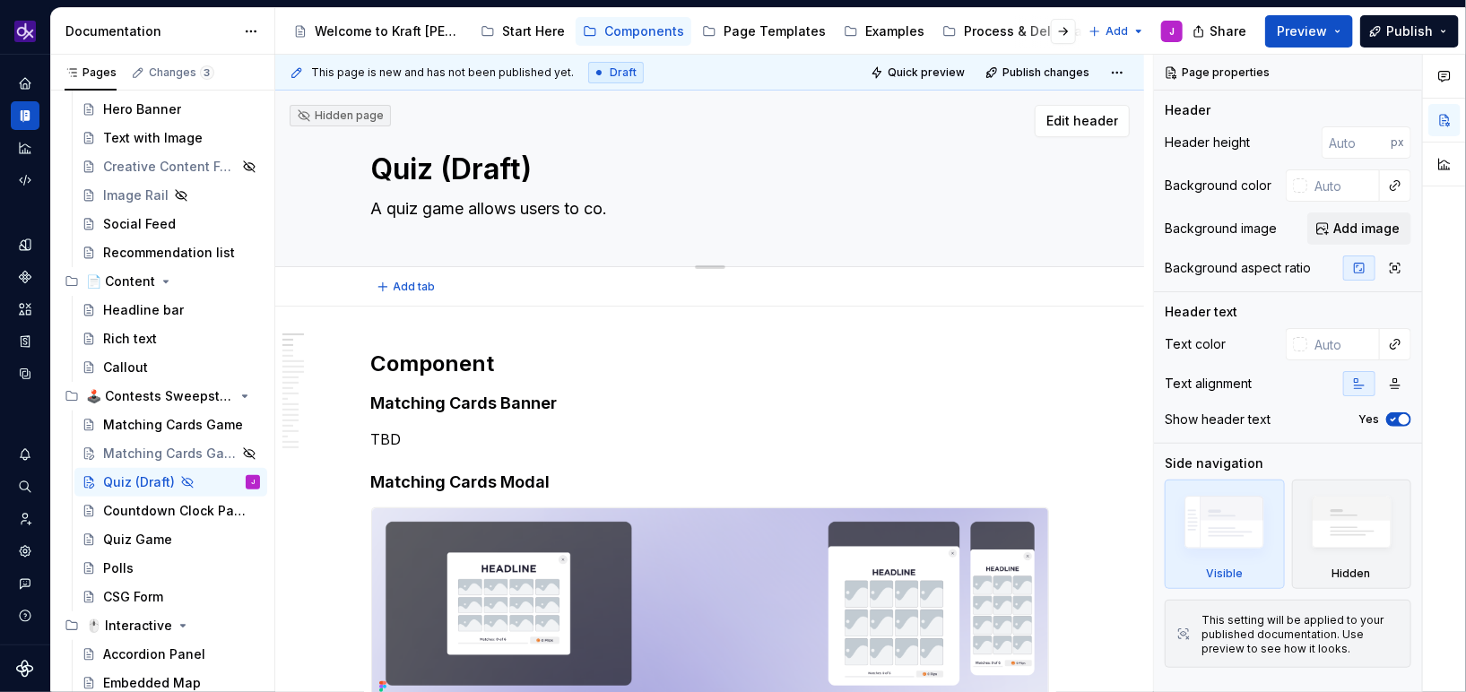
type textarea "*"
type textarea "A quiz game allows users to con."
type textarea "*"
type textarea "A quiz game allows users to cont."
type textarea "*"
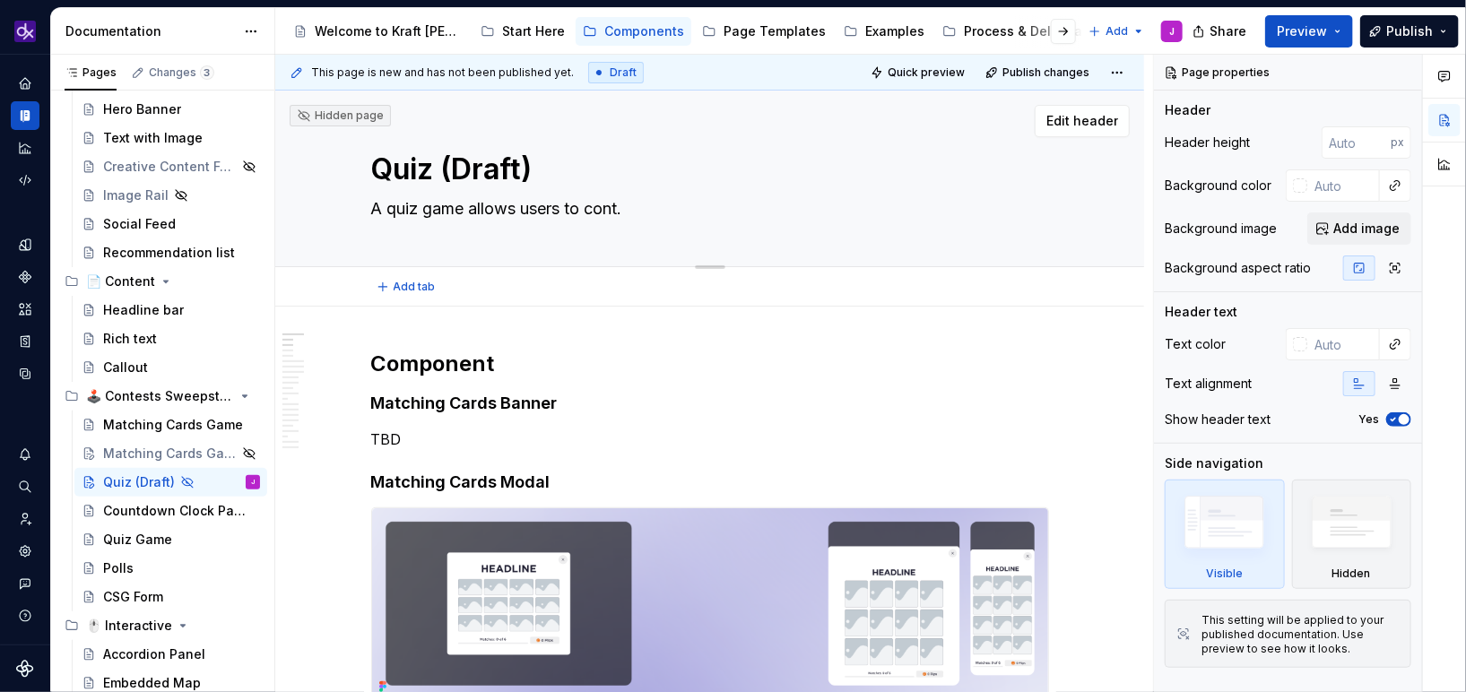
type textarea "A quiz game allows users to contr."
type textarea "*"
type textarea "A quiz game allows users to contri."
type textarea "*"
type textarea "A quiz game allows users to contrib."
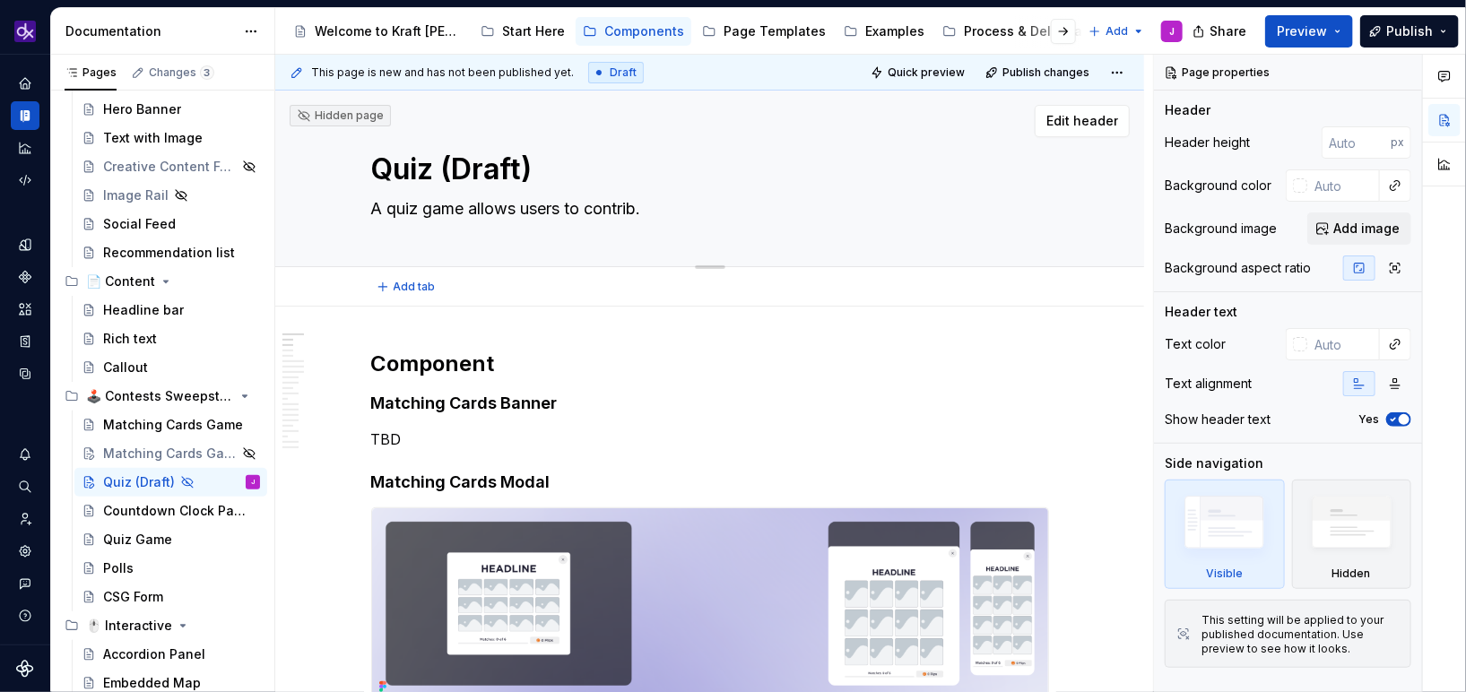
type textarea "*"
type textarea "A quiz game allows users to contribu."
type textarea "*"
type textarea "A quiz game allows users to contribut."
type textarea "*"
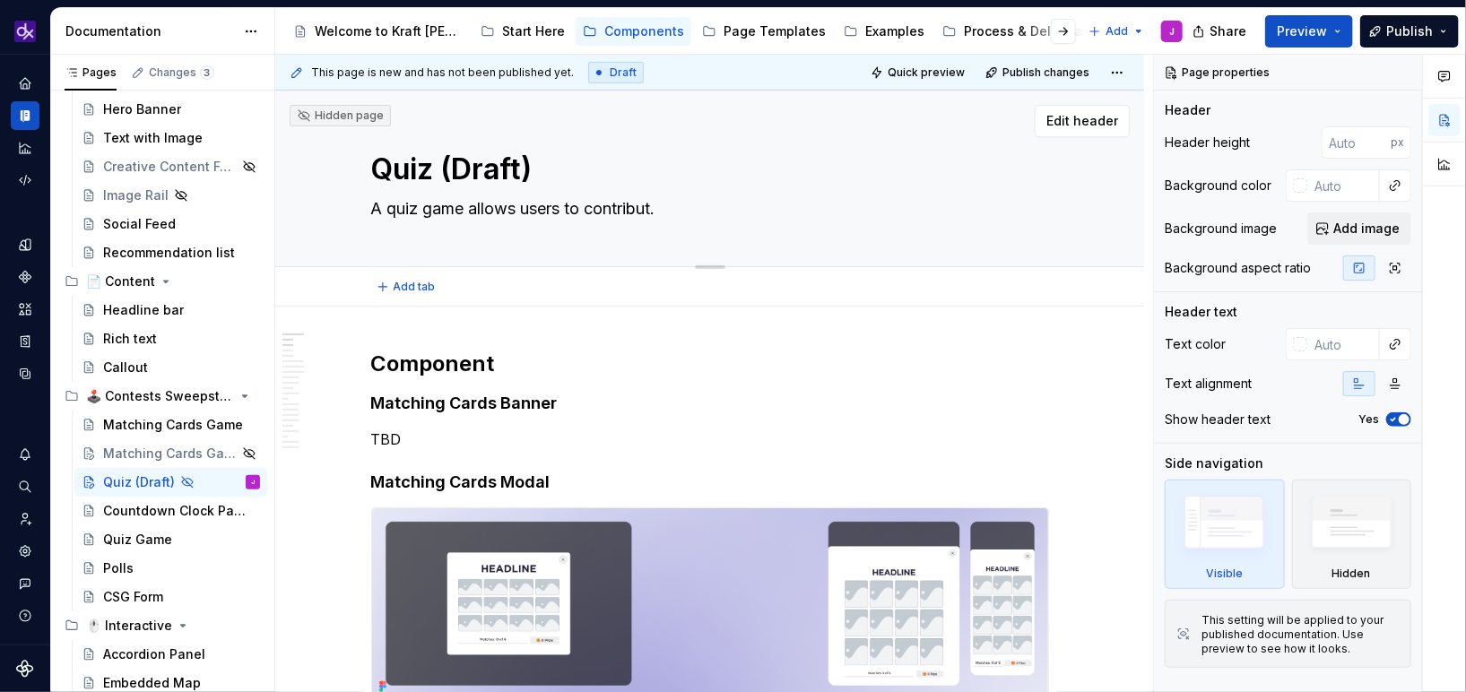
type textarea "A quiz game allows users to contribute."
type textarea "*"
type textarea "A quiz game allows users to contribute ."
type textarea "*"
type textarea "A quiz game allows users to contribute t."
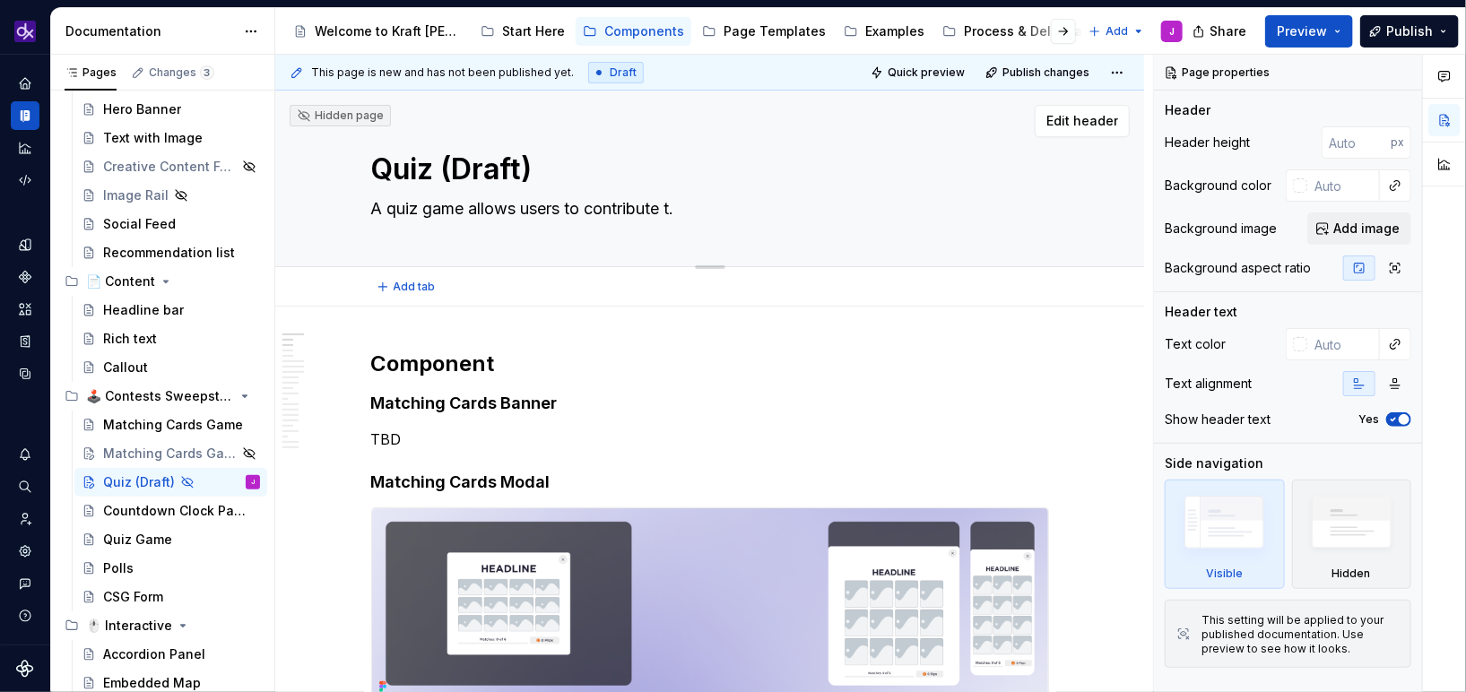
type textarea "*"
type textarea "A quiz game allows users to contribute th."
type textarea "*"
type textarea "A quiz game allows users to contribute the."
type textarea "*"
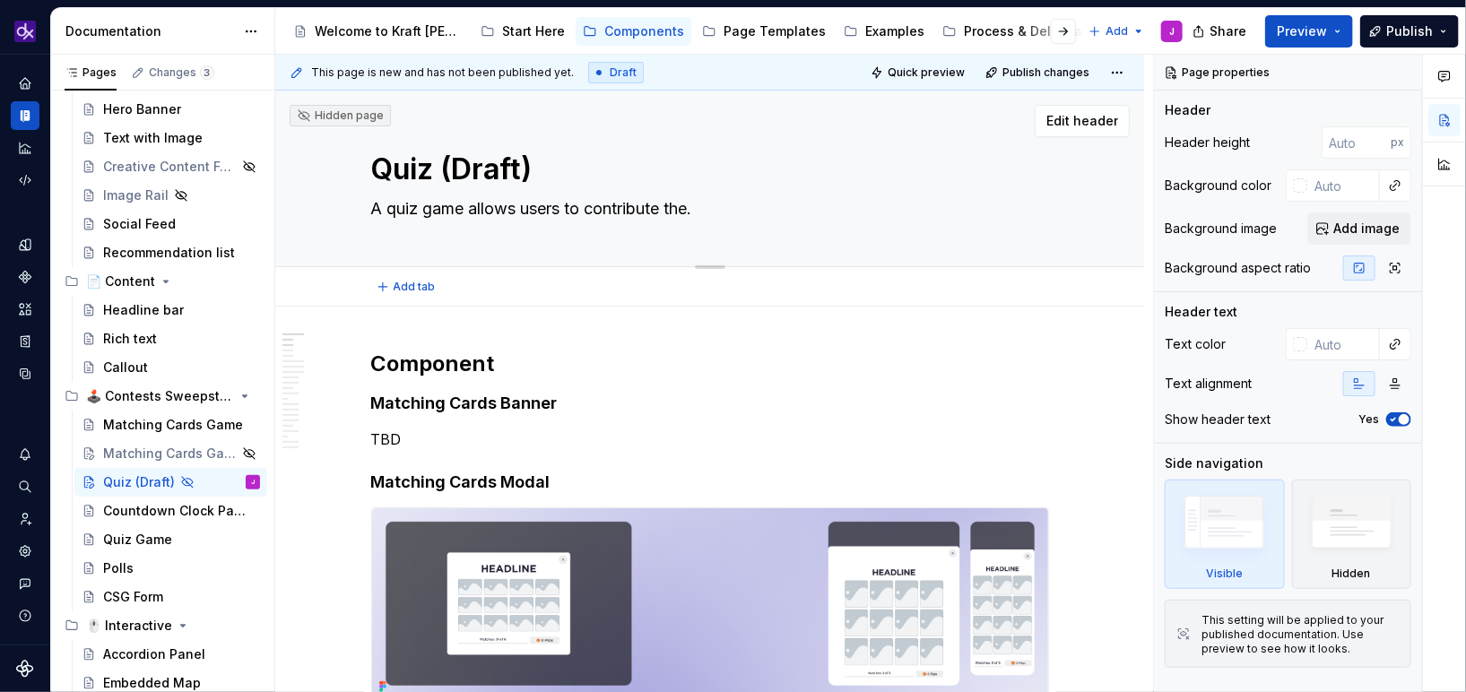
type textarea "A quiz game allows users to contribute thei."
type textarea "*"
type textarea "A quiz game allows users to contribute their."
type textarea "*"
type textarea "A quiz game allows users to contribute their ."
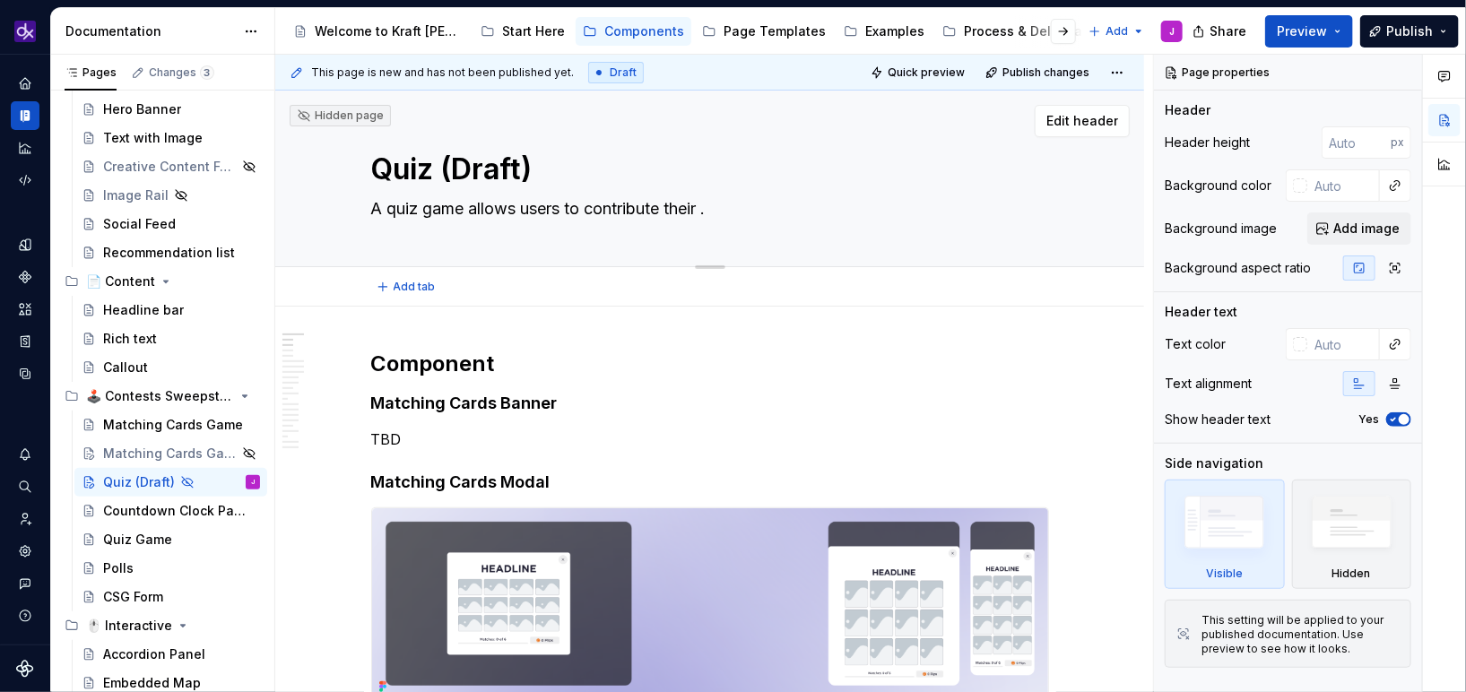
type textarea "*"
type textarea "A quiz game allows users to contribute their i."
type textarea "*"
type textarea "A quiz game allows users to contribute their id."
type textarea "*"
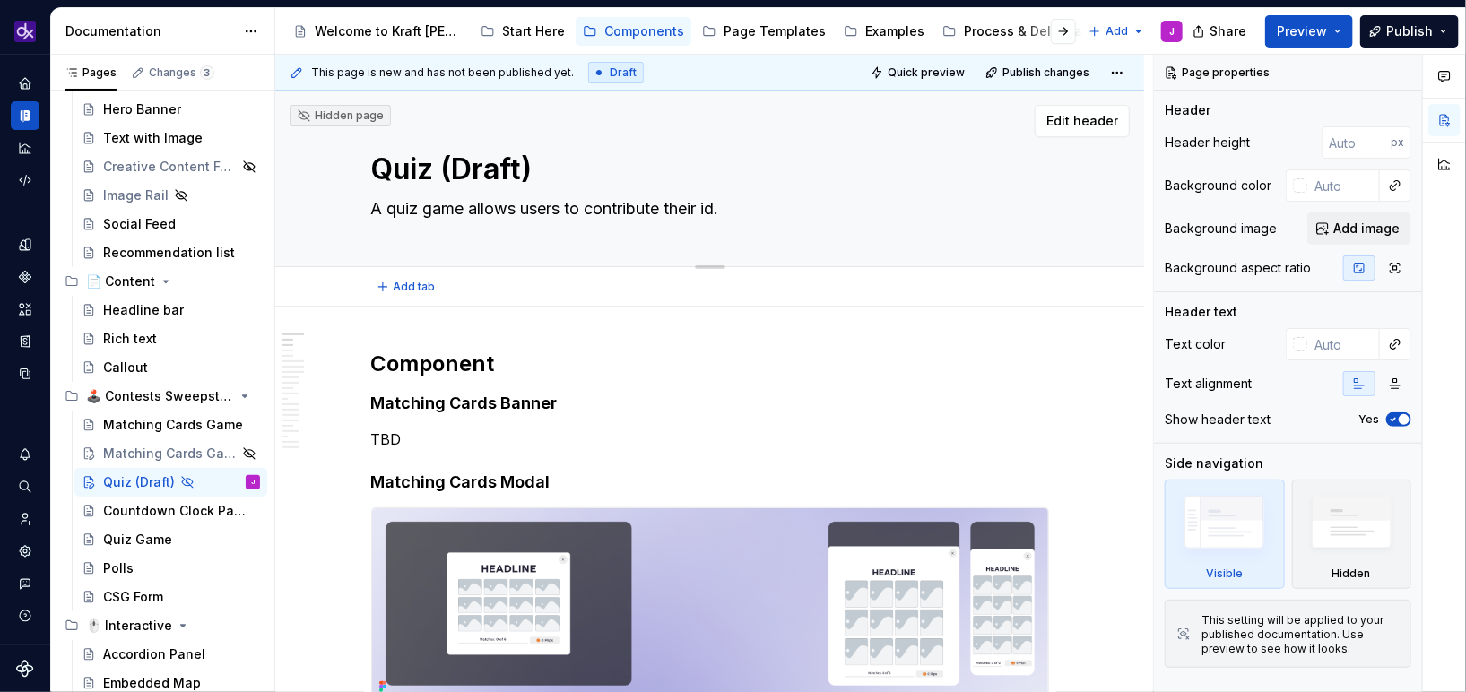
type textarea "A quiz game allows users to contribute their ide."
type textarea "*"
type textarea "A quiz game allows users to contribute their idea."
type textarea "*"
type textarea "A quiz game allows users to contribute their ideas."
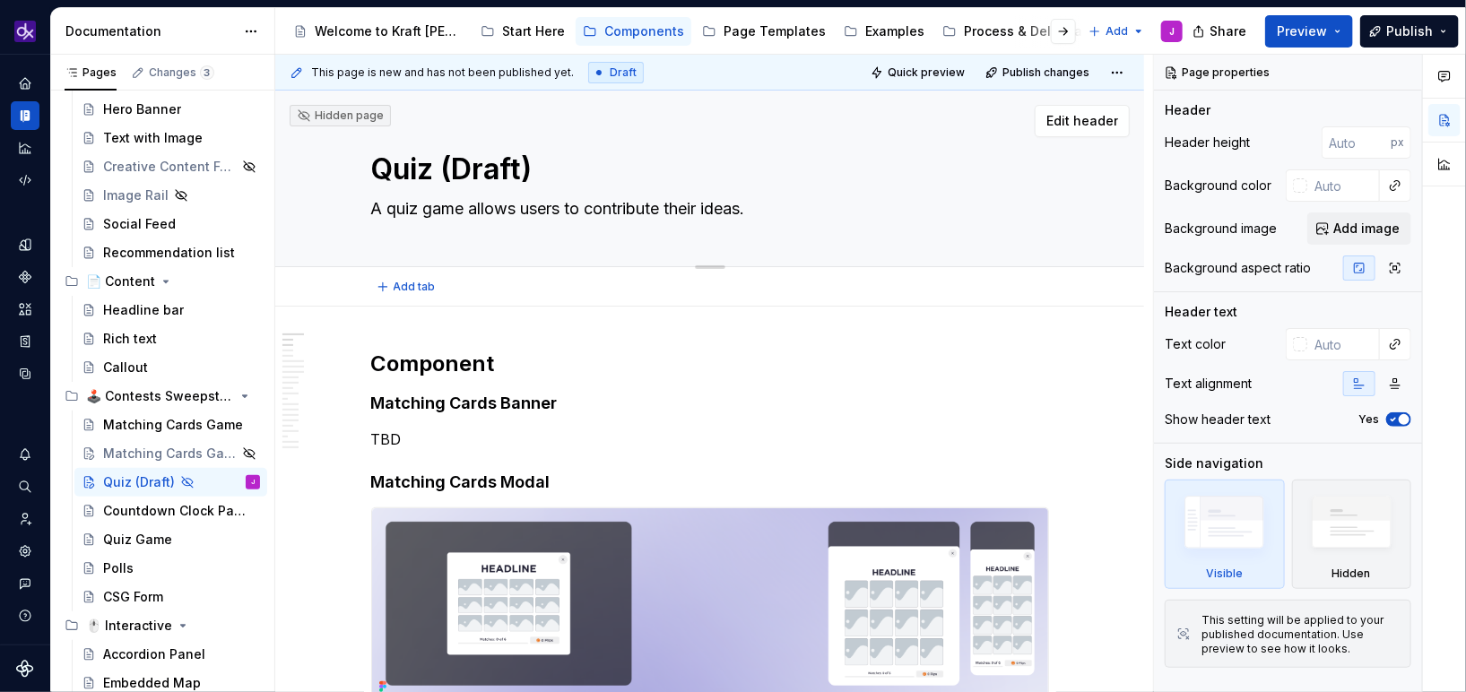
type textarea "*"
type textarea "A quiz game allows users to contribute their idea."
type textarea "*"
type textarea "A quiz game allows users to contribute their ide."
type textarea "*"
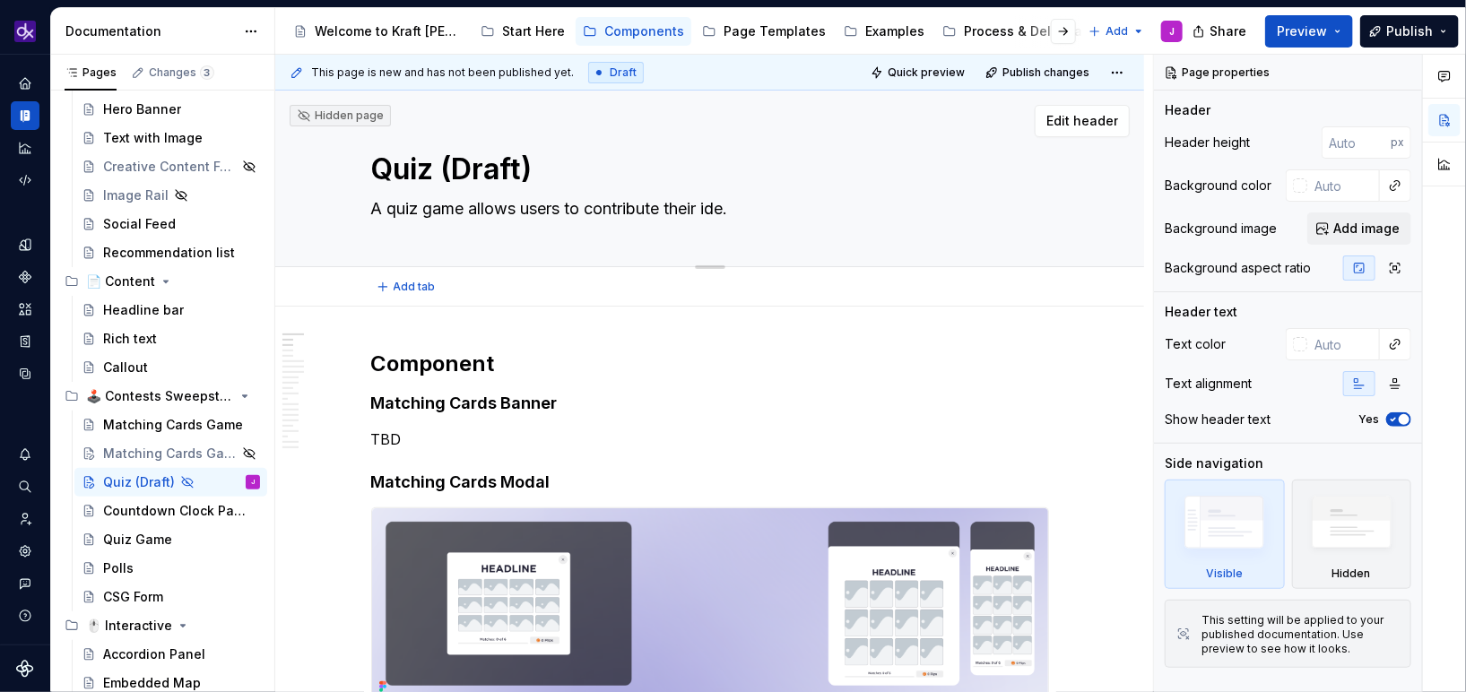
type textarea "A quiz game allows users to contribute their id."
type textarea "*"
click at [554, 199] on textarea "A quiz game allows users to ." at bounding box center [707, 209] width 678 height 29
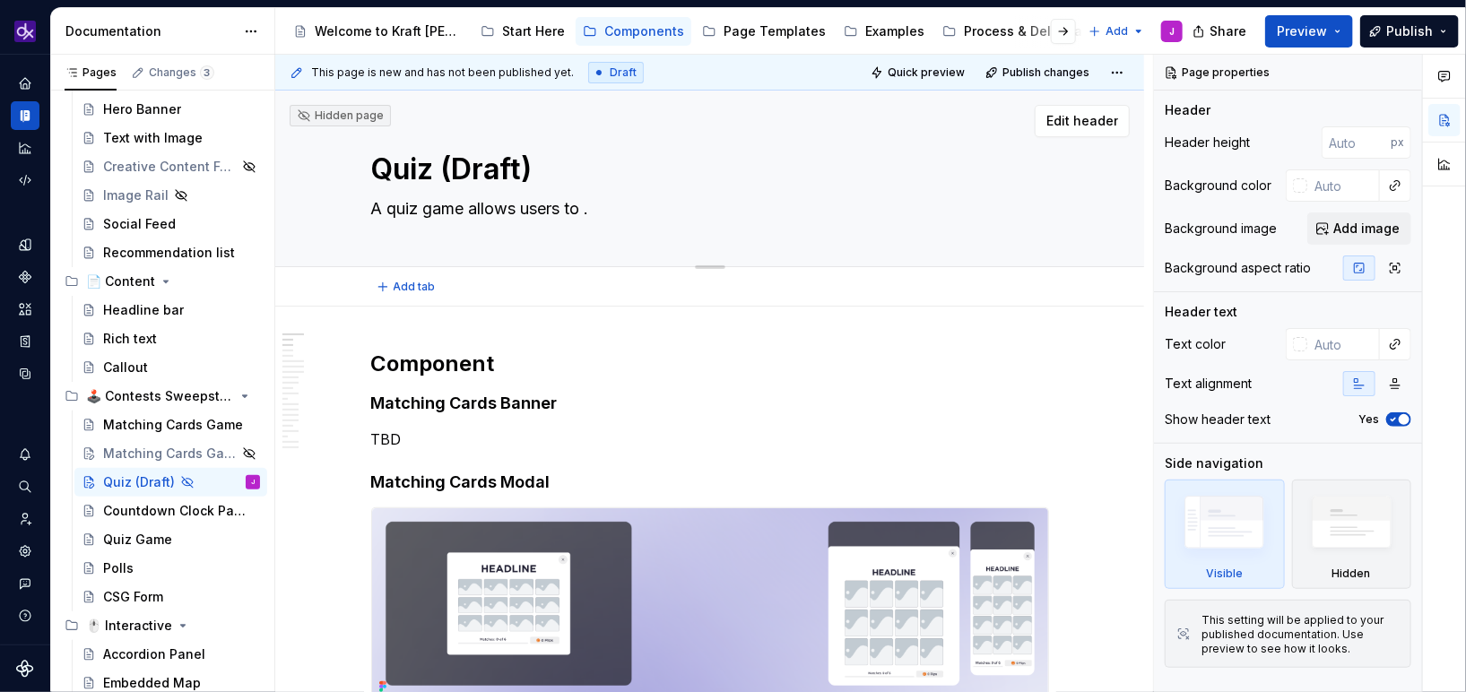
paste textarea "is an interactive experience that engages shoppers by asking them a series of f…"
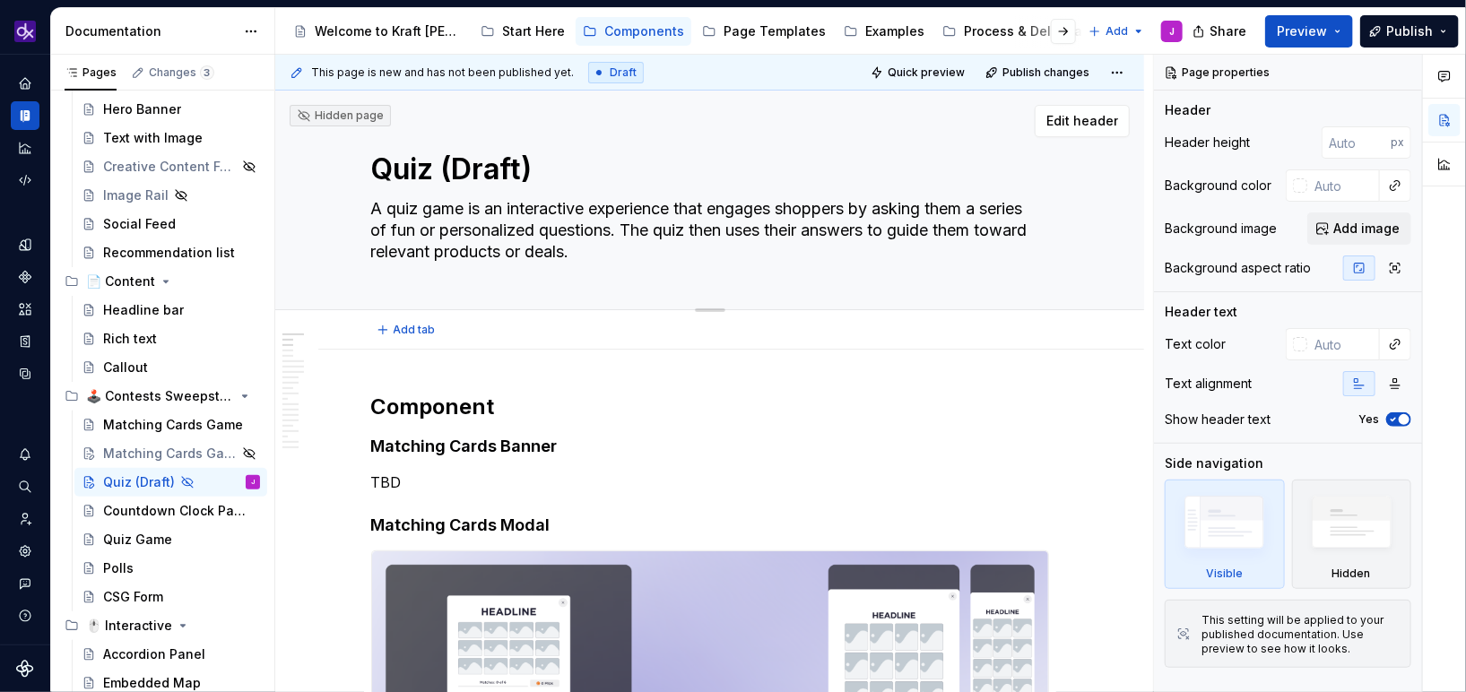
click at [776, 247] on textarea "A quiz game is an interactive experience that engages shoppers by asking them a…" at bounding box center [707, 231] width 678 height 72
click at [591, 230] on textarea "A quiz game is an interactive experience that engages shoppers by asking them a…" at bounding box center [707, 231] width 678 height 72
click at [780, 243] on textarea "A quiz game is an interactive experience that engages shoppers by asking them a…" at bounding box center [707, 231] width 678 height 72
click at [649, 248] on textarea "A quiz game is an interactive experience that engages shoppers by asking them a…" at bounding box center [707, 231] width 678 height 72
click at [680, 256] on textarea "A quiz game is an interactive experience that engages shoppers by asking them a…" at bounding box center [707, 231] width 678 height 72
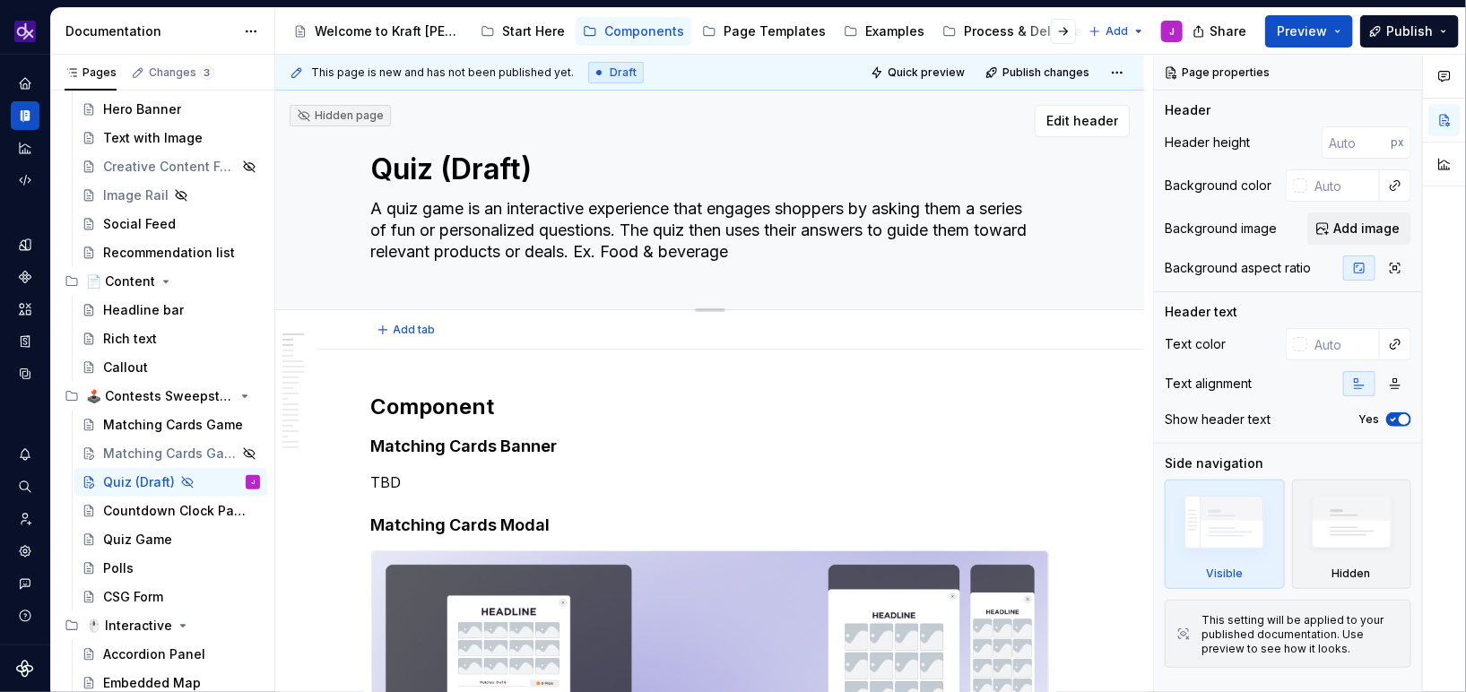
click at [801, 261] on textarea "A quiz game is an interactive experience that engages shoppers by asking them a…" at bounding box center [707, 231] width 678 height 72
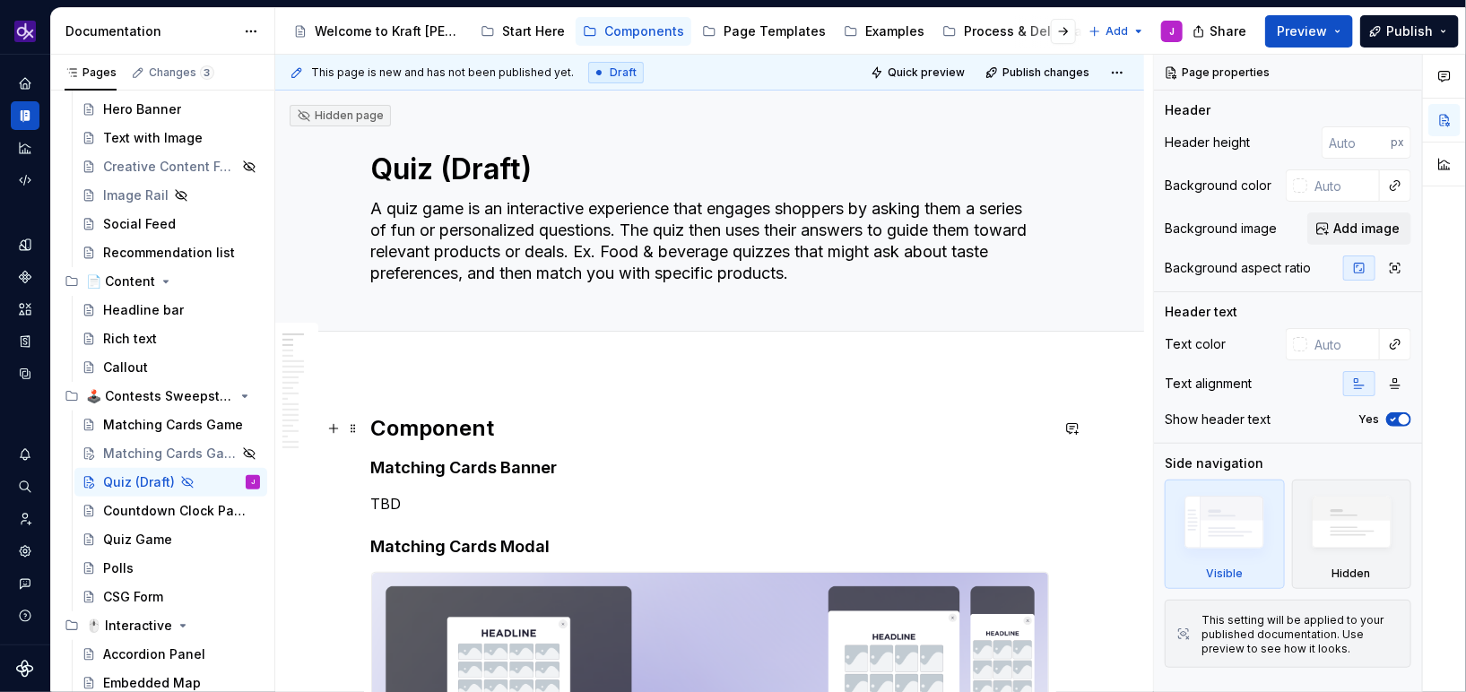
click at [844, 418] on h2 "Component" at bounding box center [710, 428] width 678 height 29
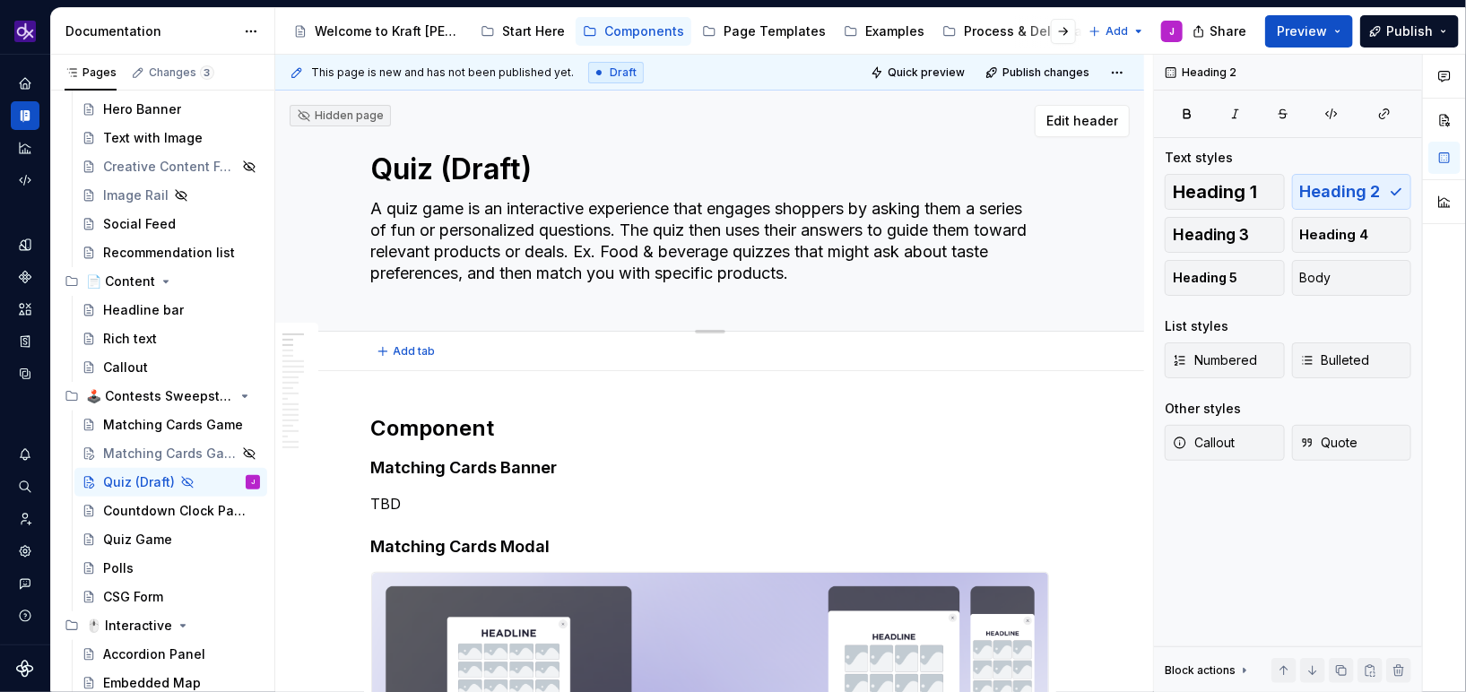
click at [672, 264] on textarea "A quiz game is an interactive experience that engages shoppers by asking them a…" at bounding box center [707, 241] width 678 height 93
click at [660, 220] on textarea "A quiz game is an interactive experience that engages shoppers by asking them a…" at bounding box center [707, 241] width 678 height 93
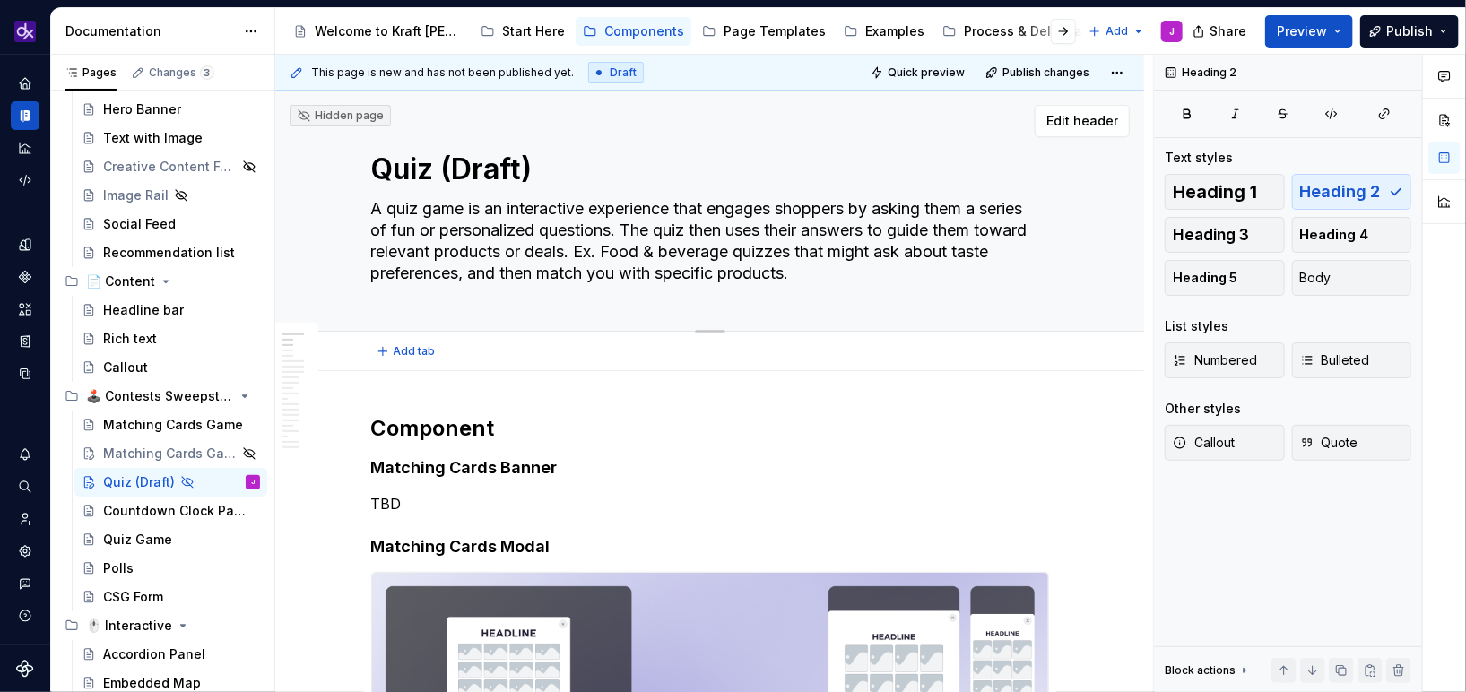
click at [660, 220] on textarea "A quiz game is an interactive experience that engages shoppers by asking them a…" at bounding box center [707, 241] width 678 height 93
paste textarea "engages shoppers with fun, personalized questions and uses their answers to rec…"
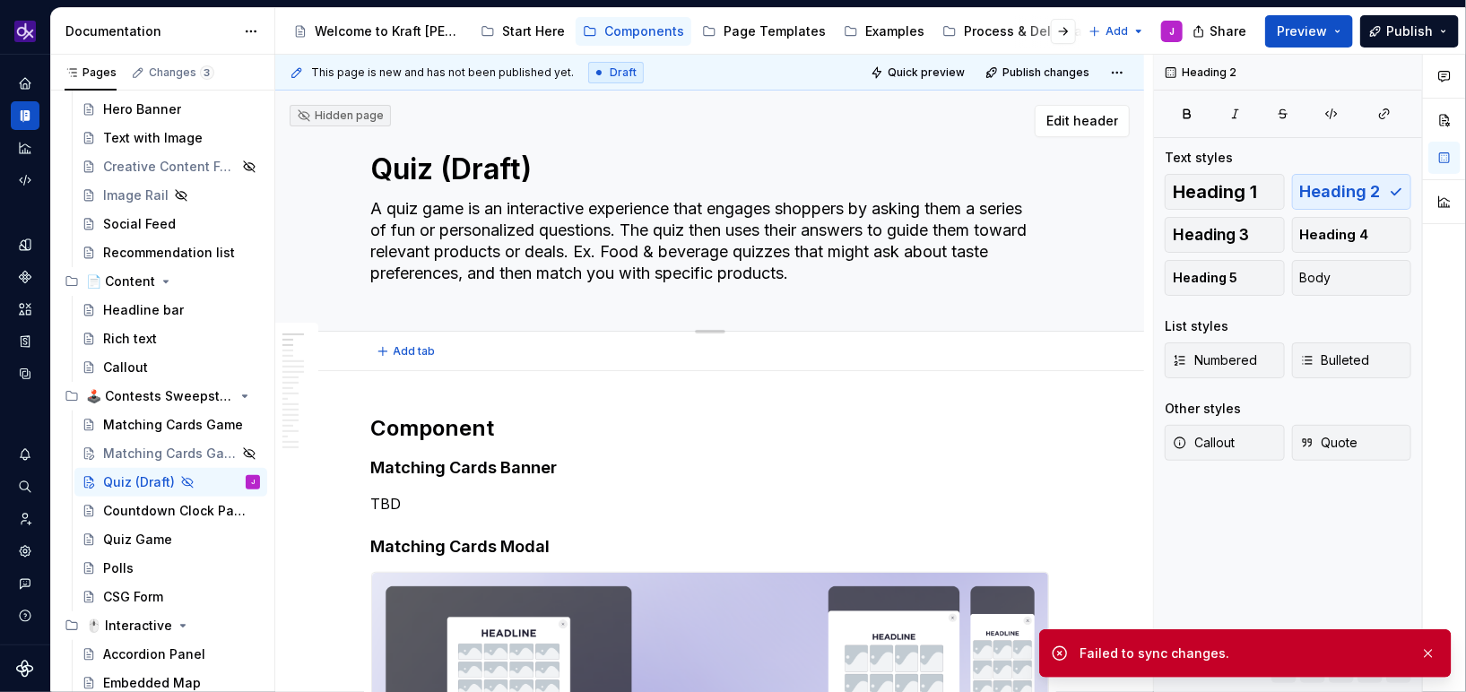
click at [830, 277] on textarea "A quiz game is an interactive experience that engages shoppers by asking them a…" at bounding box center [707, 241] width 678 height 93
click at [838, 277] on textarea "A quiz game is an interactive experience that engages shoppers by asking them a…" at bounding box center [707, 241] width 678 height 93
click at [626, 227] on textarea "A quiz game is an interactive experience that engages shoppers by asking them a…" at bounding box center [707, 241] width 678 height 93
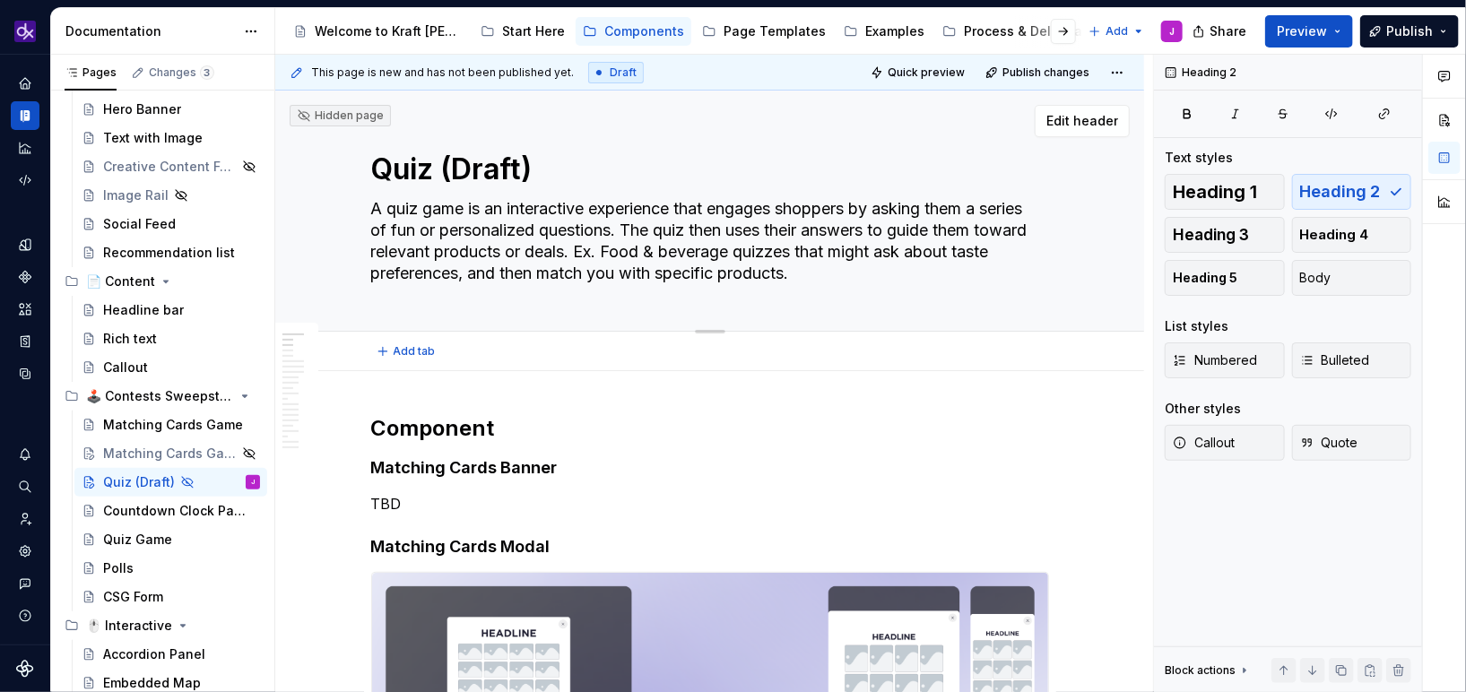
paste textarea "engages shoppers with fun, personalized questions and uses their answers to rec…"
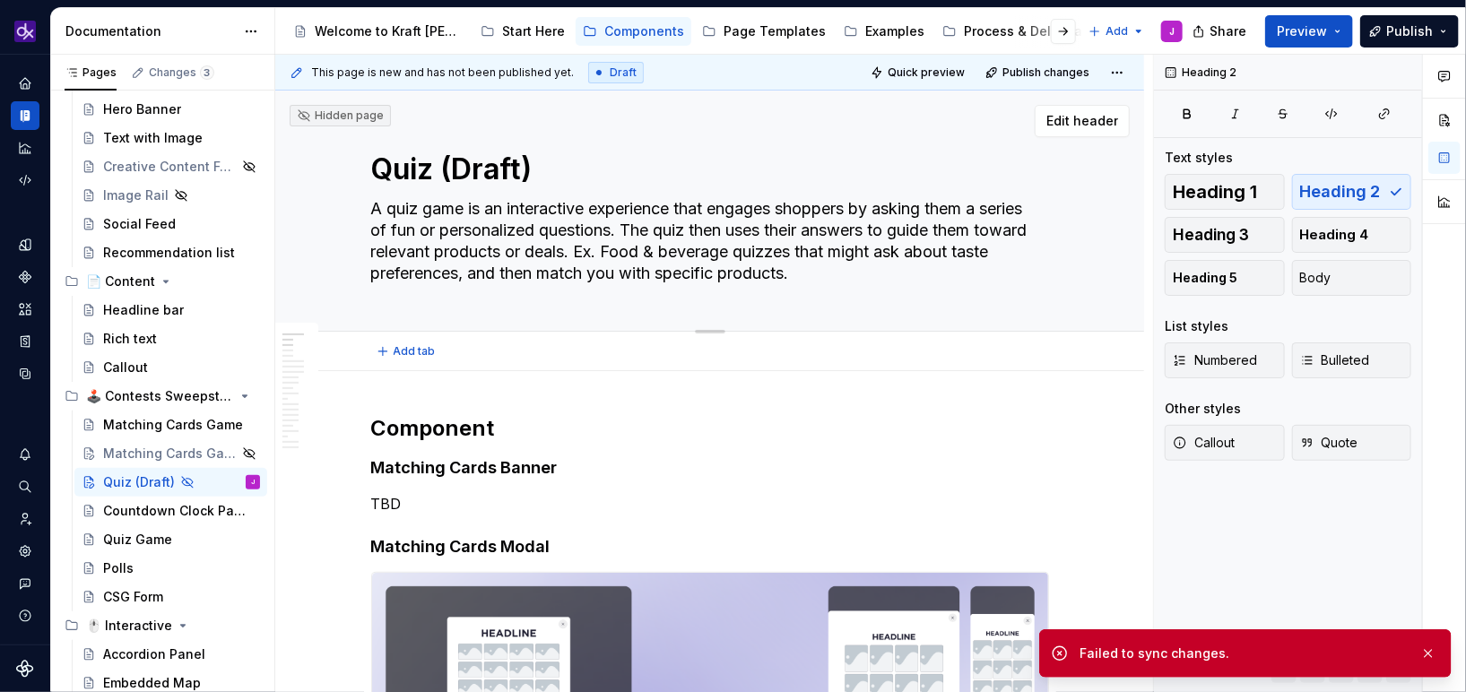
click at [876, 275] on textarea "A quiz game is an interactive experience that engages shoppers by asking them a…" at bounding box center [707, 241] width 678 height 93
drag, startPoint x: 888, startPoint y: 264, endPoint x: 347, endPoint y: 208, distance: 544.4
click at [347, 208] on div "Quiz (Draft) A quiz game is an interactive experience that engages shoppers by …" at bounding box center [709, 211] width 725 height 240
click at [892, 286] on textarea "A quiz game is an interactive experience that engages shoppers by asking them a…" at bounding box center [707, 241] width 678 height 93
paste textarea "A quiz game engages shoppers with fun, personalized questions and uses their an…"
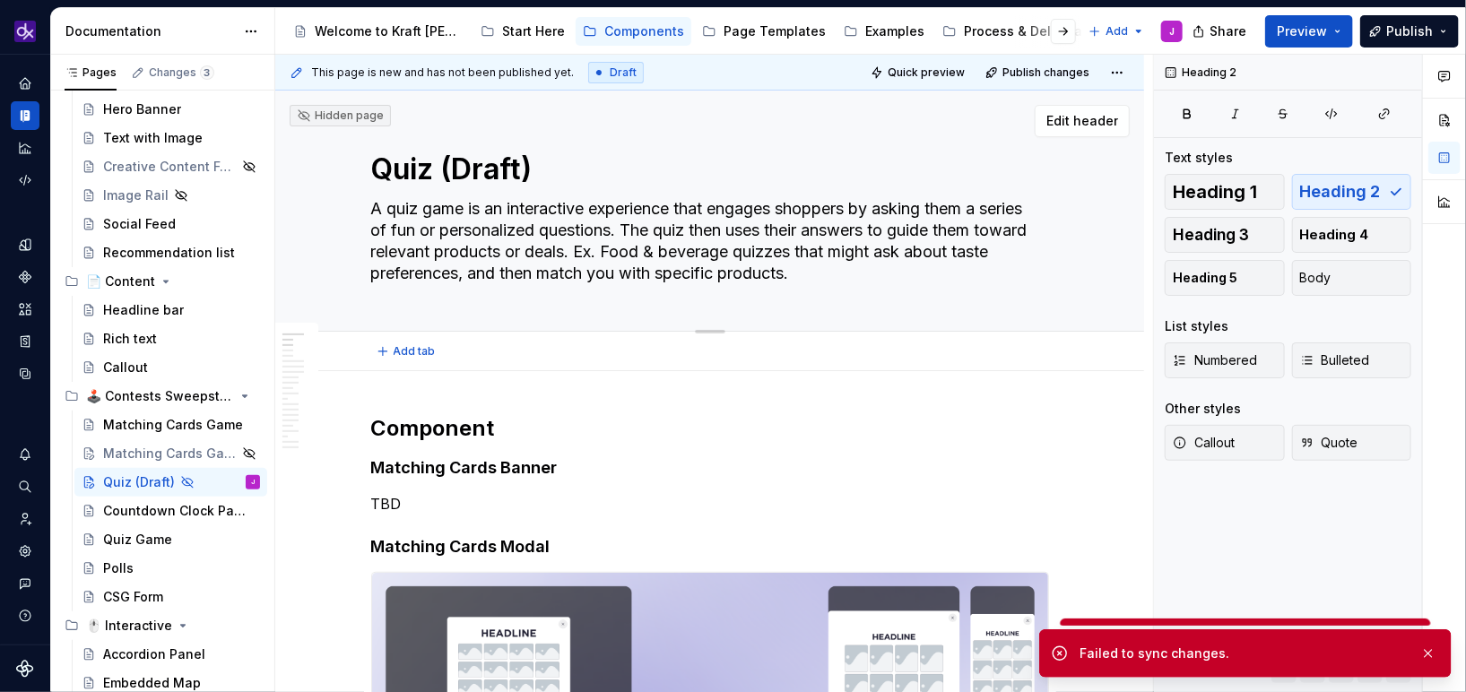
click at [750, 247] on textarea "A quiz game is an interactive experience that engages shoppers by asking them a…" at bounding box center [707, 241] width 678 height 93
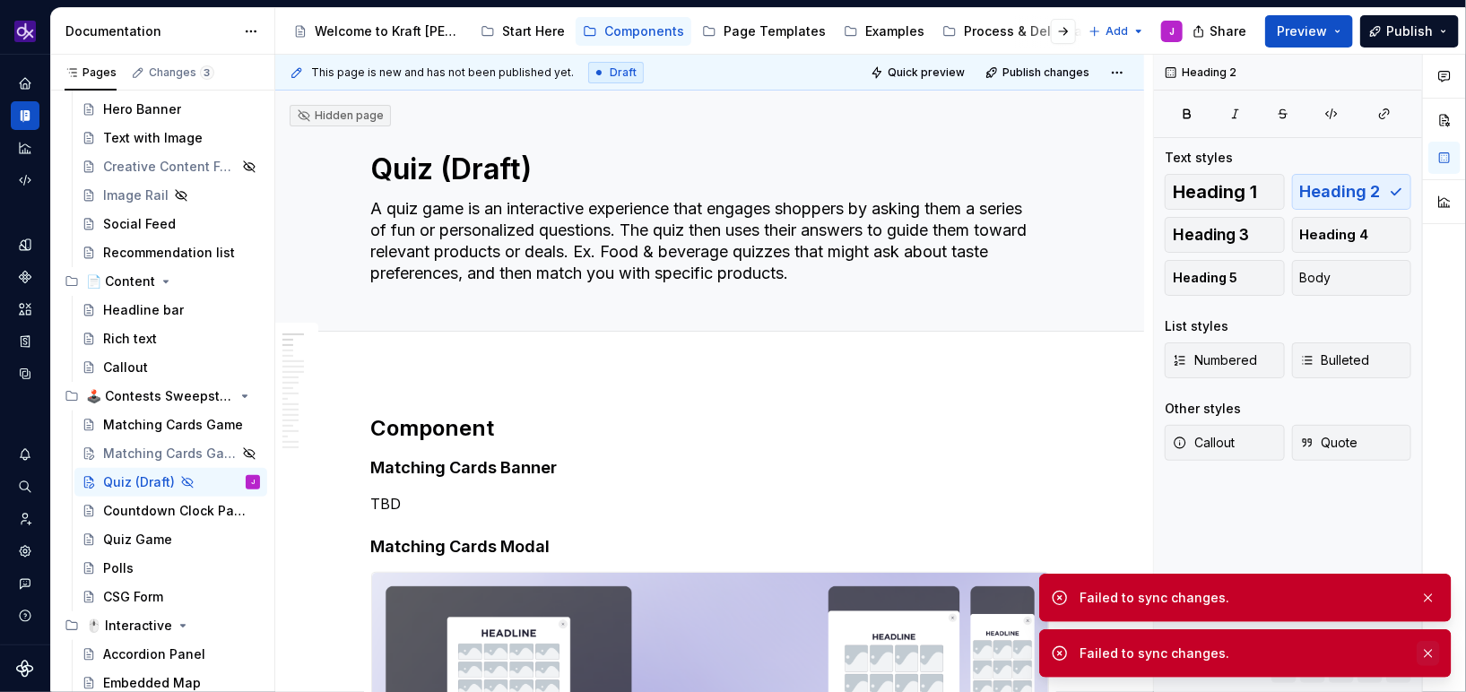
click at [1428, 649] on button "button" at bounding box center [1428, 653] width 23 height 25
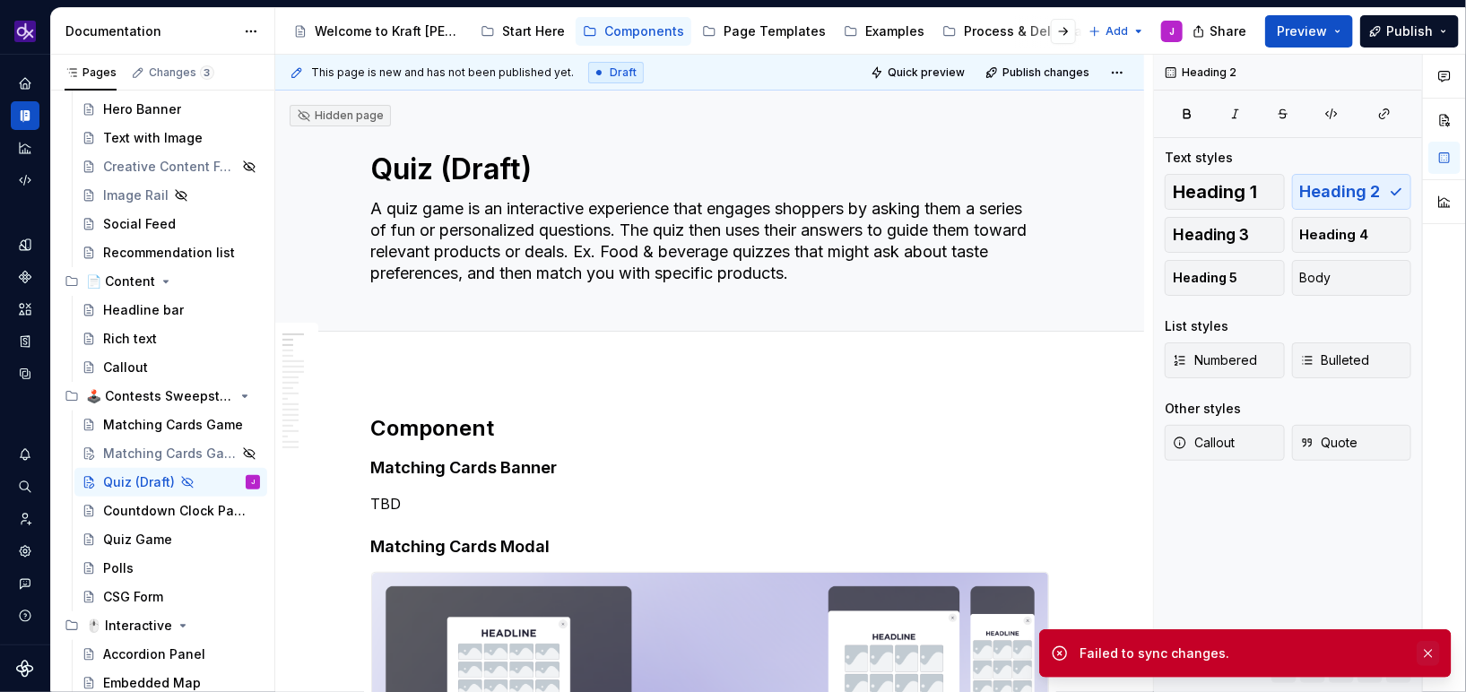
click at [1430, 654] on button "button" at bounding box center [1428, 653] width 23 height 25
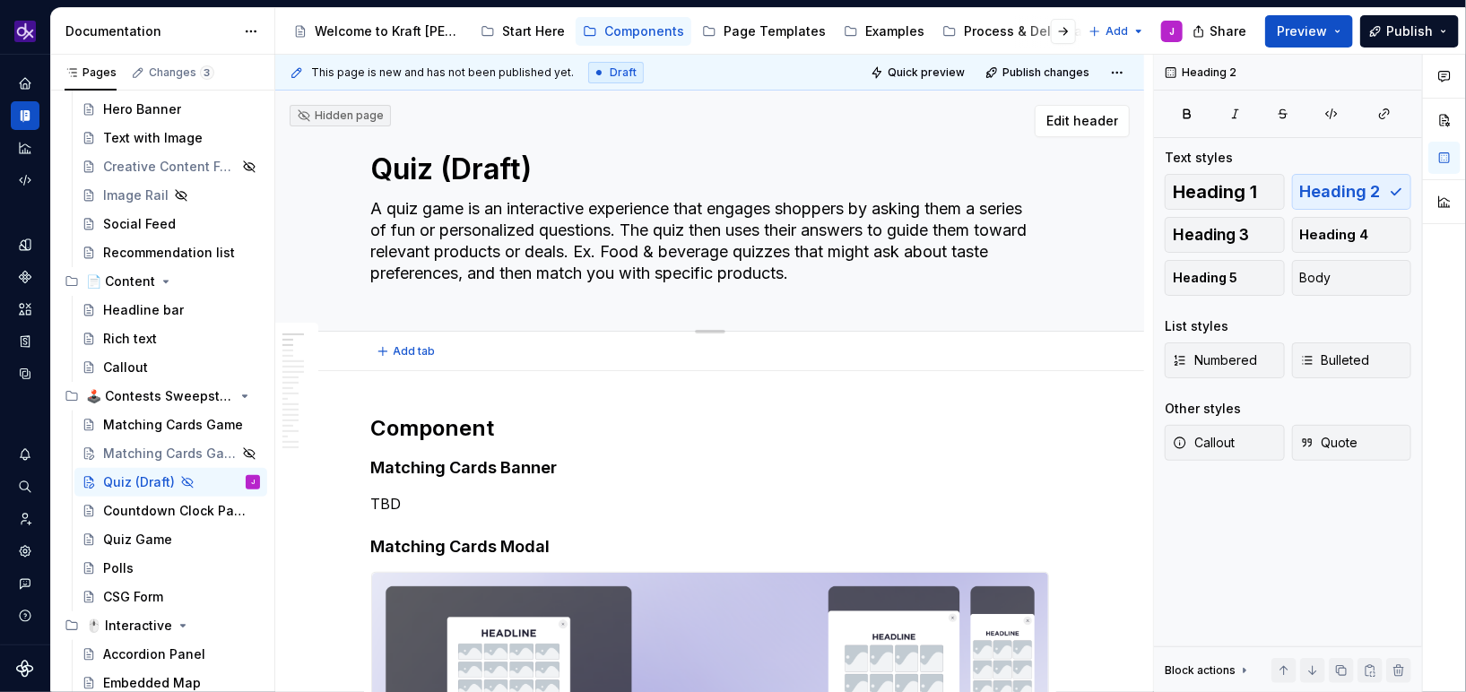
click at [588, 233] on textarea "A quiz game is an interactive experience that engages shoppers by asking them a…" at bounding box center [707, 241] width 678 height 93
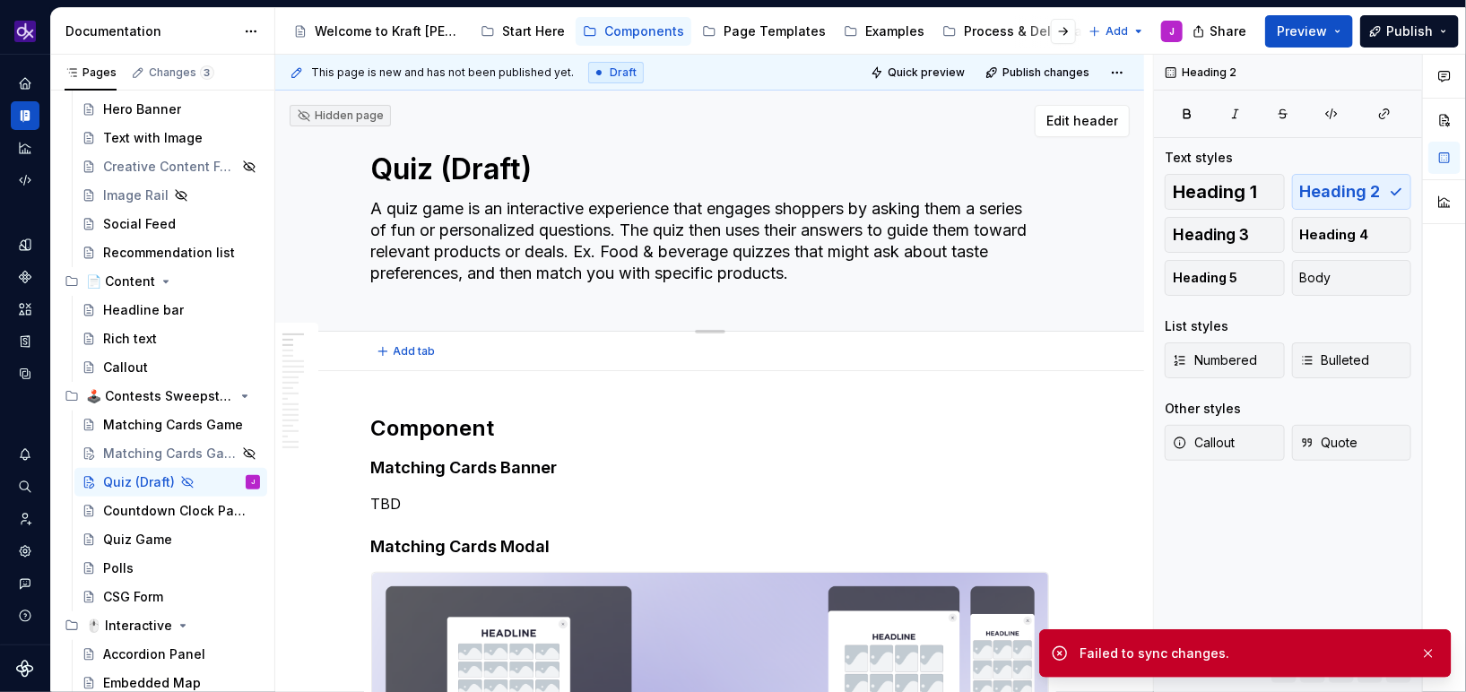
click at [699, 230] on textarea "A quiz game is an interactive experience that engages shoppers by asking them a…" at bounding box center [707, 241] width 678 height 93
click at [580, 188] on textarea "Quiz (Draft)" at bounding box center [707, 169] width 678 height 43
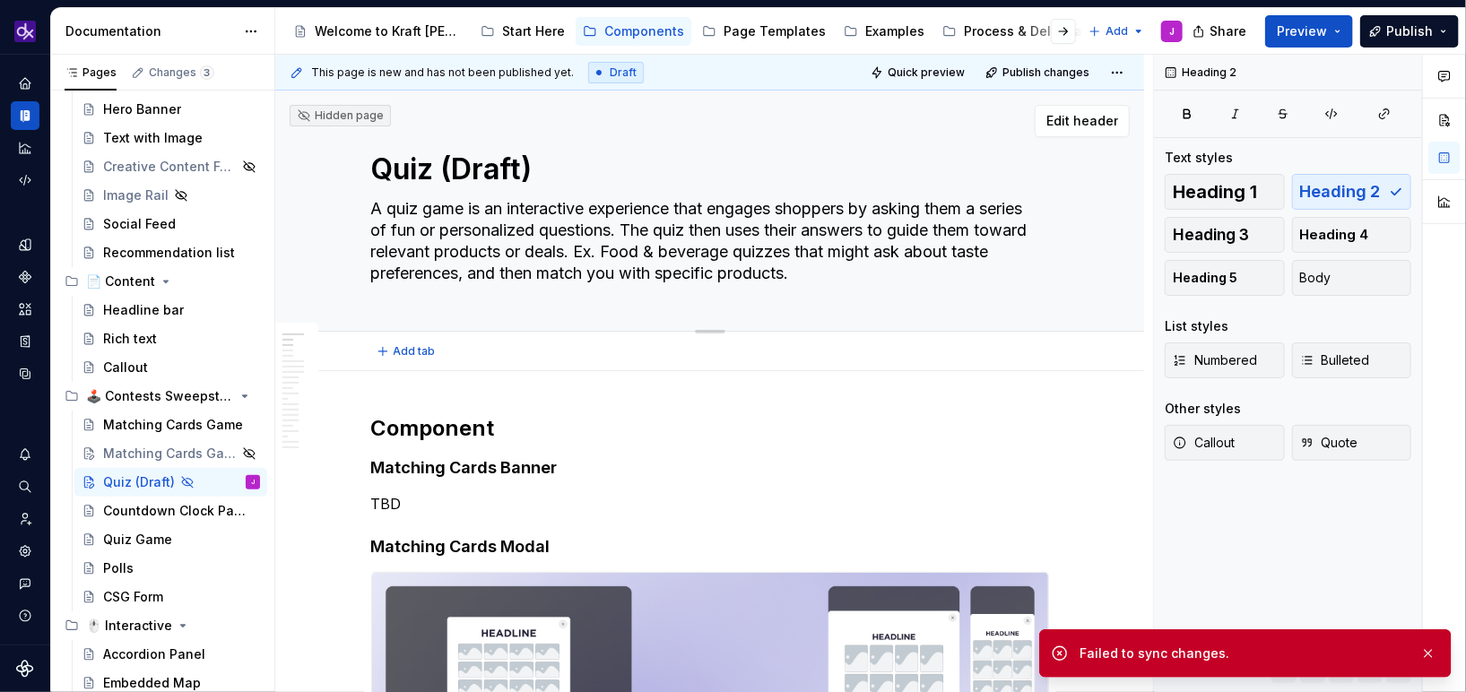
click at [565, 237] on textarea "A quiz game is an interactive experience that engages shoppers by asking them a…" at bounding box center [707, 241] width 678 height 93
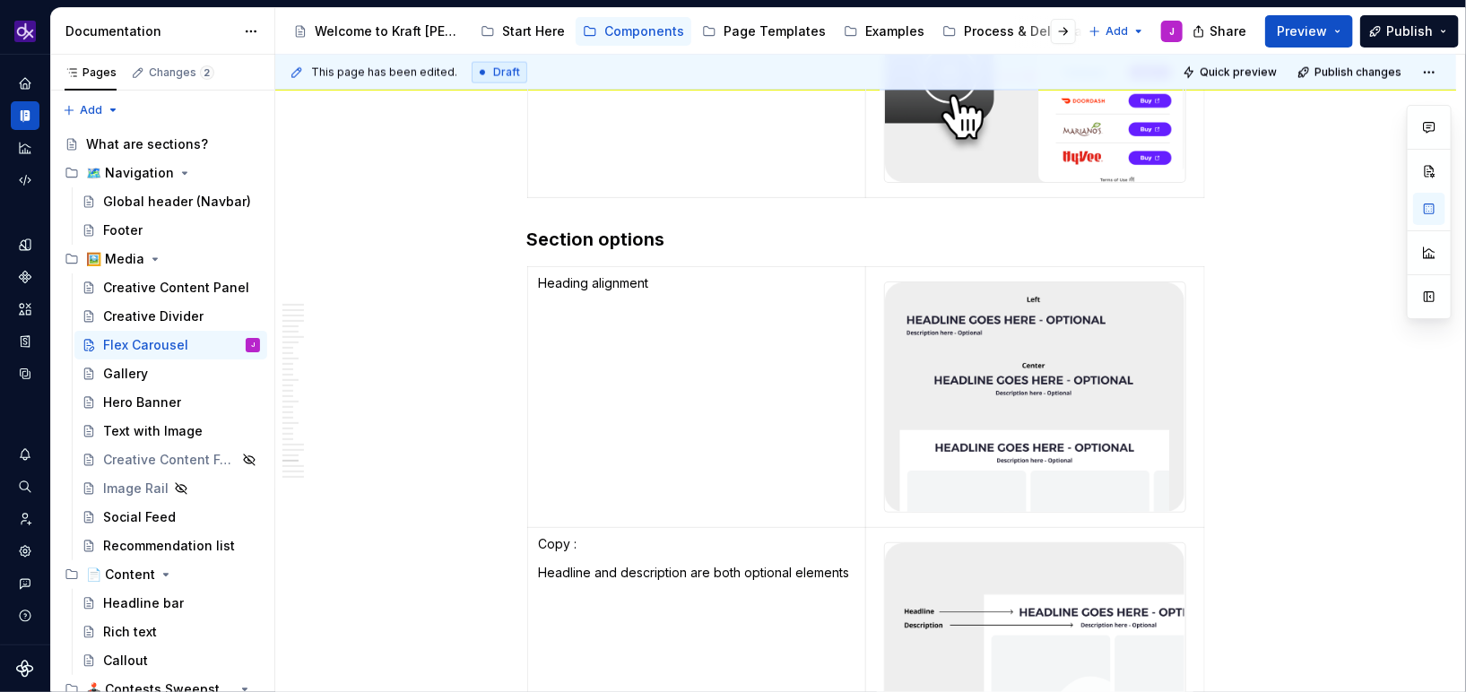
scroll to position [7524, 0]
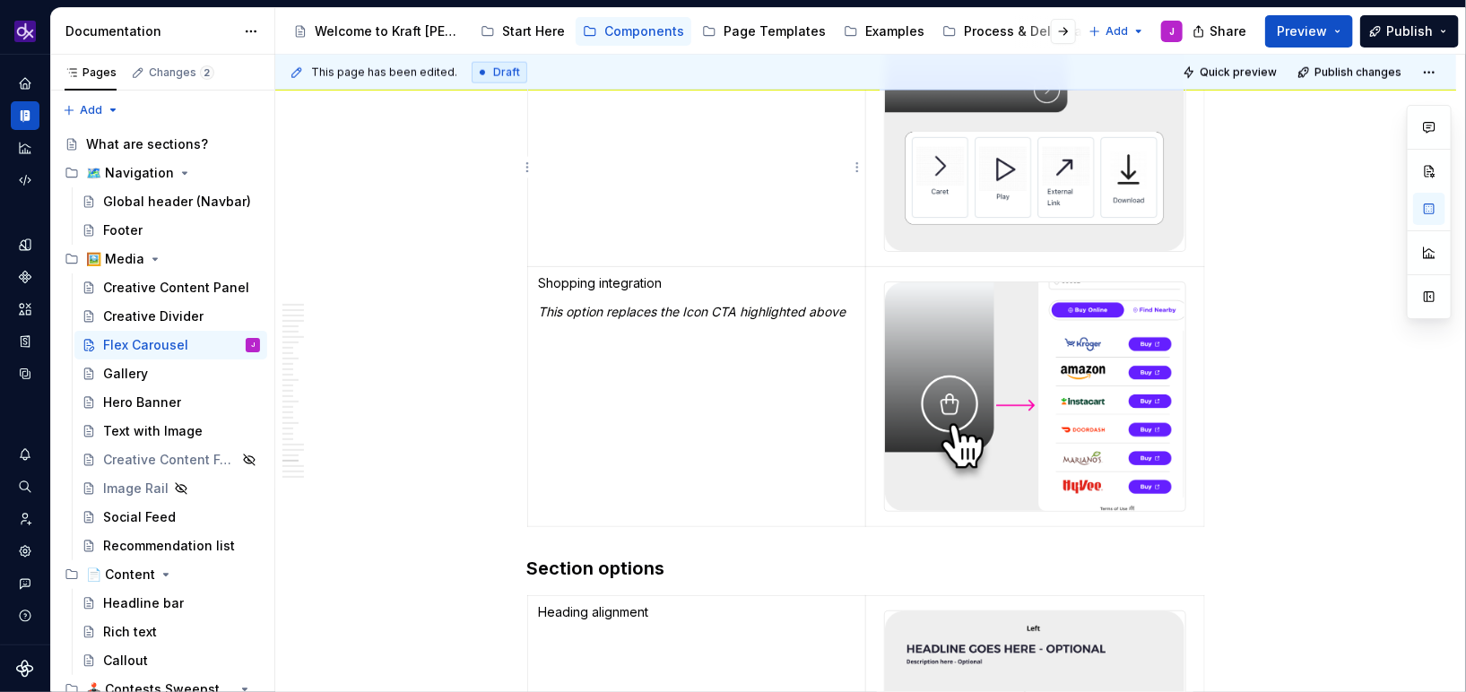
type textarea "*"
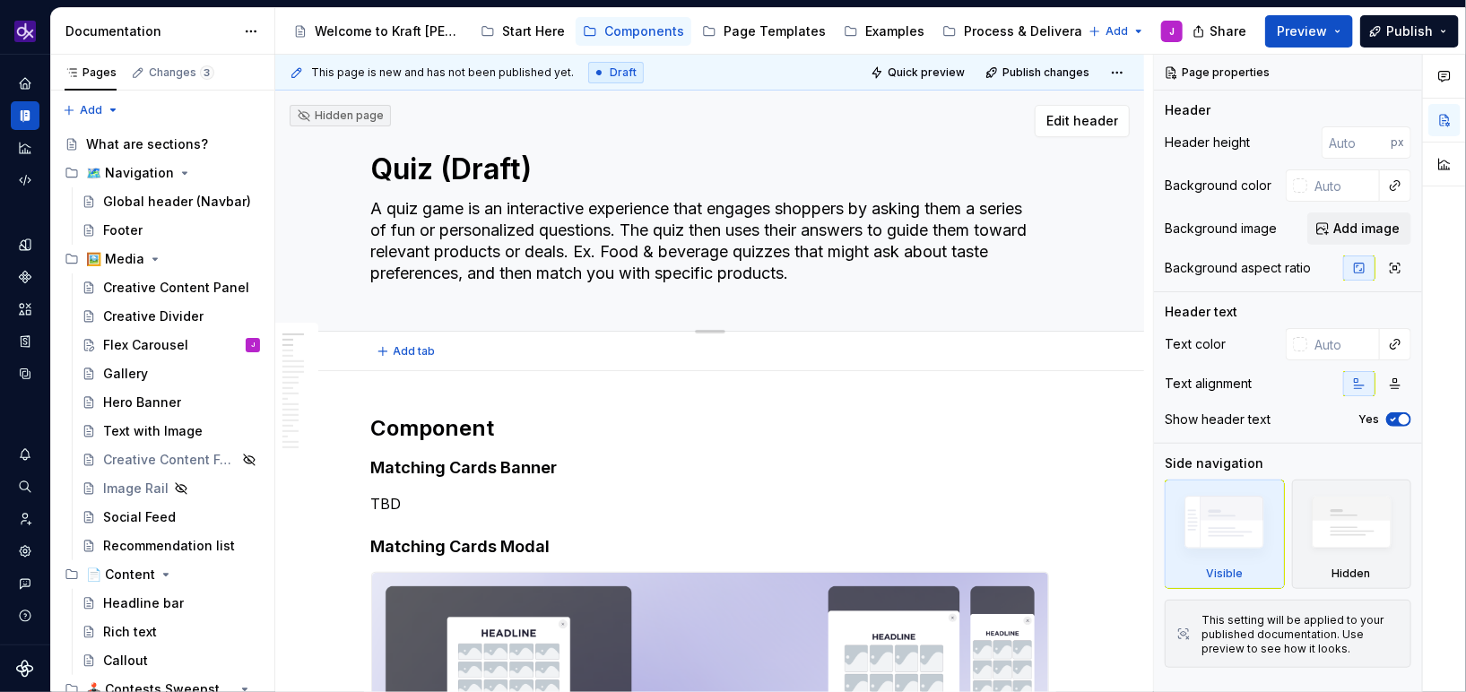
click at [698, 225] on textarea "A quiz game is an interactive experience that engages shoppers by asking them a…" at bounding box center [707, 241] width 678 height 93
type textarea "*"
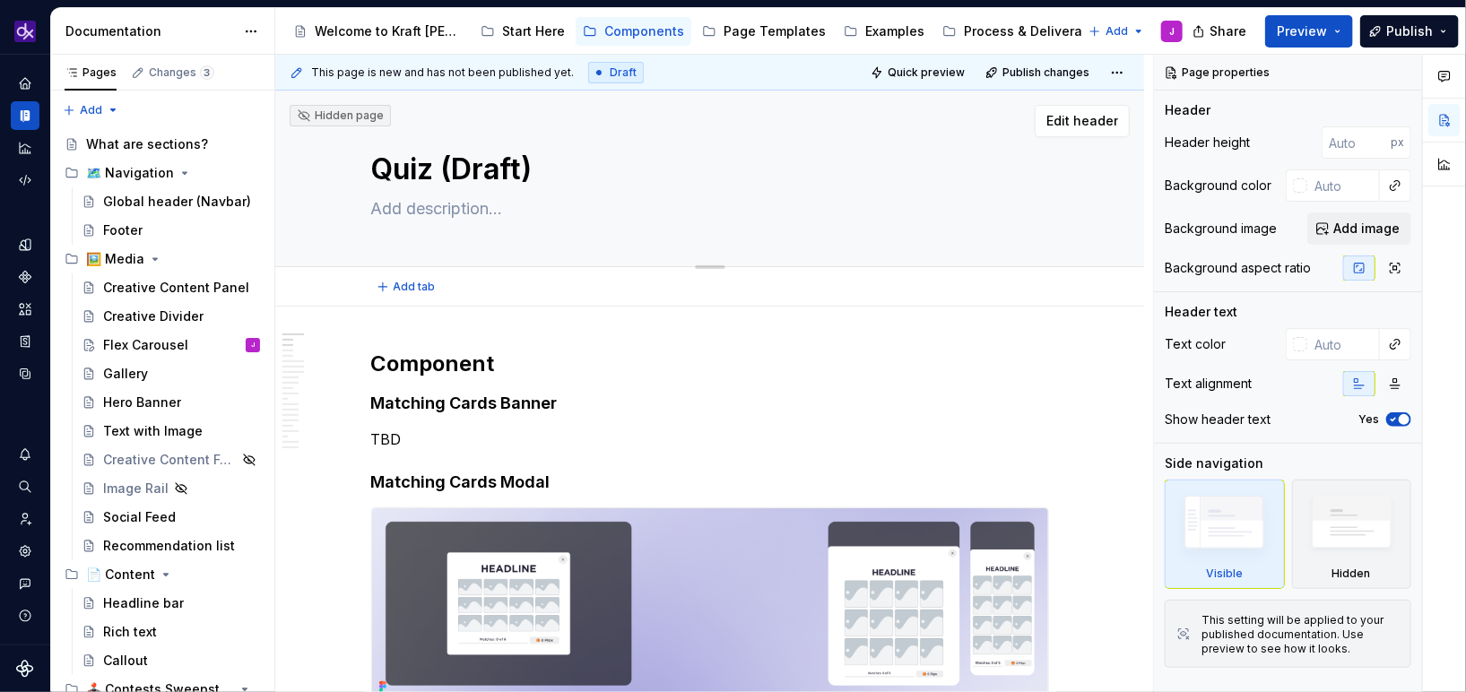
paste textarea "A quiz game engages shoppers with fun, personalized questions and uses their an…"
type textarea "*"
type textarea "A quiz game engages shoppers with fun, personalized questions and uses their an…"
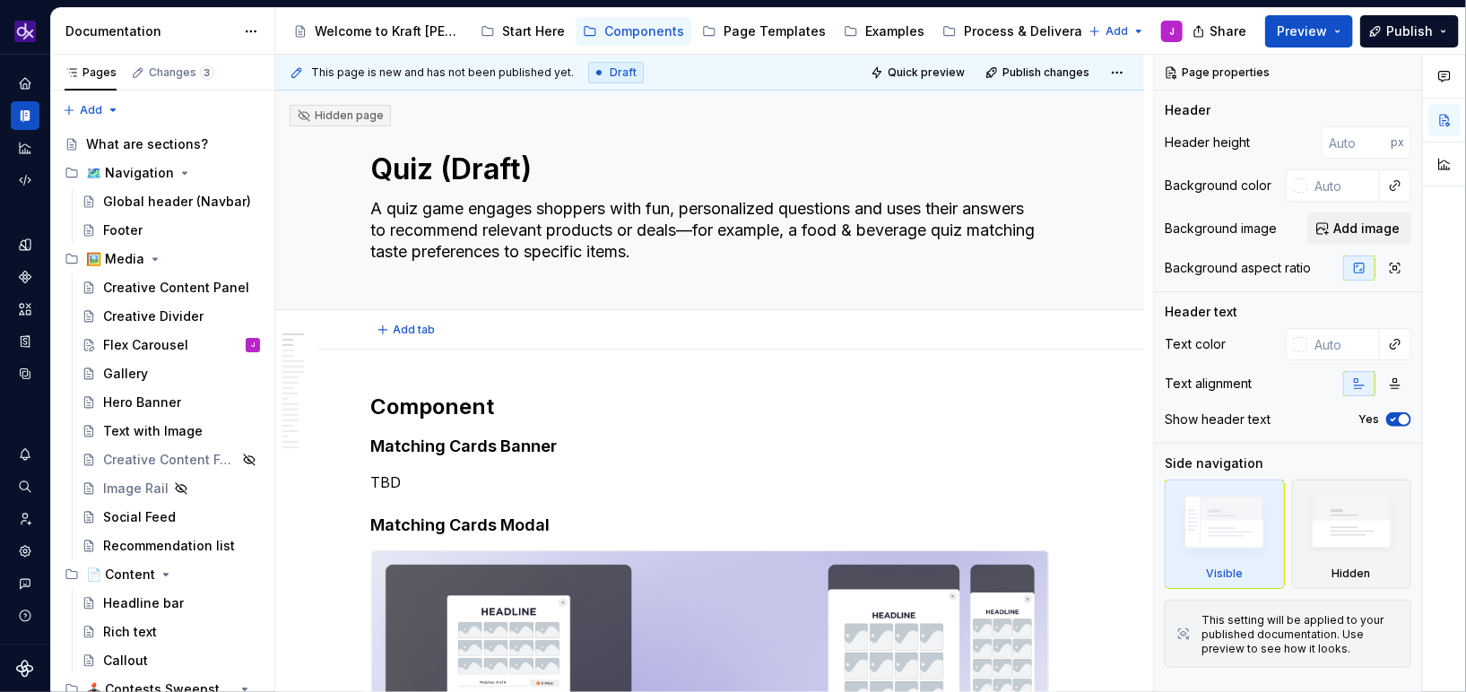
type textarea "*"
type textarea "A quiz game engages shoppers with fun, personalized questions and uses their an…"
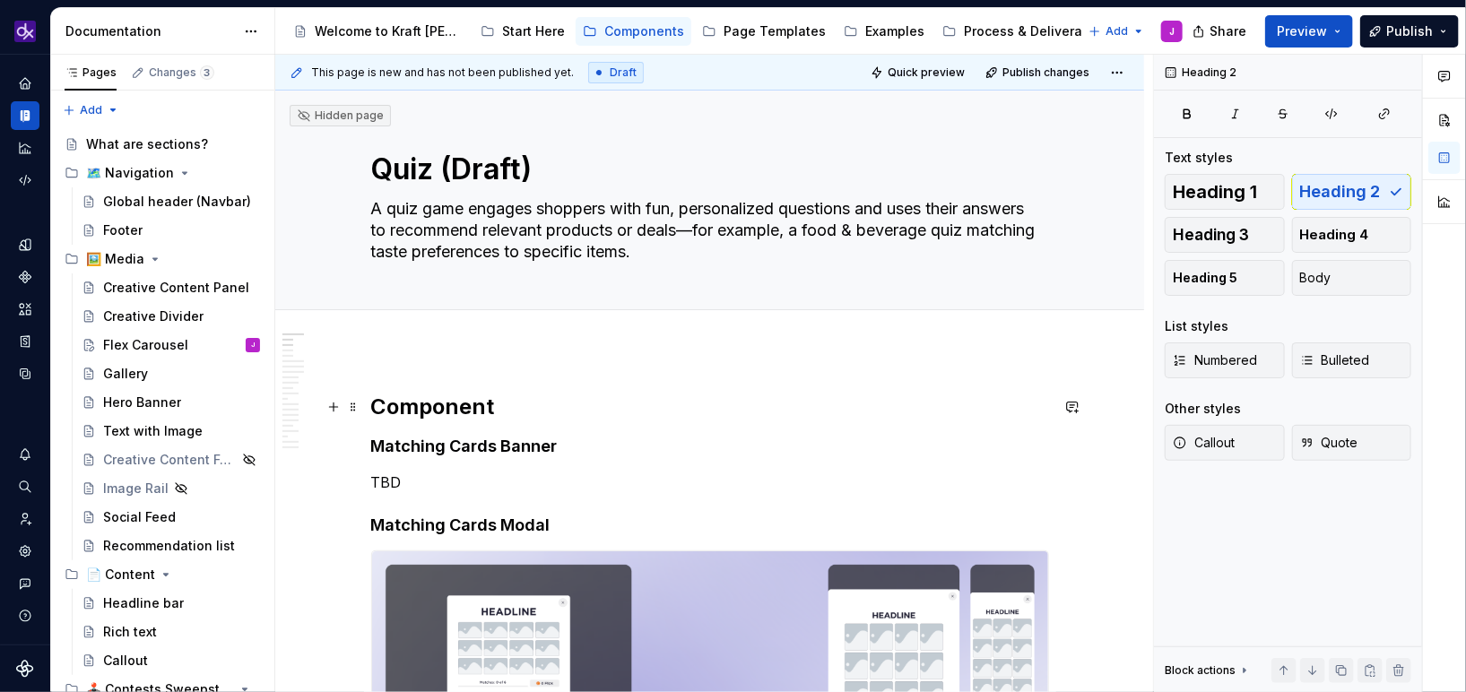
click at [524, 402] on h2 "Component" at bounding box center [710, 407] width 678 height 29
type textarea "*"
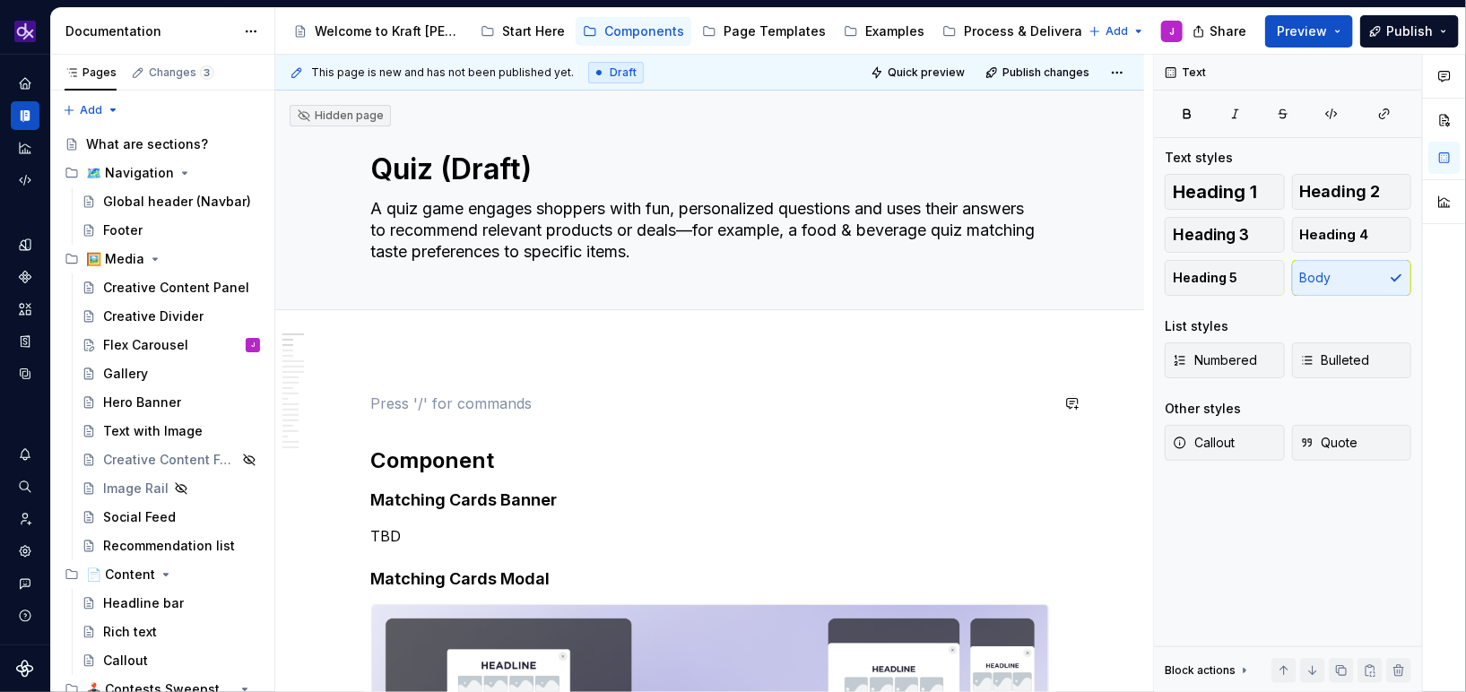
click at [378, 459] on h2 "Component" at bounding box center [710, 460] width 678 height 29
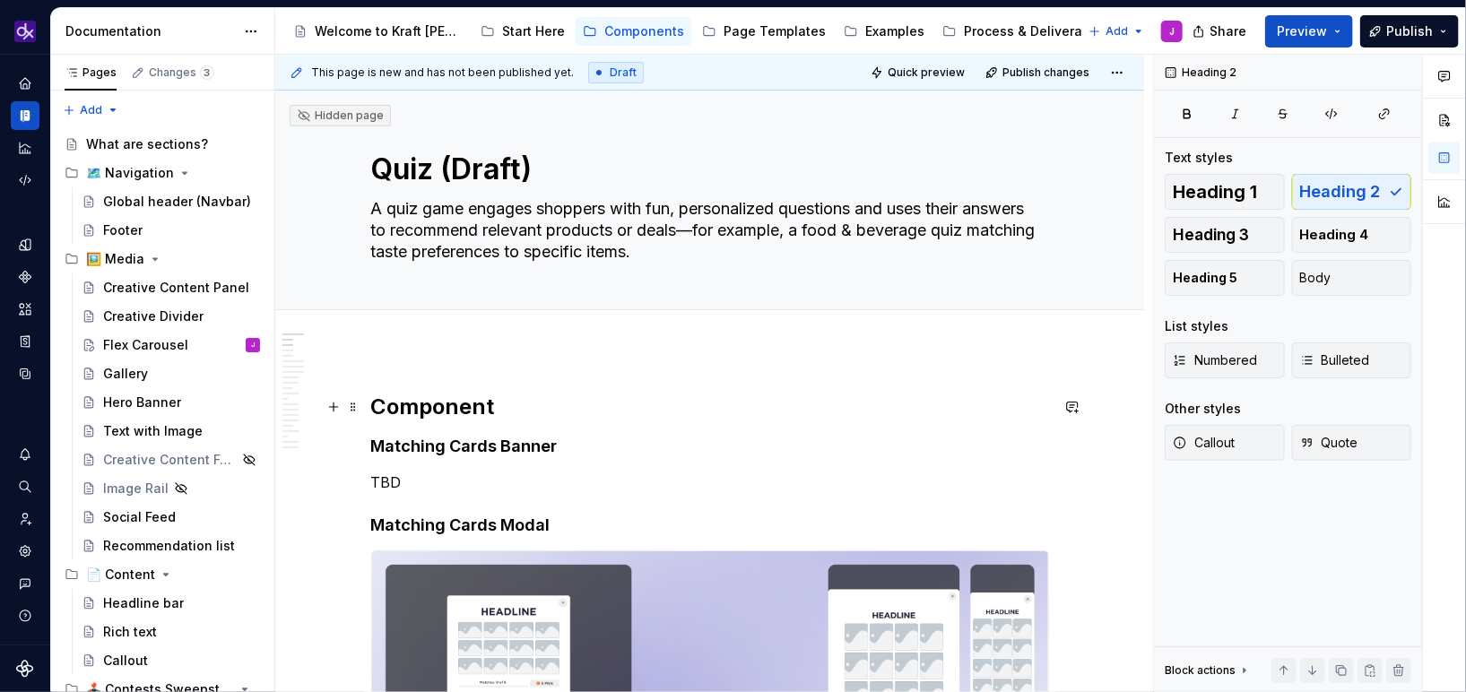
click at [527, 420] on h2 "Component" at bounding box center [710, 407] width 678 height 29
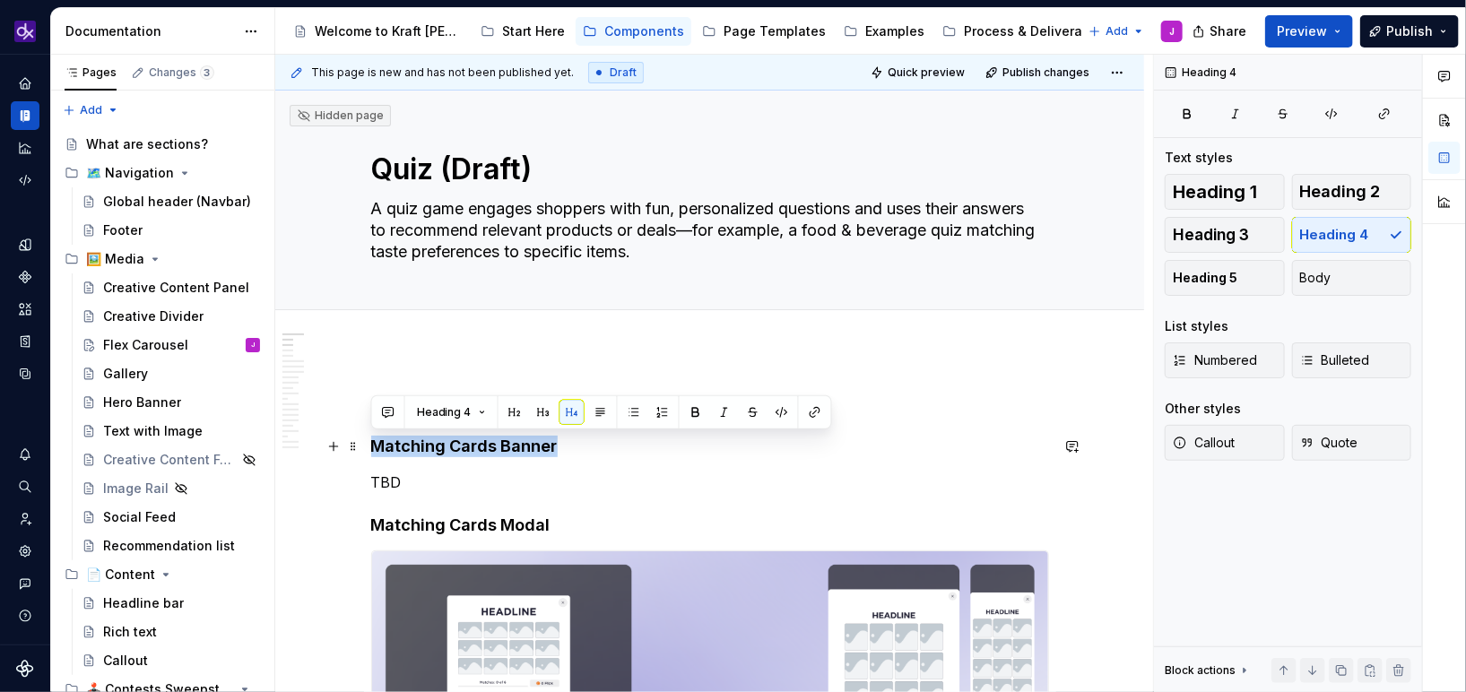
drag, startPoint x: 567, startPoint y: 445, endPoint x: 368, endPoint y: 451, distance: 199.1
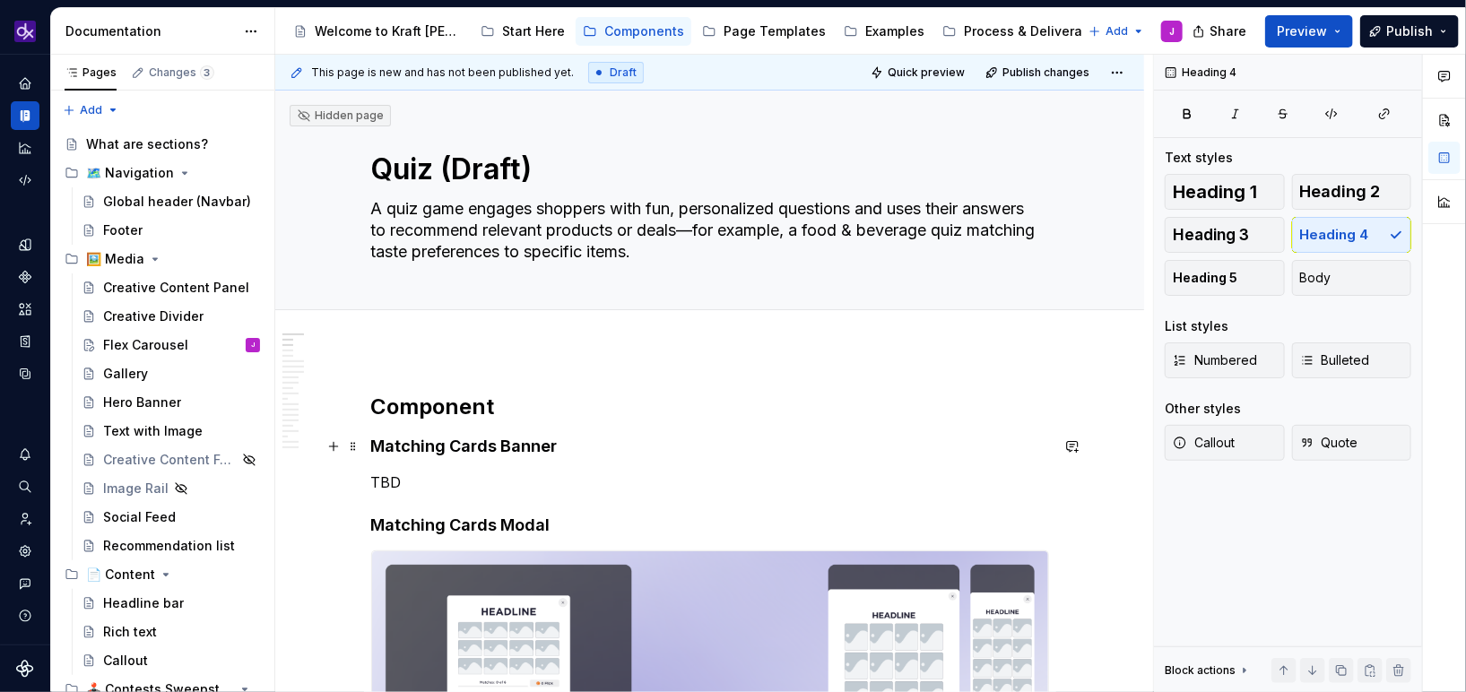
click at [496, 448] on h4 "Matching Cards Banner" at bounding box center [710, 447] width 678 height 22
click at [490, 533] on h4 "Matching Cards Modal" at bounding box center [710, 526] width 678 height 22
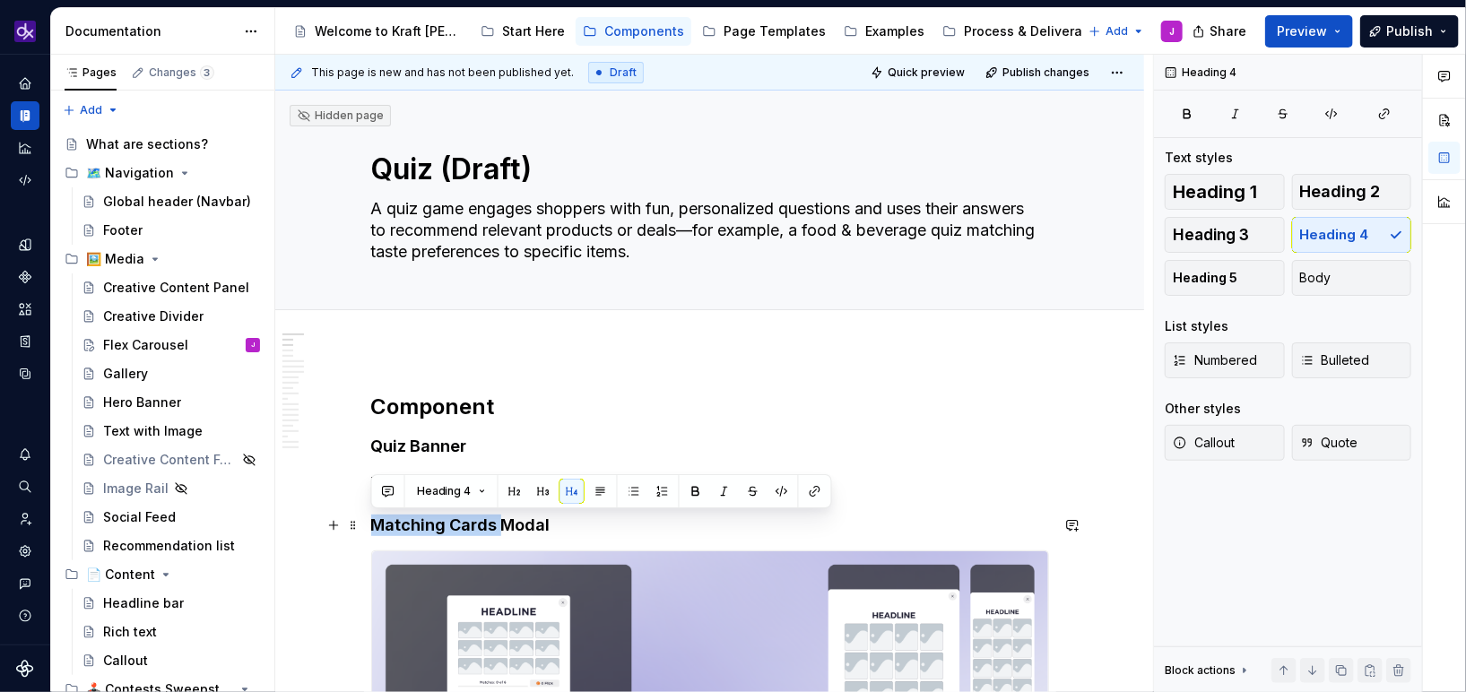
drag, startPoint x: 497, startPoint y: 530, endPoint x: 362, endPoint y: 531, distance: 134.5
click at [533, 529] on h4 "Matching Cards Modal" at bounding box center [710, 526] width 678 height 22
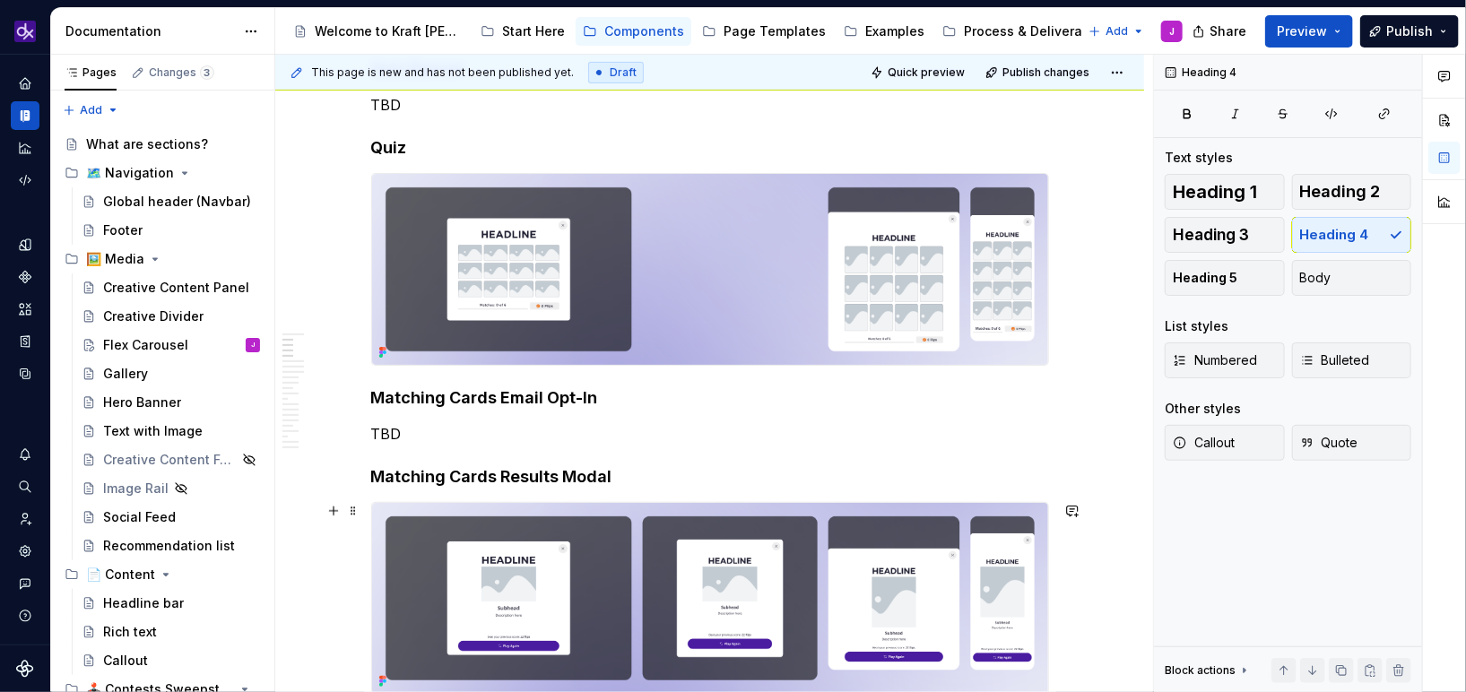
scroll to position [378, 0]
click at [502, 392] on h4 "Matching Cards Email Opt-In" at bounding box center [710, 397] width 678 height 22
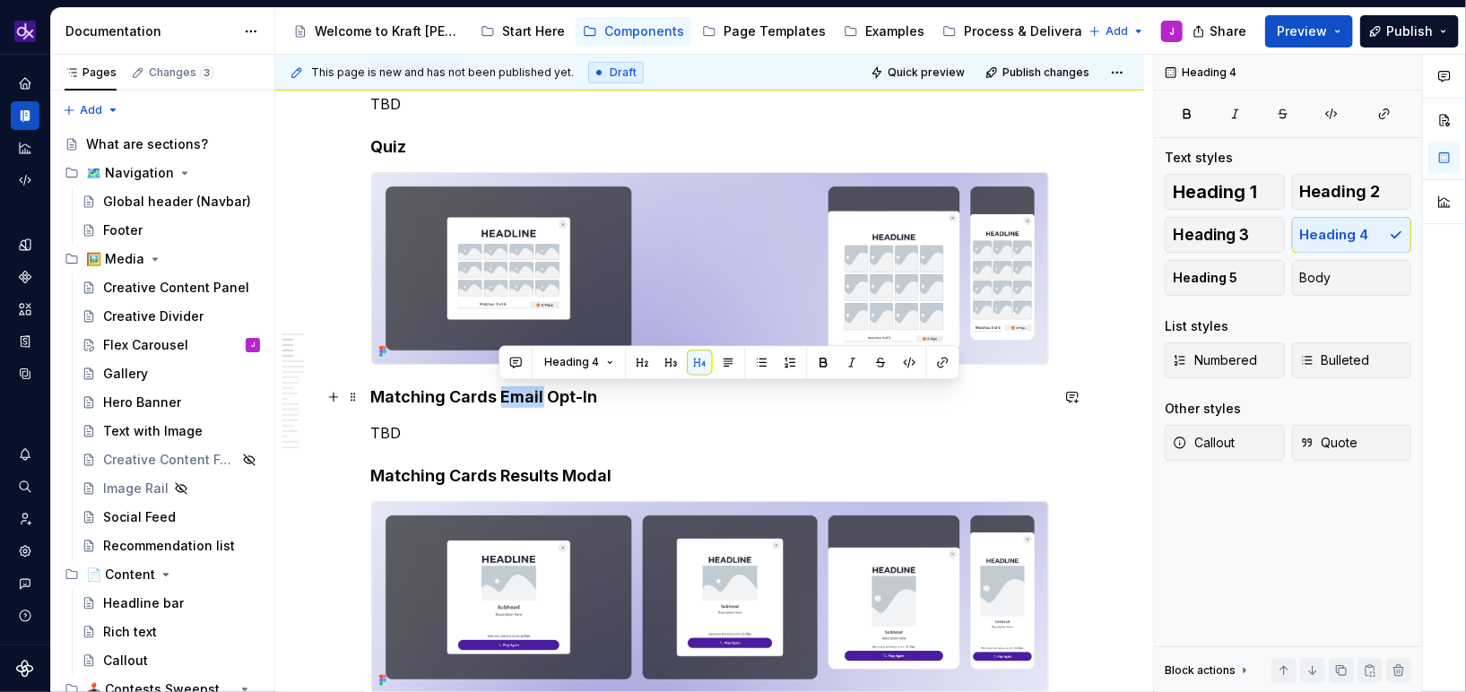
click at [502, 392] on h4 "Matching Cards Email Opt-In" at bounding box center [710, 397] width 678 height 22
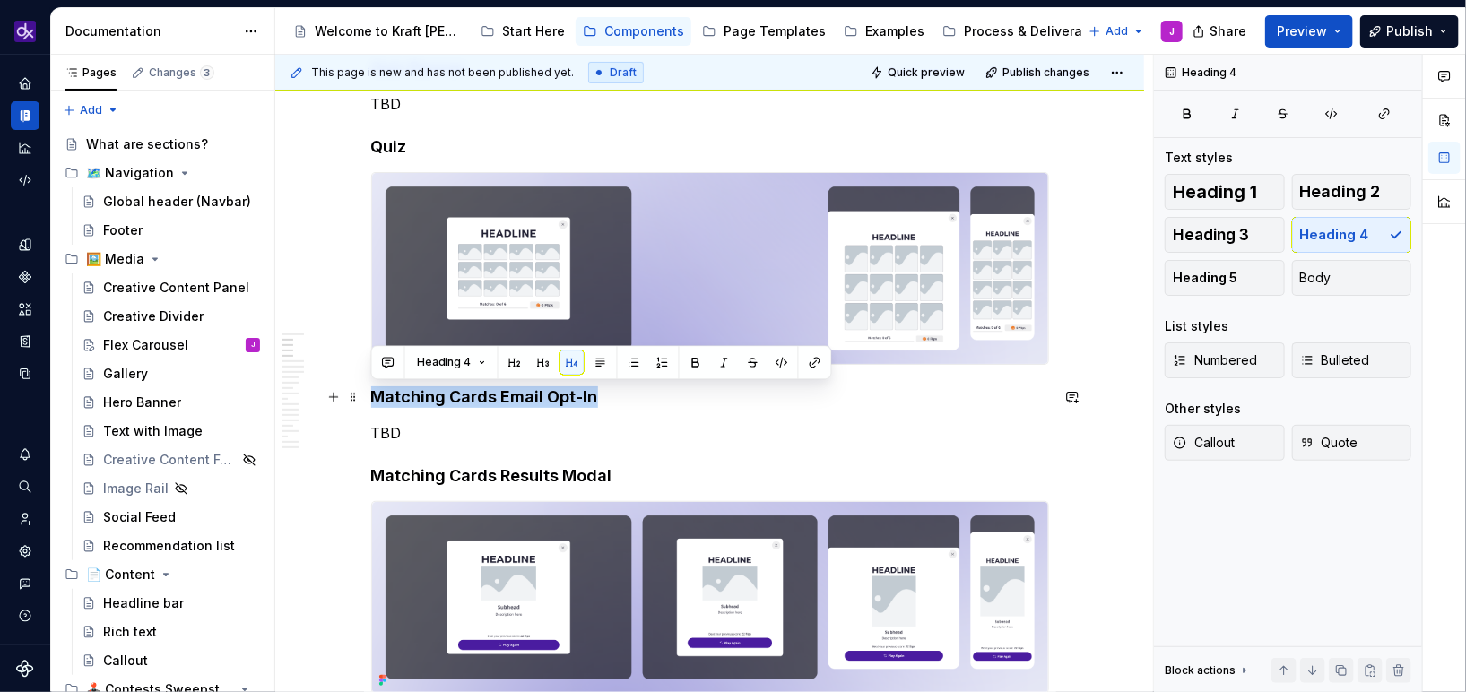
click at [533, 404] on h4 "Matching Cards Email Opt-In" at bounding box center [710, 397] width 678 height 22
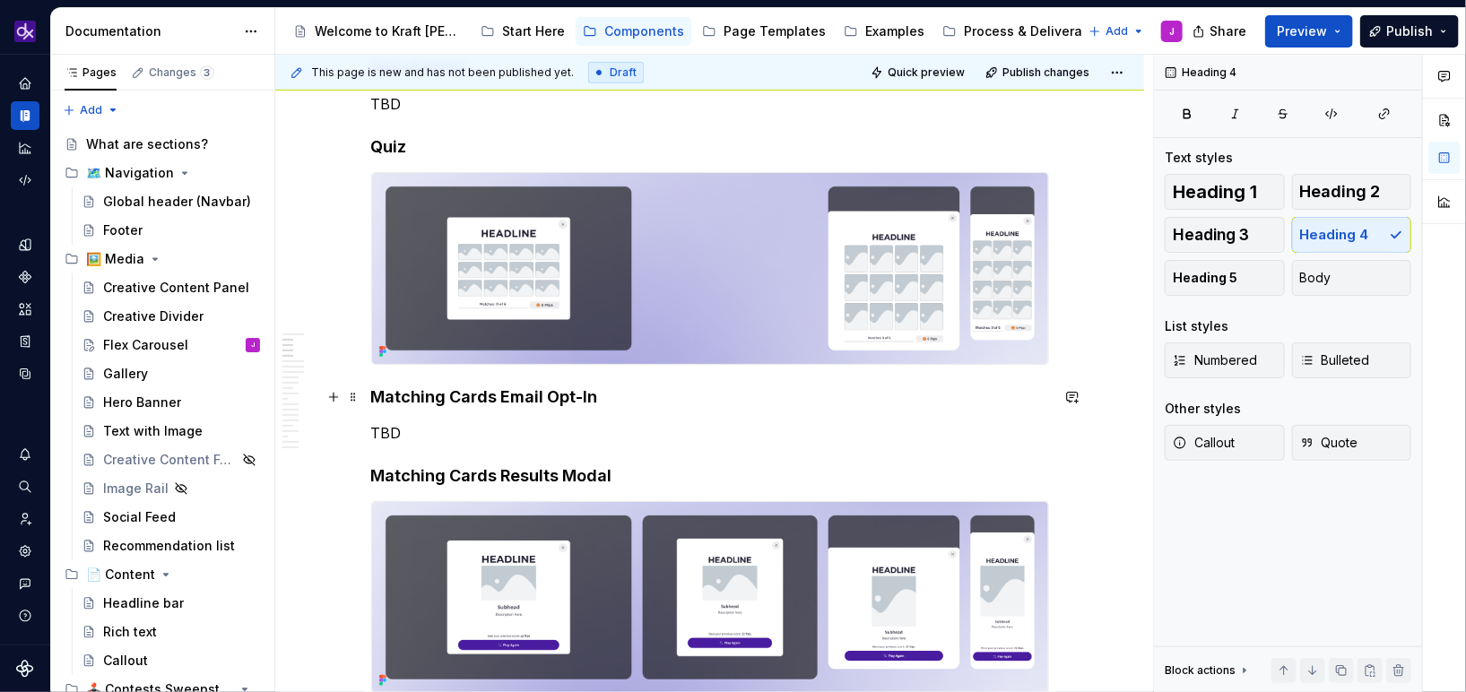
click at [543, 396] on h4 "Matching Cards Email Opt-In" at bounding box center [710, 397] width 678 height 22
click at [502, 396] on h4 "Matching Cards Email Opt-In" at bounding box center [710, 397] width 678 height 22
click at [491, 476] on strong "Matching Cards Results Modal" at bounding box center [491, 475] width 241 height 19
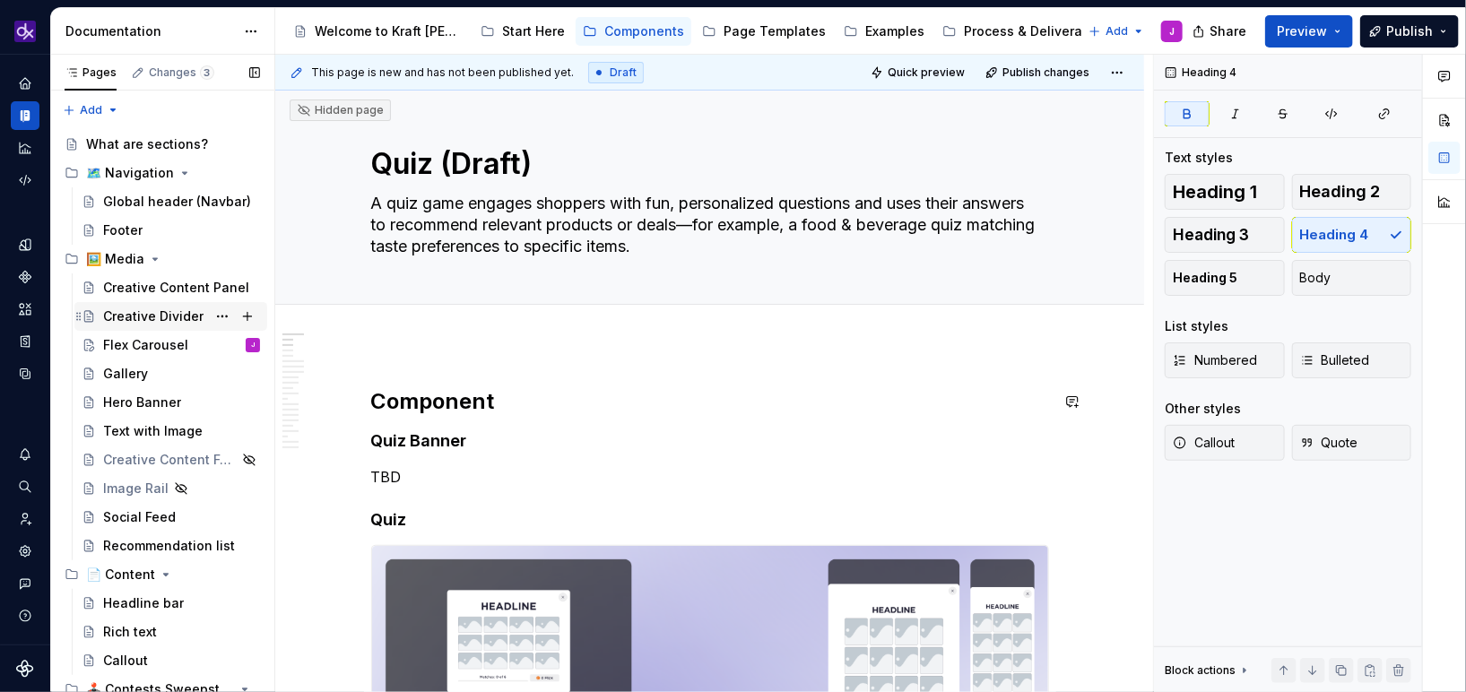
scroll to position [0, 0]
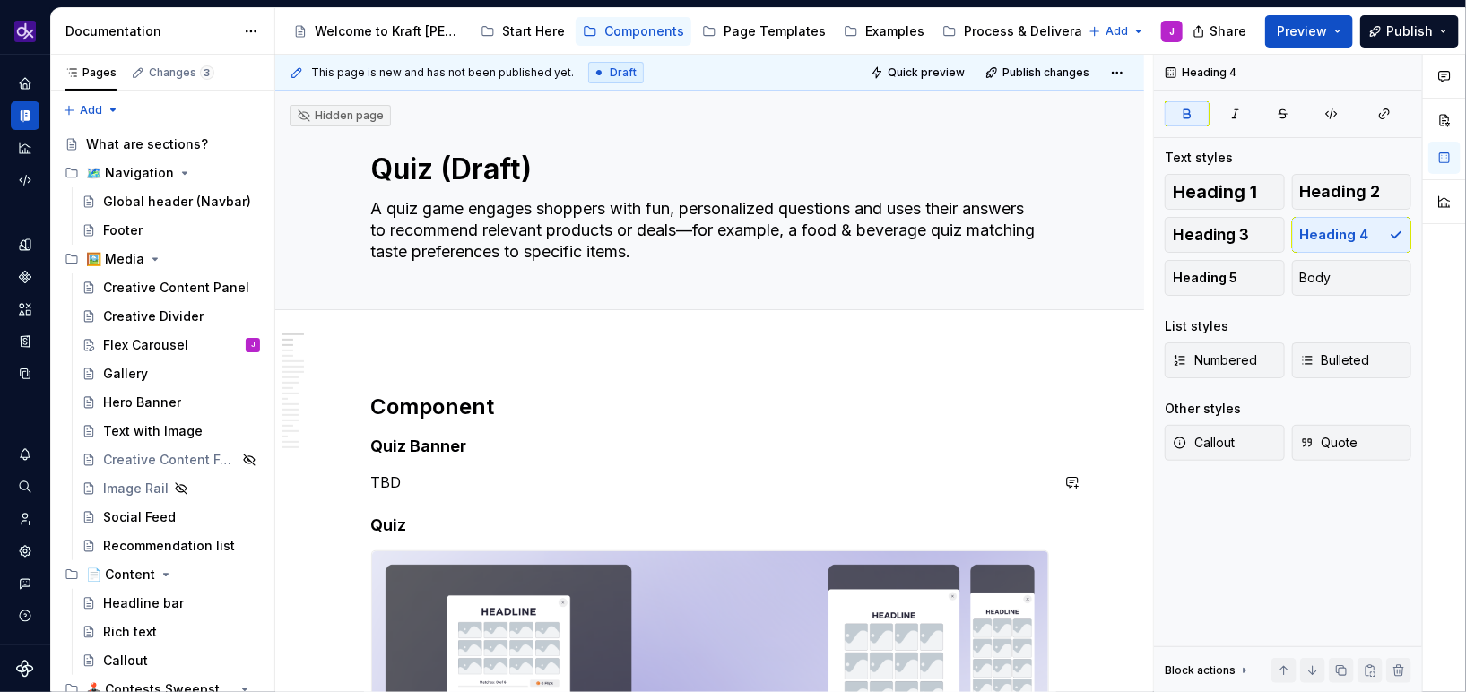
click at [459, 456] on h4 "Quiz Banner" at bounding box center [710, 447] width 678 height 22
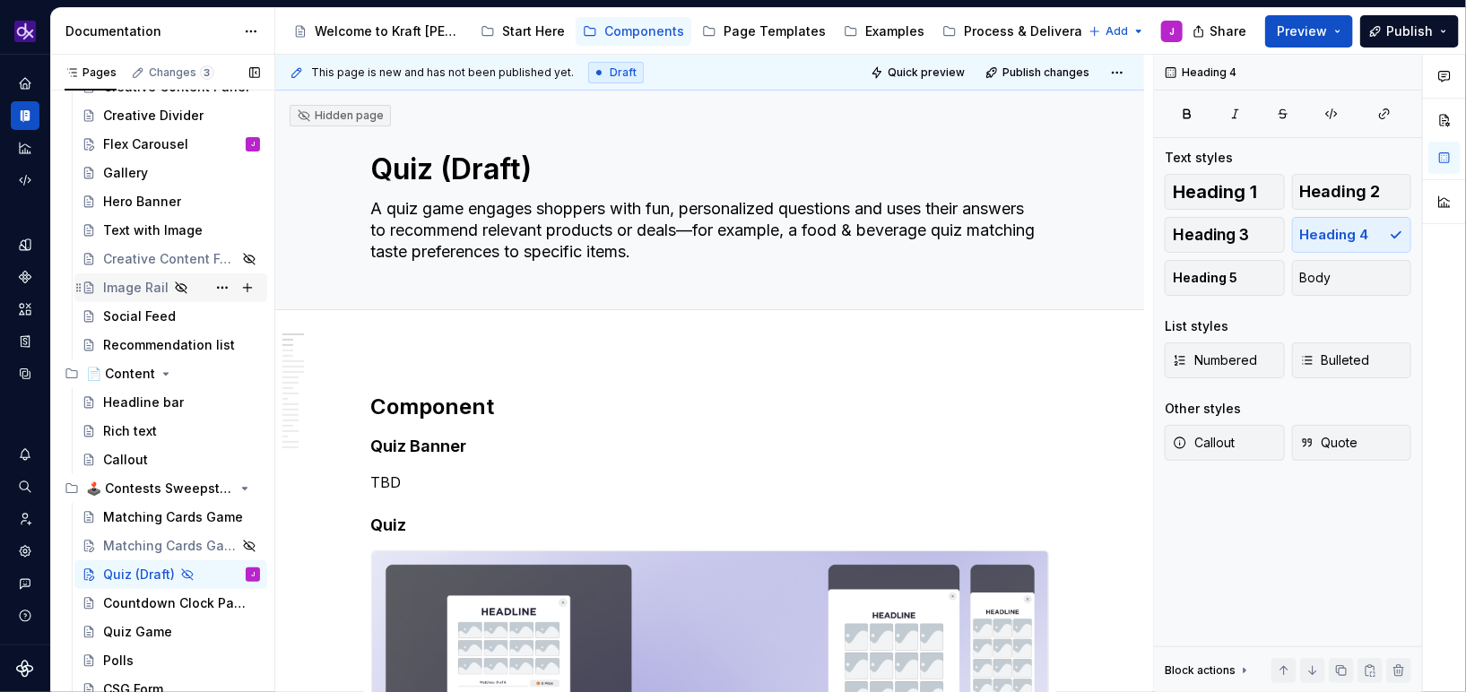
scroll to position [260, 0]
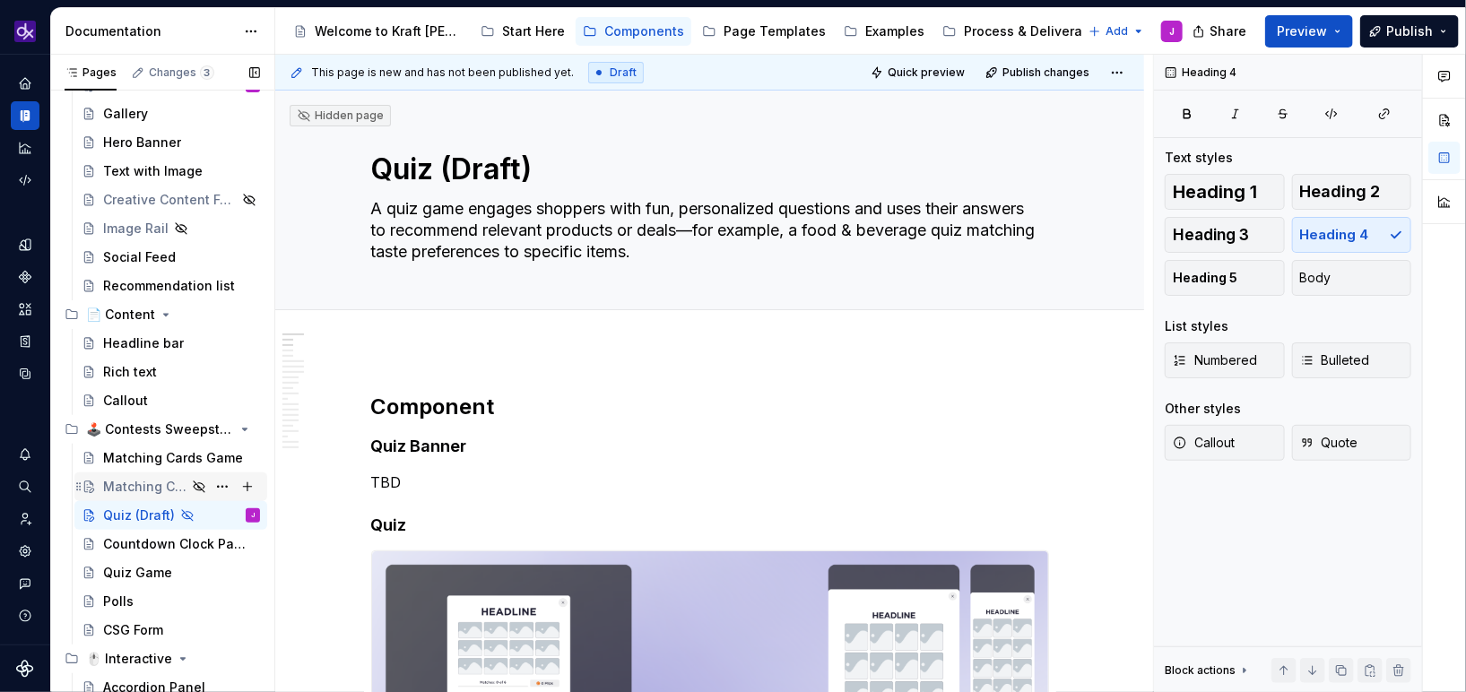
click at [130, 487] on div "Matching Cards Game (Draft)" at bounding box center [144, 487] width 83 height 18
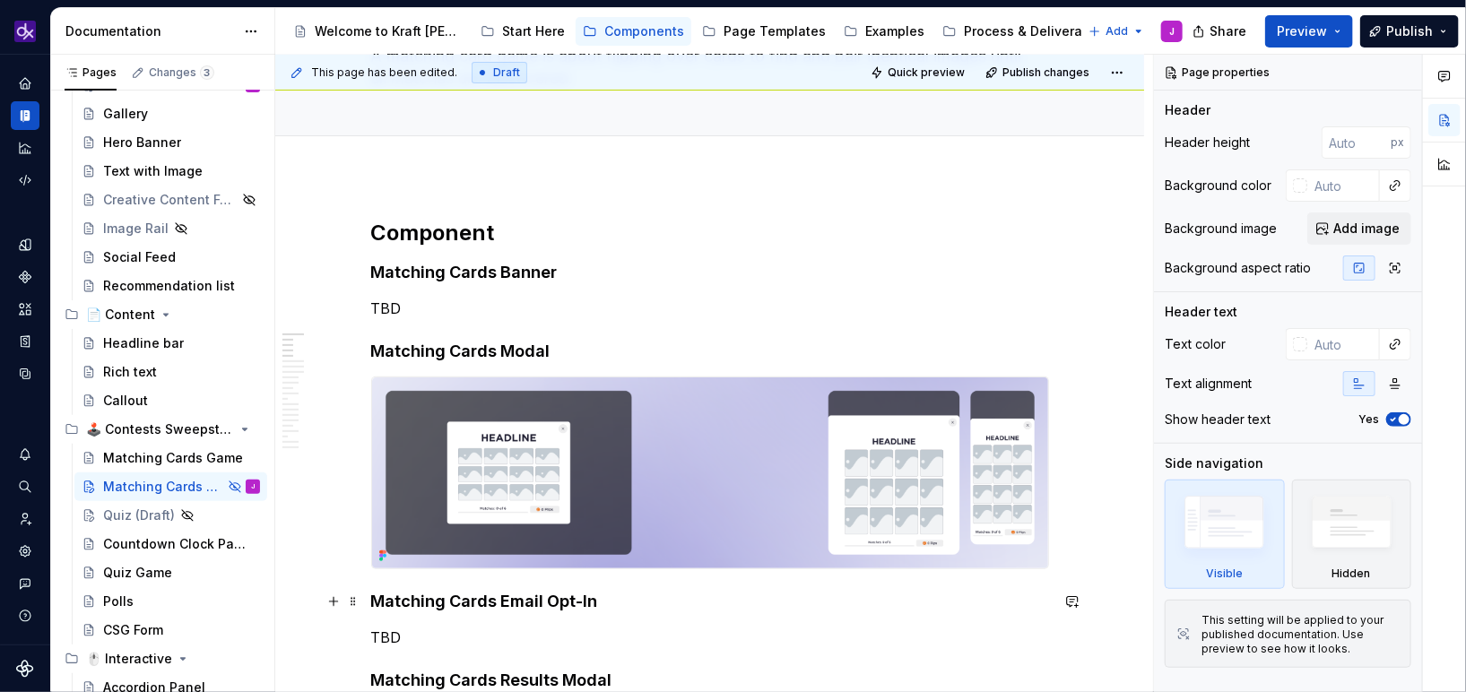
scroll to position [159, 0]
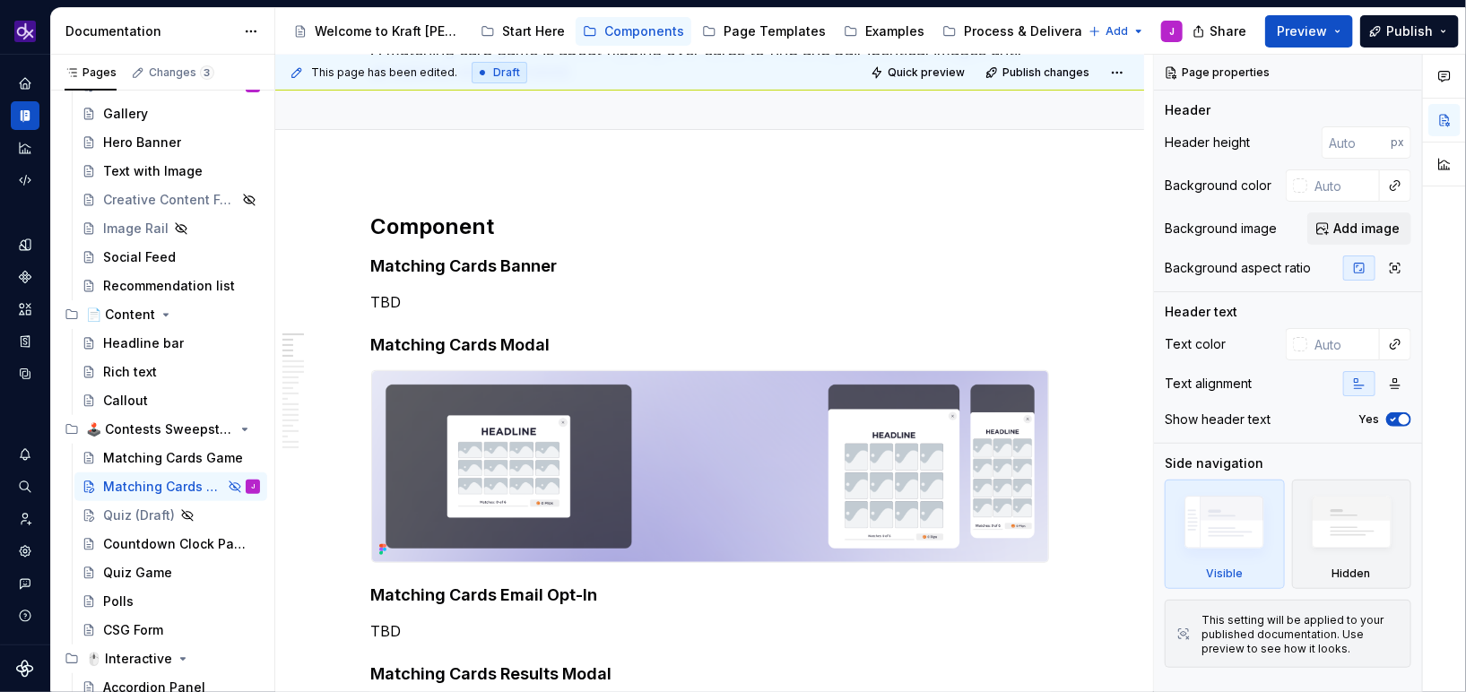
click at [770, 463] on img at bounding box center [710, 466] width 676 height 191
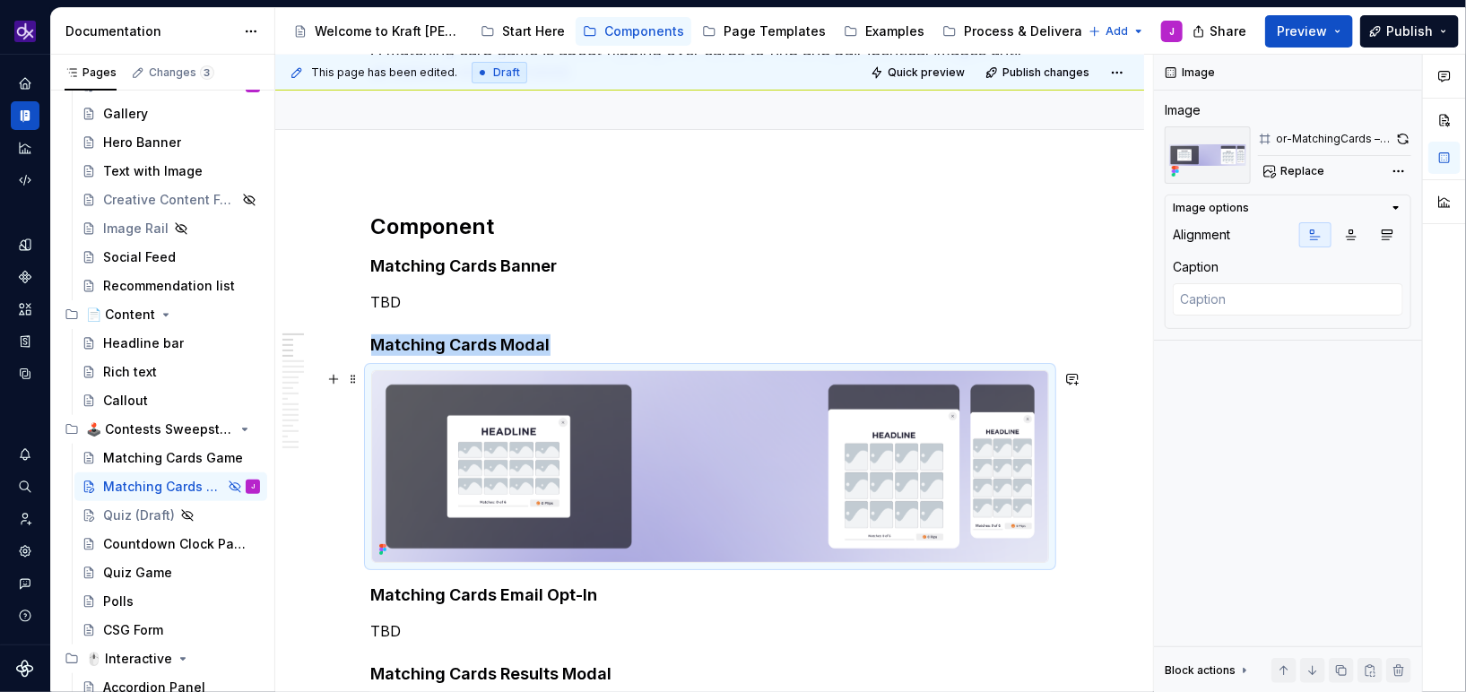
click at [770, 463] on img at bounding box center [710, 466] width 676 height 191
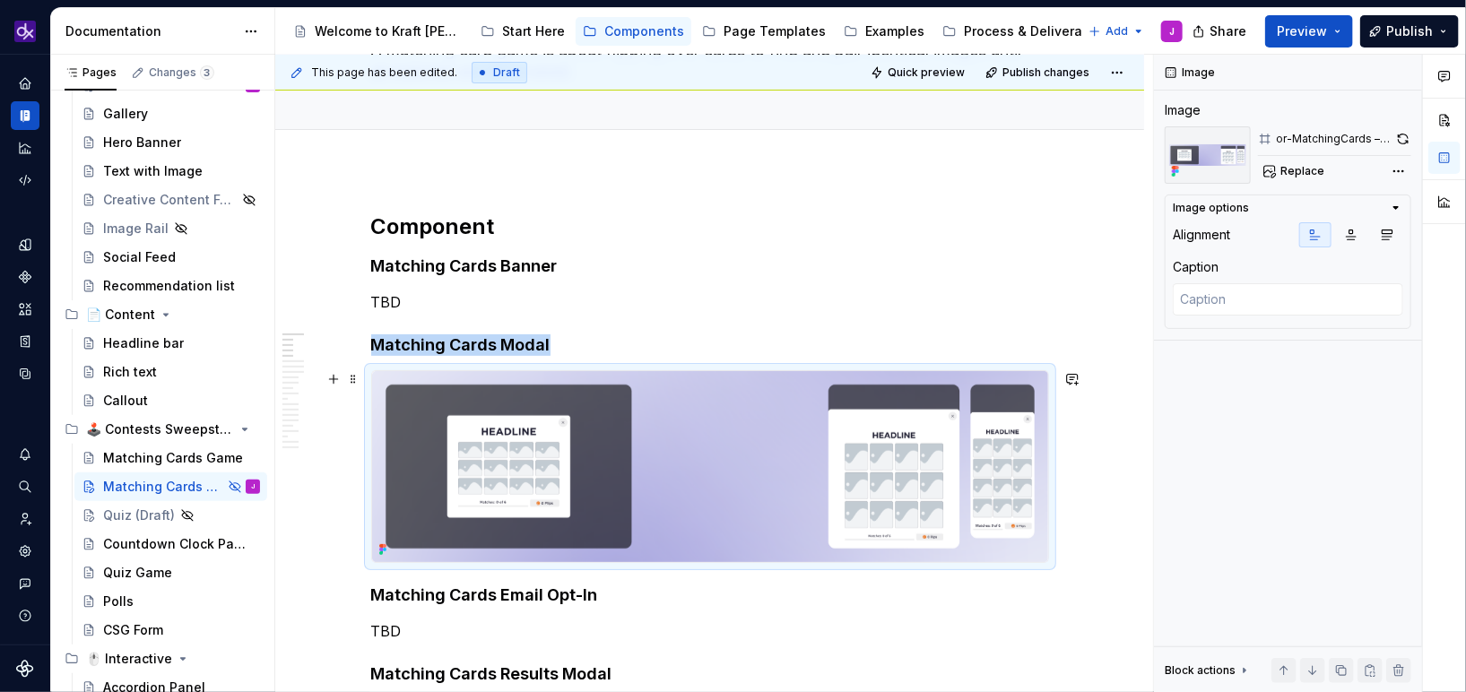
click at [536, 452] on img at bounding box center [710, 466] width 676 height 191
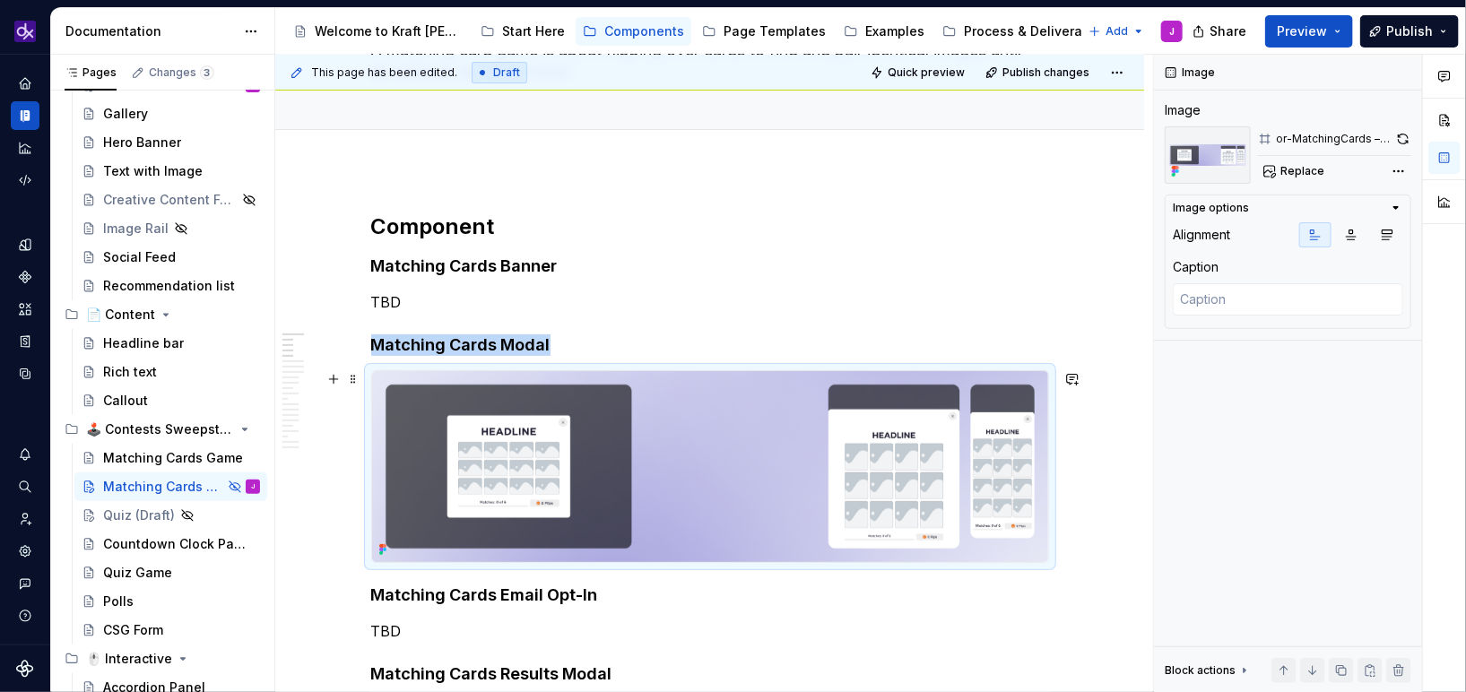
click at [536, 452] on img at bounding box center [710, 466] width 676 height 191
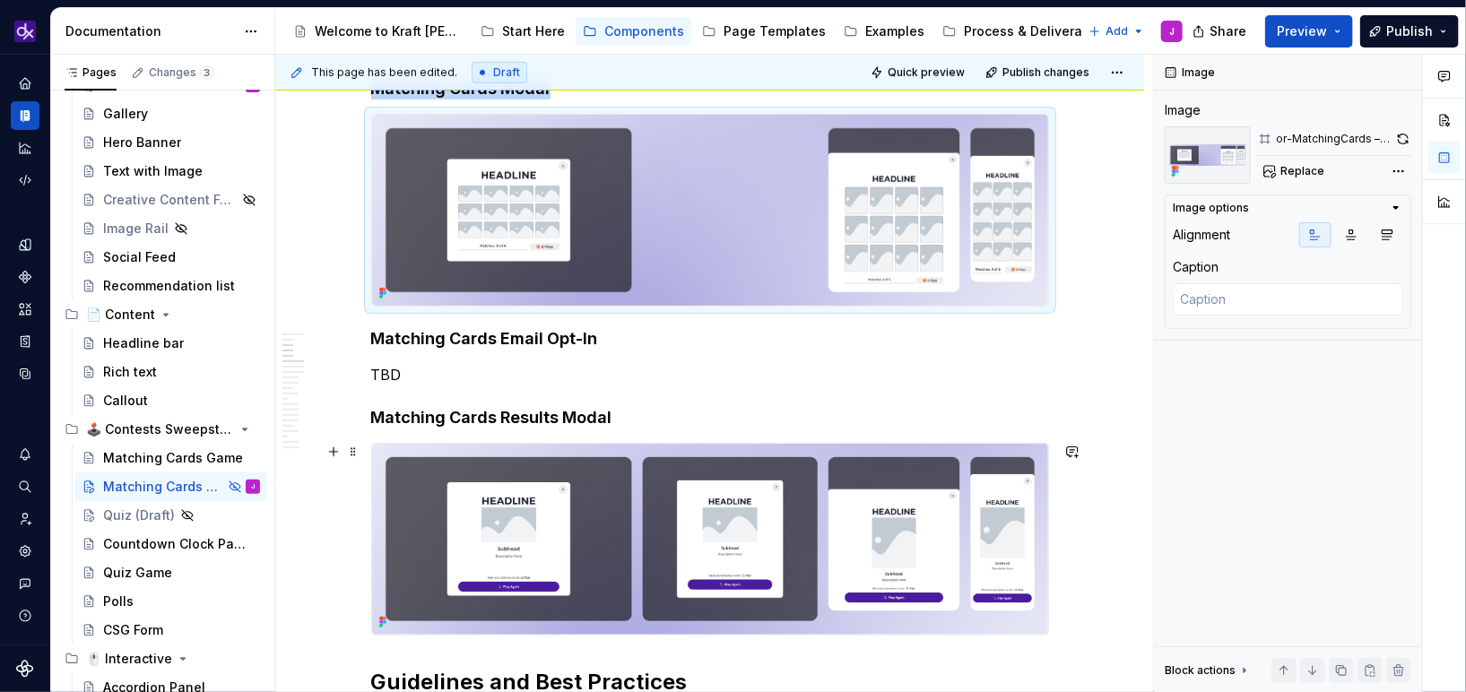
scroll to position [424, 0]
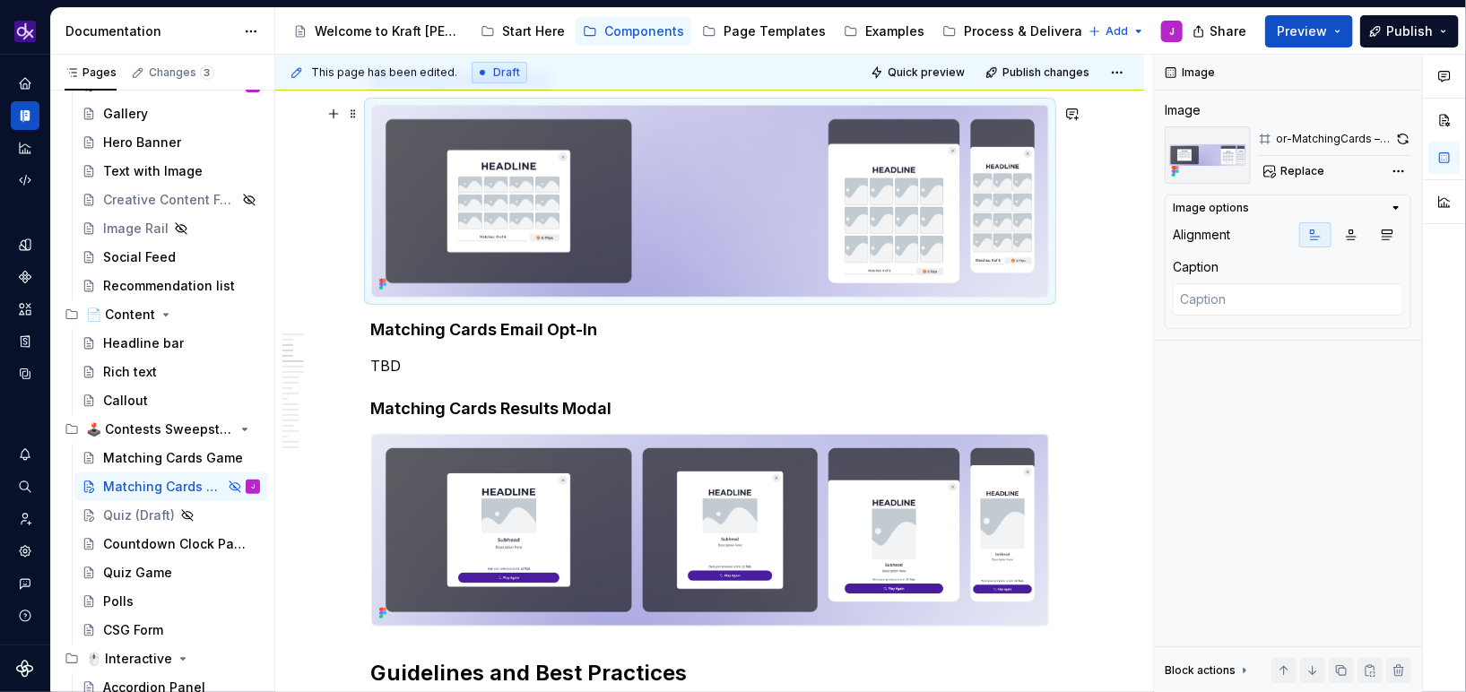
click at [716, 210] on img at bounding box center [710, 201] width 676 height 191
click at [926, 200] on img at bounding box center [710, 201] width 676 height 191
click at [1407, 141] on button "button" at bounding box center [1403, 138] width 16 height 25
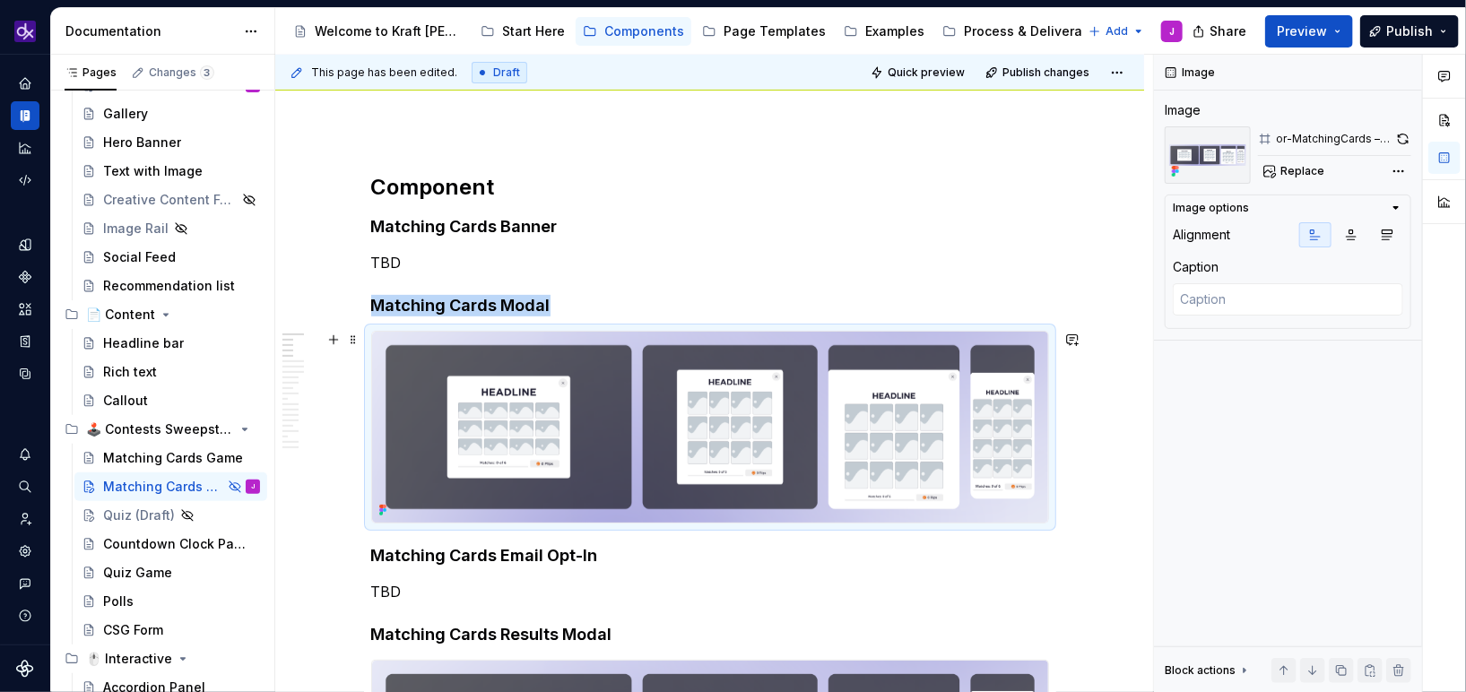
scroll to position [133, 0]
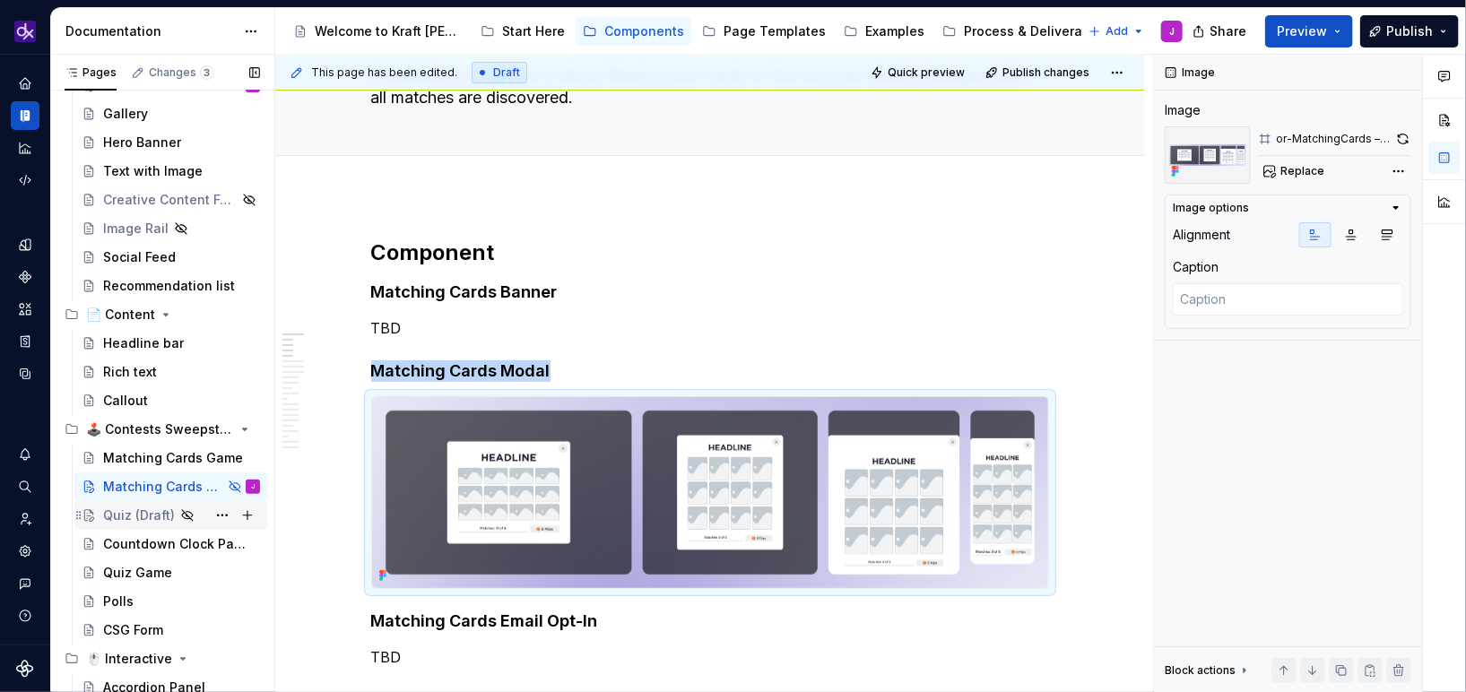
click at [134, 515] on div "Quiz (Draft)" at bounding box center [139, 516] width 72 height 18
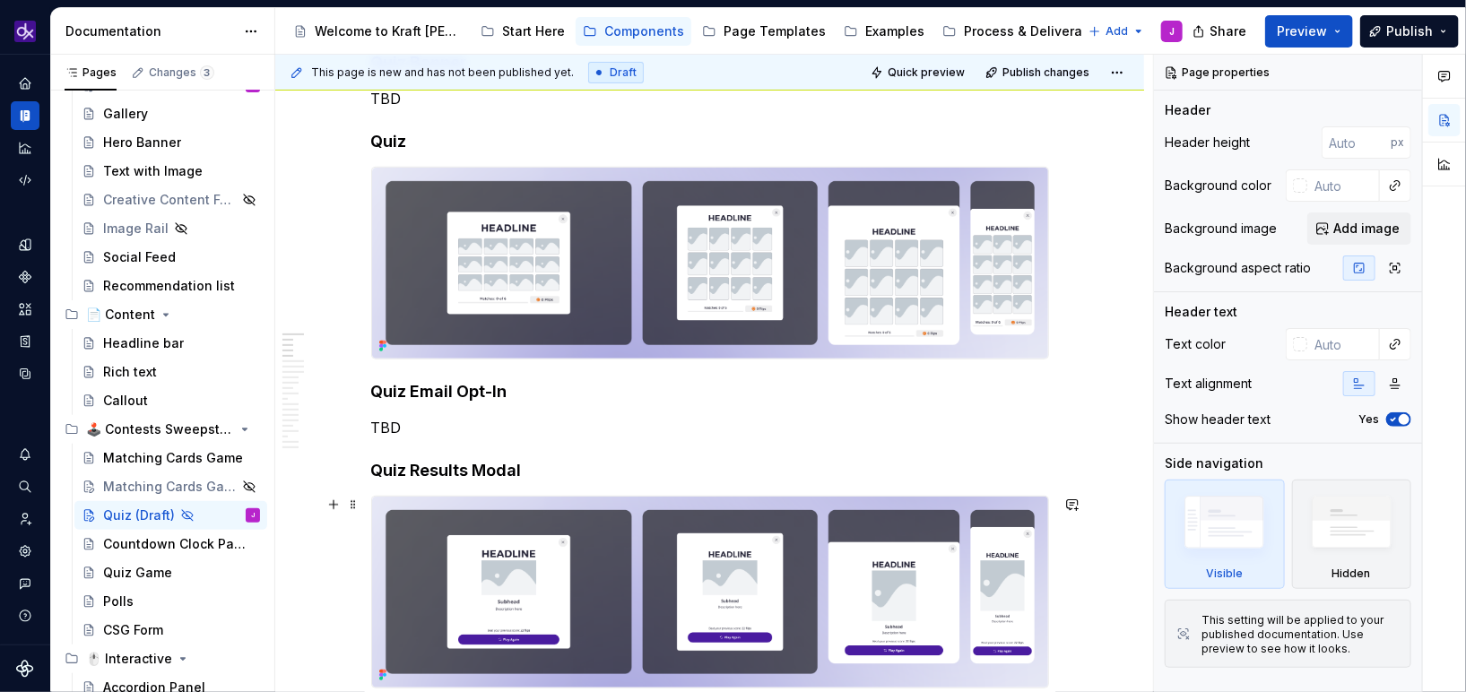
scroll to position [414, 0]
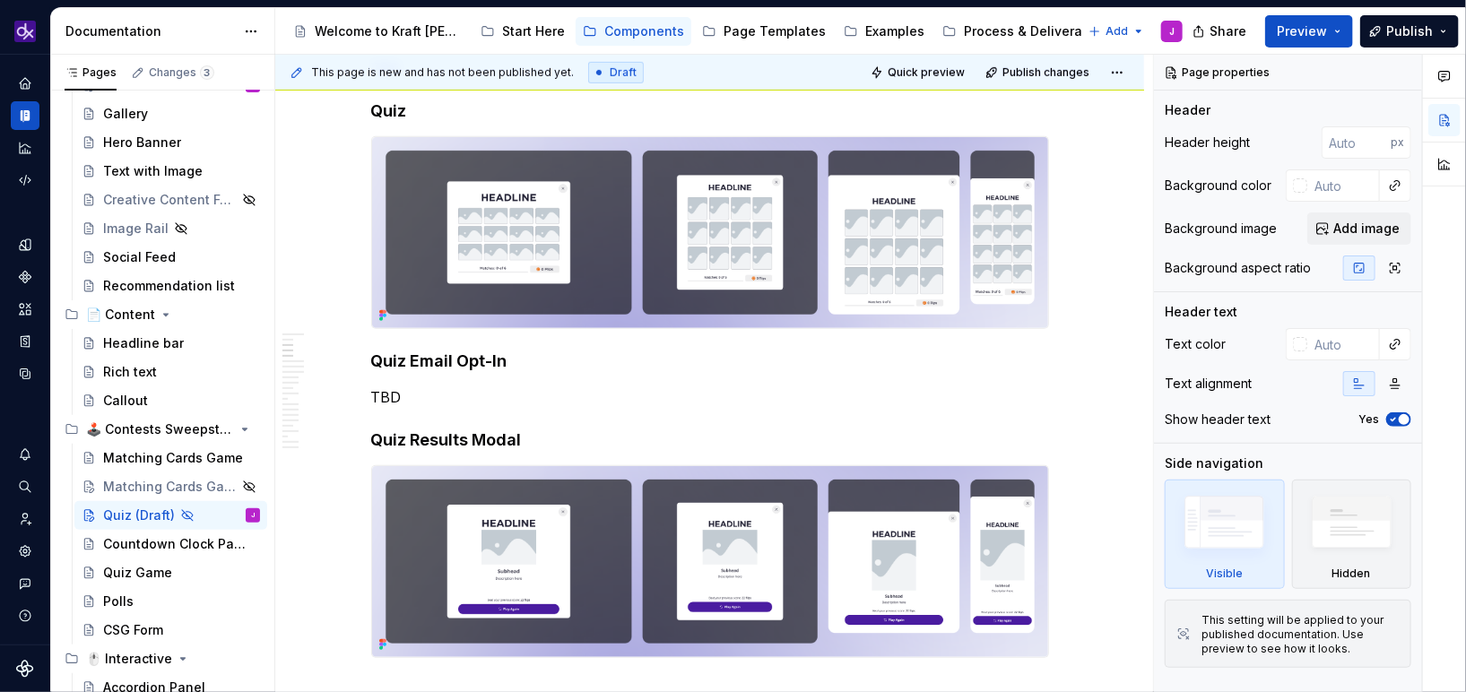
type textarea "*"
